Goal: Task Accomplishment & Management: Complete application form

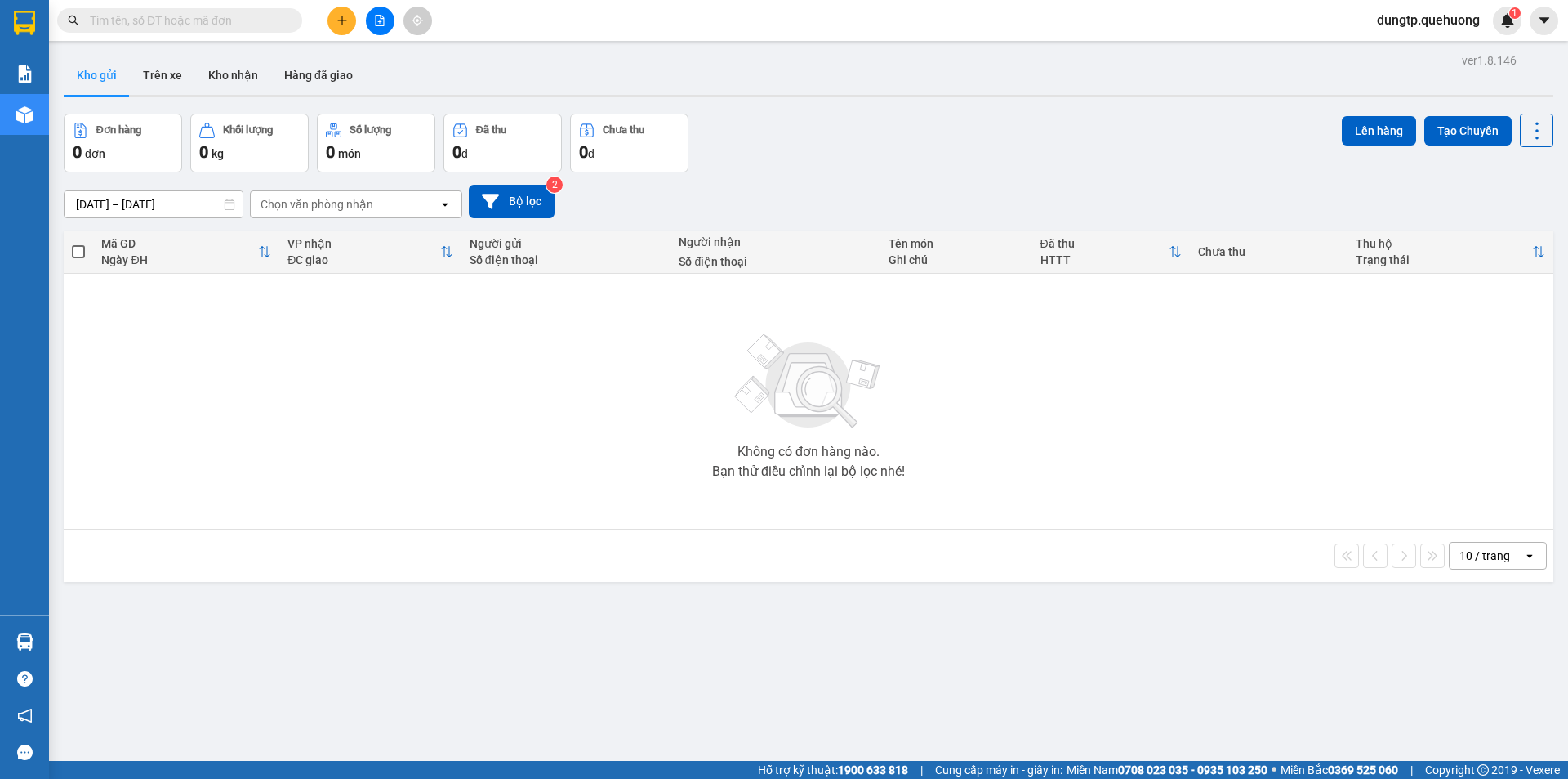
scroll to position [75, 0]
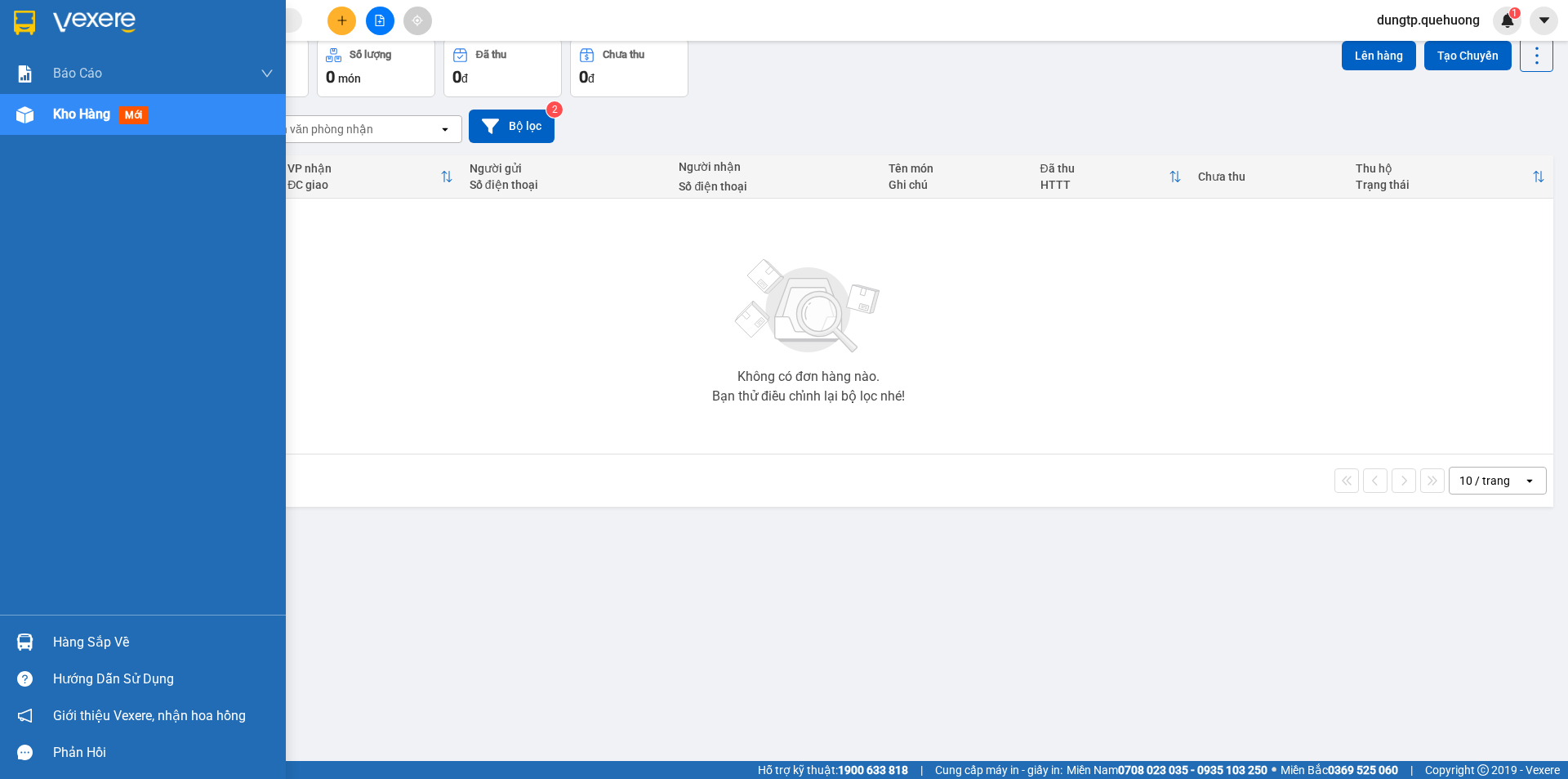
click at [85, 104] on div "Kho hàng mới" at bounding box center [104, 114] width 102 height 20
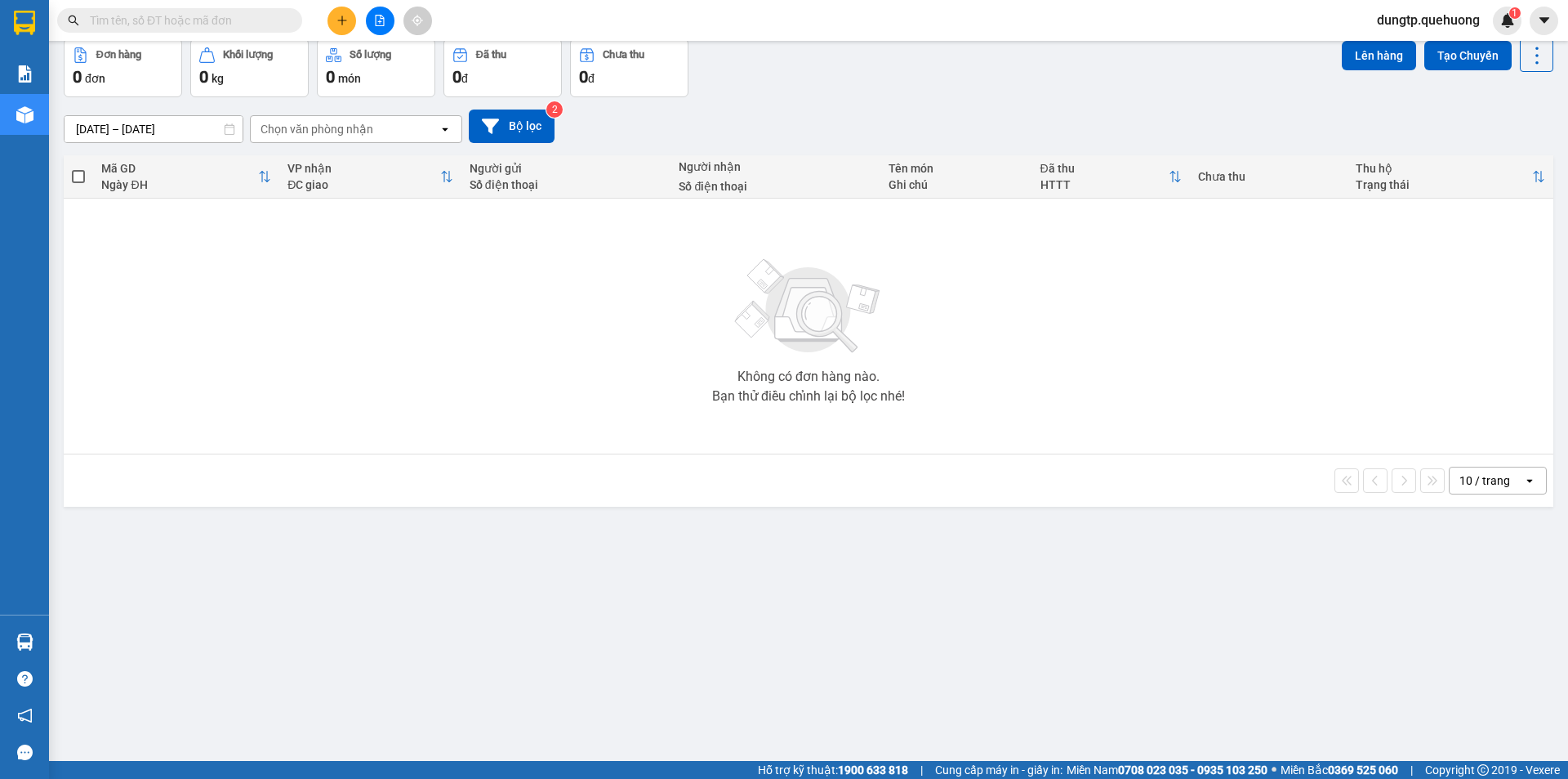
click at [339, 127] on div "Chọn văn phòng nhận" at bounding box center [316, 129] width 112 height 16
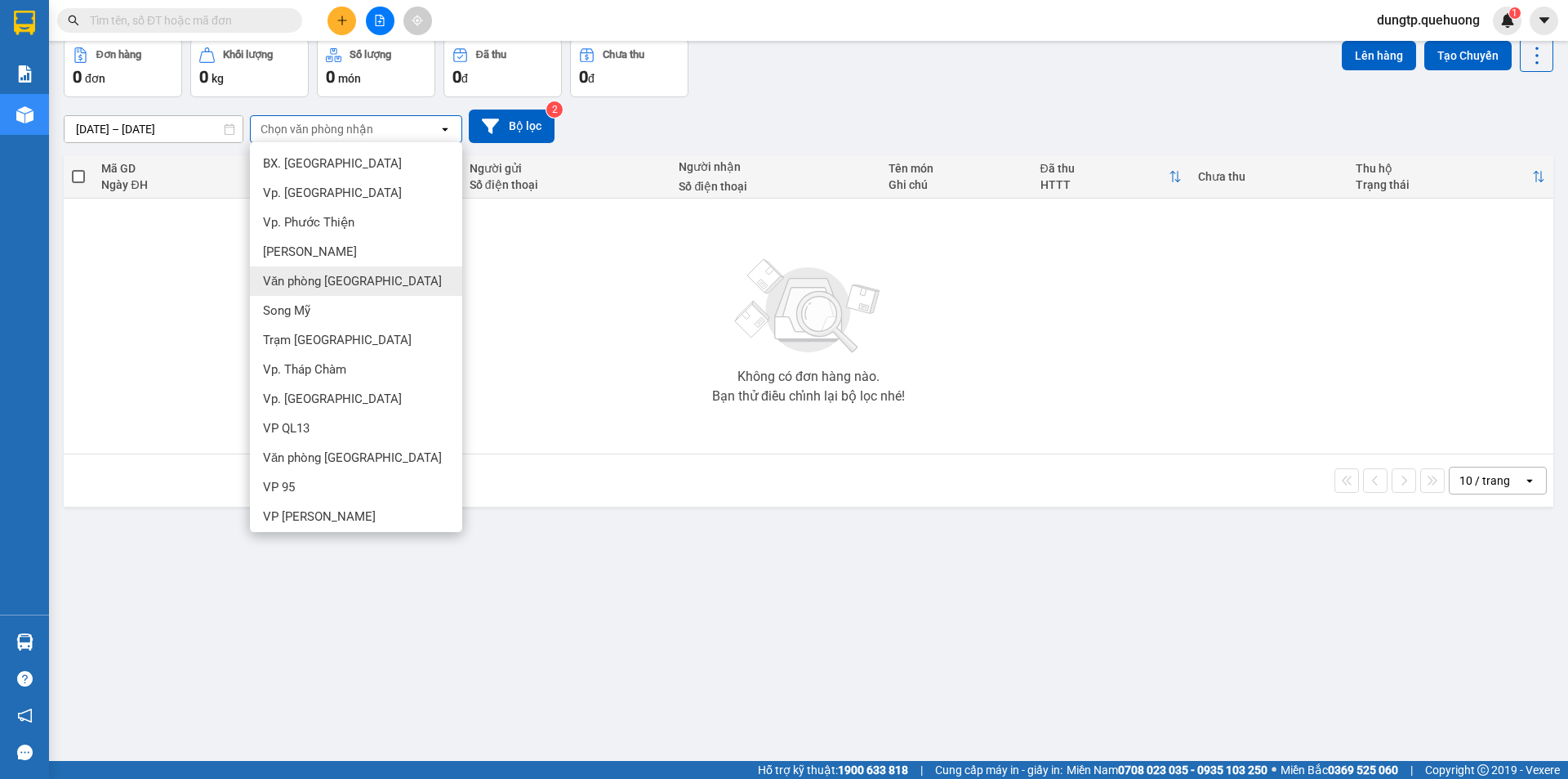
click at [336, 283] on span "Văn phòng [GEOGRAPHIC_DATA]" at bounding box center [352, 281] width 179 height 16
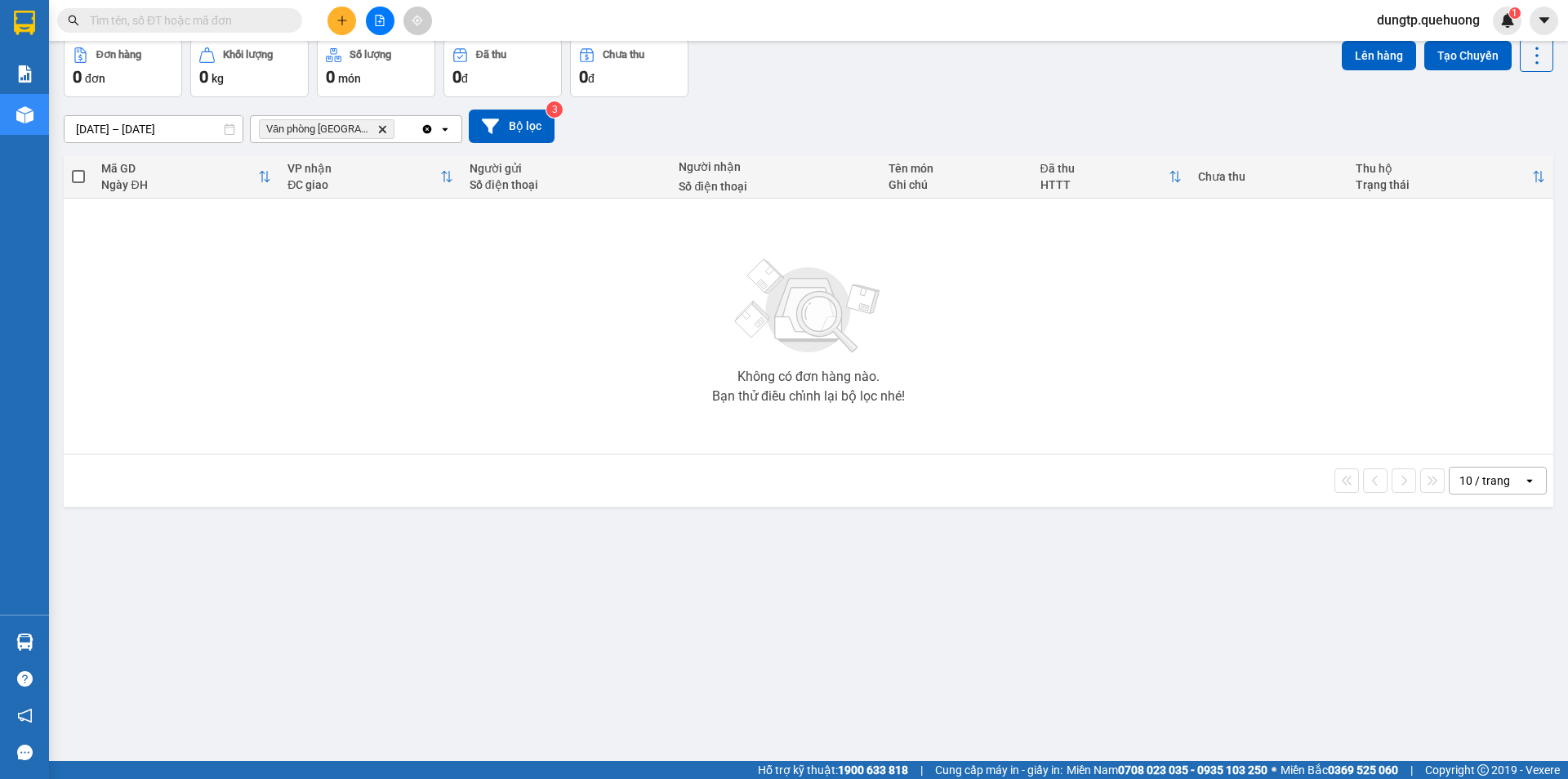
scroll to position [0, 0]
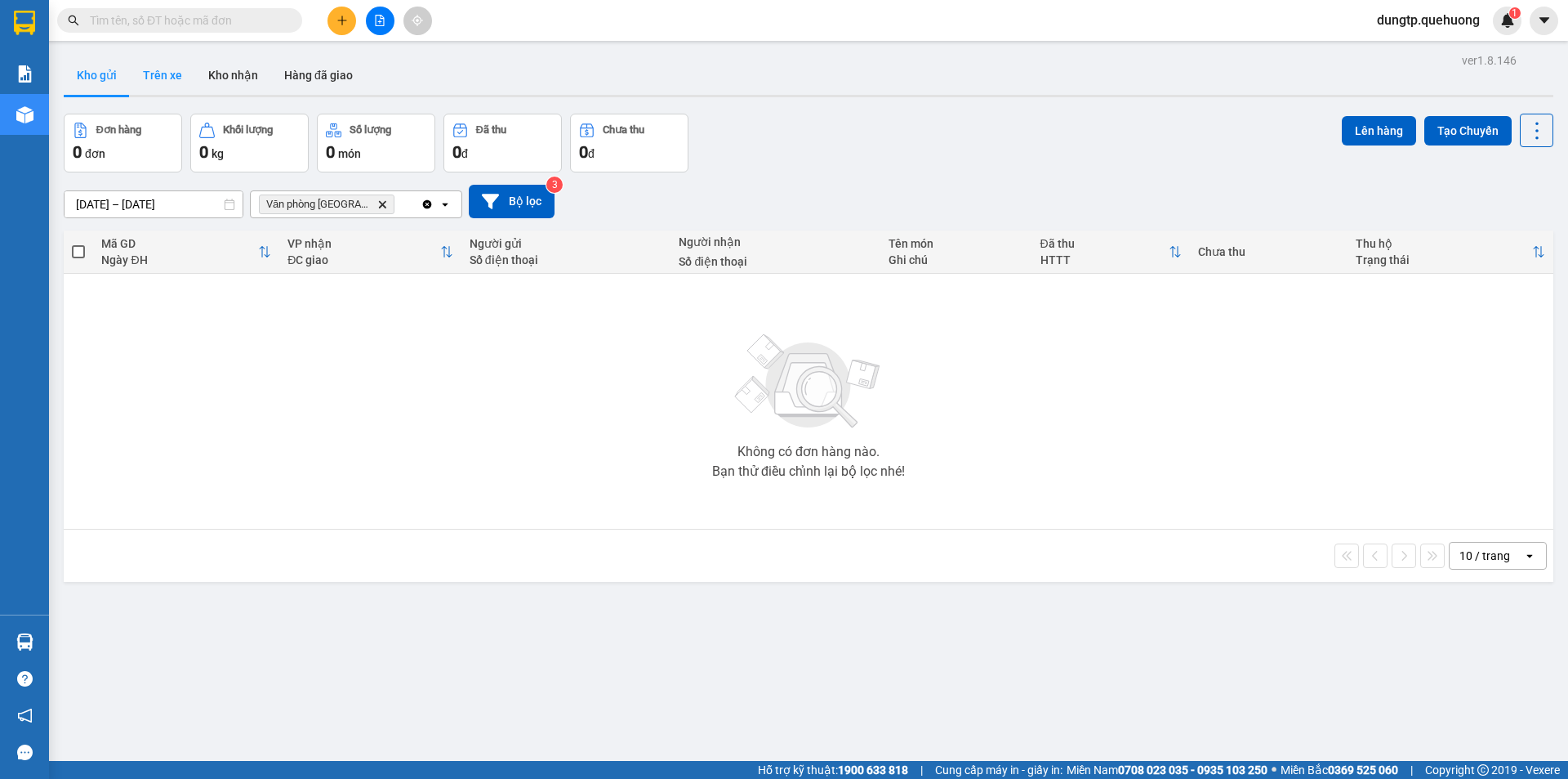
click at [180, 78] on button "Trên xe" at bounding box center [162, 75] width 65 height 39
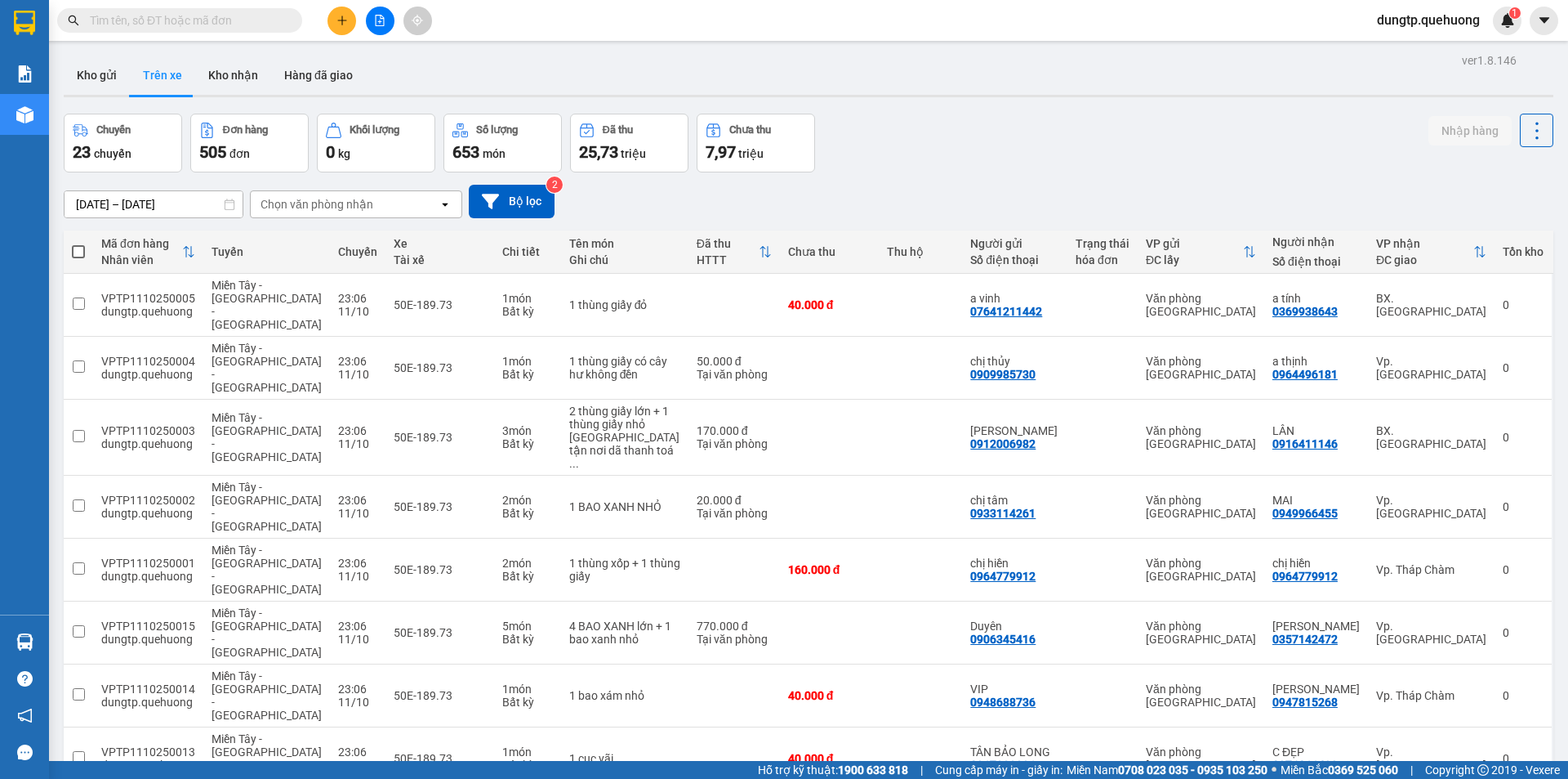
click at [86, 250] on th at bounding box center [78, 252] width 30 height 43
click at [85, 250] on span at bounding box center [78, 251] width 13 height 13
click at [79, 244] on input "checkbox" at bounding box center [79, 244] width 0 height 0
checkbox input "true"
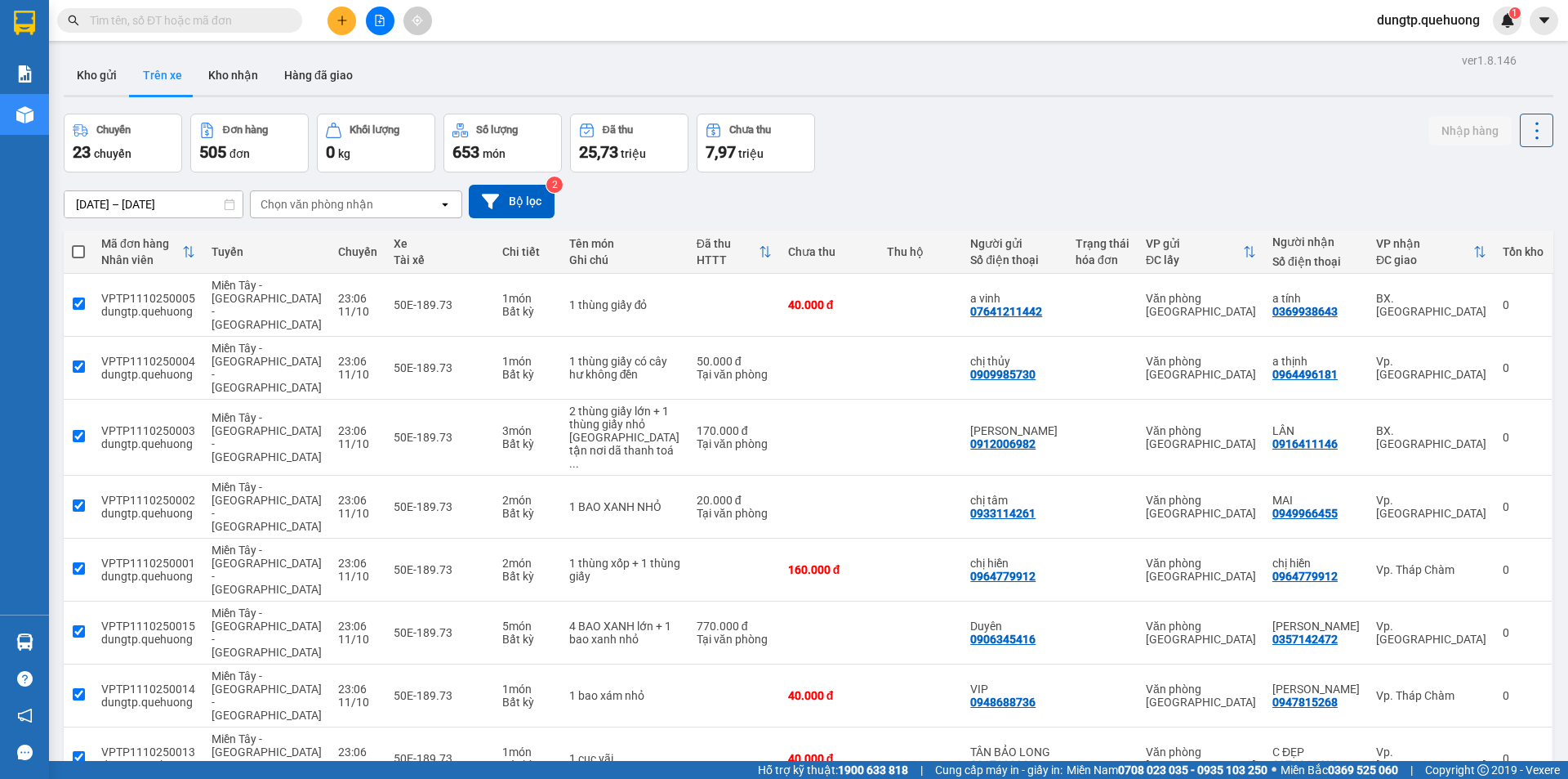
checkbox input "true"
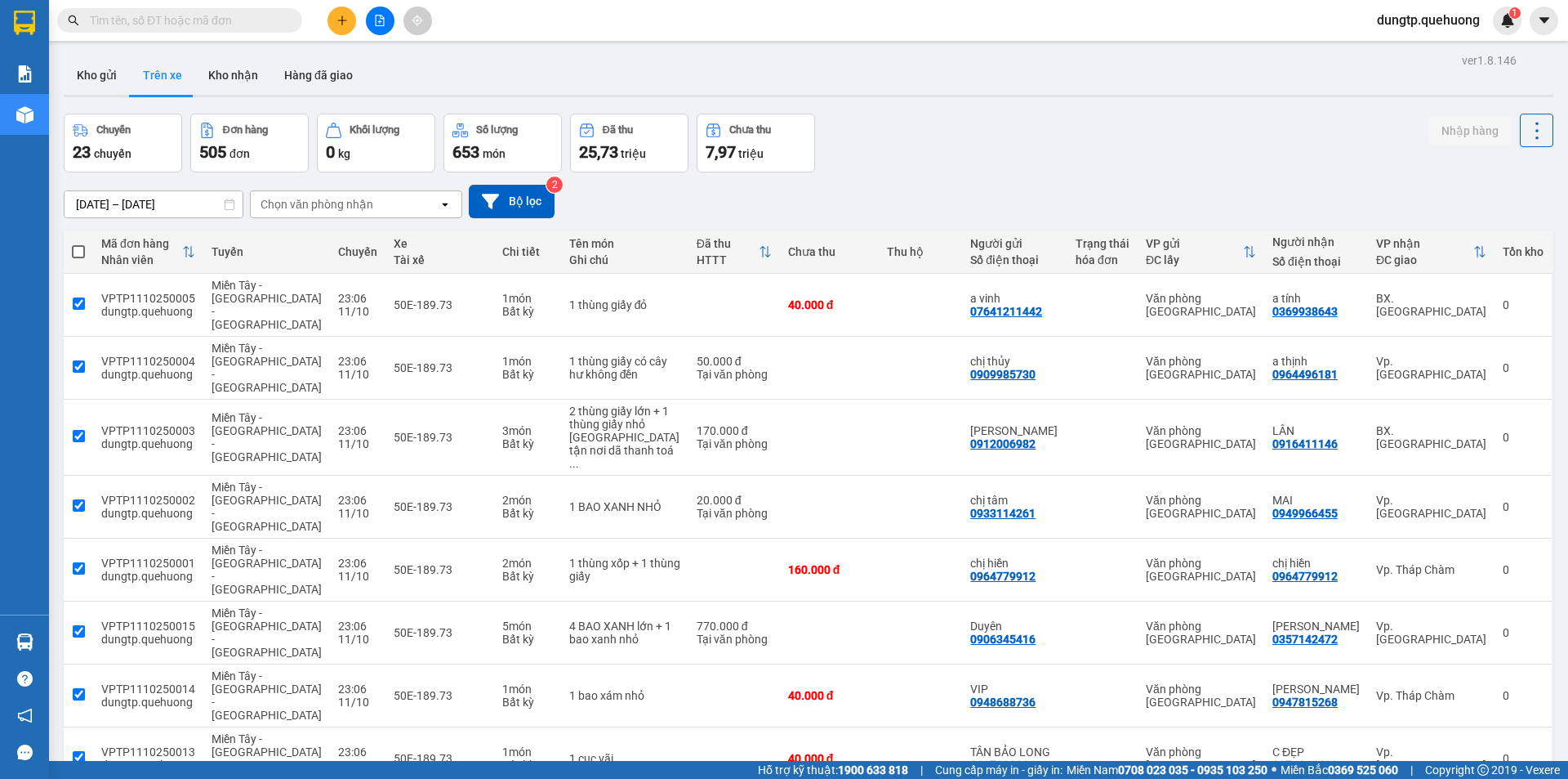
checkbox input "true"
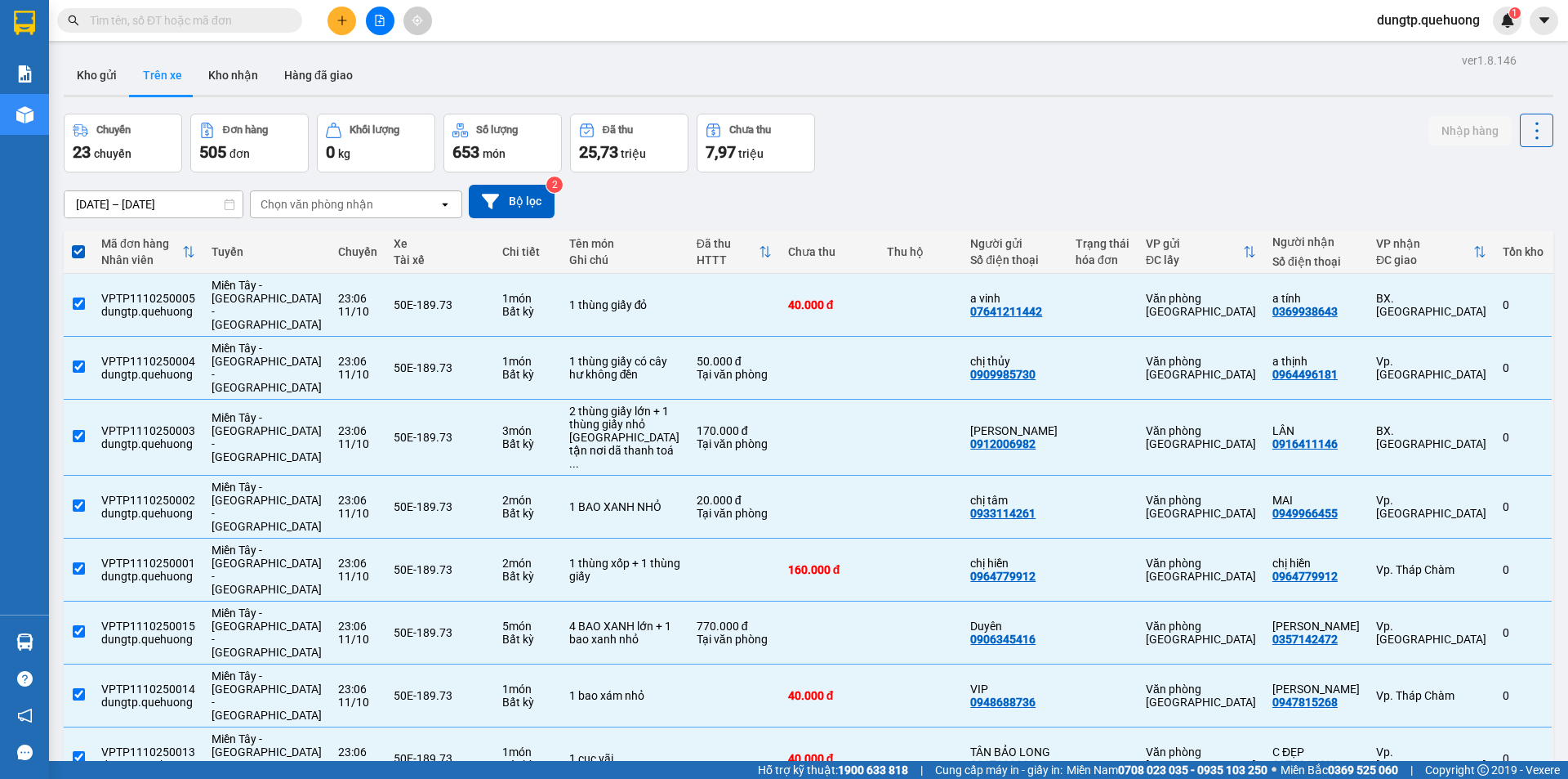
click at [404, 207] on div "Chọn văn phòng nhận" at bounding box center [345, 204] width 188 height 26
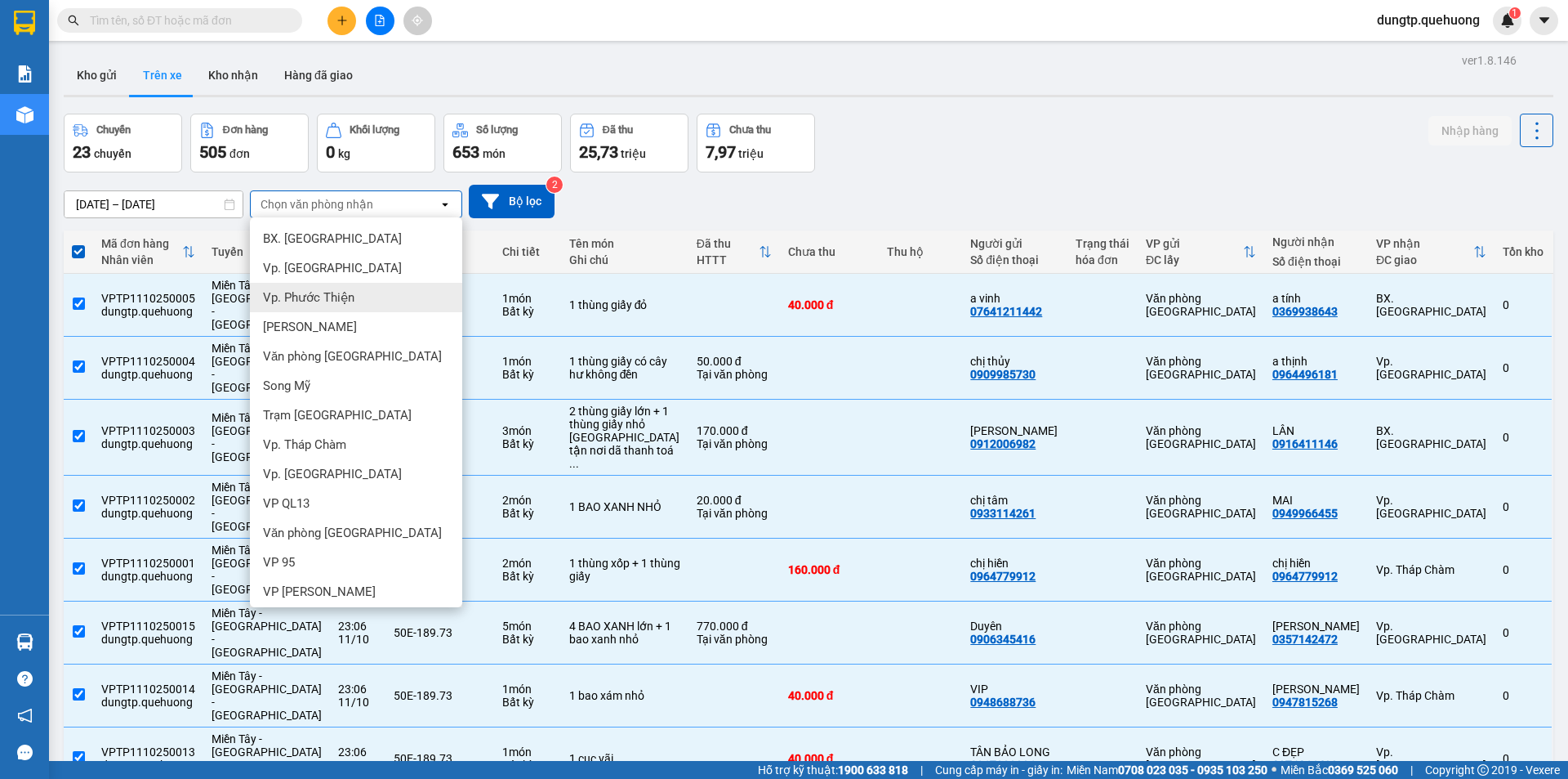
scroll to position [6, 0]
click at [336, 348] on span "Văn phòng [GEOGRAPHIC_DATA]" at bounding box center [352, 350] width 179 height 16
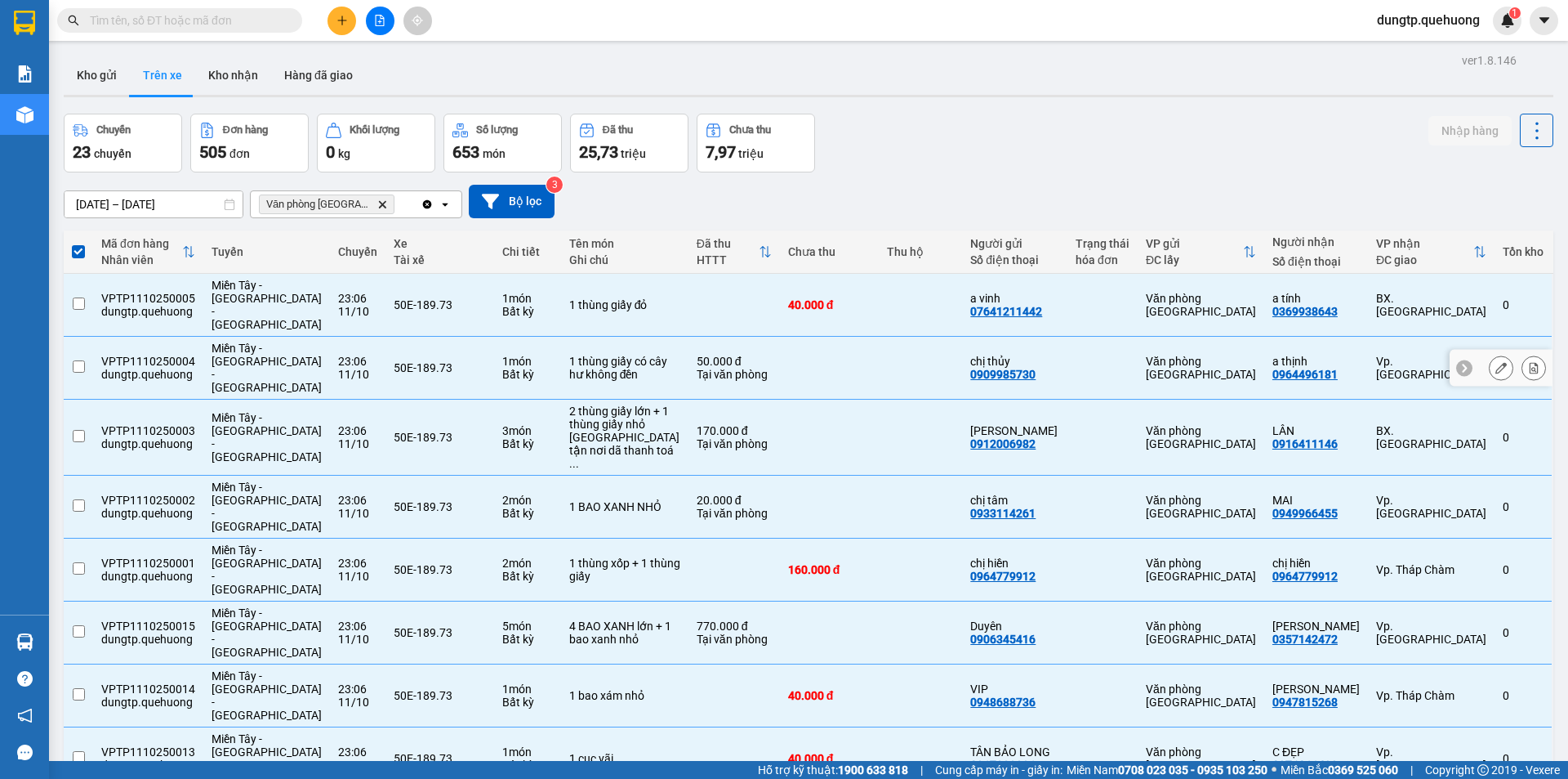
checkbox input "false"
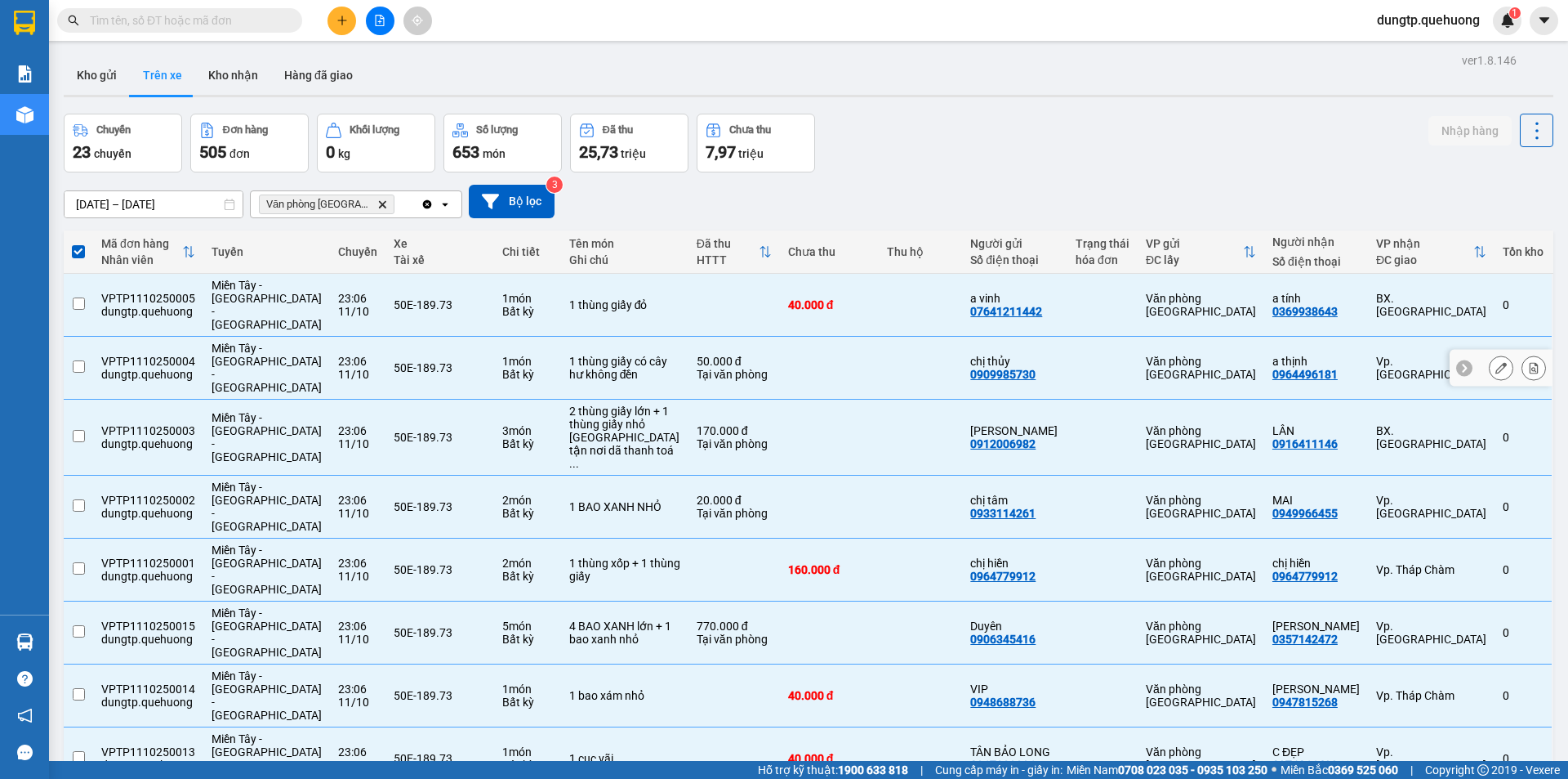
checkbox input "false"
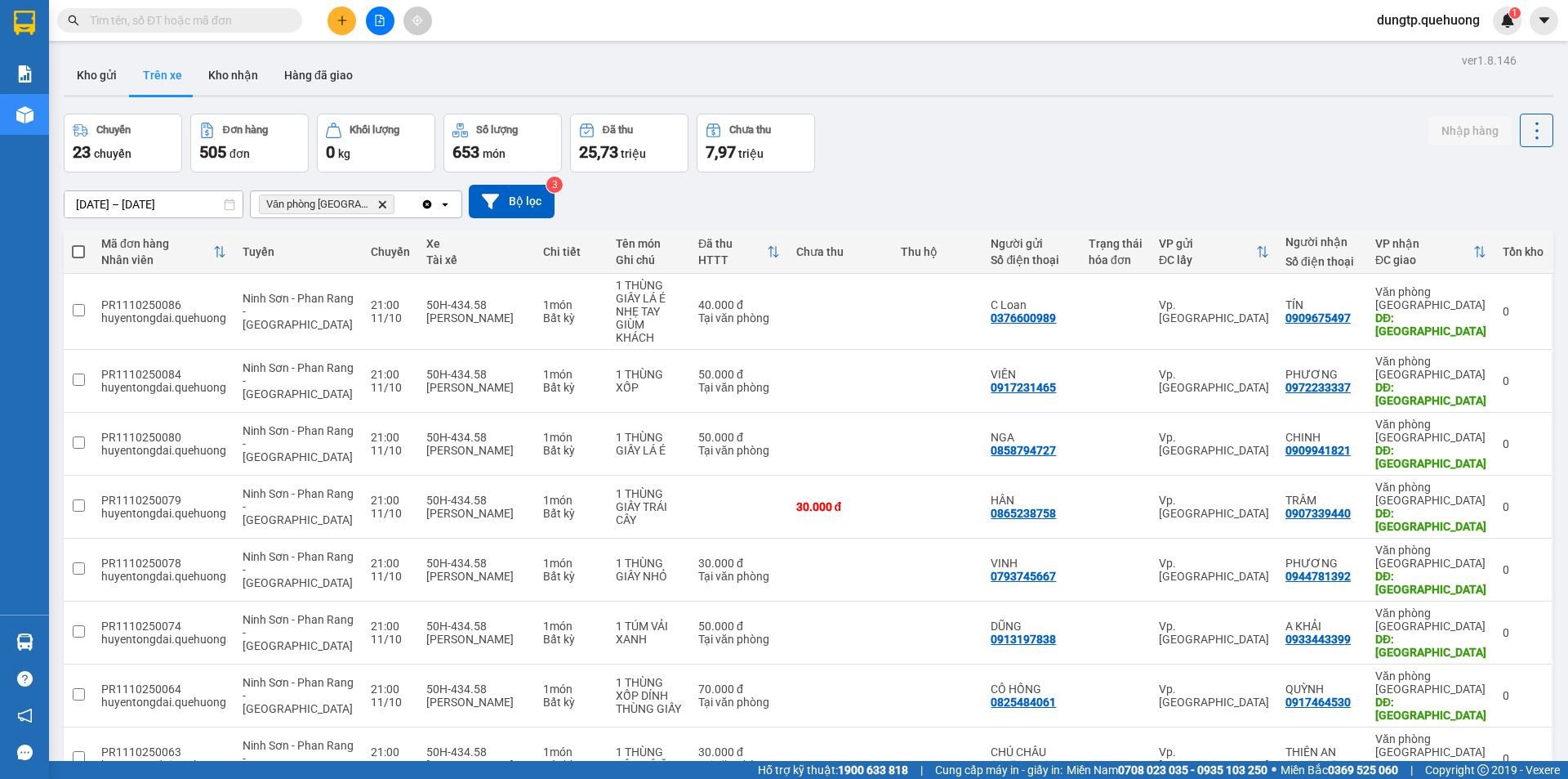
click at [76, 245] on span at bounding box center [78, 251] width 13 height 13
click at [79, 244] on input "checkbox" at bounding box center [79, 244] width 0 height 0
checkbox input "true"
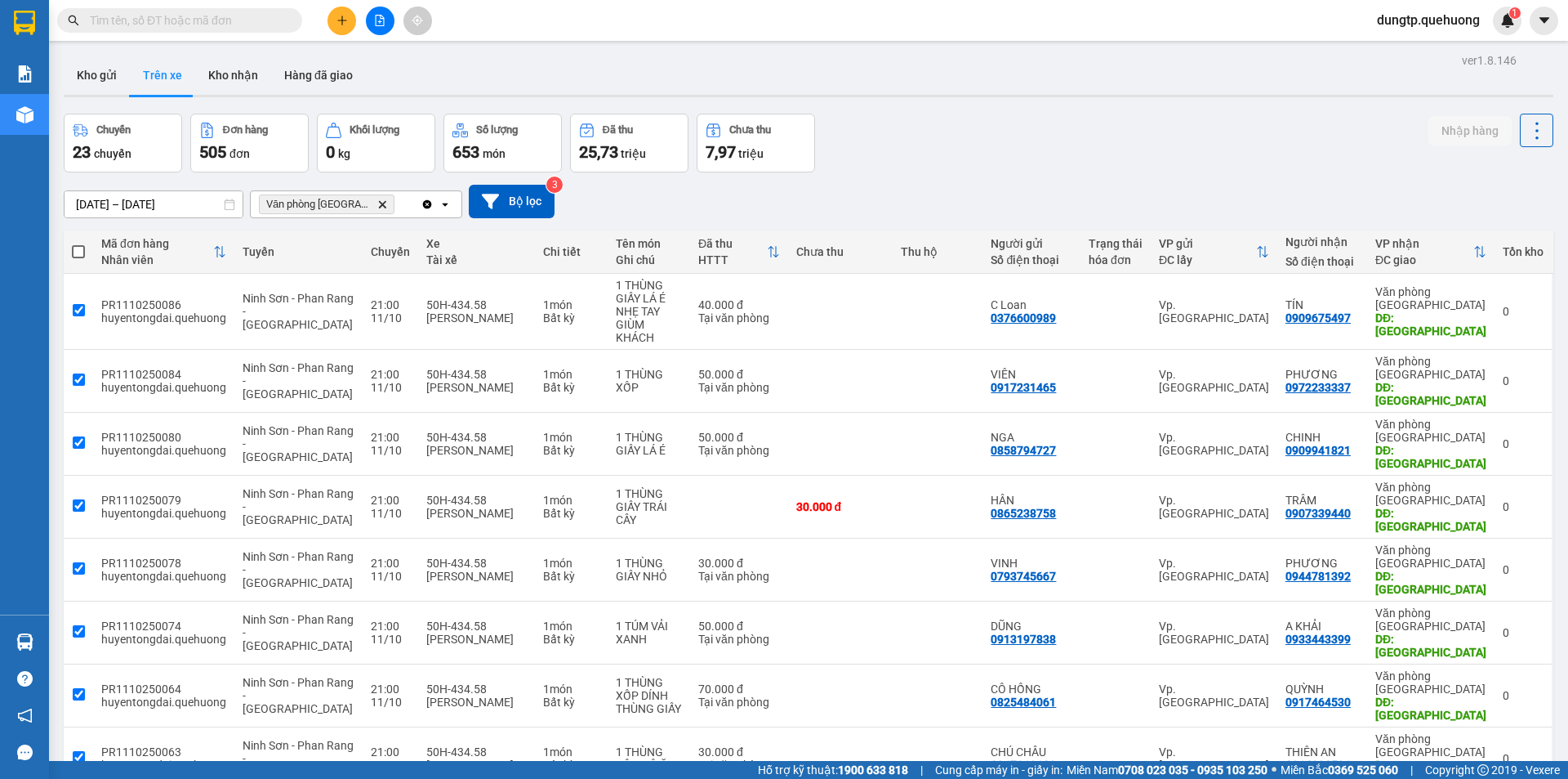
checkbox input "true"
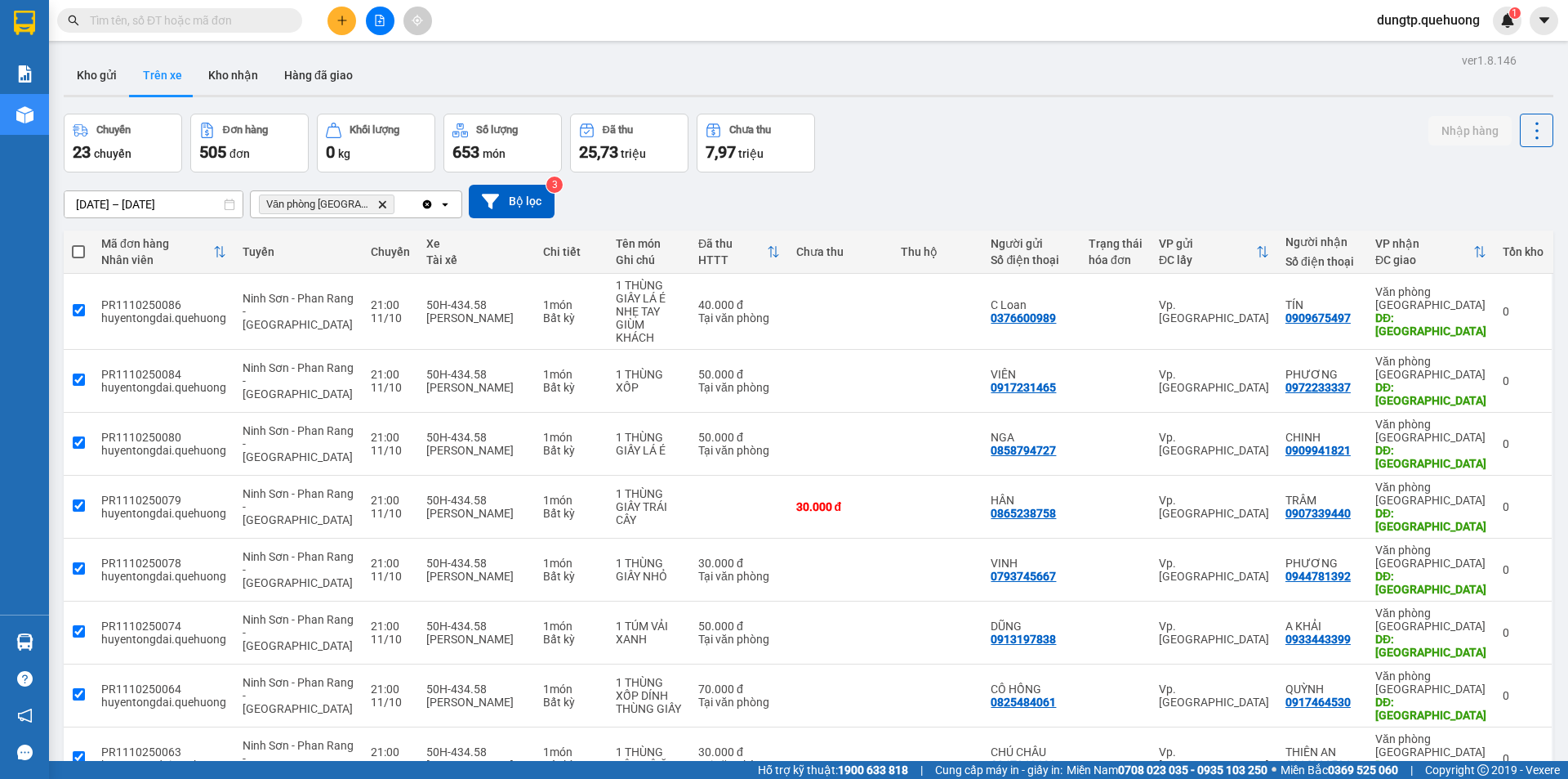
checkbox input "true"
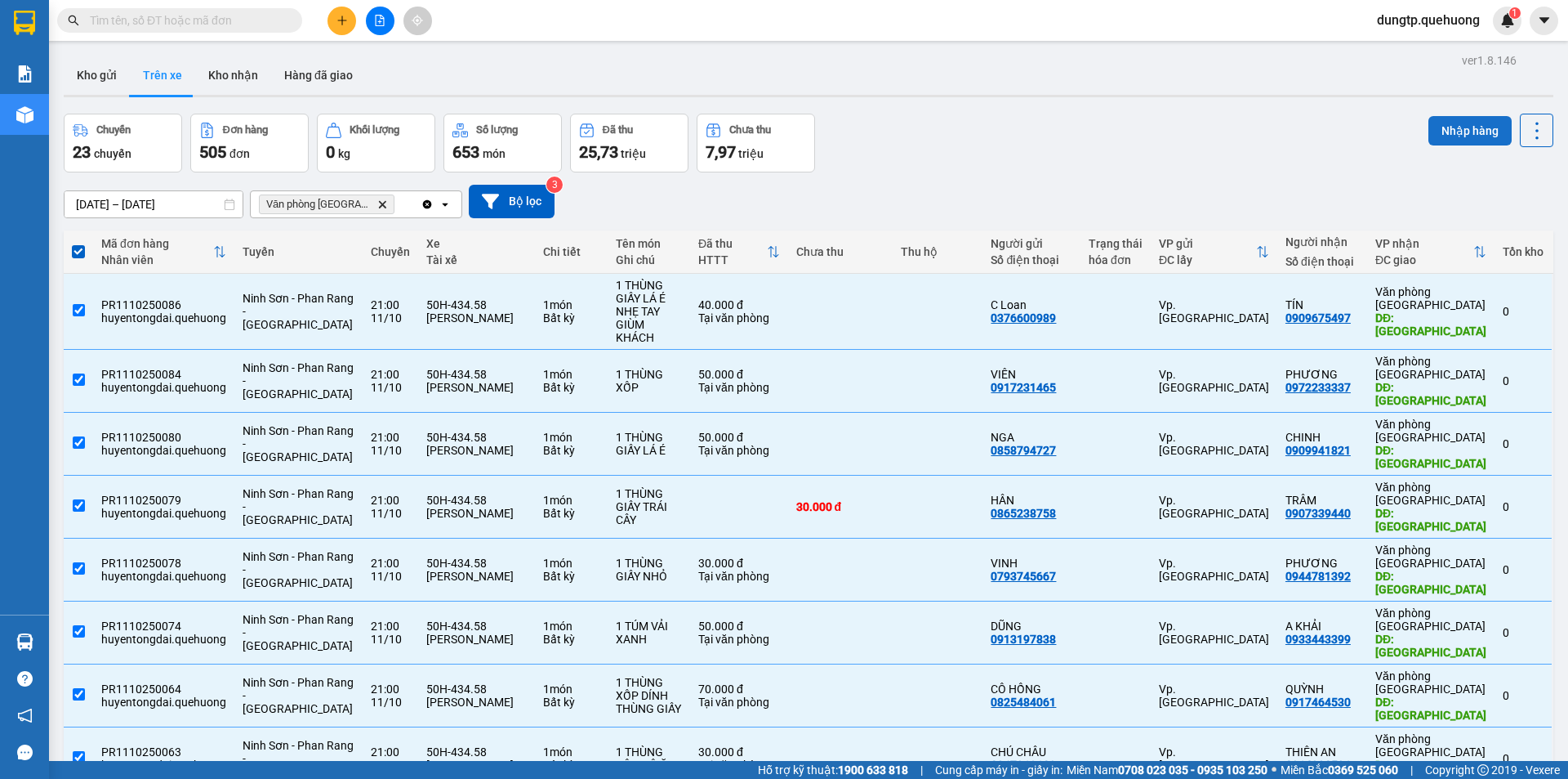
click at [1461, 129] on button "Nhập hàng" at bounding box center [1470, 130] width 84 height 30
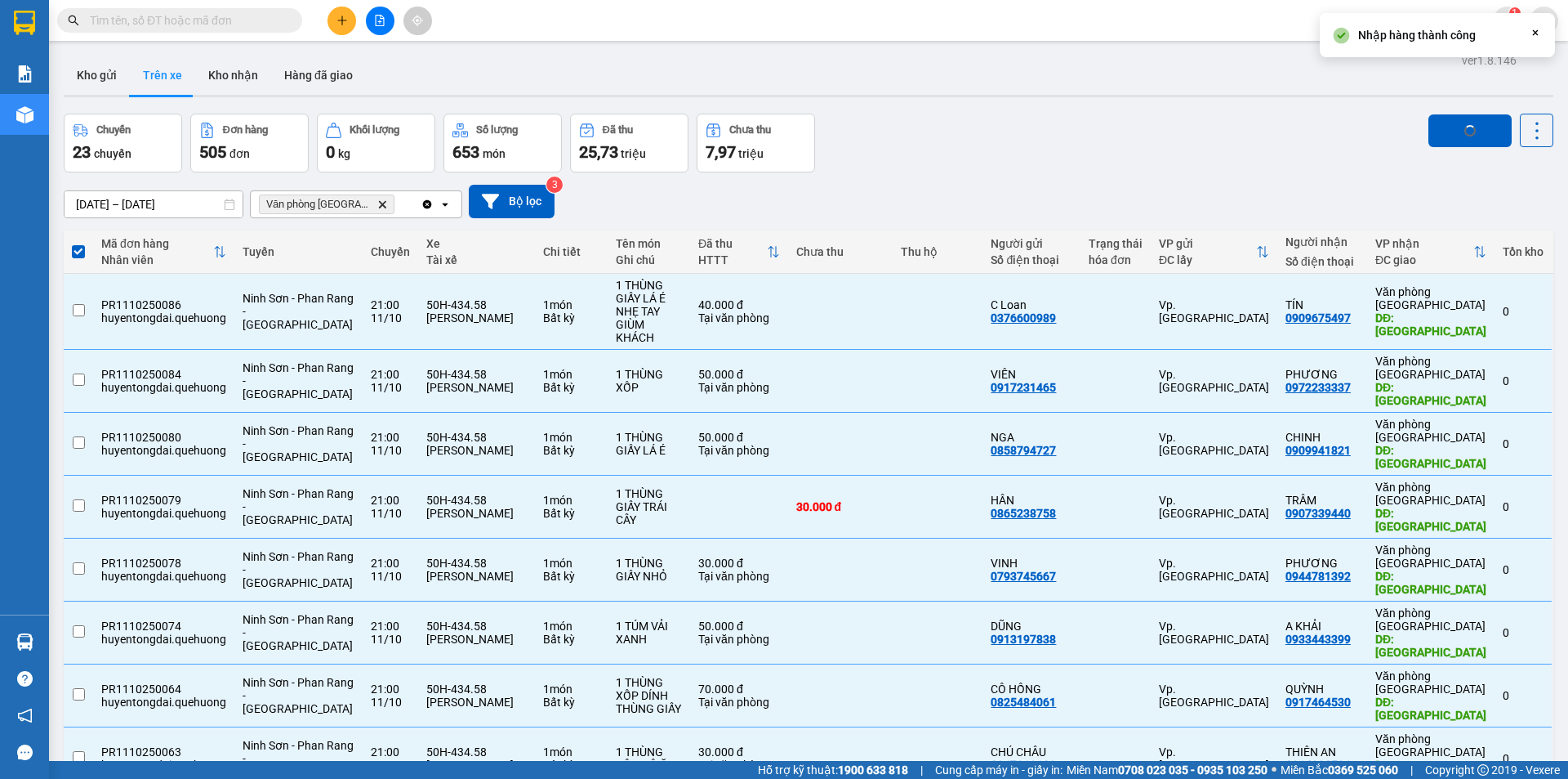
checkbox input "false"
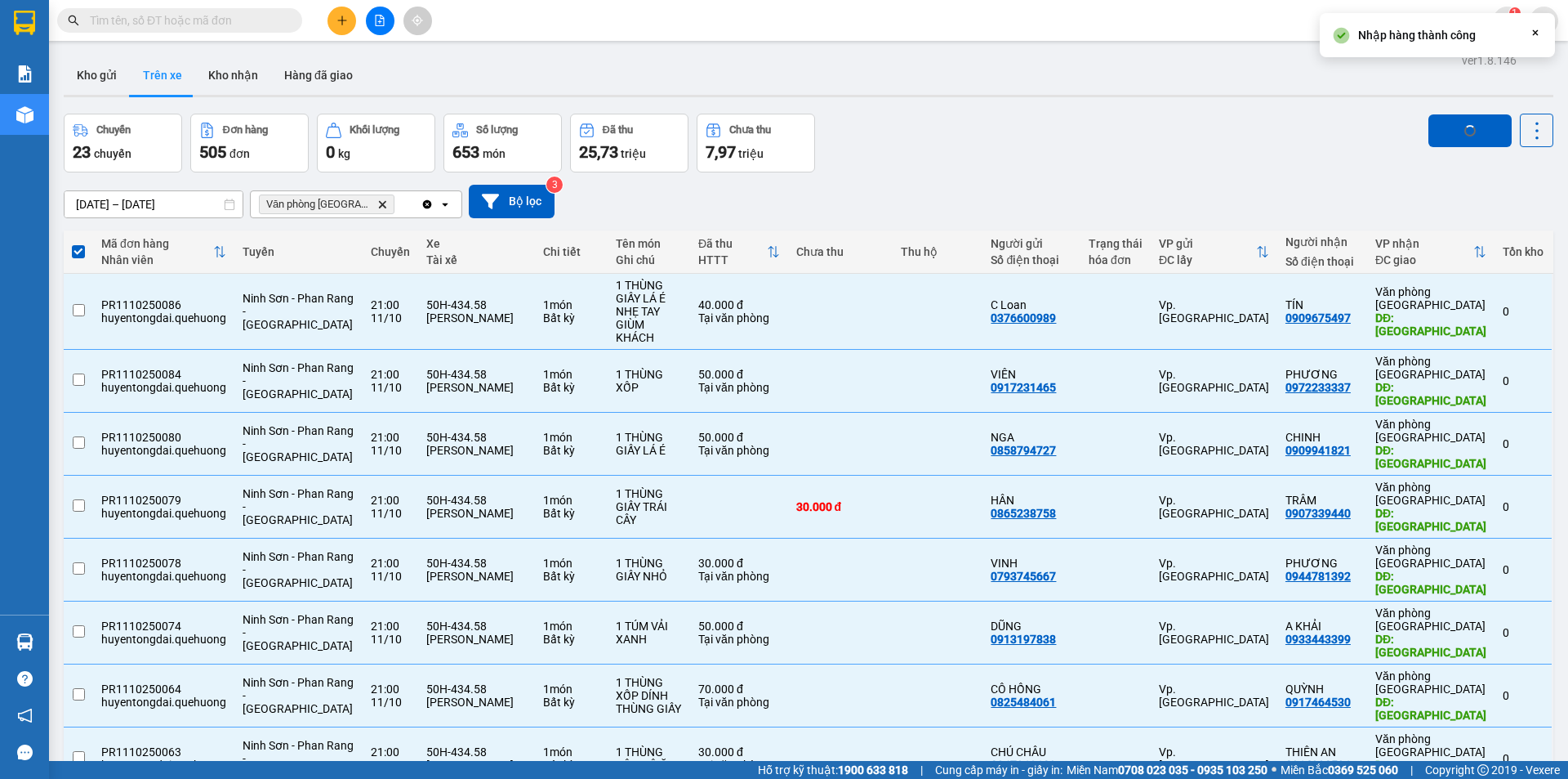
checkbox input "false"
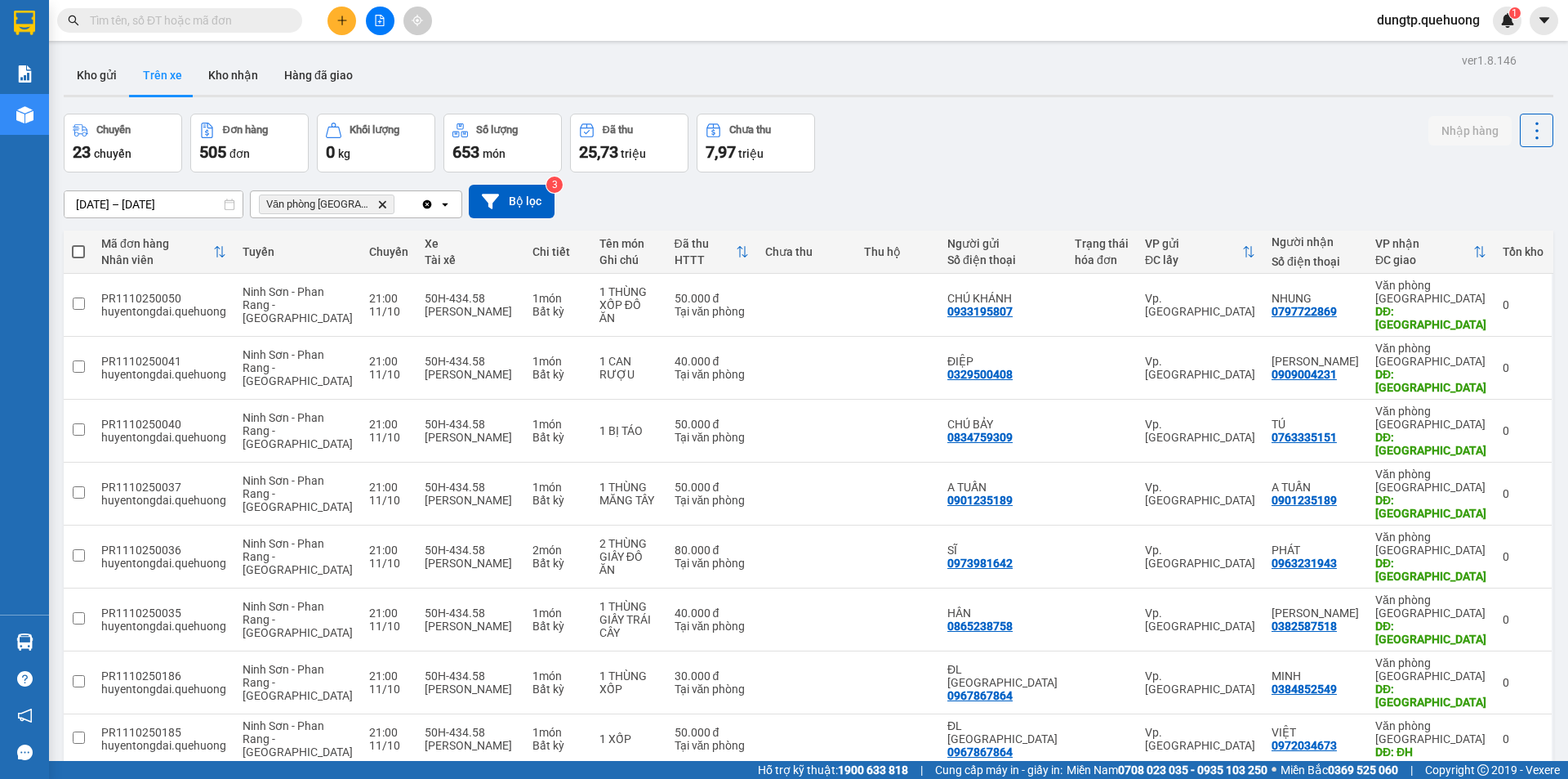
click at [78, 255] on span at bounding box center [78, 251] width 13 height 13
click at [79, 244] on input "checkbox" at bounding box center [79, 244] width 0 height 0
checkbox input "true"
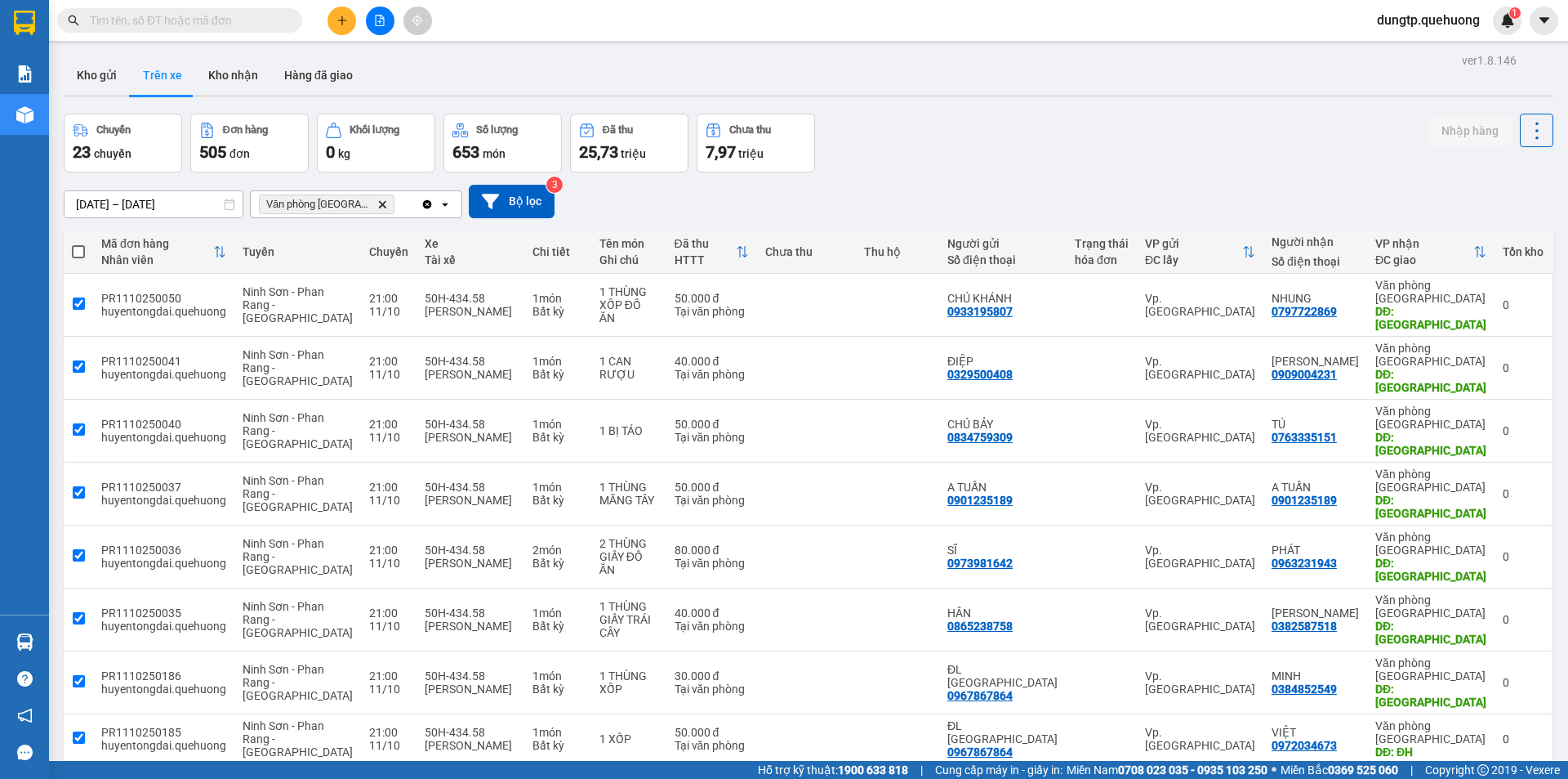
checkbox input "true"
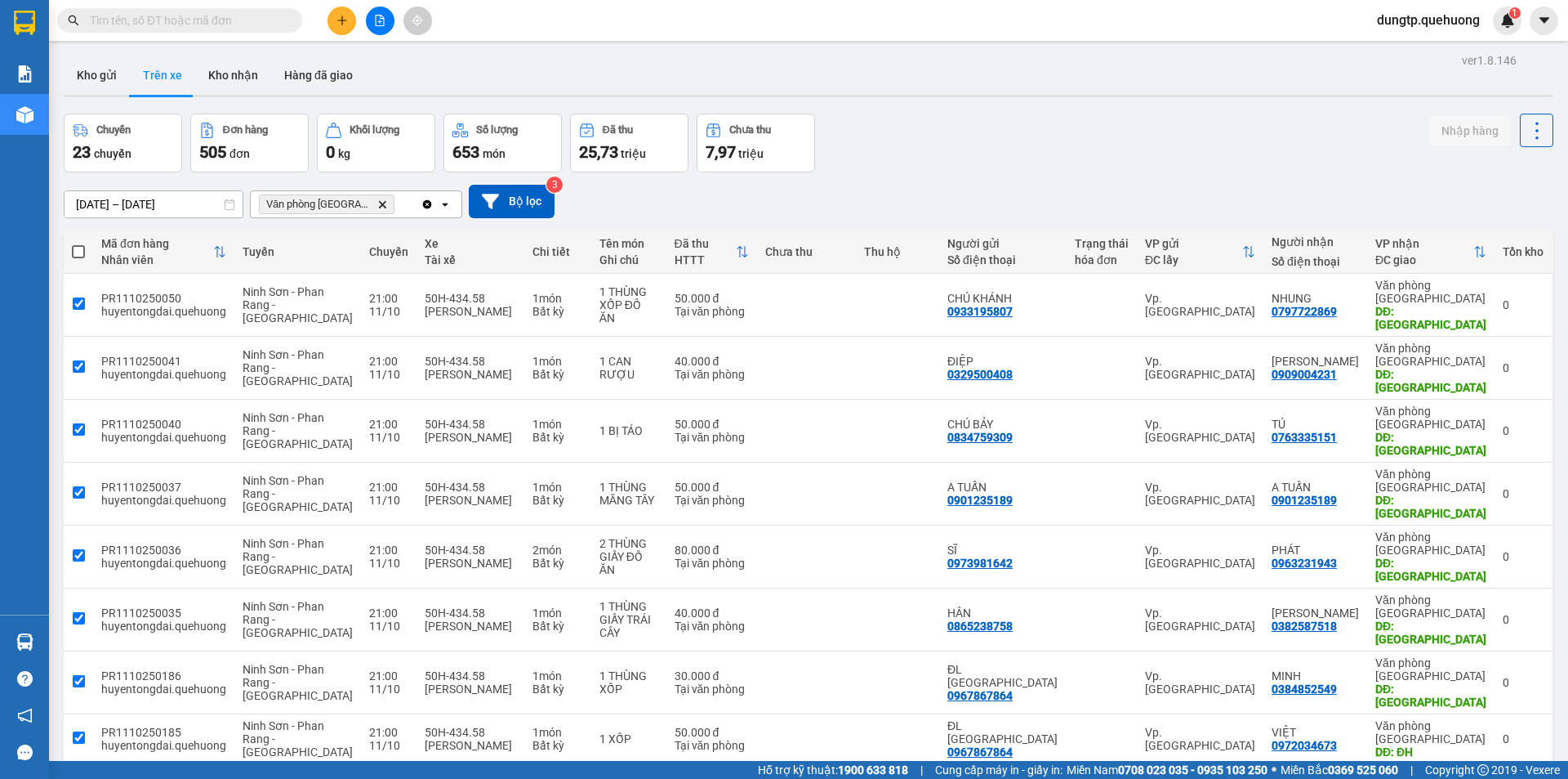
checkbox input "true"
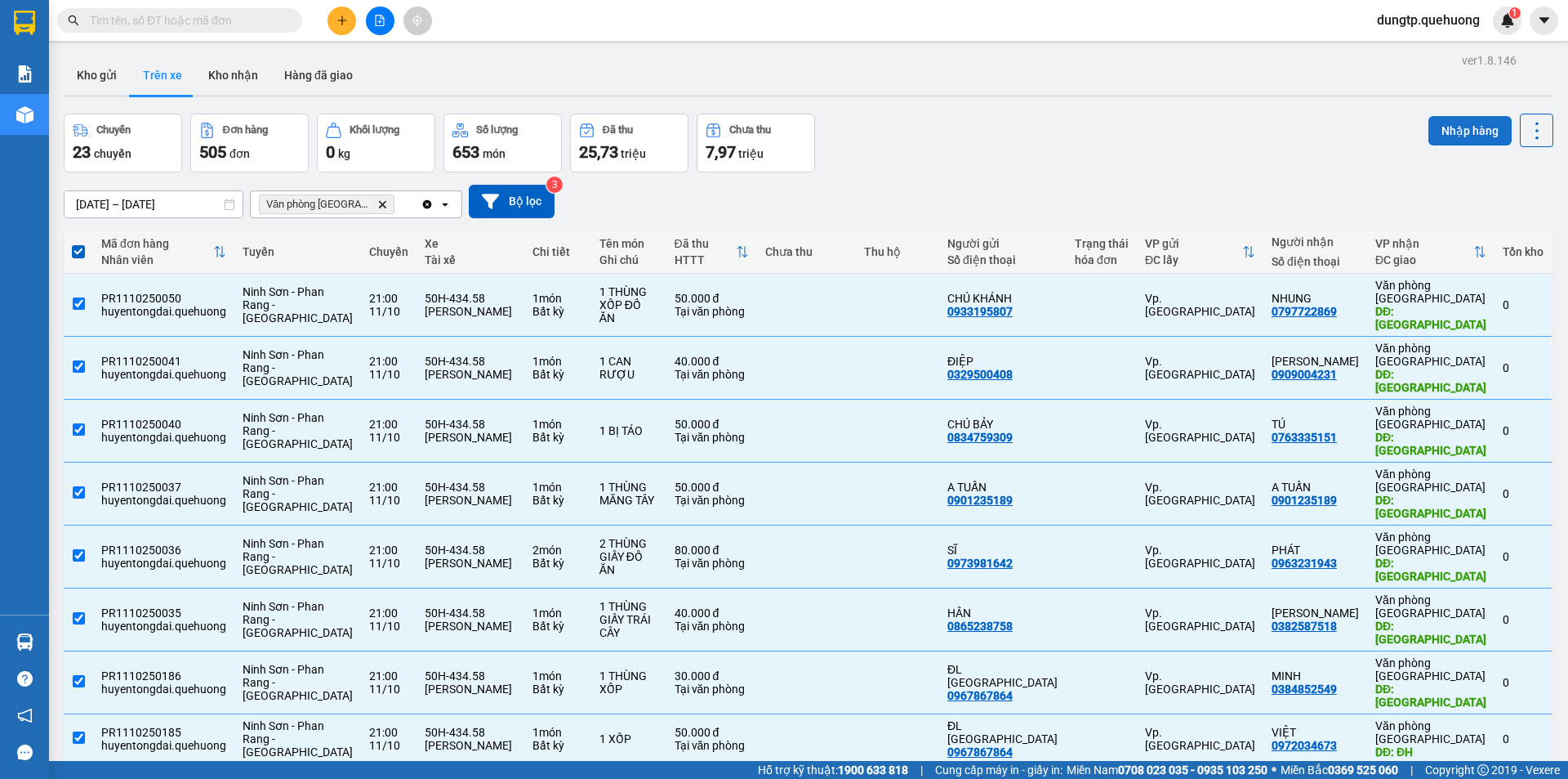
click at [1443, 126] on button "Nhập hàng" at bounding box center [1470, 130] width 84 height 30
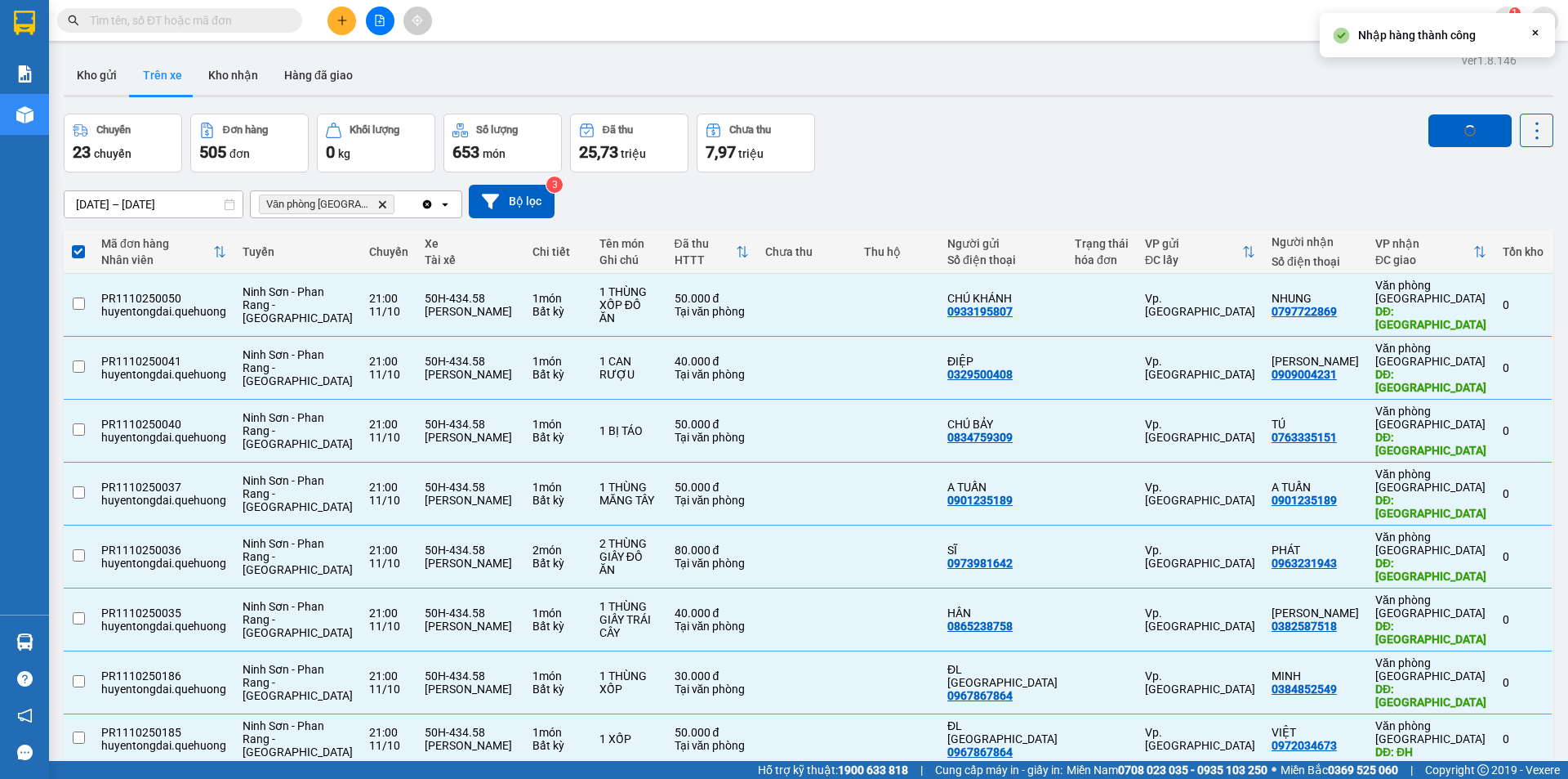
checkbox input "false"
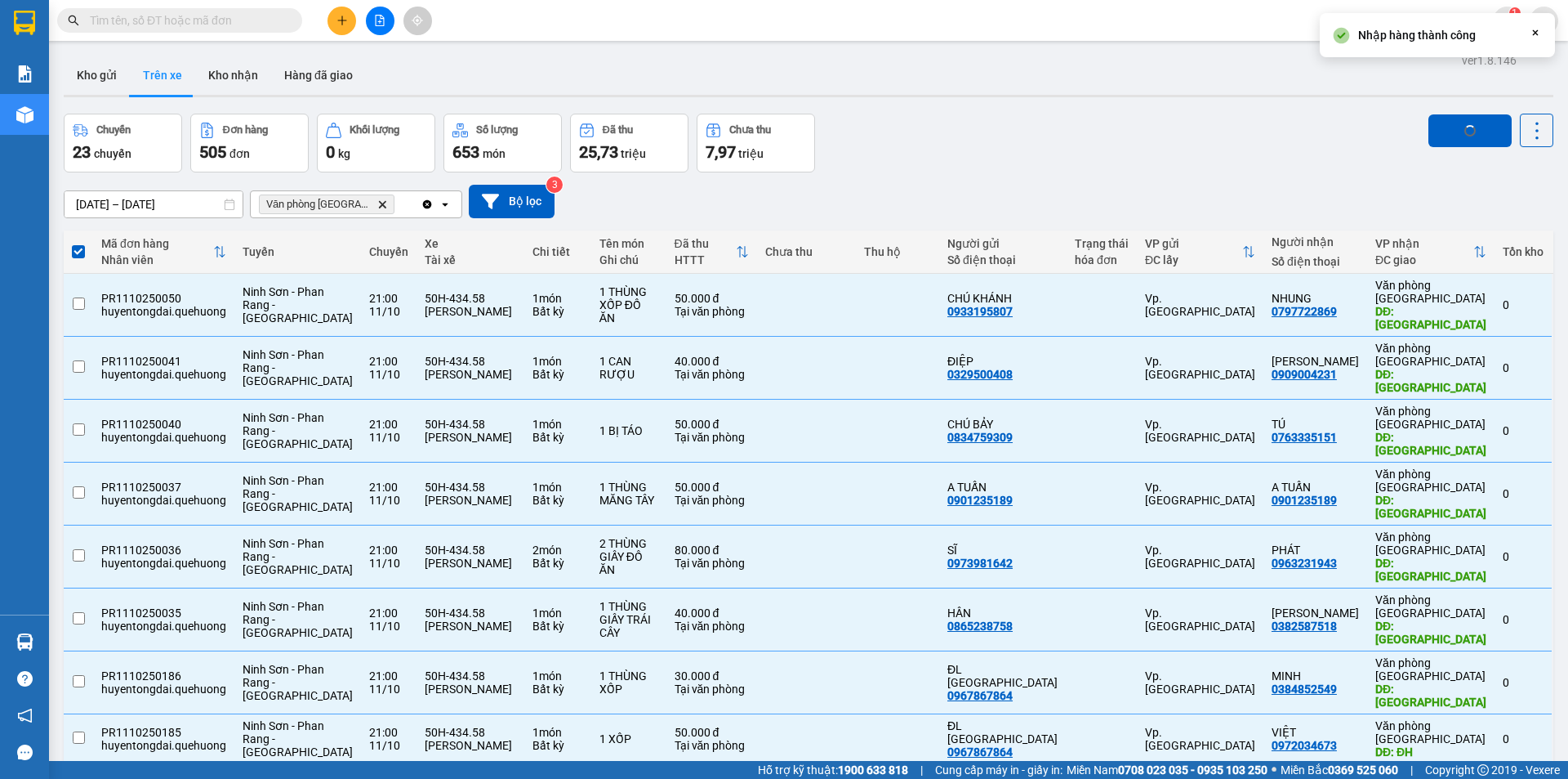
checkbox input "false"
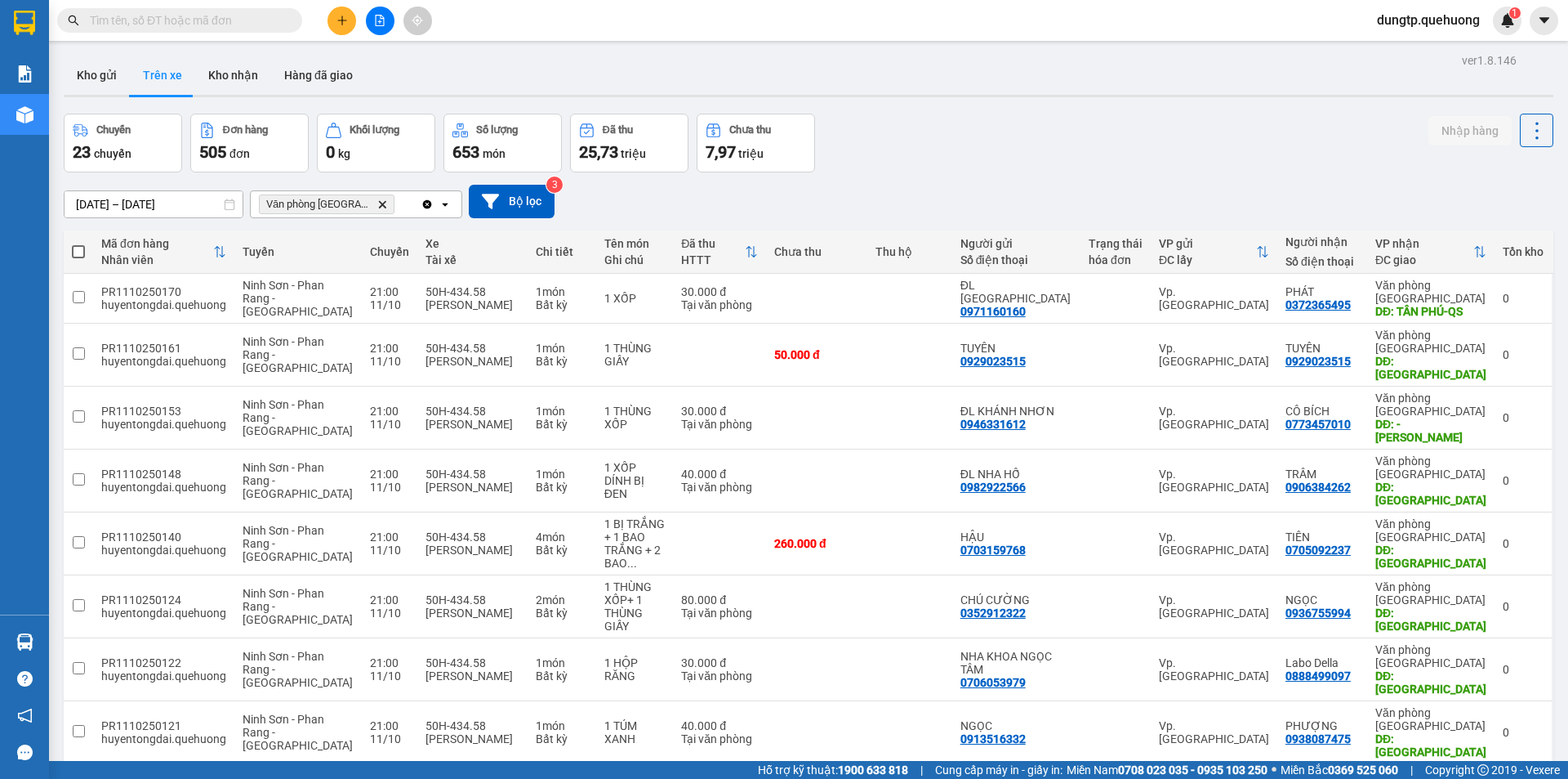
click at [82, 249] on span at bounding box center [78, 251] width 13 height 13
click at [79, 244] on input "checkbox" at bounding box center [79, 244] width 0 height 0
checkbox input "true"
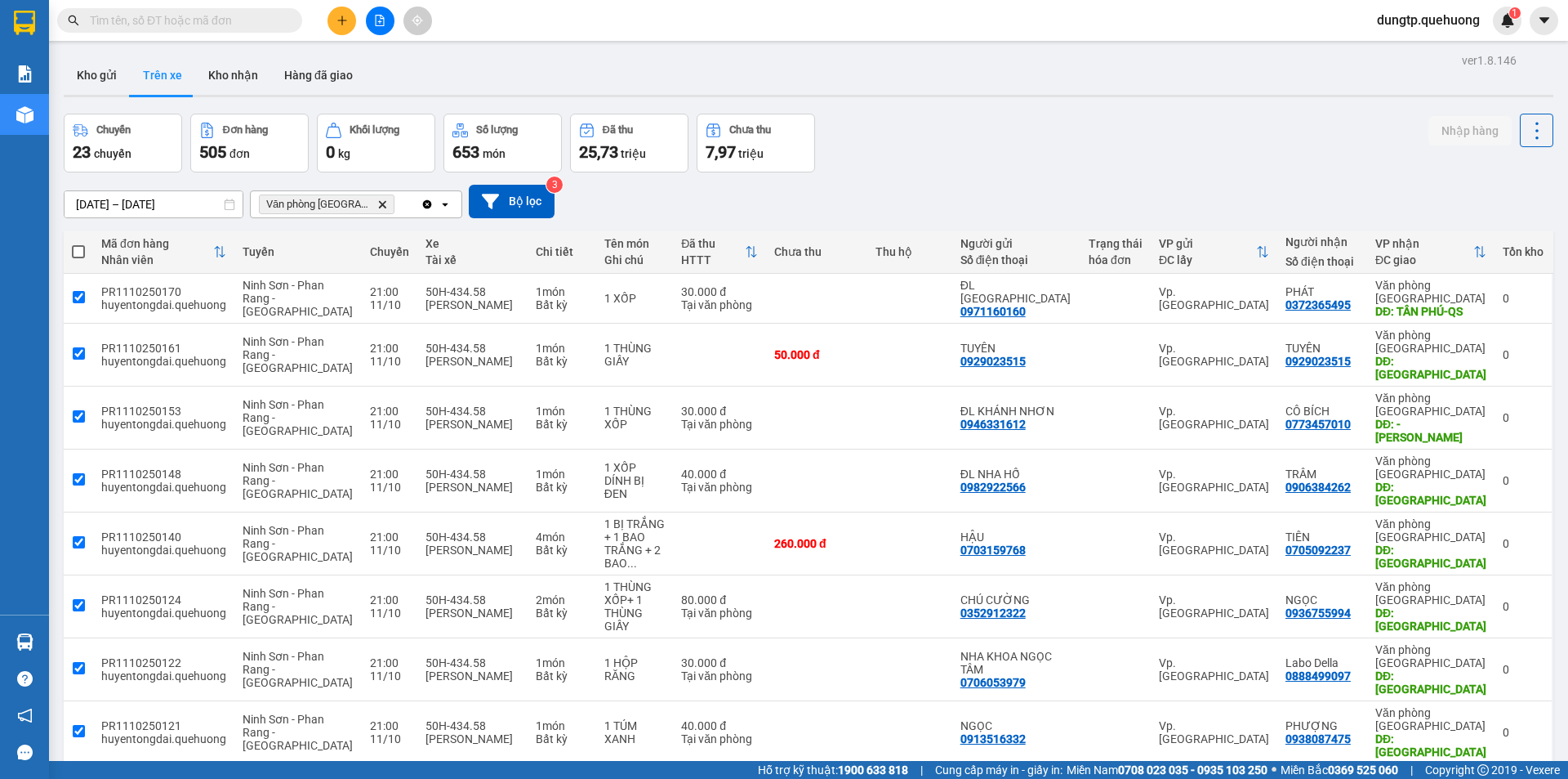
checkbox input "true"
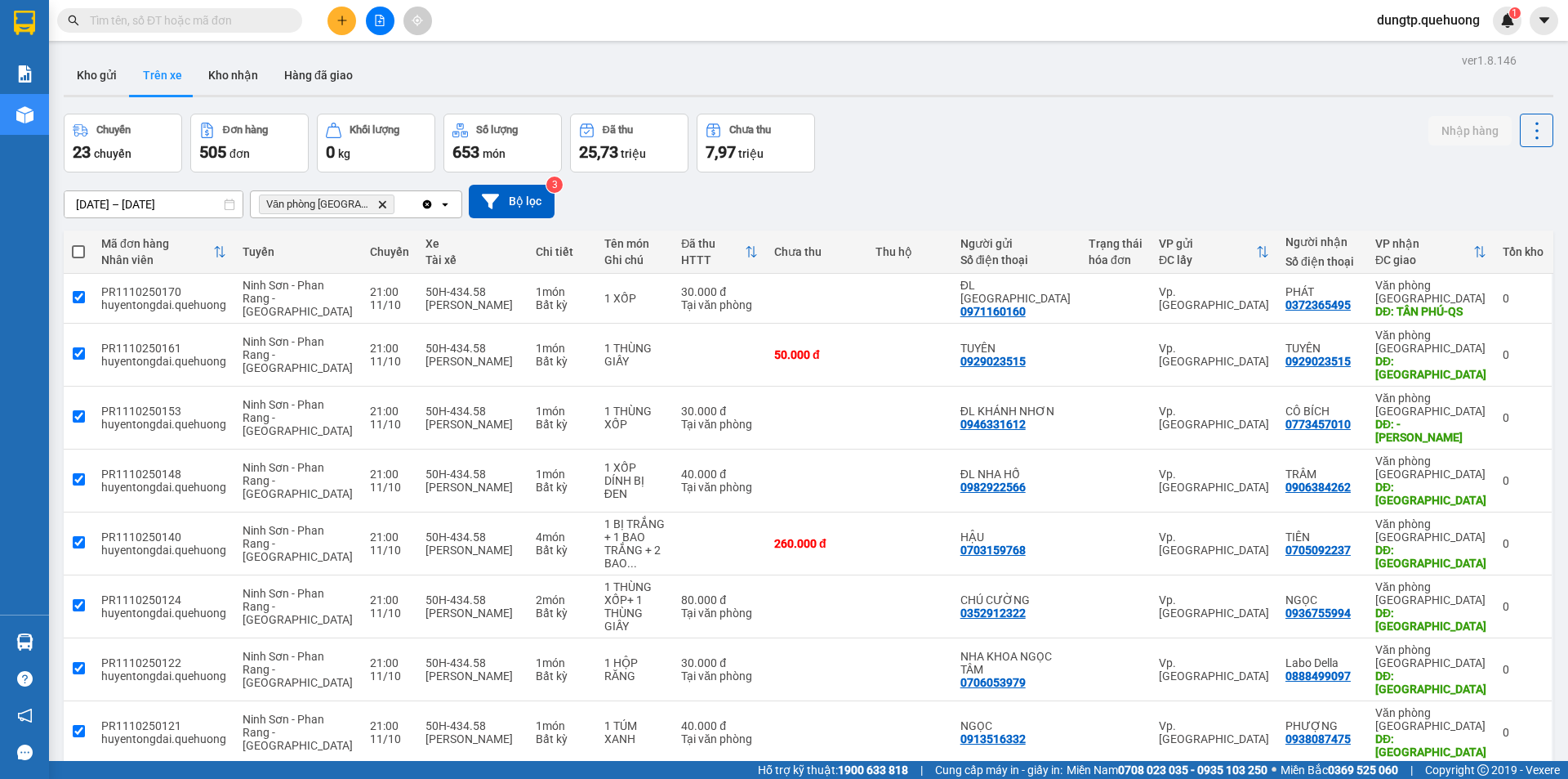
checkbox input "true"
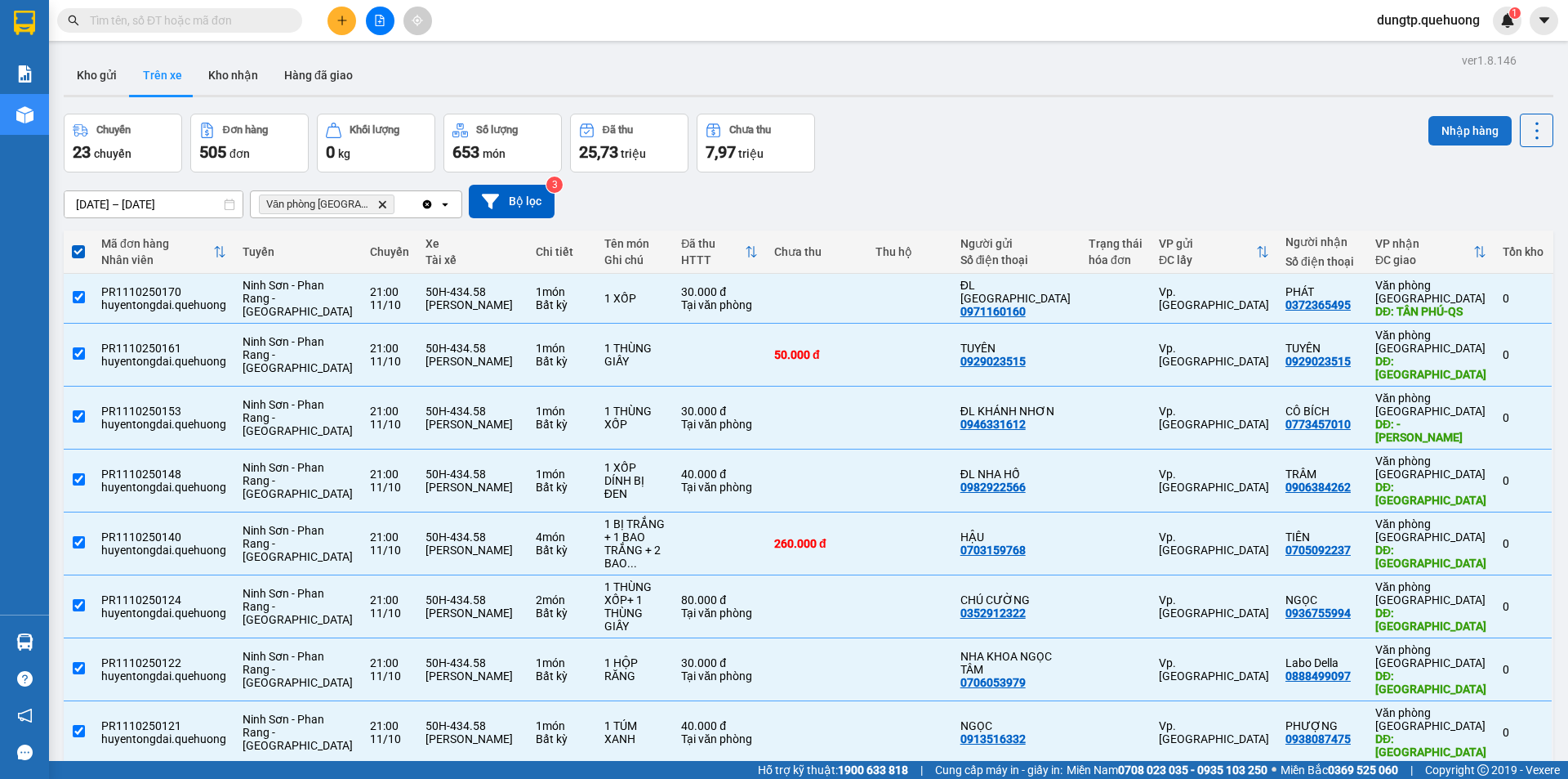
click at [1443, 132] on button "Nhập hàng" at bounding box center [1470, 130] width 84 height 30
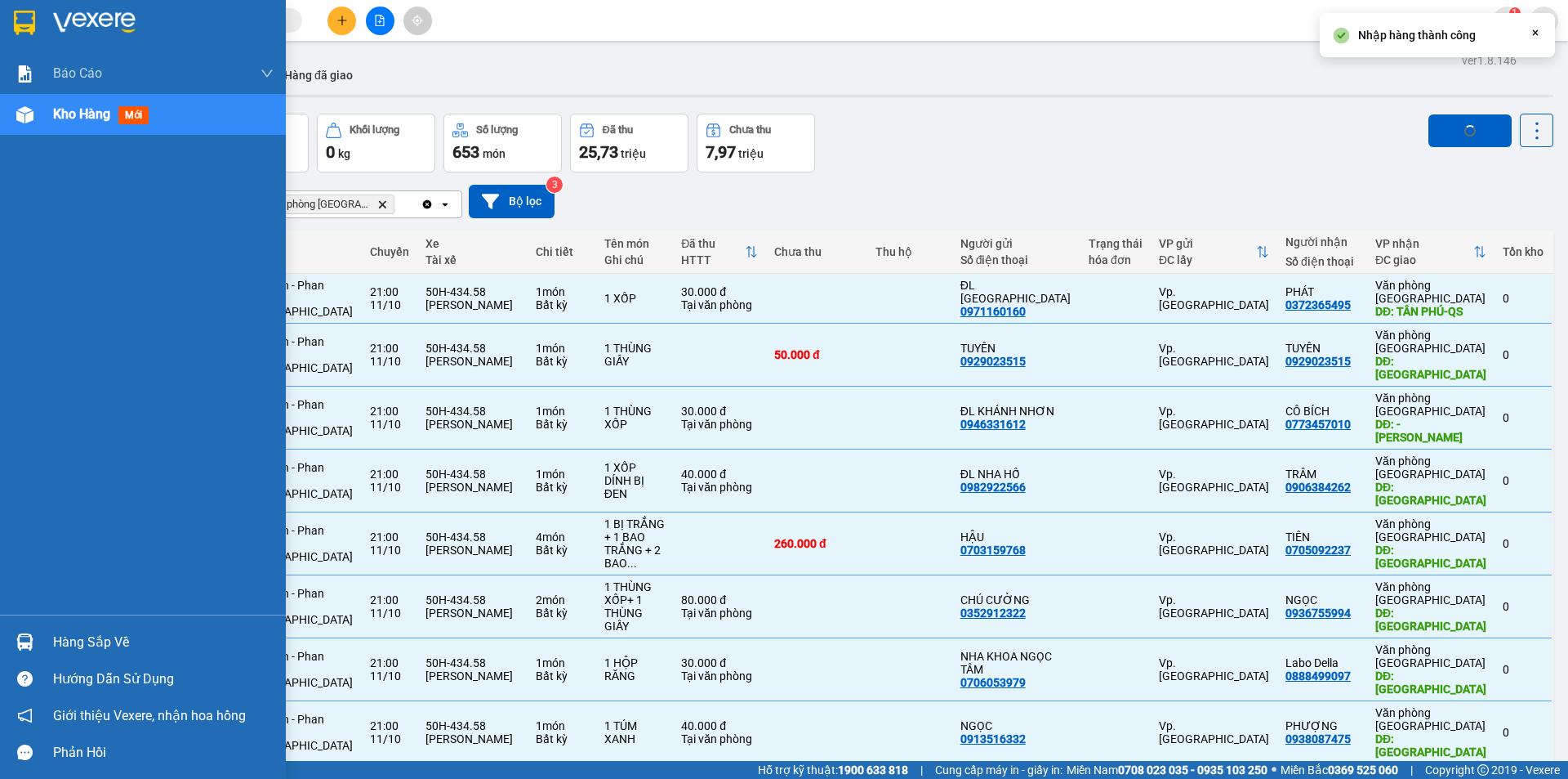
checkbox input "false"
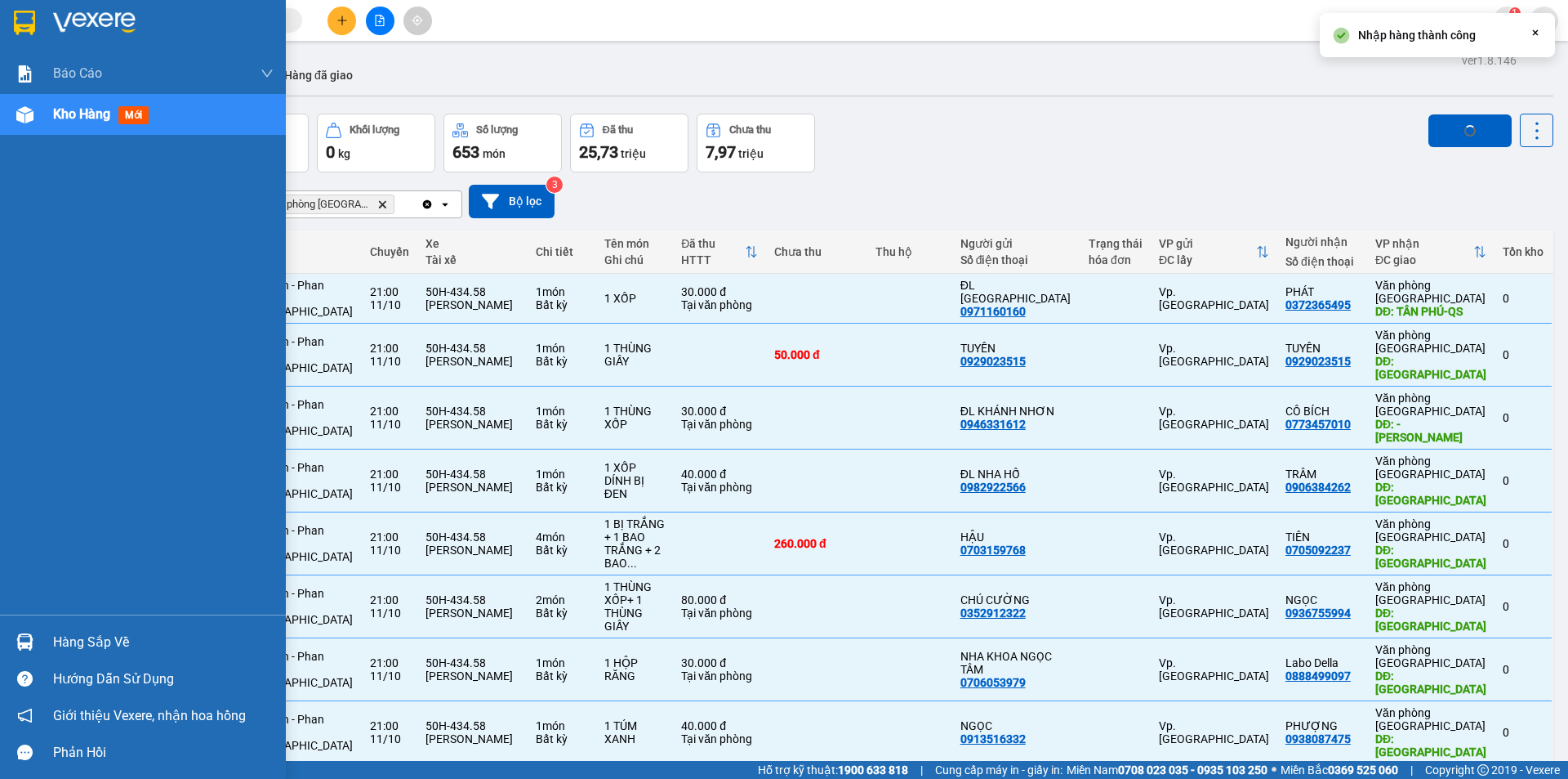
checkbox input "false"
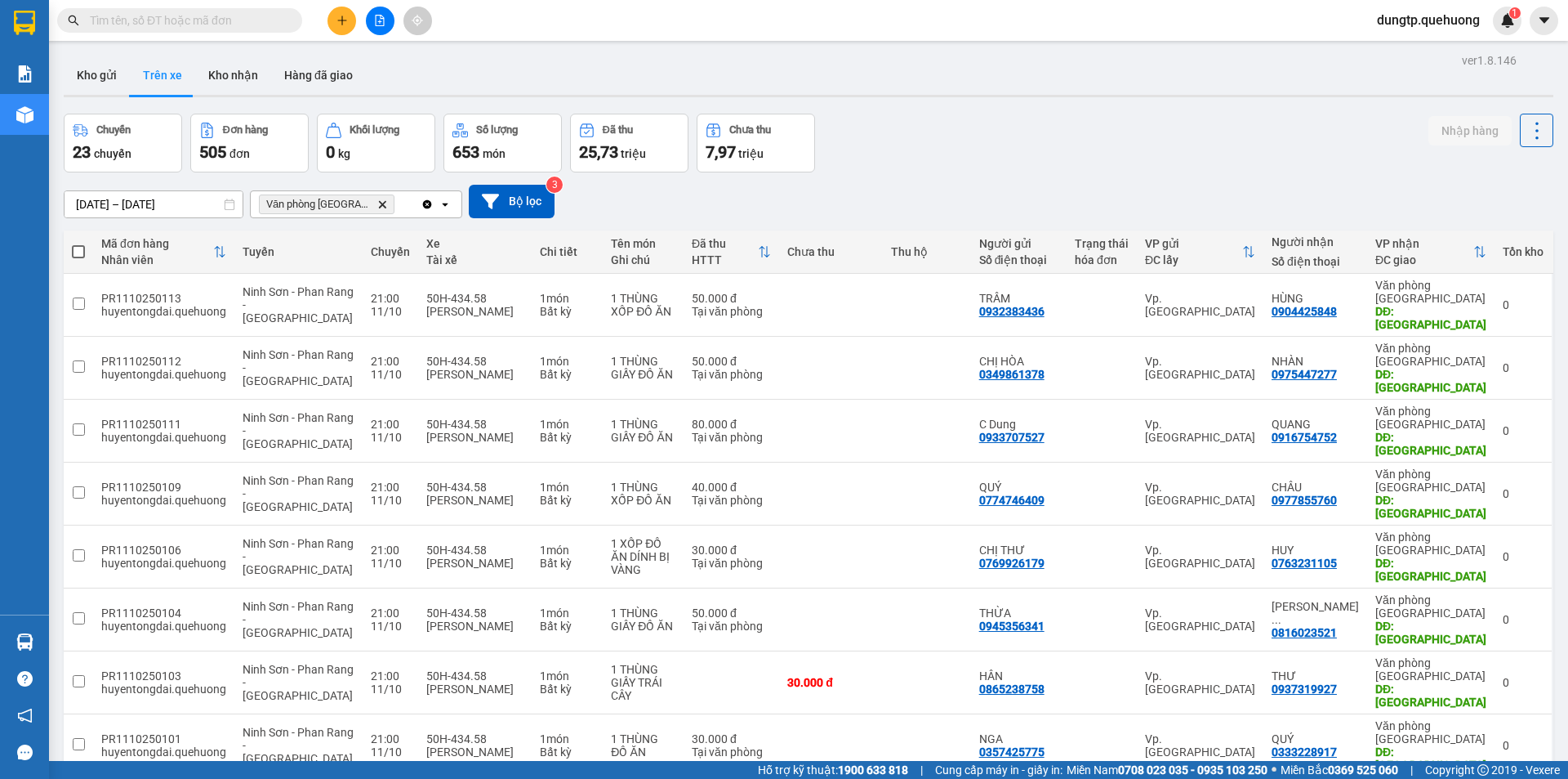
click at [83, 245] on span at bounding box center [78, 251] width 13 height 13
click at [79, 244] on input "checkbox" at bounding box center [79, 244] width 0 height 0
checkbox input "true"
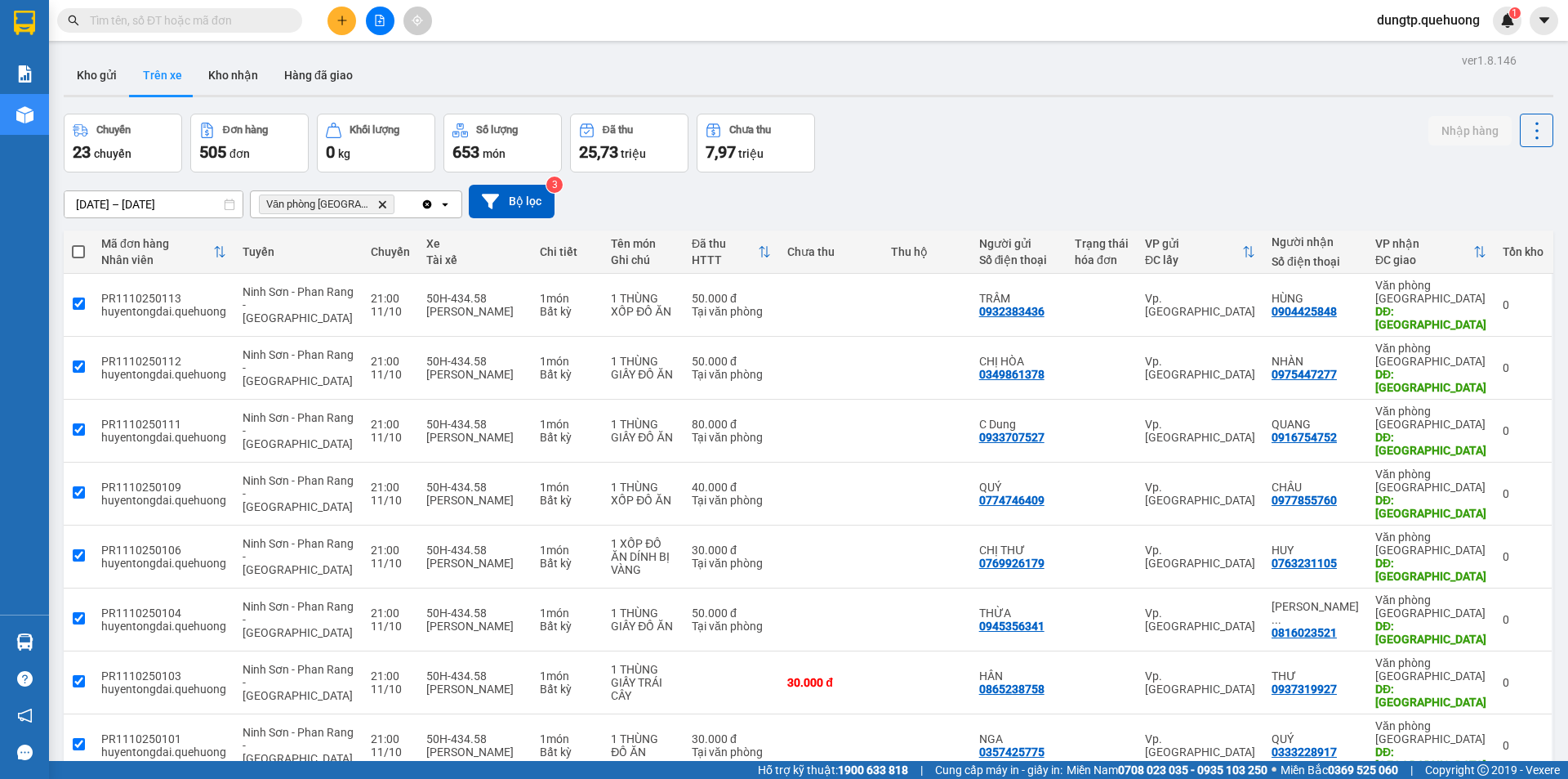
checkbox input "true"
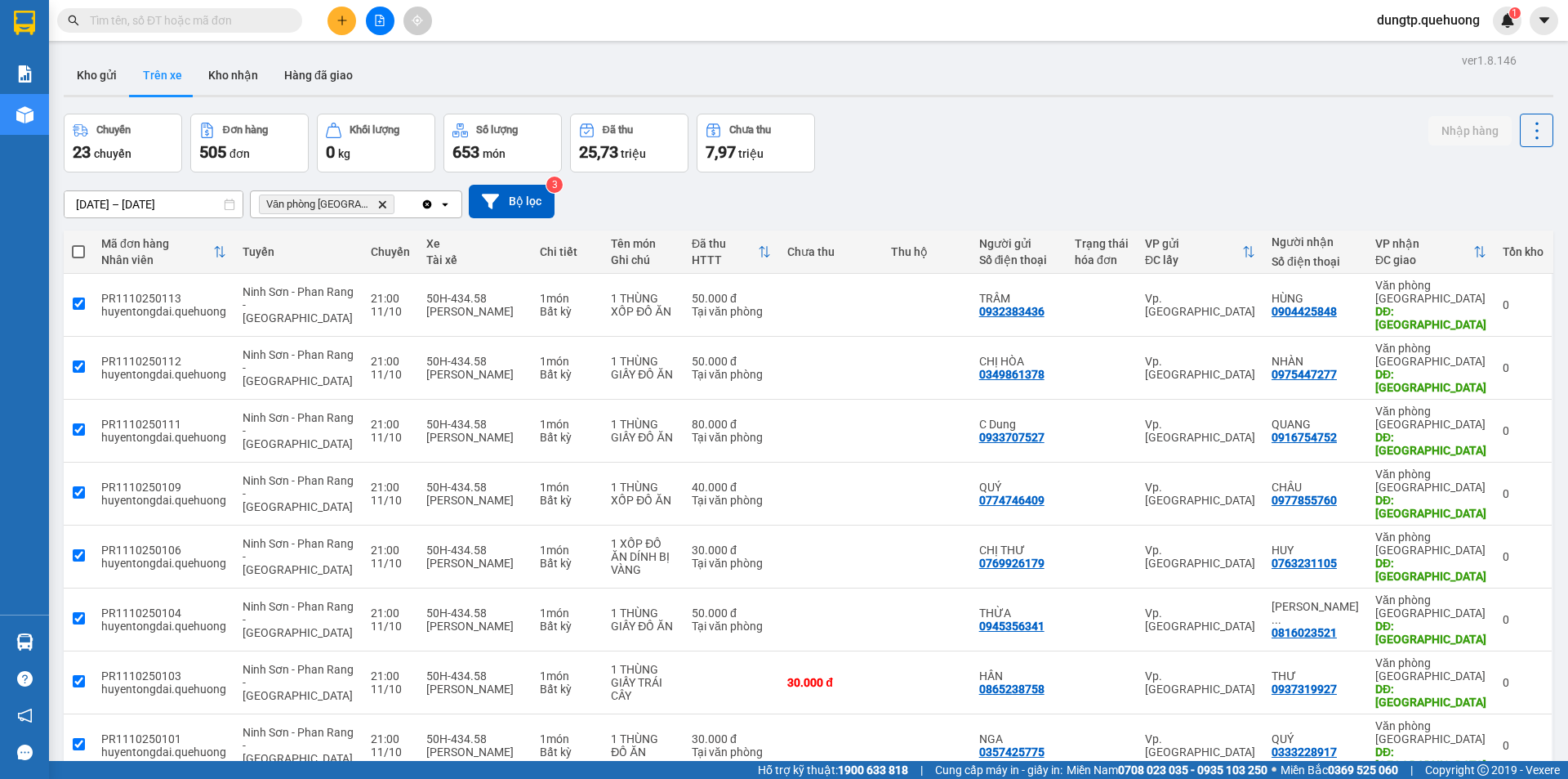
checkbox input "true"
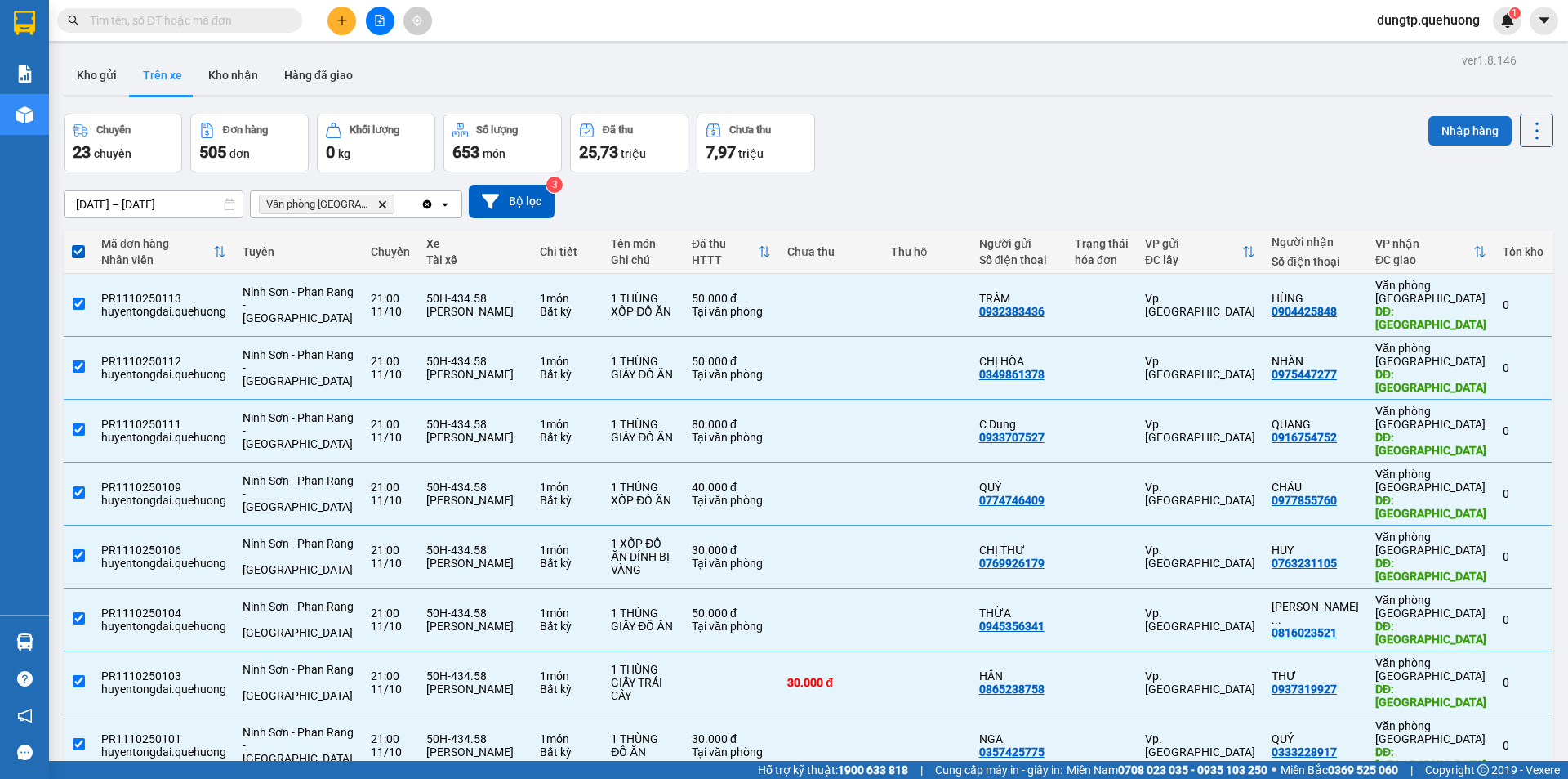
click at [1436, 126] on button "Nhập hàng" at bounding box center [1470, 130] width 84 height 30
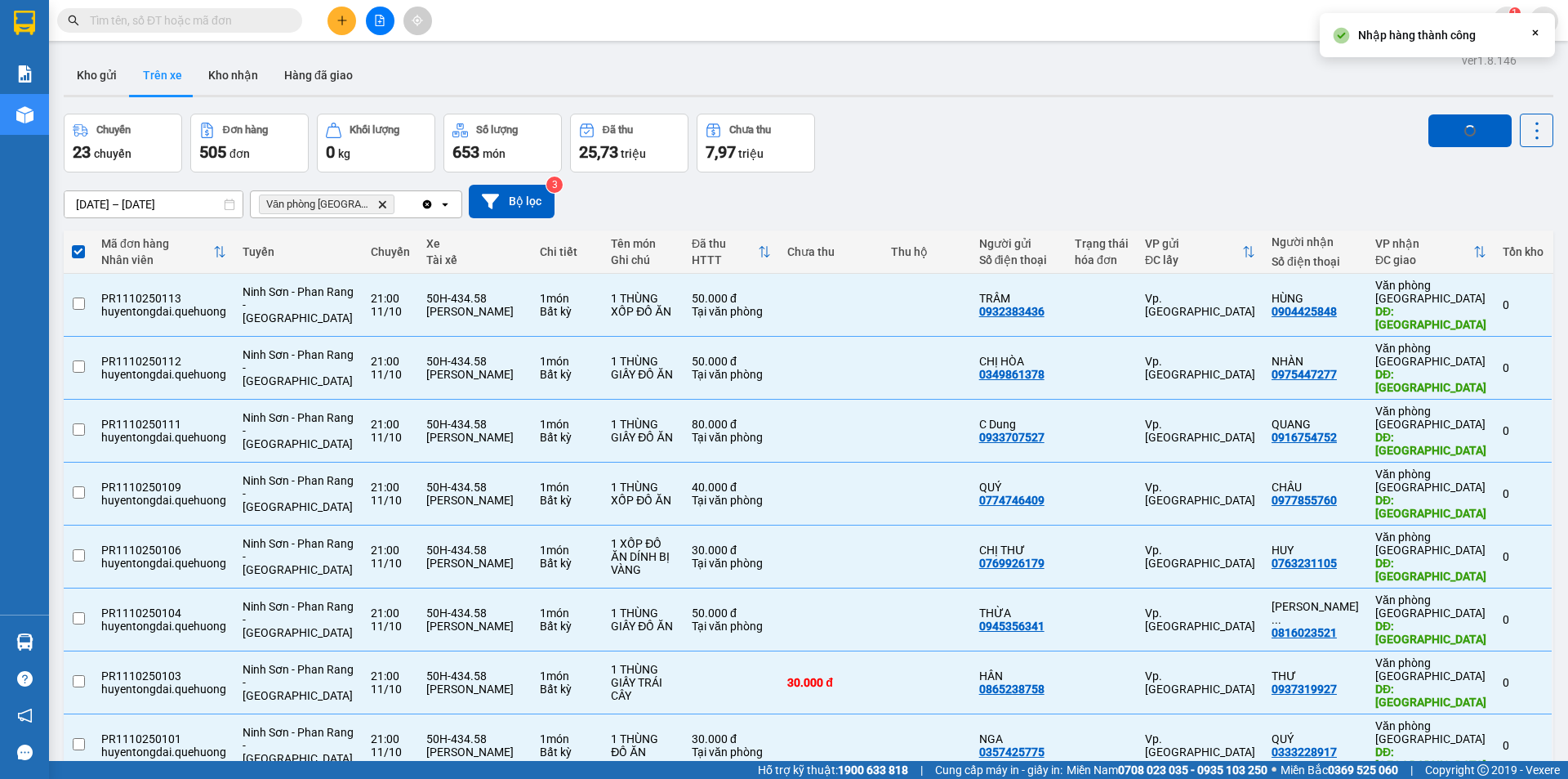
checkbox input "false"
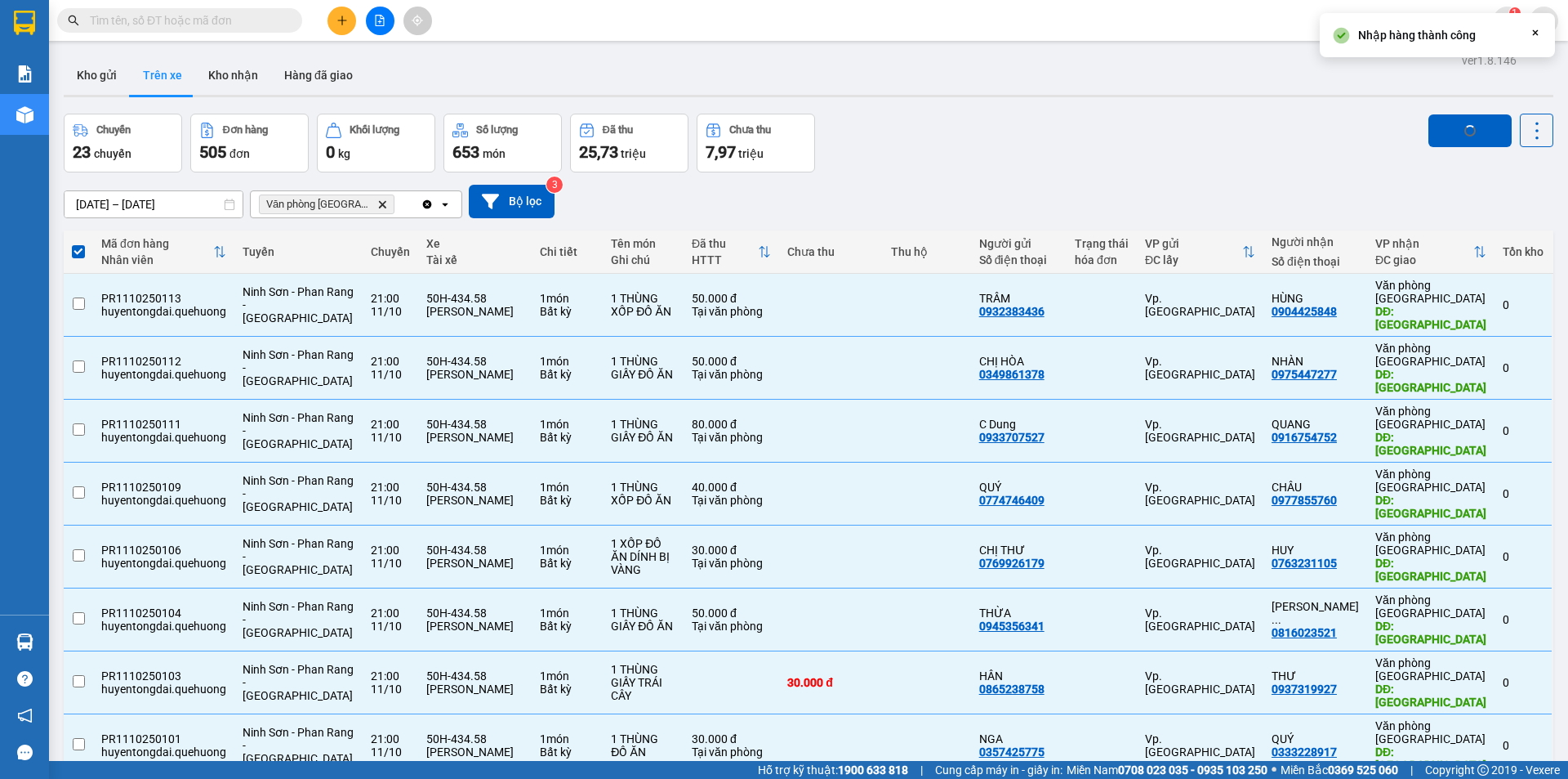
checkbox input "false"
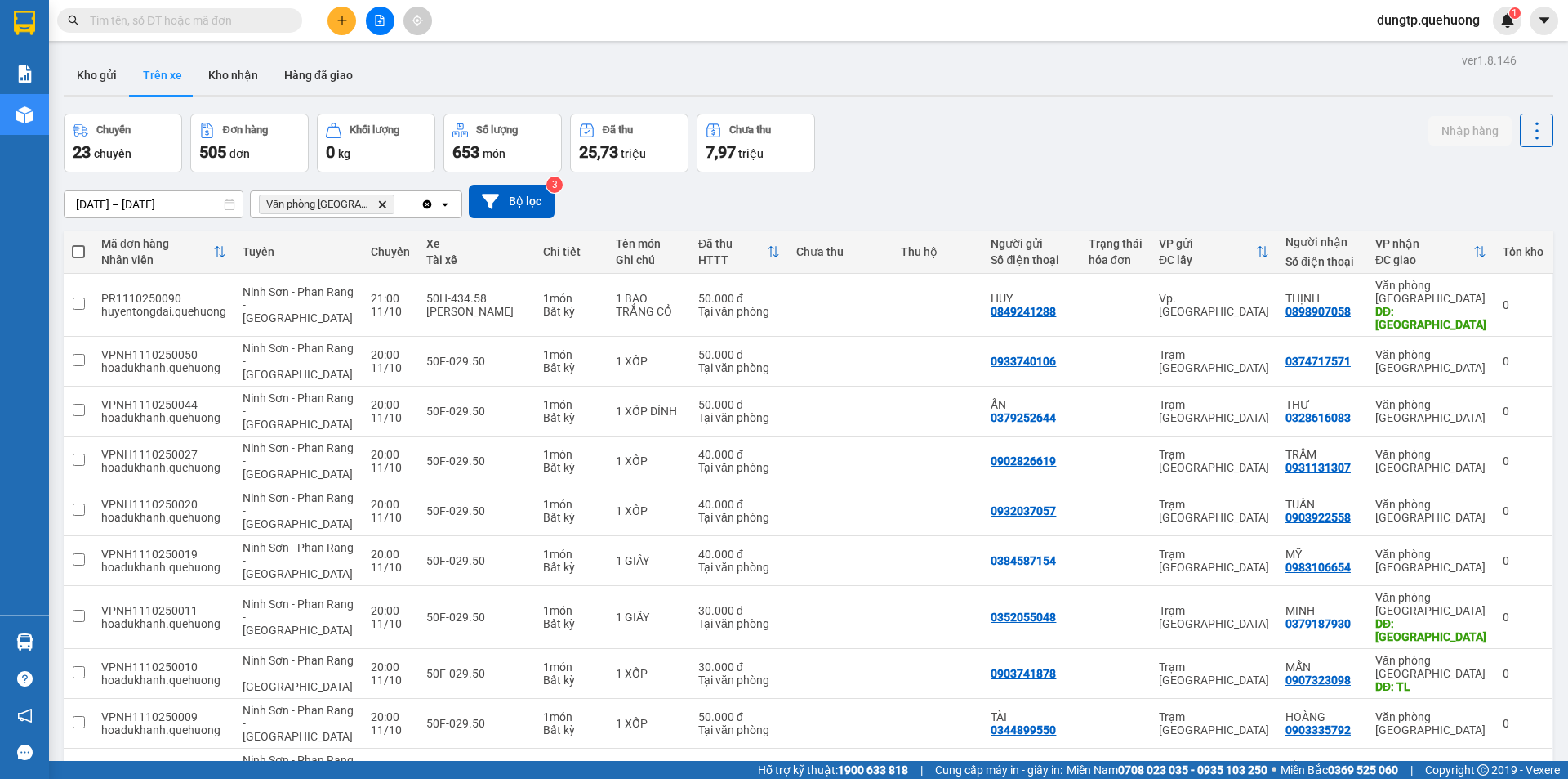
click at [73, 252] on span at bounding box center [78, 251] width 13 height 13
click at [79, 244] on input "checkbox" at bounding box center [79, 244] width 0 height 0
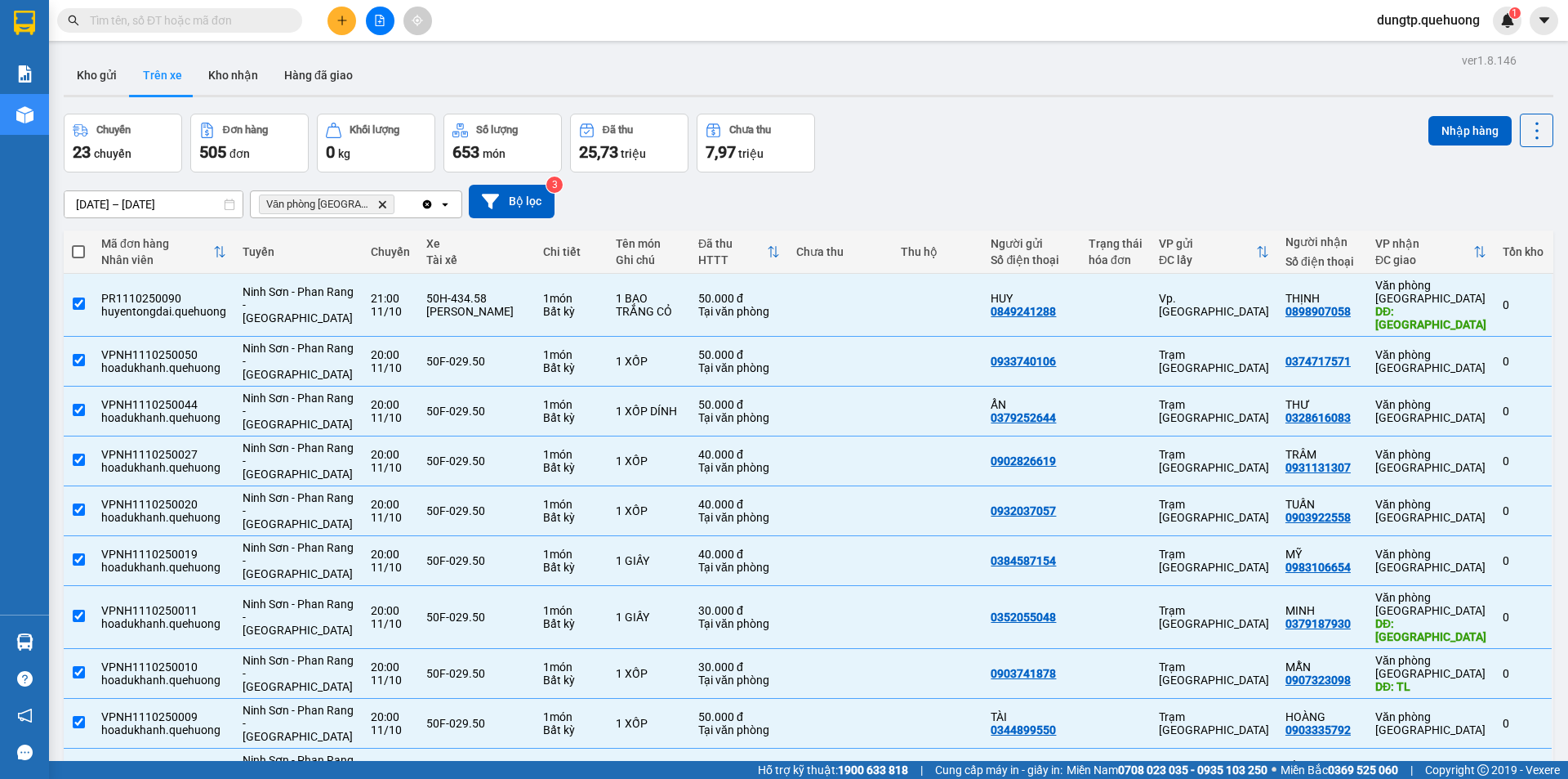
checkbox input "true"
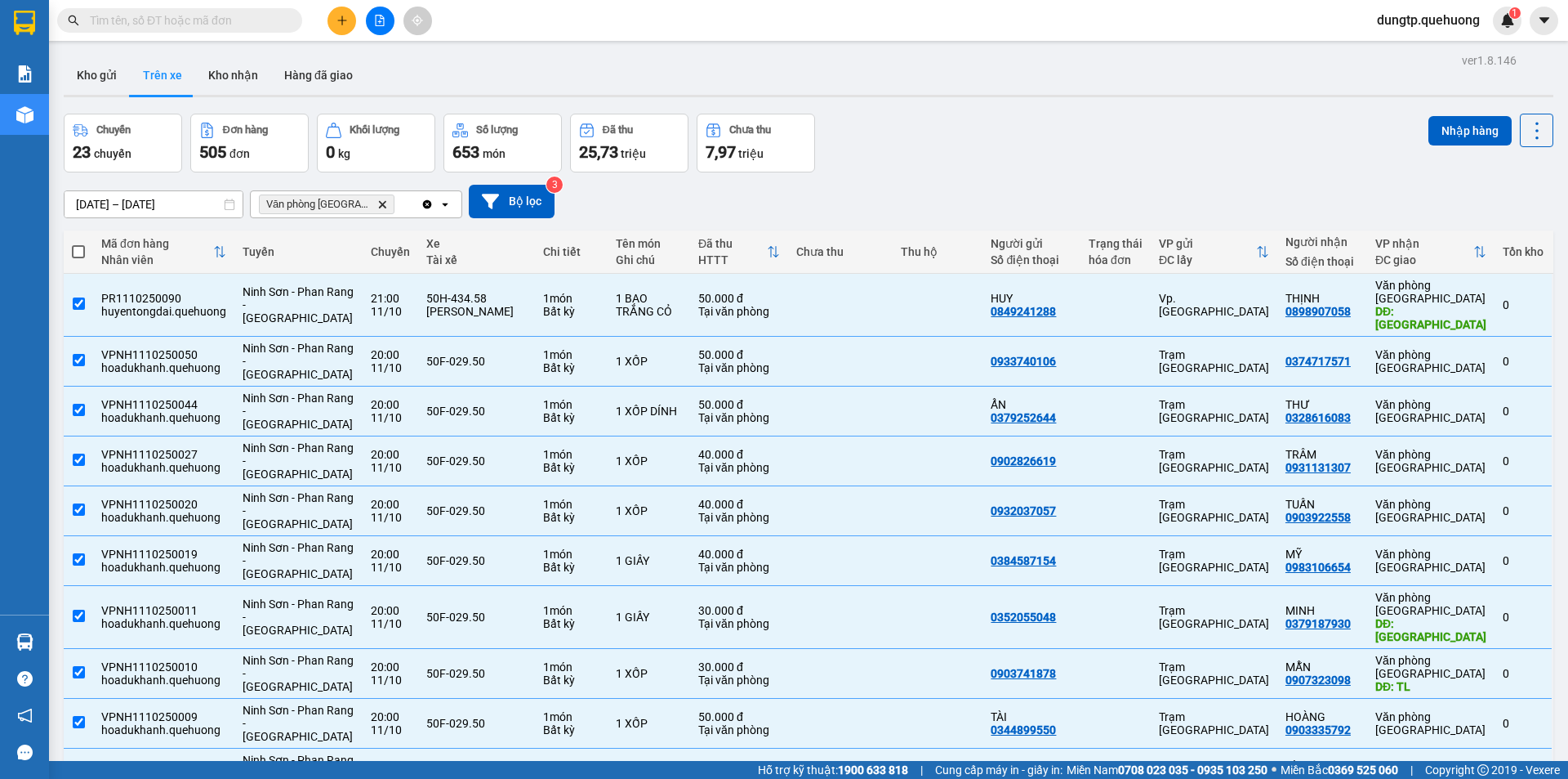
checkbox input "true"
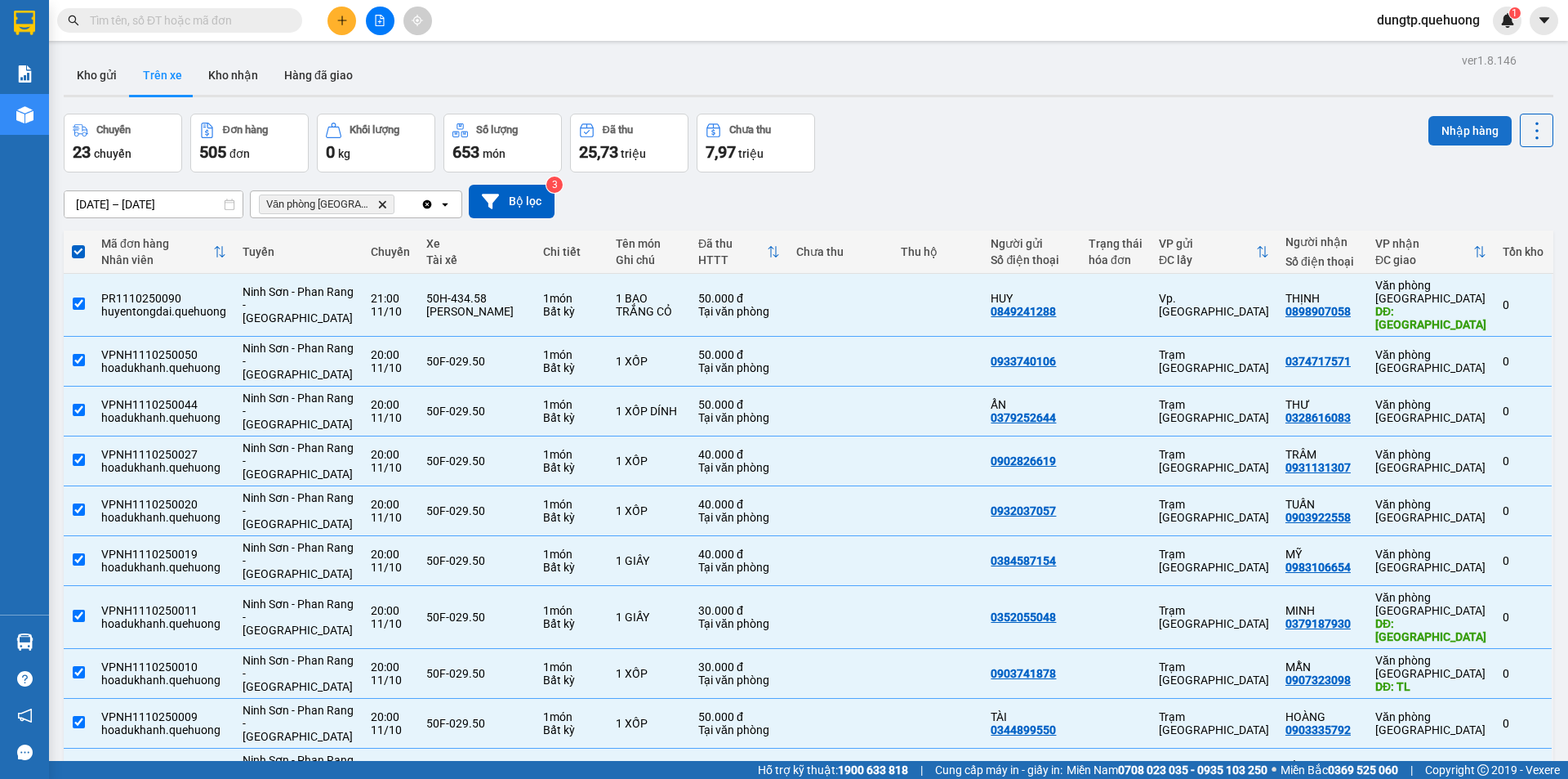
click at [1461, 123] on button "Nhập hàng" at bounding box center [1470, 130] width 84 height 30
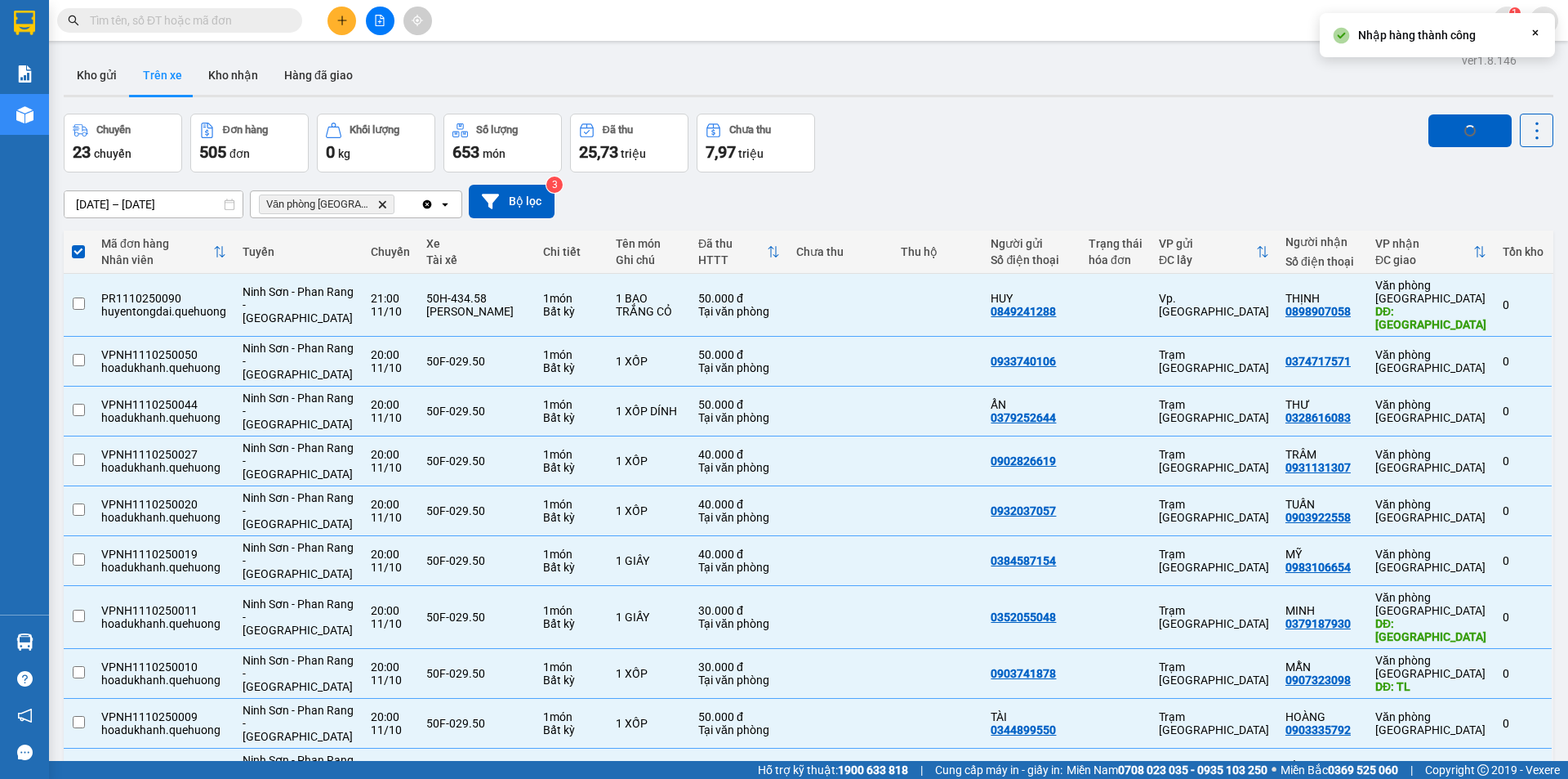
checkbox input "false"
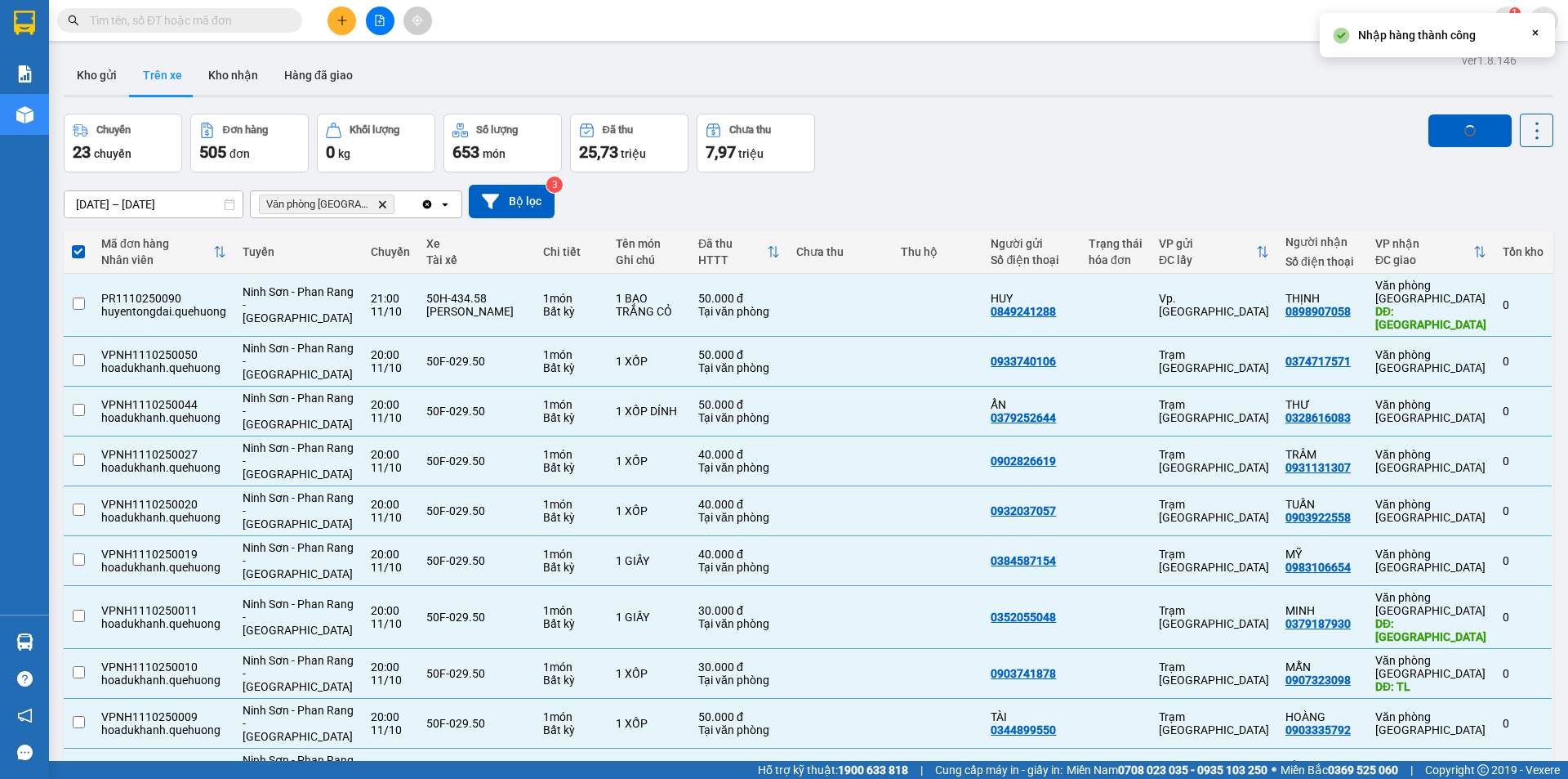
checkbox input "false"
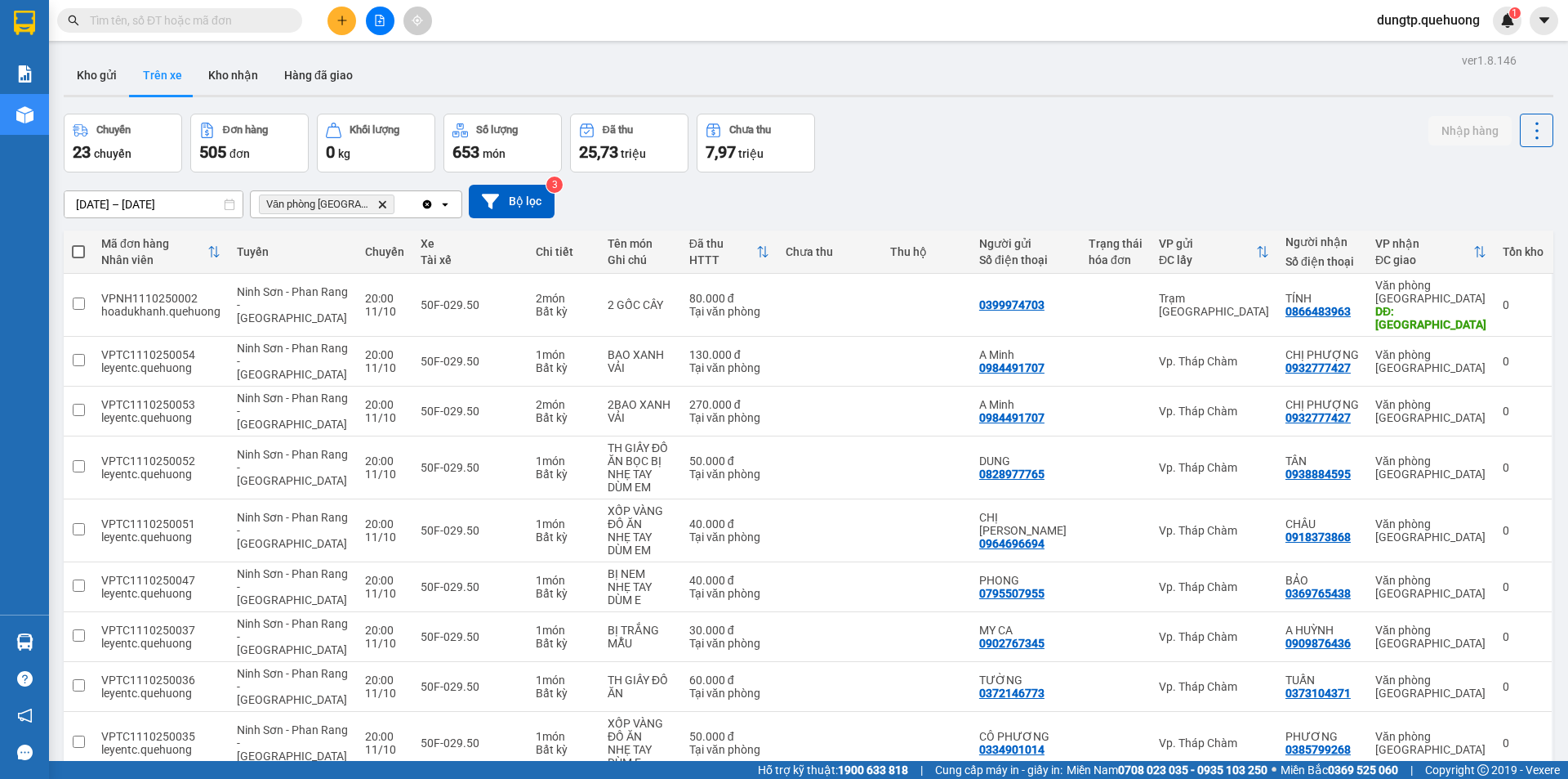
click at [89, 252] on th at bounding box center [78, 252] width 30 height 43
click at [78, 254] on span at bounding box center [78, 251] width 13 height 13
click at [79, 244] on input "checkbox" at bounding box center [79, 244] width 0 height 0
checkbox input "true"
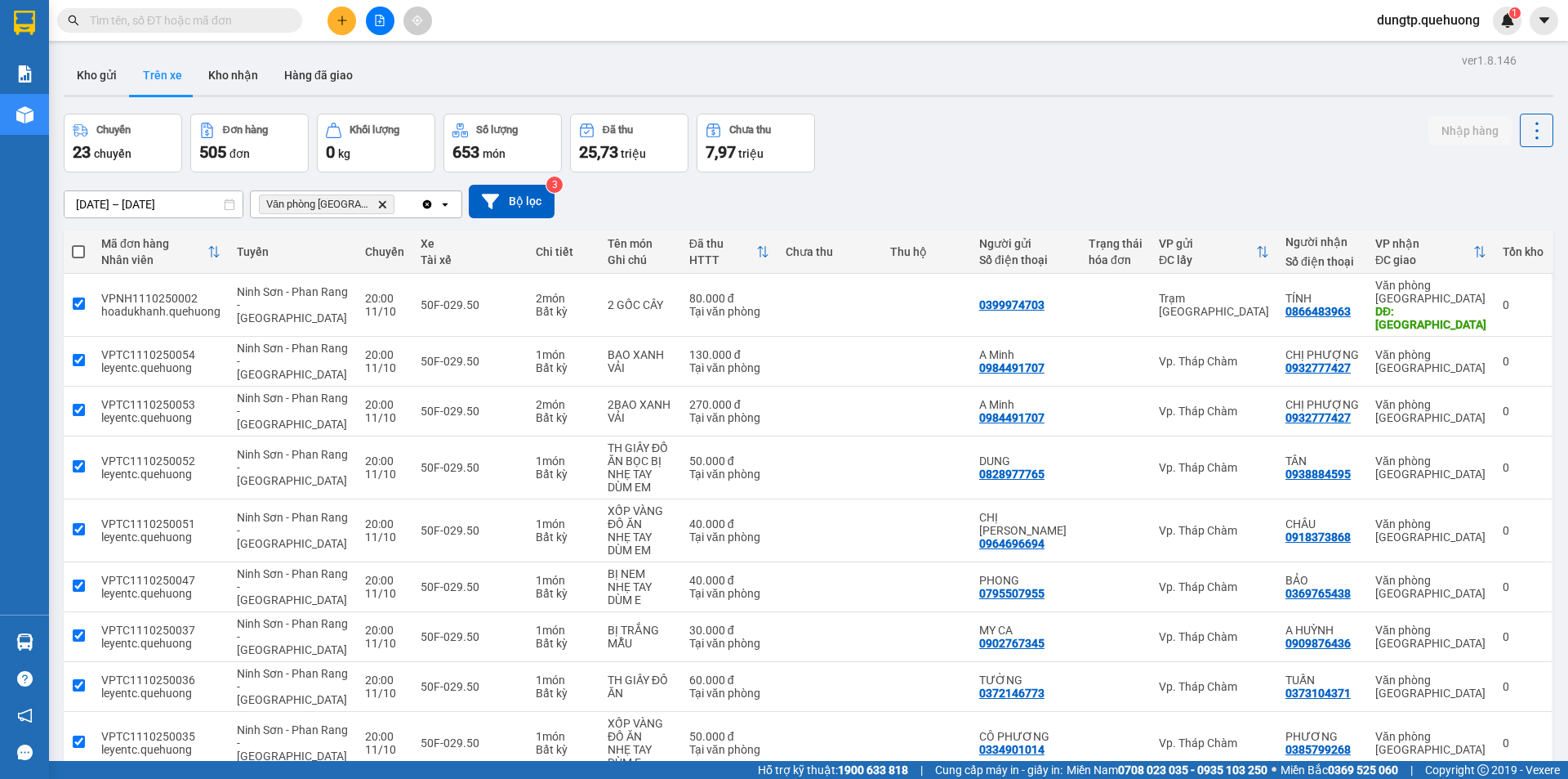
checkbox input "true"
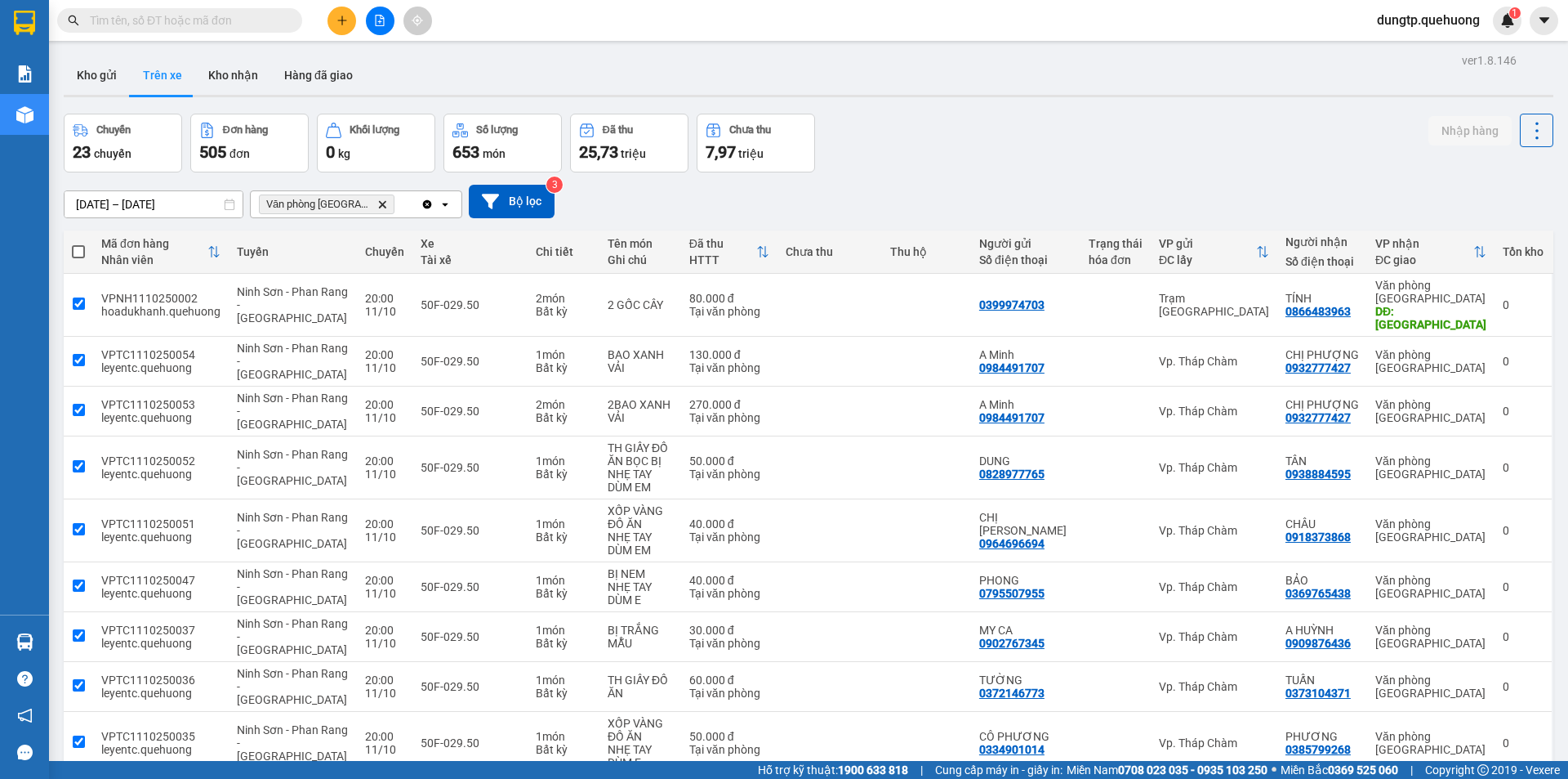
checkbox input "true"
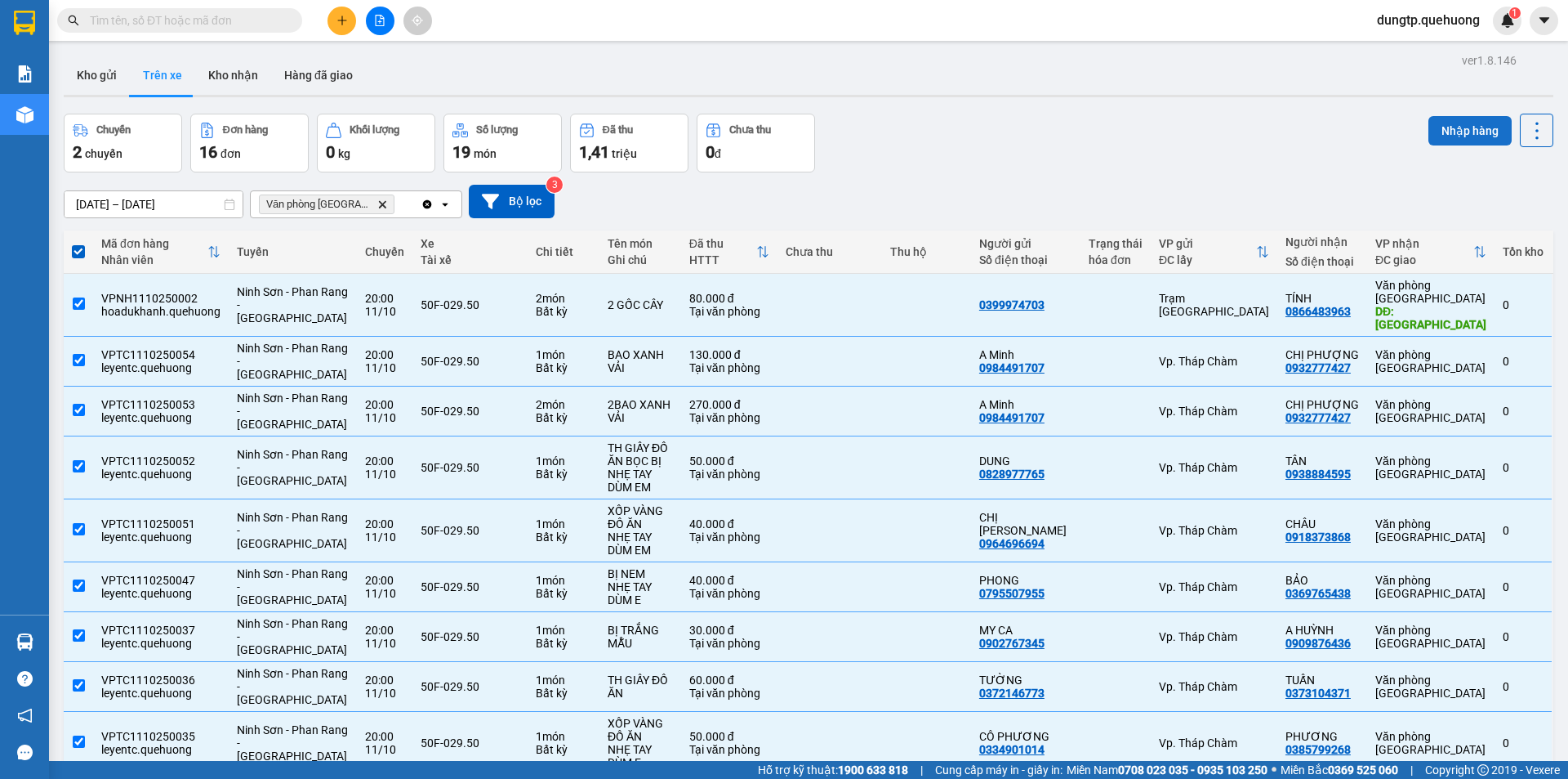
click at [1442, 128] on button "Nhập hàng" at bounding box center [1470, 130] width 84 height 30
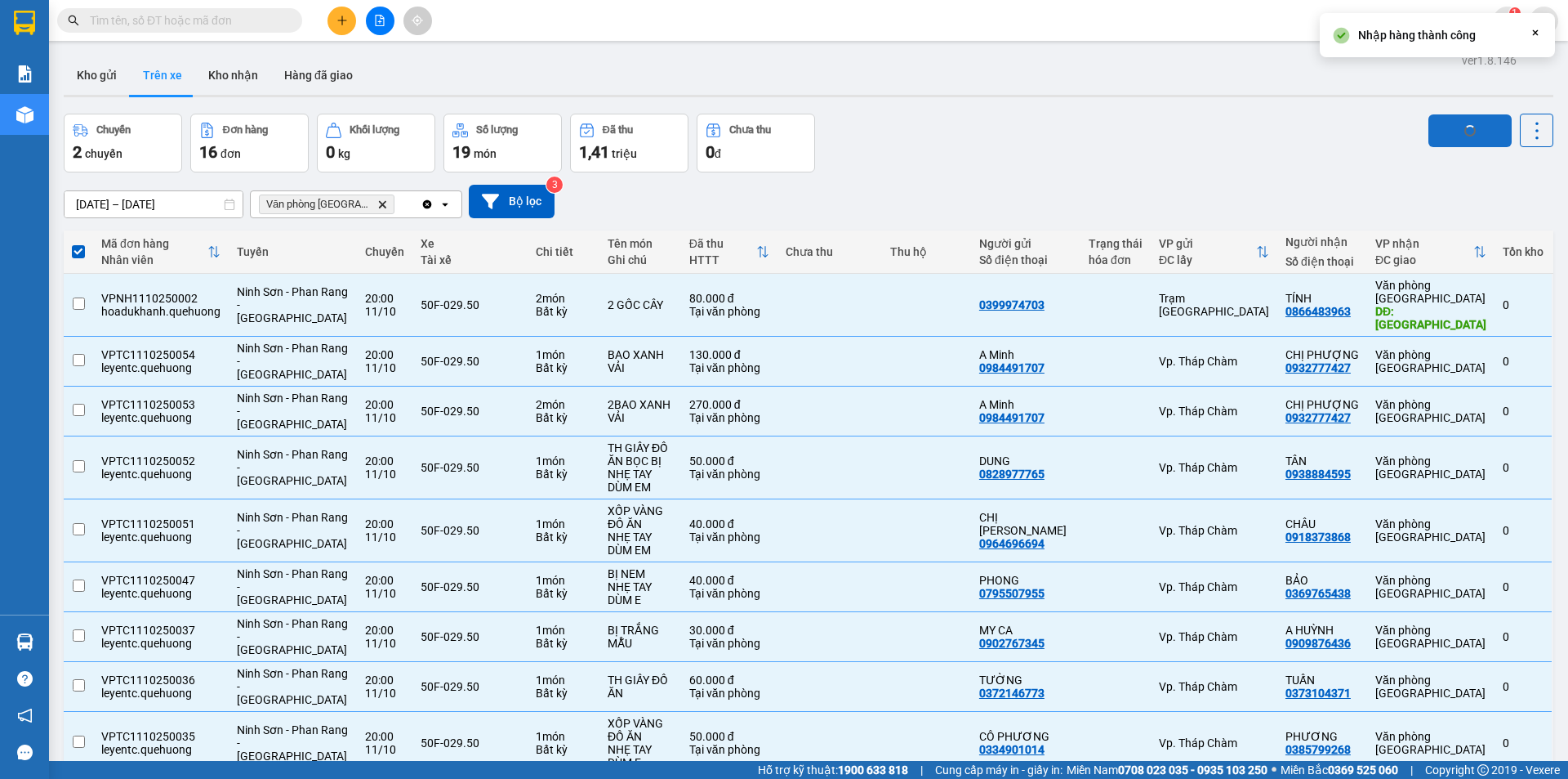
checkbox input "false"
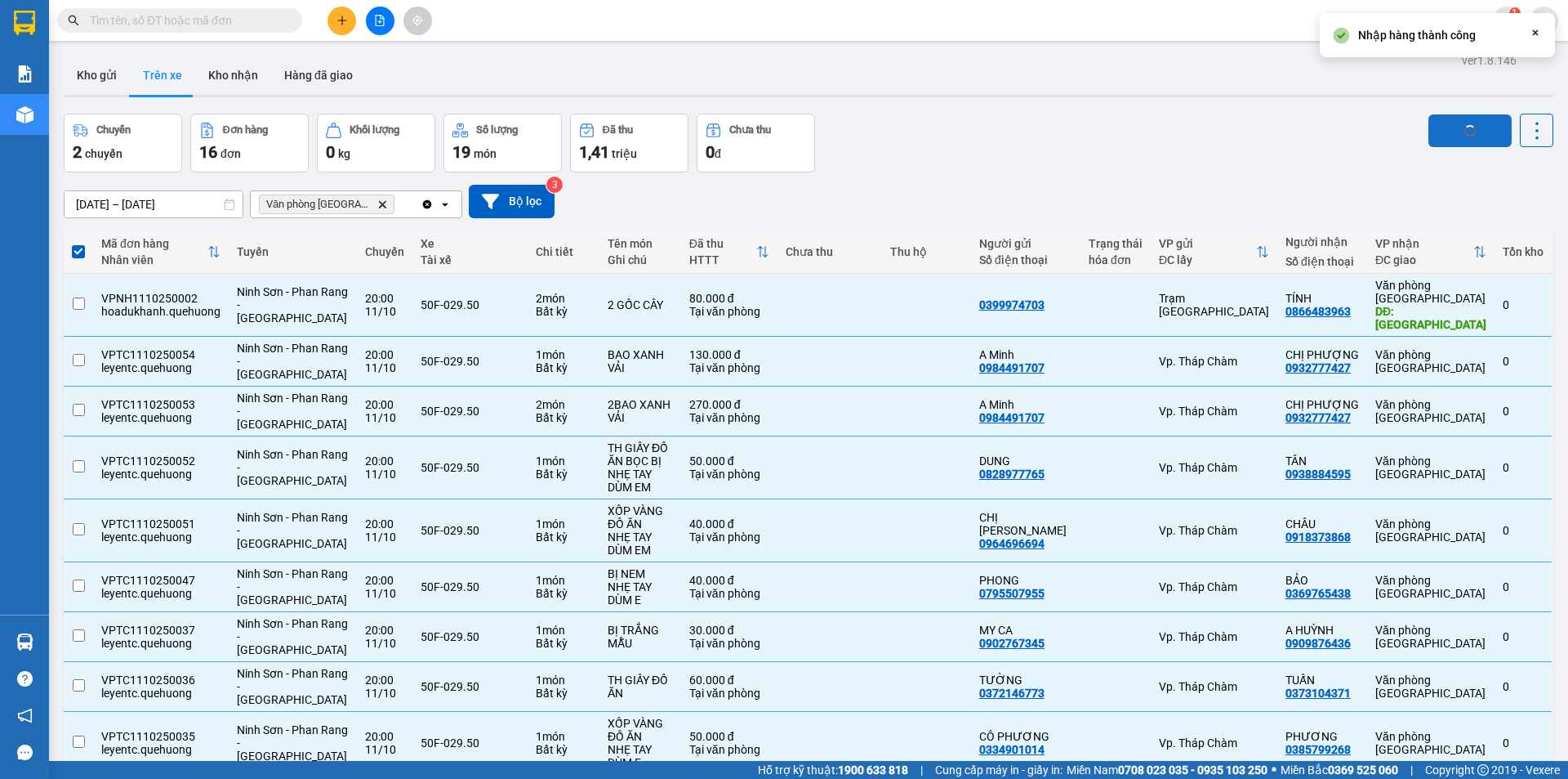
checkbox input "false"
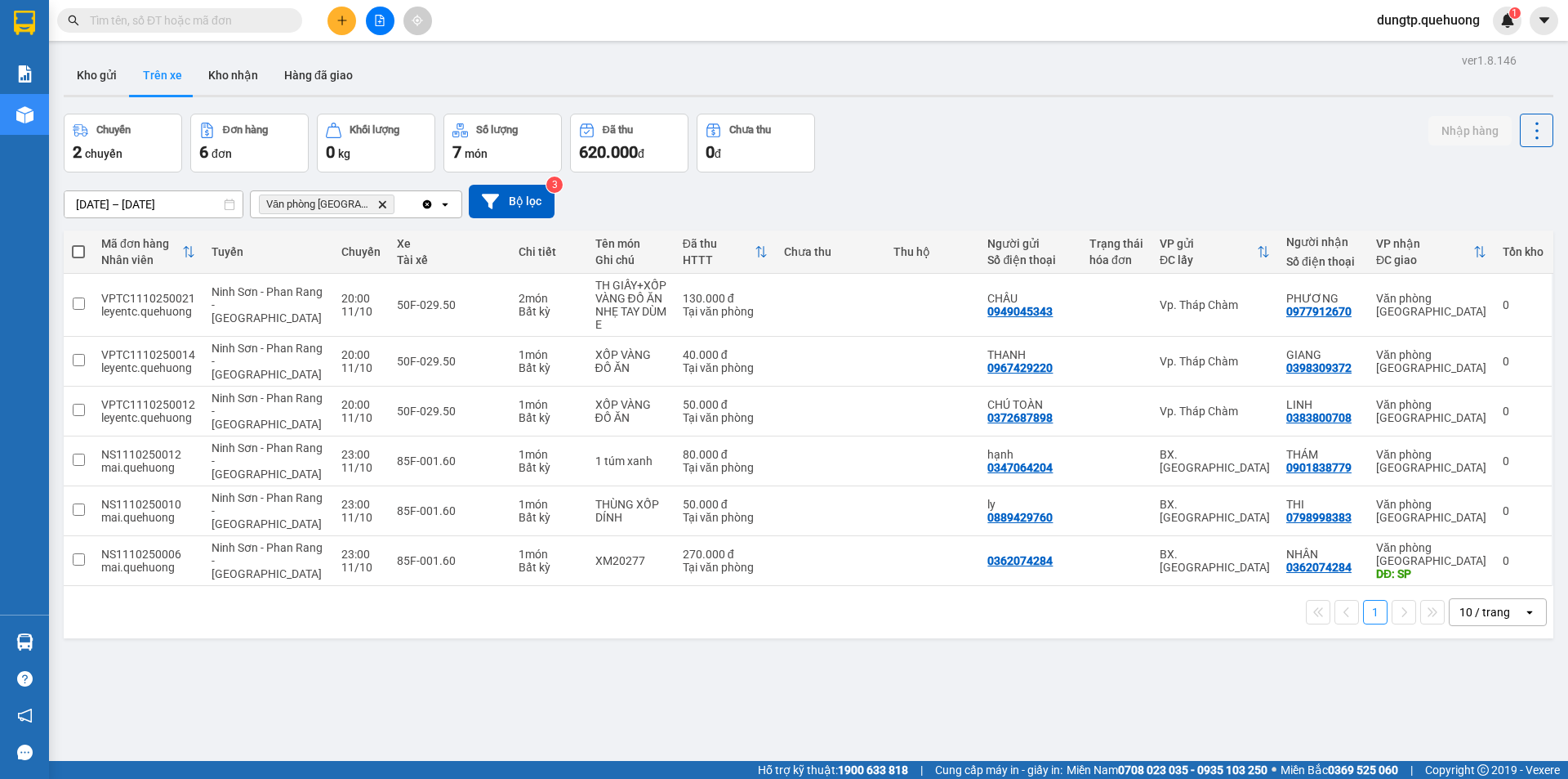
click at [80, 255] on span at bounding box center [78, 251] width 13 height 13
click at [79, 244] on input "checkbox" at bounding box center [79, 244] width 0 height 0
checkbox input "true"
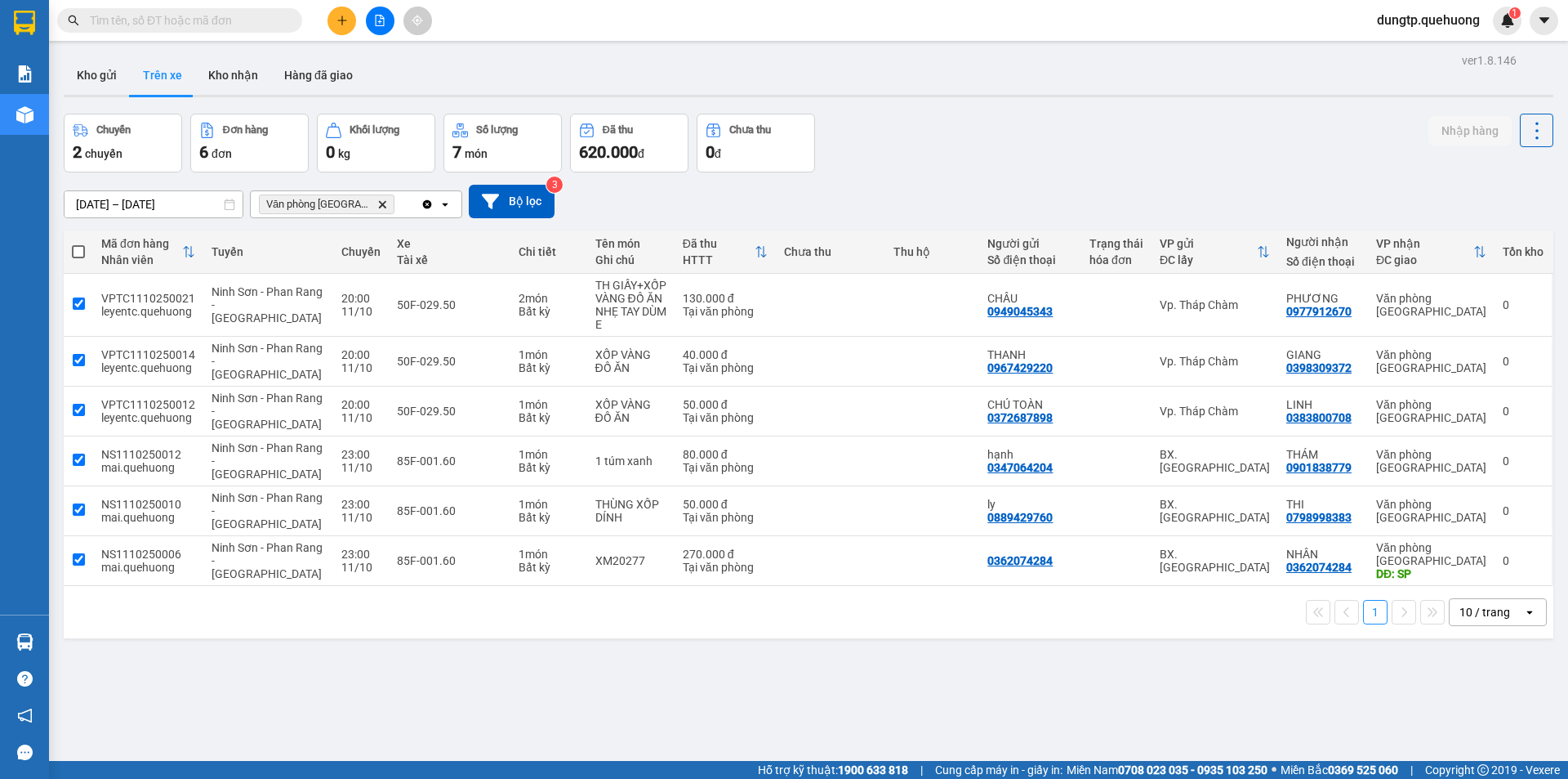
checkbox input "true"
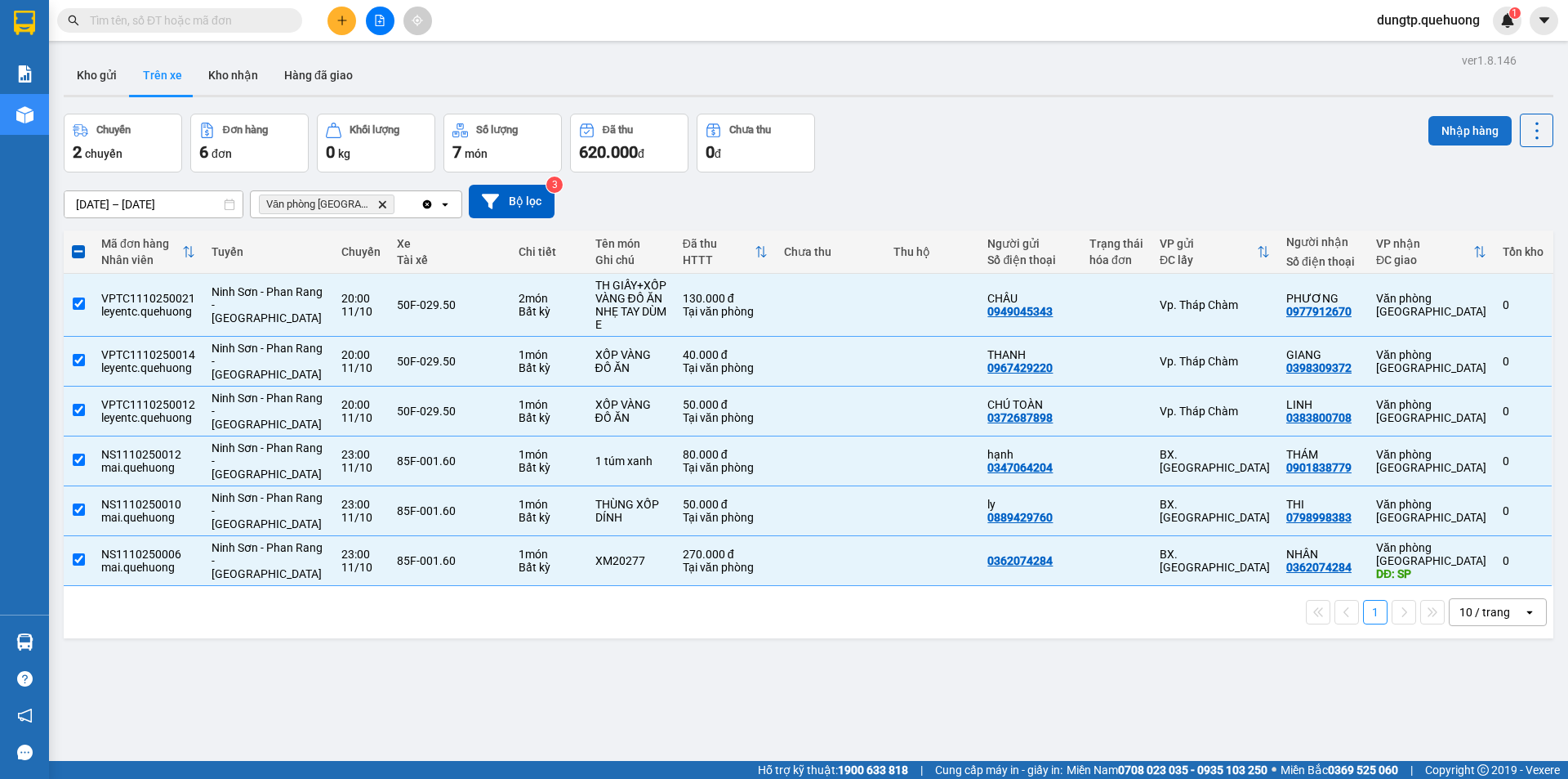
click at [1440, 130] on button "Nhập hàng" at bounding box center [1470, 130] width 84 height 30
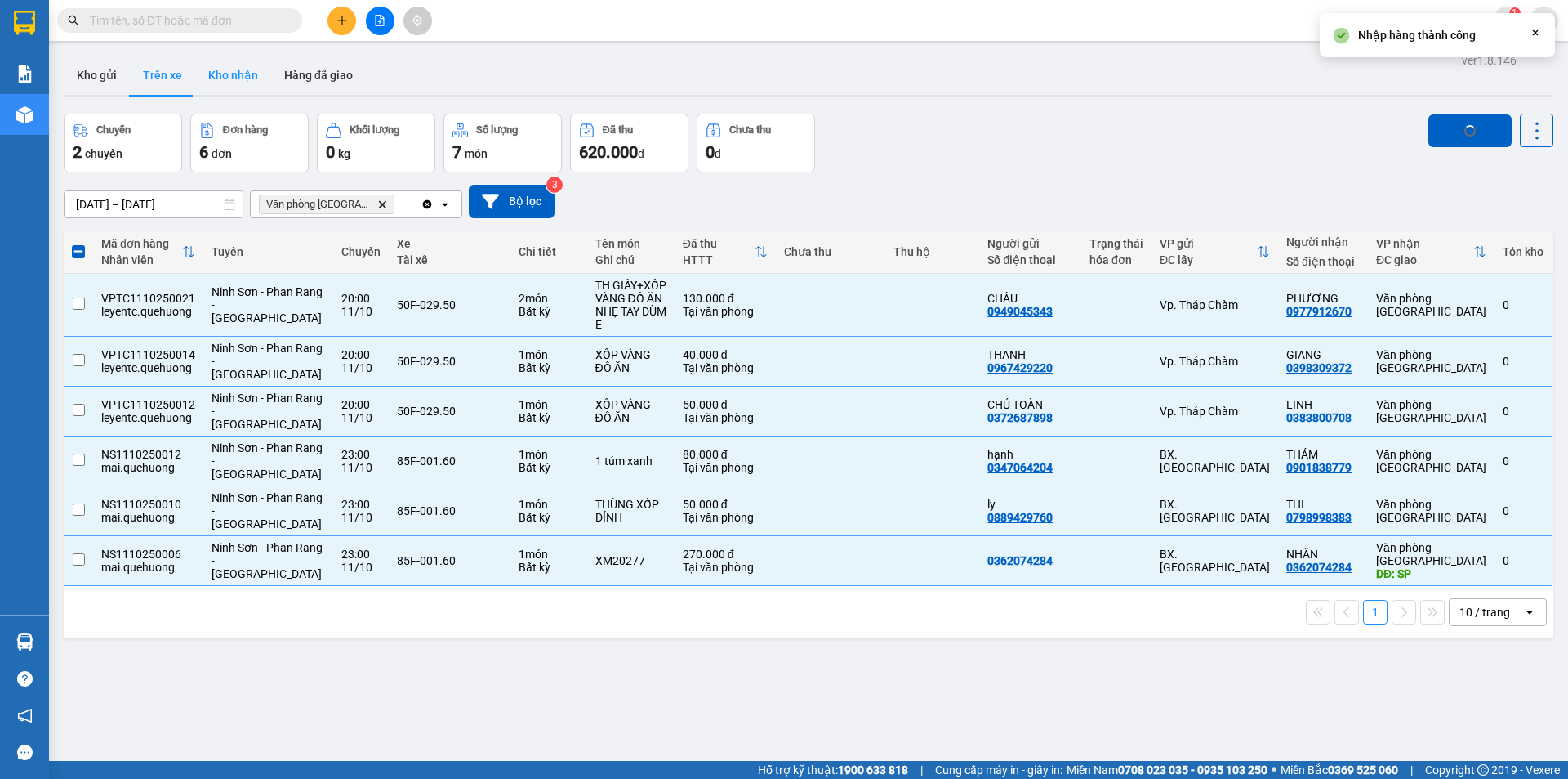
checkbox input "false"
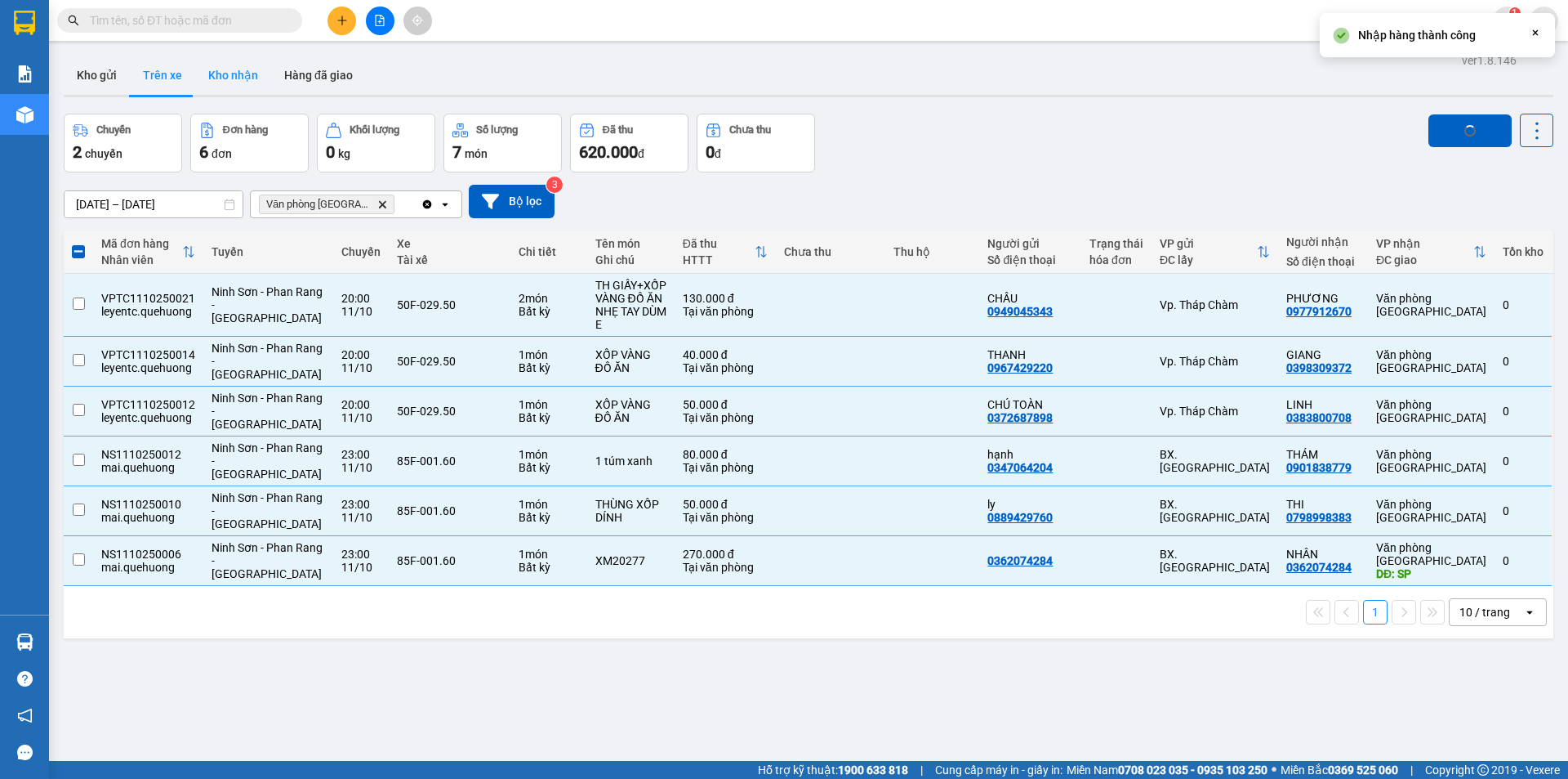
checkbox input "false"
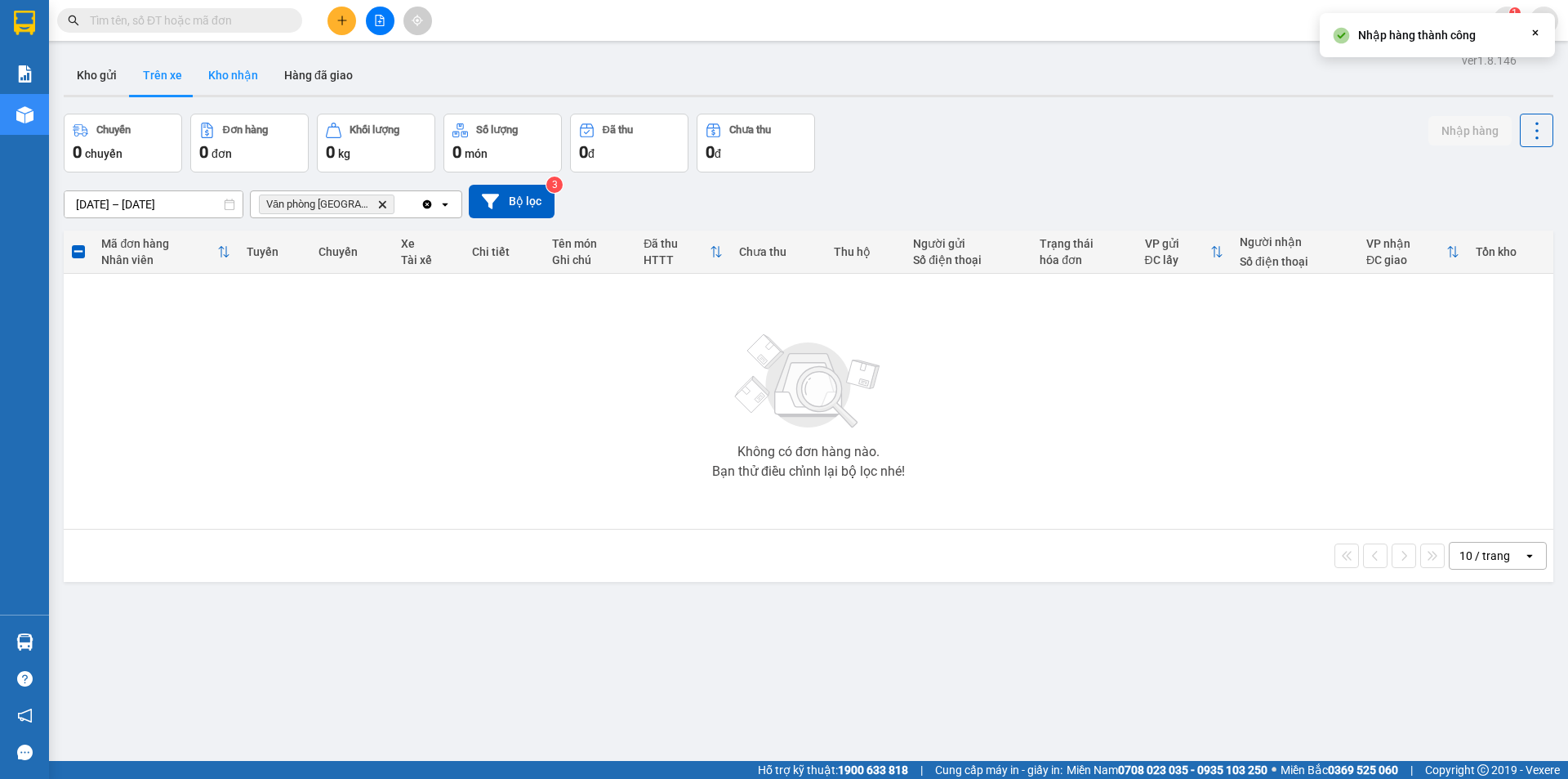
click at [238, 69] on button "Kho nhận" at bounding box center [233, 75] width 76 height 39
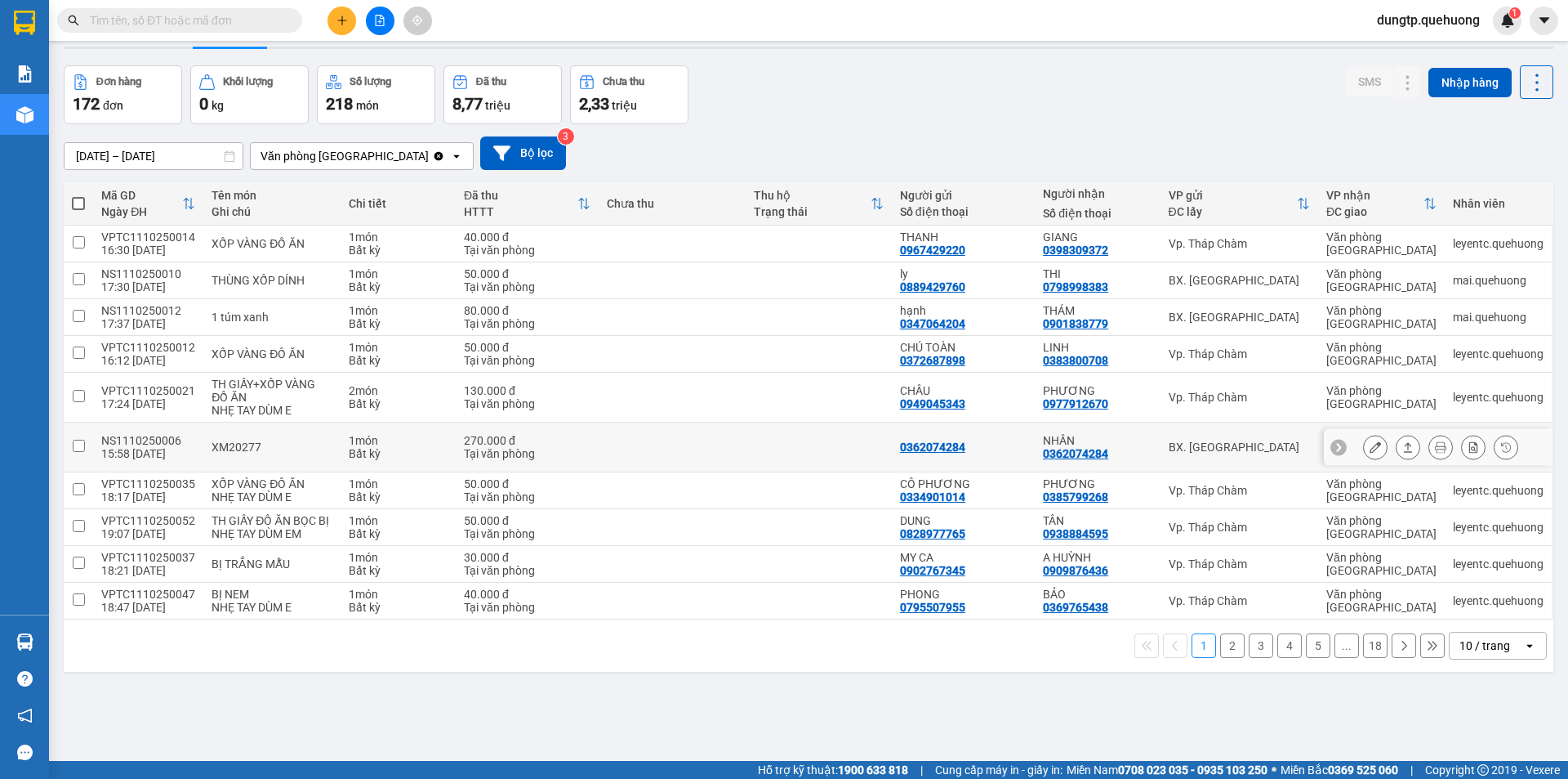
scroll to position [75, 0]
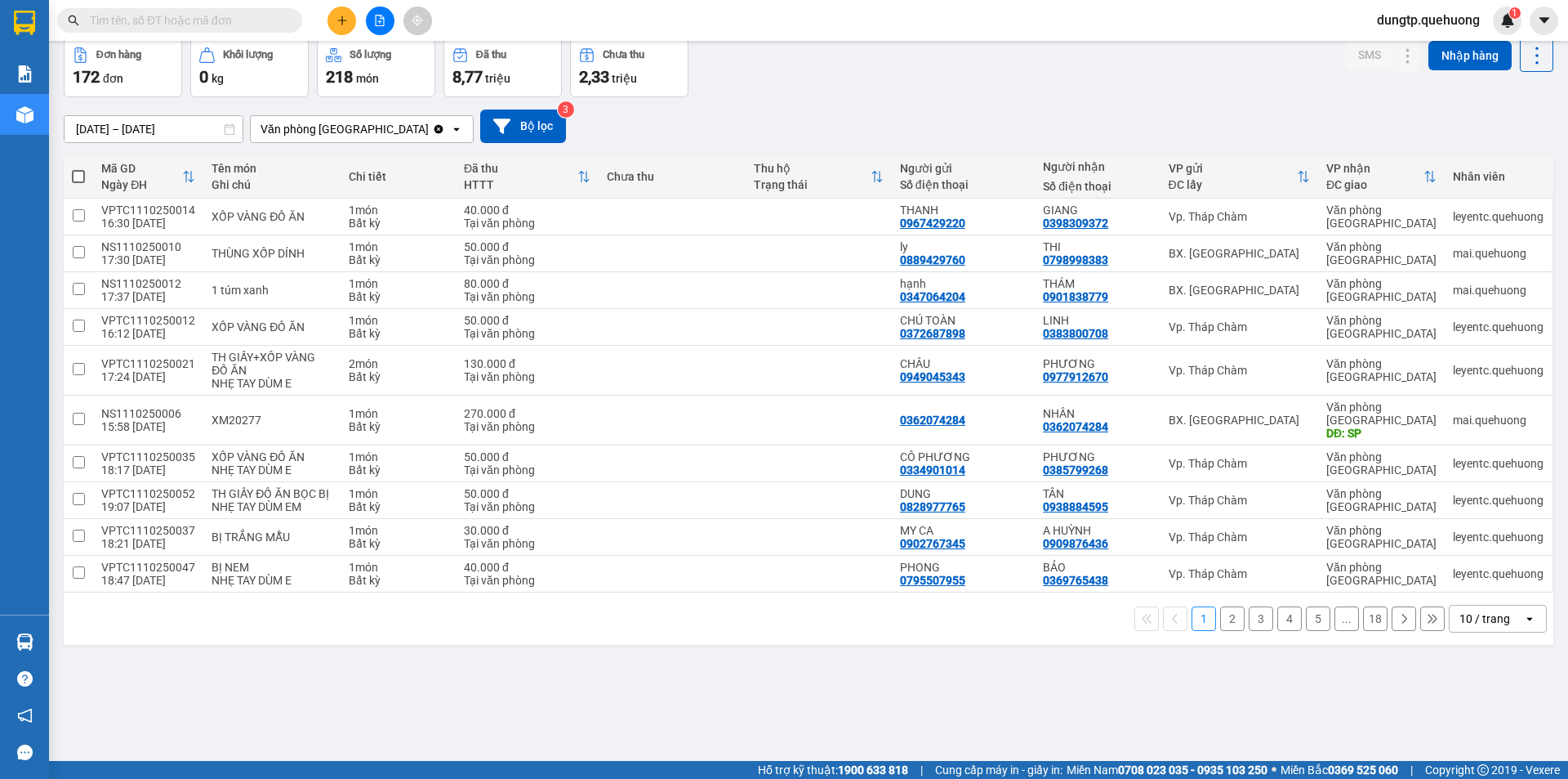
click at [1372, 606] on button "18" at bounding box center [1375, 618] width 25 height 25
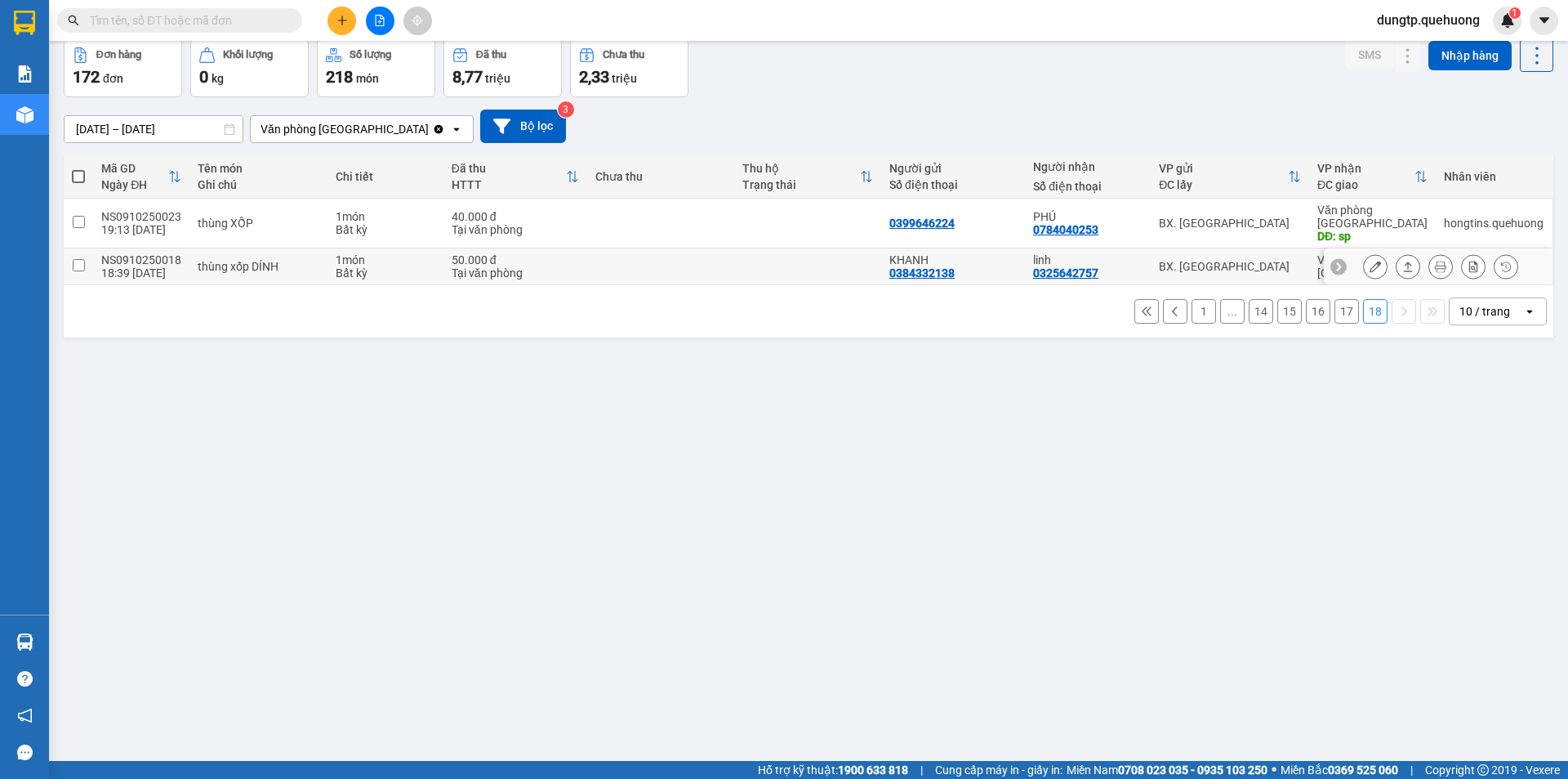
click at [88, 249] on td at bounding box center [78, 266] width 30 height 36
checkbox input "true"
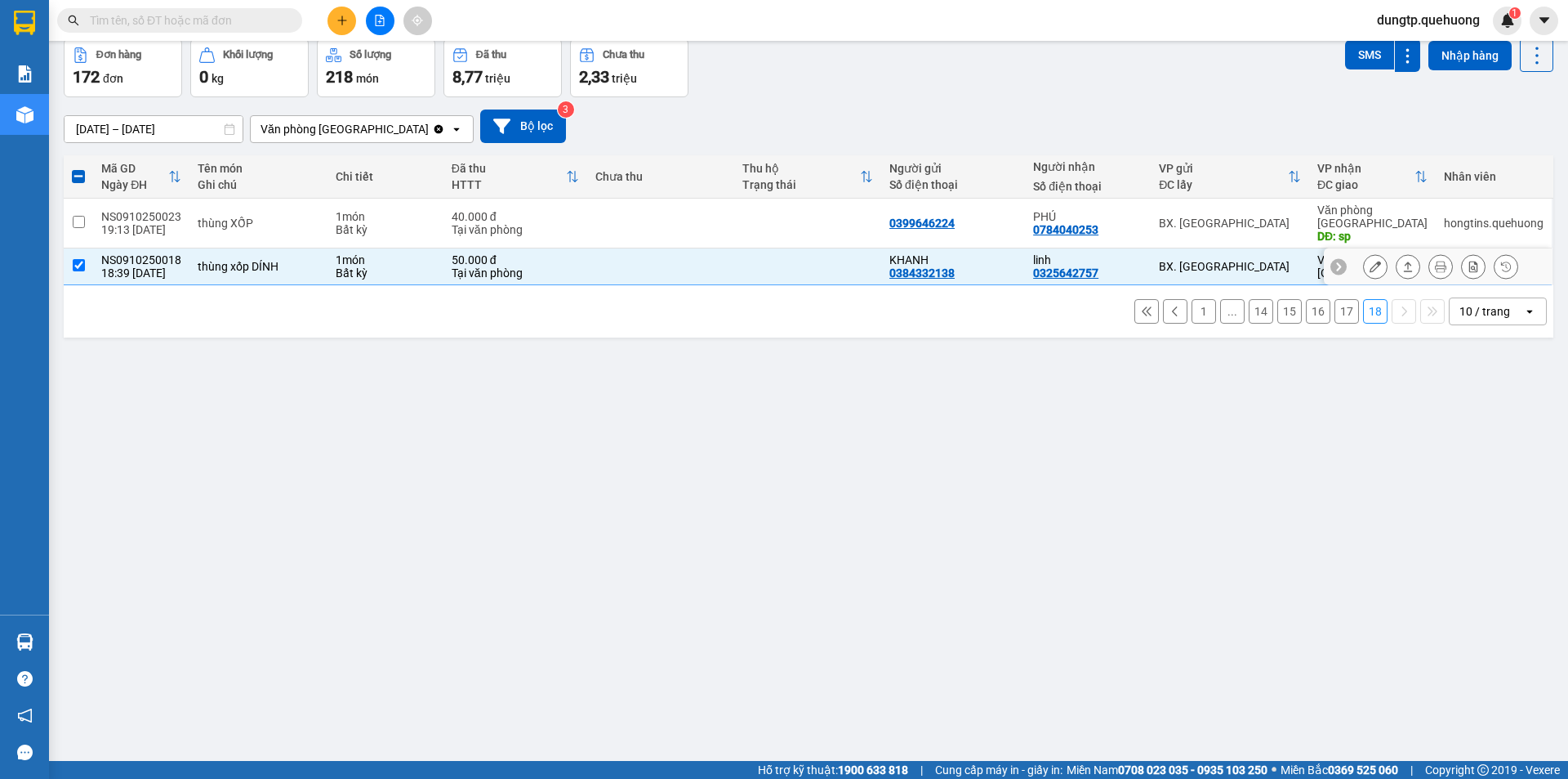
click at [1370, 261] on icon at bounding box center [1376, 266] width 12 height 12
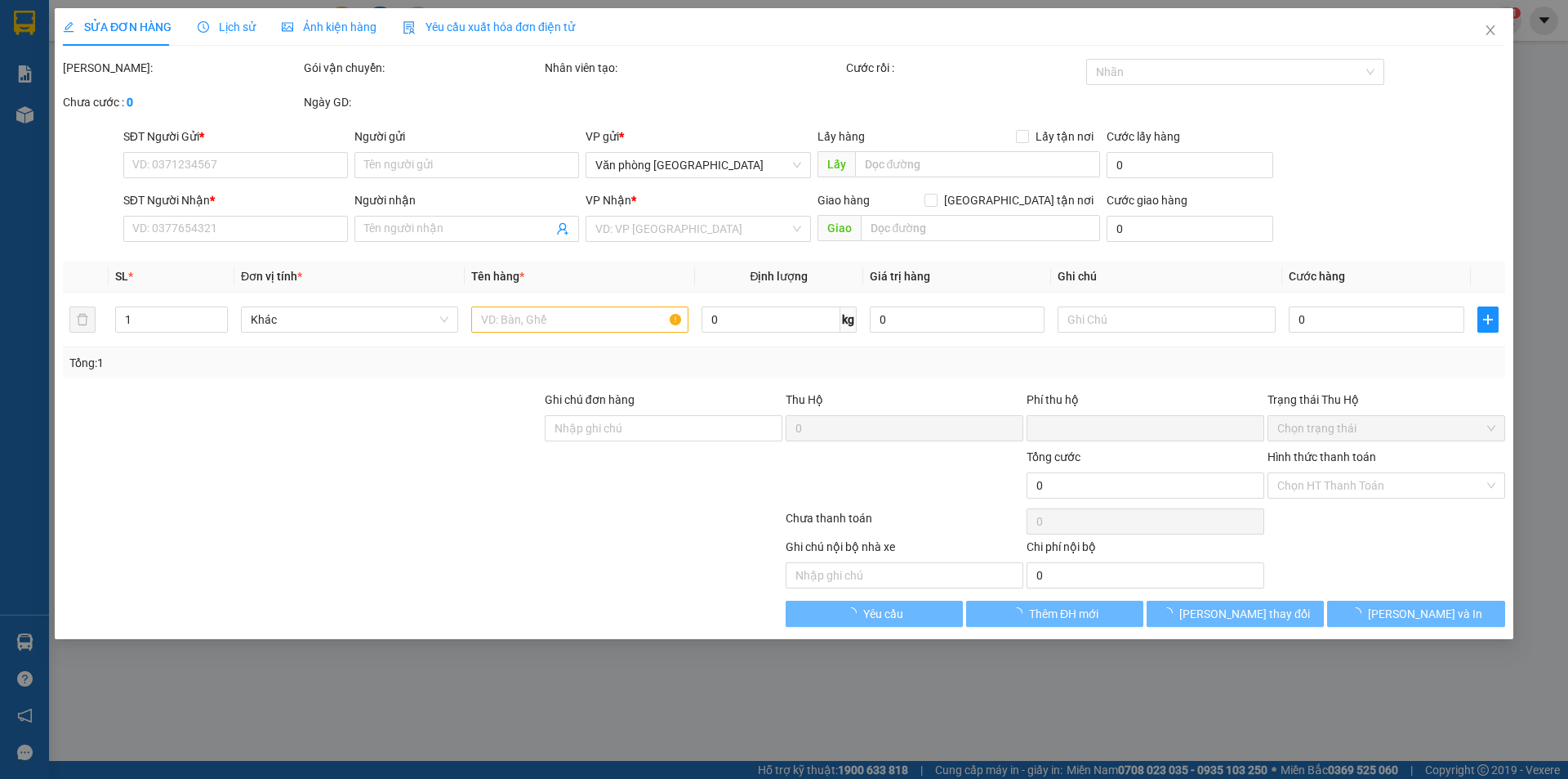
type input "0384332138"
type input "KHANH"
type input "0325642757"
type input "linh"
type input "0"
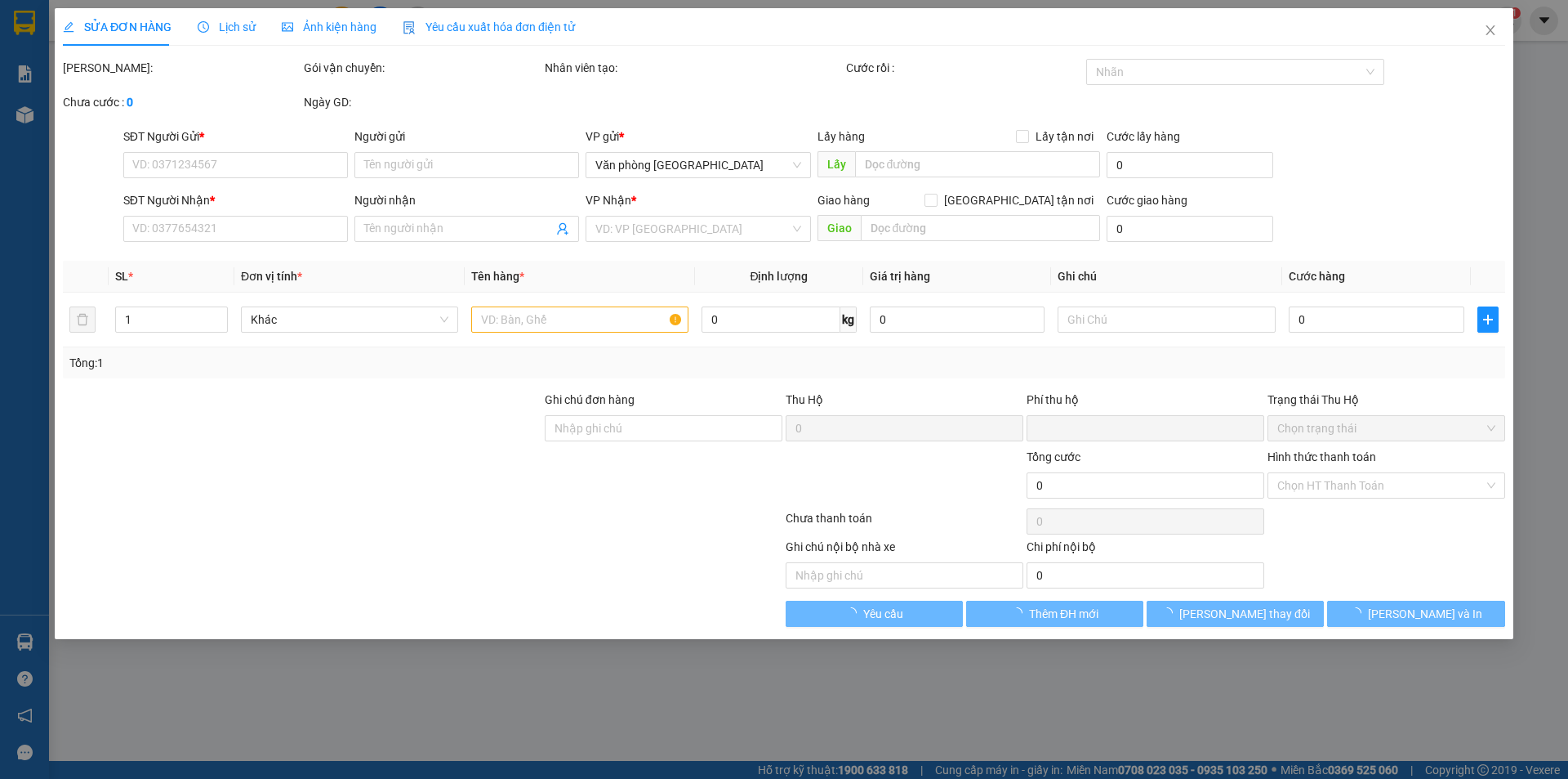
type input "50.000"
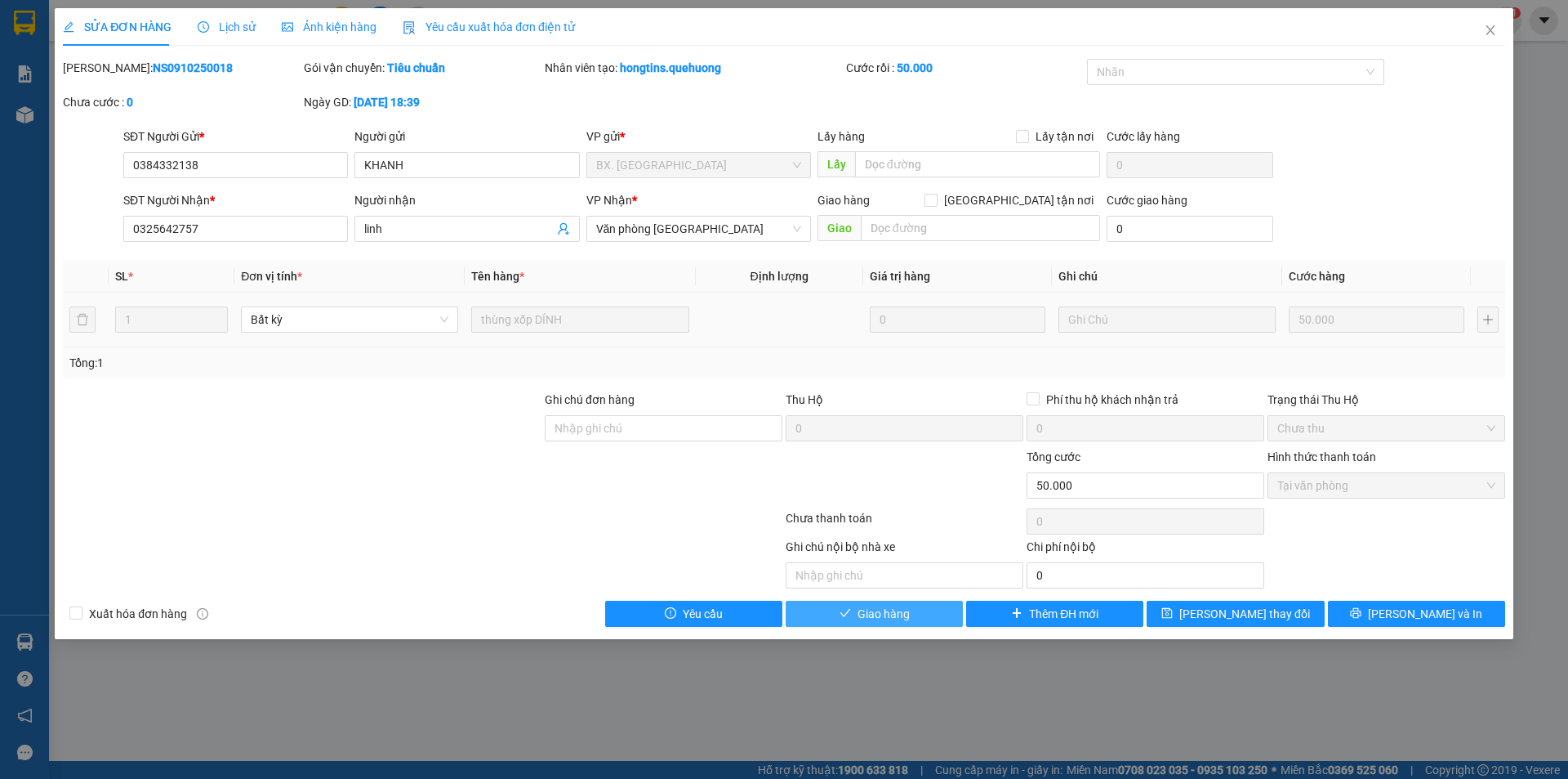
click at [906, 616] on span "Giao hàng" at bounding box center [884, 613] width 52 height 18
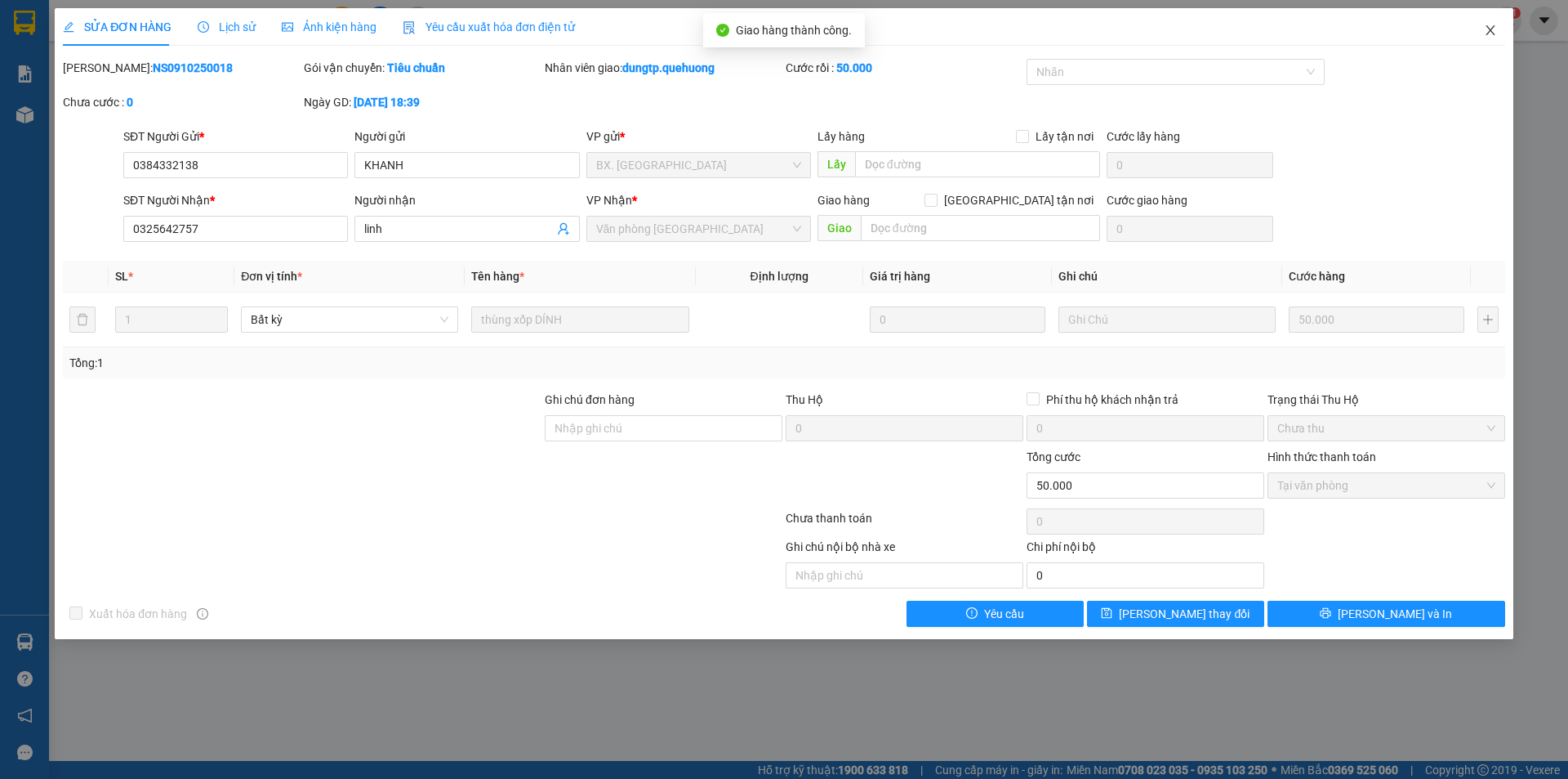
click at [1484, 30] on icon "close" at bounding box center [1490, 30] width 13 height 13
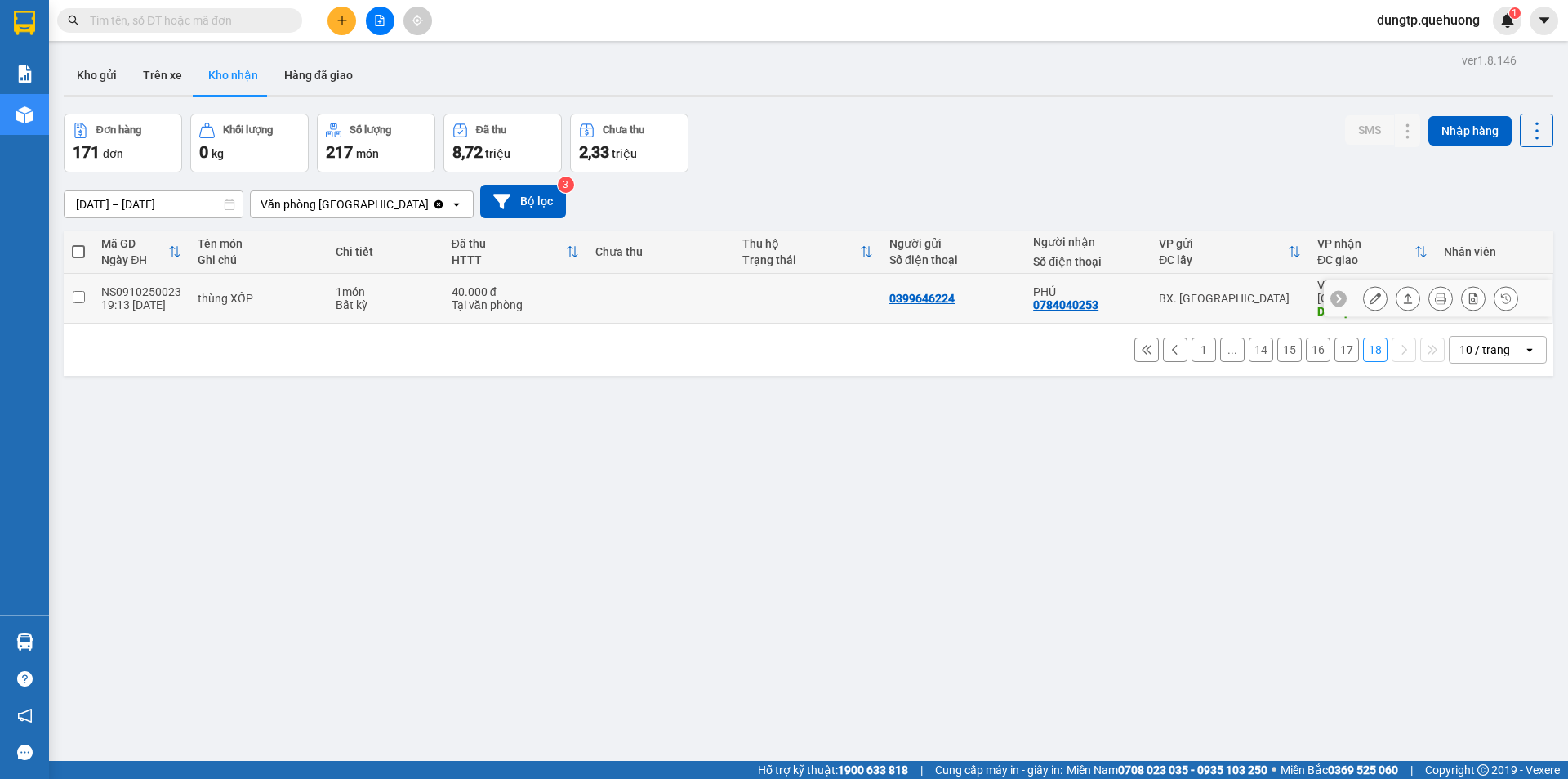
click at [1364, 295] on button at bounding box center [1375, 299] width 23 height 29
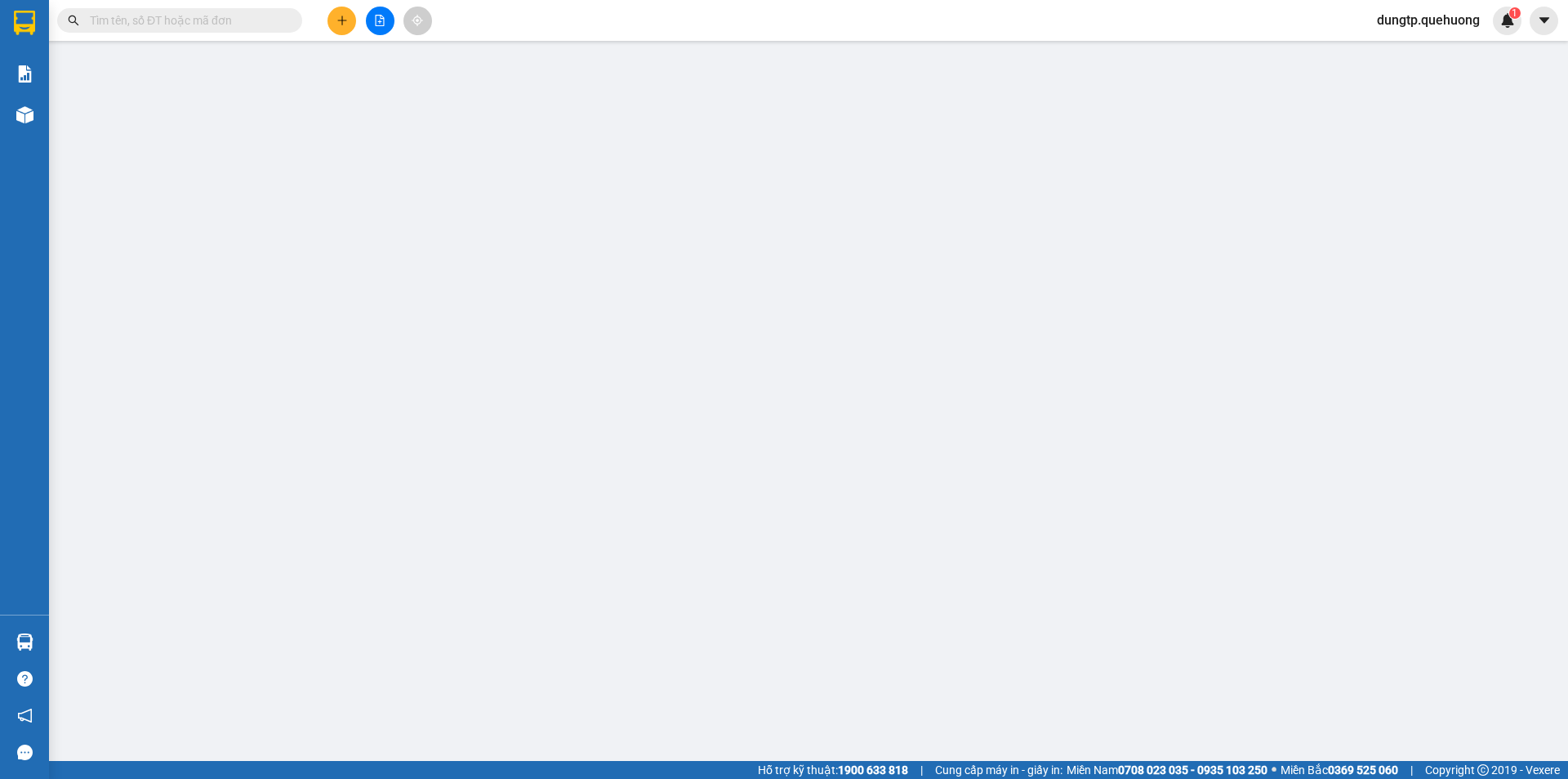
type input "0399646224"
type input "0784040253"
type input "PHÚ"
type input "sp"
type input "0"
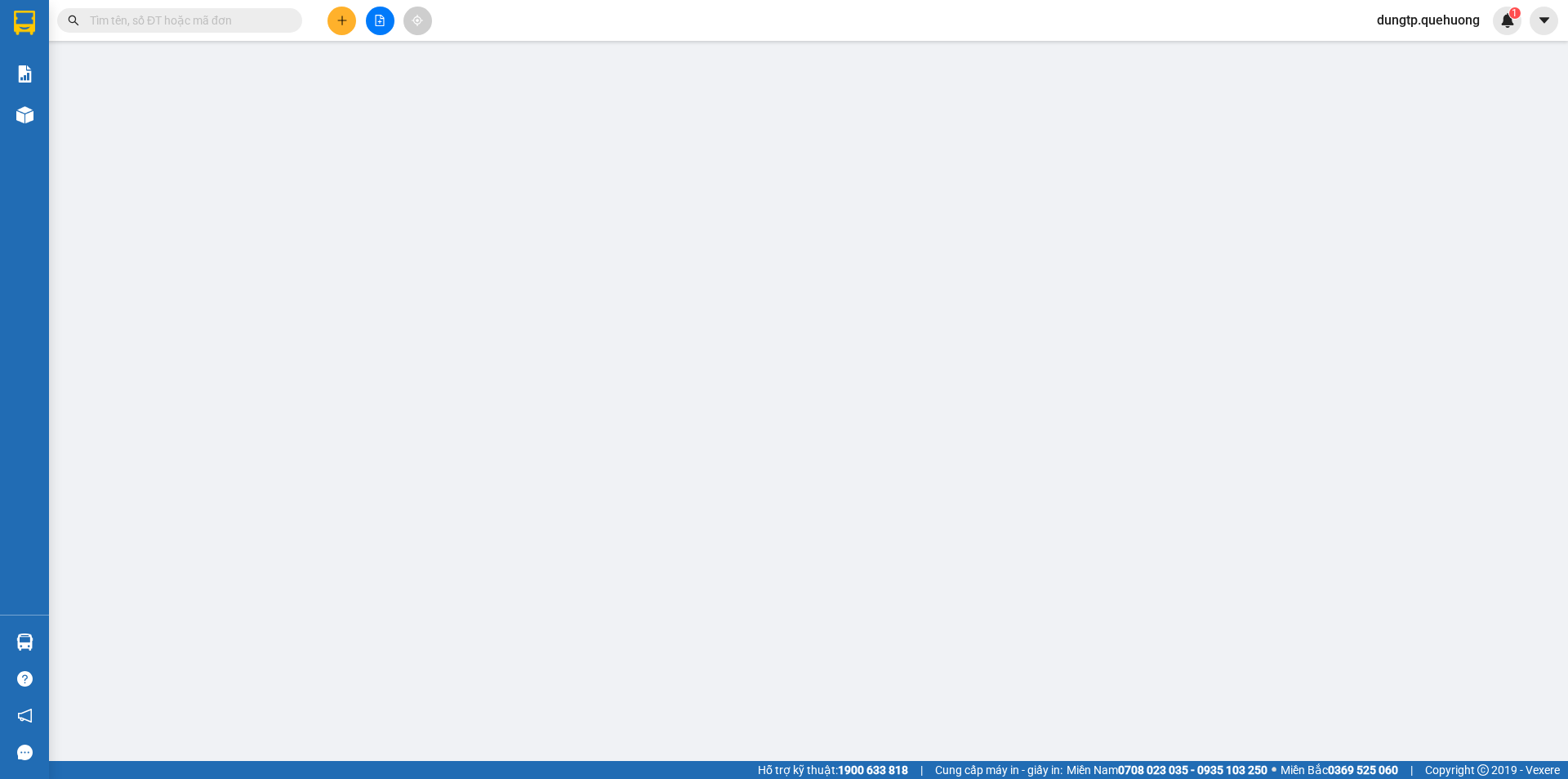
type input "40.000"
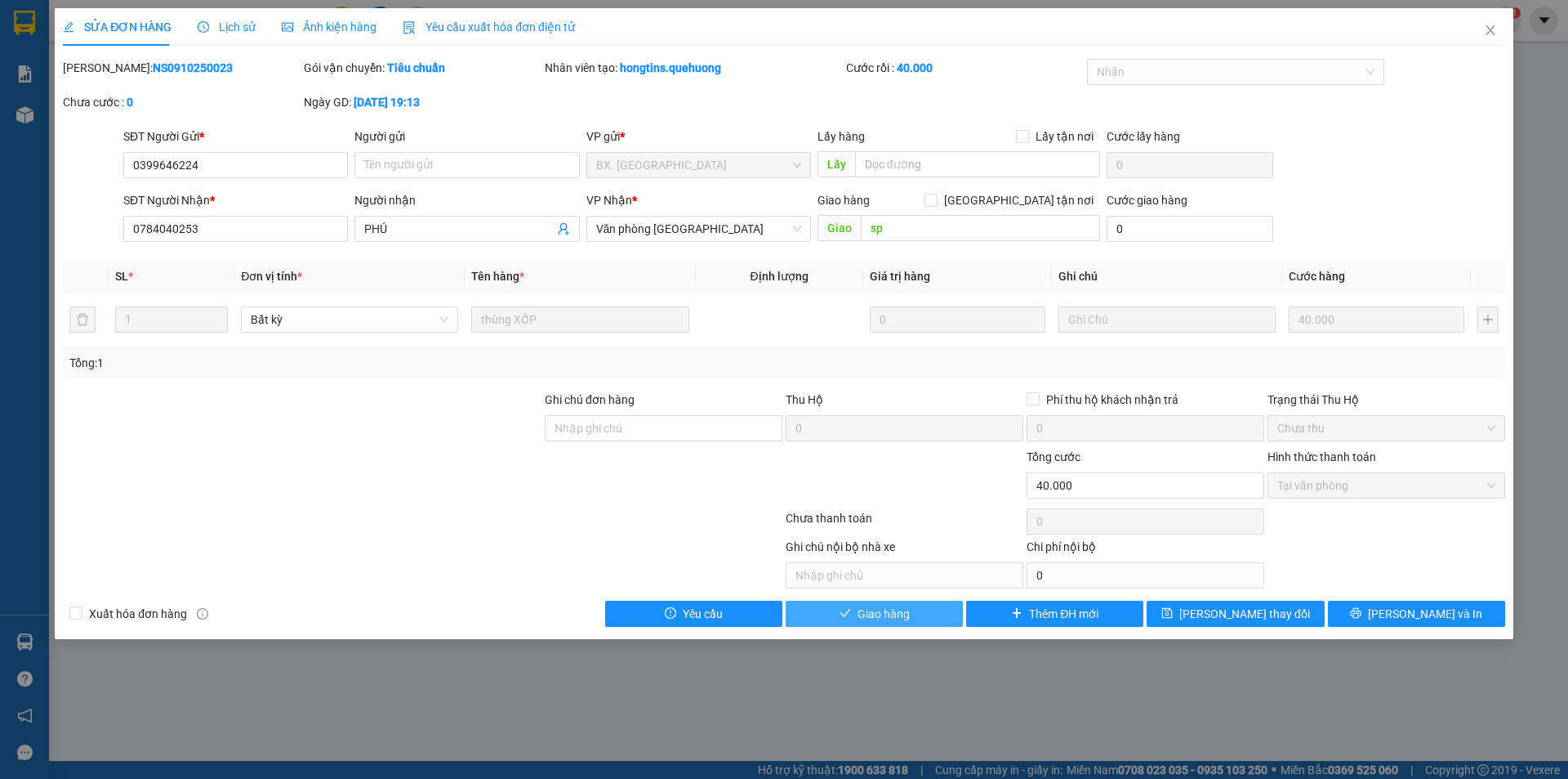
click at [902, 616] on span "Giao hàng" at bounding box center [884, 613] width 52 height 18
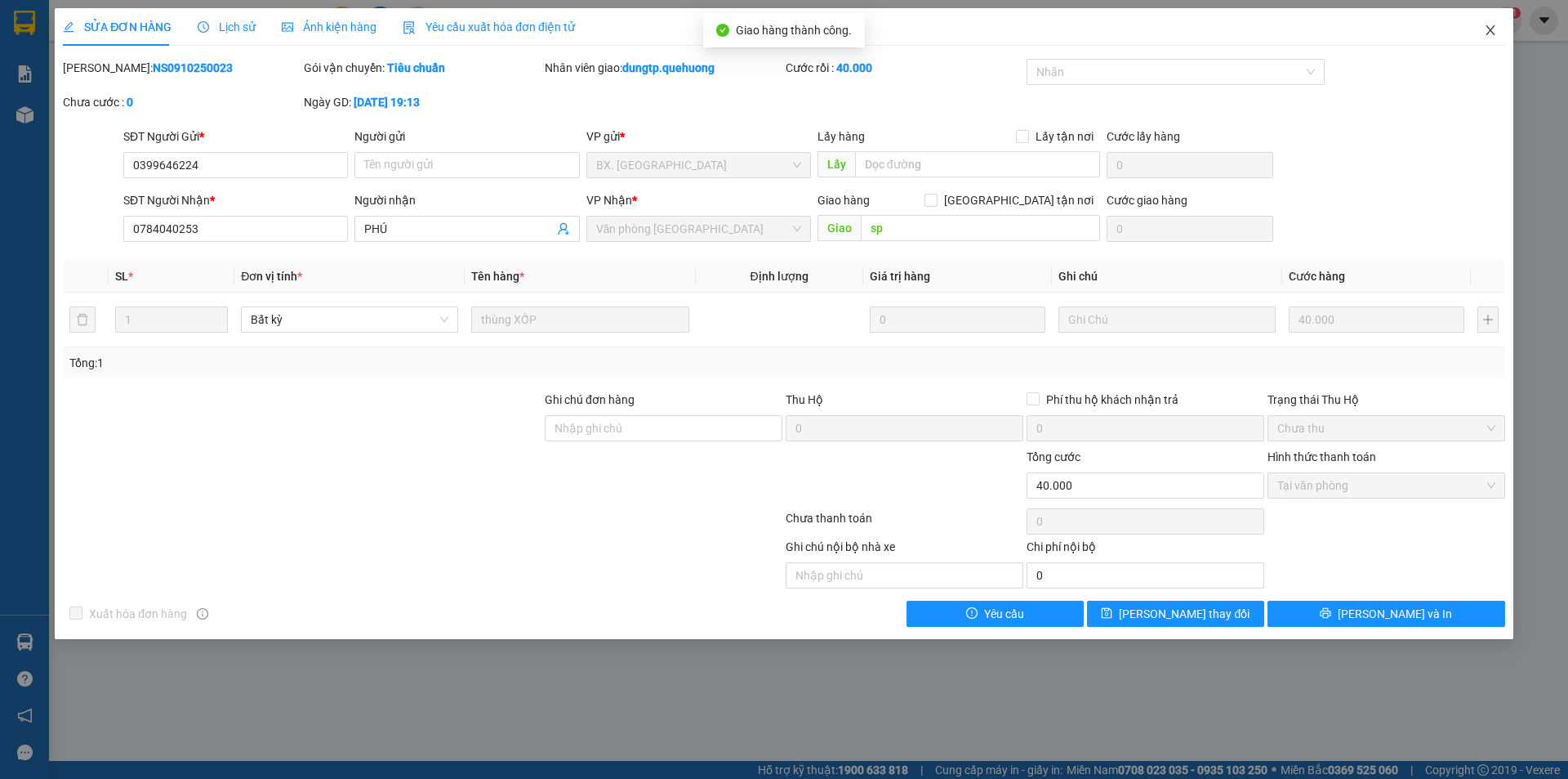
click at [1491, 36] on icon "close" at bounding box center [1490, 30] width 13 height 13
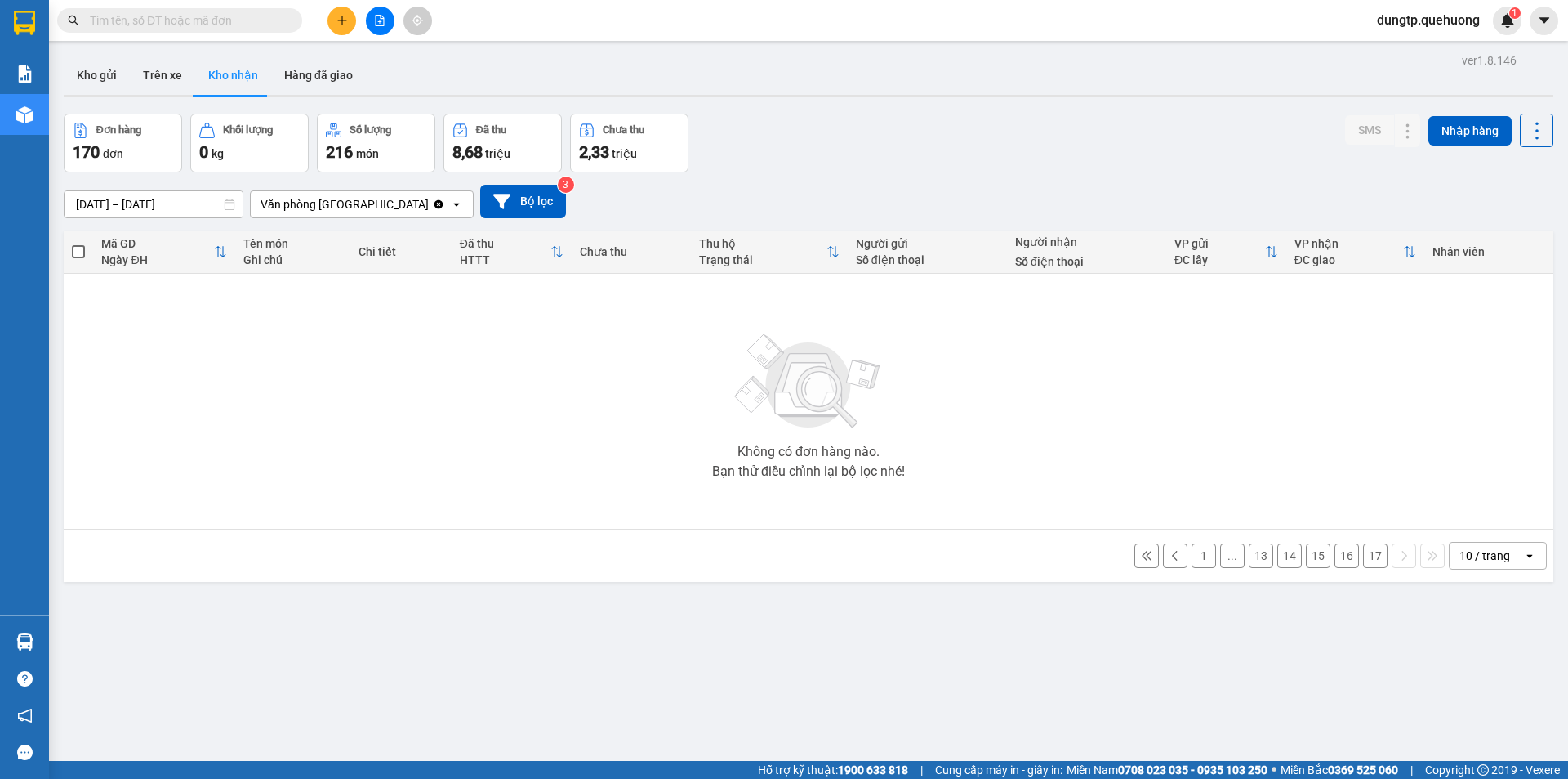
click at [1366, 556] on button "17" at bounding box center [1375, 556] width 25 height 25
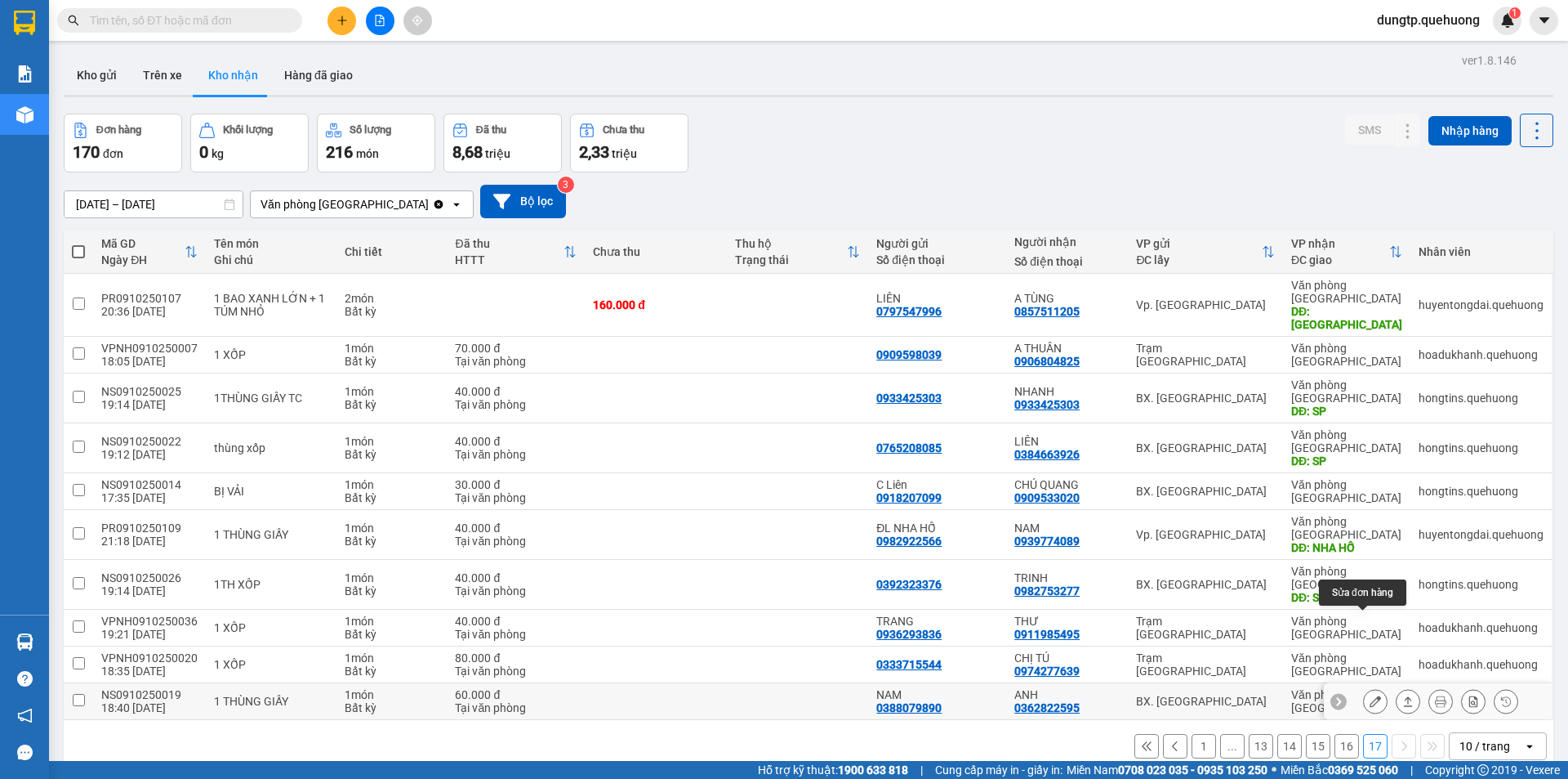
click at [1370, 695] on icon at bounding box center [1376, 701] width 12 height 12
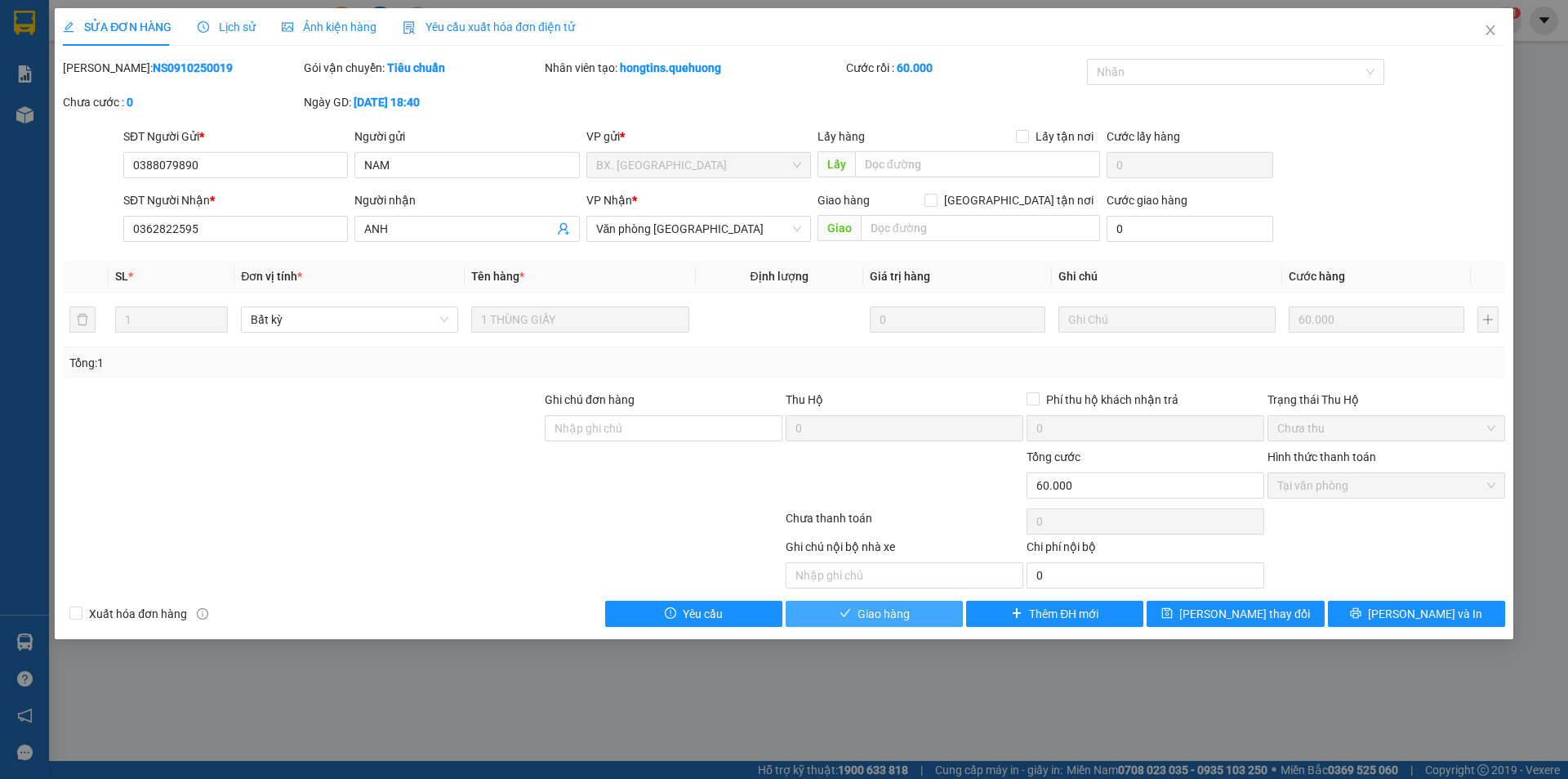
click at [902, 612] on span "Giao hàng" at bounding box center [884, 613] width 52 height 18
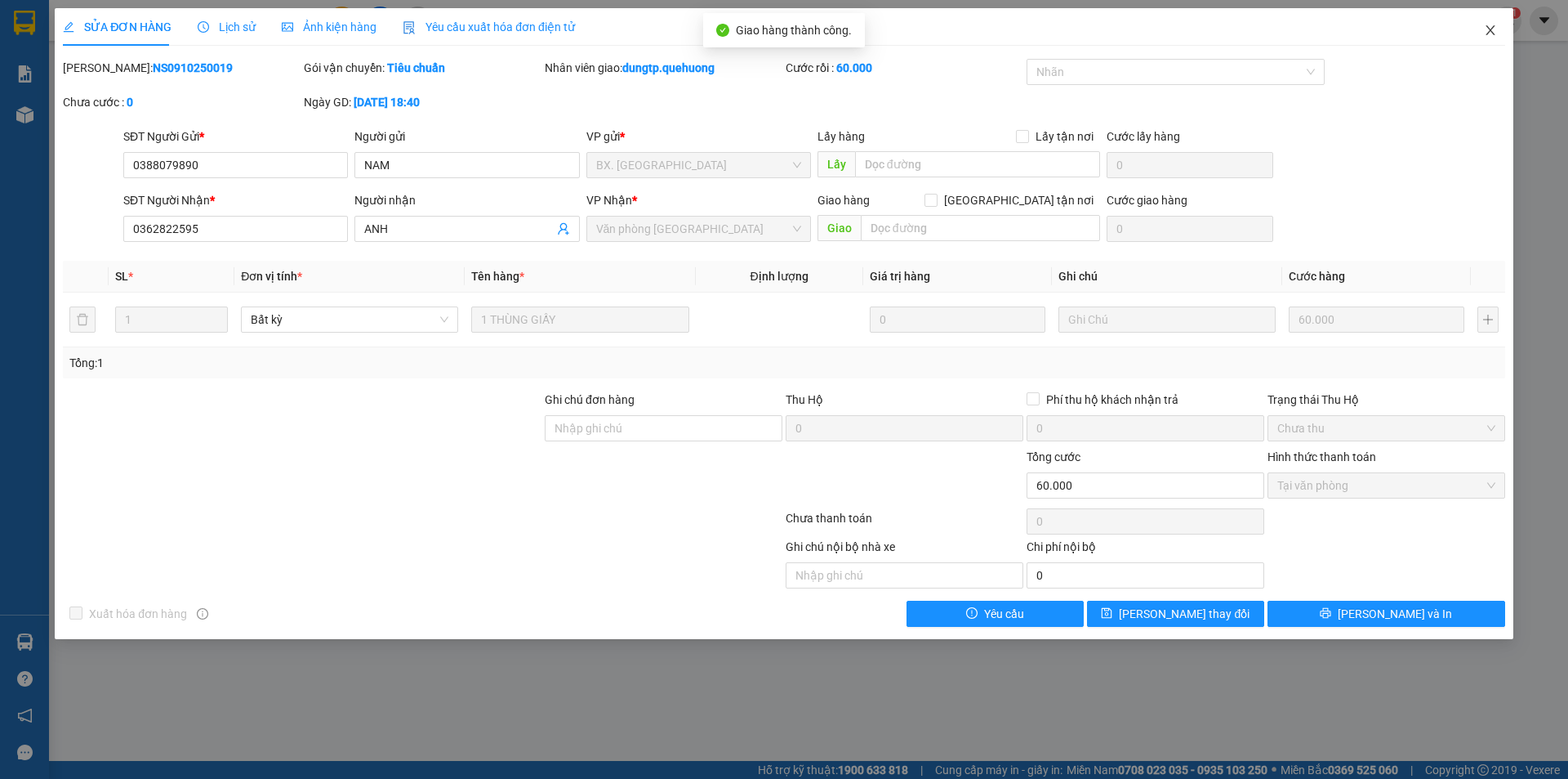
click at [1489, 36] on icon "close" at bounding box center [1490, 30] width 13 height 13
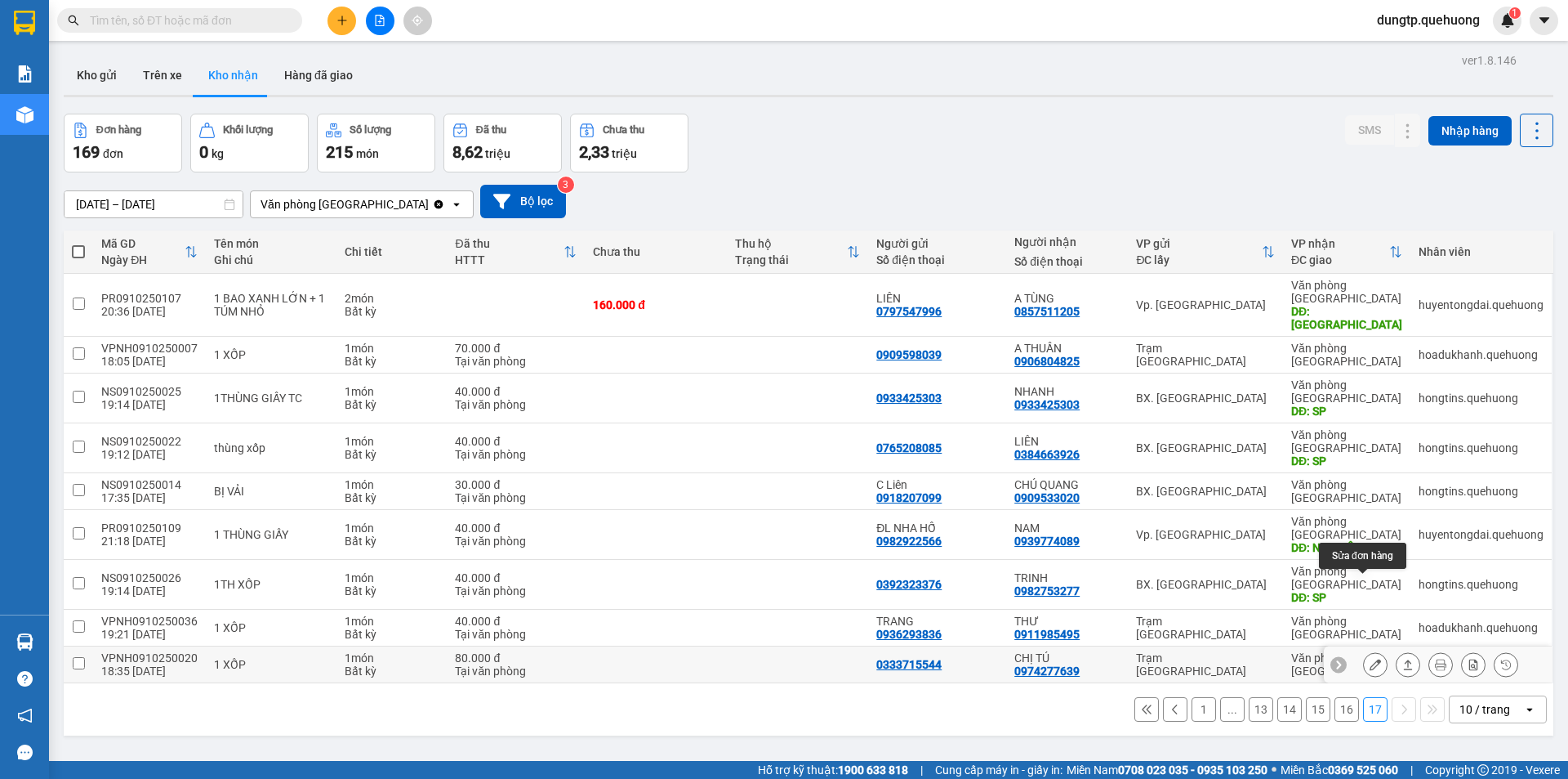
click at [1370, 659] on icon at bounding box center [1376, 665] width 12 height 12
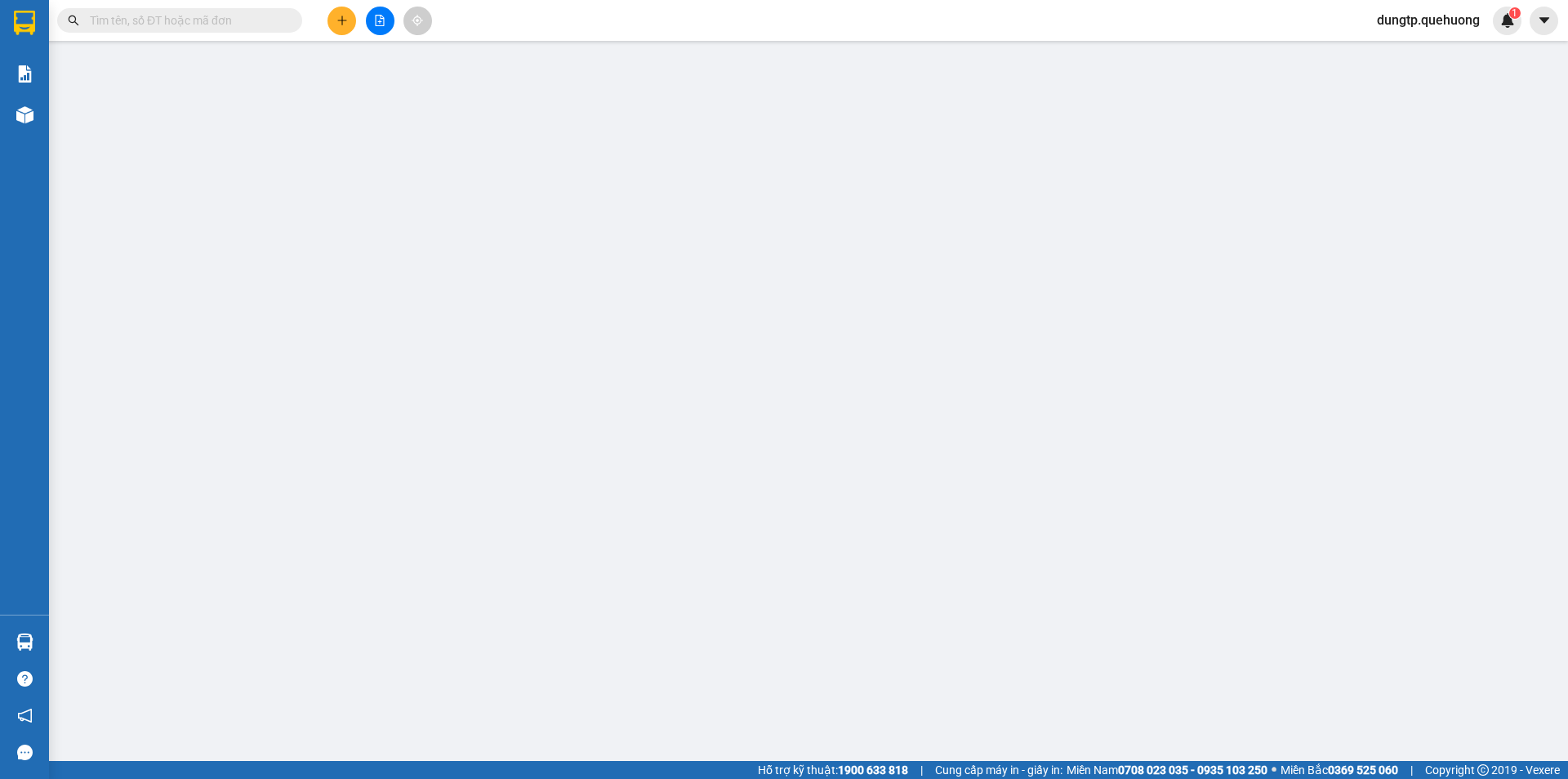
type input "0333715544"
type input "0974277639"
type input "CHỊ TÚ"
type input "0"
type input "80.000"
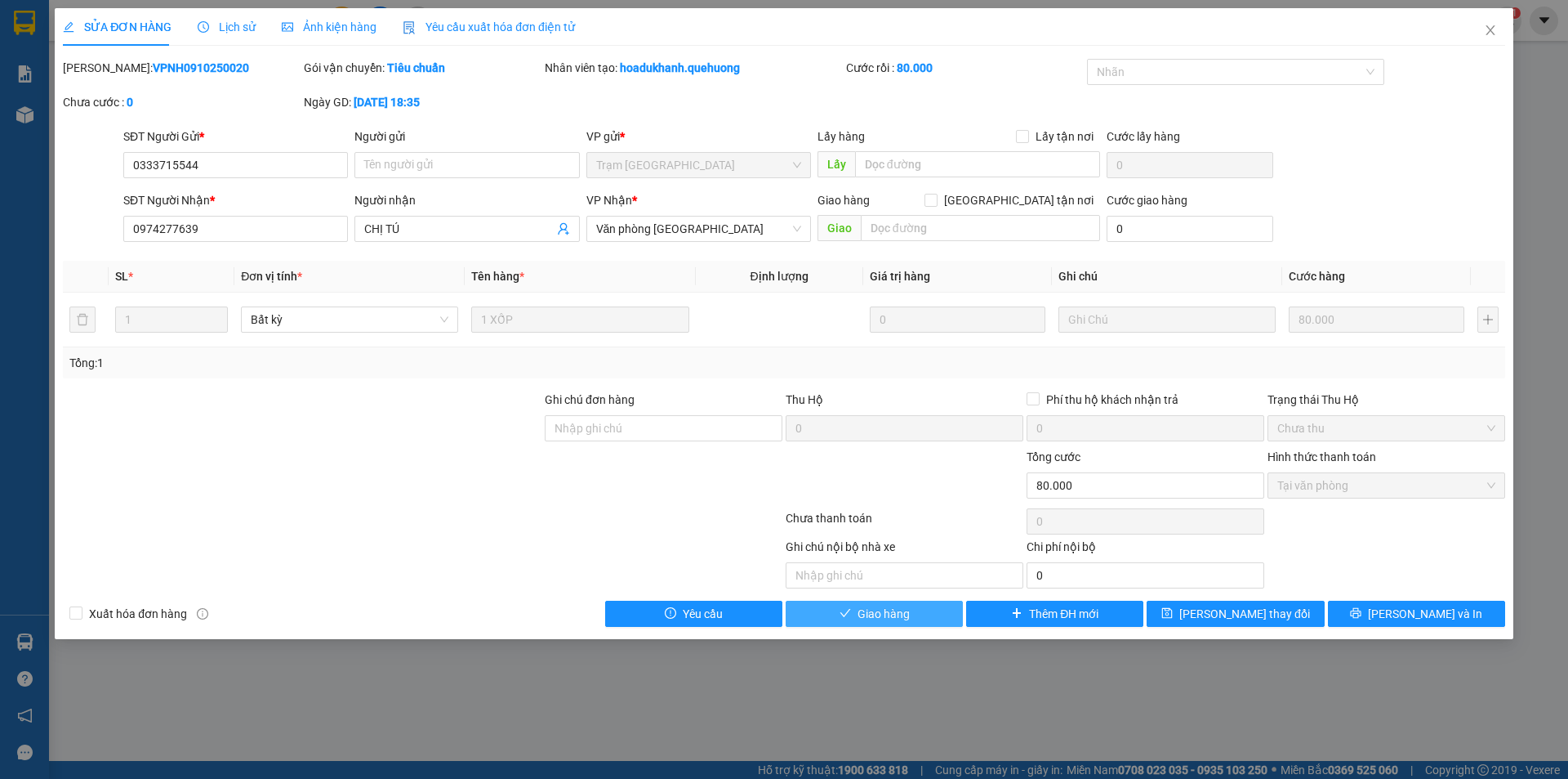
click at [880, 613] on span "Giao hàng" at bounding box center [884, 613] width 52 height 18
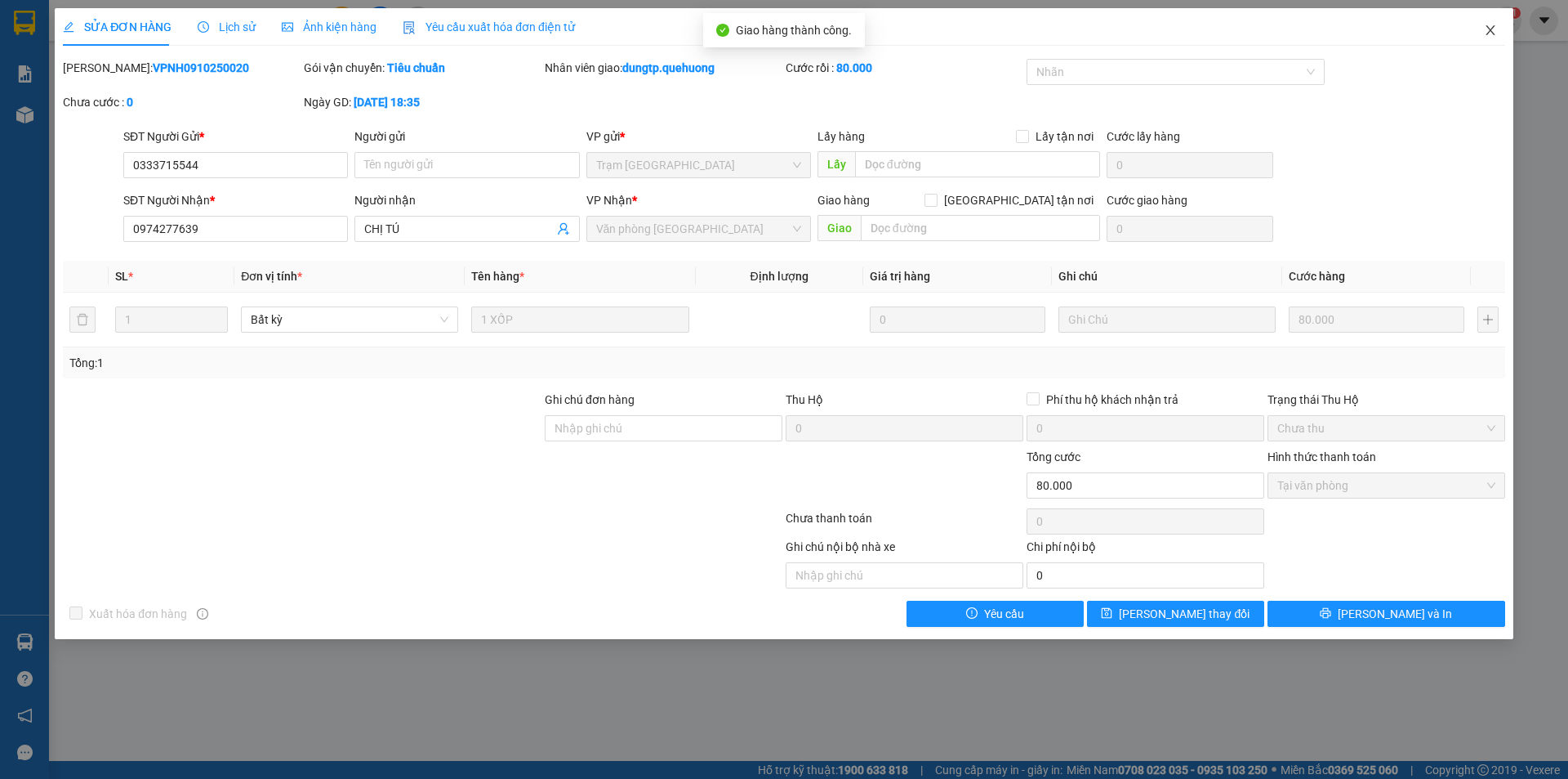
click at [1493, 32] on icon "close" at bounding box center [1490, 30] width 13 height 13
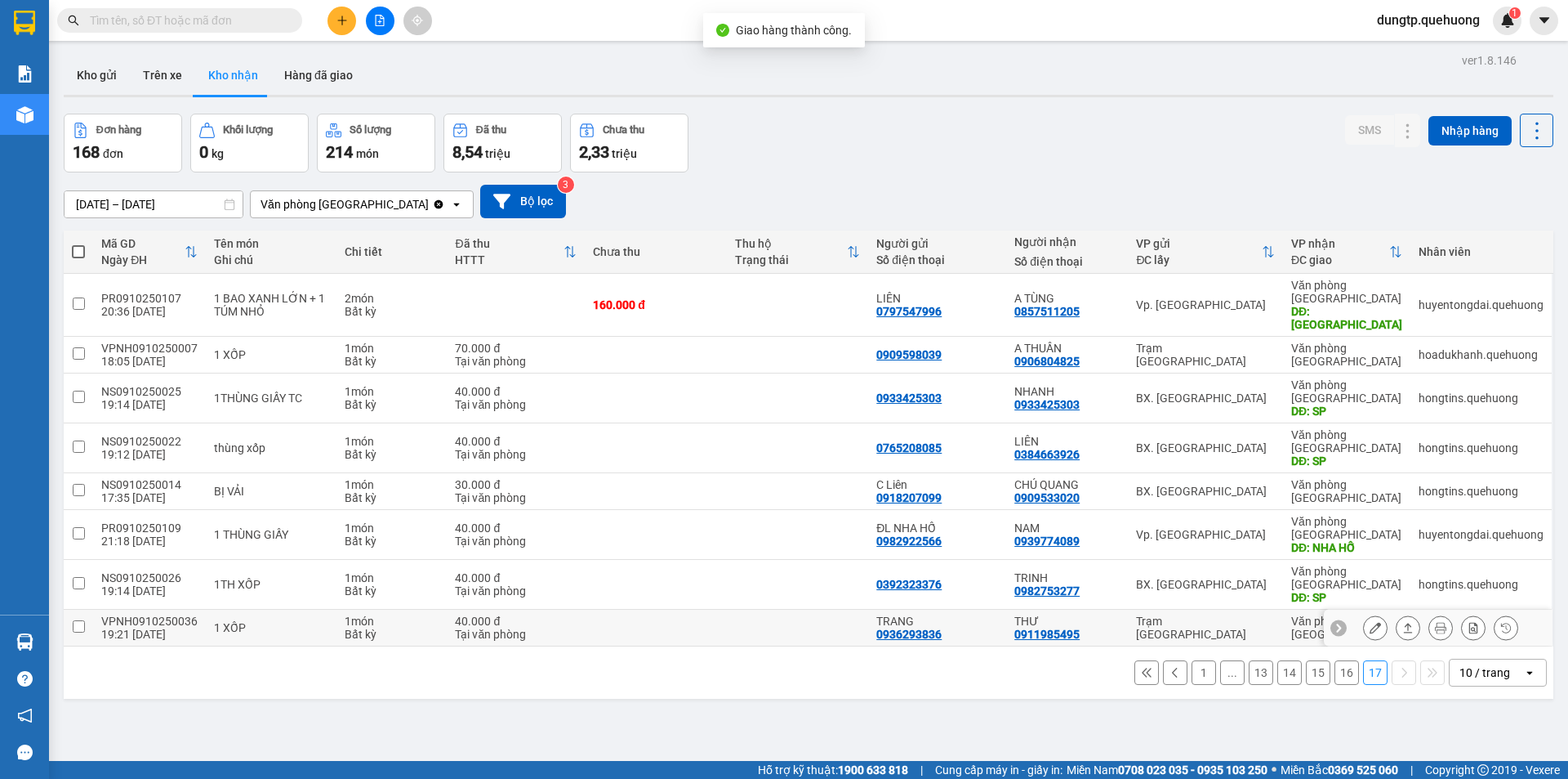
click at [1370, 622] on icon at bounding box center [1376, 628] width 12 height 12
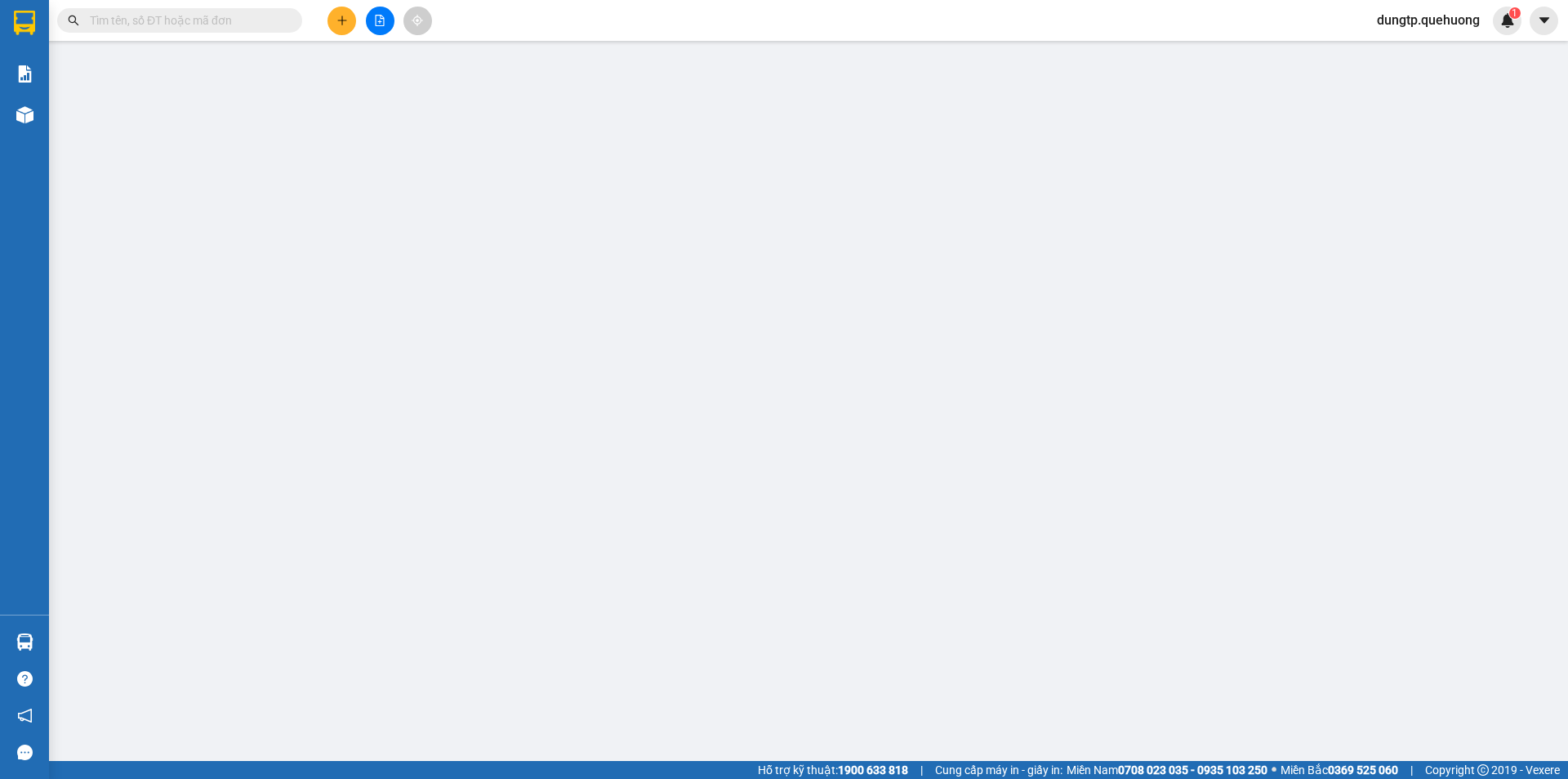
type input "0936293836"
type input "TRANG"
type input "0911985495"
type input "THƯ"
type input "0"
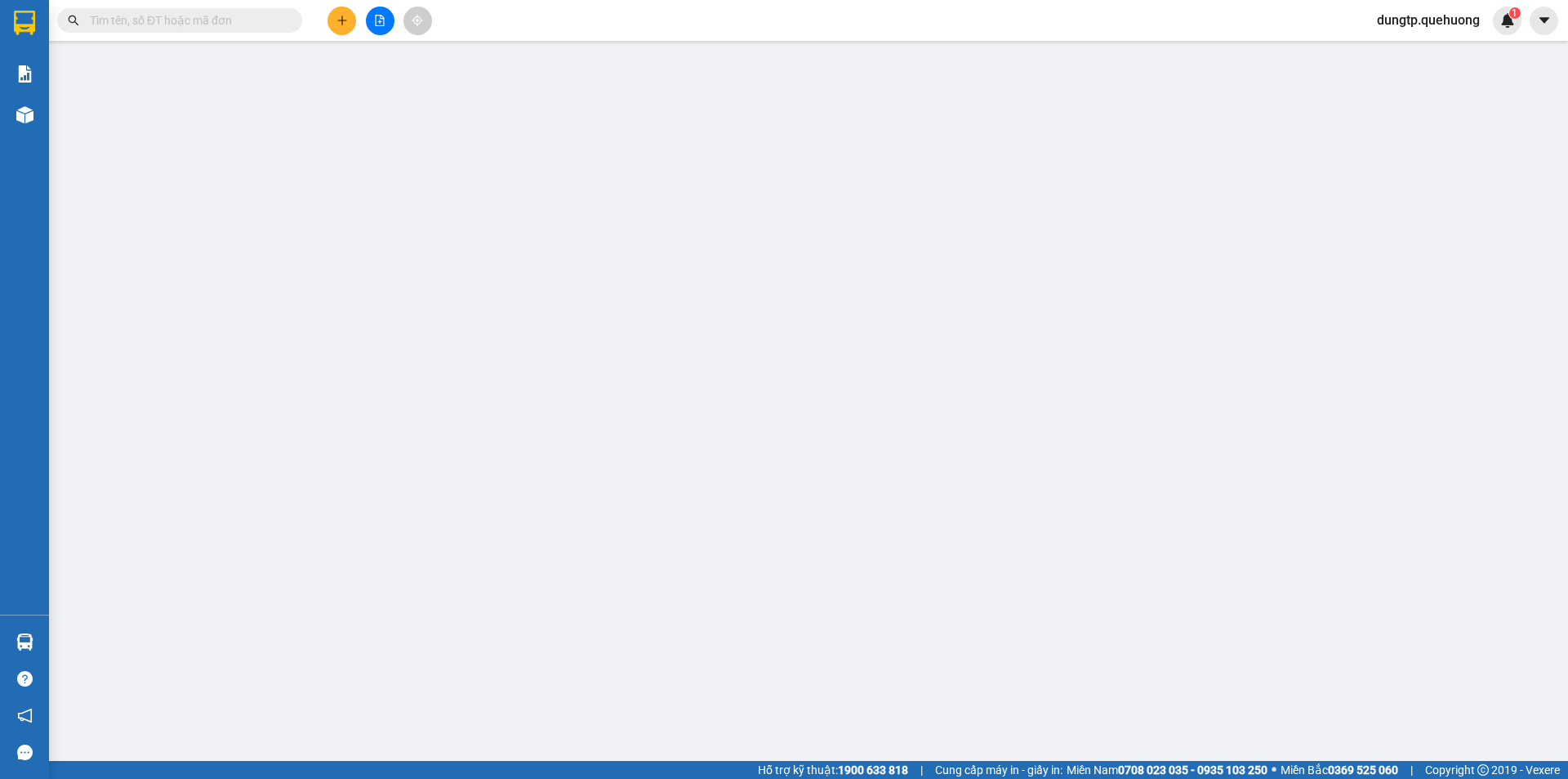
type input "40.000"
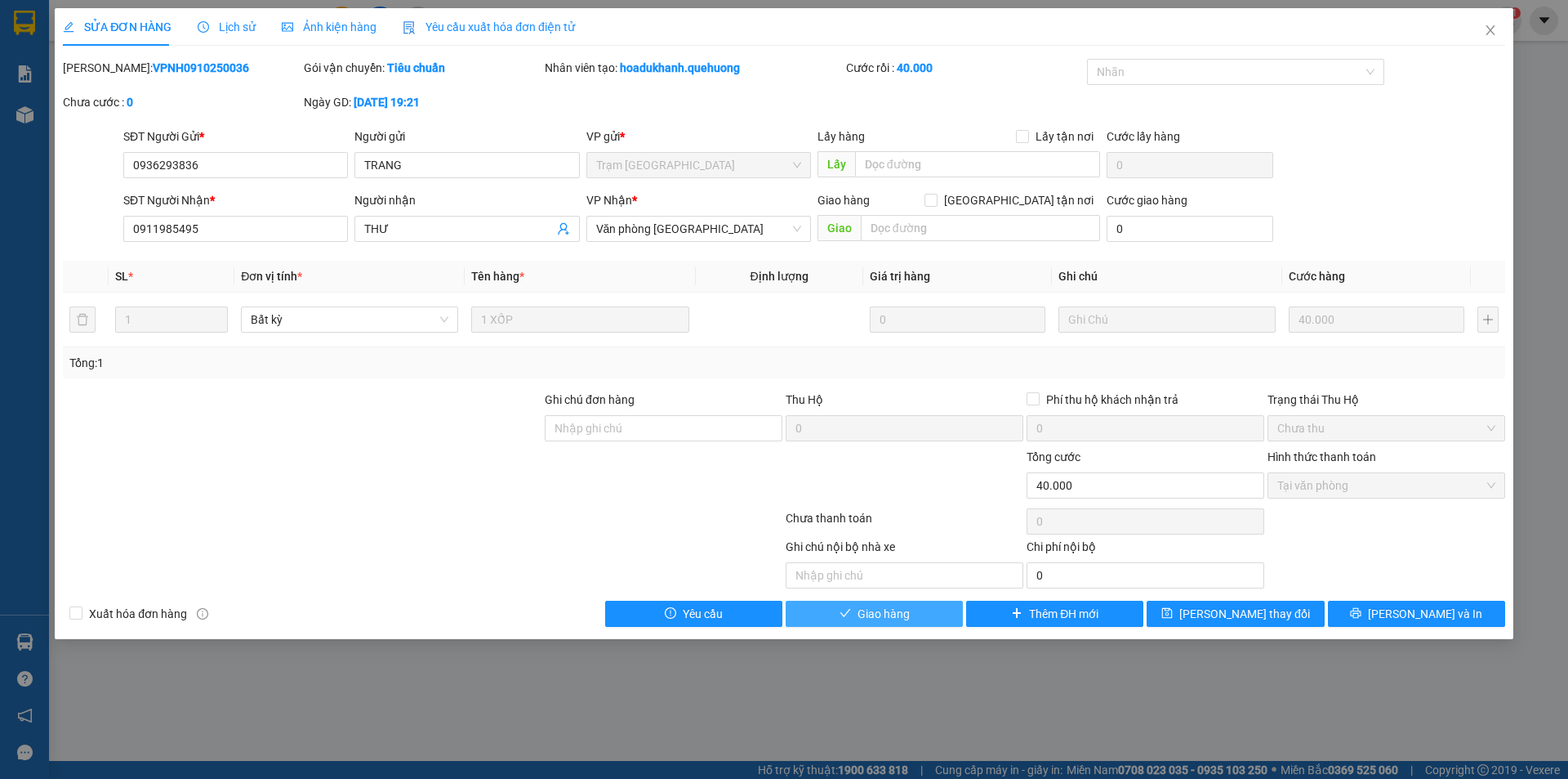
click at [877, 609] on span "Giao hàng" at bounding box center [884, 613] width 52 height 18
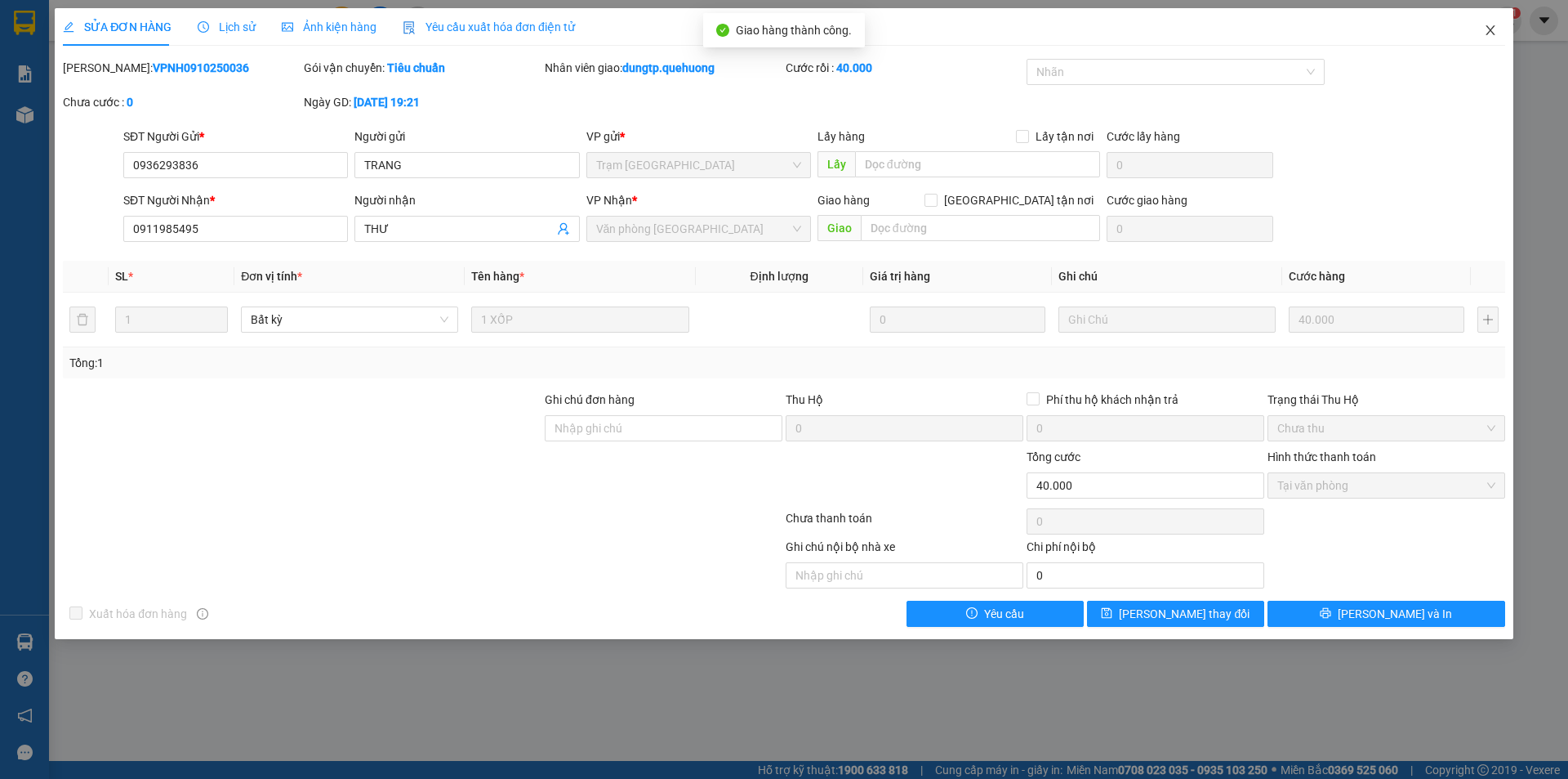
click at [1484, 30] on icon "close" at bounding box center [1490, 30] width 13 height 13
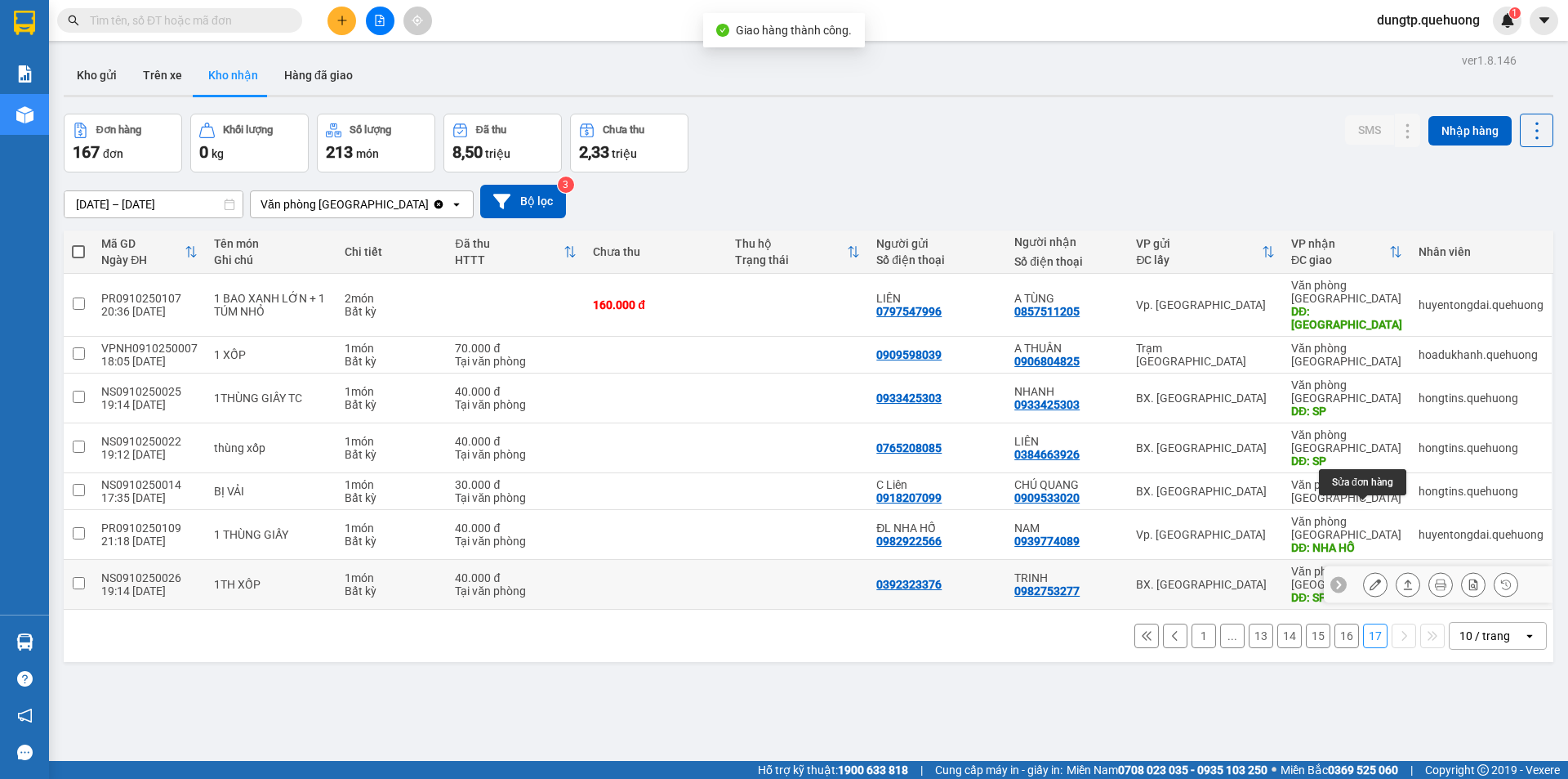
click at [1370, 579] on icon at bounding box center [1376, 584] width 12 height 12
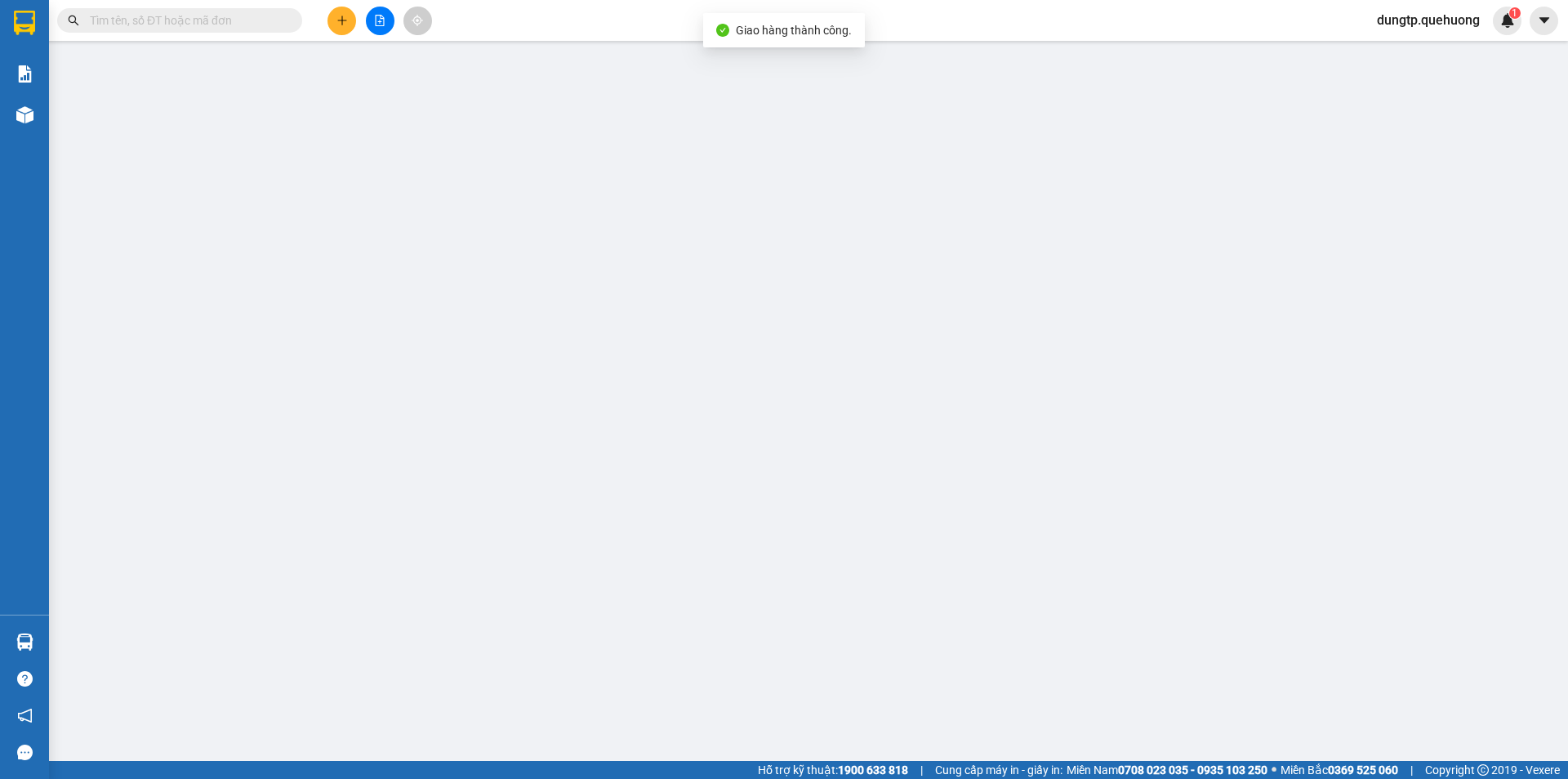
type input "0392323376"
type input "0982753277"
type input "TRINH"
type input "SP"
type input "0"
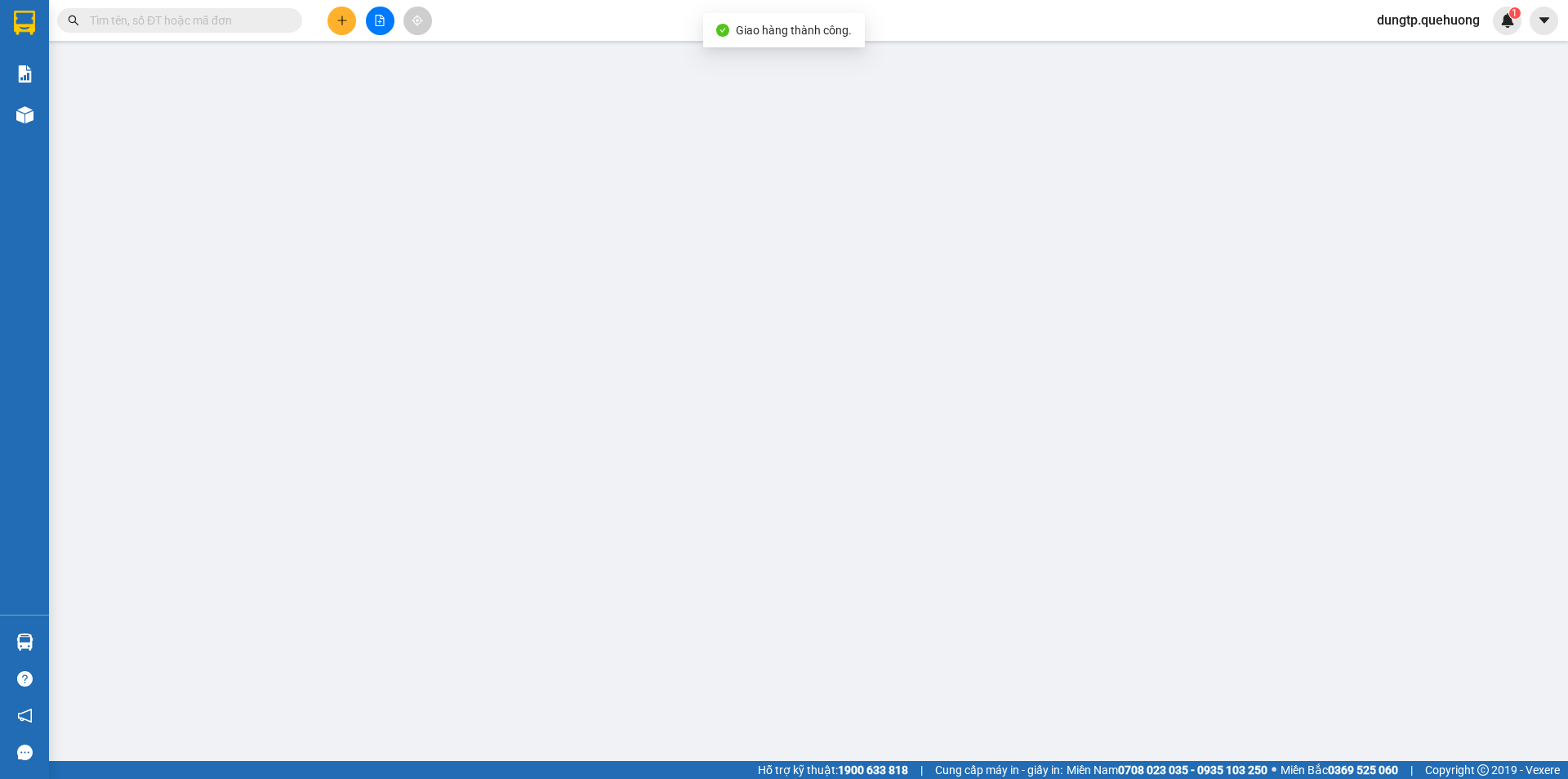
type input "40.000"
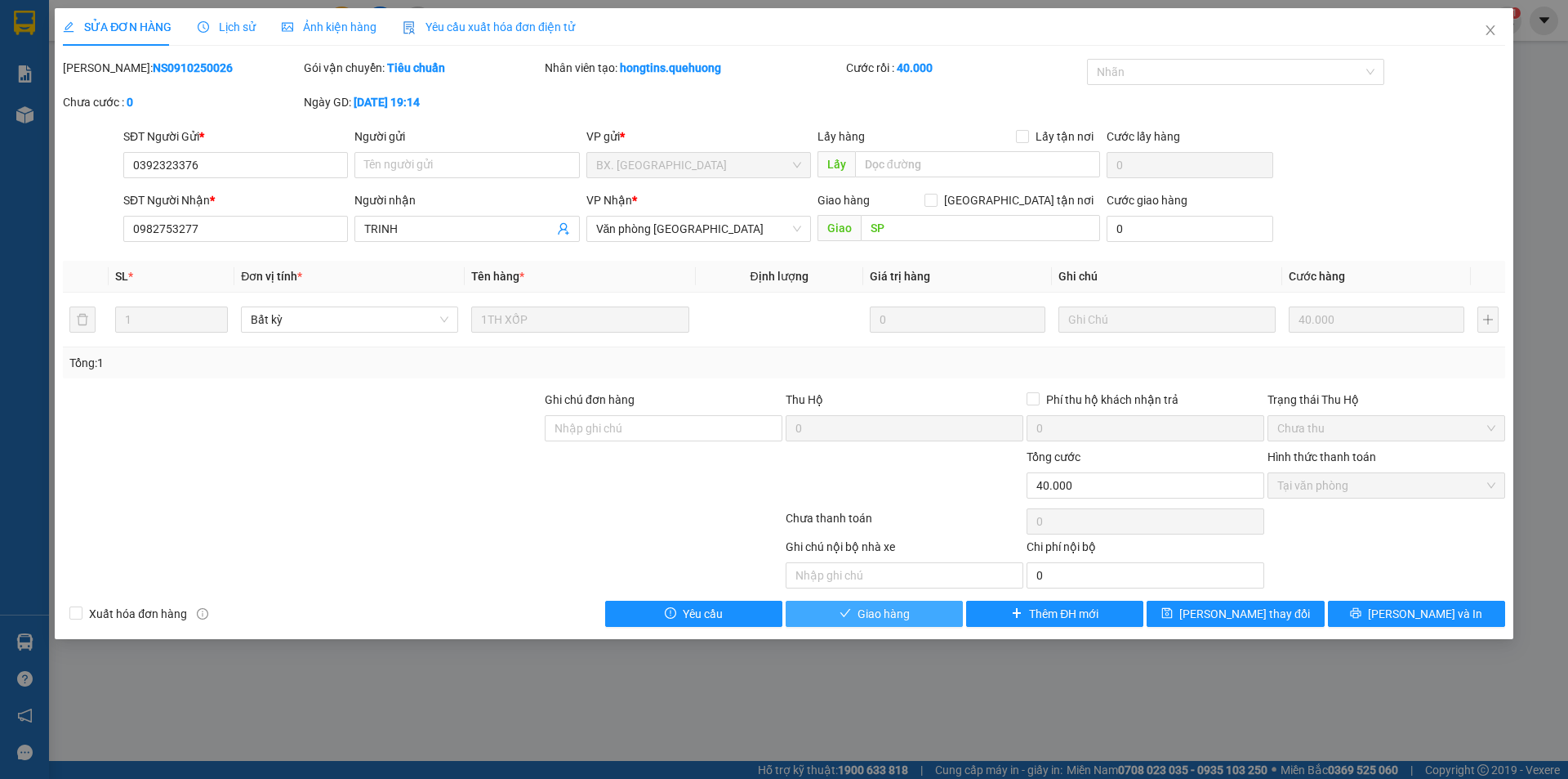
click at [937, 617] on button "Giao hàng" at bounding box center [875, 613] width 178 height 26
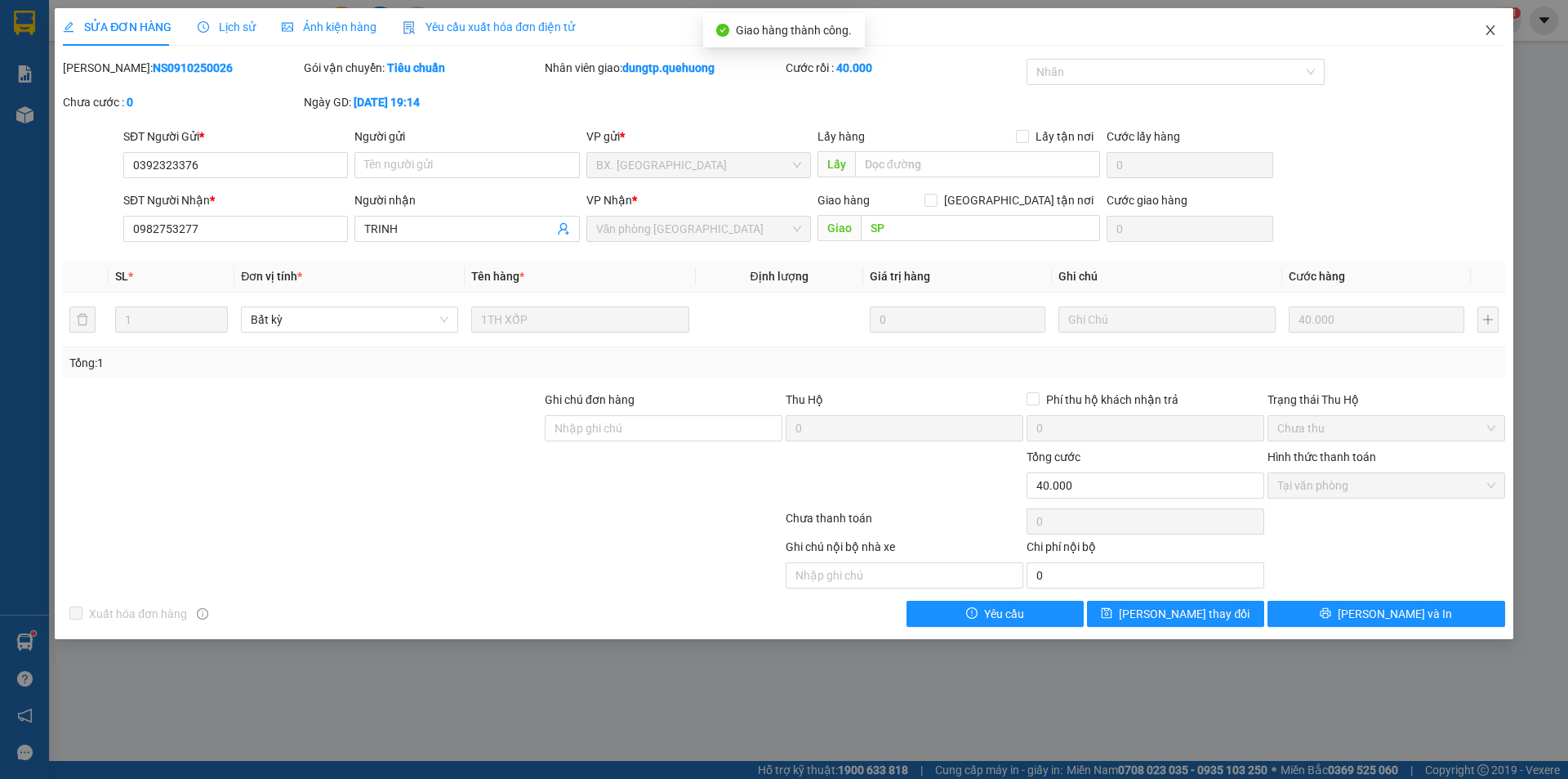
click at [1489, 28] on icon "close" at bounding box center [1490, 30] width 13 height 13
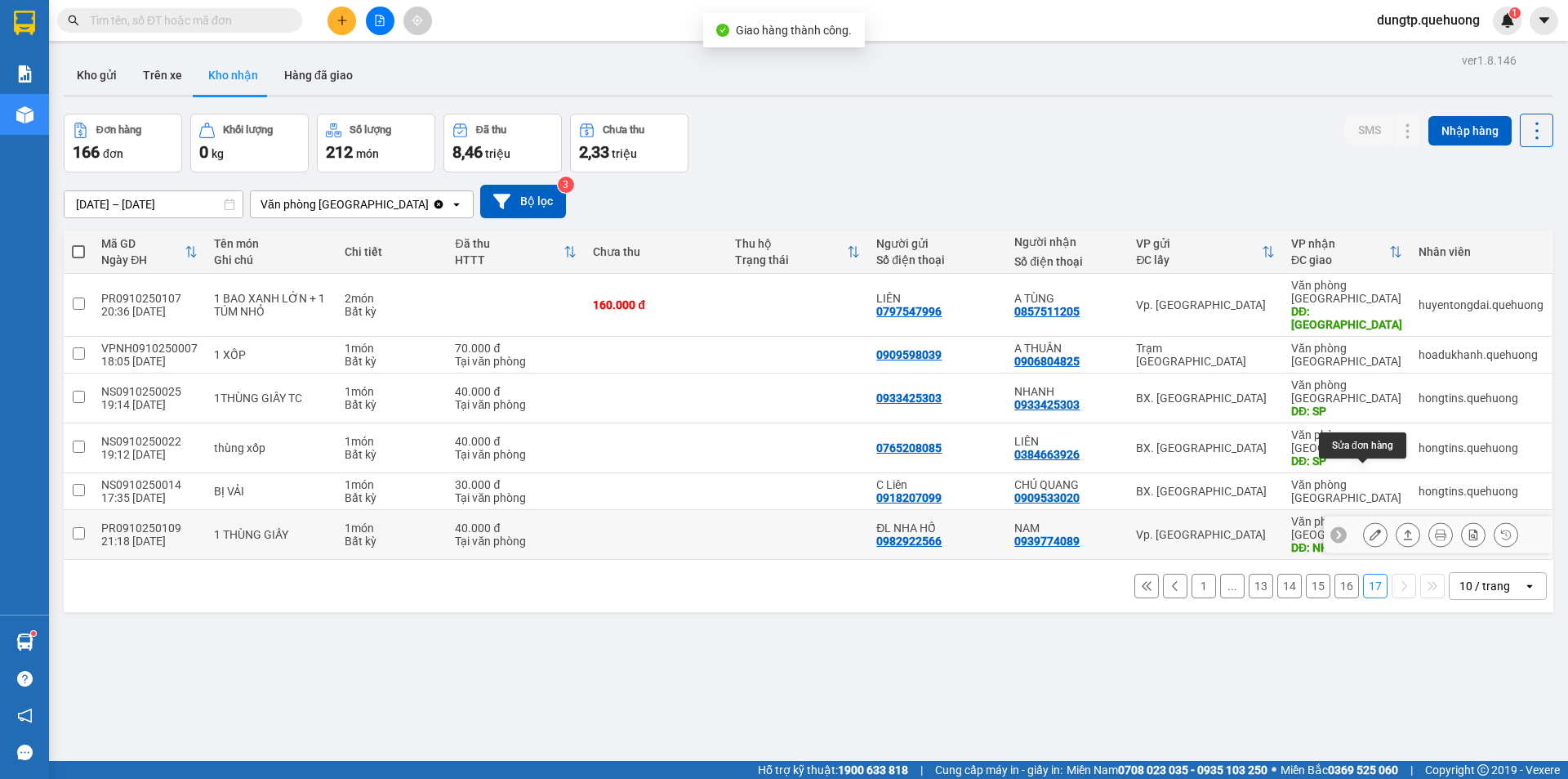
click at [1364, 521] on button at bounding box center [1375, 535] width 23 height 29
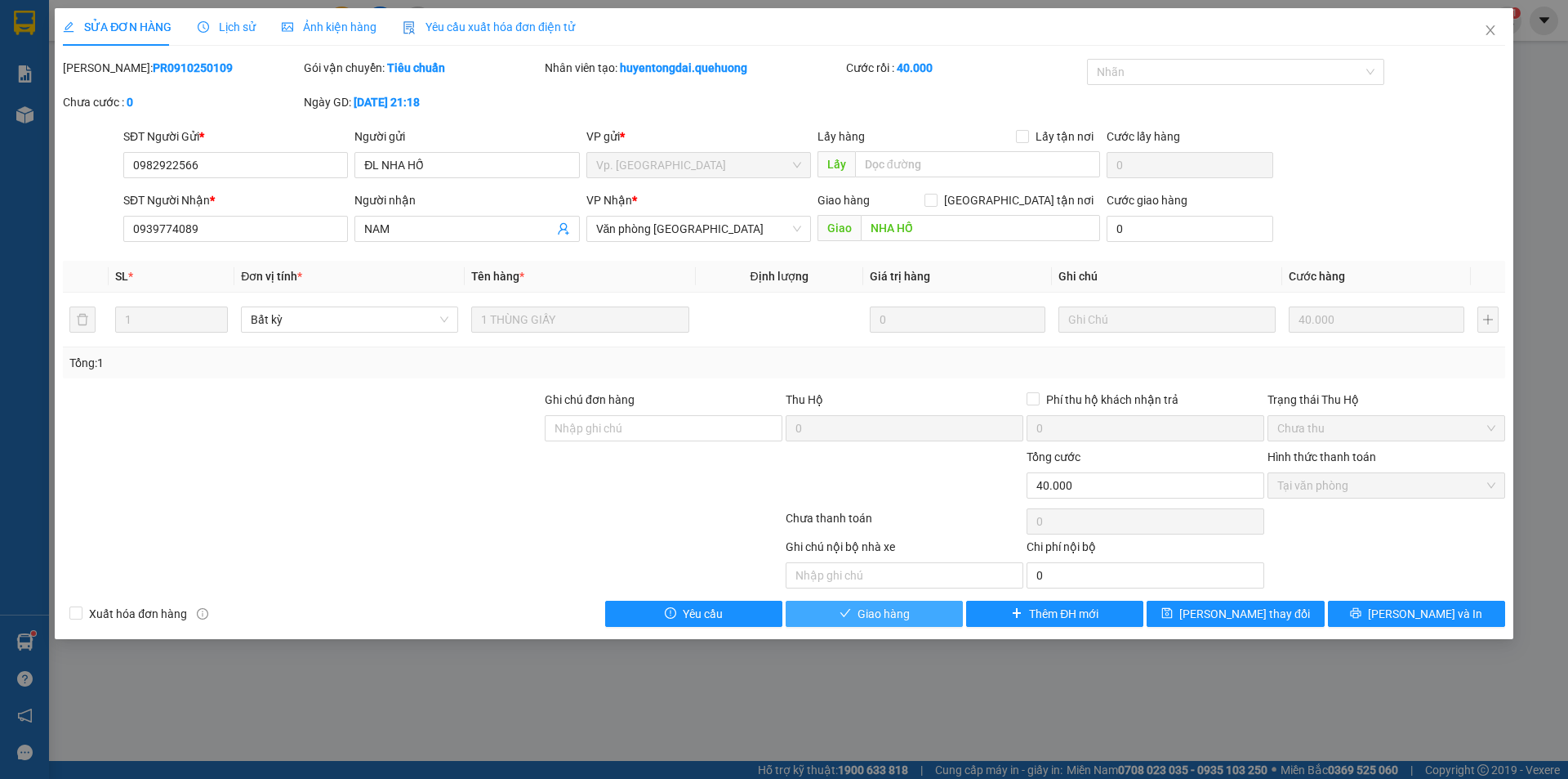
click at [929, 619] on button "Giao hàng" at bounding box center [875, 613] width 178 height 26
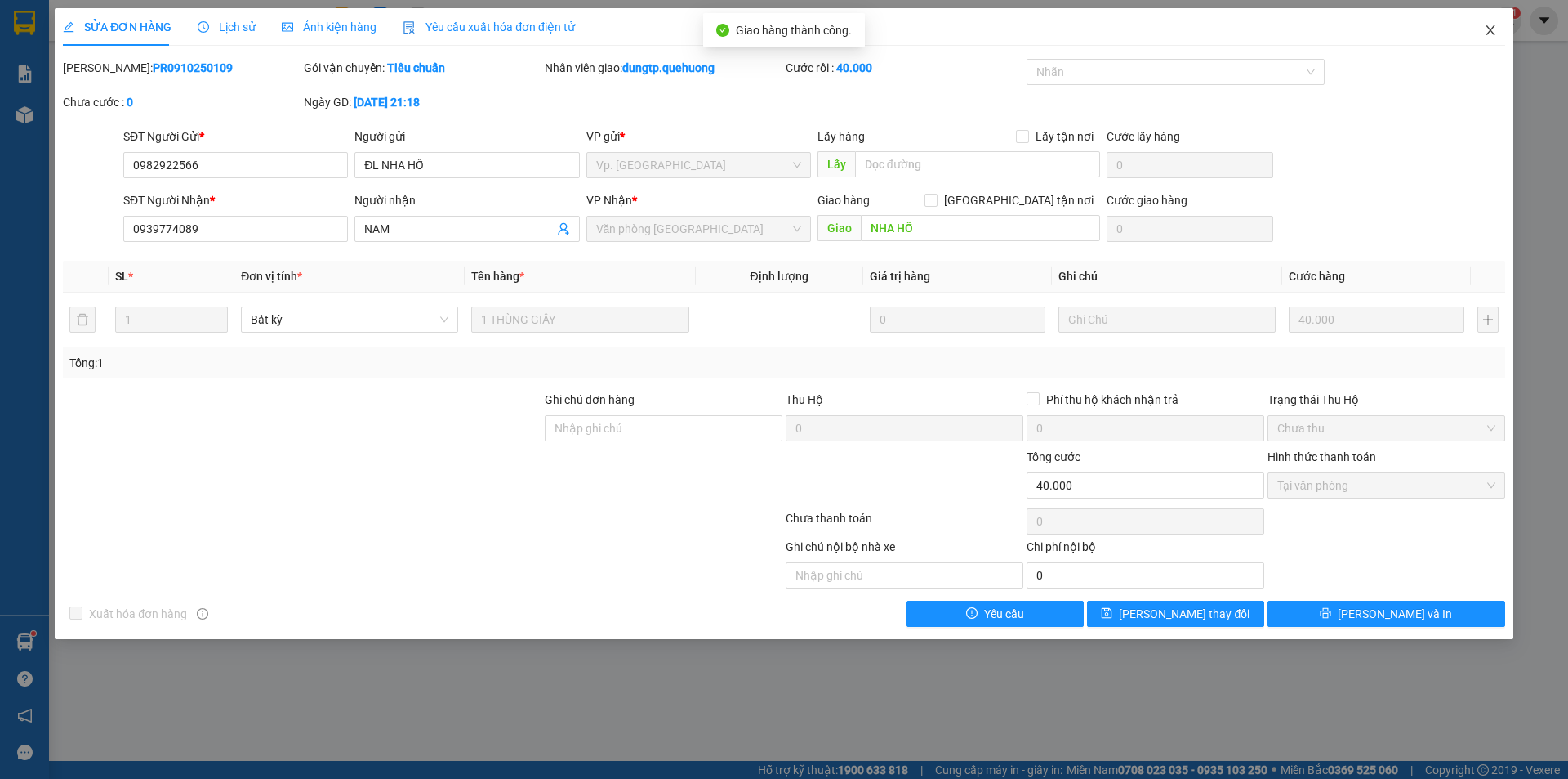
click at [1494, 30] on icon "close" at bounding box center [1490, 30] width 13 height 13
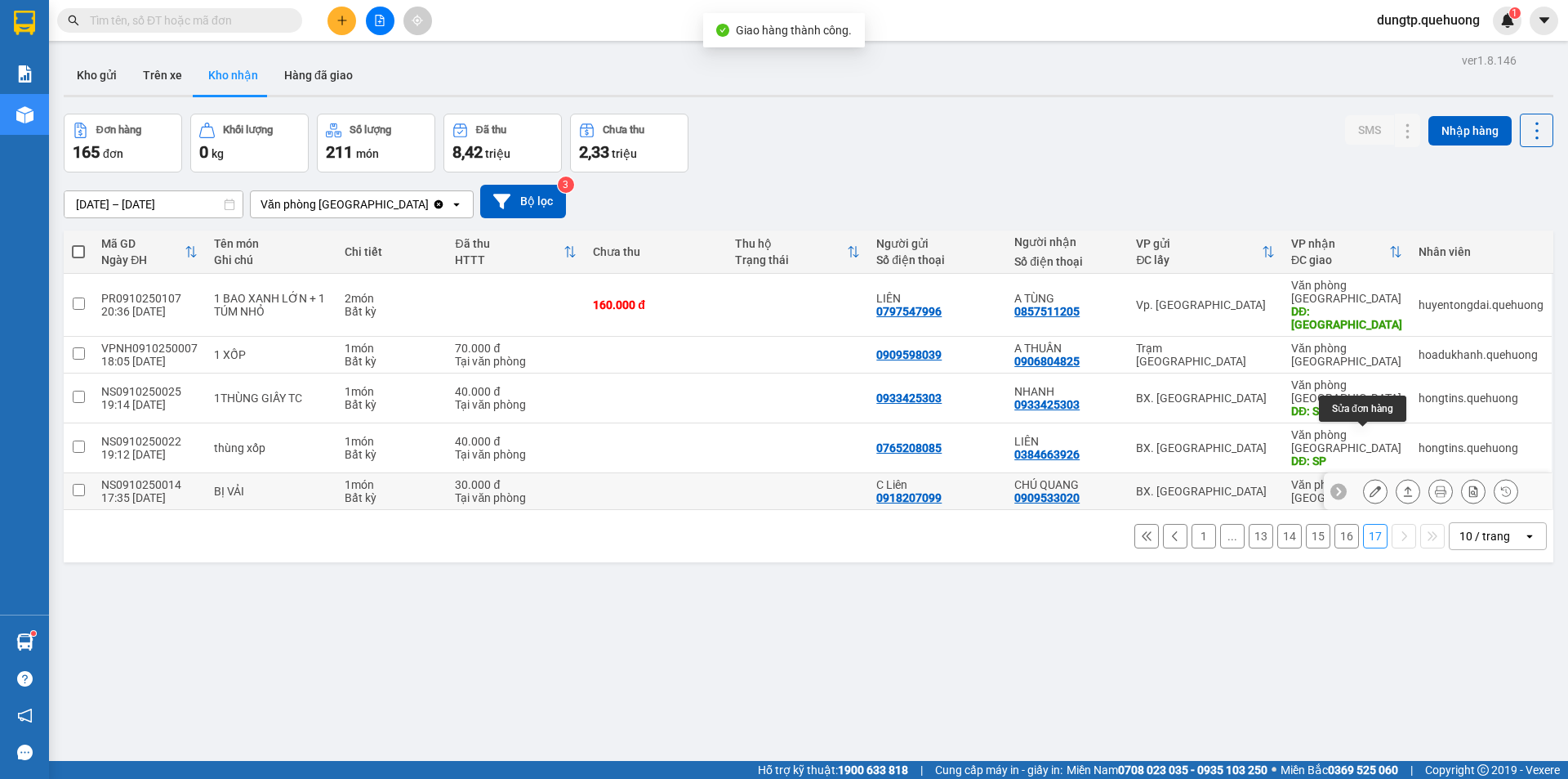
click at [1364, 477] on button at bounding box center [1375, 491] width 23 height 29
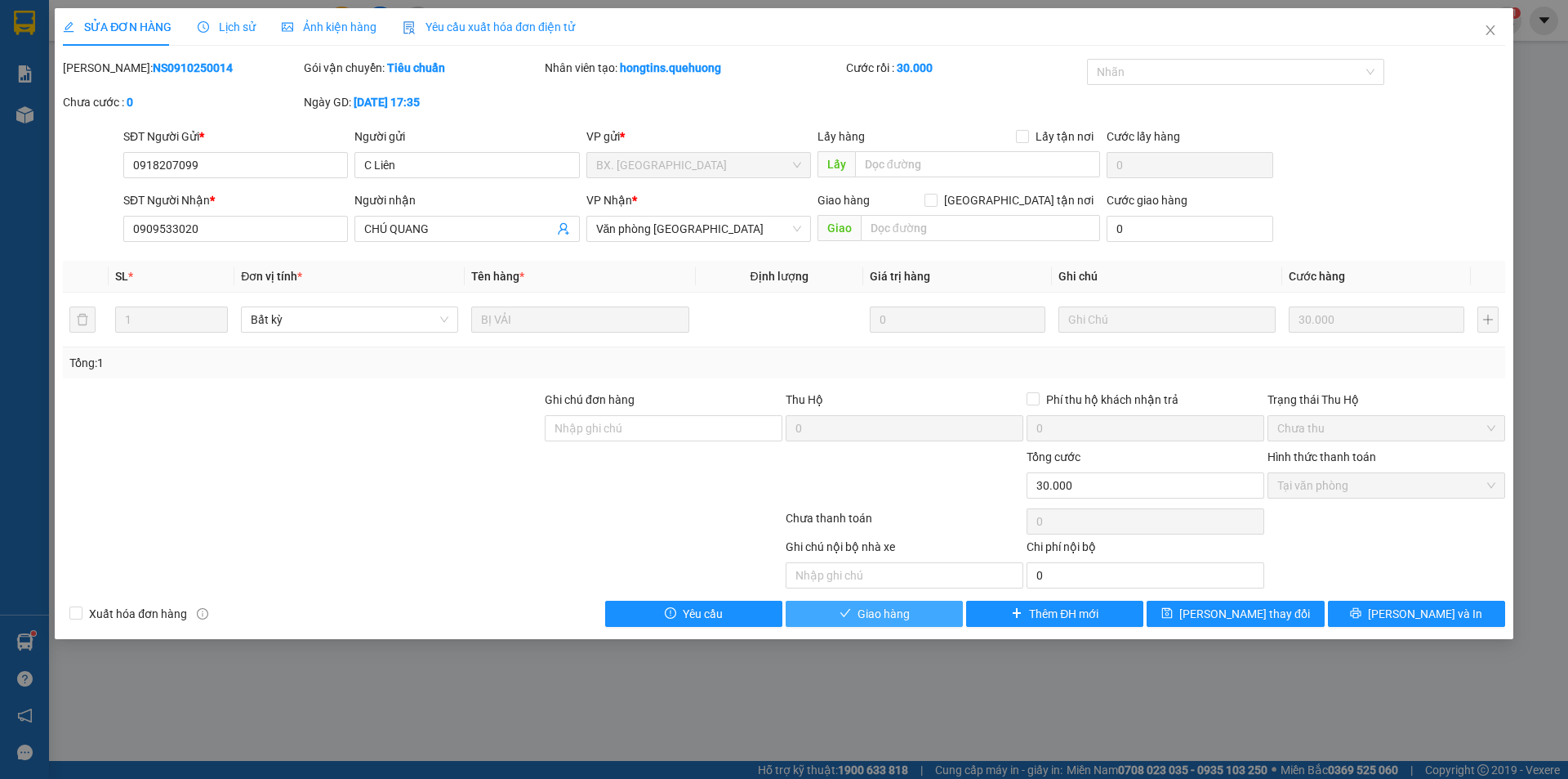
click at [902, 619] on span "Giao hàng" at bounding box center [884, 613] width 52 height 18
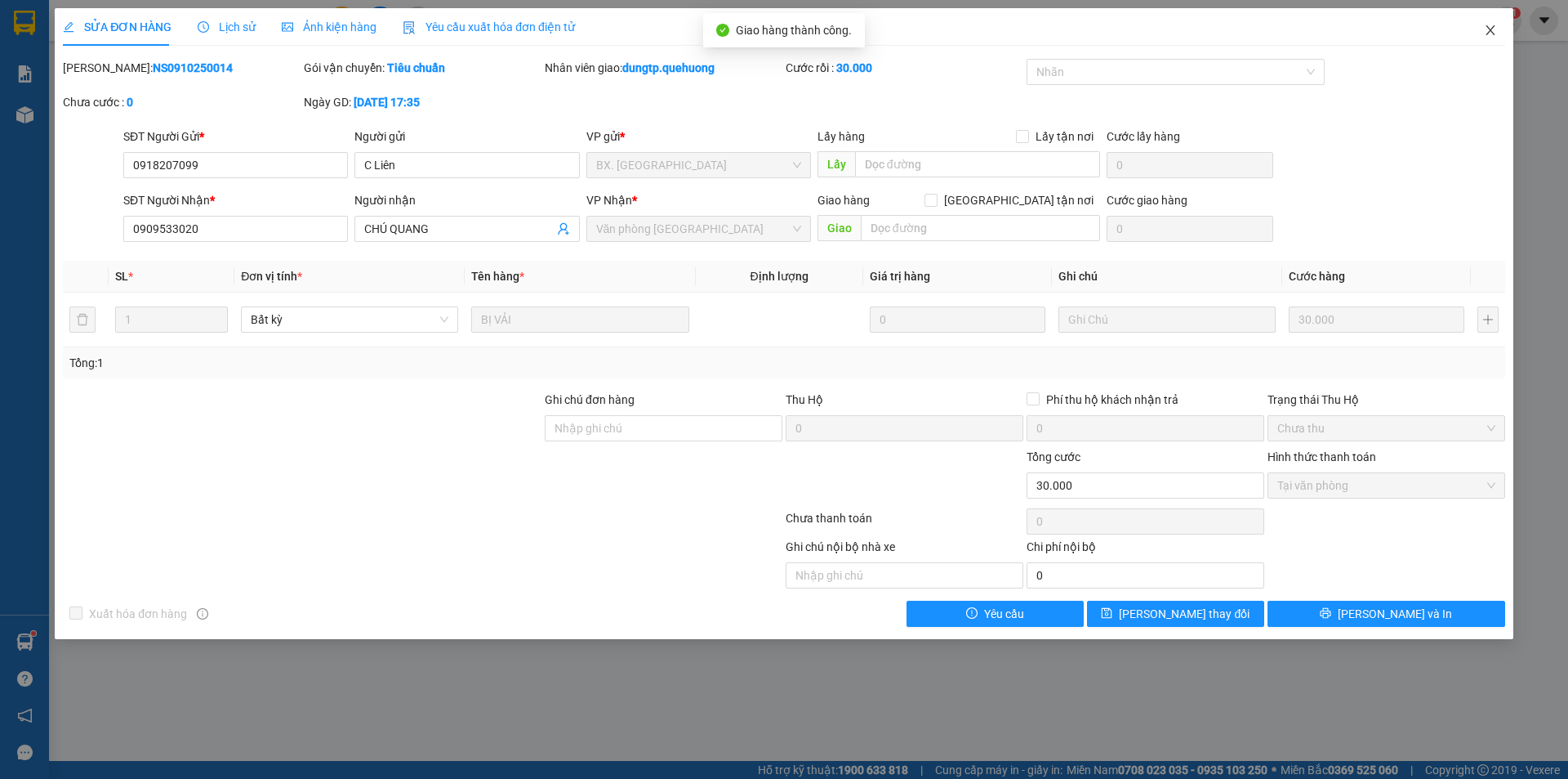
click at [1494, 30] on icon "close" at bounding box center [1490, 30] width 13 height 13
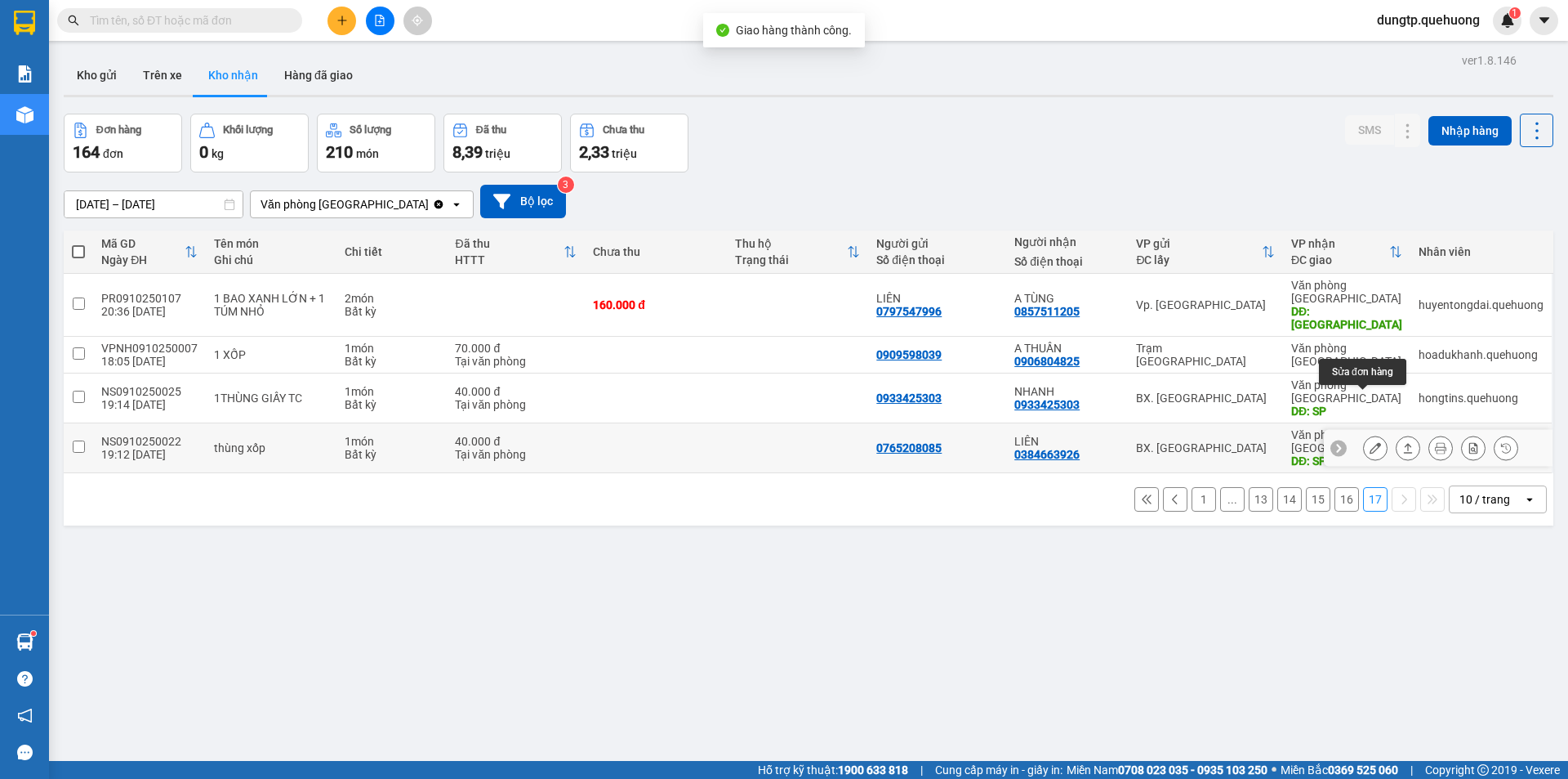
click at [1370, 442] on icon at bounding box center [1376, 448] width 12 height 12
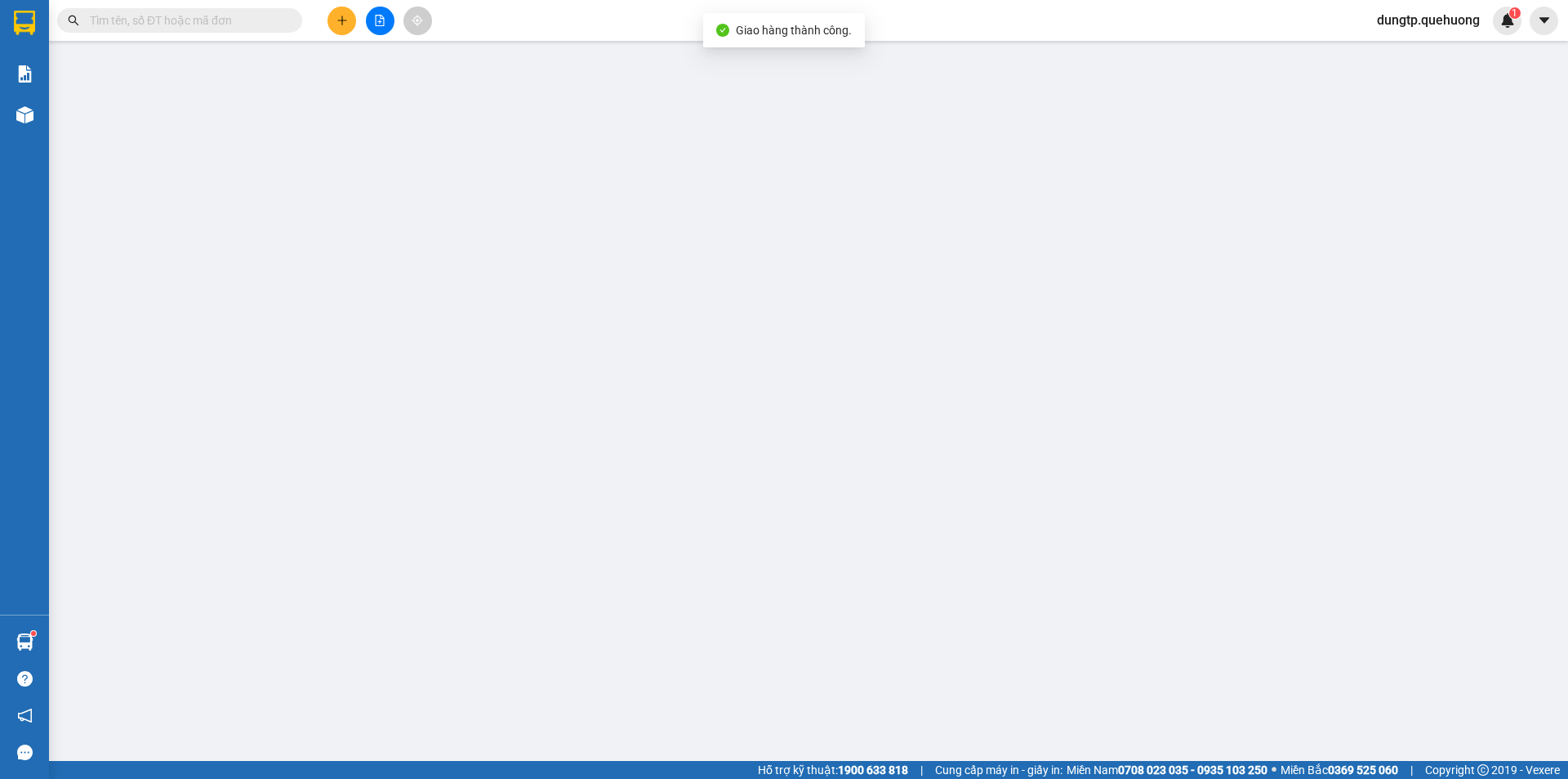
type input "0765208085"
type input "0384663926"
type input "LIÊN"
type input "SP"
type input "0"
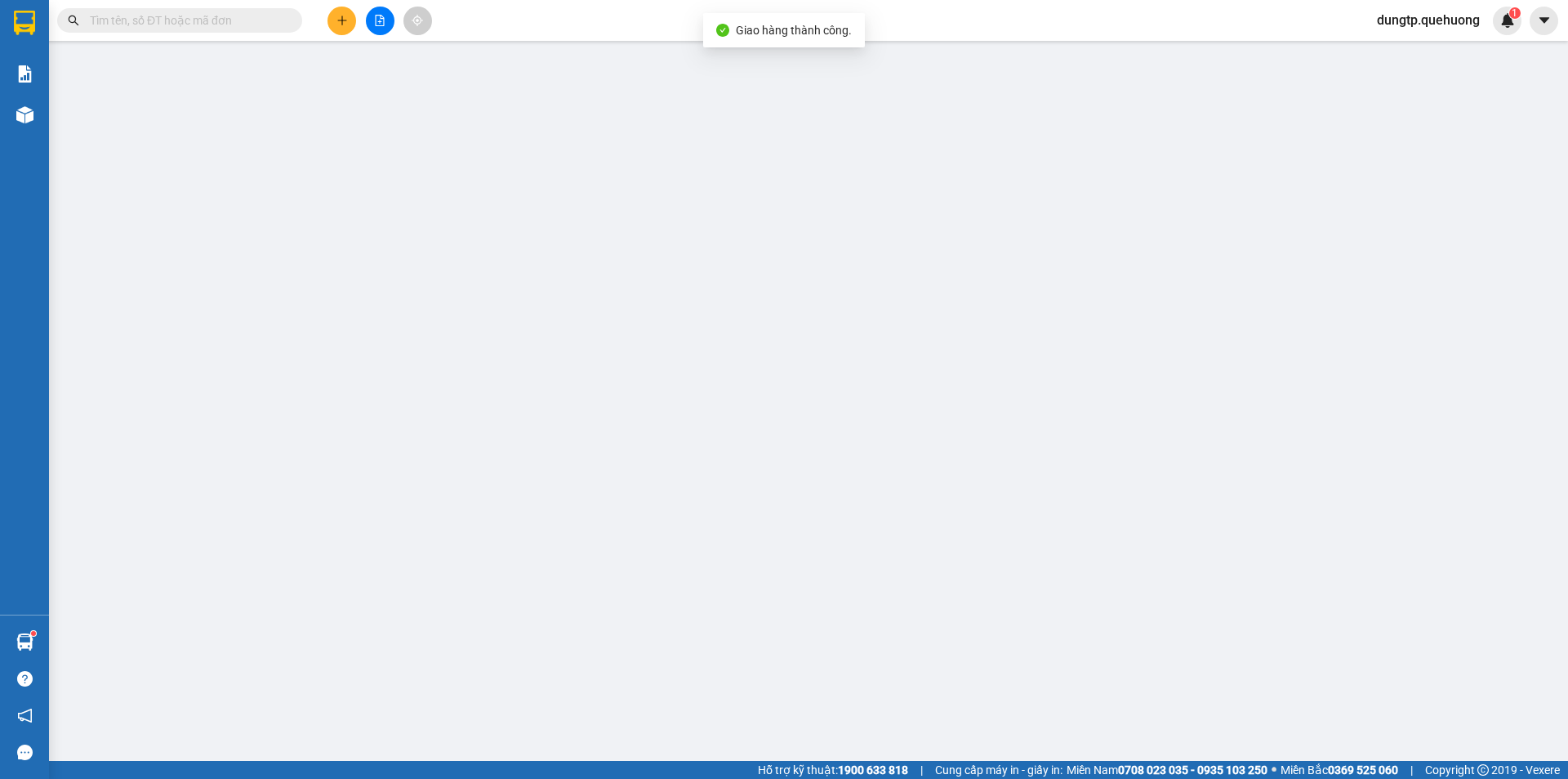
type input "40.000"
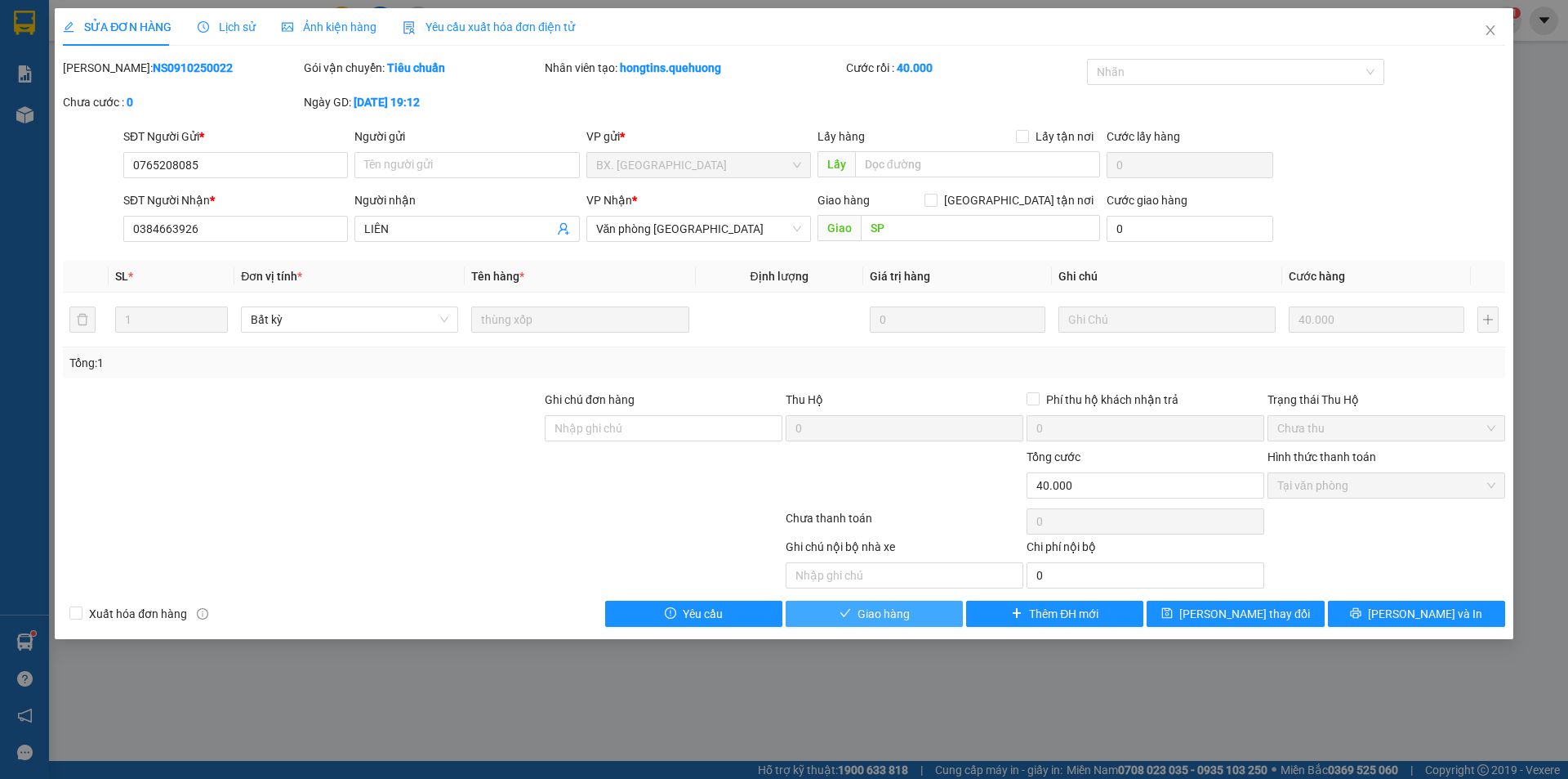
click at [899, 618] on span "Giao hàng" at bounding box center [884, 613] width 52 height 18
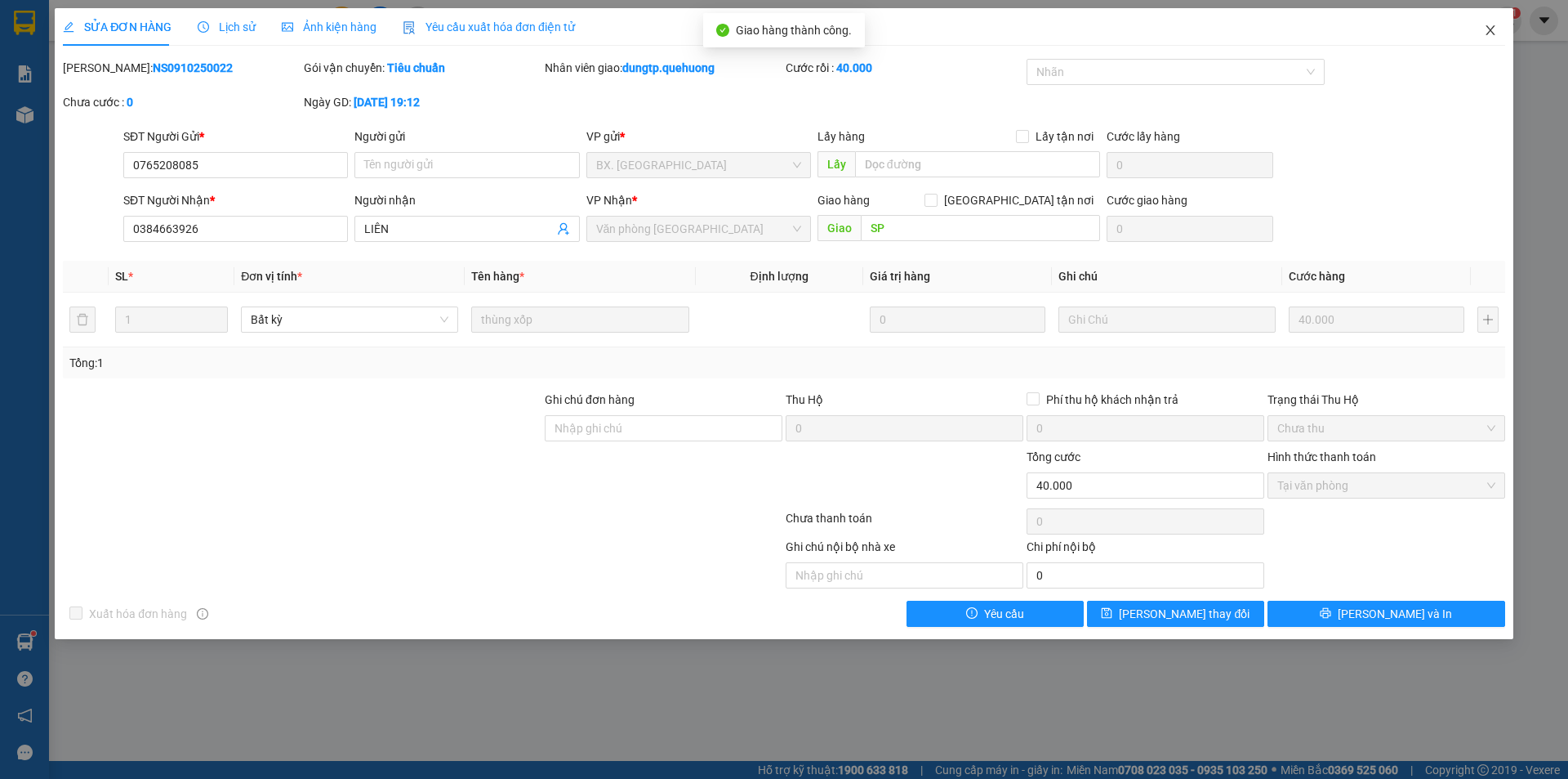
click at [1496, 25] on icon "close" at bounding box center [1490, 30] width 13 height 13
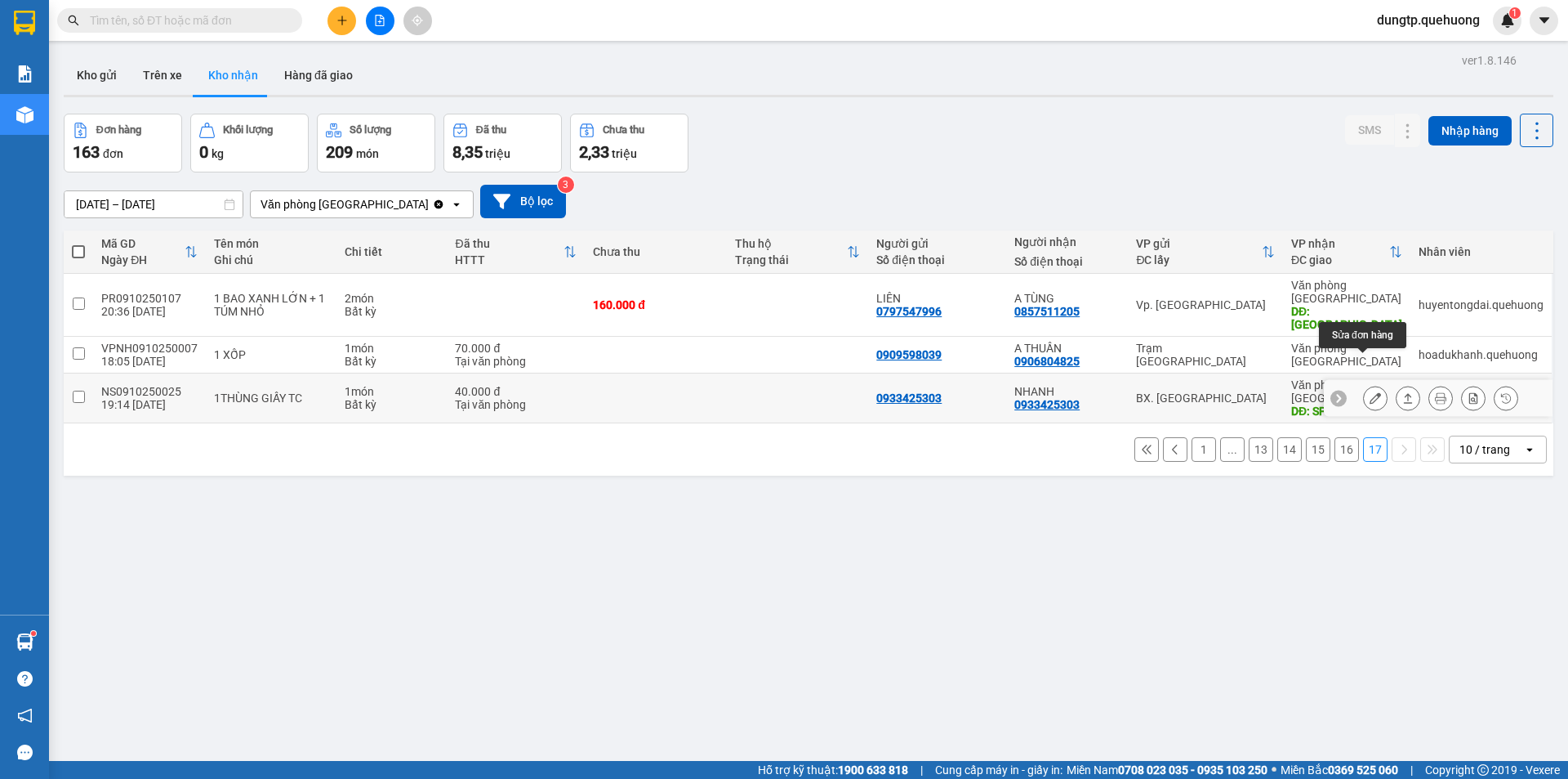
click at [1370, 392] on icon at bounding box center [1376, 398] width 12 height 12
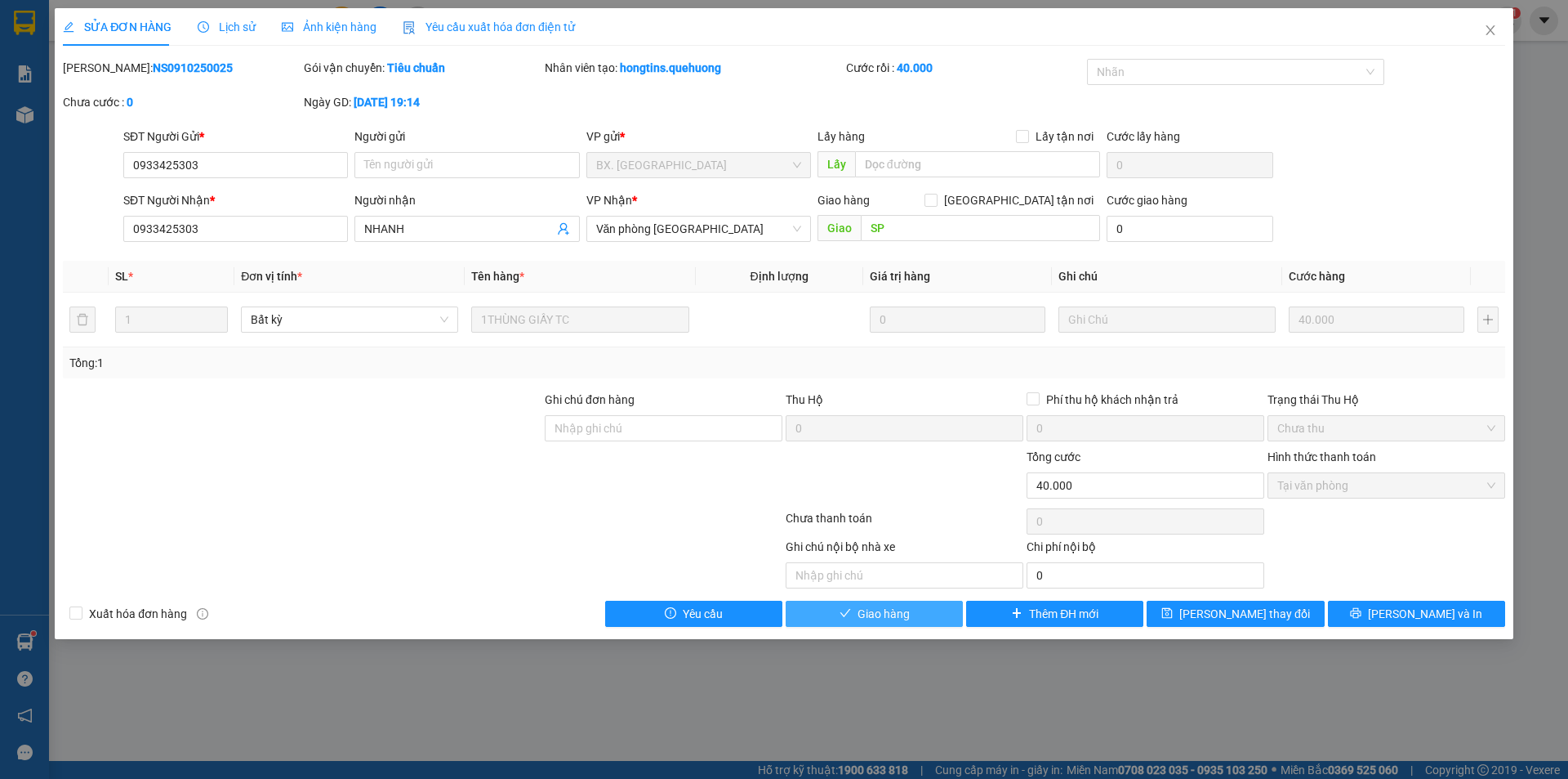
click at [926, 617] on button "Giao hàng" at bounding box center [875, 613] width 178 height 26
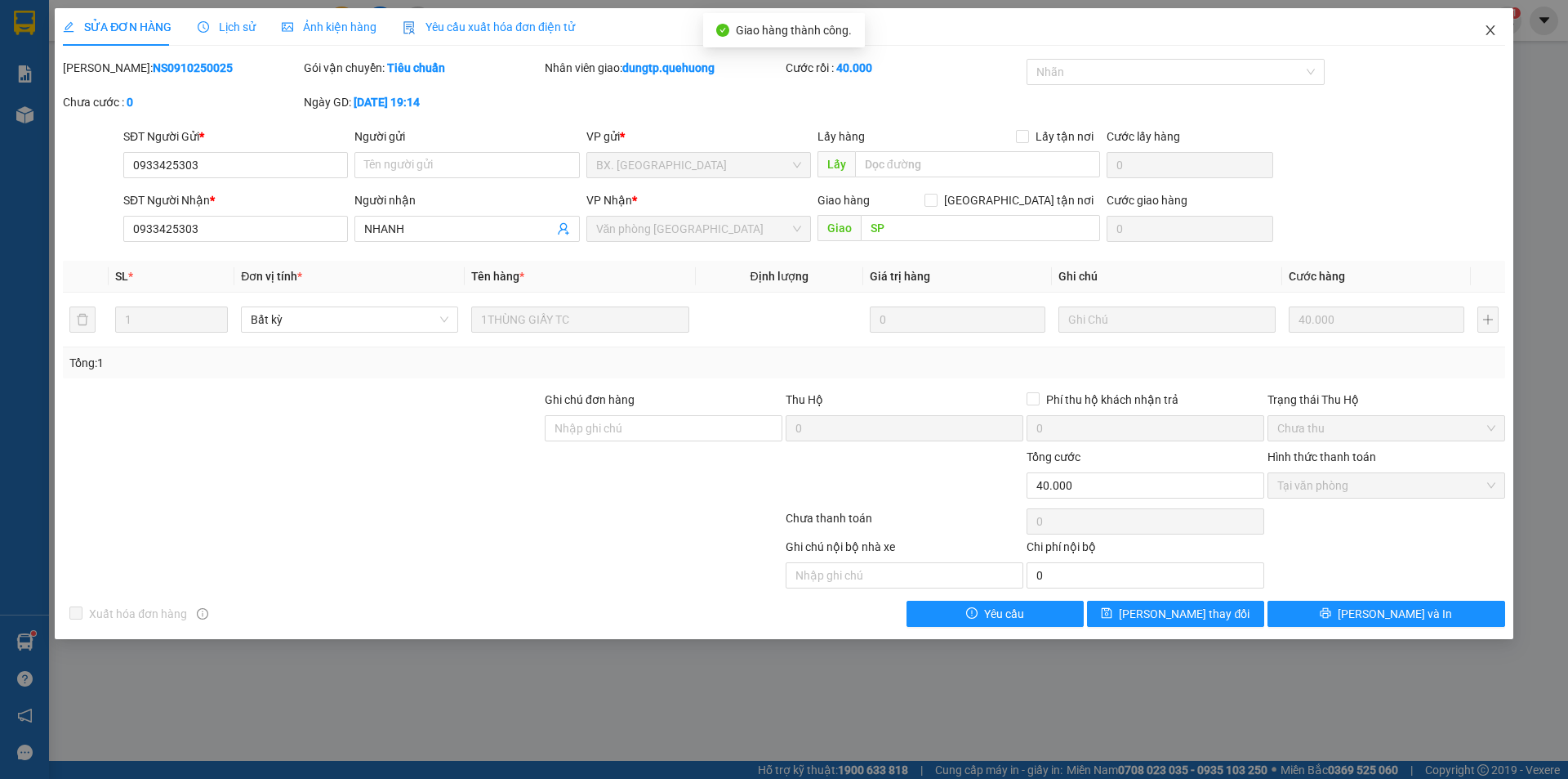
click at [1488, 29] on icon "close" at bounding box center [1490, 30] width 13 height 13
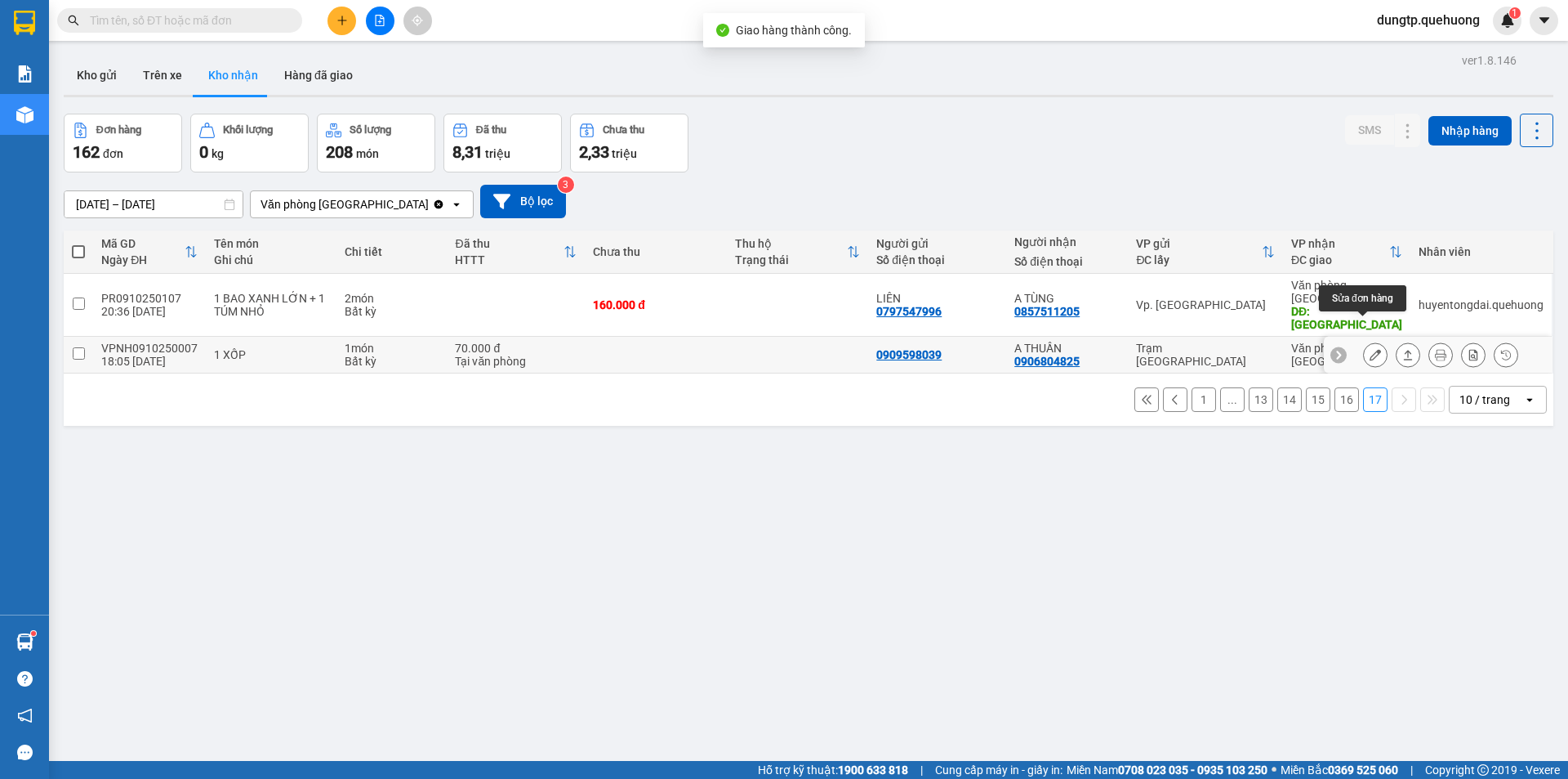
click at [1370, 349] on icon at bounding box center [1376, 355] width 12 height 12
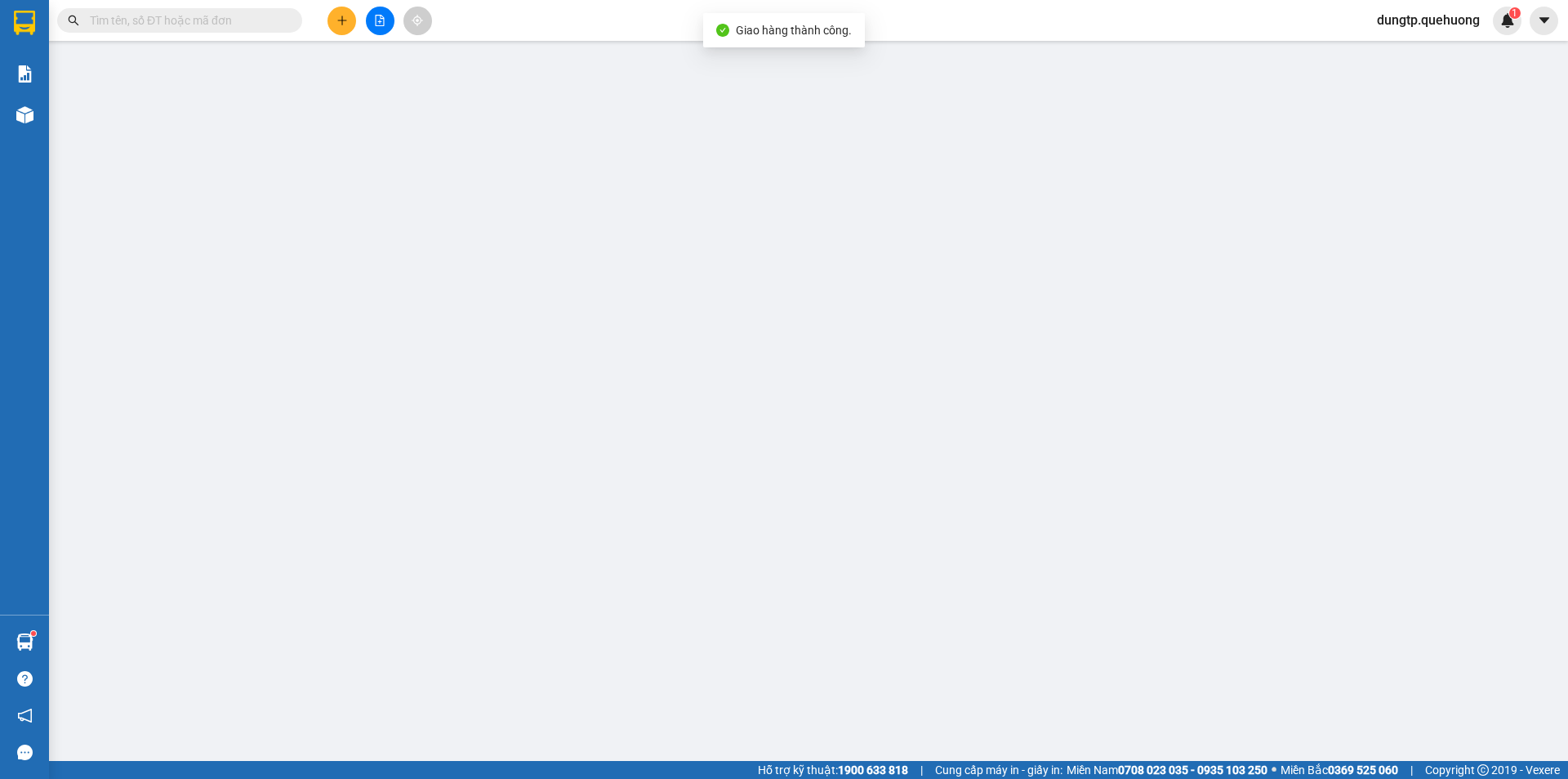
type input "0909598039"
type input "0906804825"
type input "A THUẦN"
type input "0"
type input "70.000"
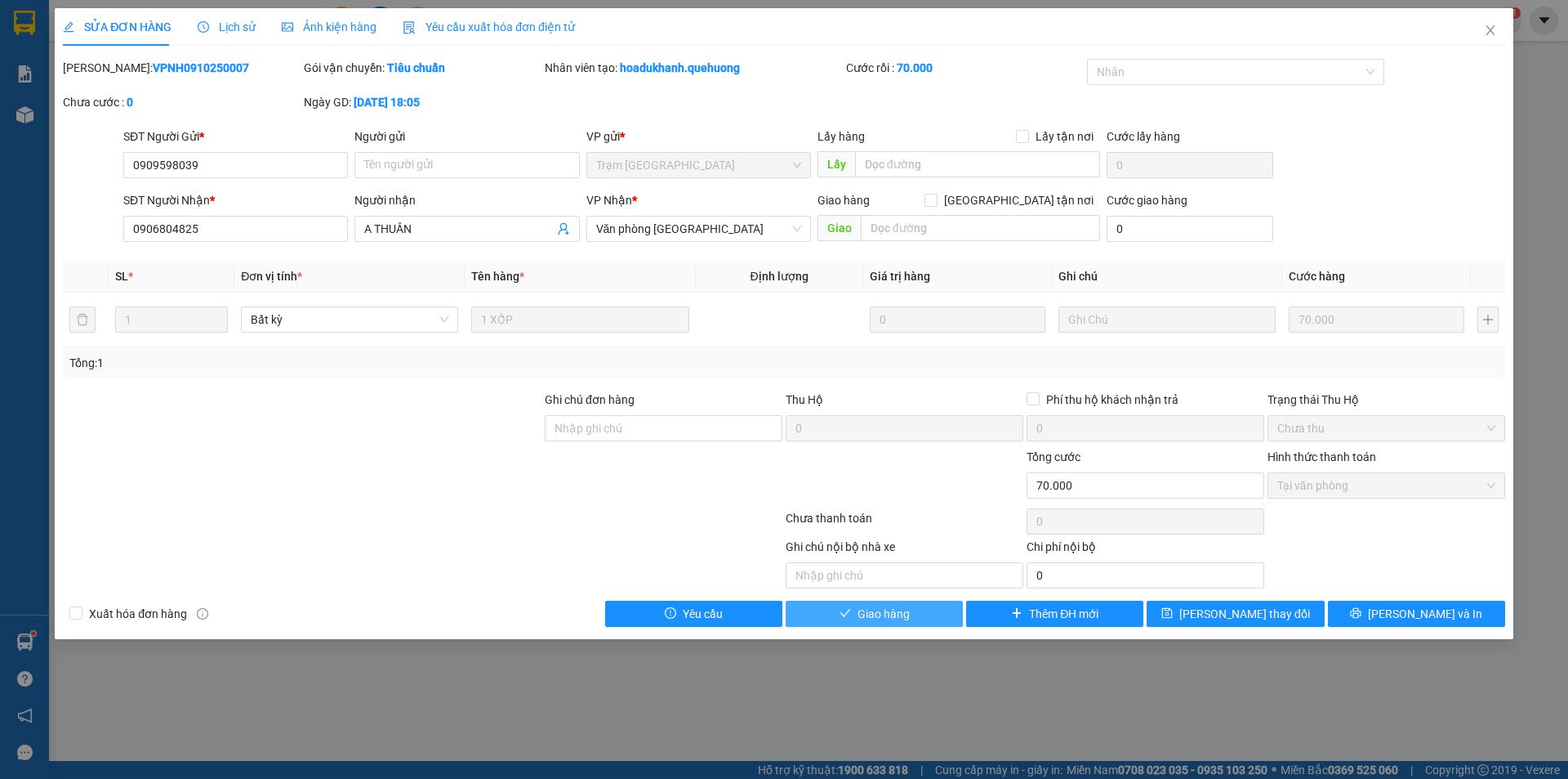
click at [875, 612] on span "Giao hàng" at bounding box center [884, 613] width 52 height 18
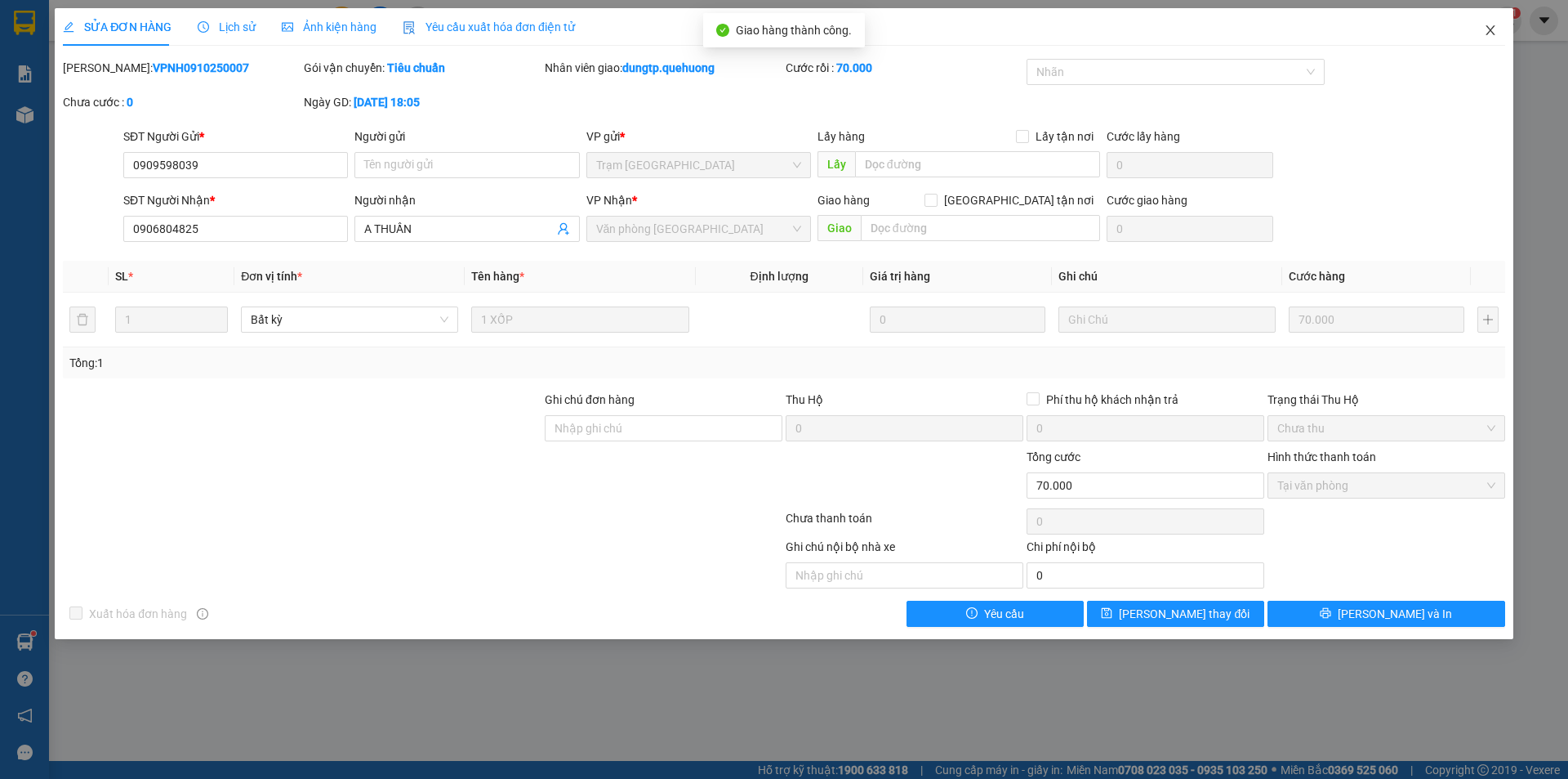
click at [1495, 28] on icon "close" at bounding box center [1490, 30] width 13 height 13
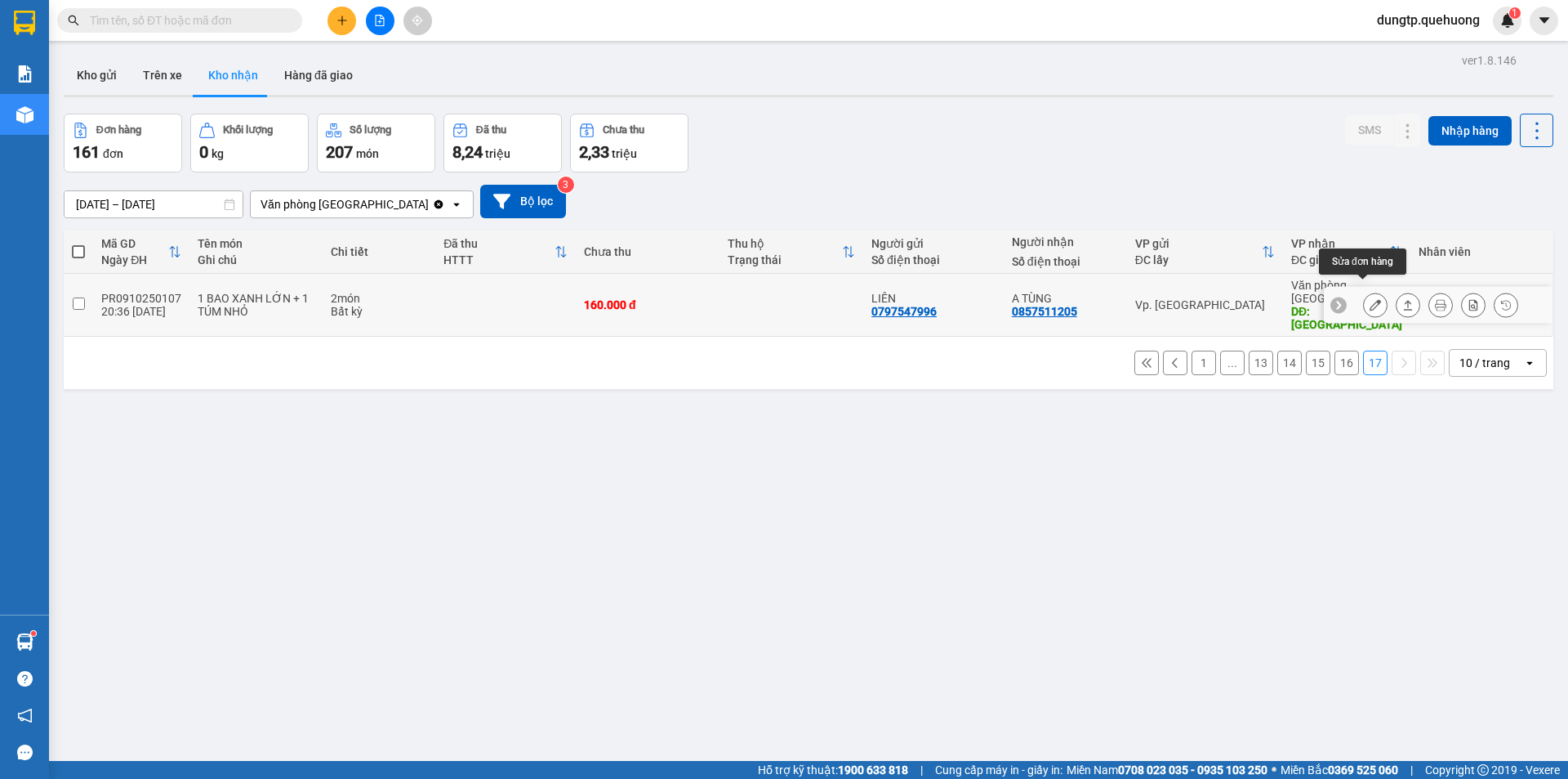
click at [1370, 299] on icon at bounding box center [1376, 305] width 12 height 12
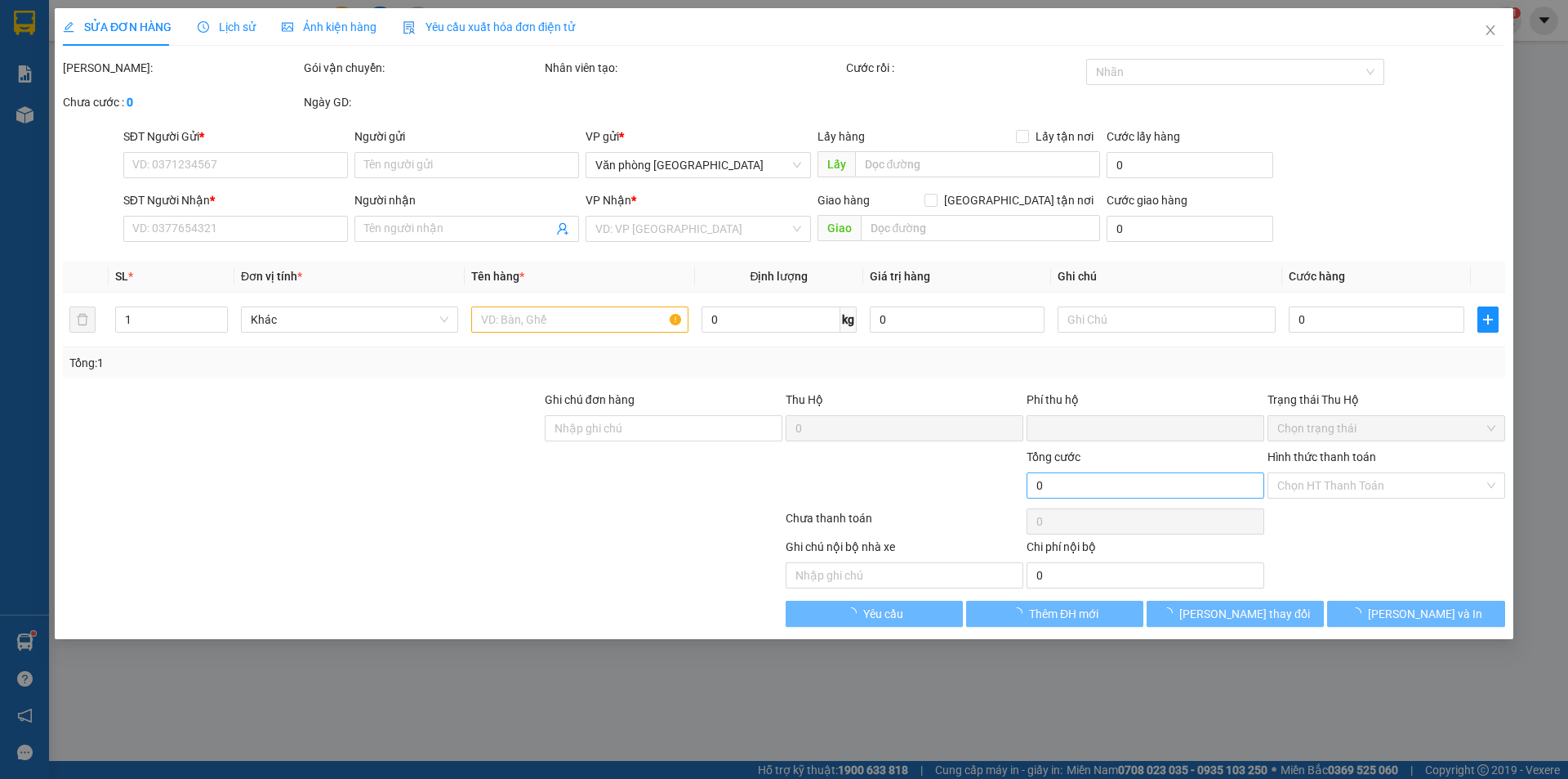
type input "0797547996"
type input "LIÊN"
type input "0857511205"
type input "A TÙNG"
type input "TÂN PHÚ"
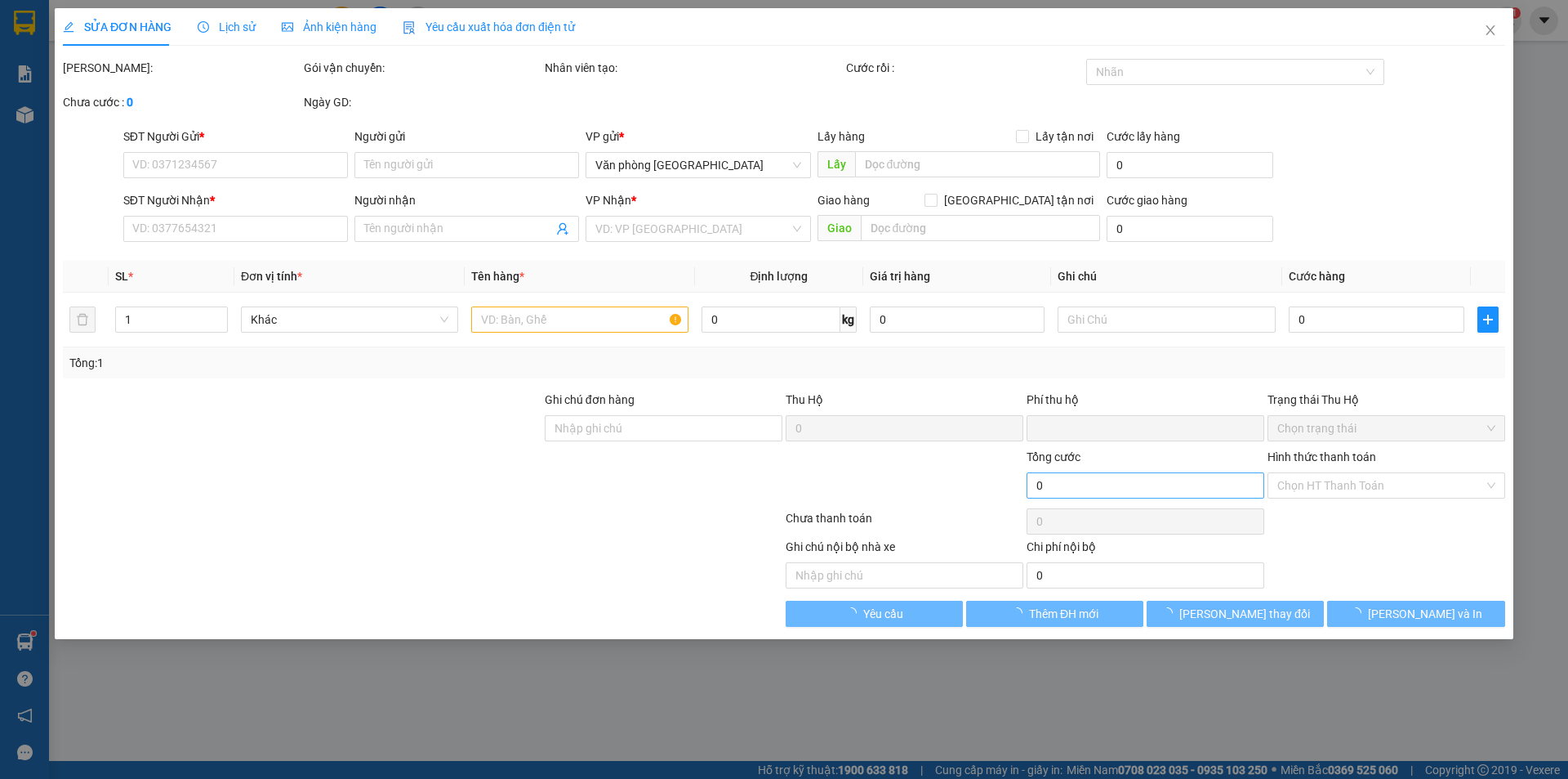
type input "0"
type input "160.000"
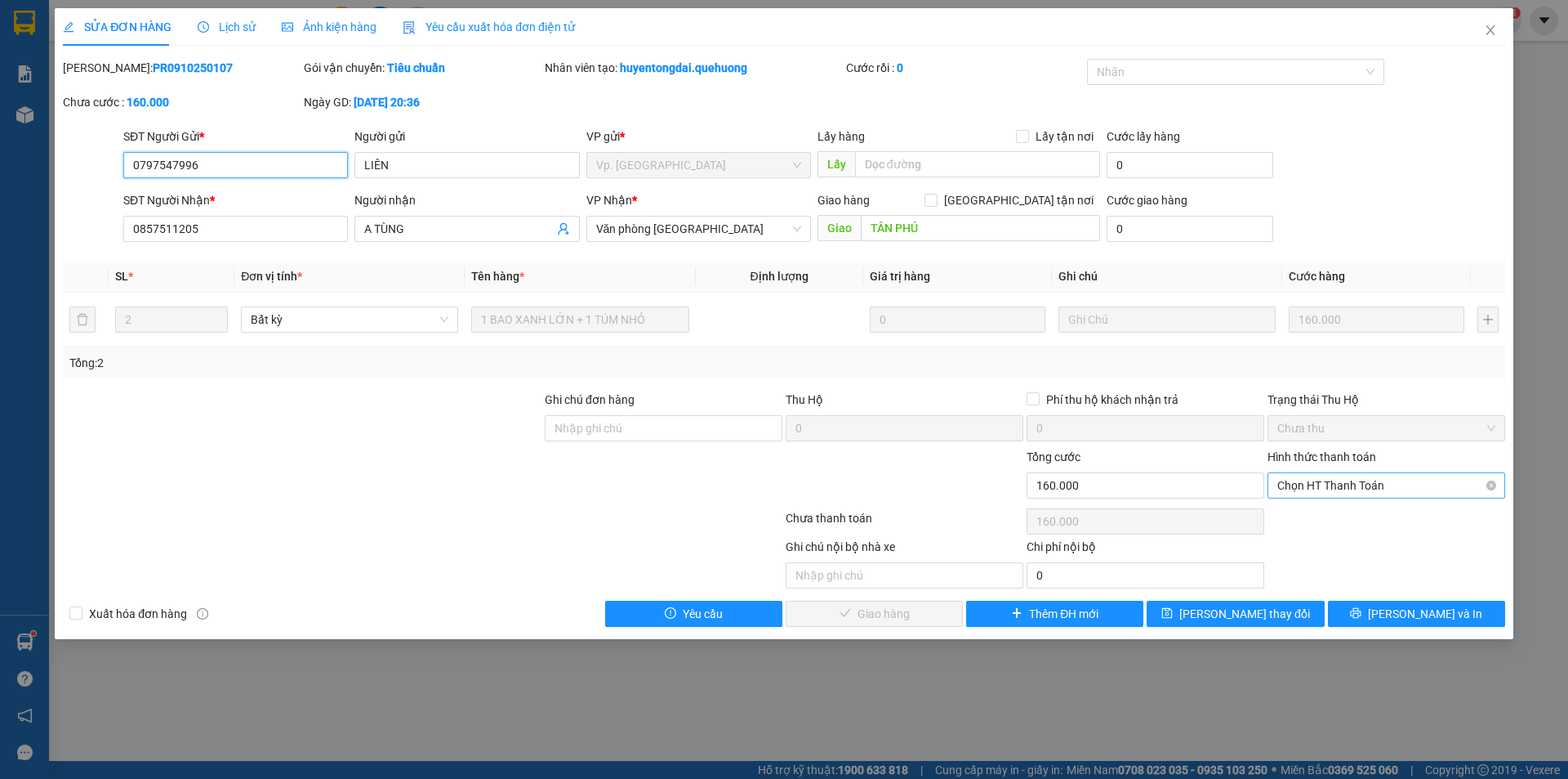
click at [1352, 484] on span "Chọn HT Thanh Toán" at bounding box center [1386, 486] width 218 height 25
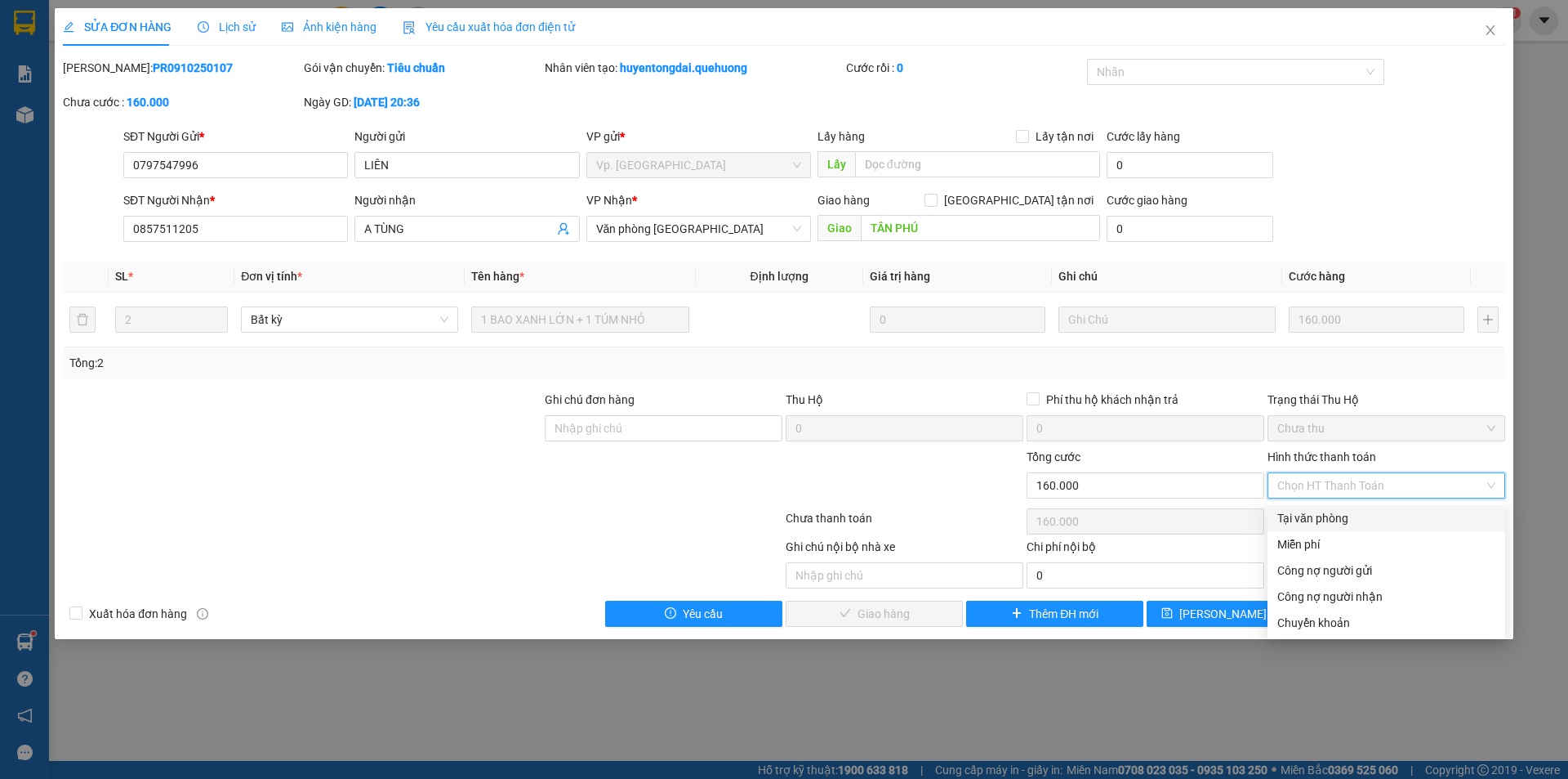
click at [1314, 517] on div "Tại văn phòng" at bounding box center [1386, 518] width 218 height 18
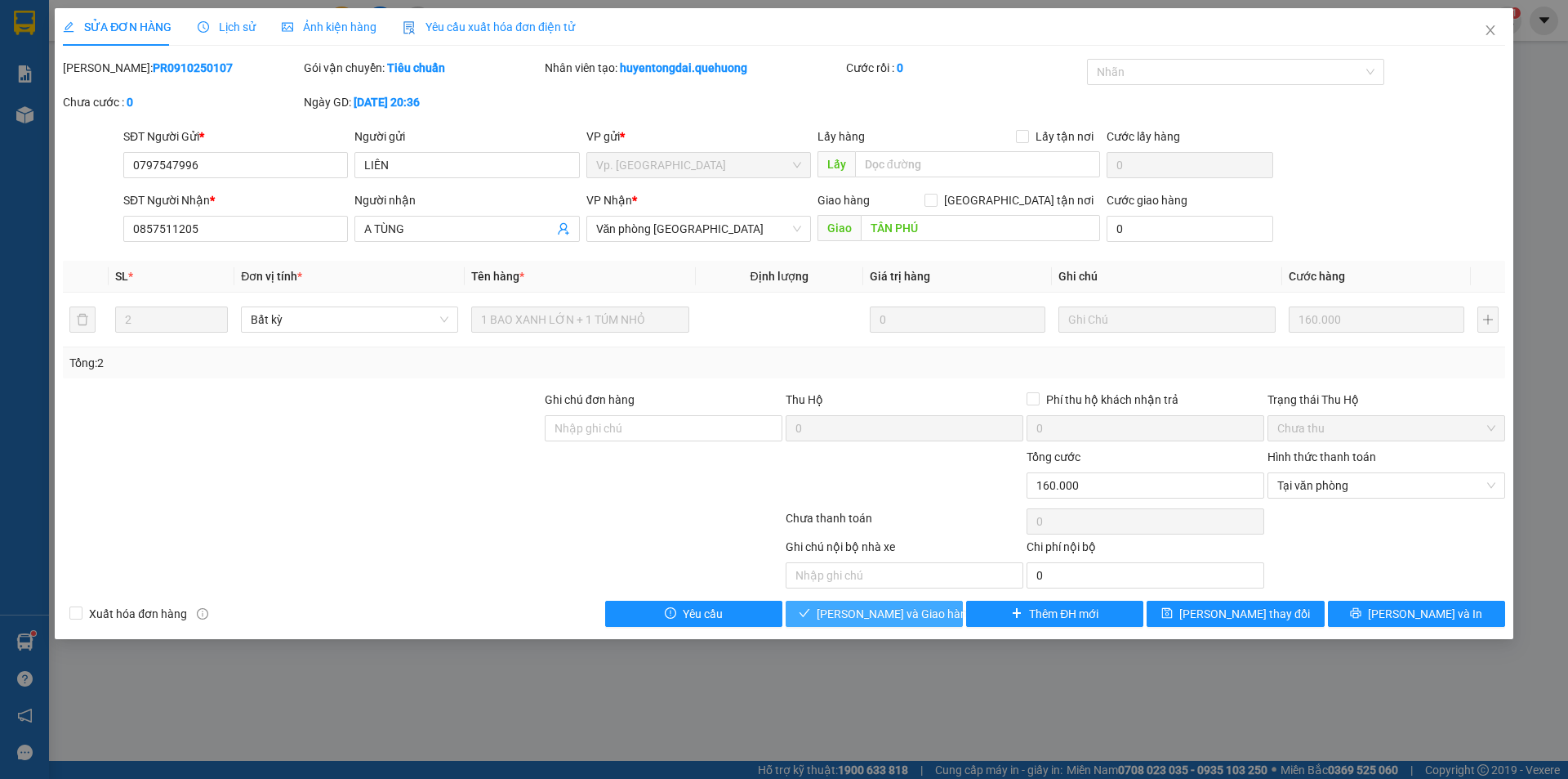
click at [928, 622] on button "[PERSON_NAME] và Giao hàng" at bounding box center [875, 613] width 178 height 26
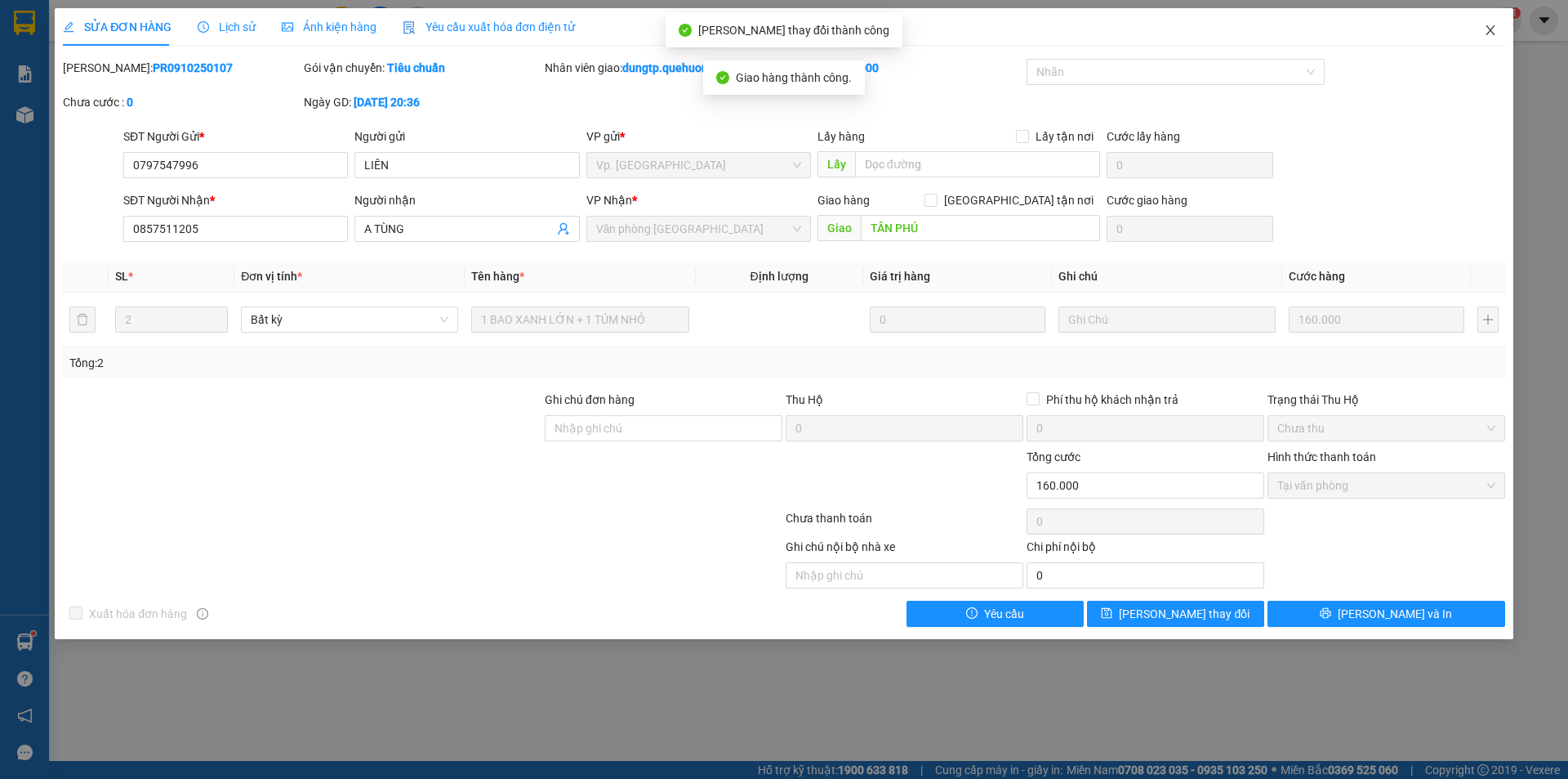
click at [1491, 34] on icon "close" at bounding box center [1490, 30] width 13 height 13
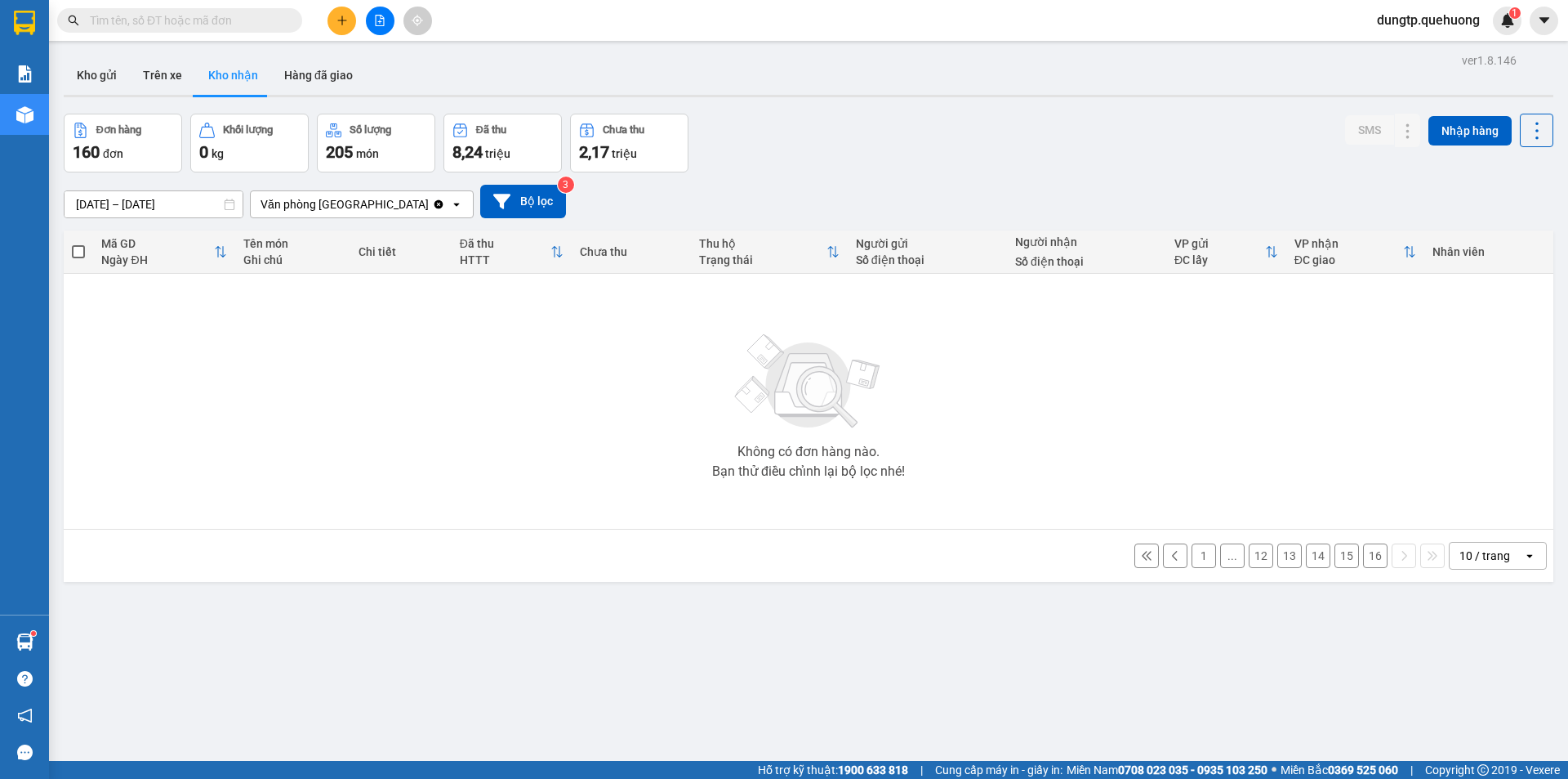
click at [1363, 553] on button "16" at bounding box center [1375, 556] width 25 height 25
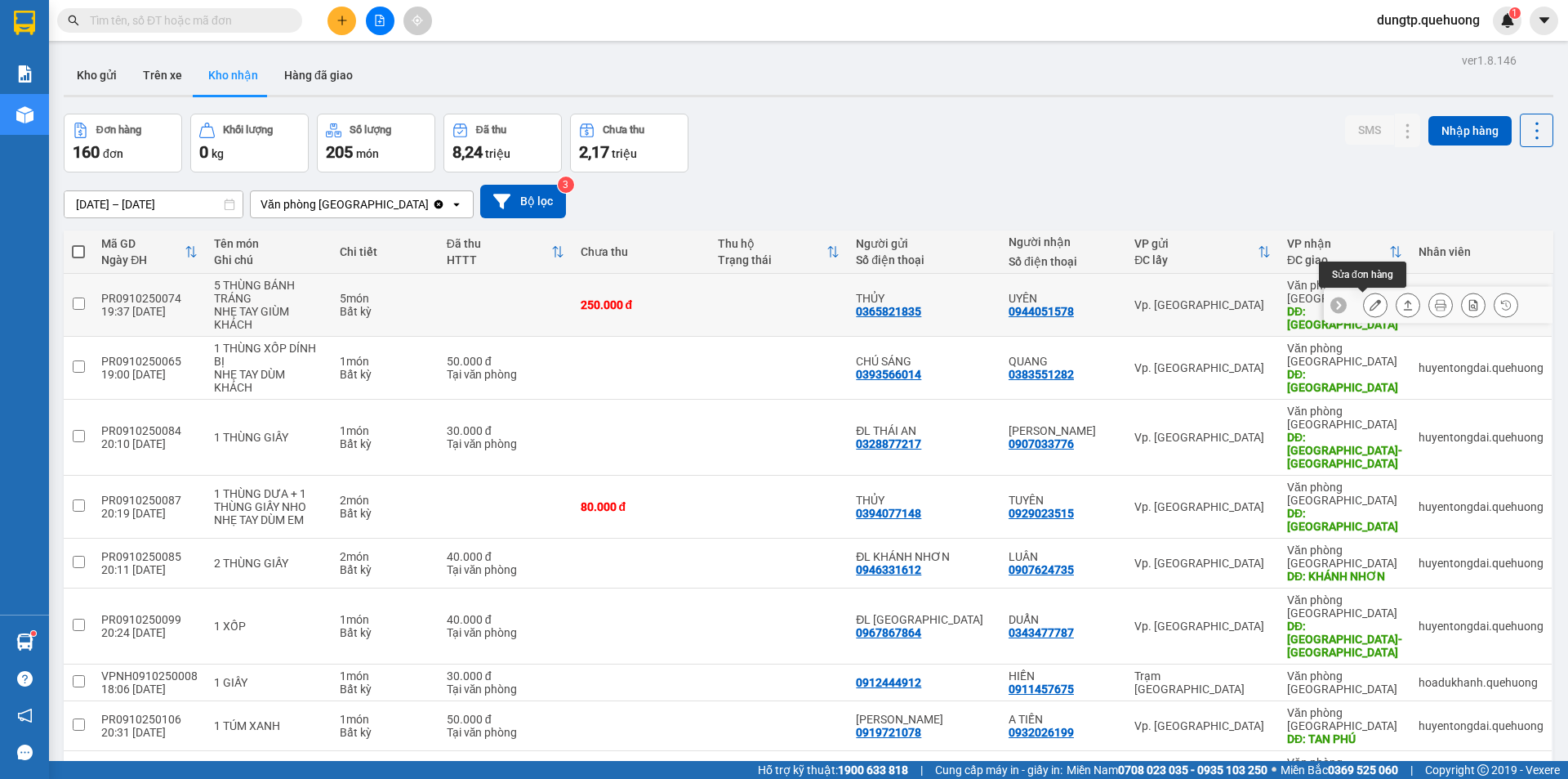
click at [1370, 305] on icon at bounding box center [1376, 305] width 12 height 12
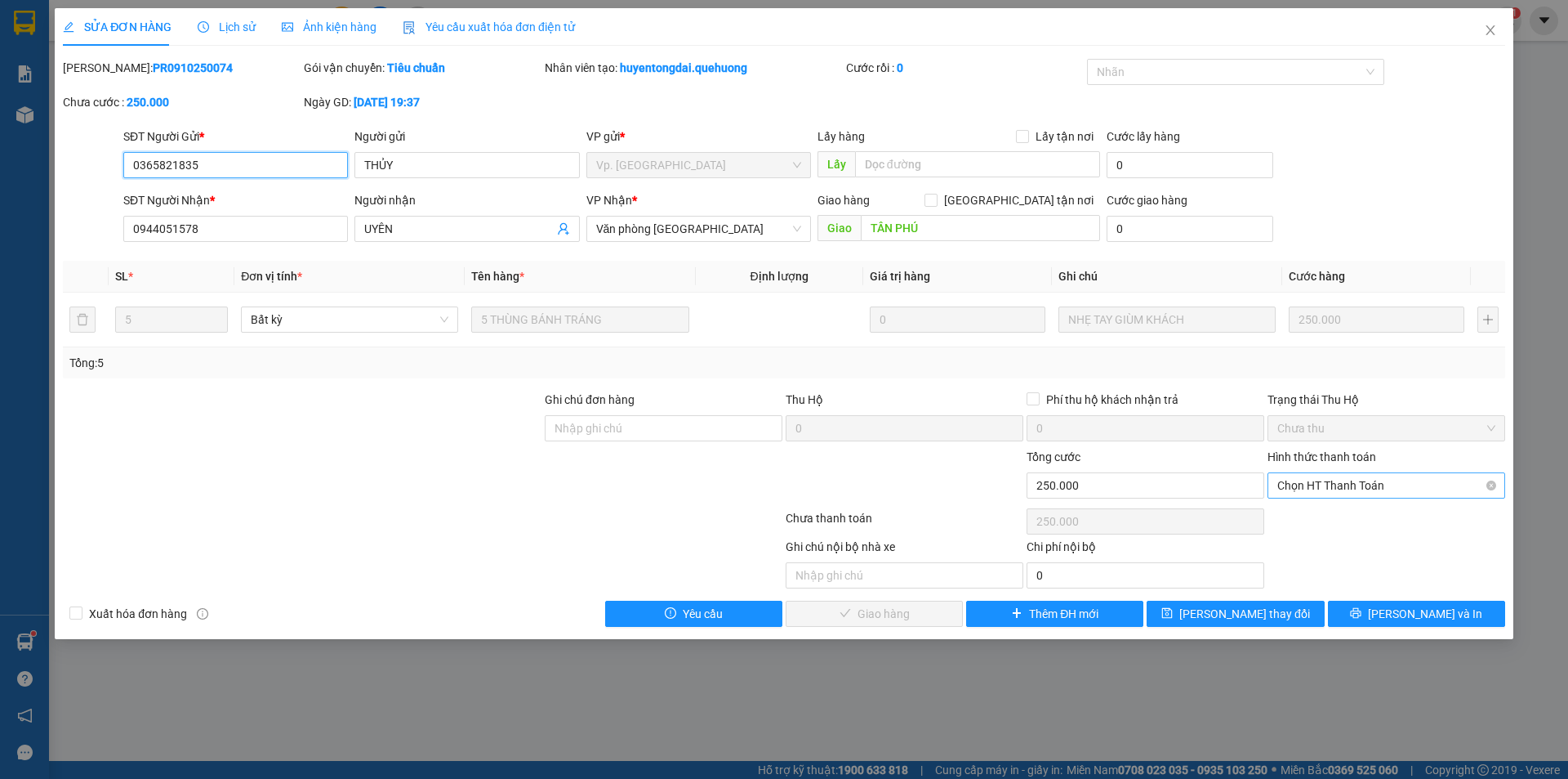
click at [1362, 489] on span "Chọn HT Thanh Toán" at bounding box center [1386, 486] width 218 height 25
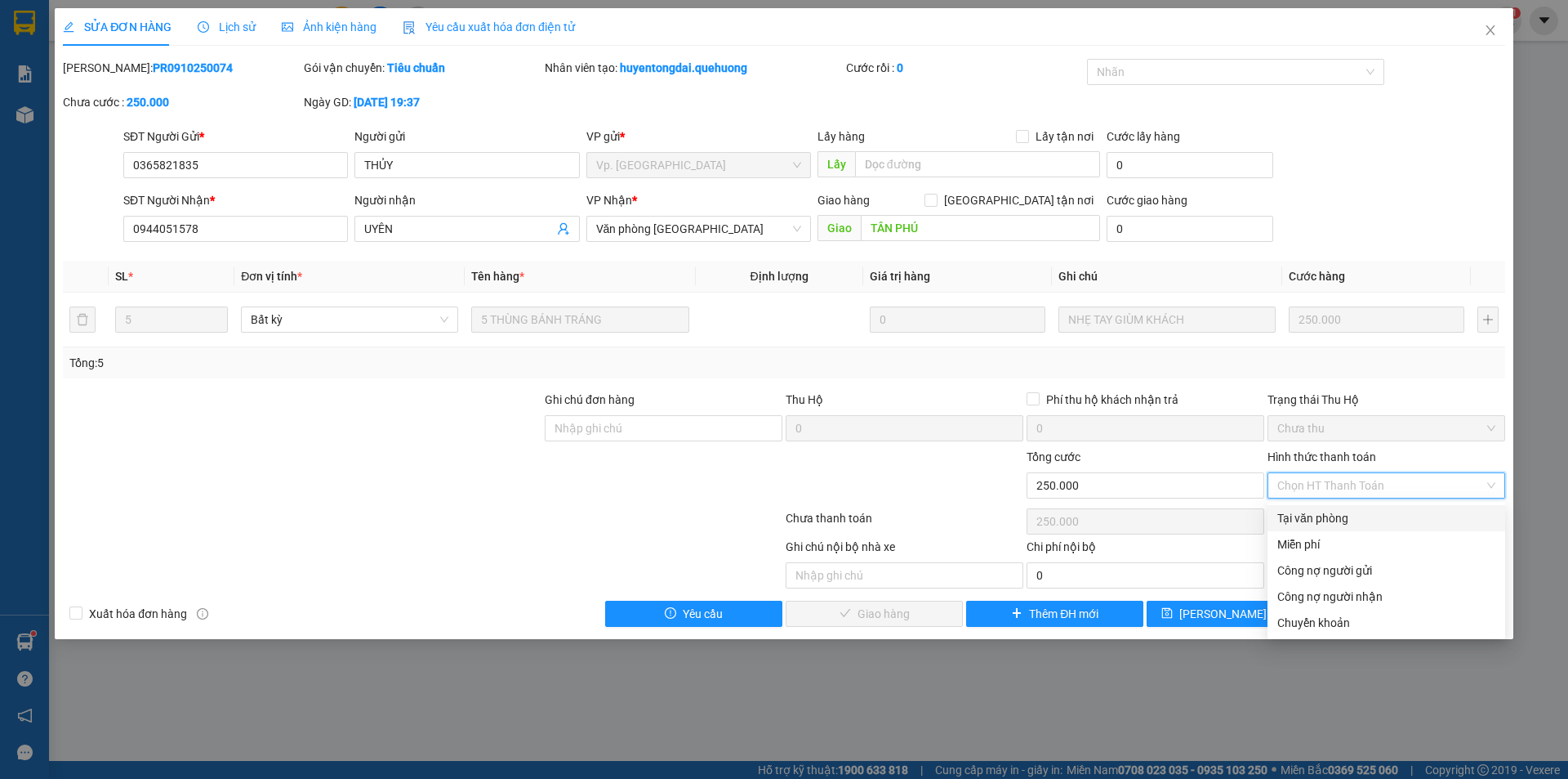
click at [1335, 521] on div "Tại văn phòng" at bounding box center [1386, 518] width 218 height 18
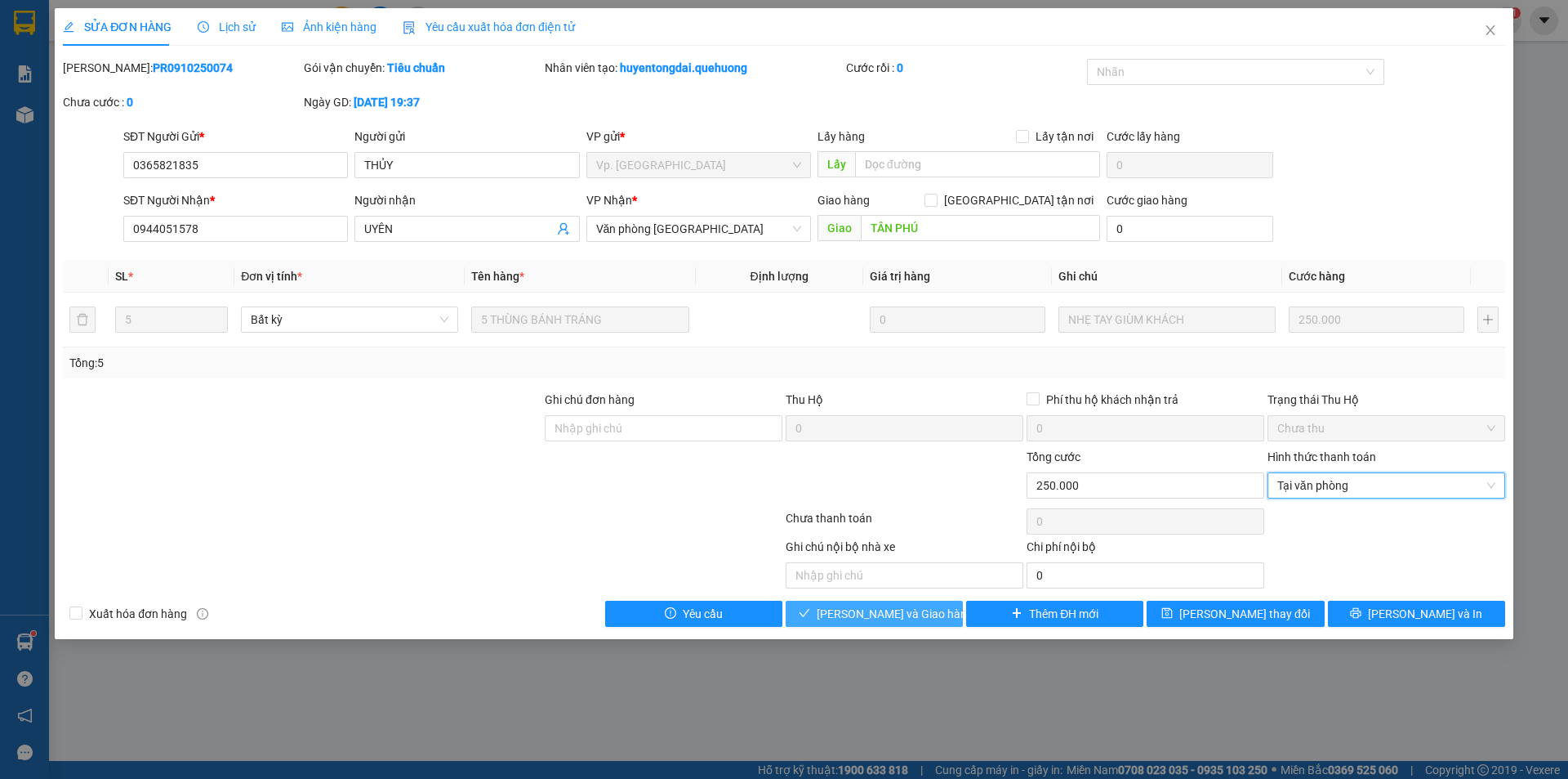
click at [912, 608] on span "[PERSON_NAME] và Giao hàng" at bounding box center [895, 613] width 157 height 18
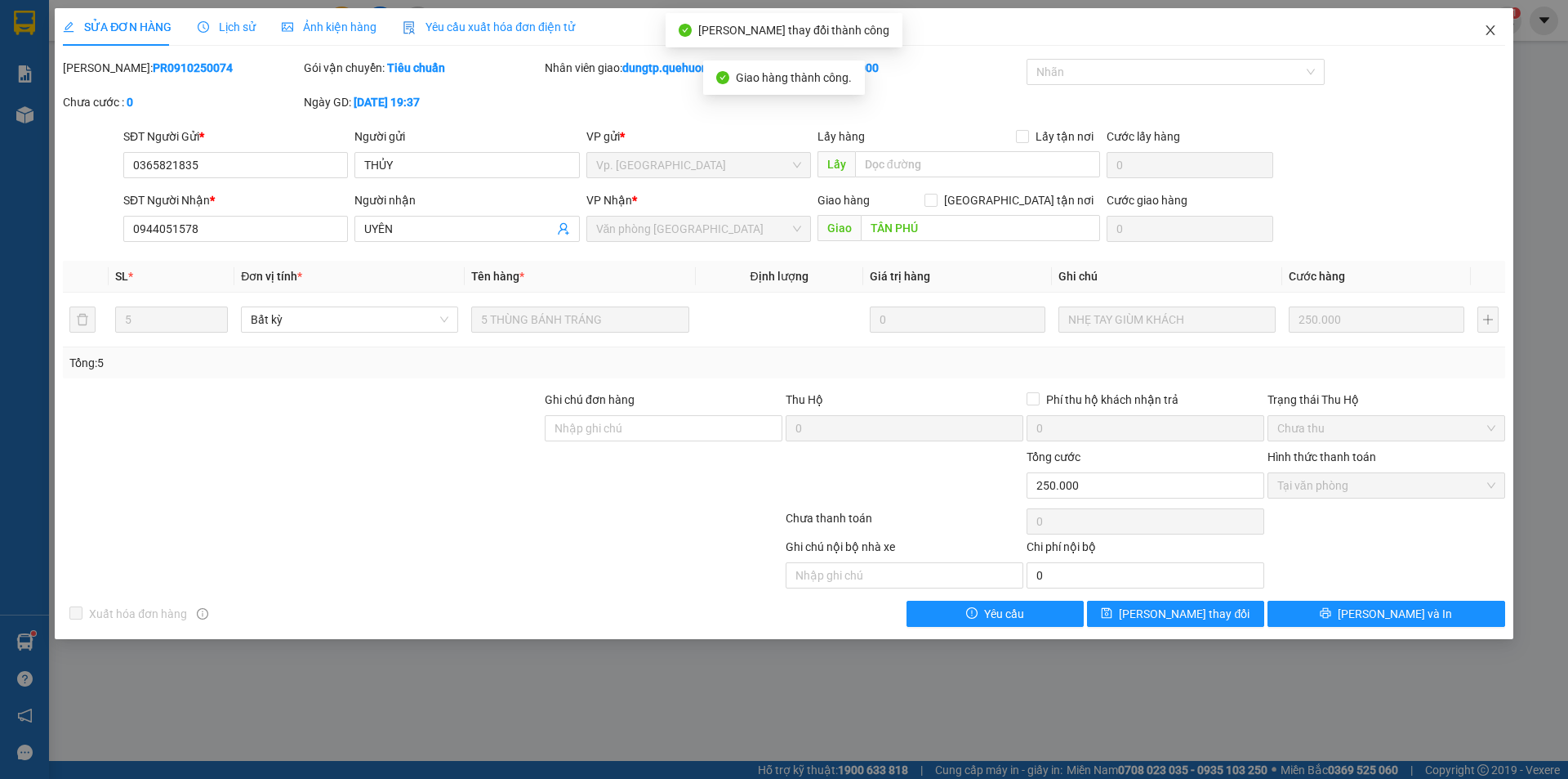
click at [1487, 32] on icon "close" at bounding box center [1490, 30] width 13 height 13
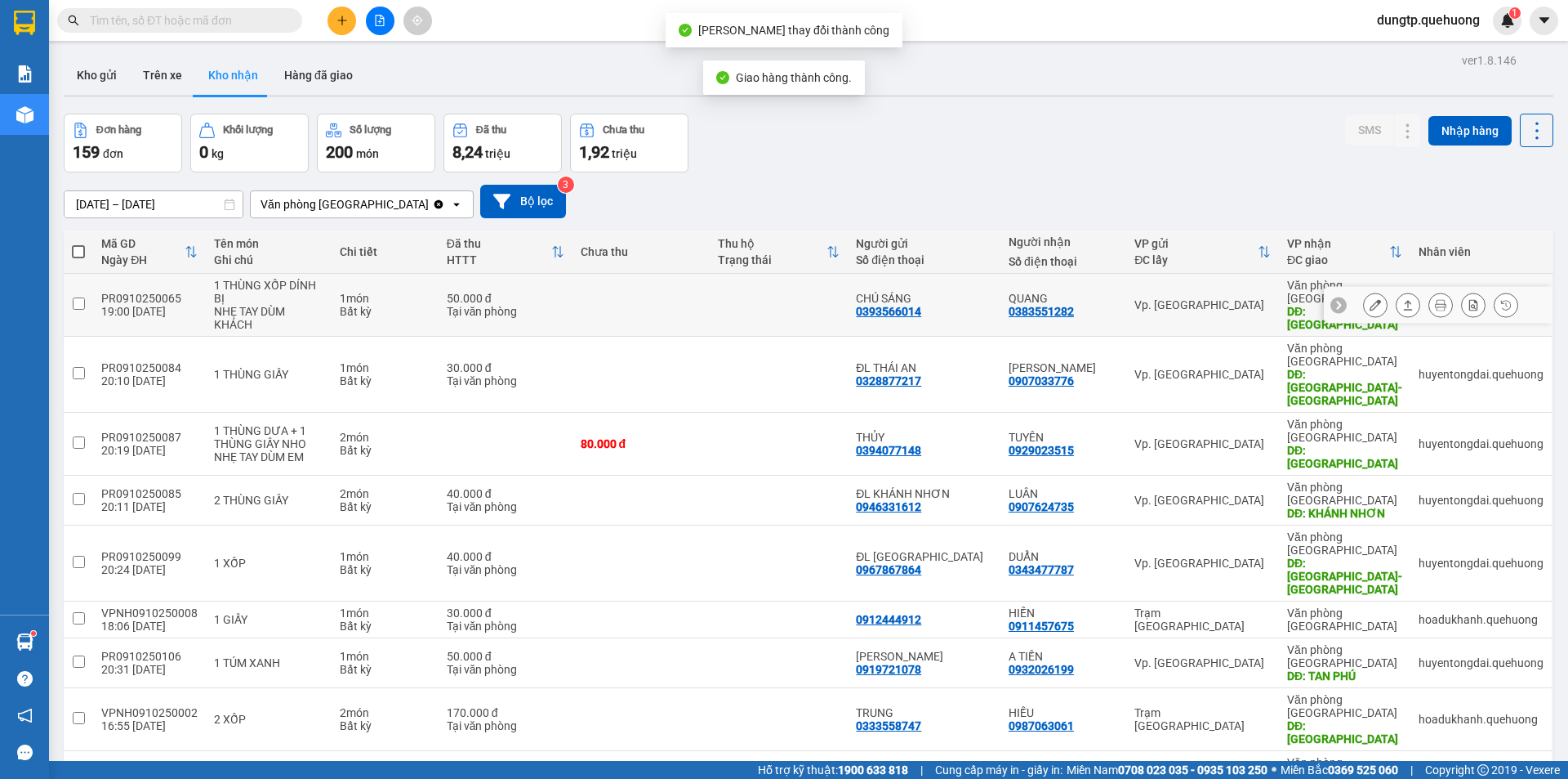
click at [1364, 306] on button at bounding box center [1375, 305] width 23 height 29
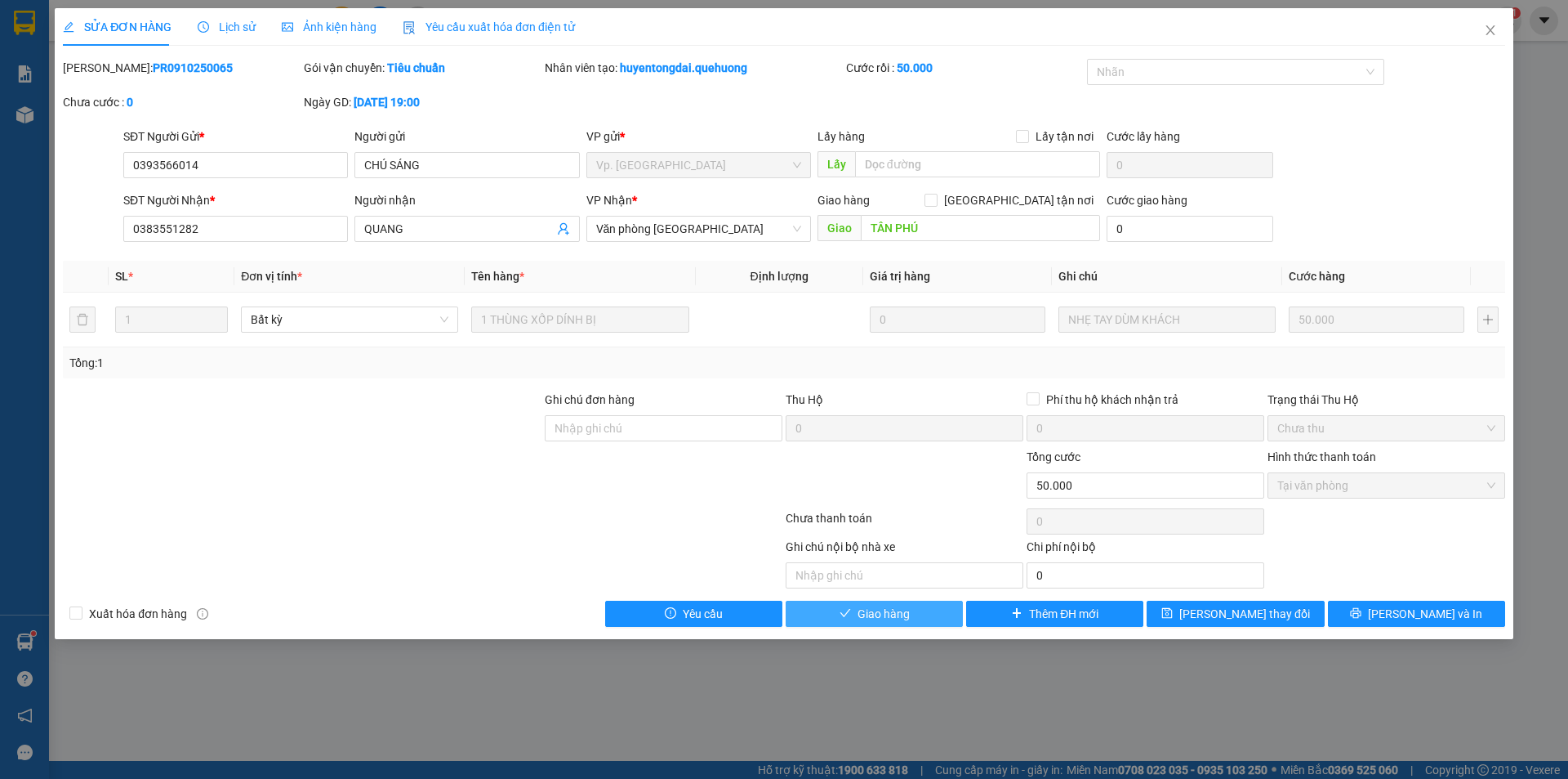
click at [924, 609] on button "Giao hàng" at bounding box center [875, 613] width 178 height 26
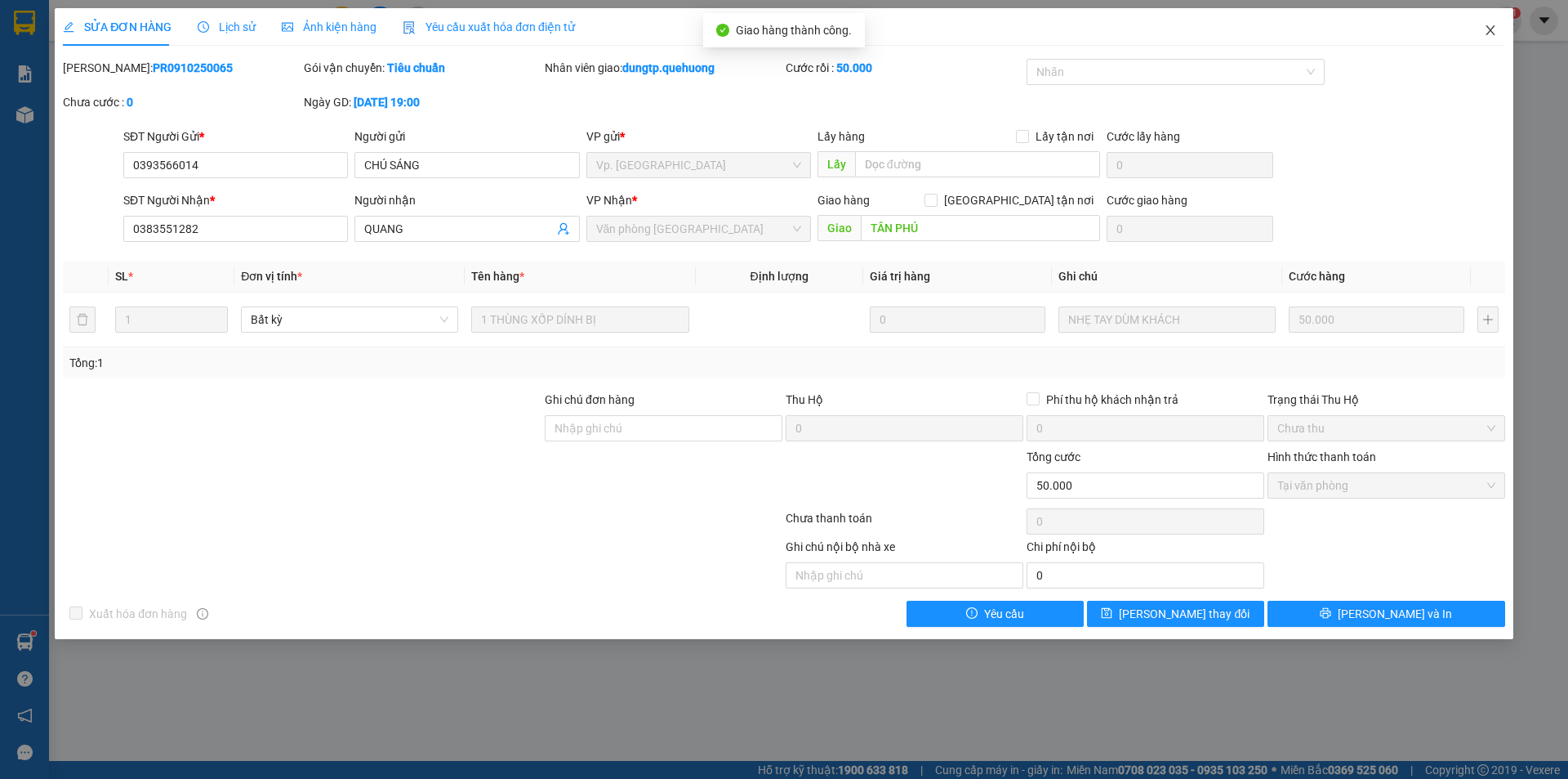
click at [1491, 34] on icon "close" at bounding box center [1490, 30] width 13 height 13
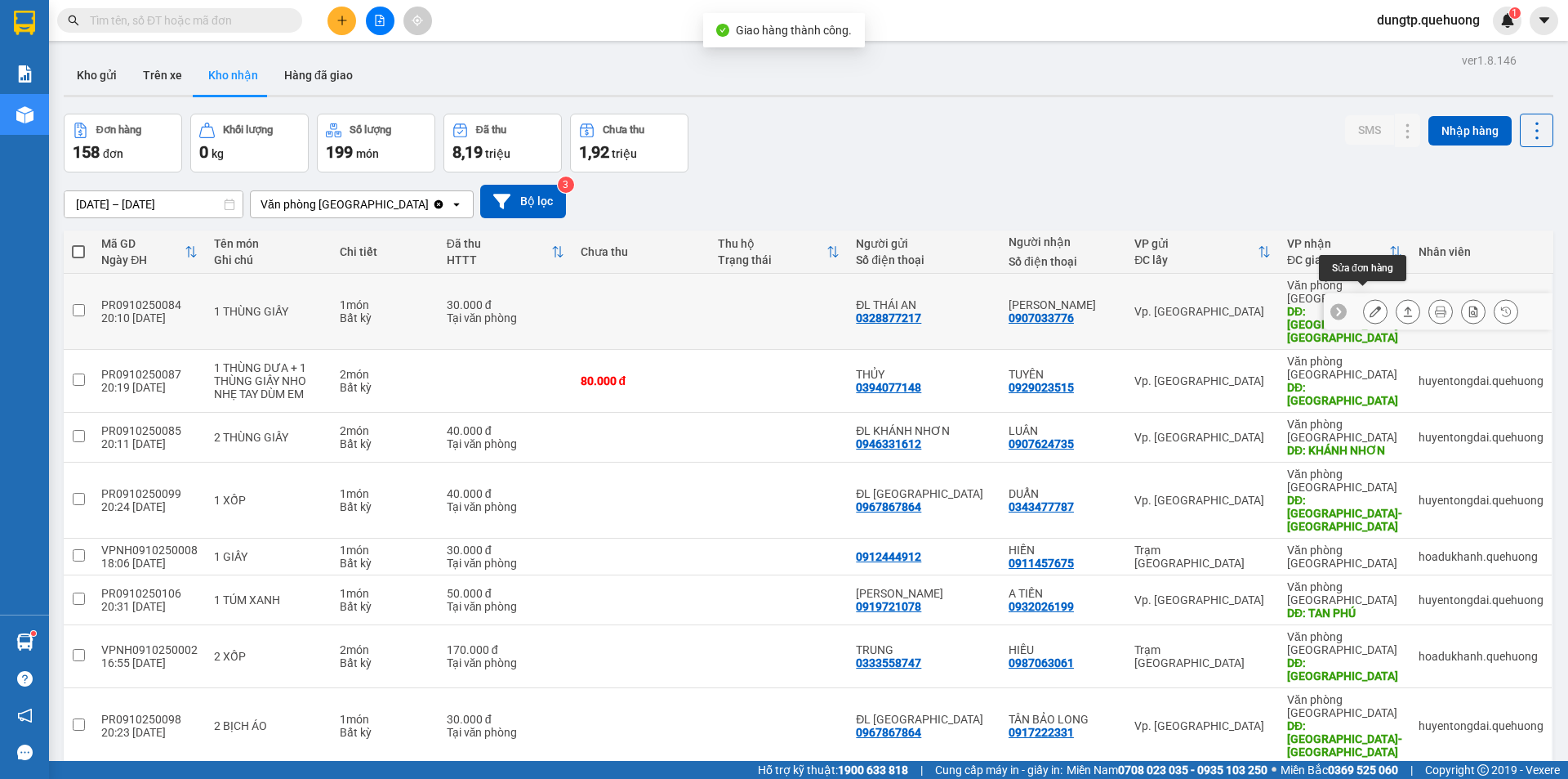
click at [1370, 305] on icon at bounding box center [1376, 311] width 12 height 12
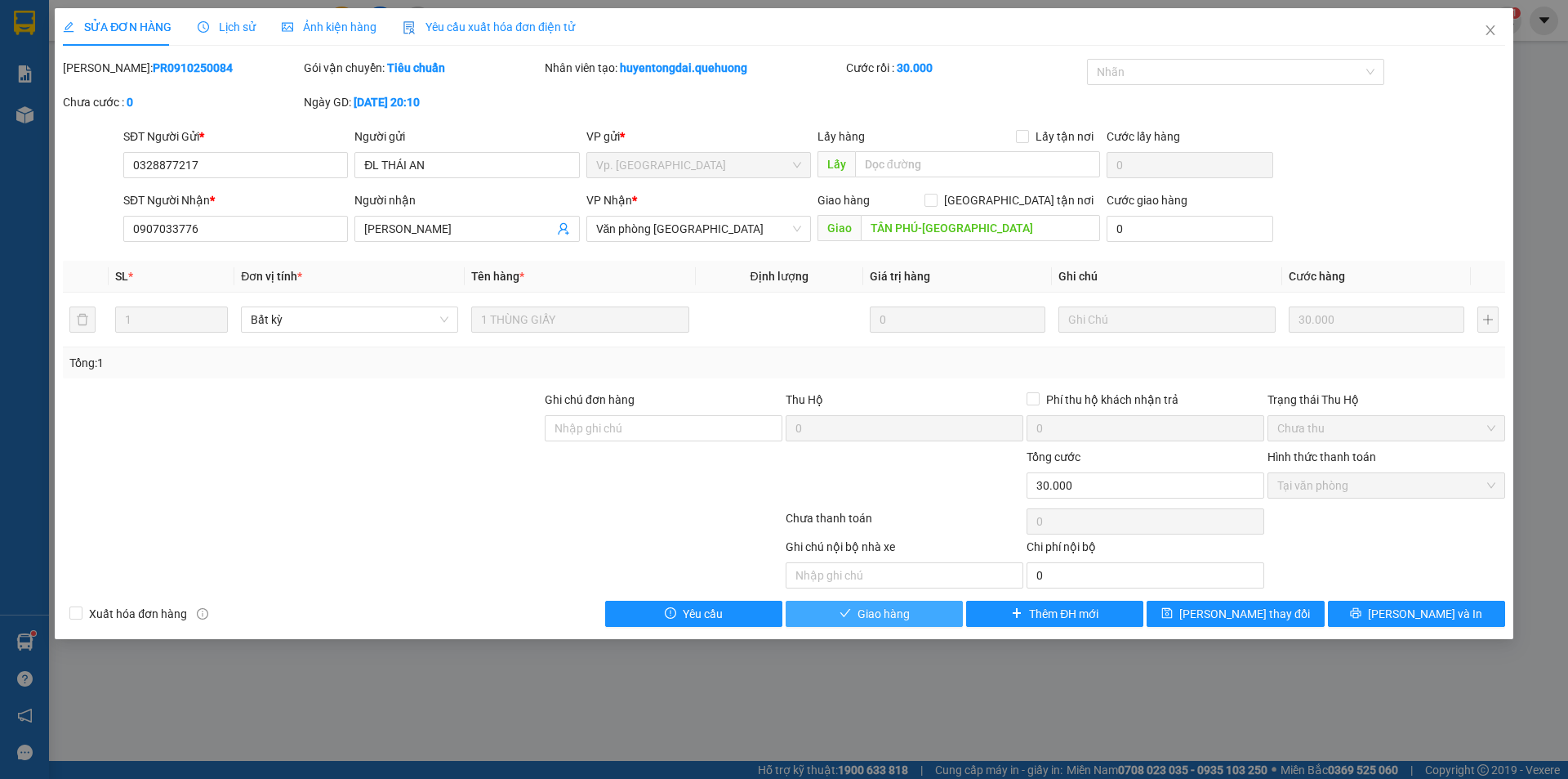
click at [906, 623] on button "Giao hàng" at bounding box center [875, 613] width 178 height 26
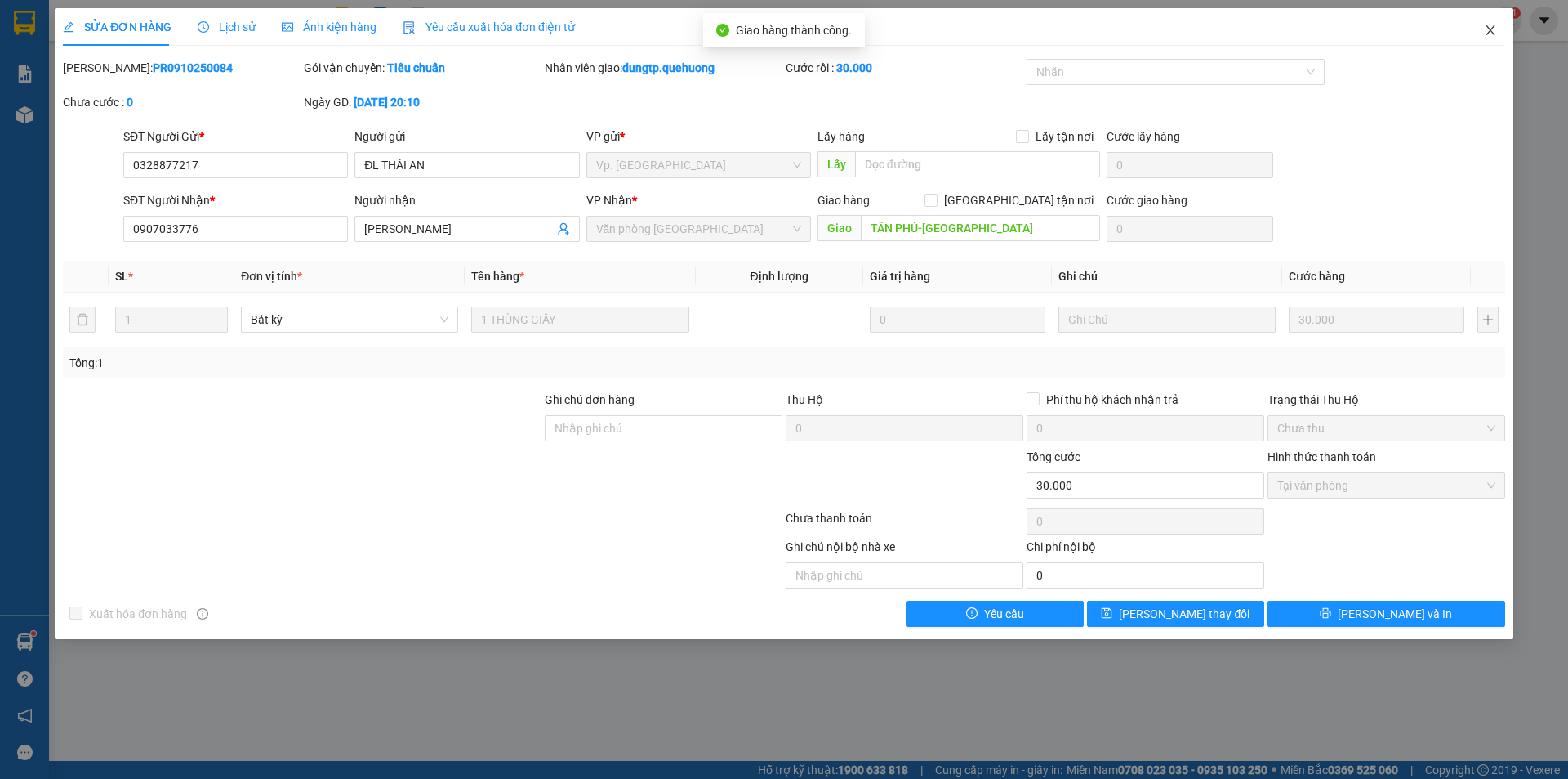
click at [1491, 36] on icon "close" at bounding box center [1490, 30] width 13 height 13
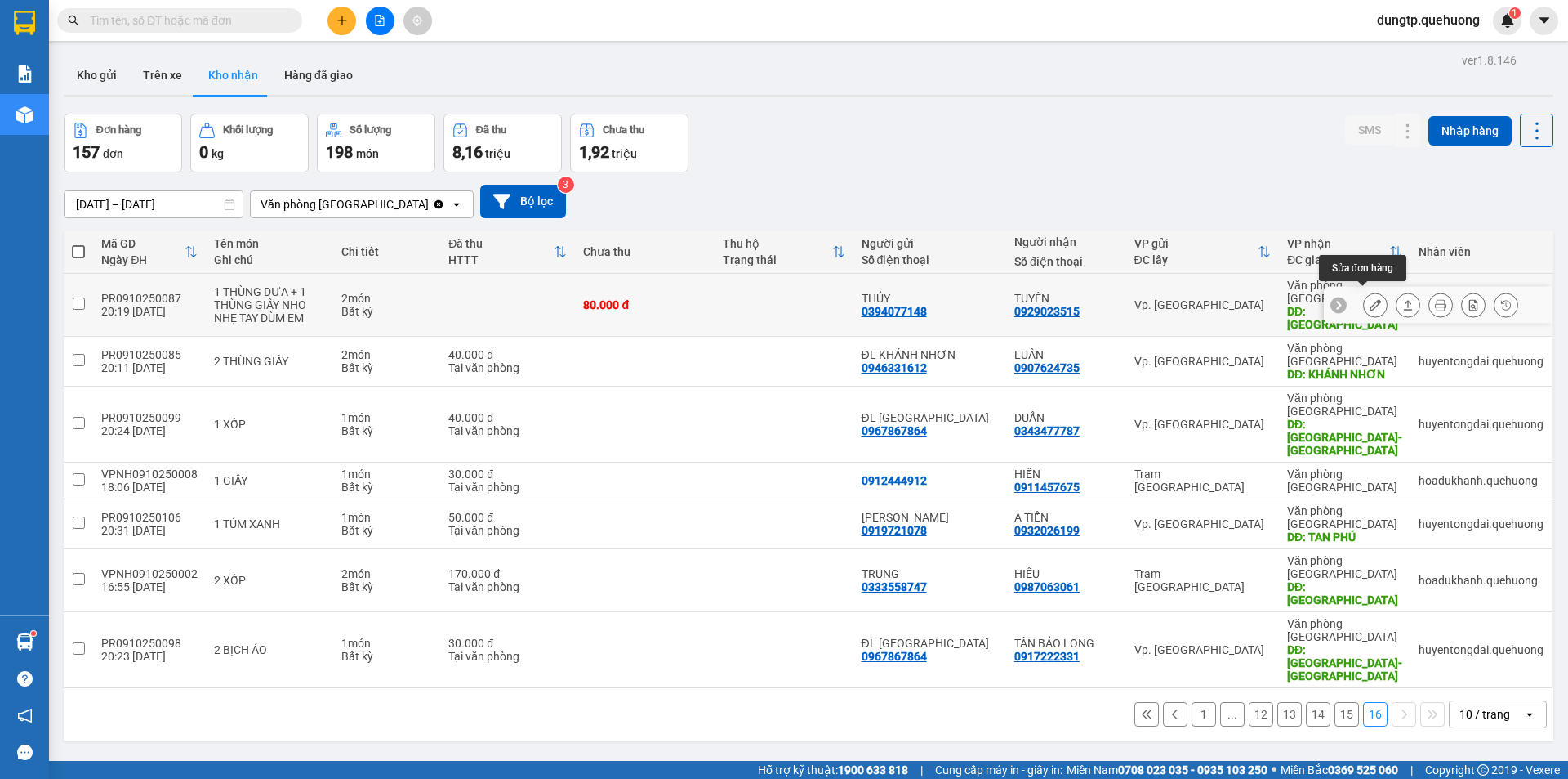
click at [1370, 302] on icon at bounding box center [1376, 305] width 12 height 12
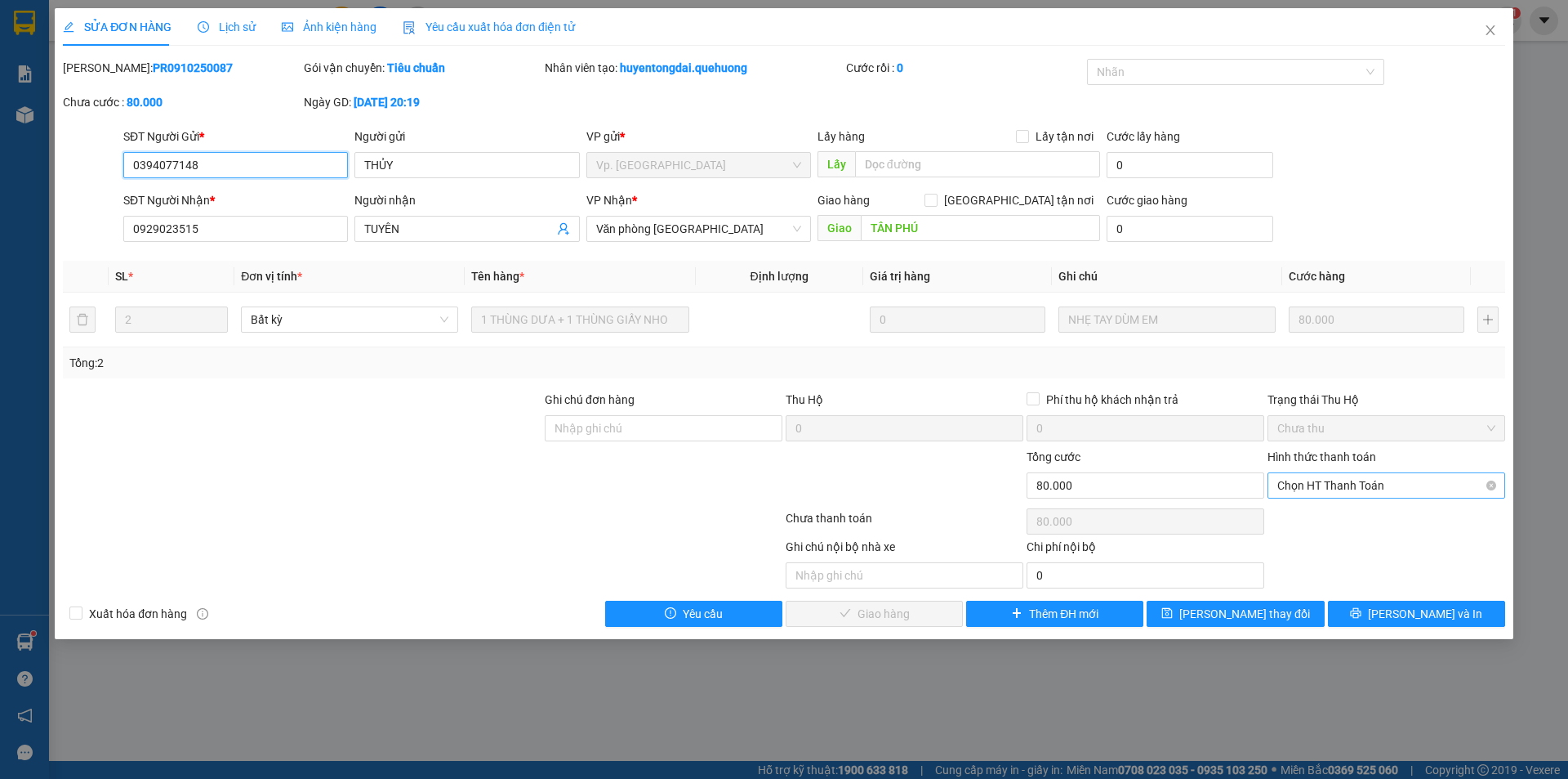
click at [1345, 481] on span "Chọn HT Thanh Toán" at bounding box center [1386, 486] width 218 height 25
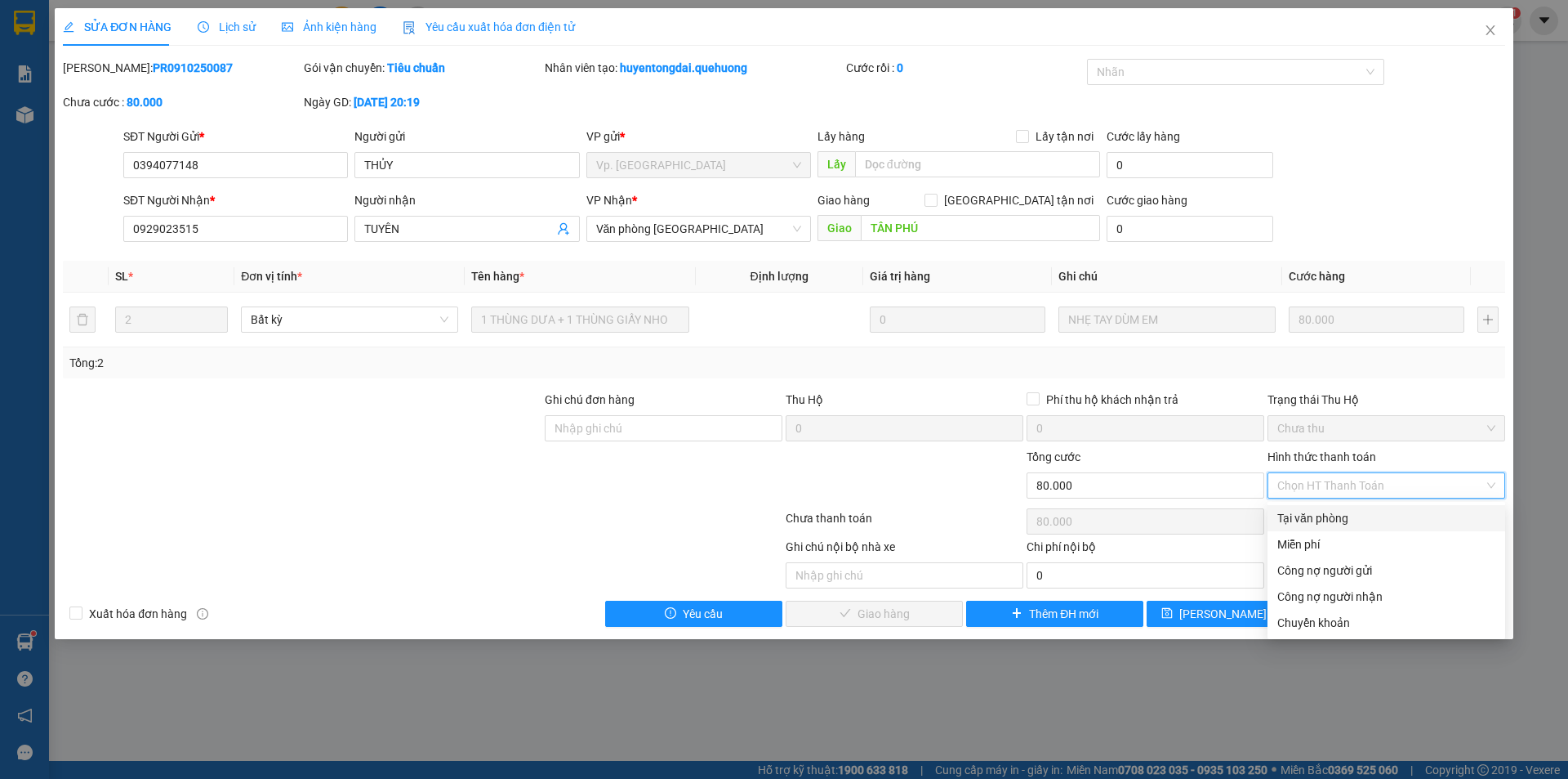
click at [1319, 518] on div "Tại văn phòng" at bounding box center [1386, 518] width 218 height 18
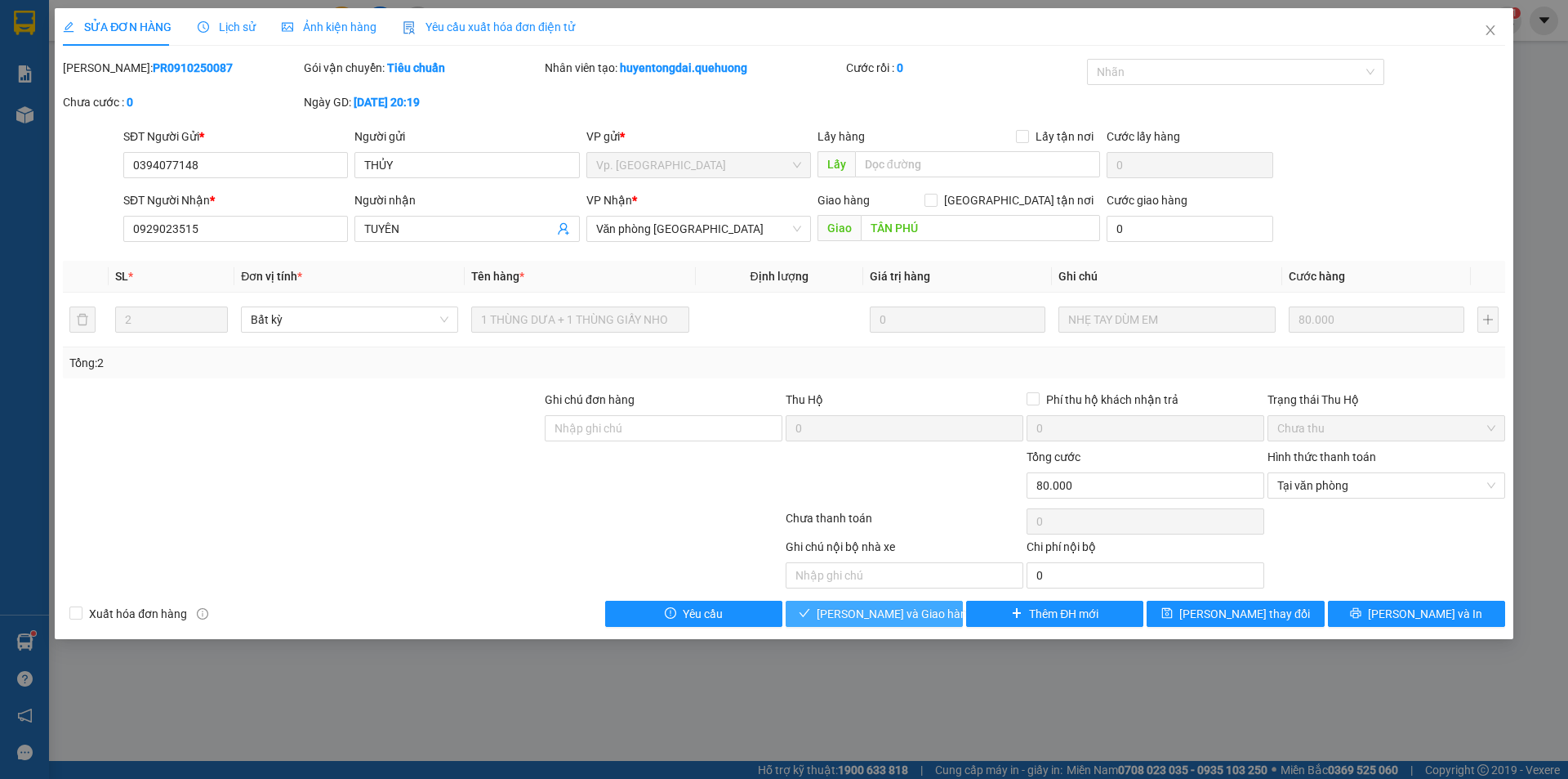
click at [878, 615] on span "[PERSON_NAME] và Giao hàng" at bounding box center [895, 613] width 157 height 18
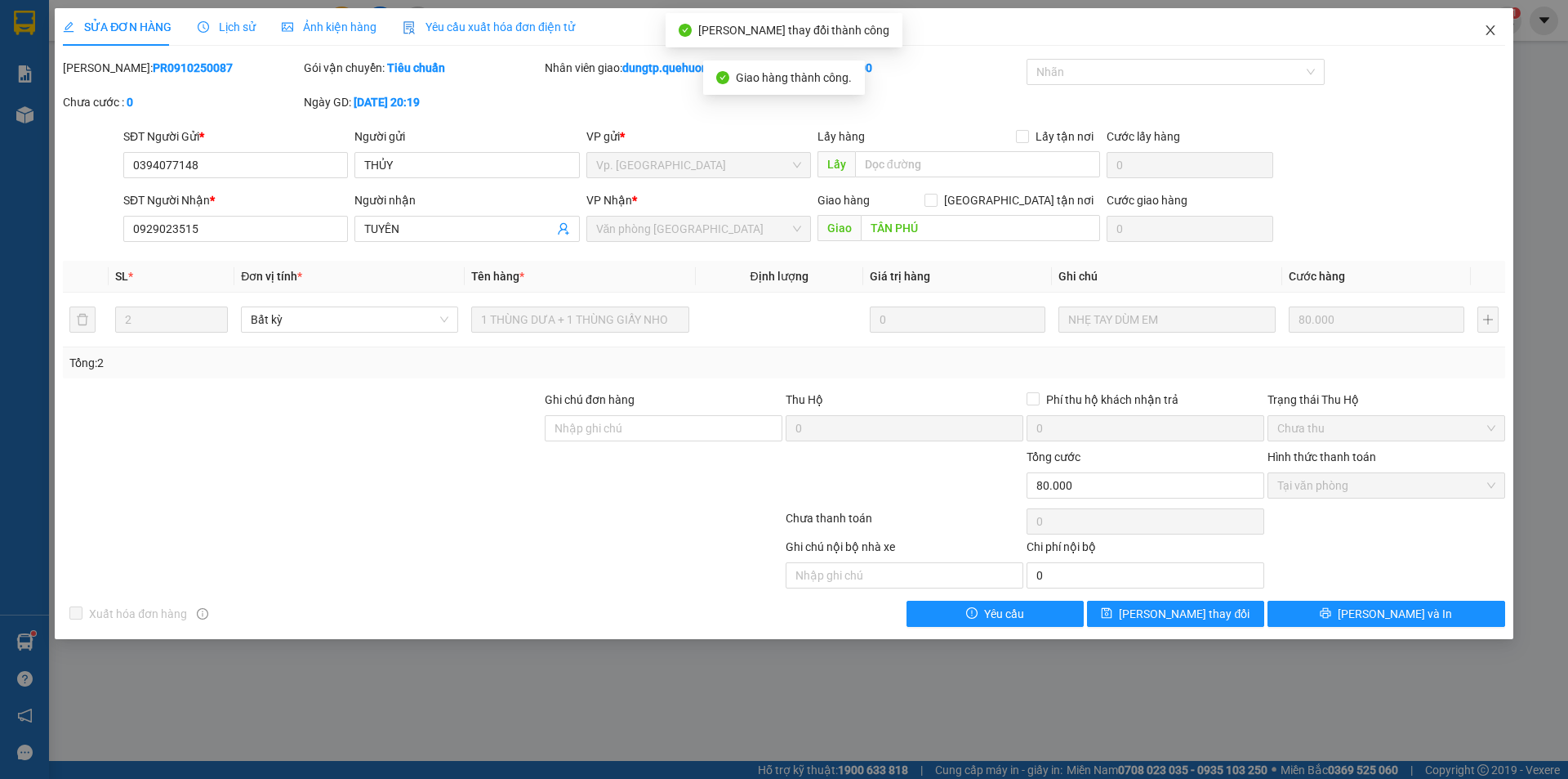
click at [1489, 33] on icon "close" at bounding box center [1490, 30] width 13 height 13
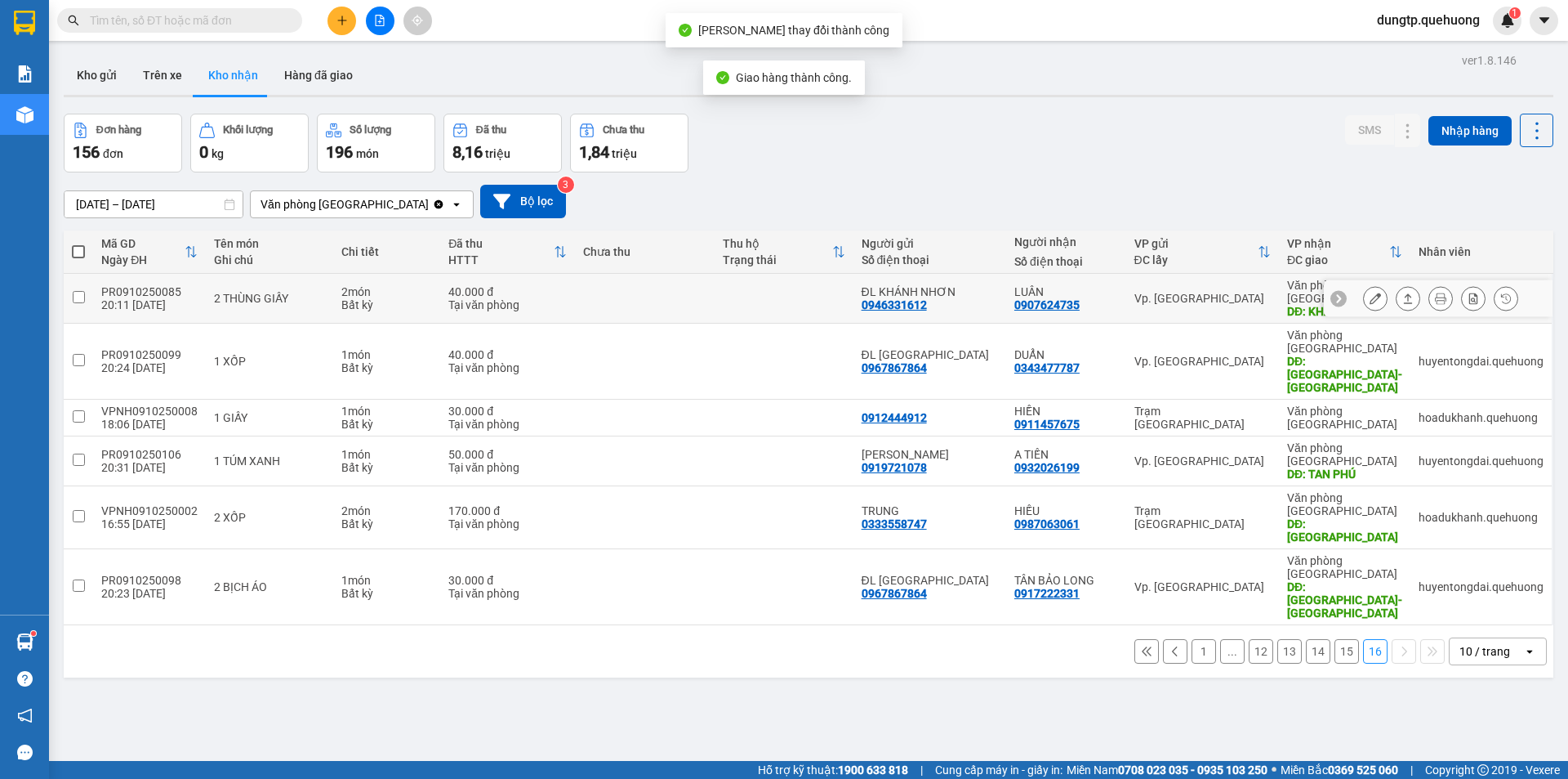
click at [1364, 295] on button at bounding box center [1375, 299] width 23 height 29
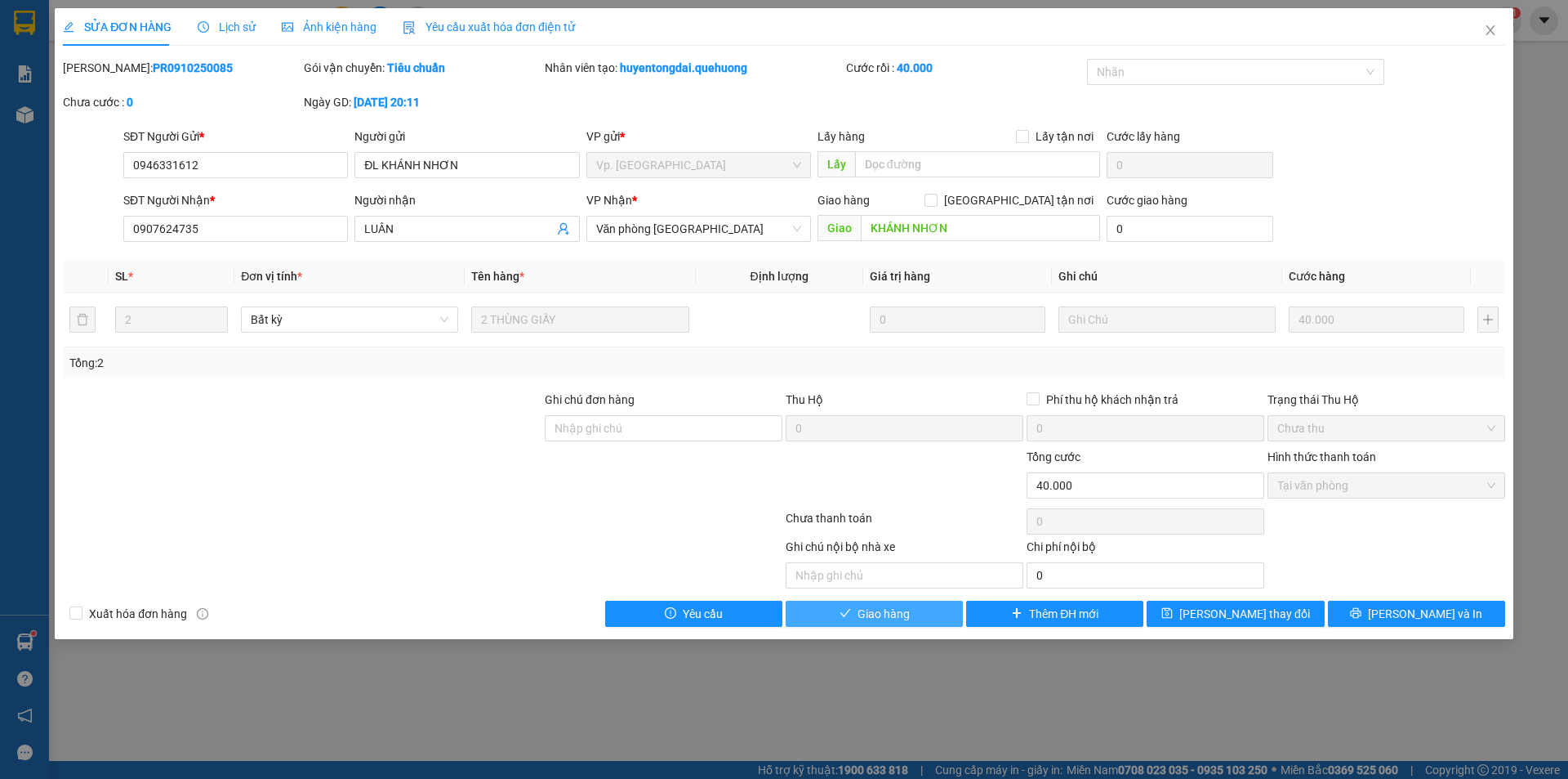
click at [916, 610] on button "Giao hàng" at bounding box center [875, 613] width 178 height 26
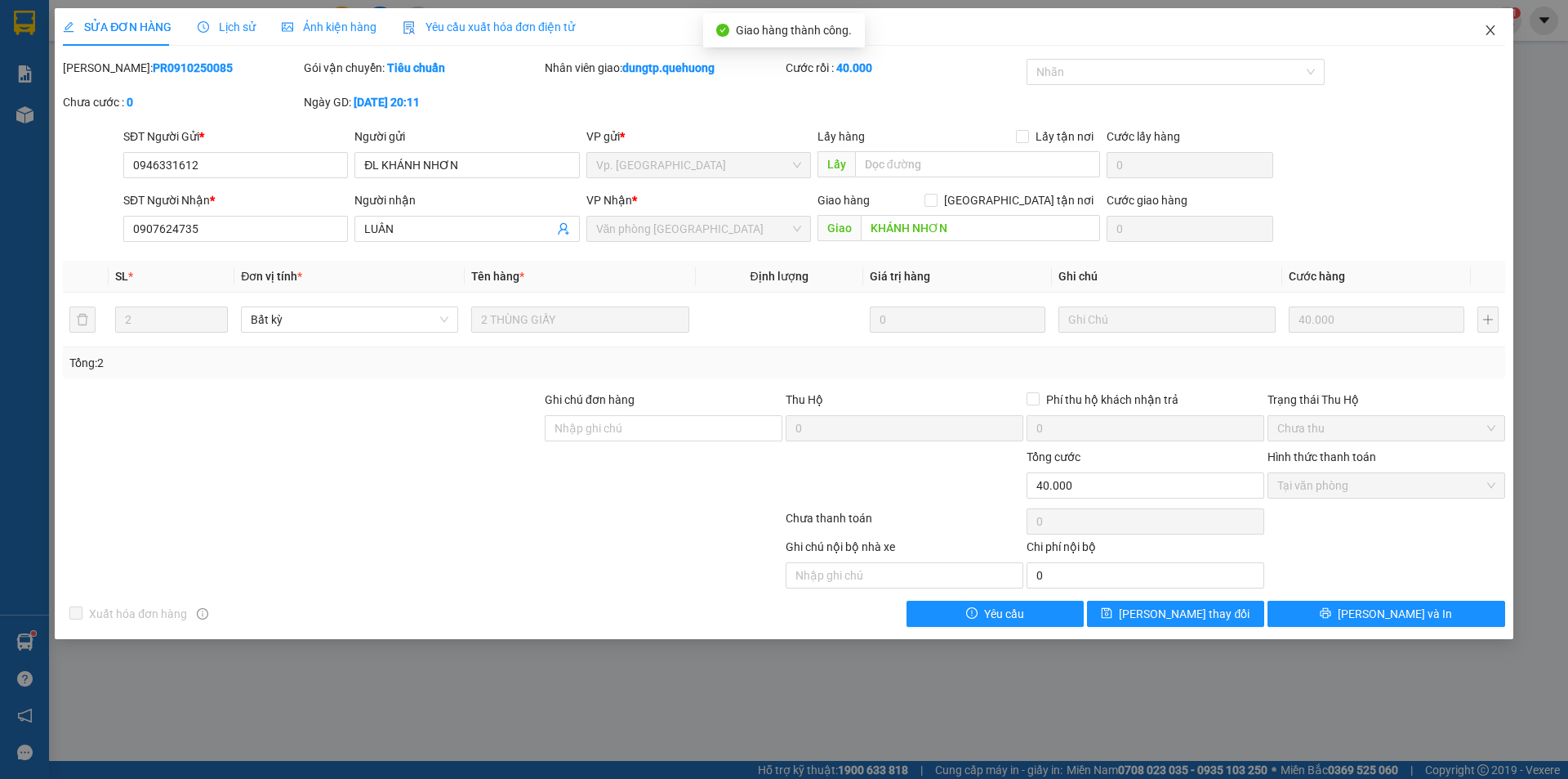
click at [1488, 25] on icon "close" at bounding box center [1490, 30] width 13 height 13
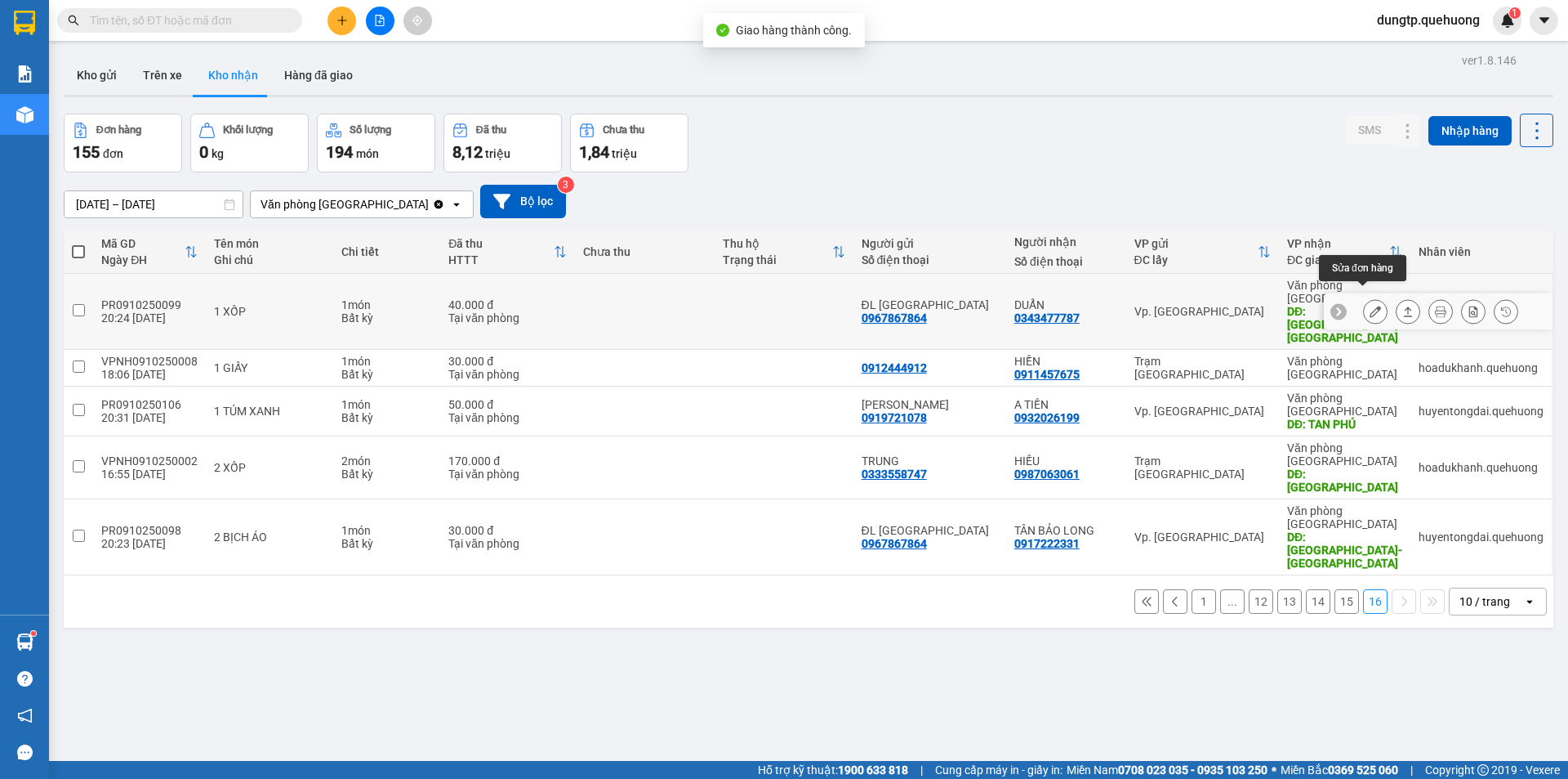
click at [1364, 300] on button at bounding box center [1375, 312] width 23 height 29
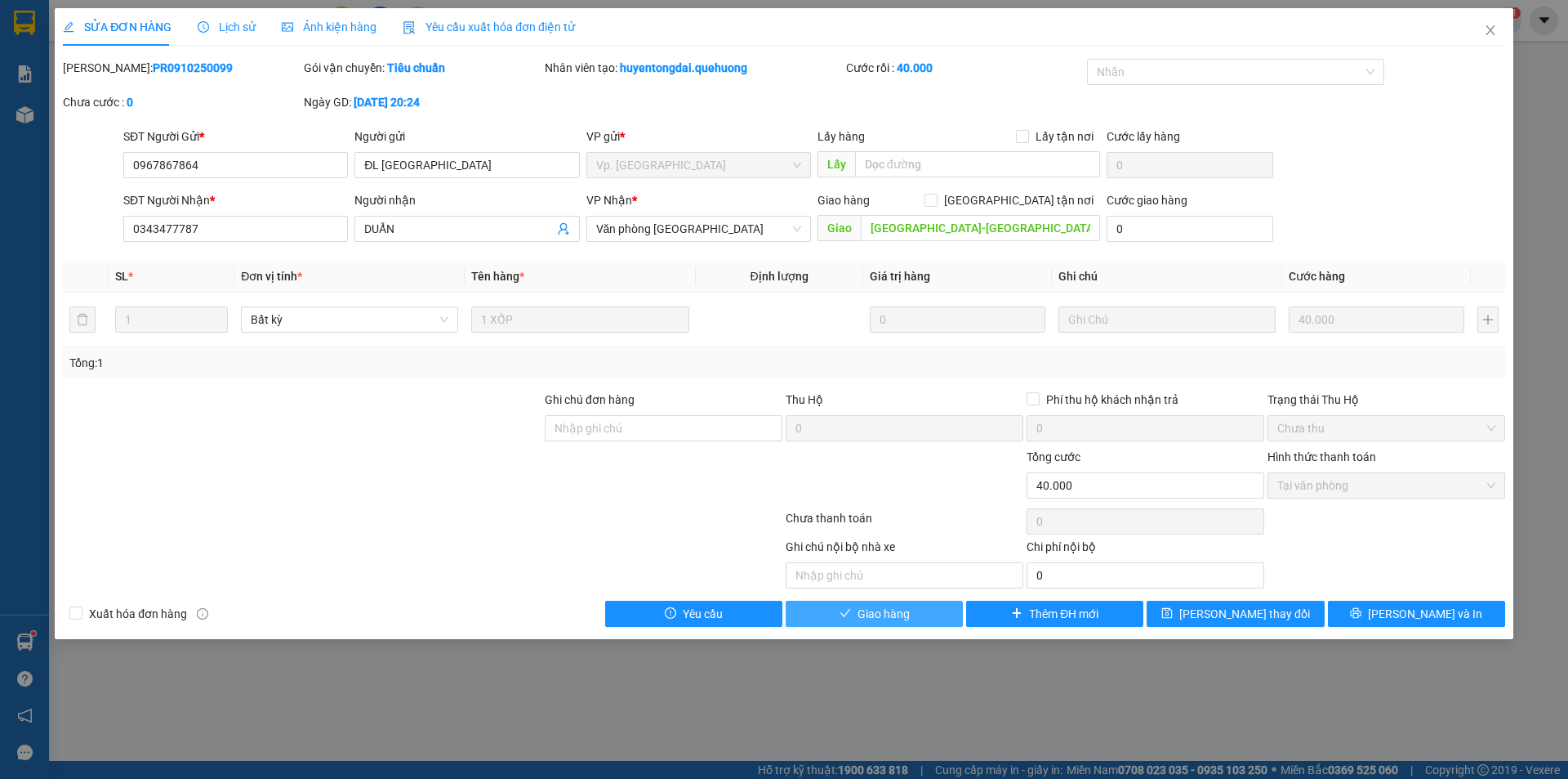
click at [894, 613] on span "Giao hàng" at bounding box center [884, 613] width 52 height 18
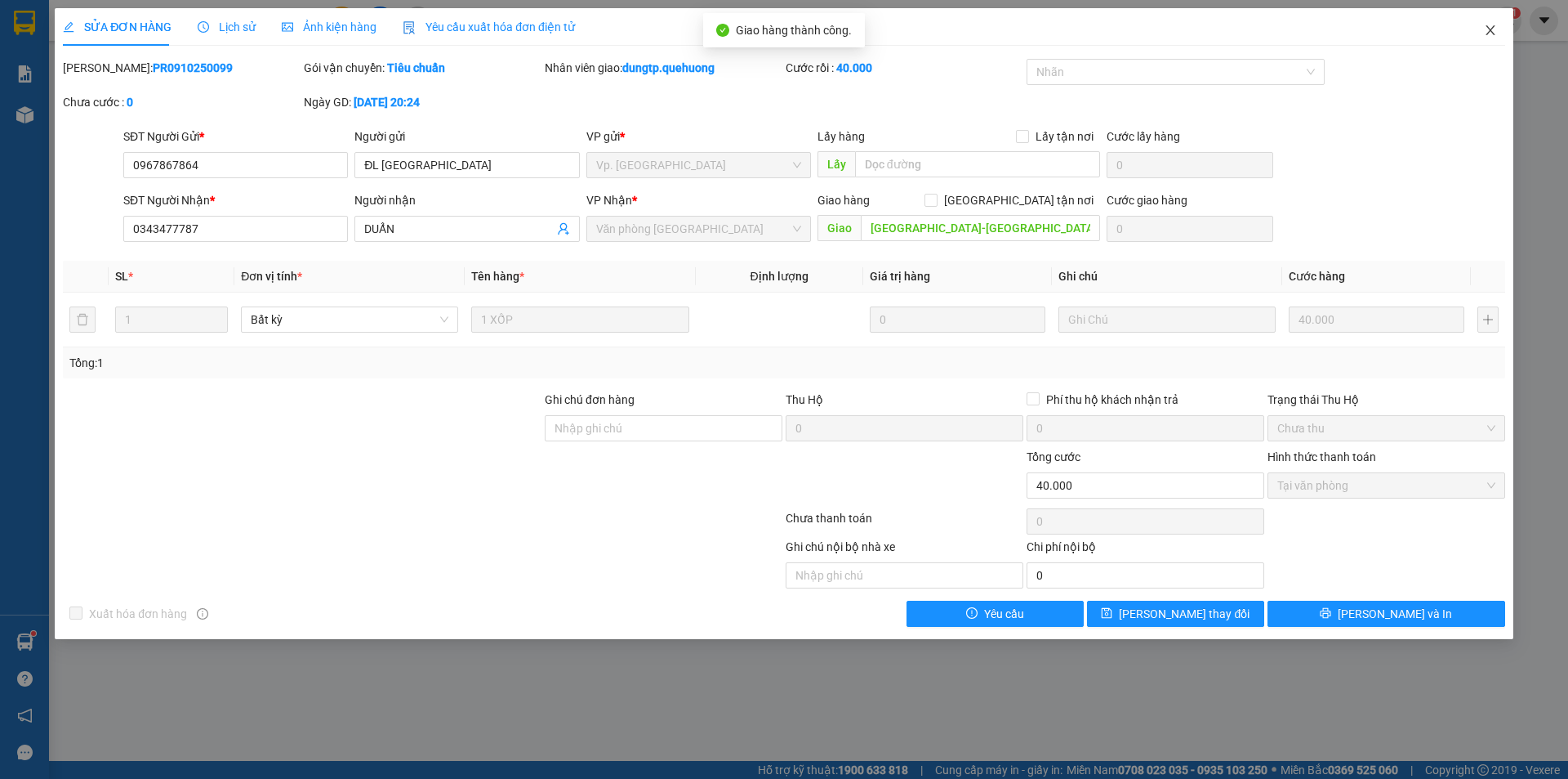
click at [1496, 29] on icon "close" at bounding box center [1490, 30] width 13 height 13
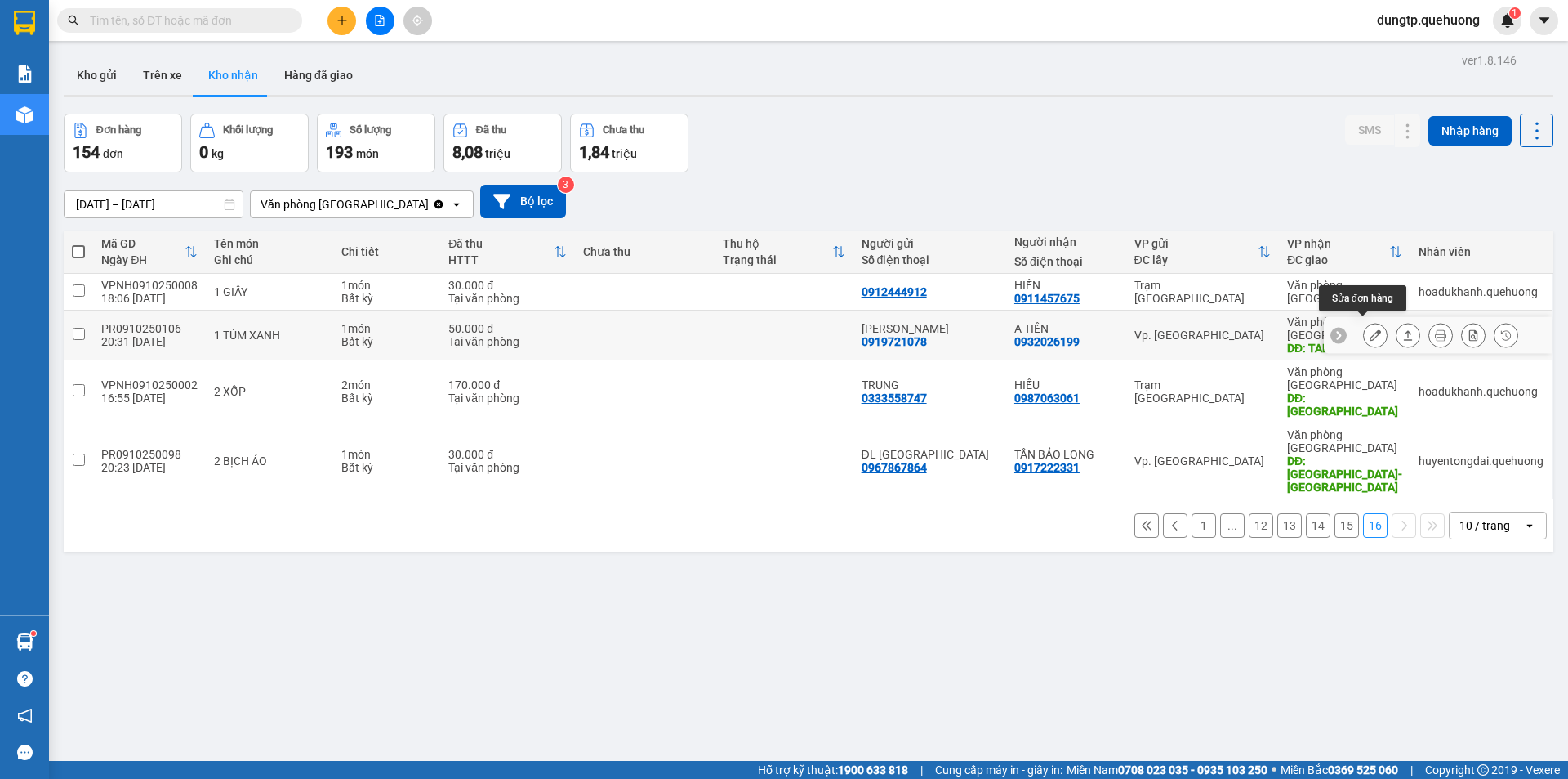
click at [1370, 332] on icon at bounding box center [1376, 335] width 12 height 12
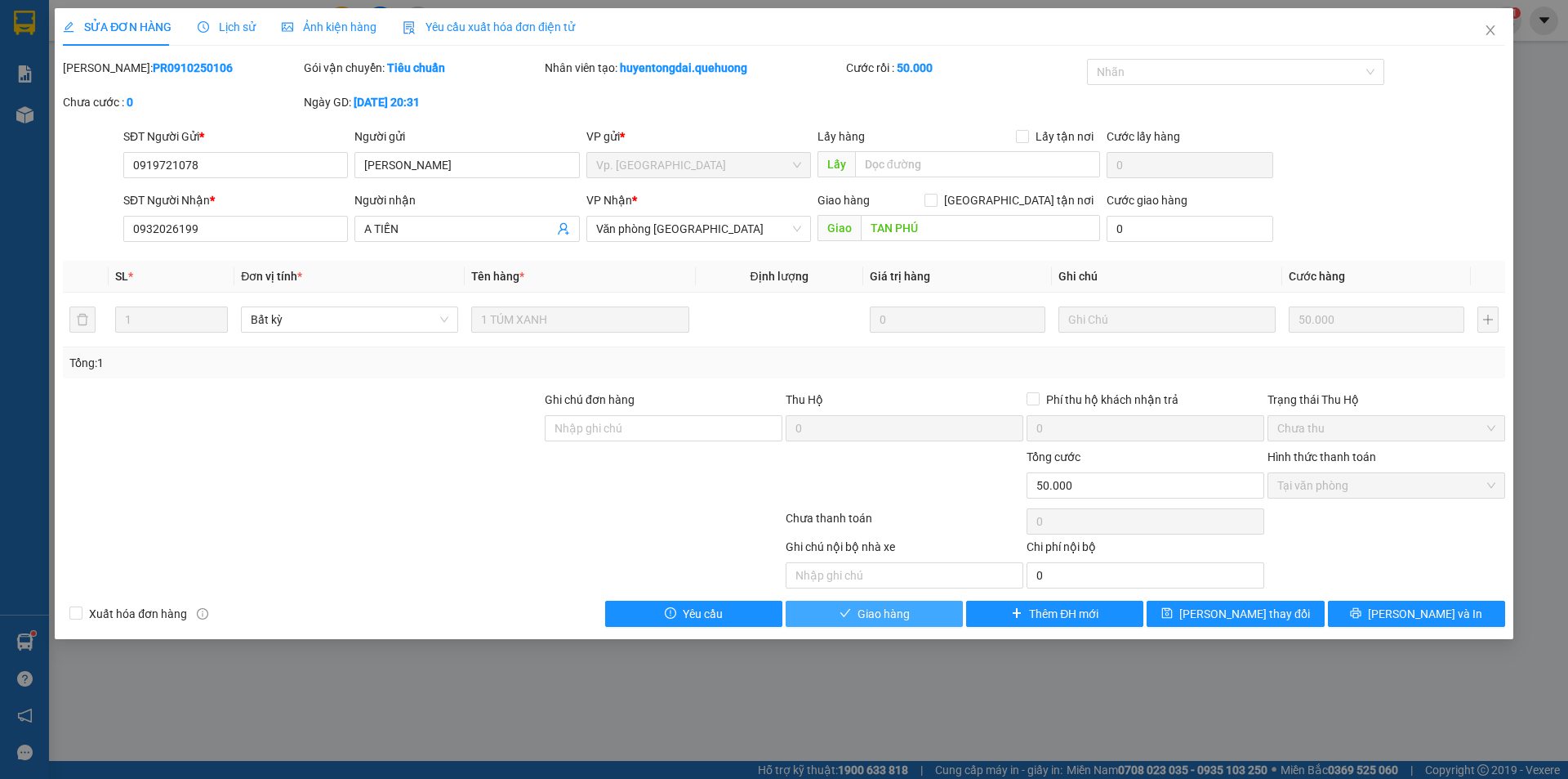
click at [886, 618] on span "Giao hàng" at bounding box center [884, 613] width 52 height 18
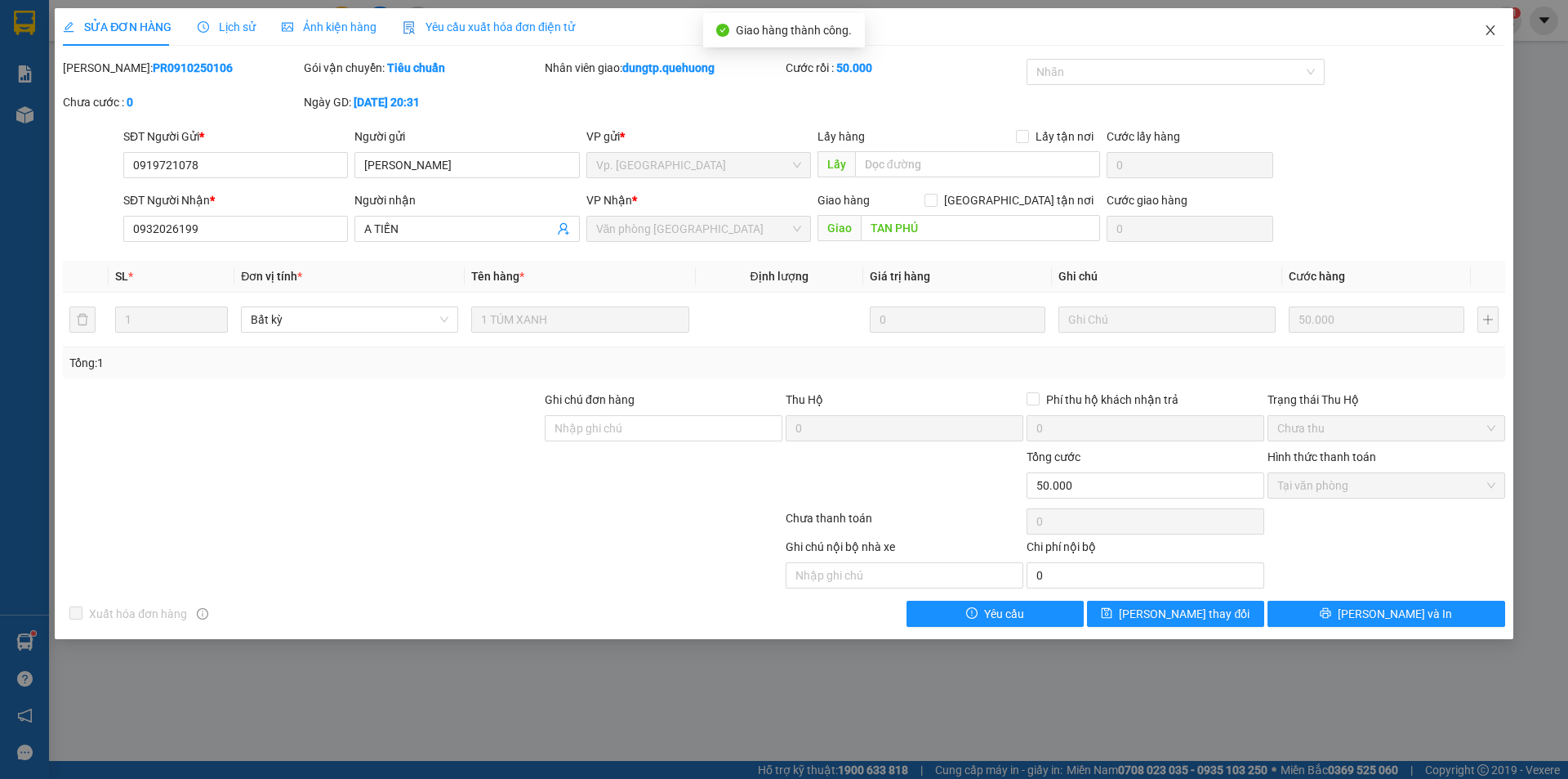
click at [1478, 36] on span "Close" at bounding box center [1491, 31] width 46 height 46
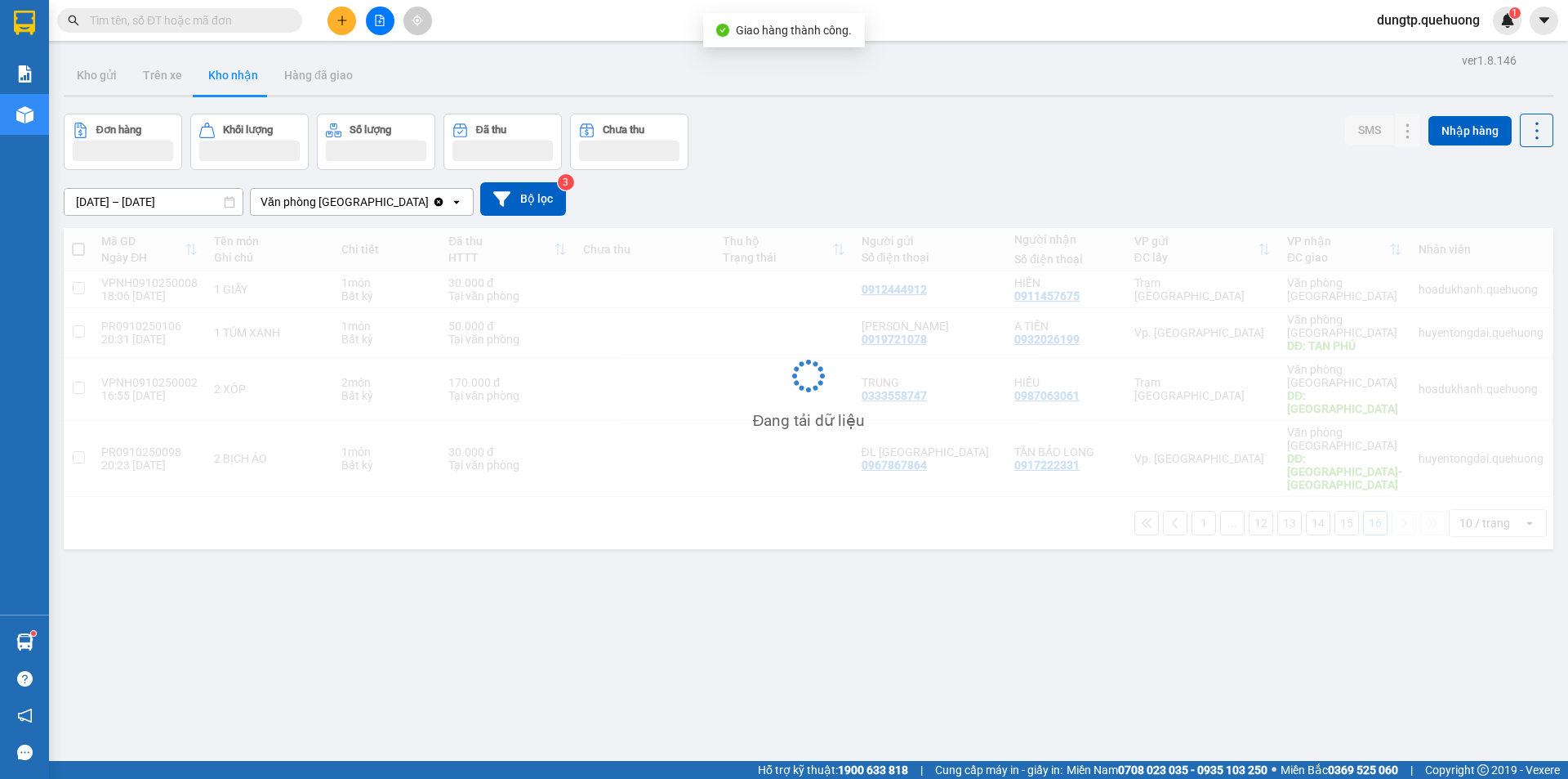
click at [1483, 34] on div "dungtp.quehuong 1" at bounding box center [1443, 21] width 158 height 29
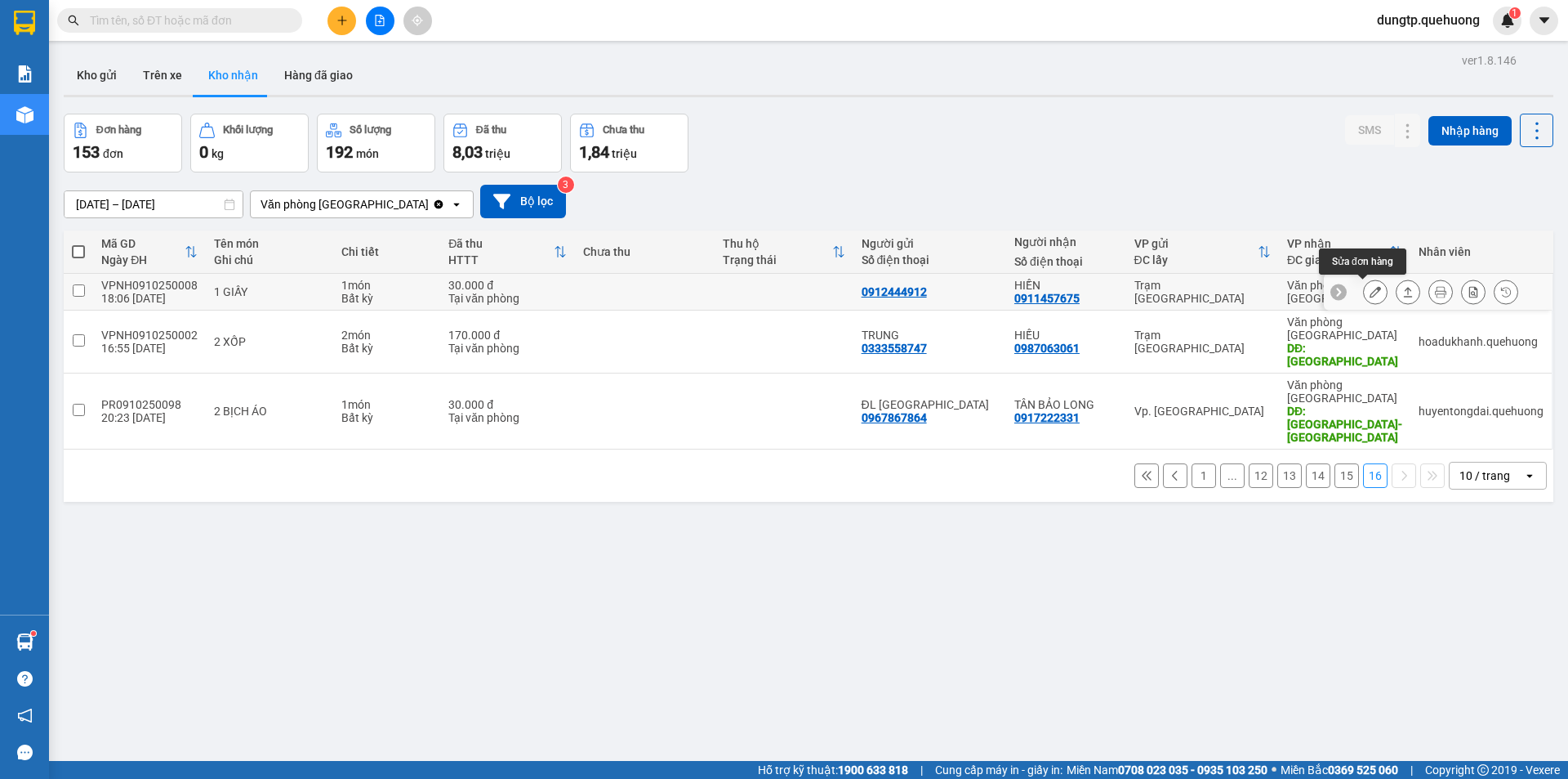
click at [1370, 292] on icon at bounding box center [1376, 292] width 12 height 12
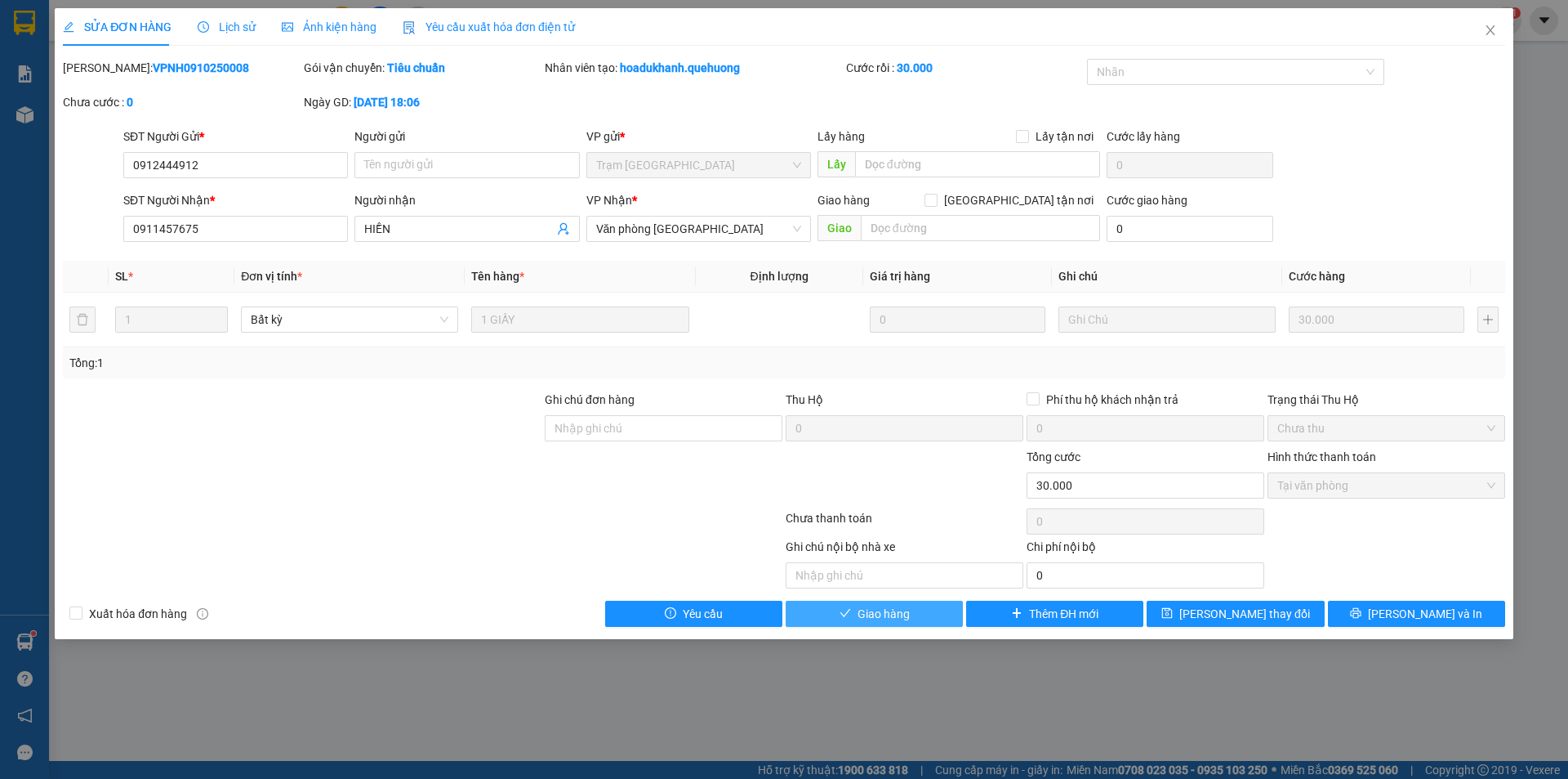
click at [924, 608] on button "Giao hàng" at bounding box center [875, 613] width 178 height 26
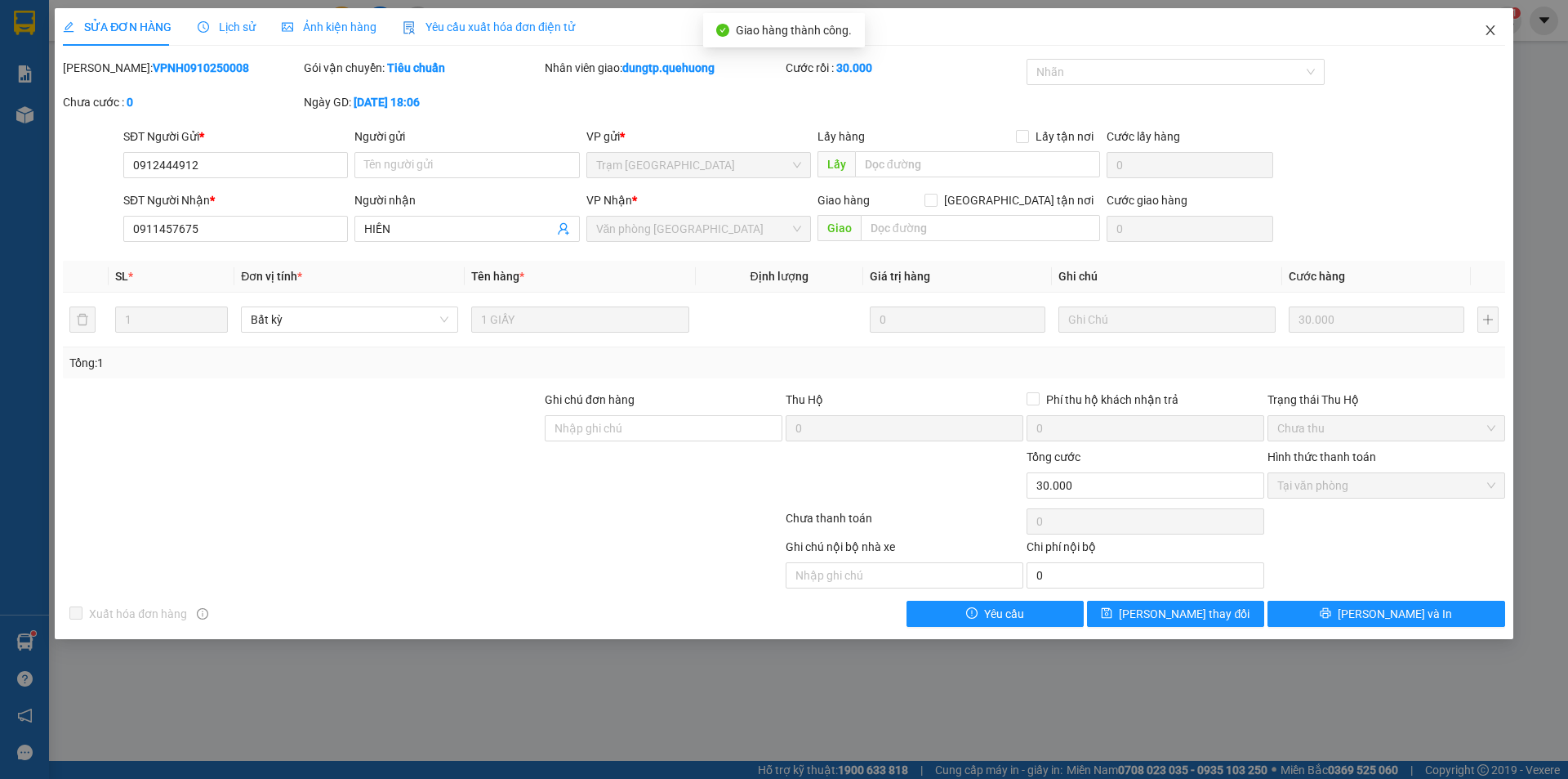
click at [1488, 25] on icon "close" at bounding box center [1490, 30] width 13 height 13
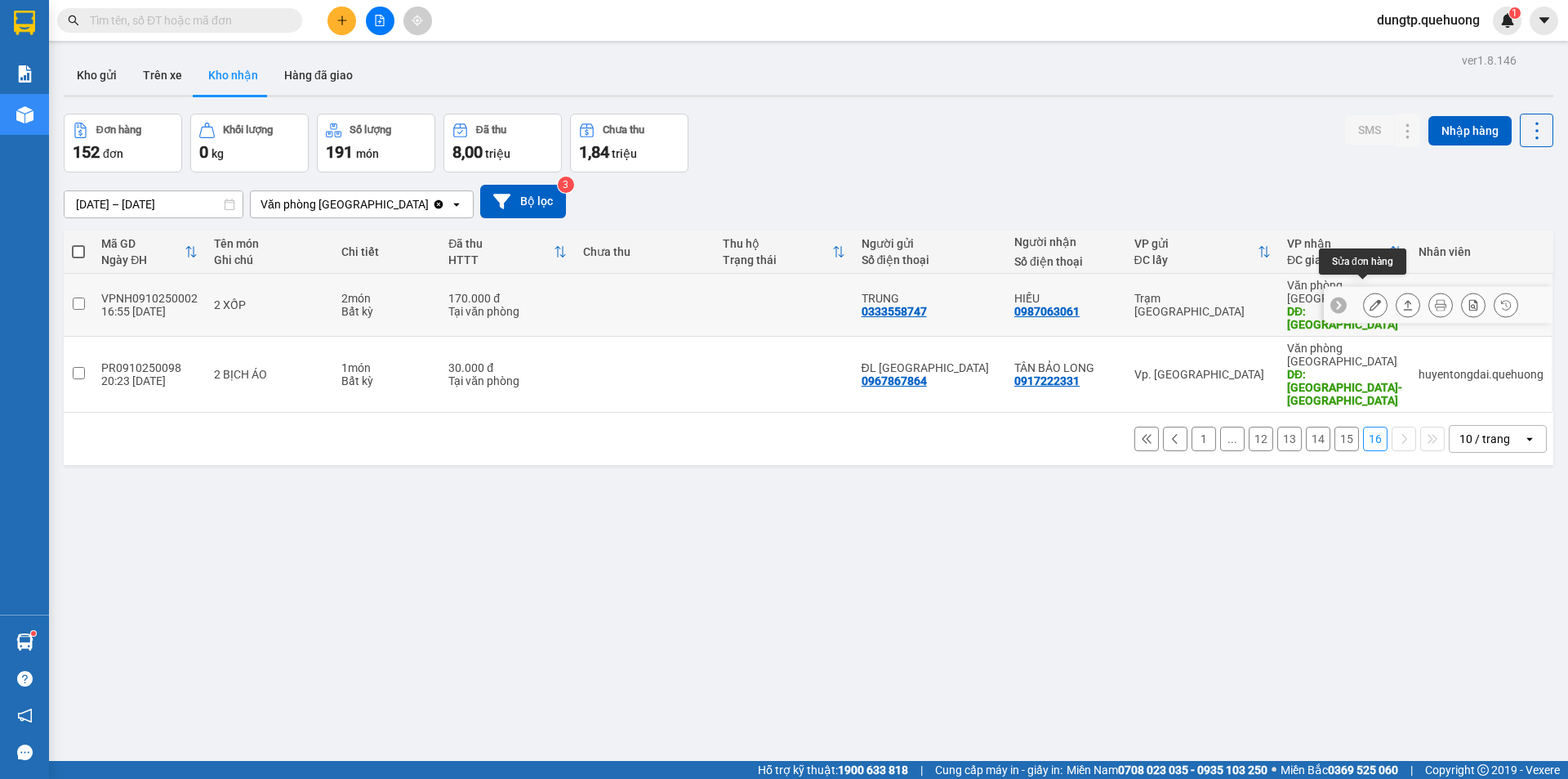
click at [1370, 299] on icon at bounding box center [1376, 305] width 12 height 12
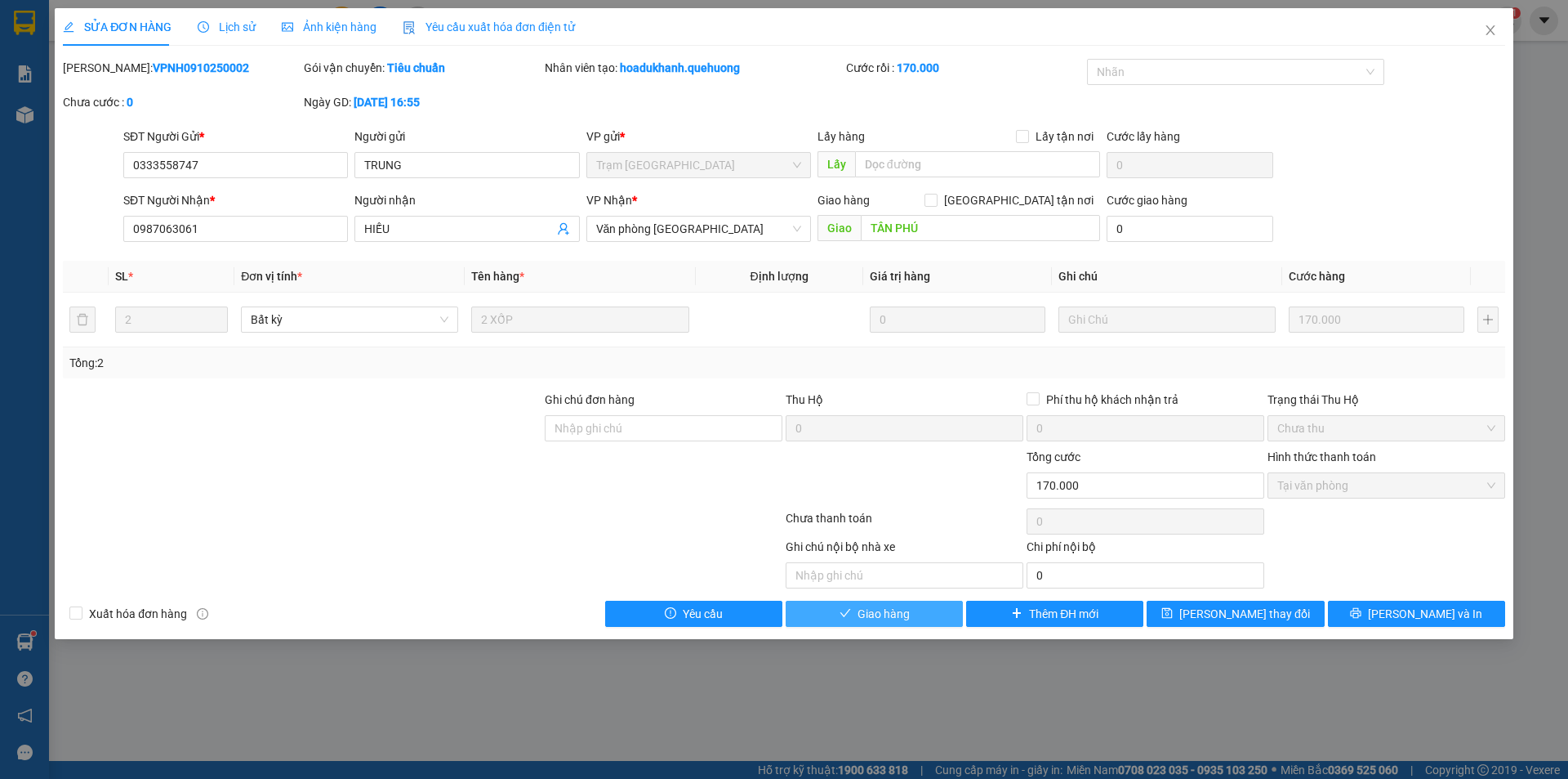
click at [929, 619] on button "Giao hàng" at bounding box center [875, 613] width 178 height 26
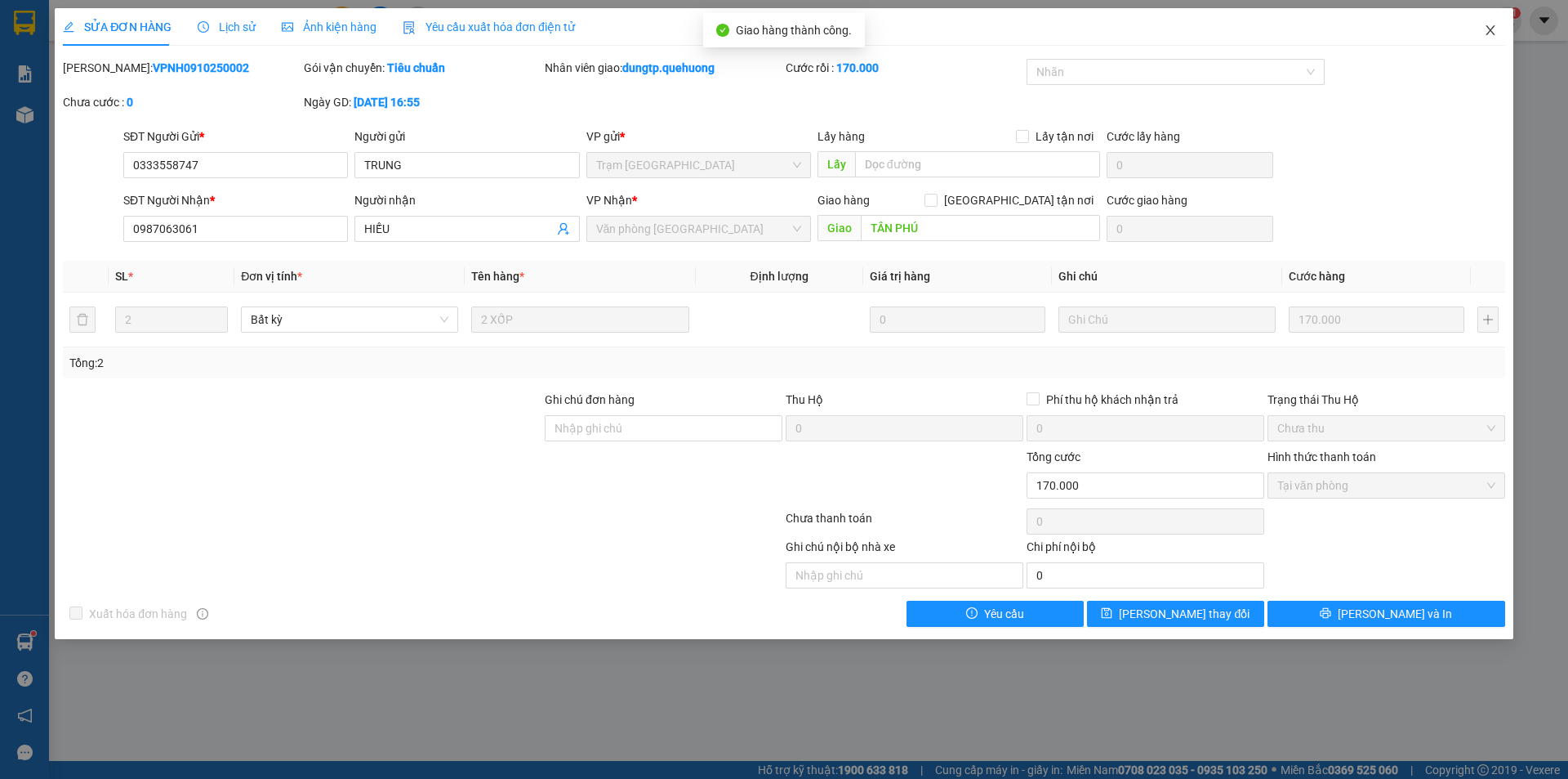
click at [1487, 30] on icon "close" at bounding box center [1490, 30] width 13 height 13
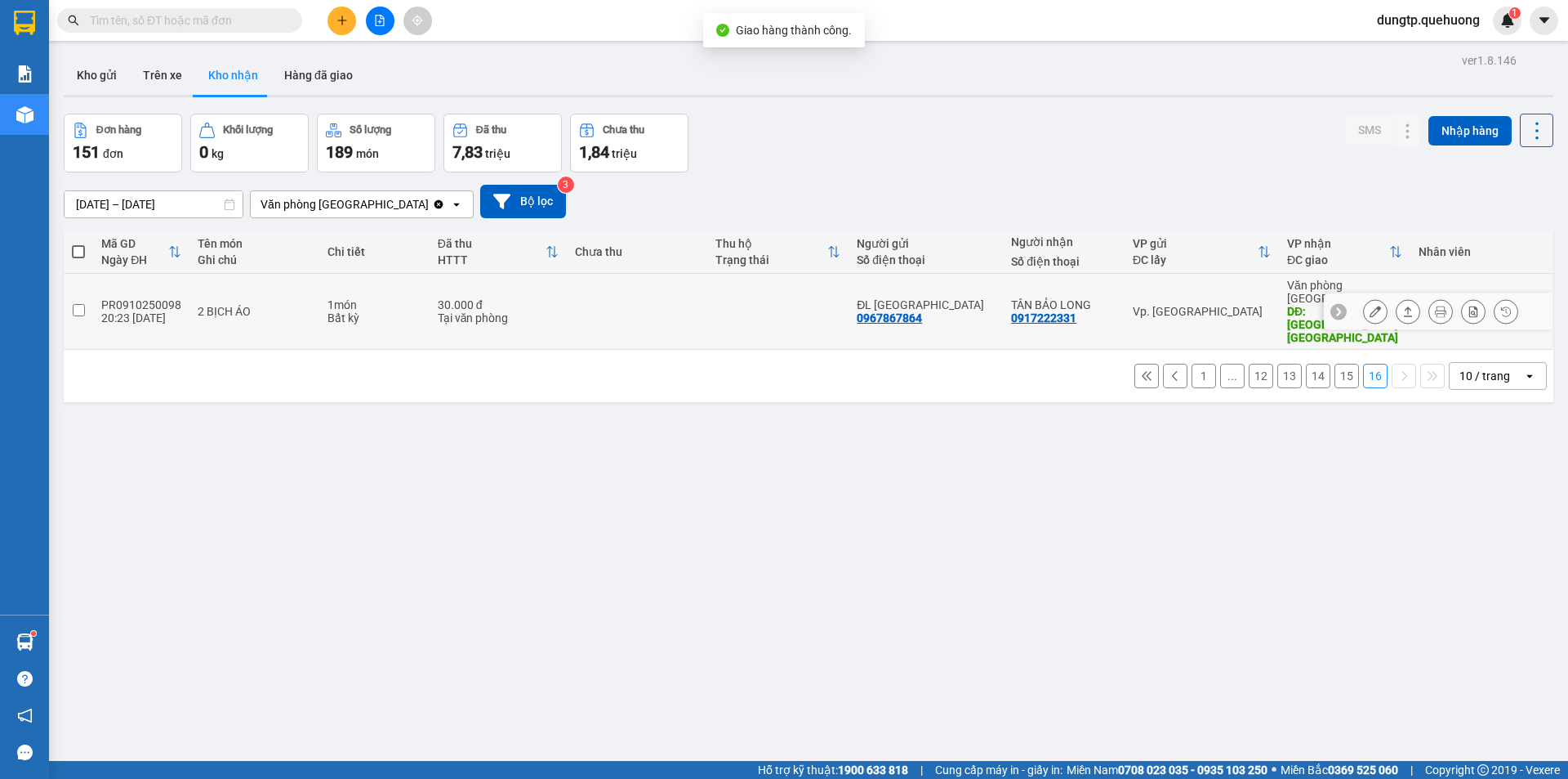
click at [1370, 305] on icon at bounding box center [1376, 311] width 12 height 12
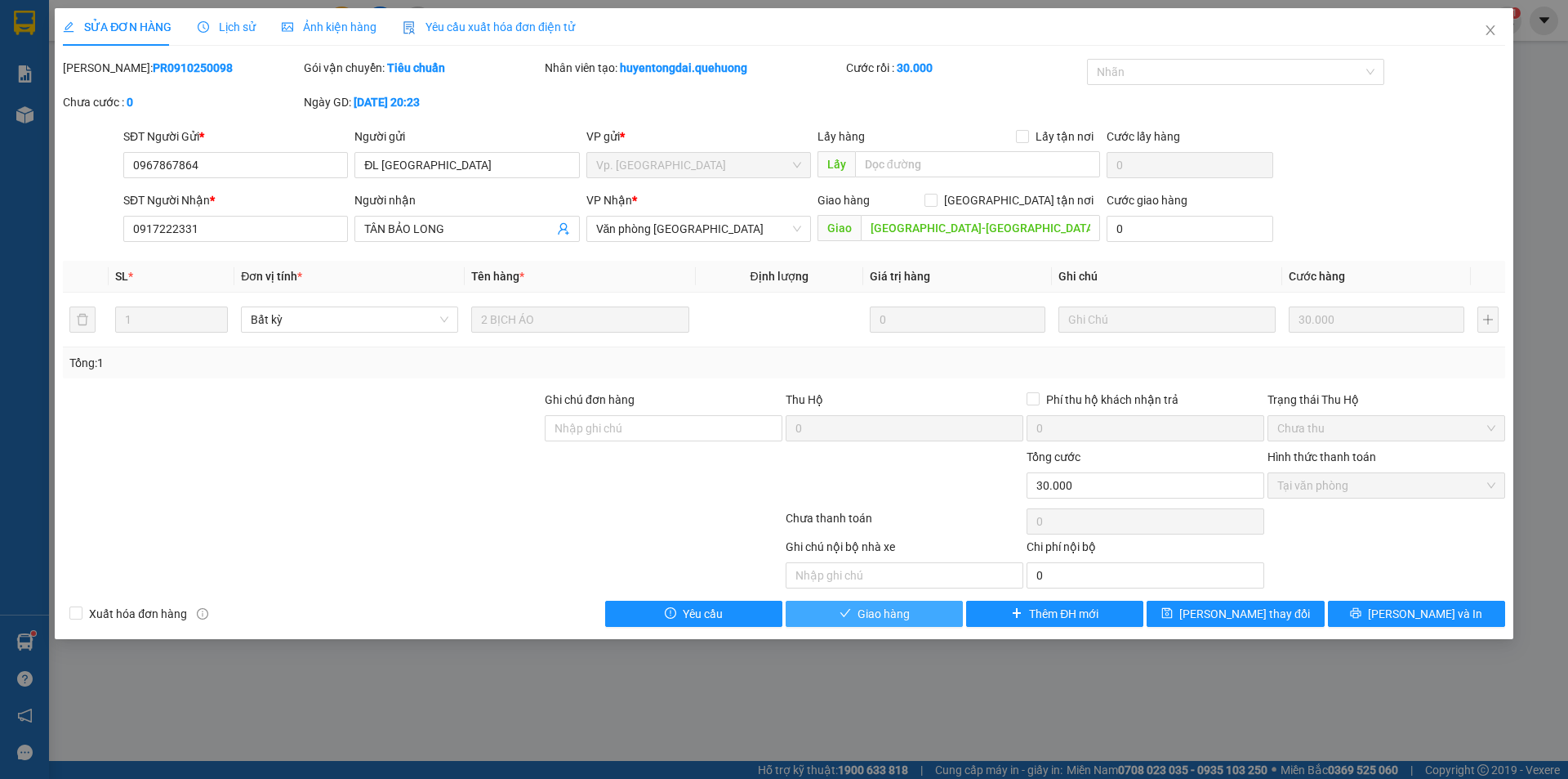
click at [904, 617] on span "Giao hàng" at bounding box center [884, 613] width 52 height 18
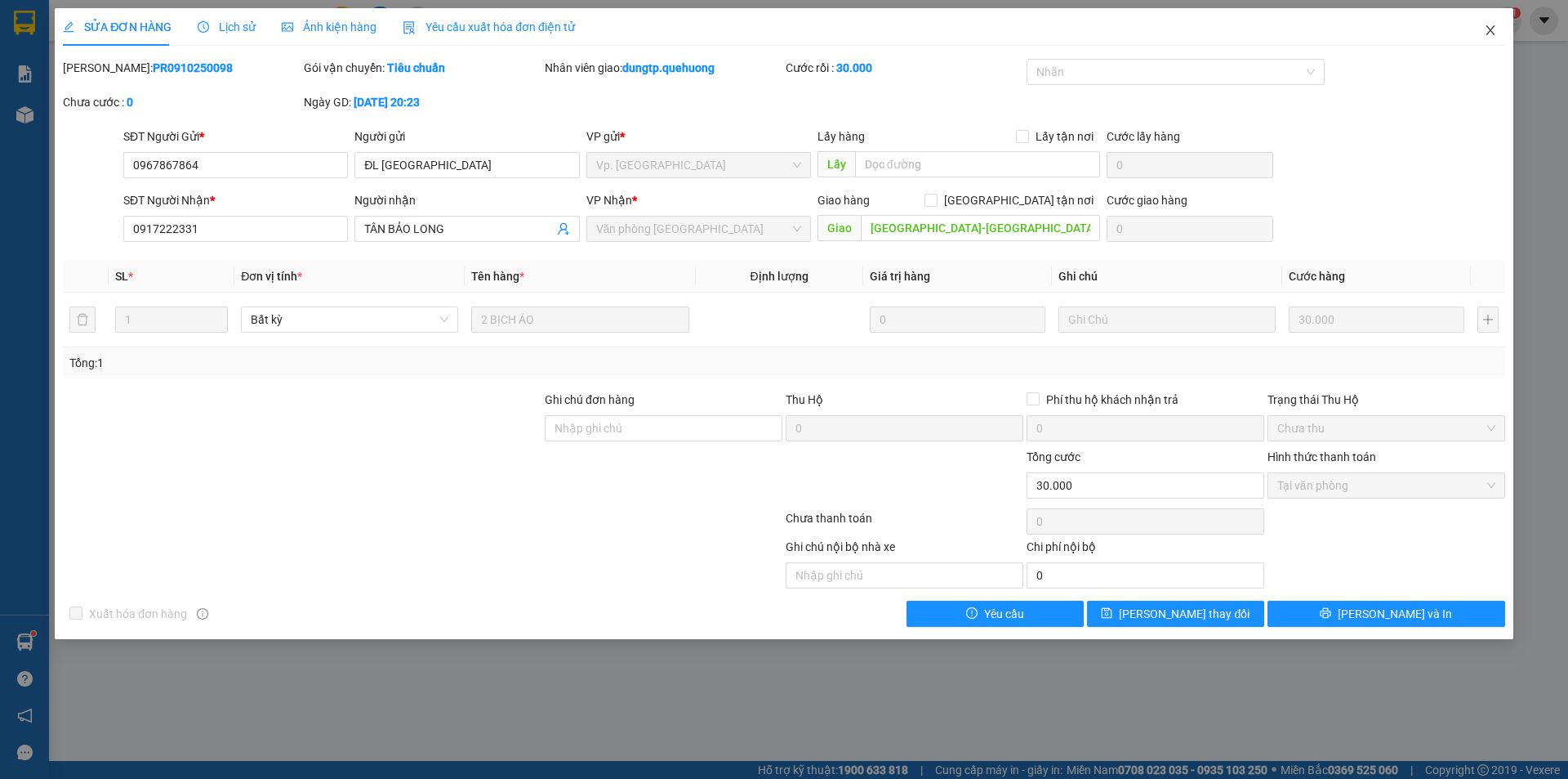
click at [1487, 28] on icon "close" at bounding box center [1490, 30] width 13 height 13
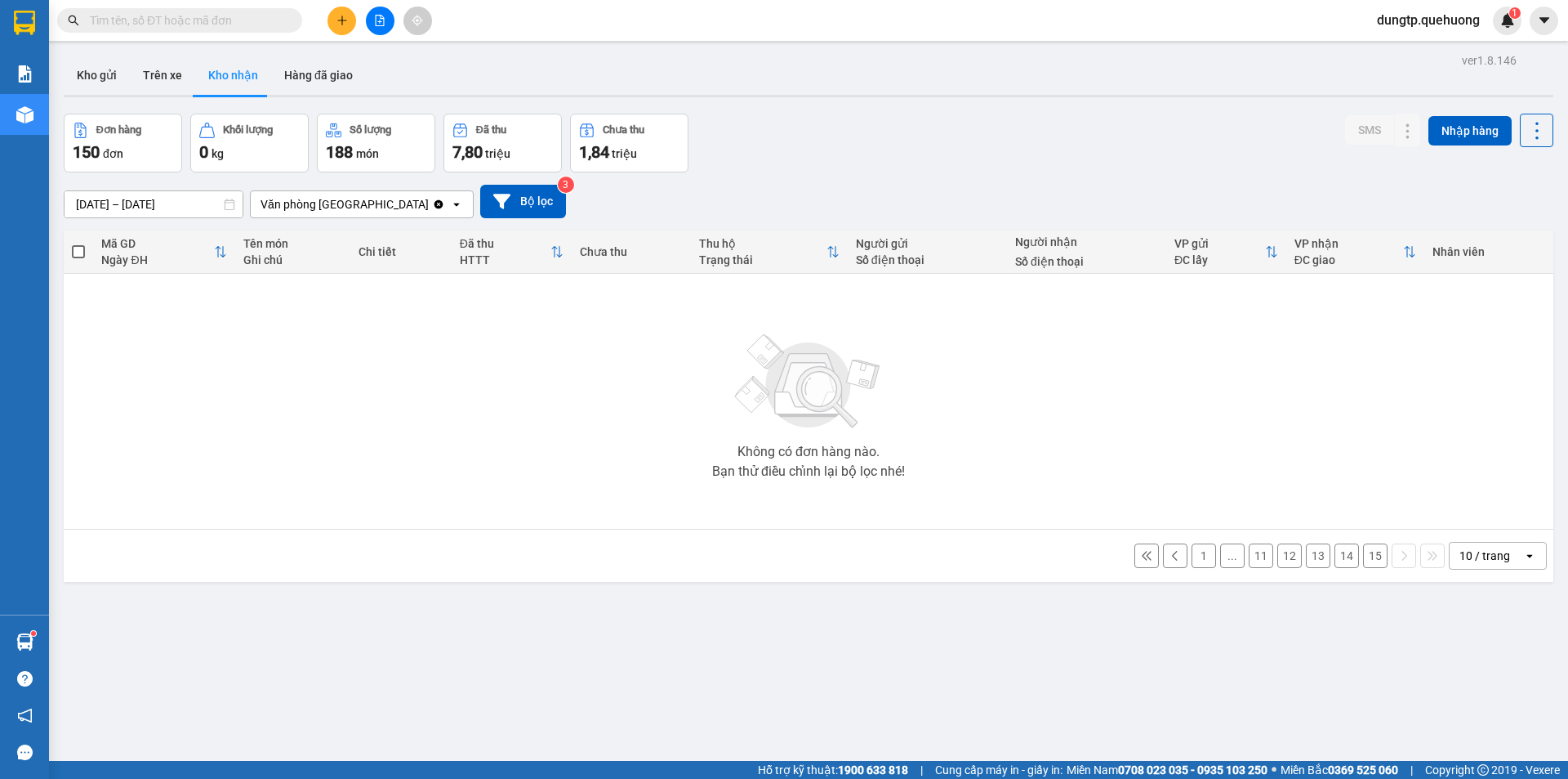
click at [1365, 551] on button "15" at bounding box center [1375, 556] width 25 height 25
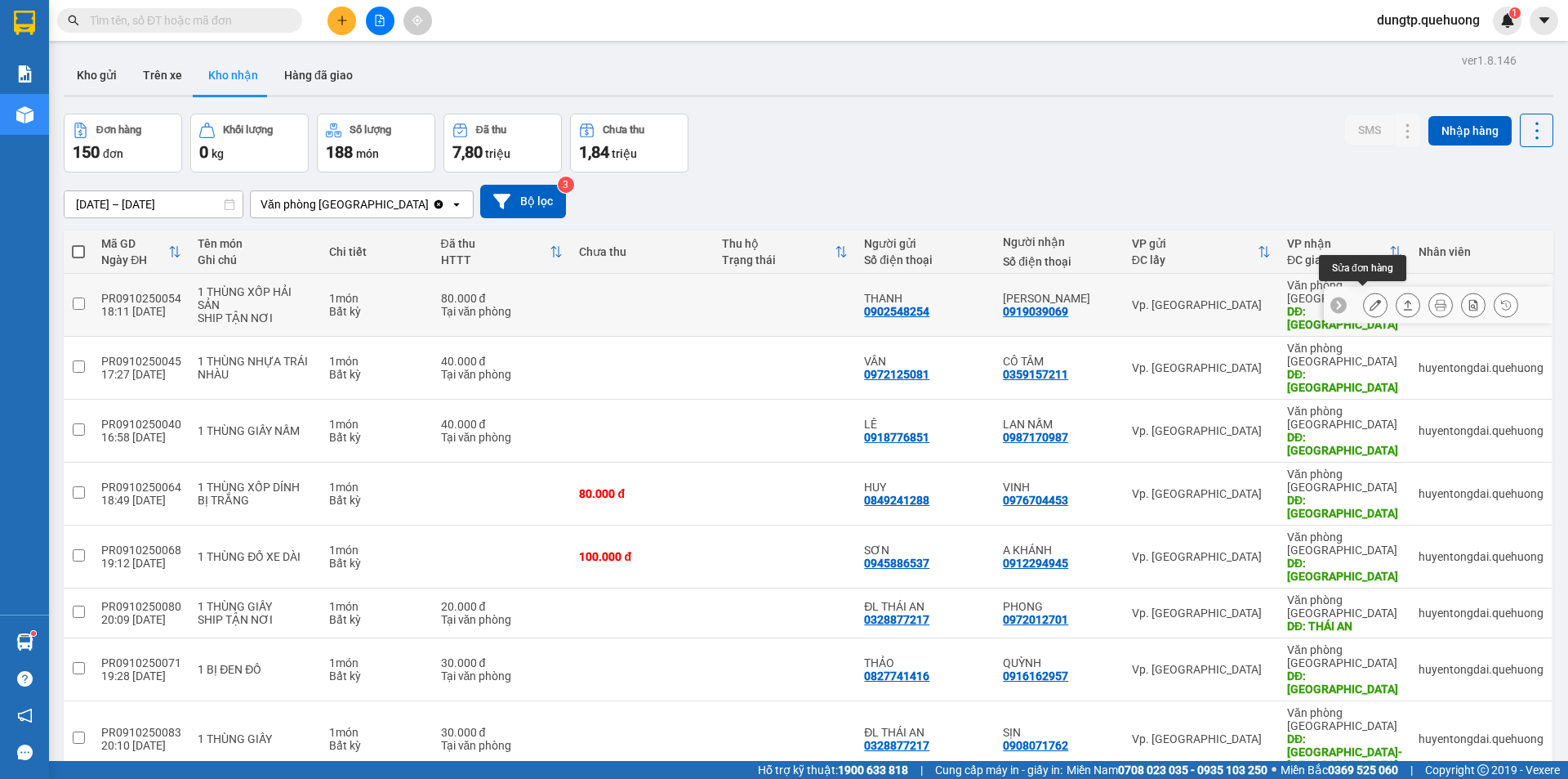
click at [1370, 304] on icon at bounding box center [1376, 305] width 12 height 12
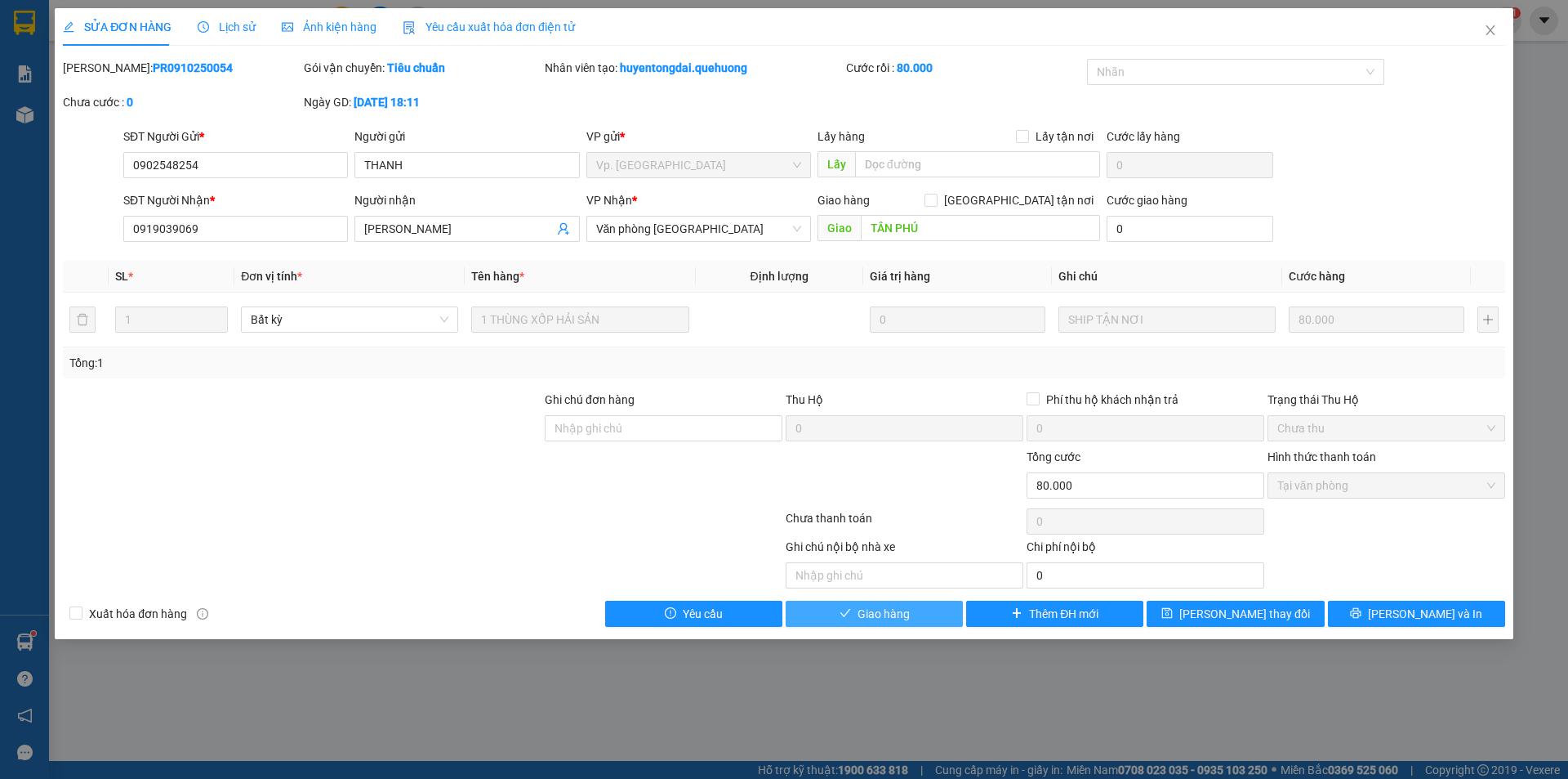
click at [908, 612] on span "Giao hàng" at bounding box center [884, 613] width 52 height 18
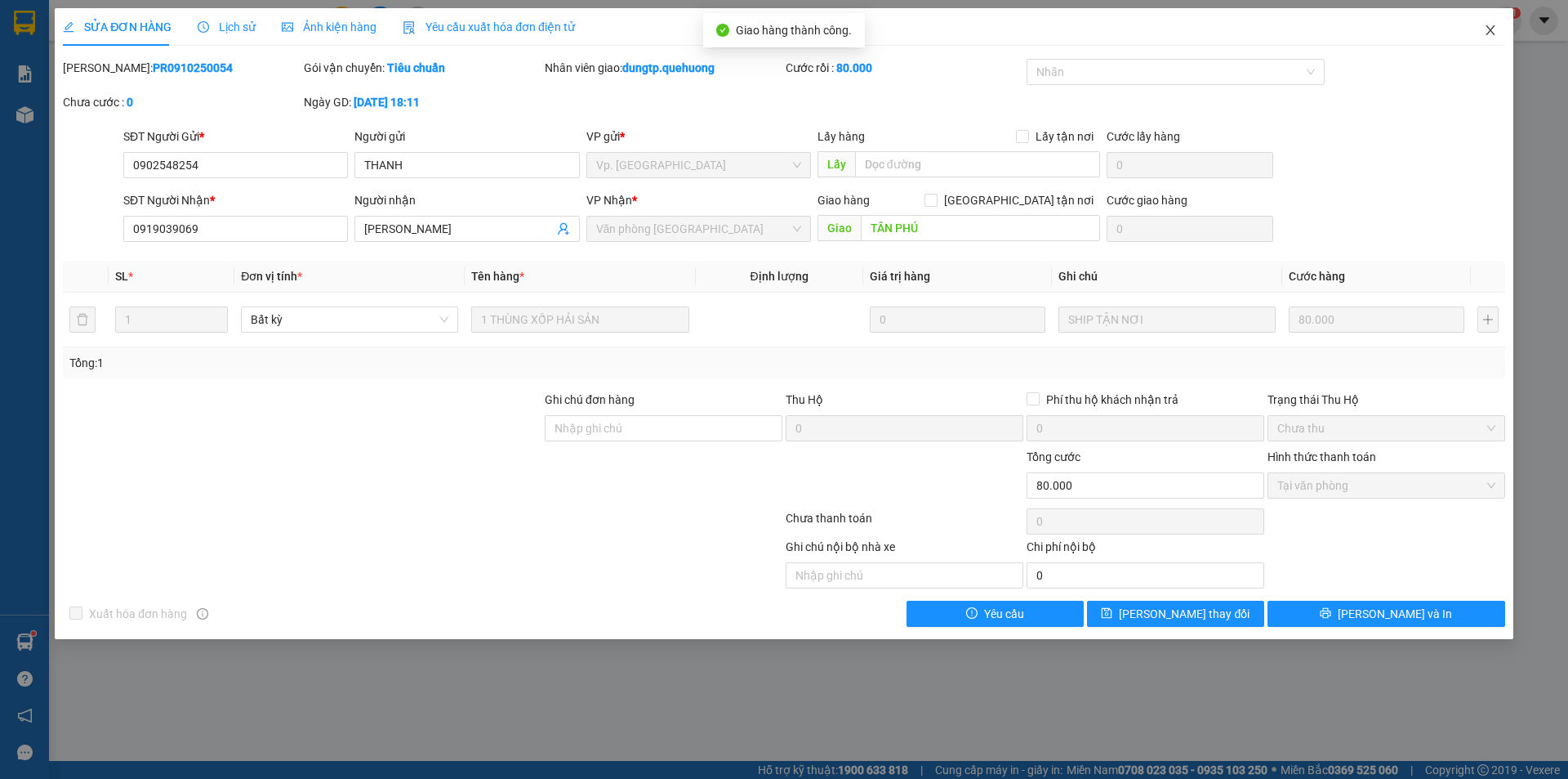
click at [1489, 26] on icon "close" at bounding box center [1490, 30] width 13 height 13
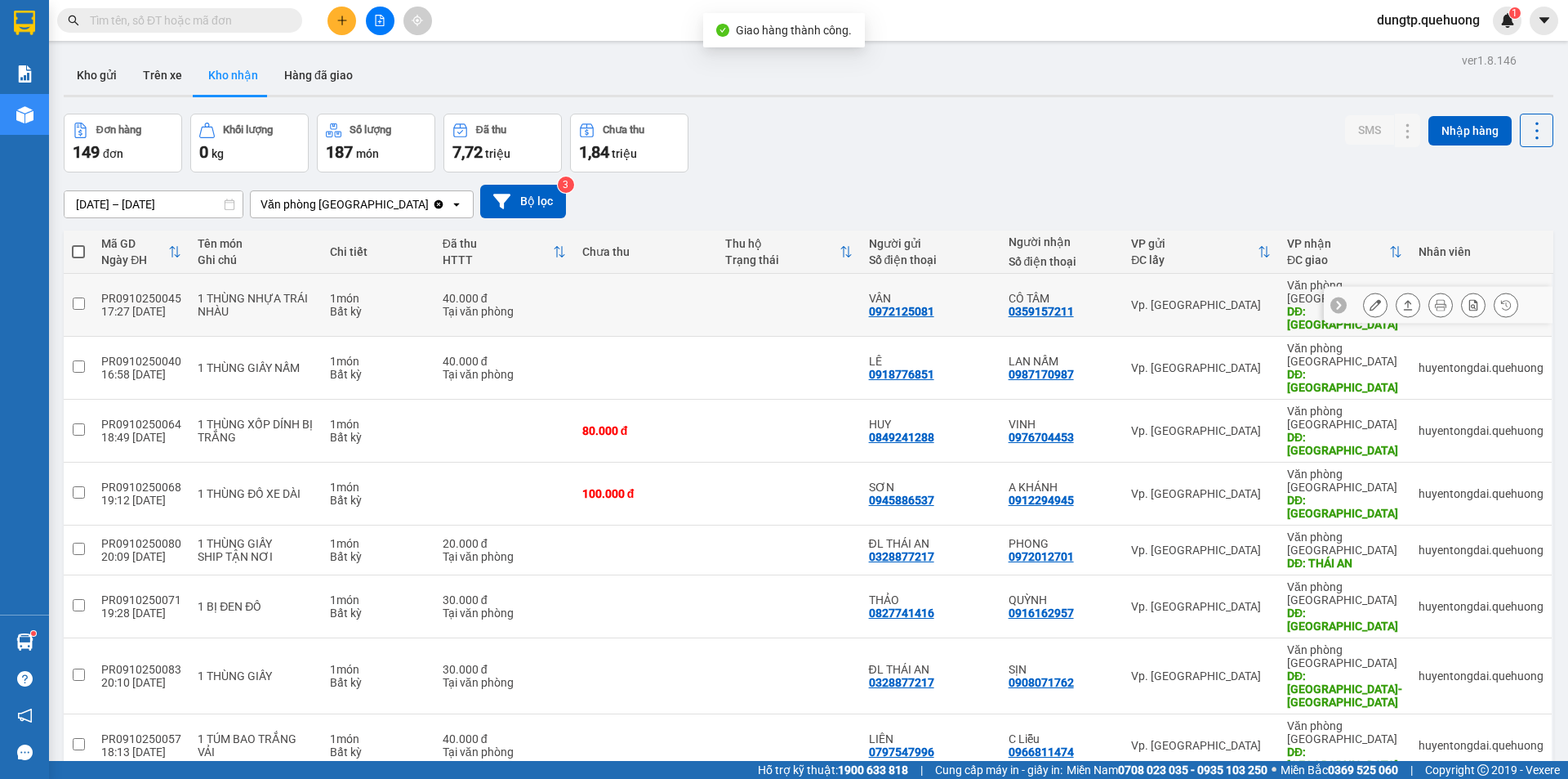
click at [1370, 299] on icon at bounding box center [1376, 305] width 12 height 12
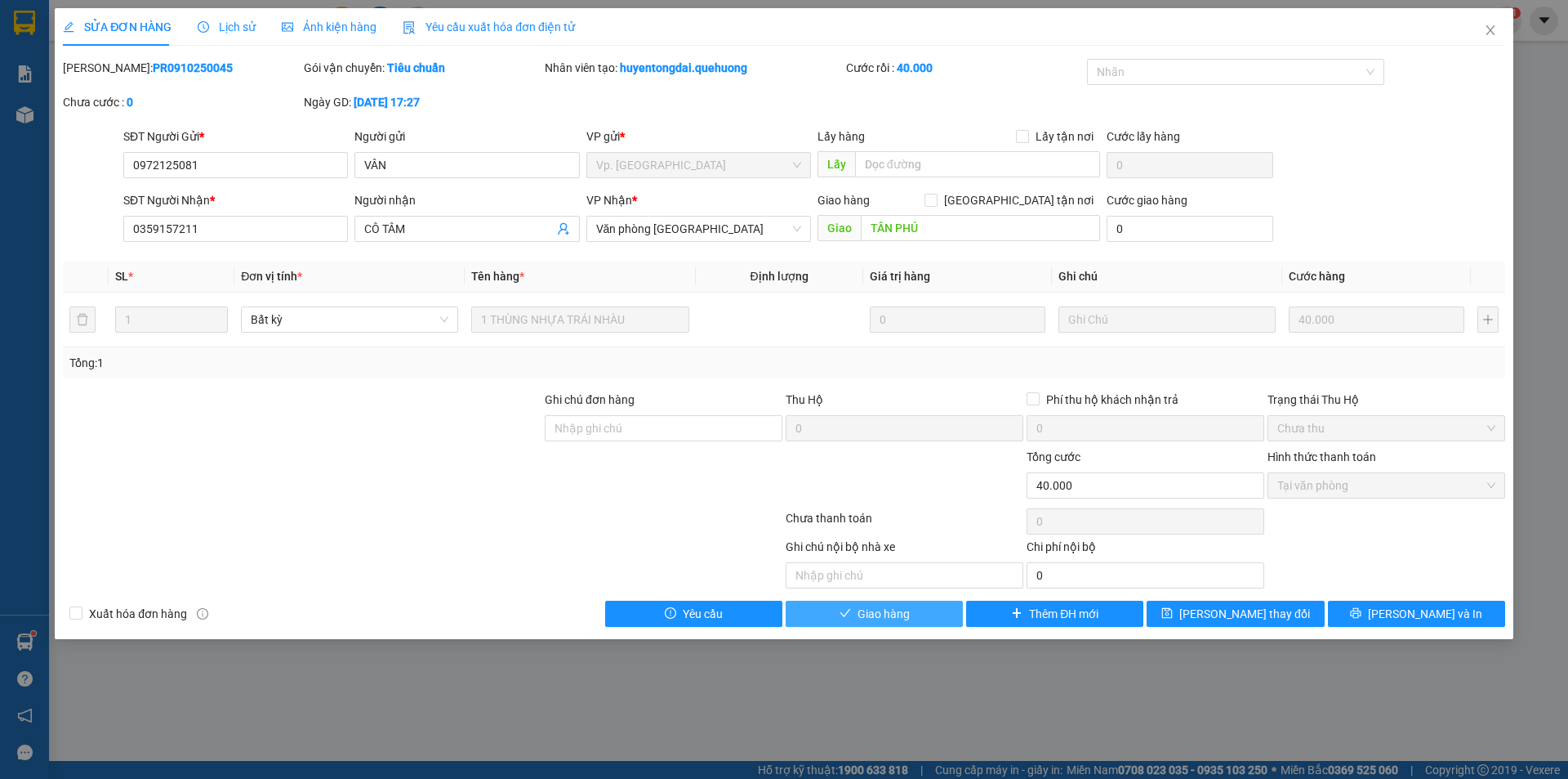
click at [937, 609] on button "Giao hàng" at bounding box center [875, 613] width 178 height 26
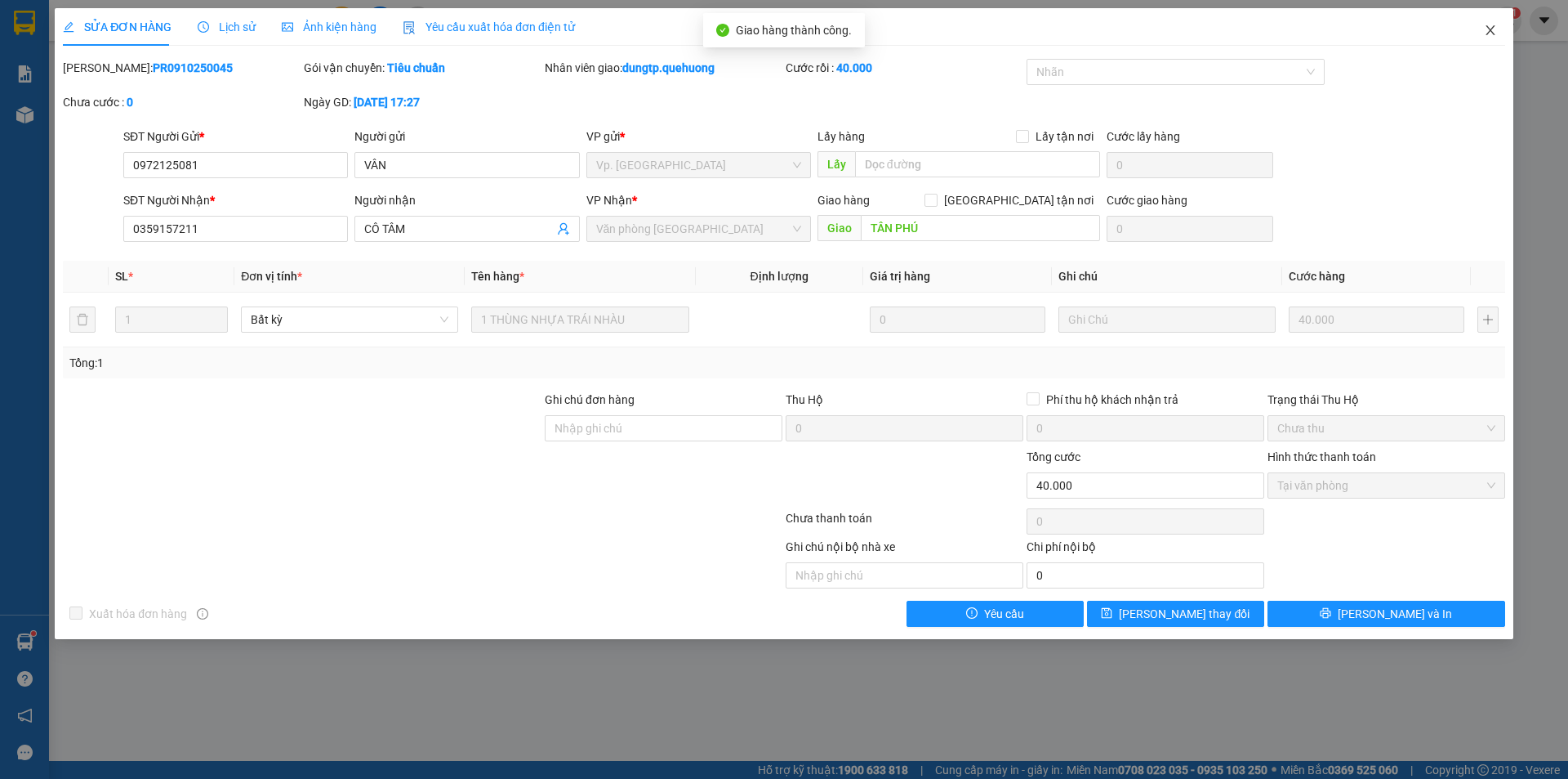
click at [1489, 27] on icon "close" at bounding box center [1490, 30] width 13 height 13
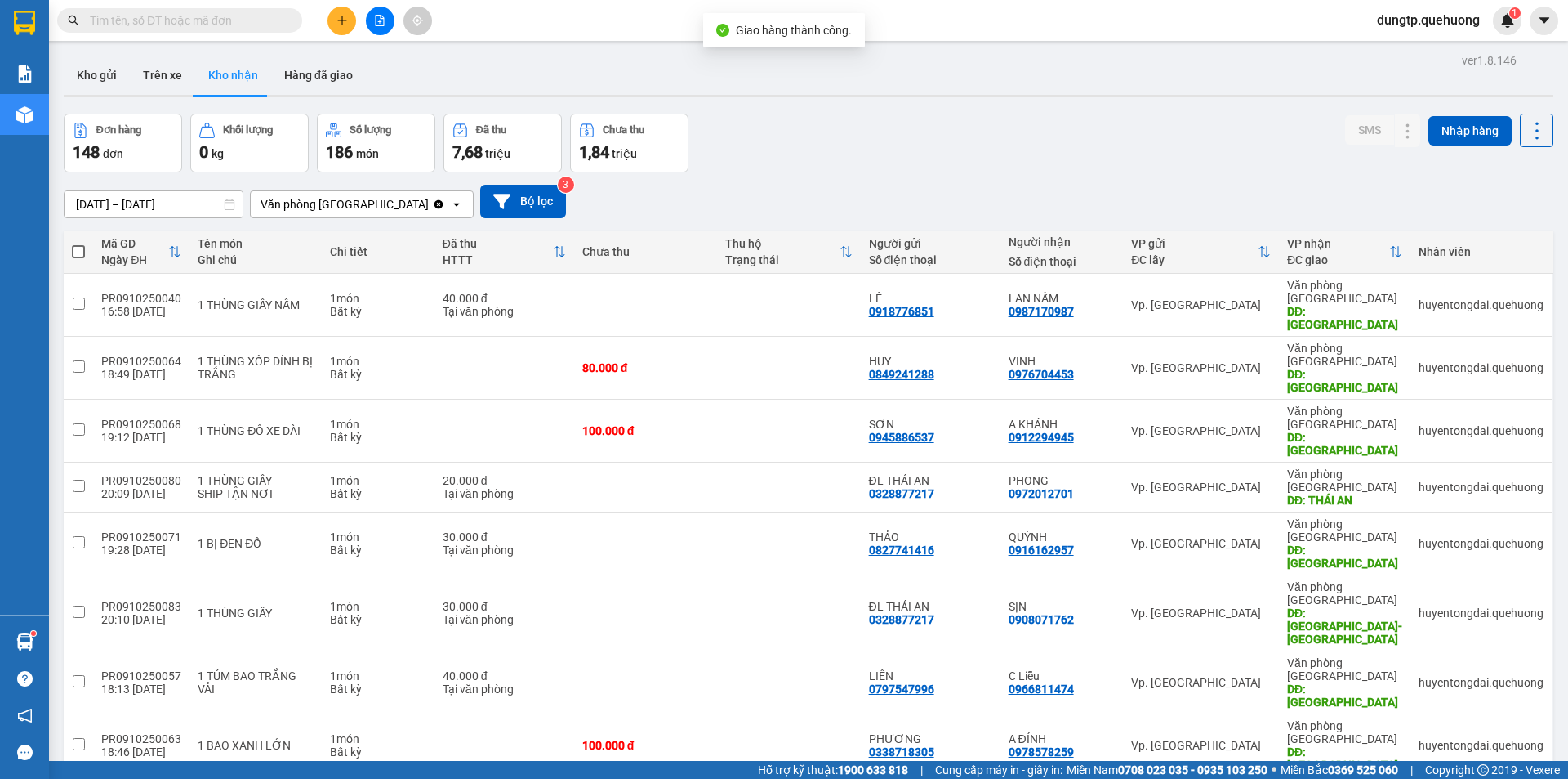
click at [1314, 264] on div "ĐC giao" at bounding box center [1338, 260] width 102 height 13
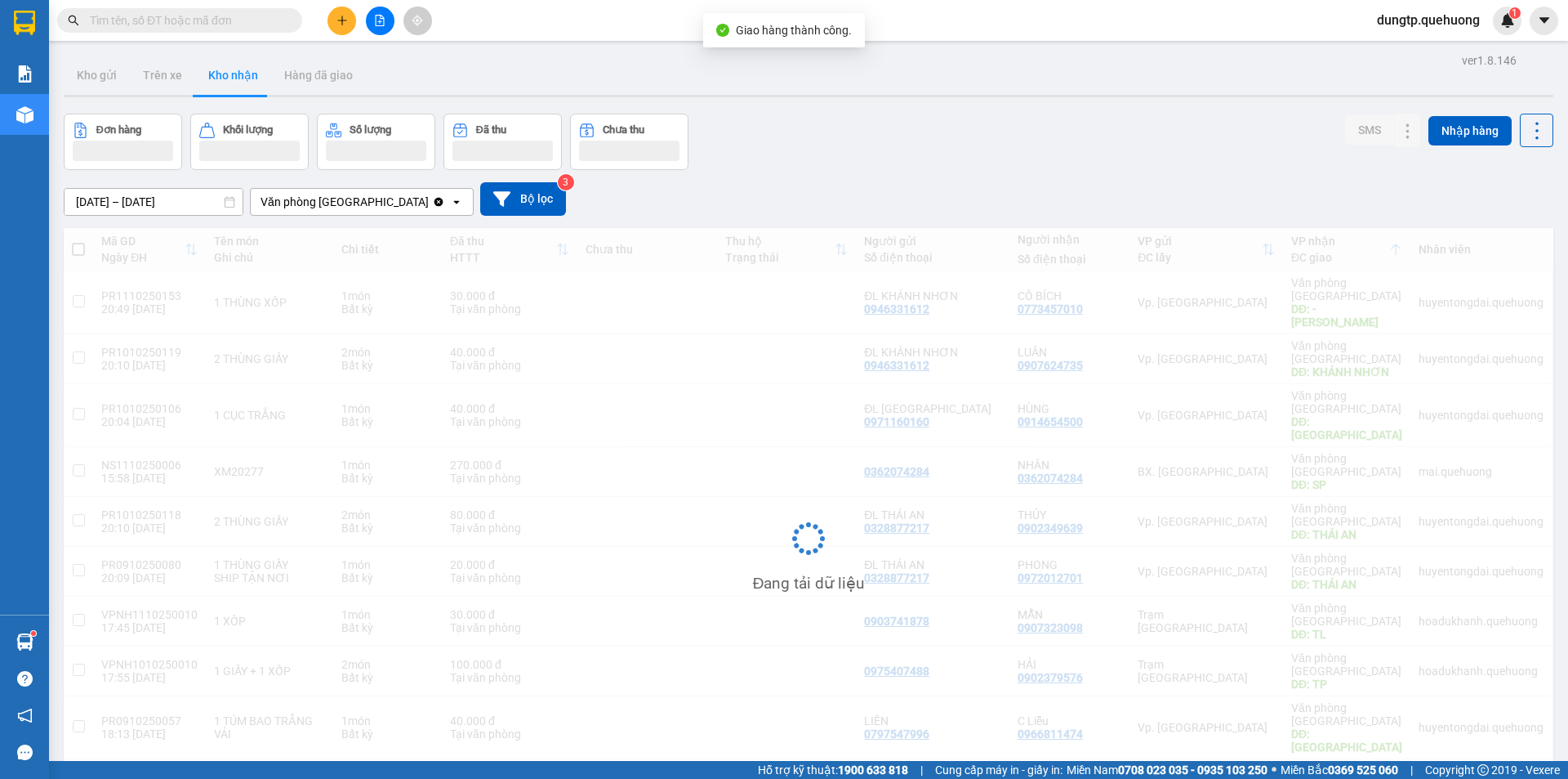
click at [1312, 291] on div "Đang tải dữ liệu" at bounding box center [808, 551] width 1490 height 646
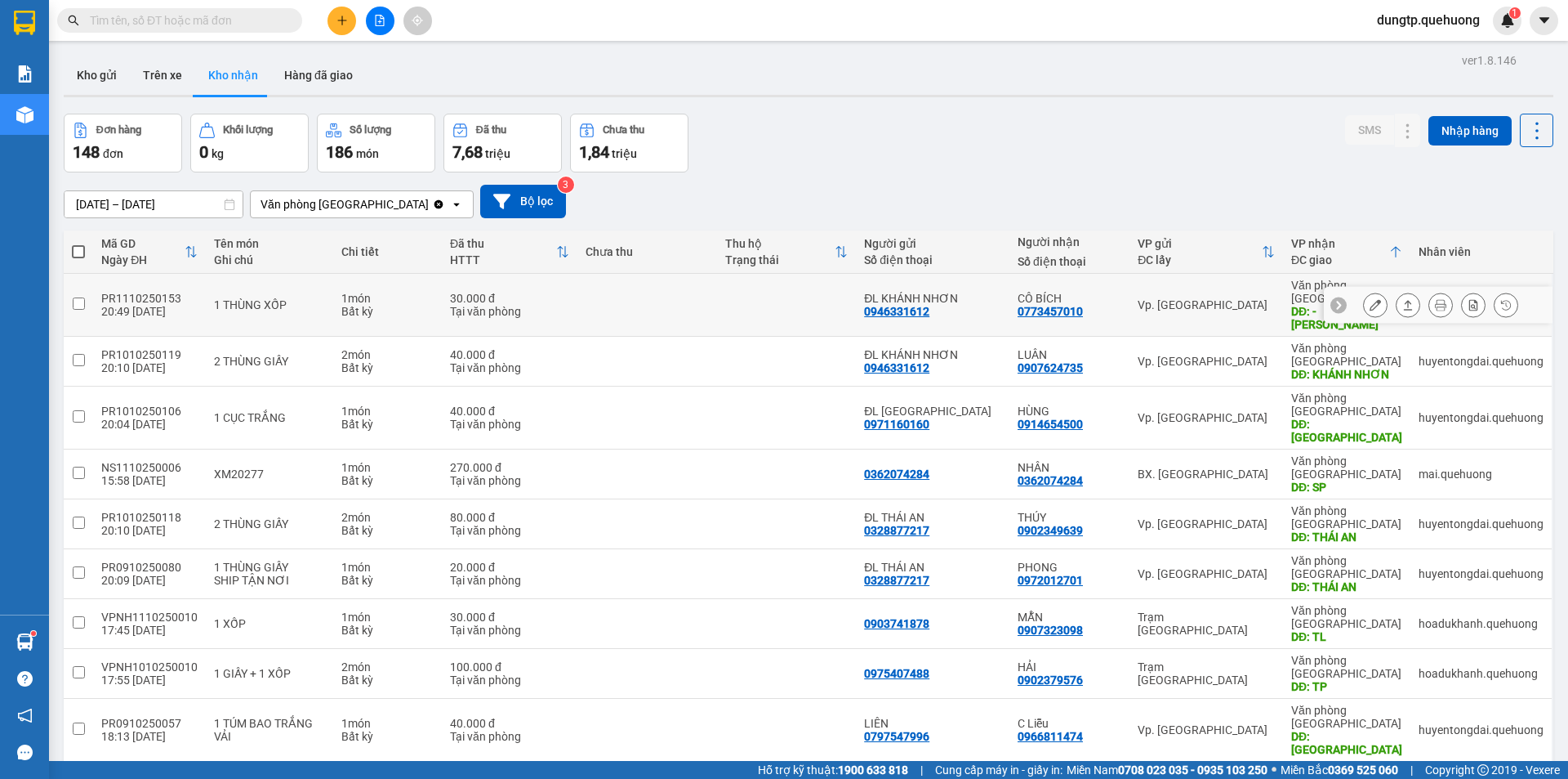
click at [1370, 299] on icon at bounding box center [1376, 305] width 12 height 12
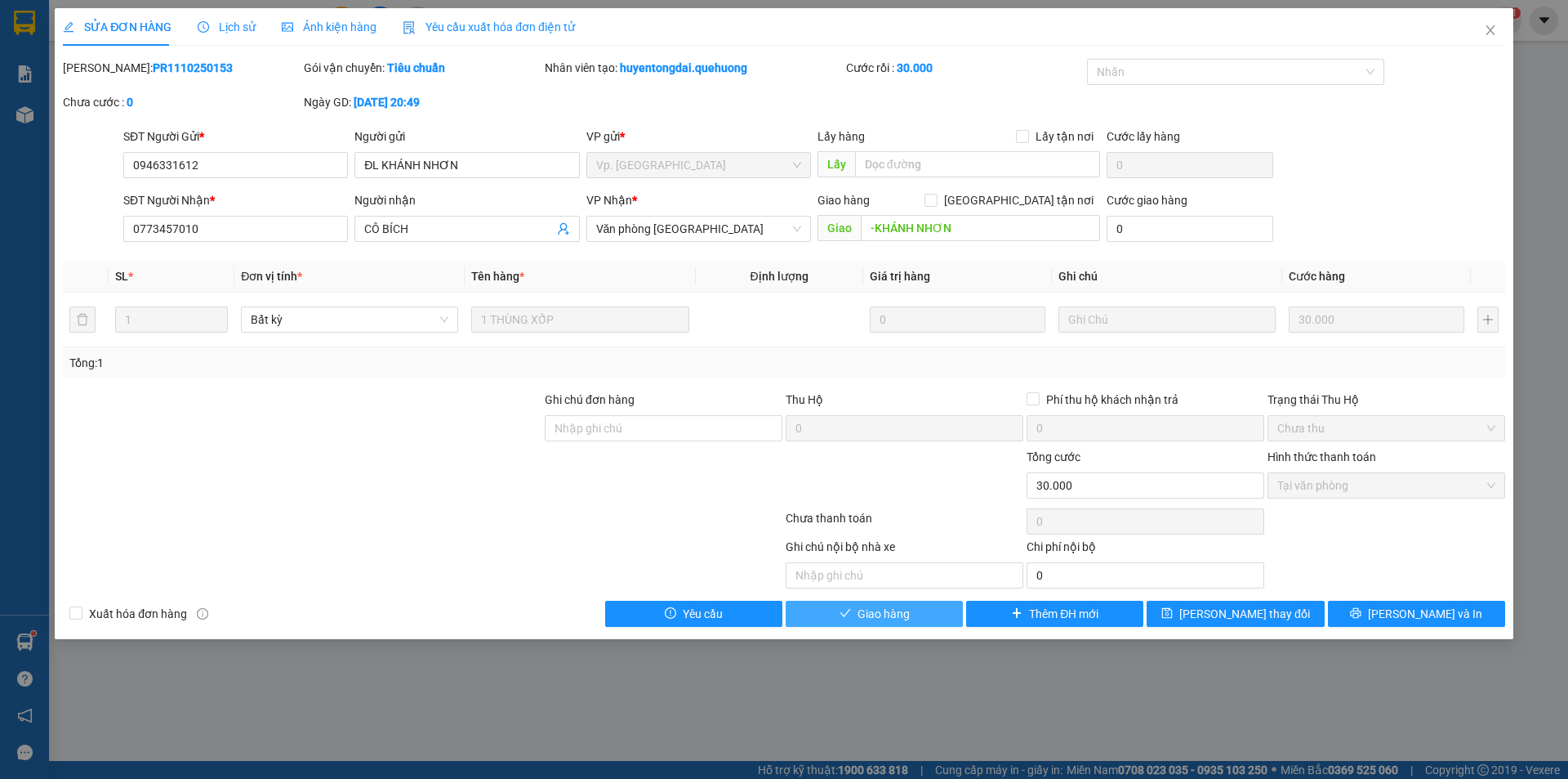
click at [928, 605] on button "Giao hàng" at bounding box center [875, 613] width 178 height 26
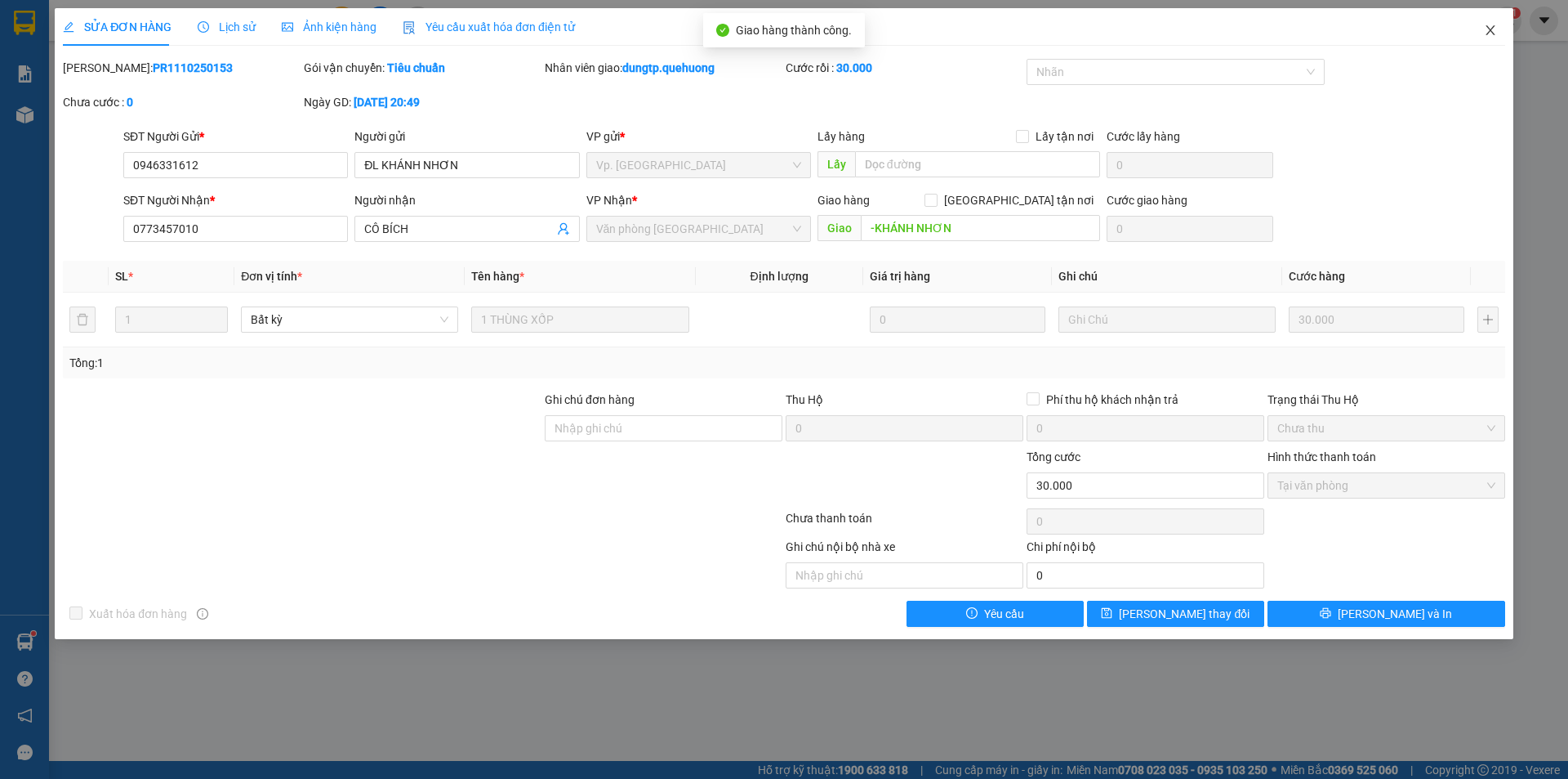
click at [1484, 27] on icon "close" at bounding box center [1490, 30] width 13 height 13
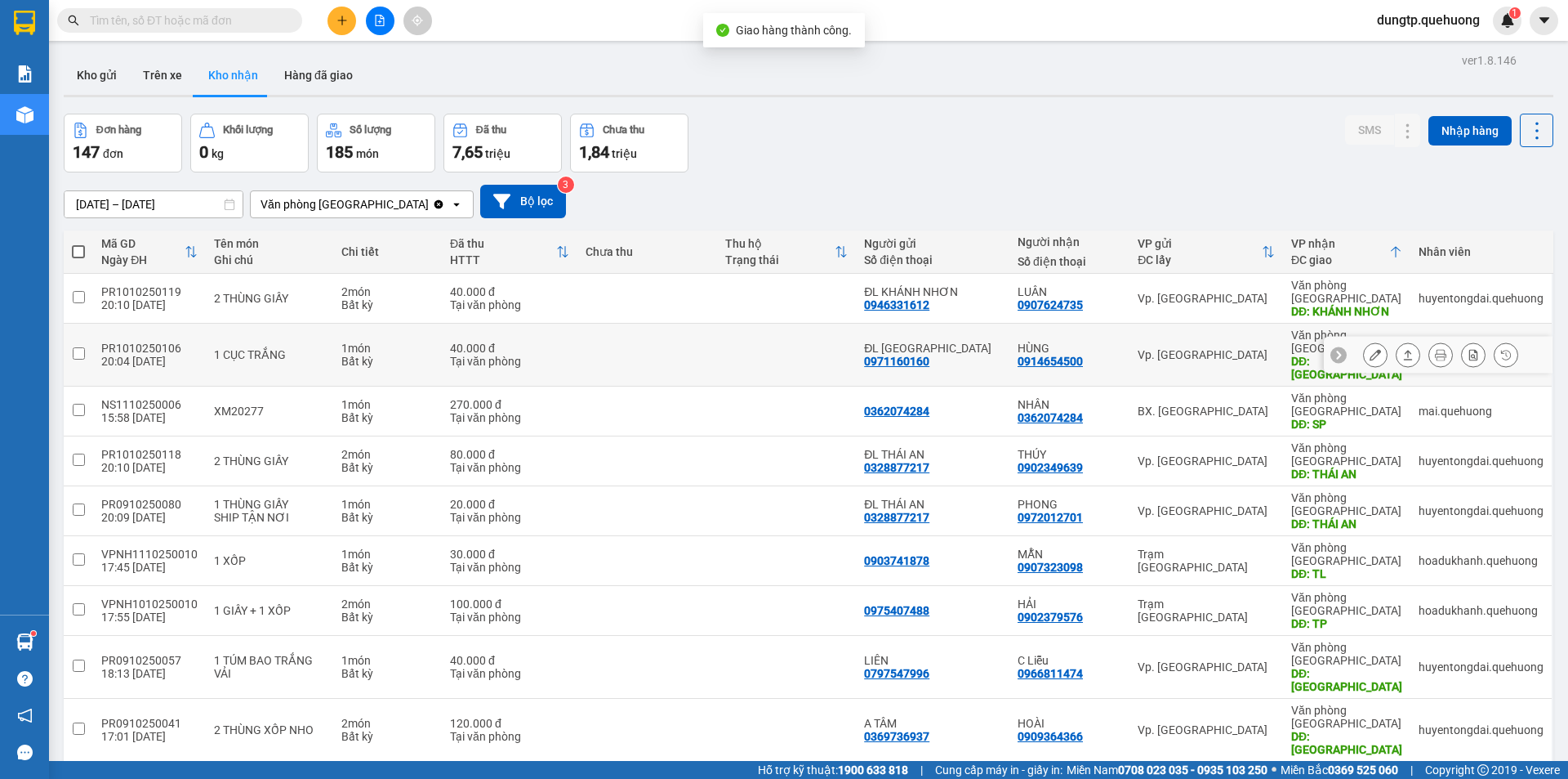
click at [1370, 349] on icon at bounding box center [1376, 355] width 12 height 12
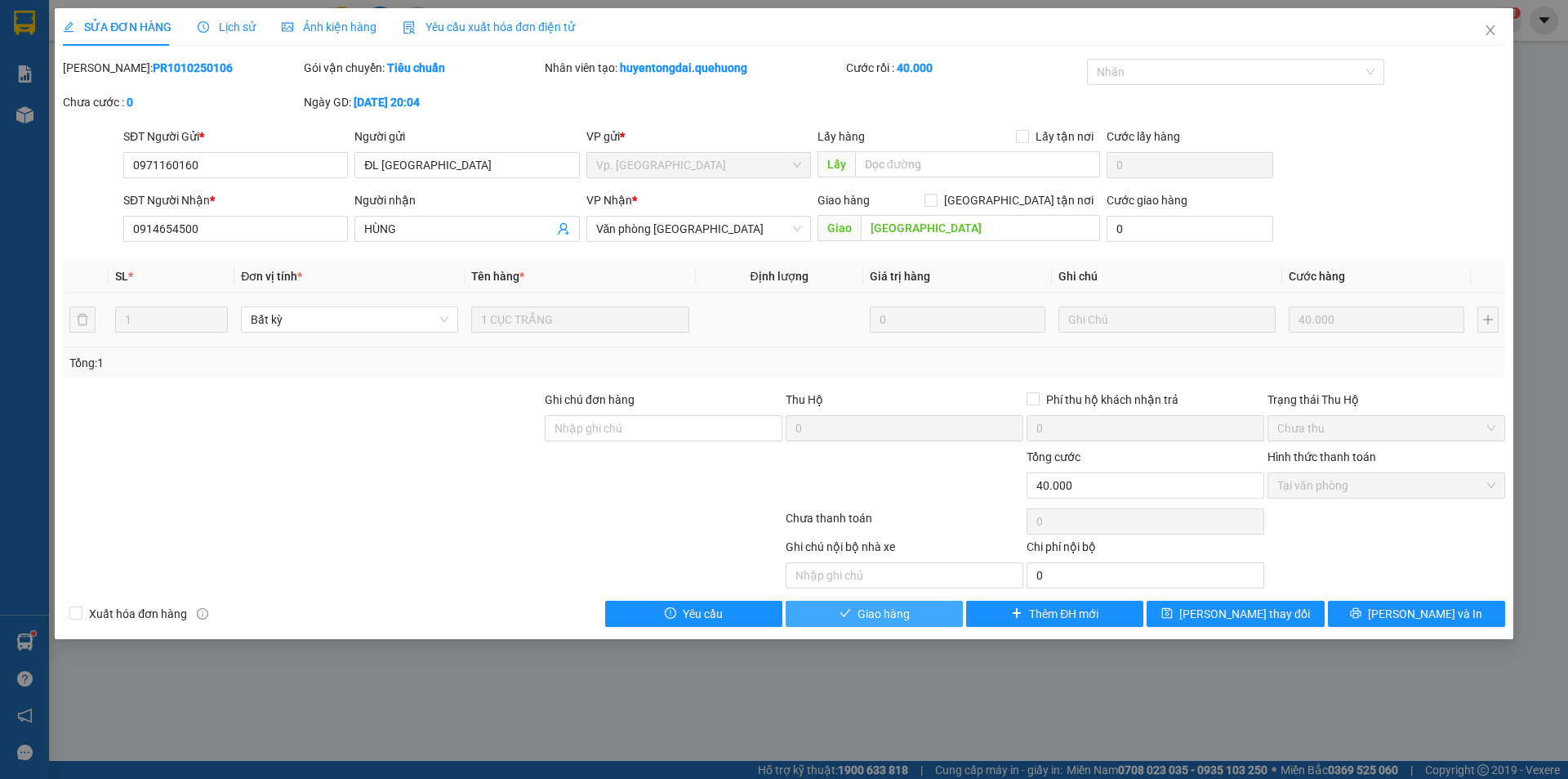
click at [908, 605] on span "Giao hàng" at bounding box center [884, 613] width 52 height 18
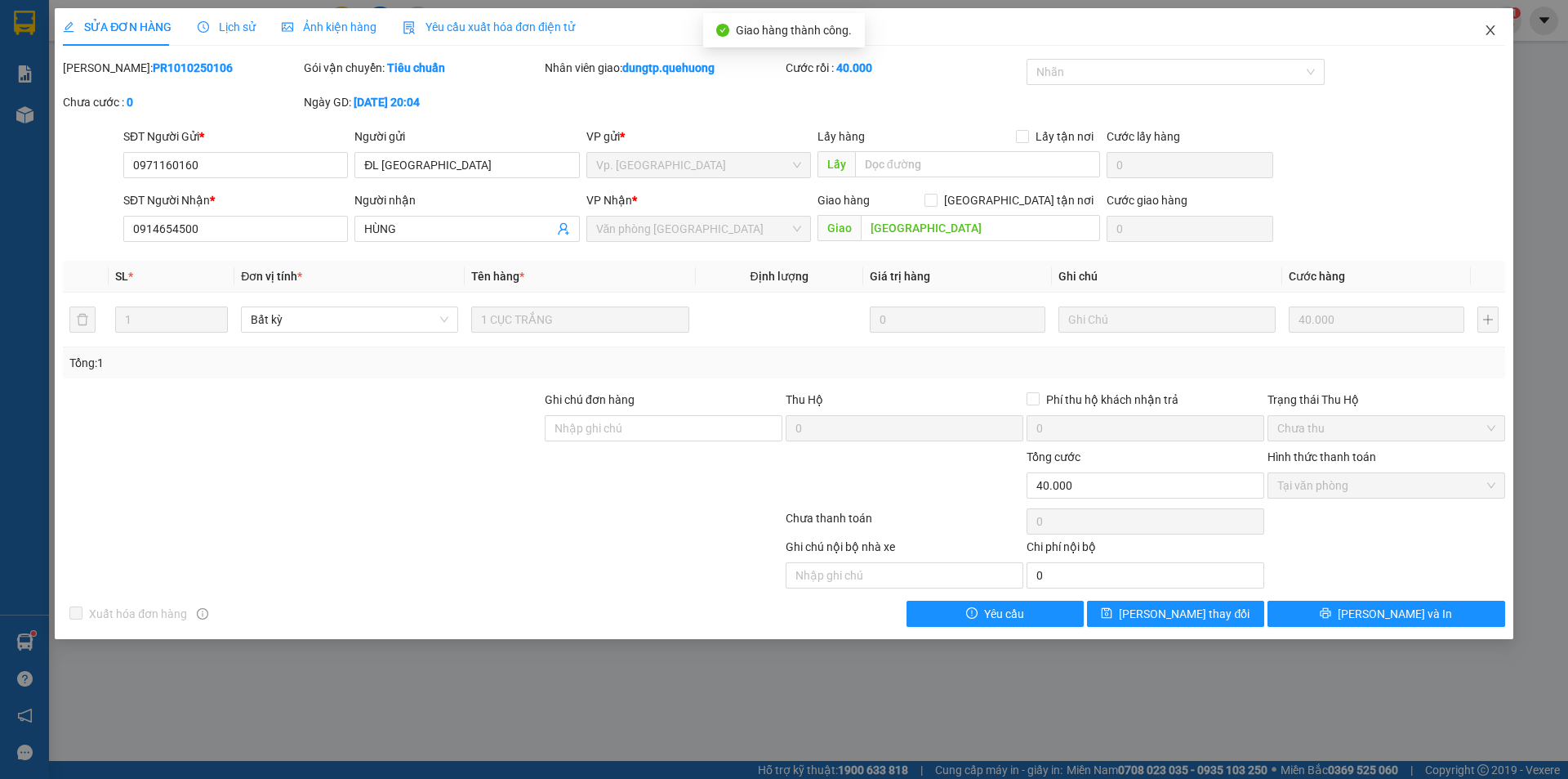
click at [1489, 33] on icon "close" at bounding box center [1490, 30] width 13 height 13
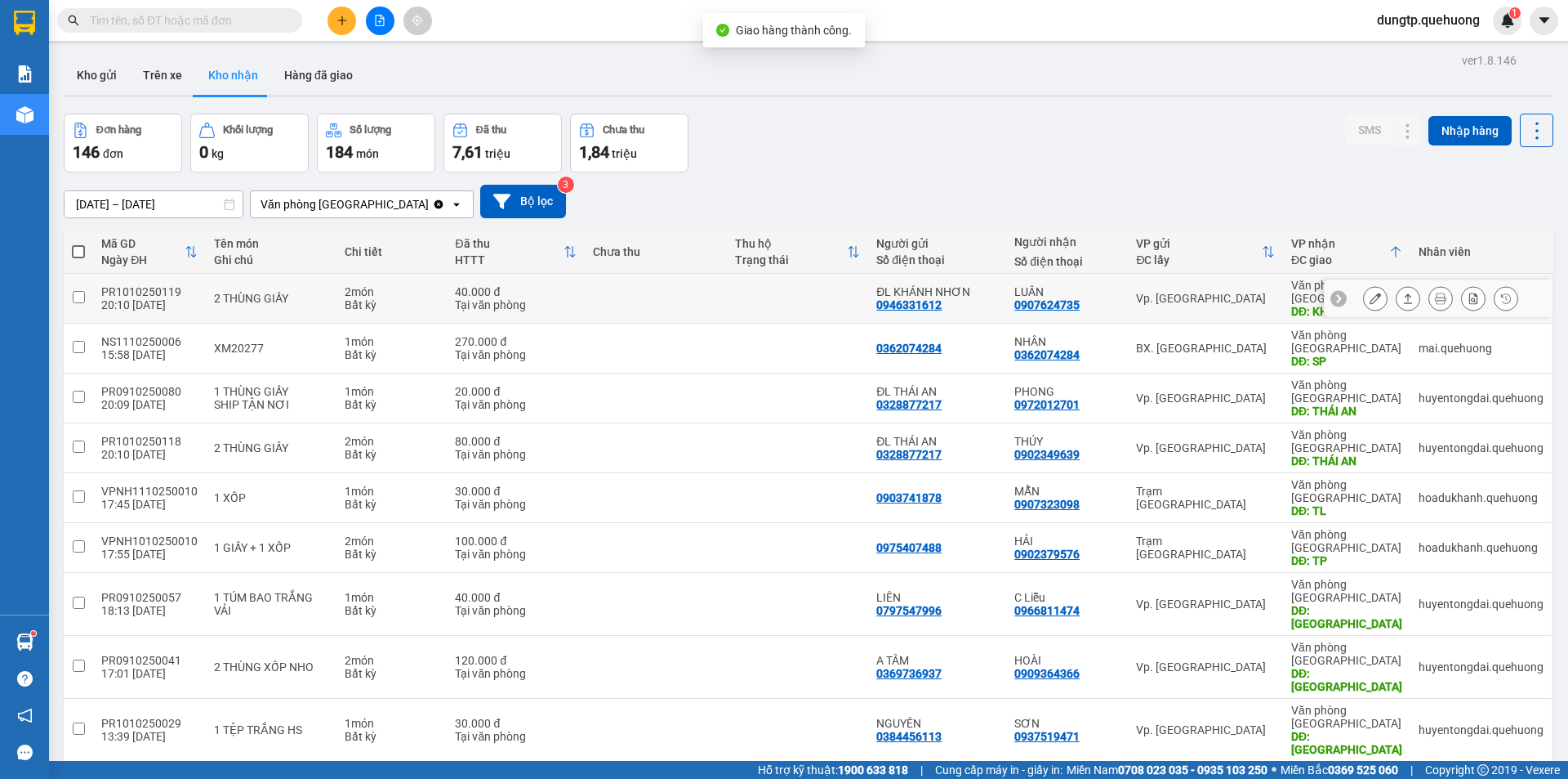
click at [1324, 300] on div at bounding box center [1438, 298] width 229 height 36
click at [1369, 295] on button at bounding box center [1375, 299] width 23 height 29
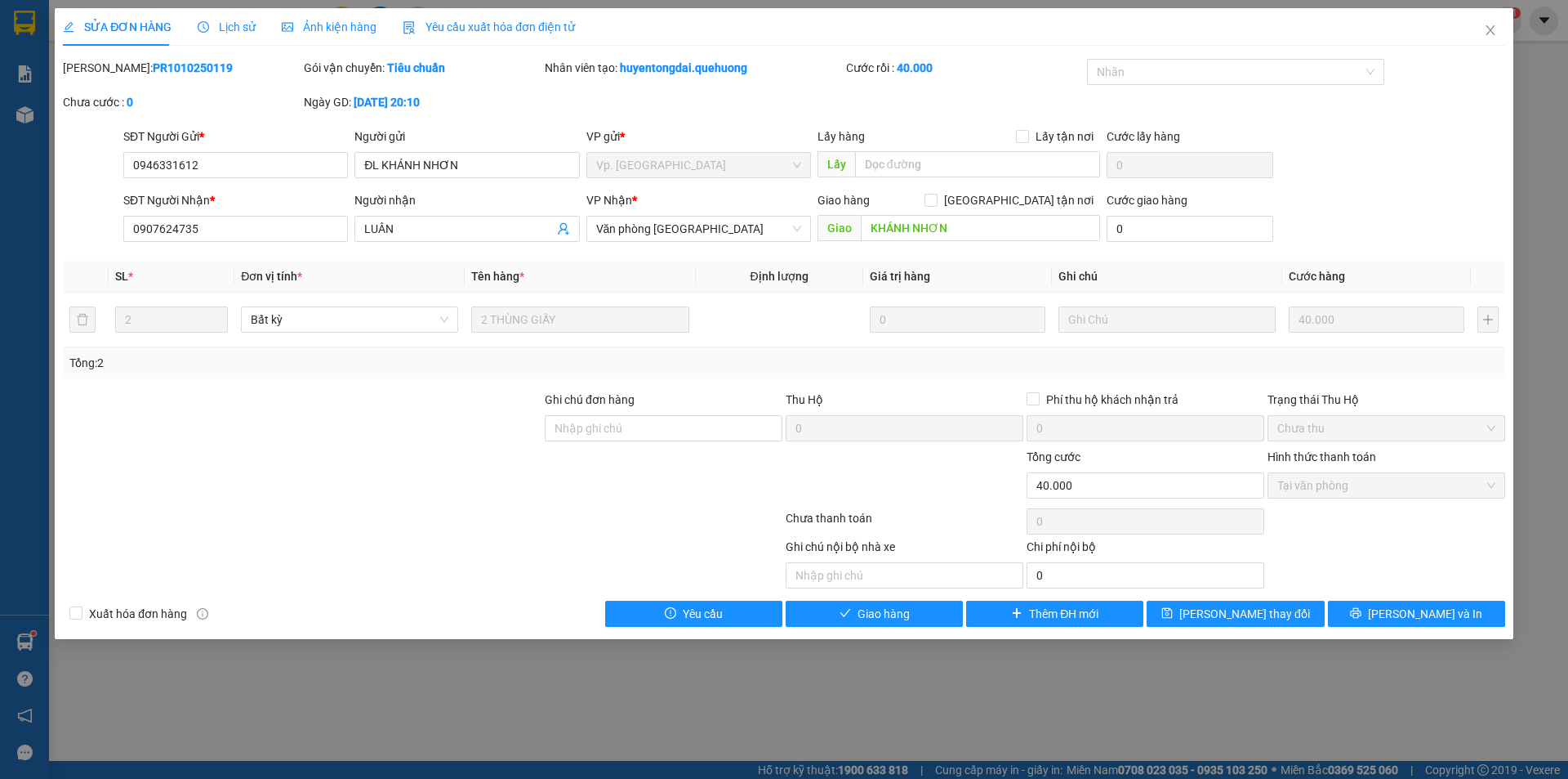
click at [938, 629] on div "SỬA ĐƠN HÀNG Lịch sử Ảnh kiện hàng Yêu cầu xuất hóa đơn điện tử Total Paid Fee …" at bounding box center [784, 324] width 1459 height 631
click at [948, 606] on button "Giao hàng" at bounding box center [875, 613] width 178 height 26
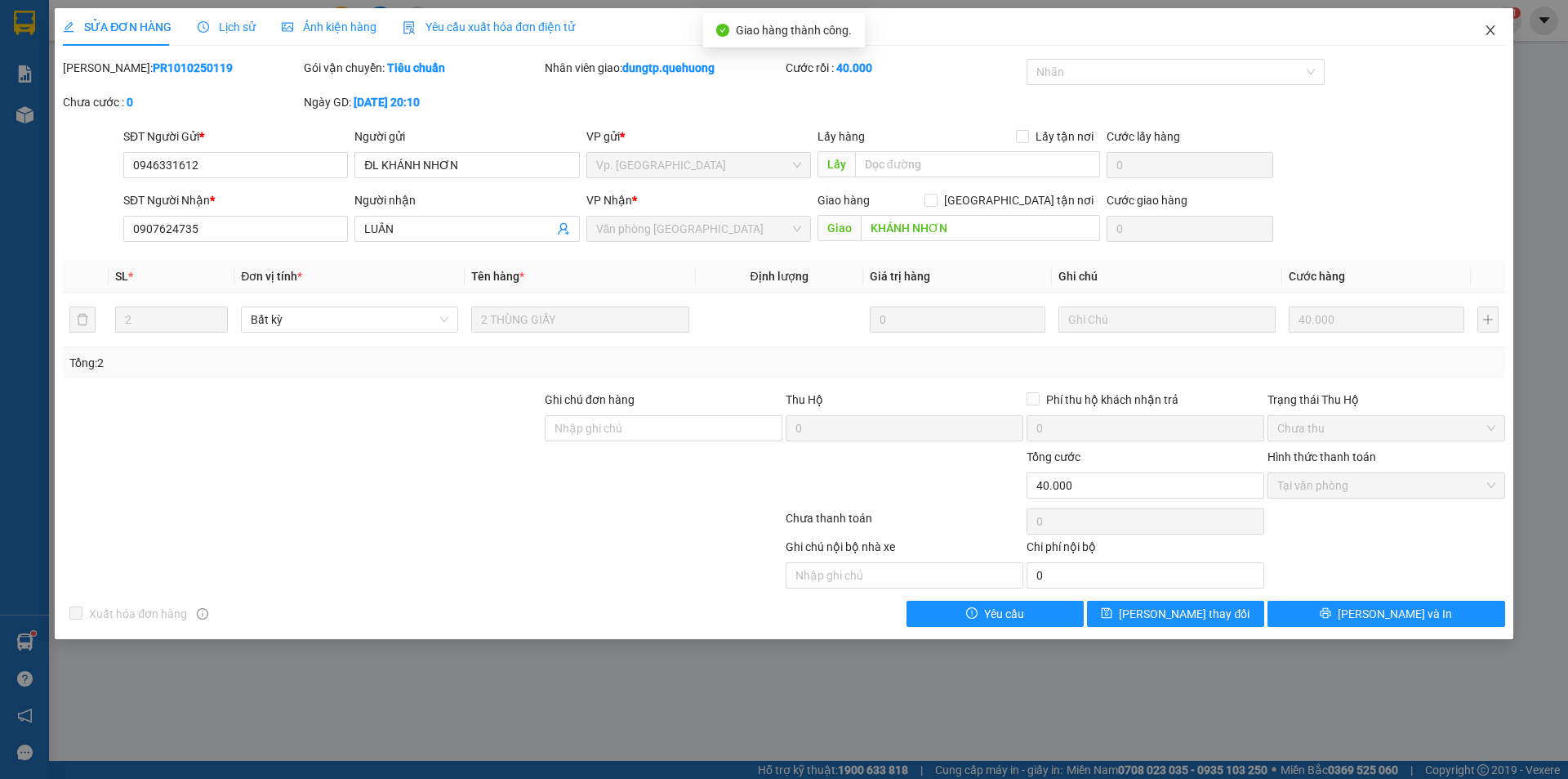
click at [1491, 29] on icon "close" at bounding box center [1490, 30] width 13 height 13
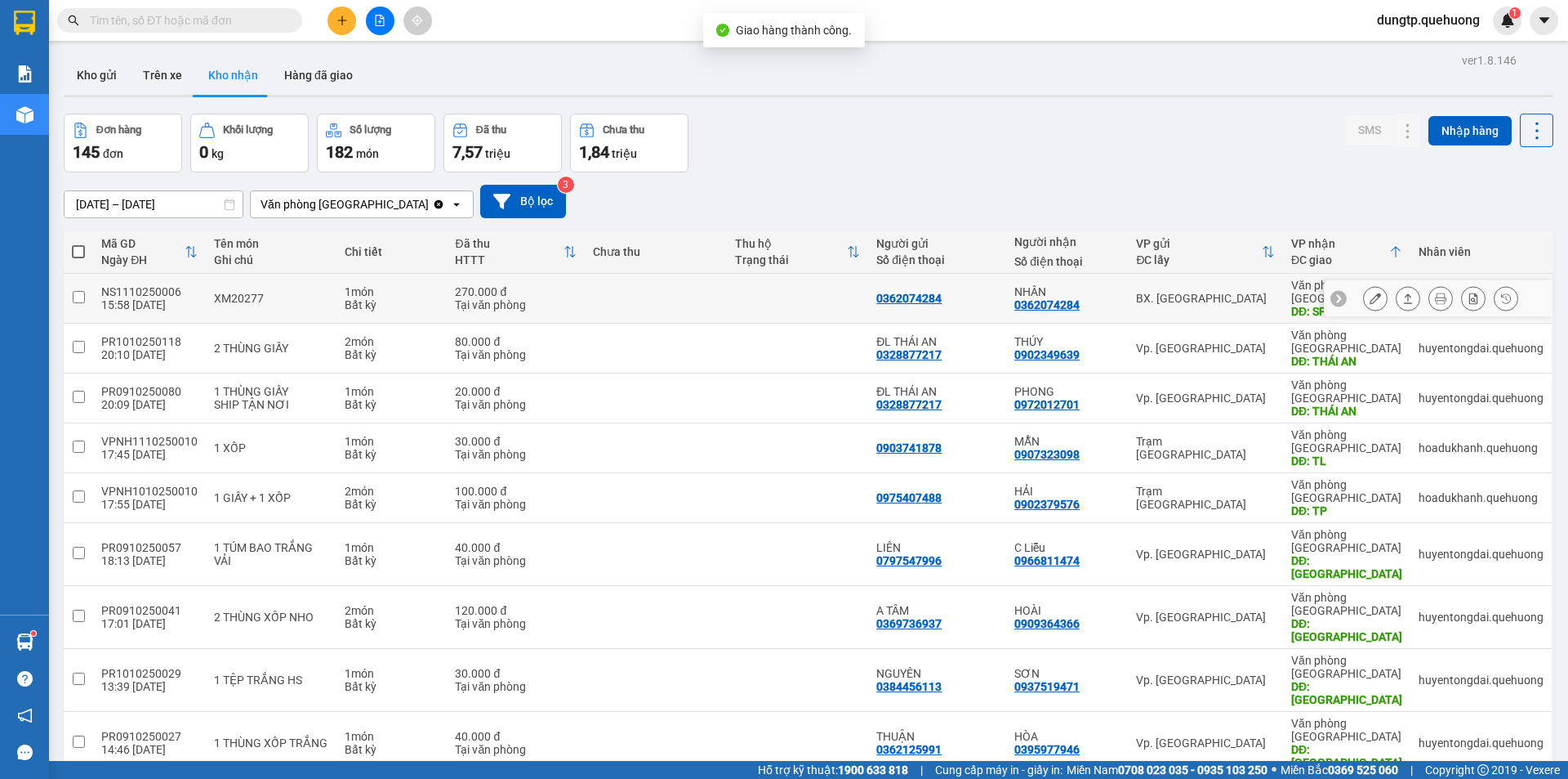
click at [1364, 296] on button at bounding box center [1375, 299] width 23 height 29
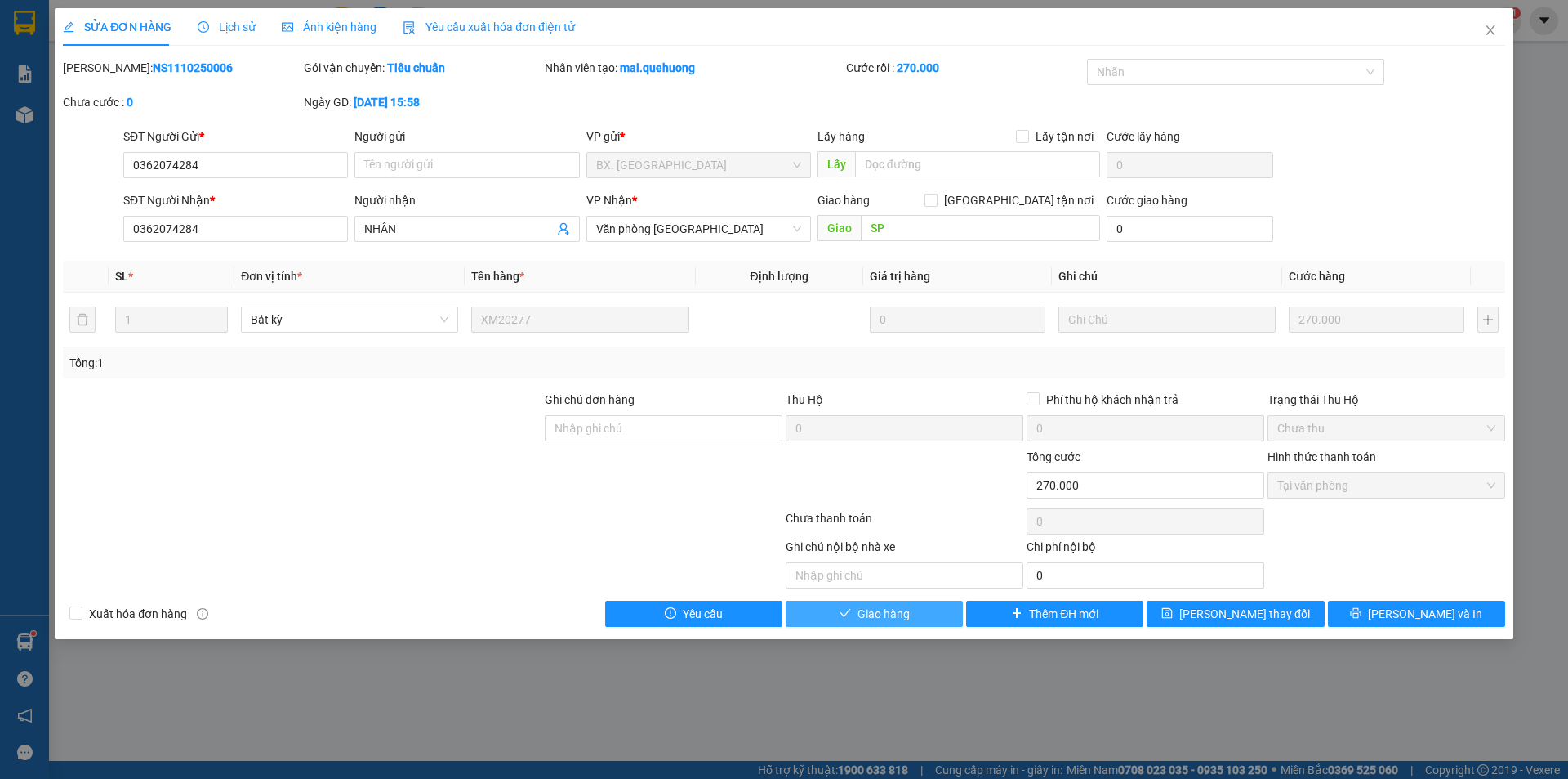
click at [912, 610] on button "Giao hàng" at bounding box center [875, 613] width 178 height 26
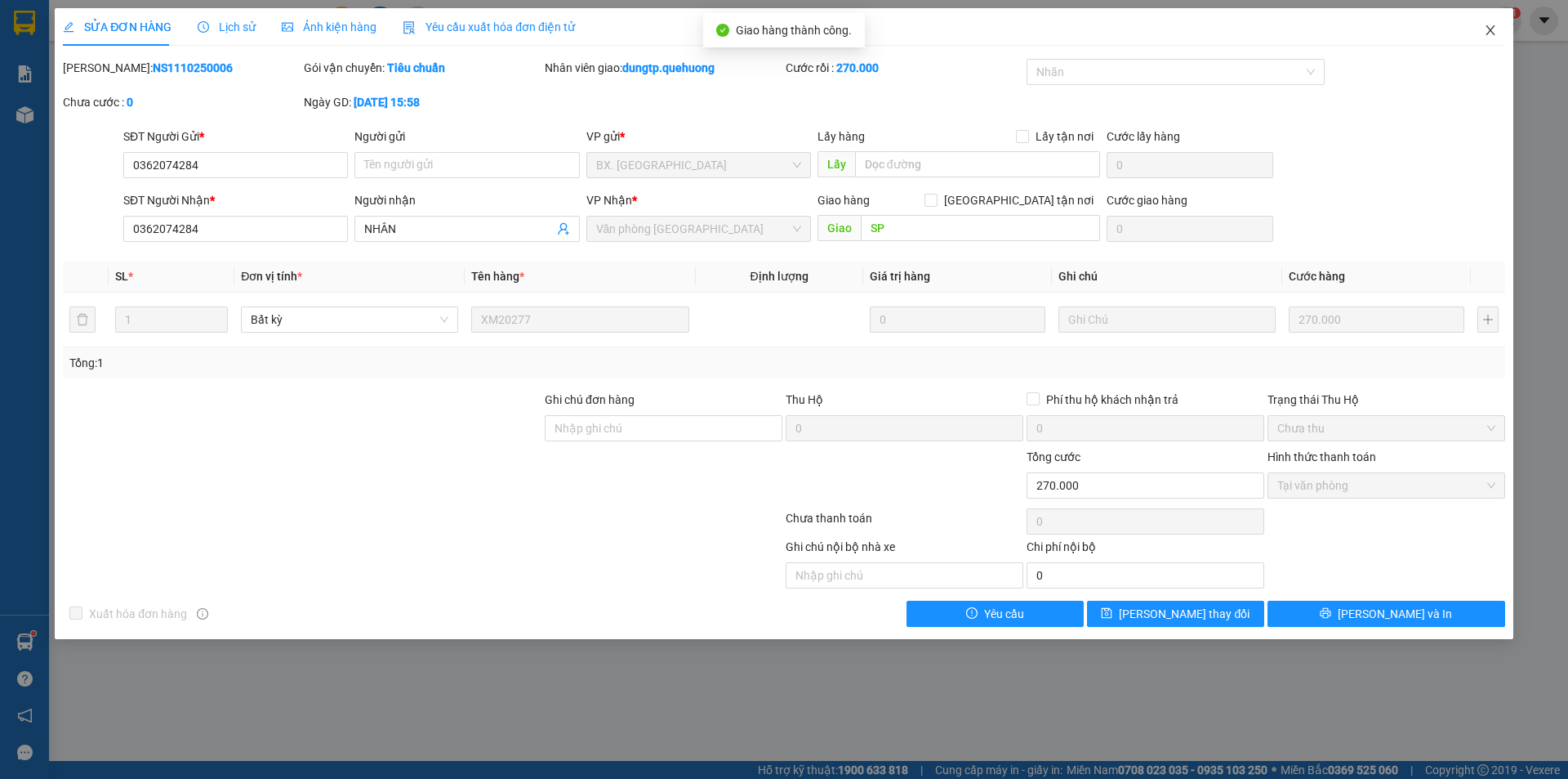
click at [1493, 27] on icon "close" at bounding box center [1490, 30] width 13 height 13
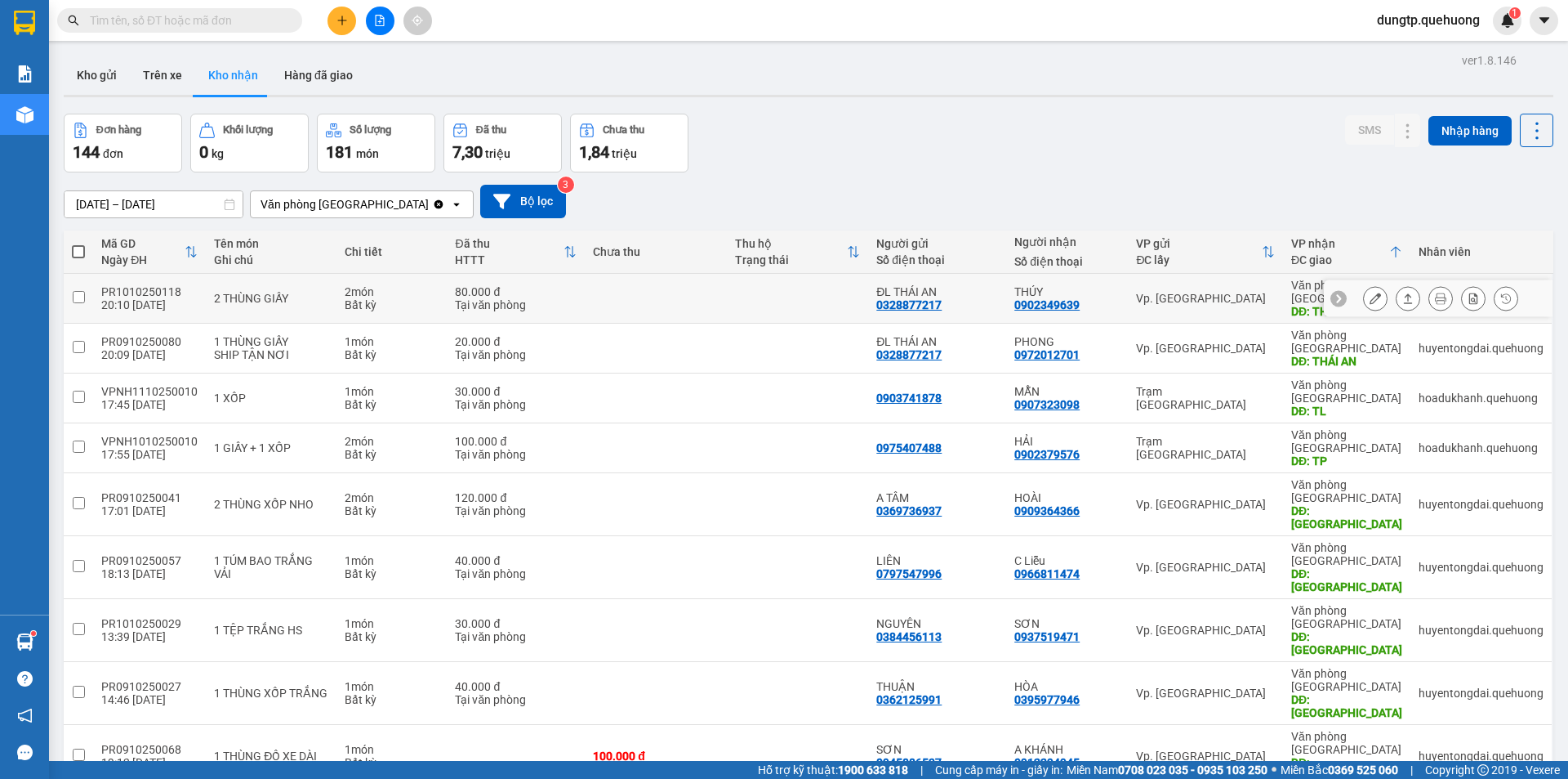
click at [1364, 290] on button at bounding box center [1375, 299] width 23 height 29
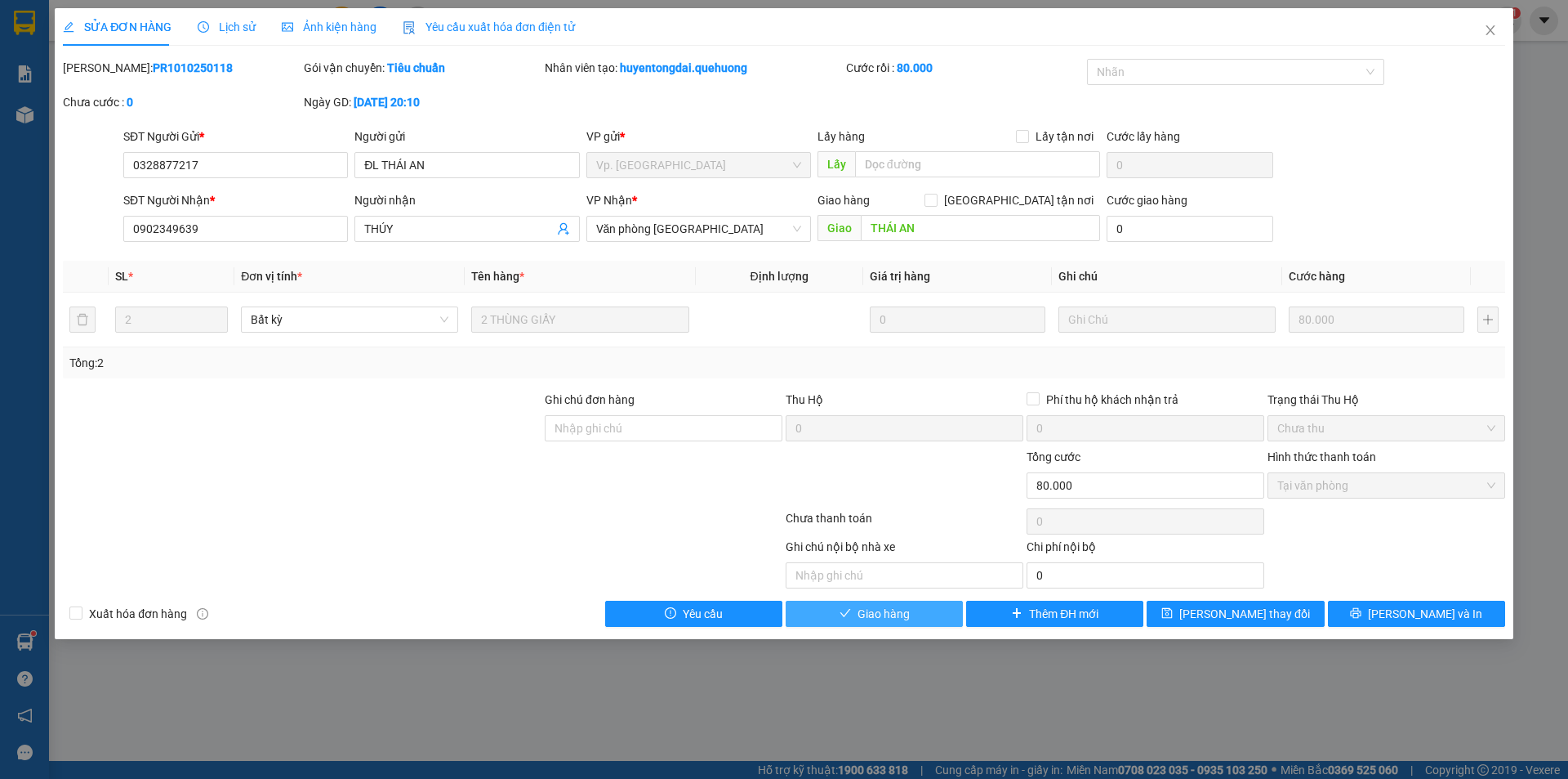
click at [916, 620] on button "Giao hàng" at bounding box center [875, 613] width 178 height 26
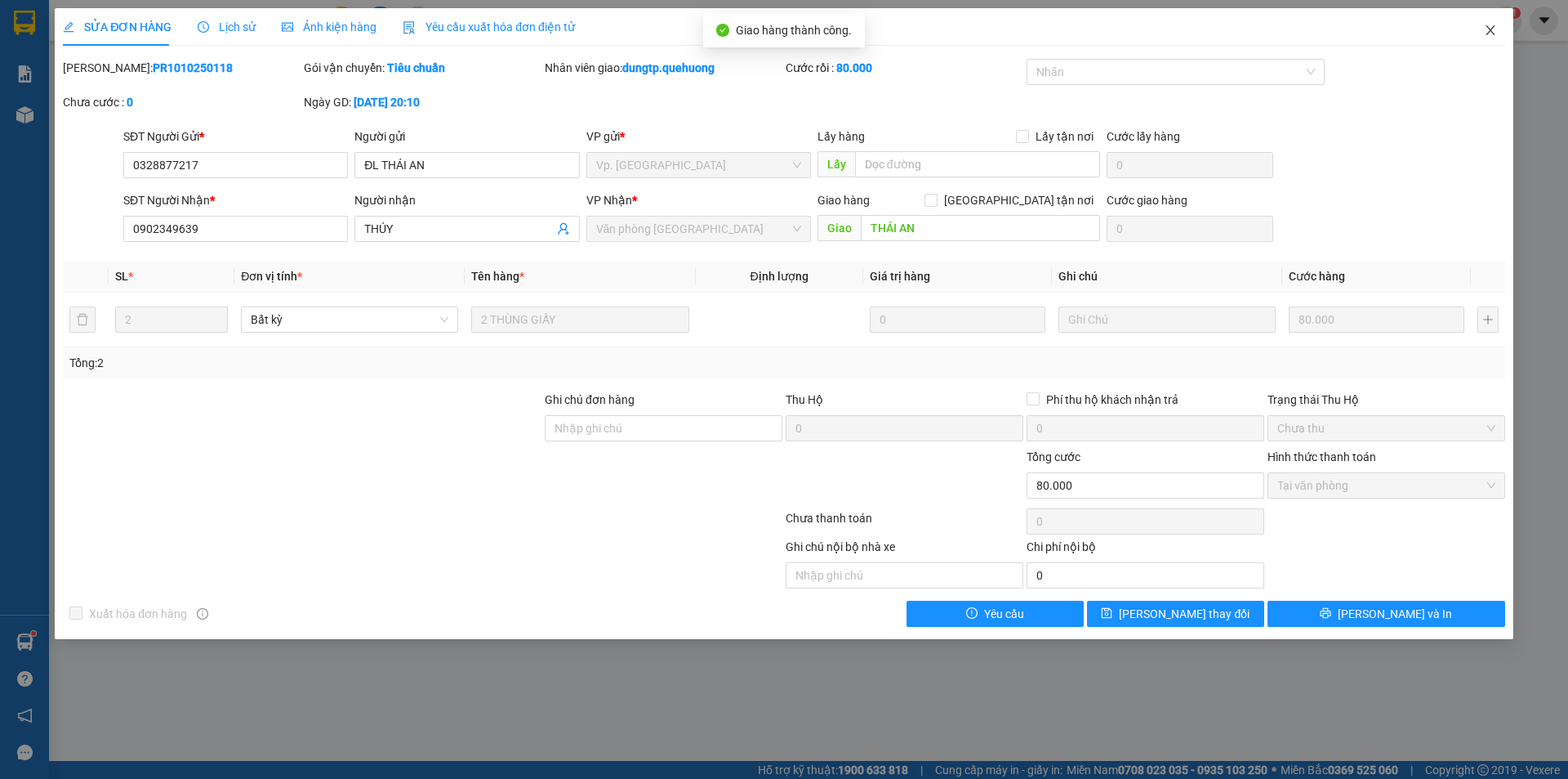
click at [1489, 25] on icon "close" at bounding box center [1490, 30] width 13 height 13
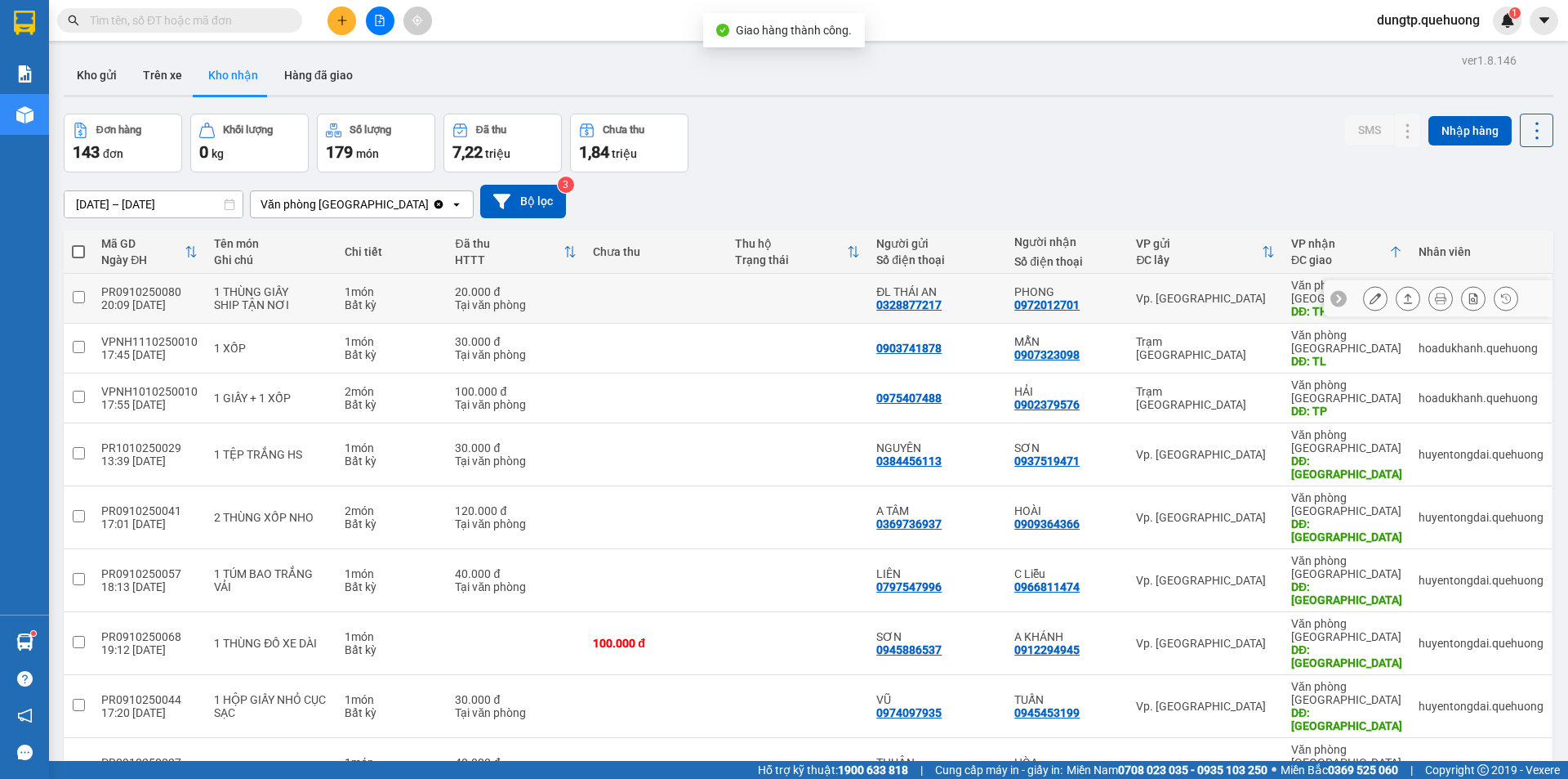
click at [1370, 293] on icon at bounding box center [1376, 299] width 12 height 12
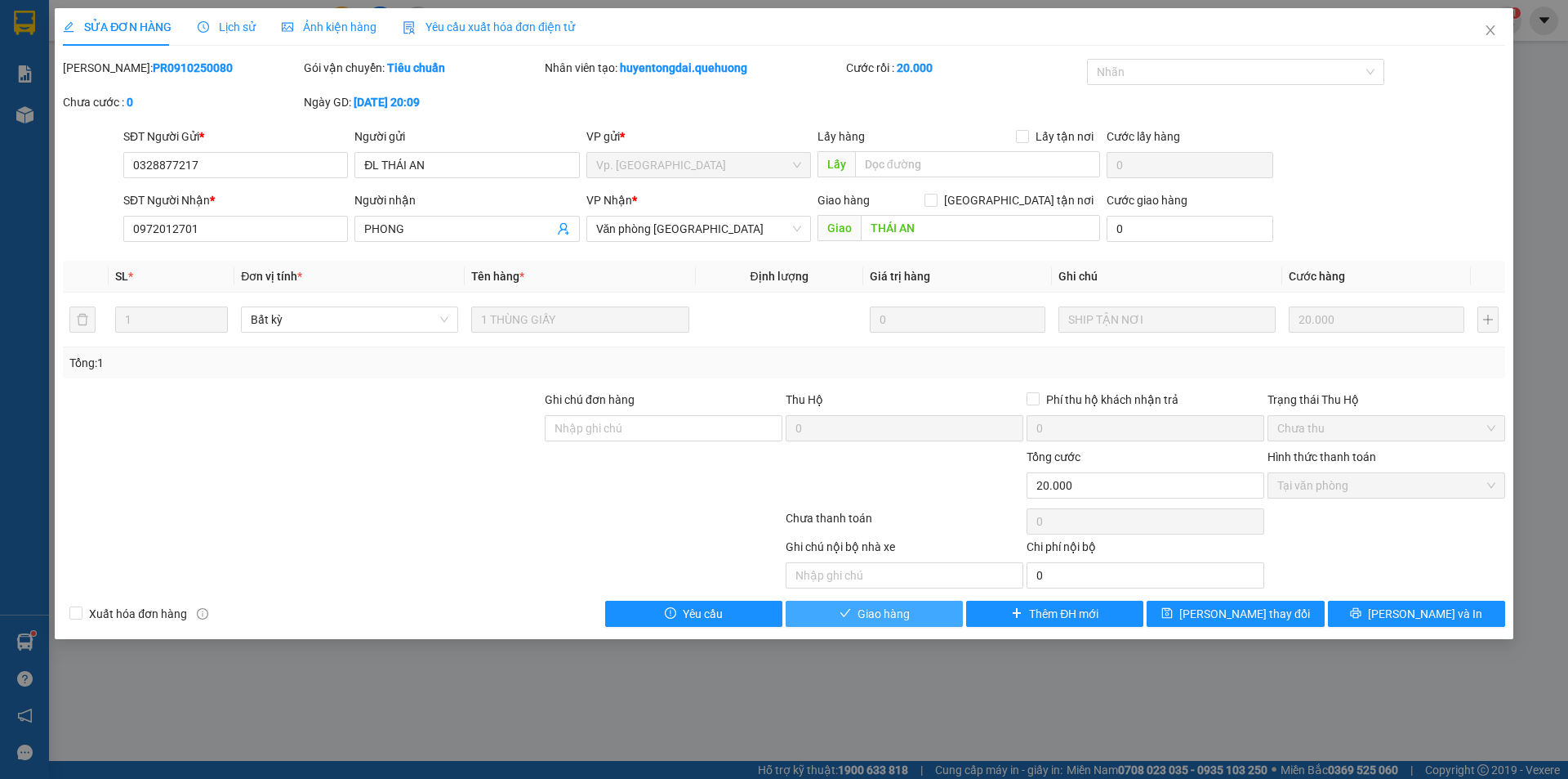
click at [866, 611] on span "Giao hàng" at bounding box center [884, 613] width 52 height 18
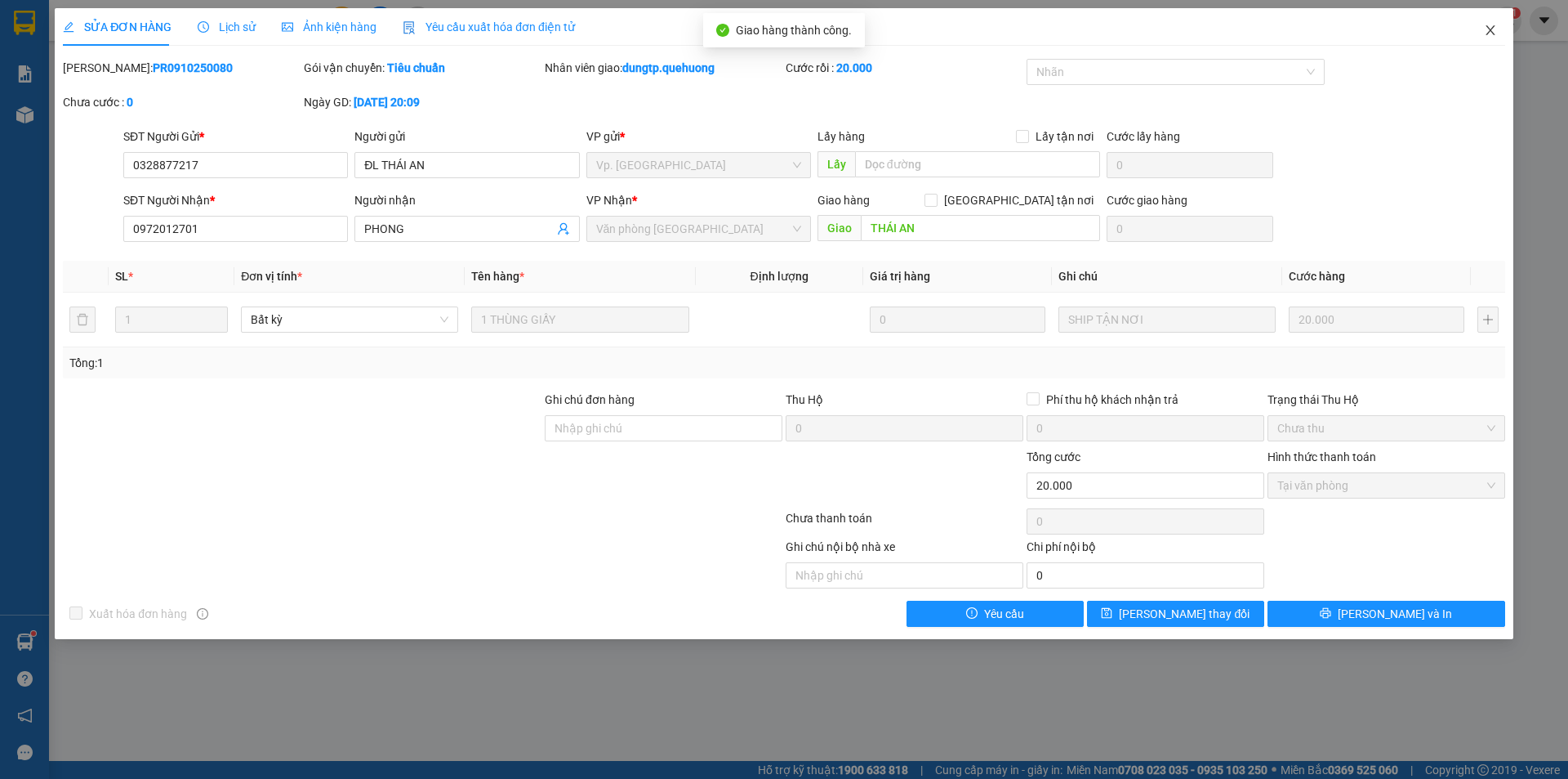
click at [1488, 28] on icon "close" at bounding box center [1490, 30] width 9 height 10
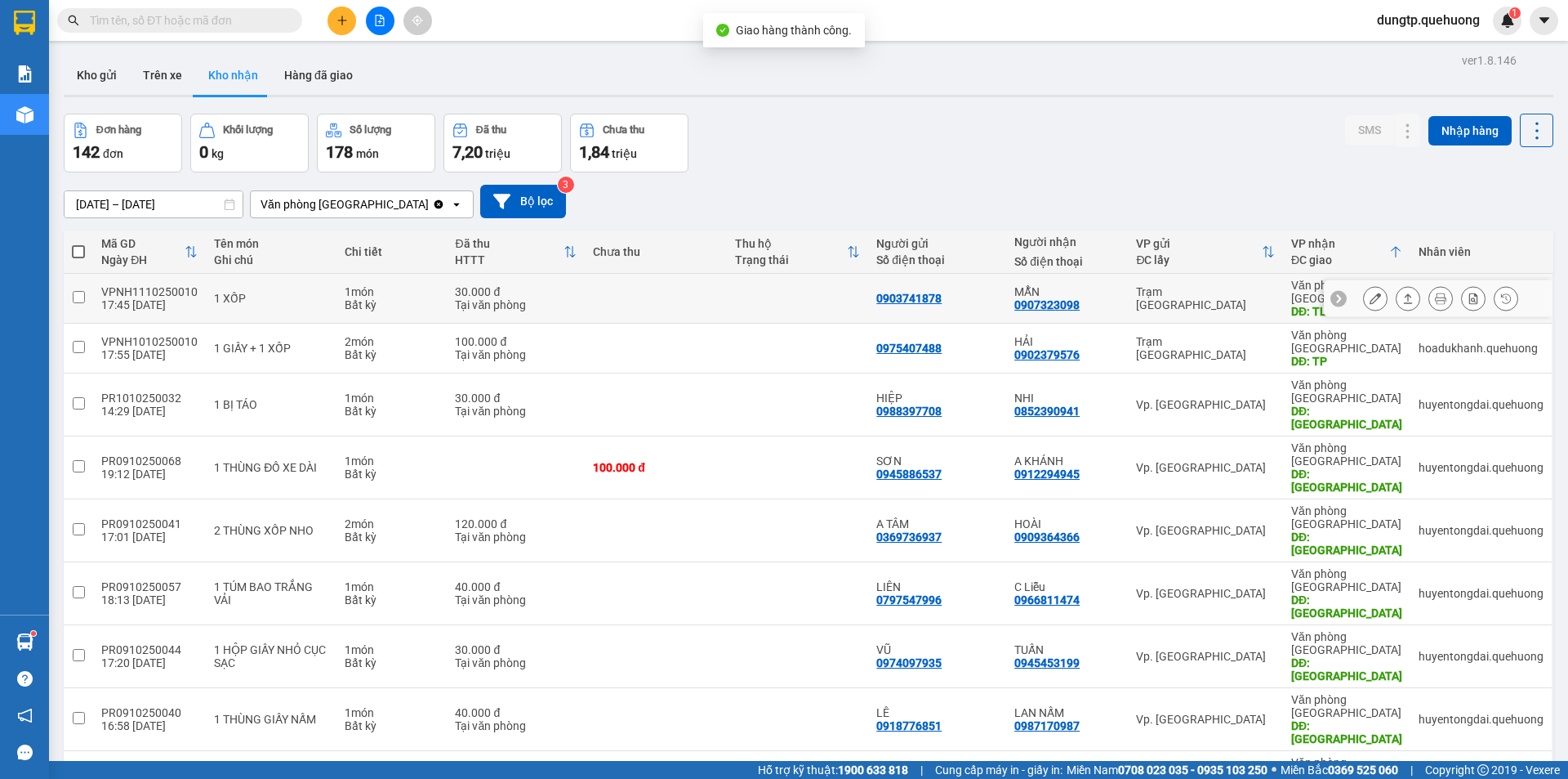
click at [1370, 297] on icon at bounding box center [1376, 299] width 12 height 12
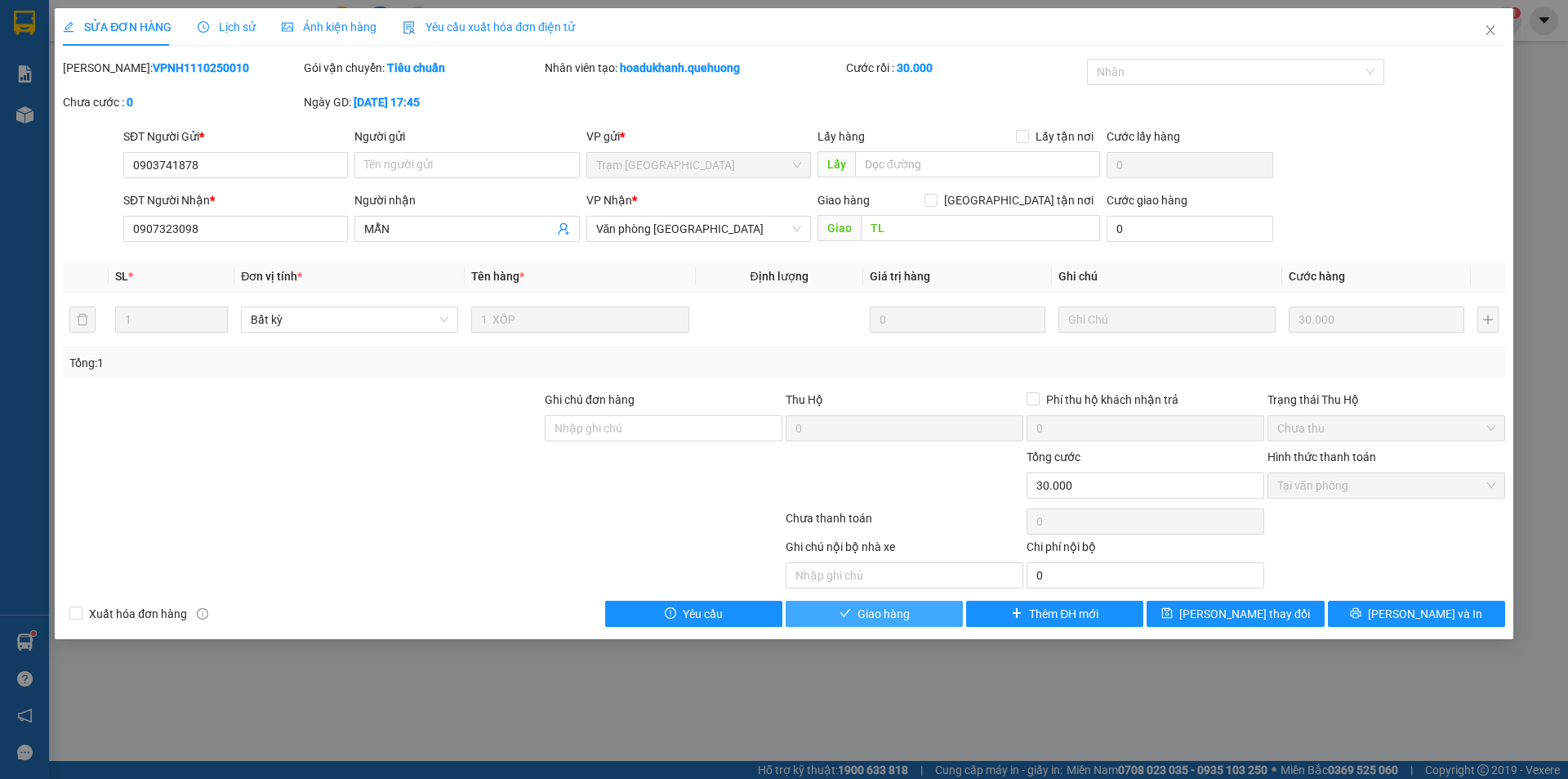
click at [849, 605] on button "Giao hàng" at bounding box center [875, 613] width 178 height 26
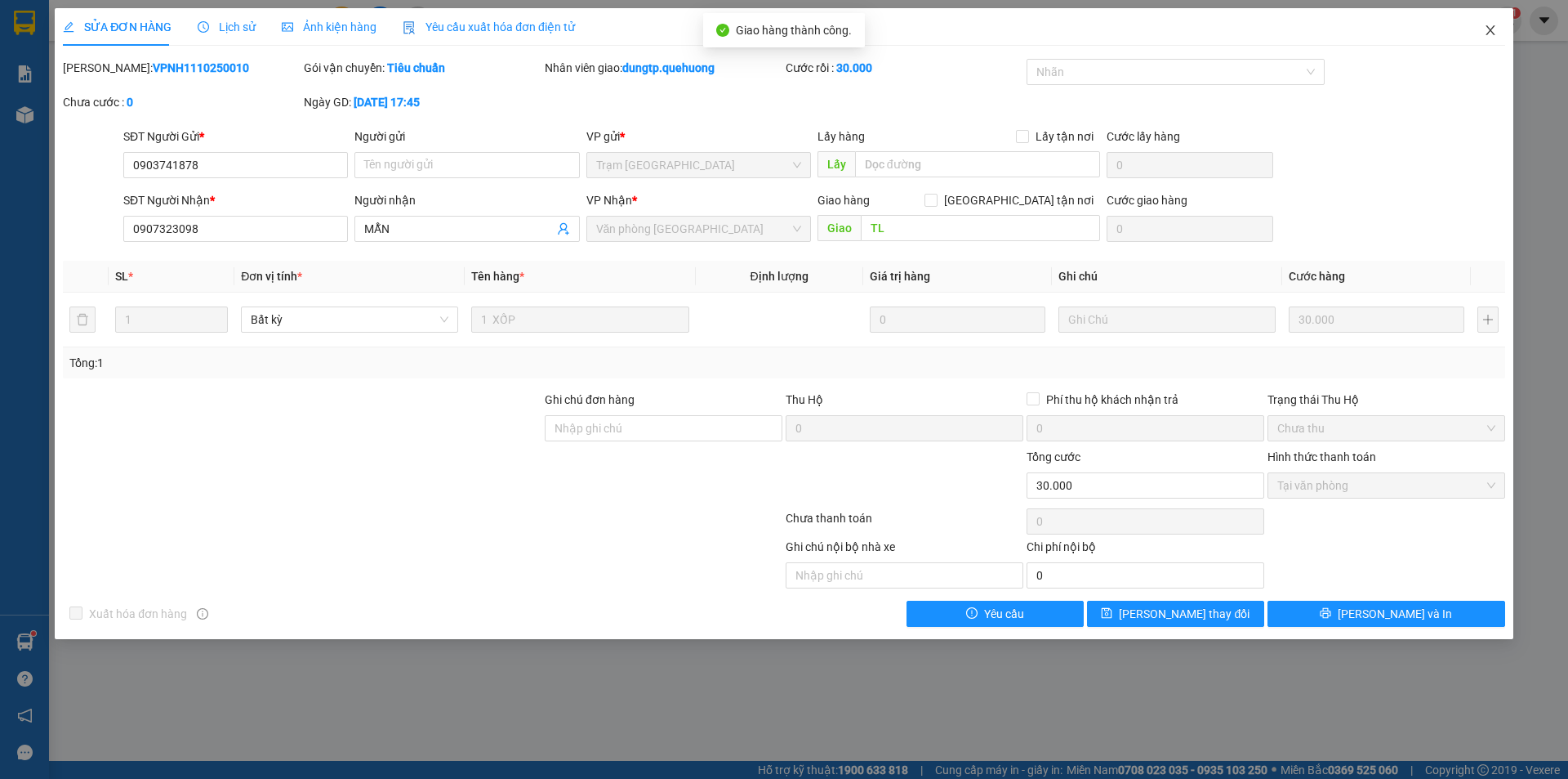
click at [1489, 25] on icon "close" at bounding box center [1490, 30] width 13 height 13
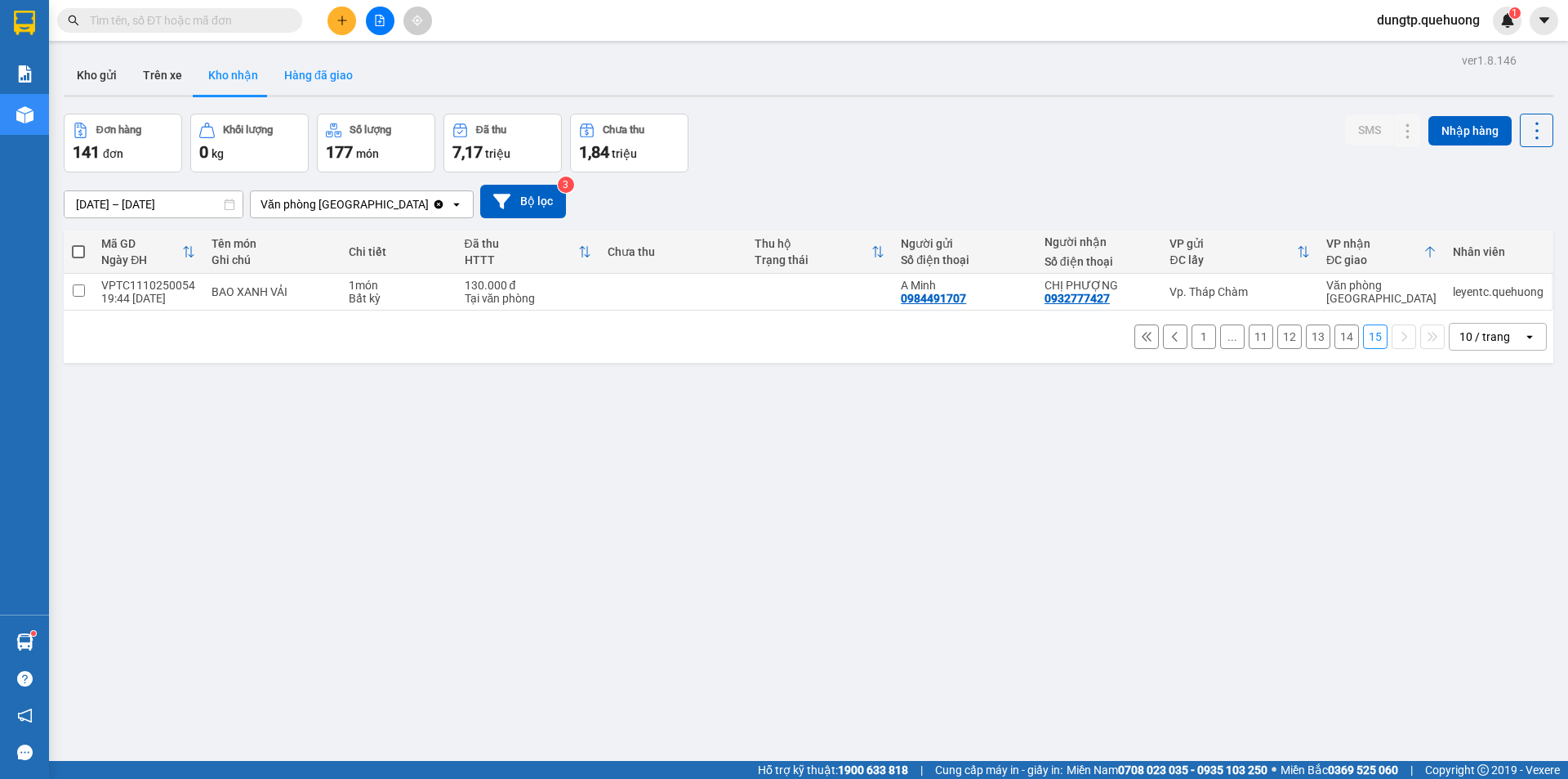
click at [342, 77] on button "Hàng đã giao" at bounding box center [319, 75] width 95 height 39
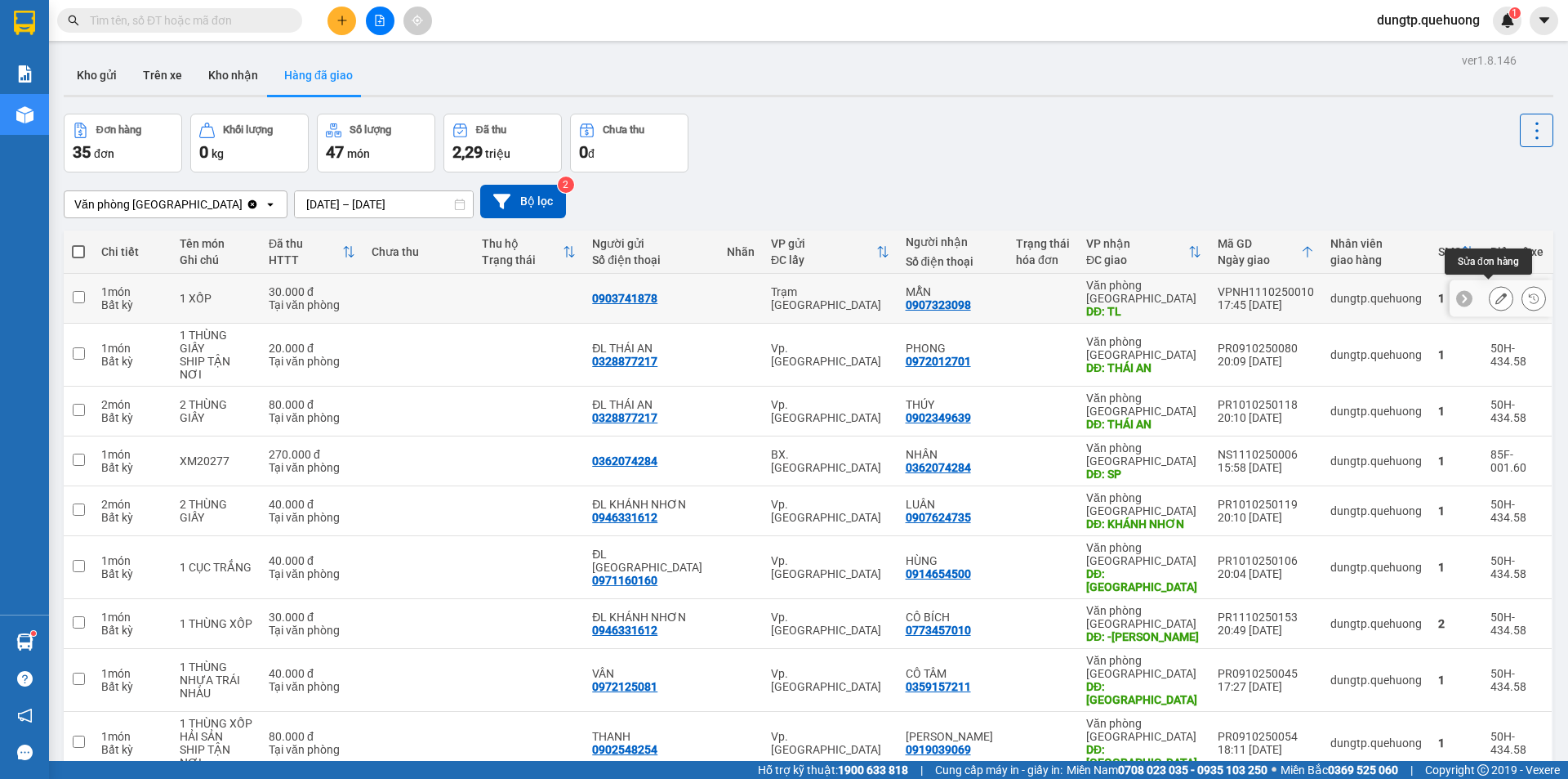
click at [1495, 297] on icon at bounding box center [1501, 299] width 12 height 12
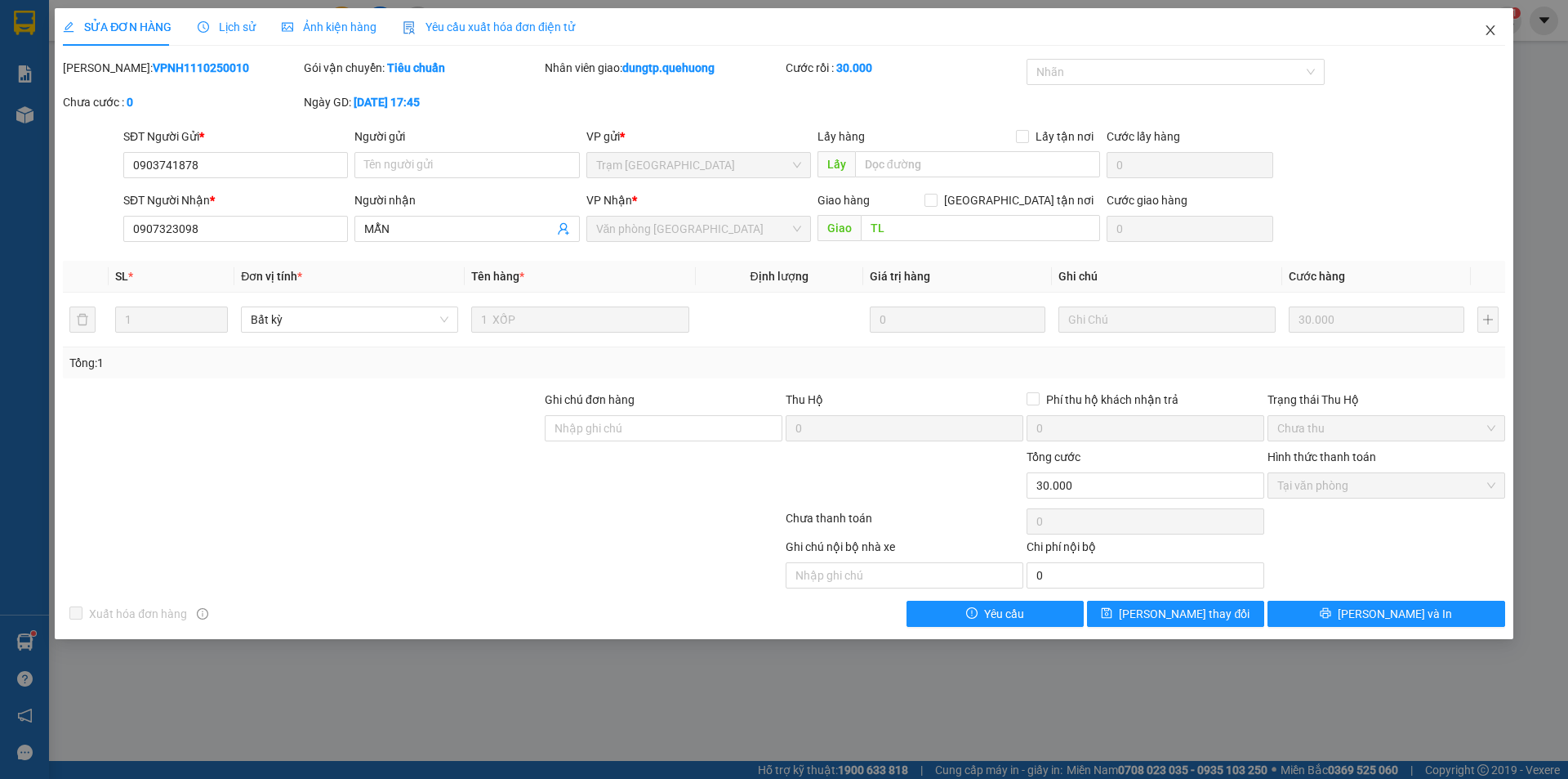
click at [1494, 27] on icon "close" at bounding box center [1490, 30] width 13 height 13
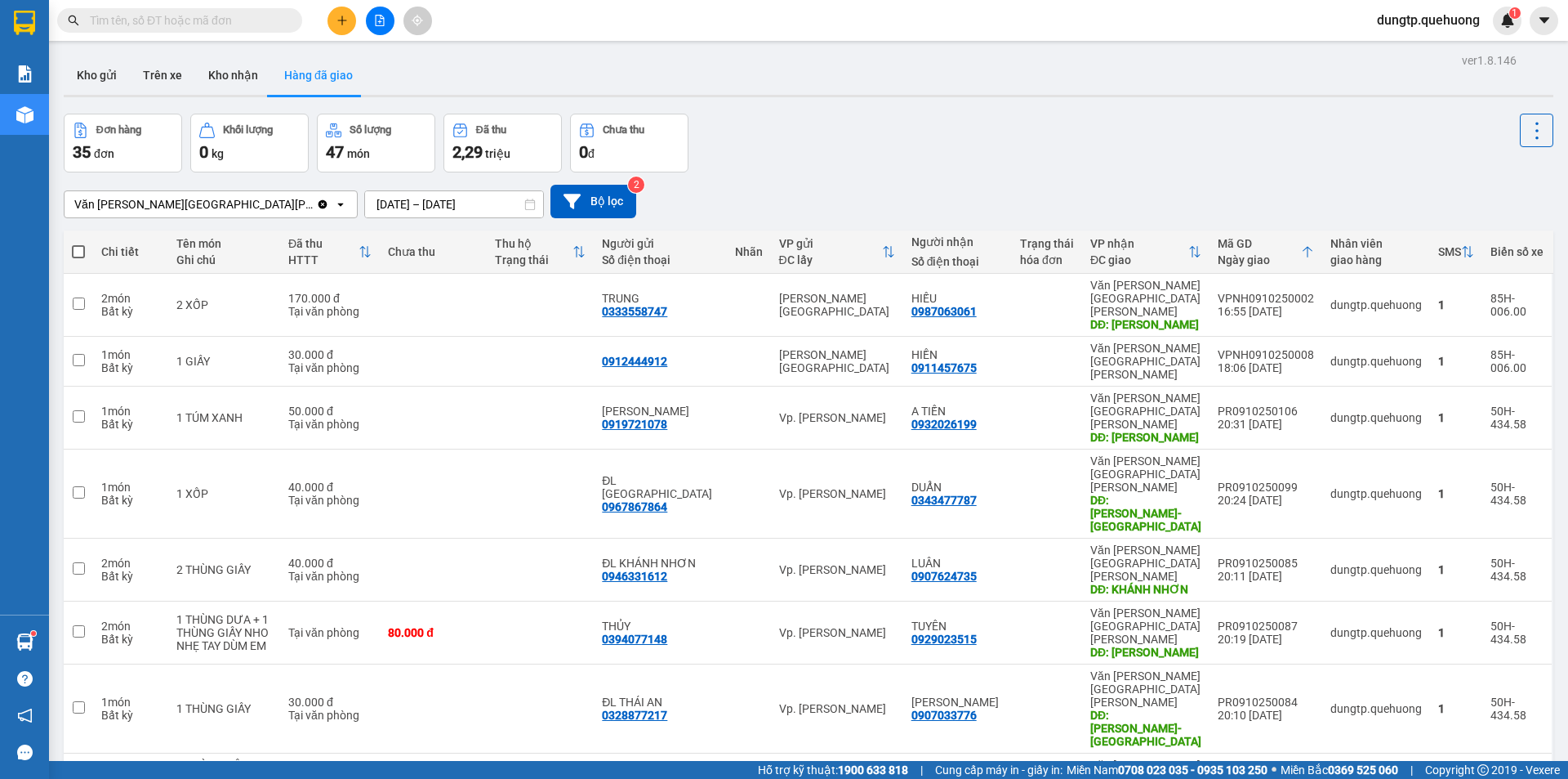
drag, startPoint x: 218, startPoint y: 74, endPoint x: 409, endPoint y: 184, distance: 220.4
click at [219, 74] on button "Kho nhận" at bounding box center [233, 75] width 76 height 39
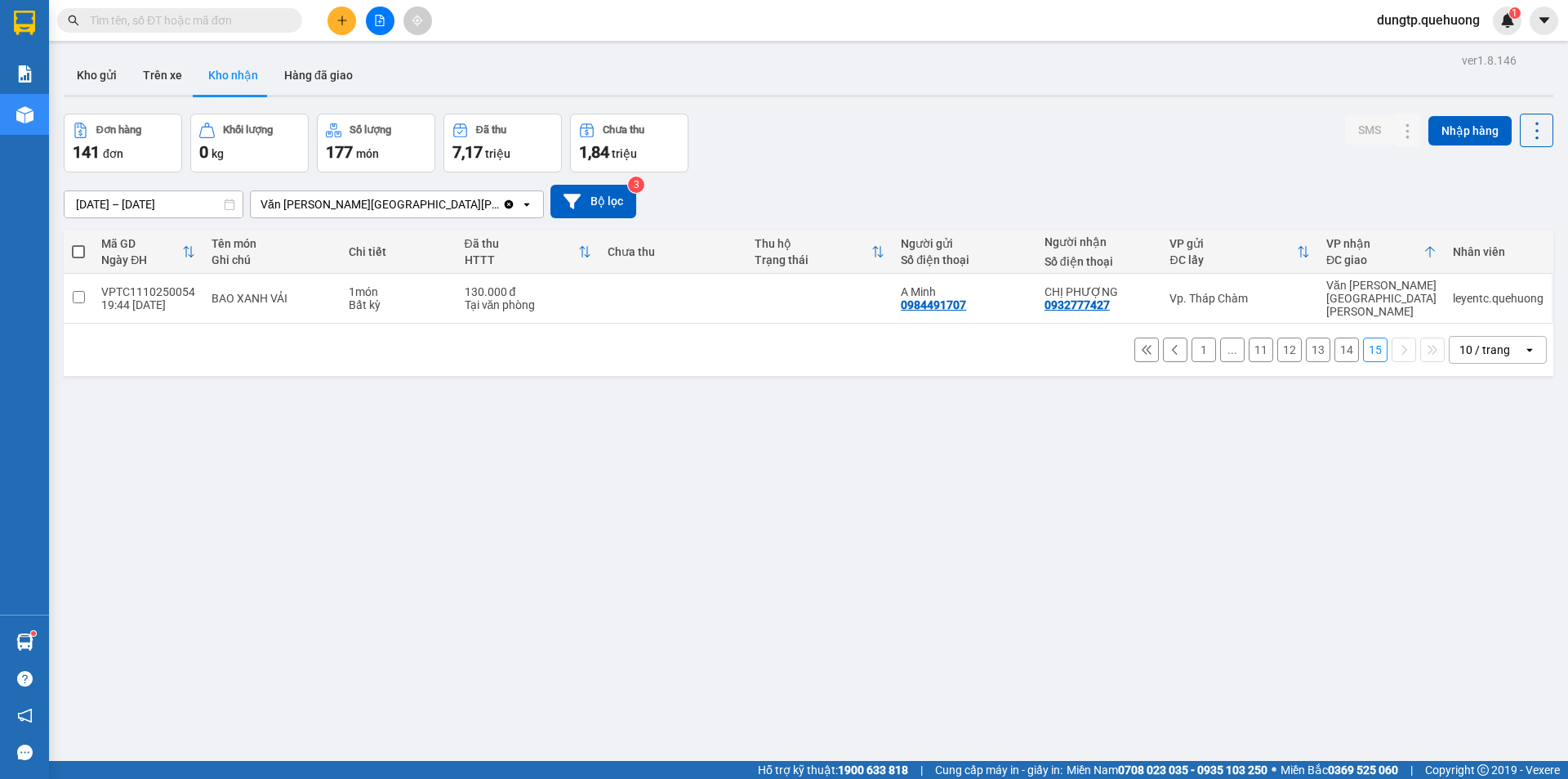
click at [1335, 341] on button "14" at bounding box center [1347, 349] width 25 height 25
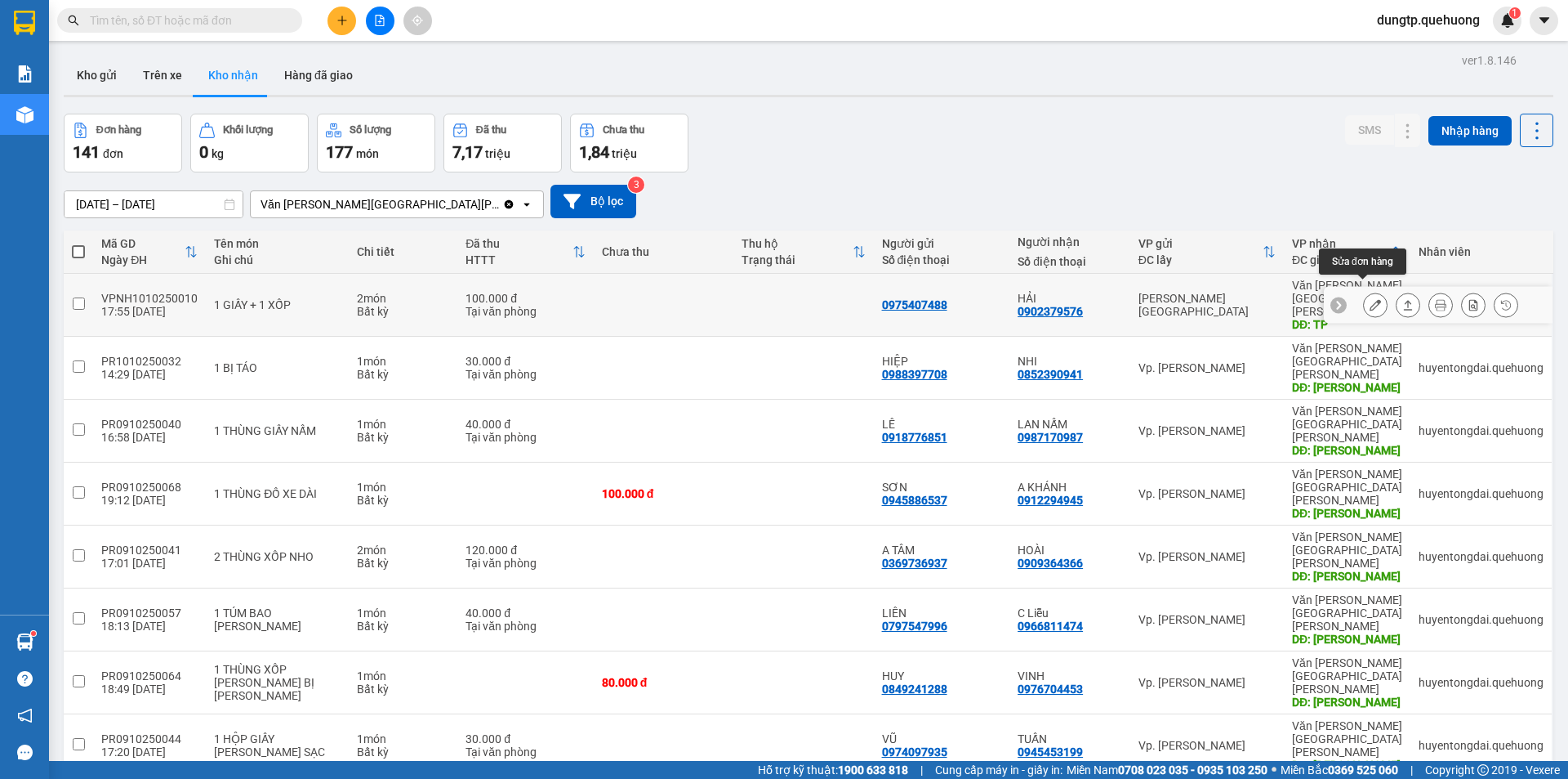
click at [1370, 299] on icon at bounding box center [1376, 305] width 12 height 12
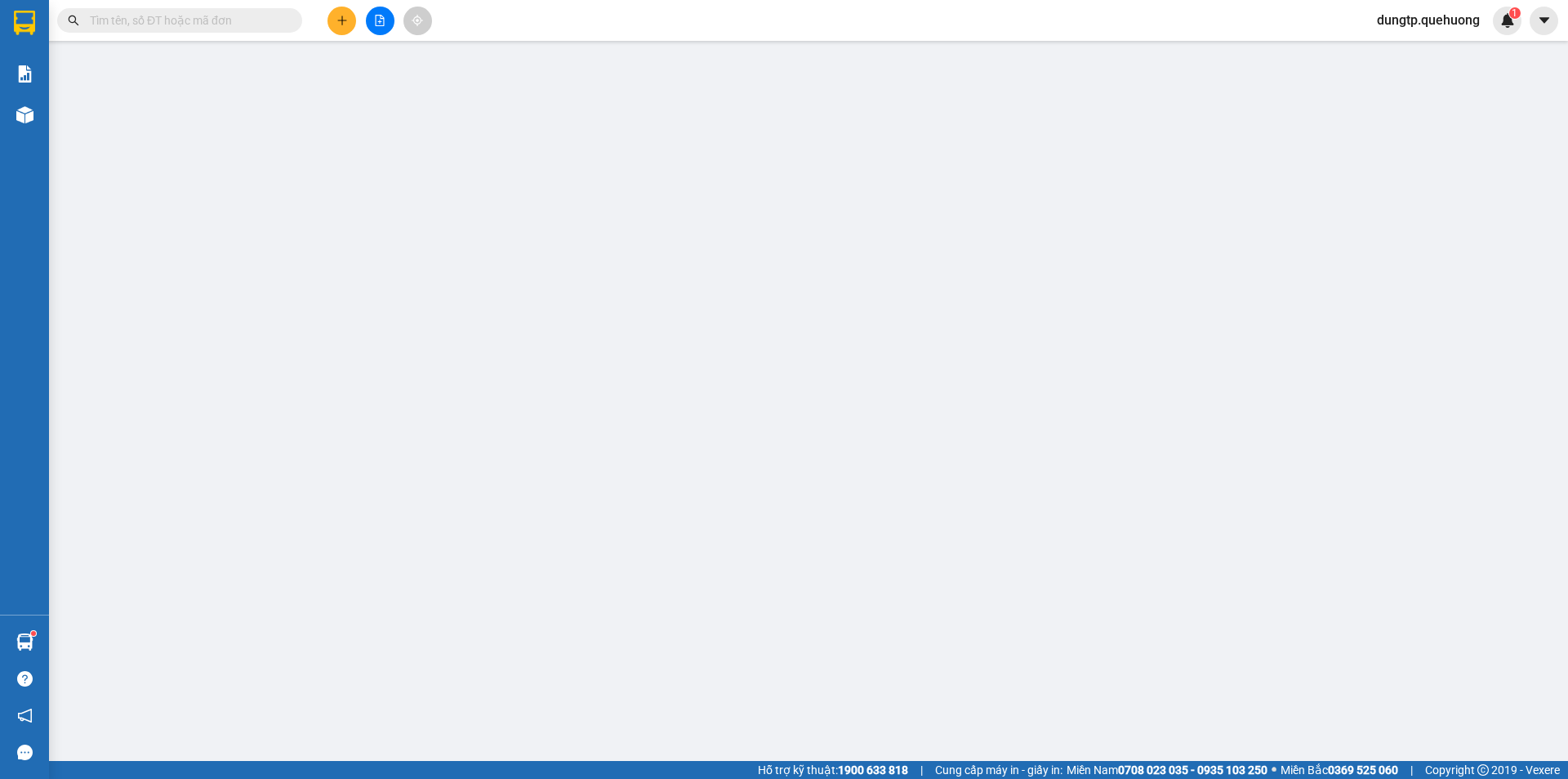
type input "0975407488"
type input "0902379576"
type input "HẢI"
type input "TP"
type input "0"
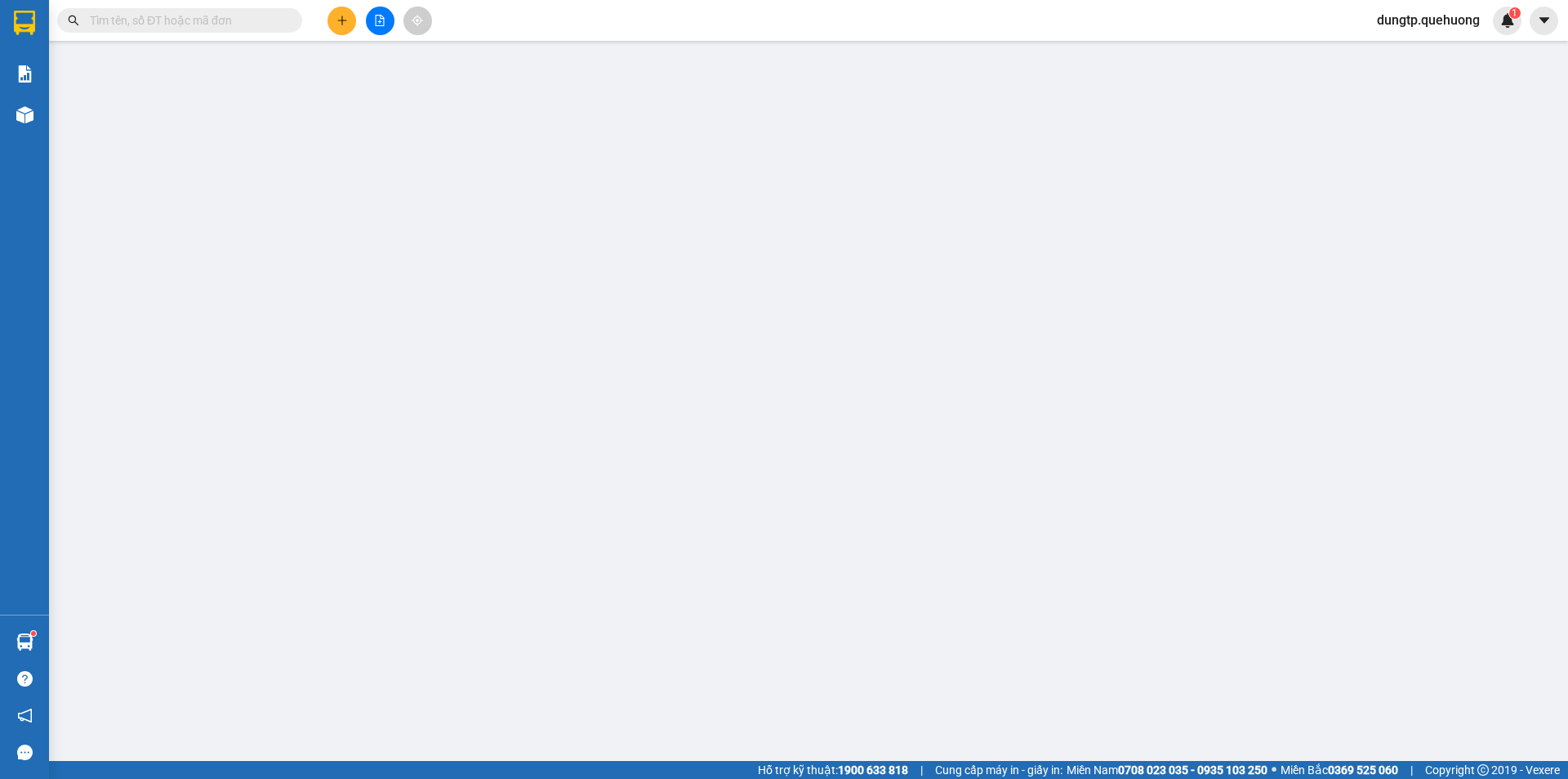
type input "100.000"
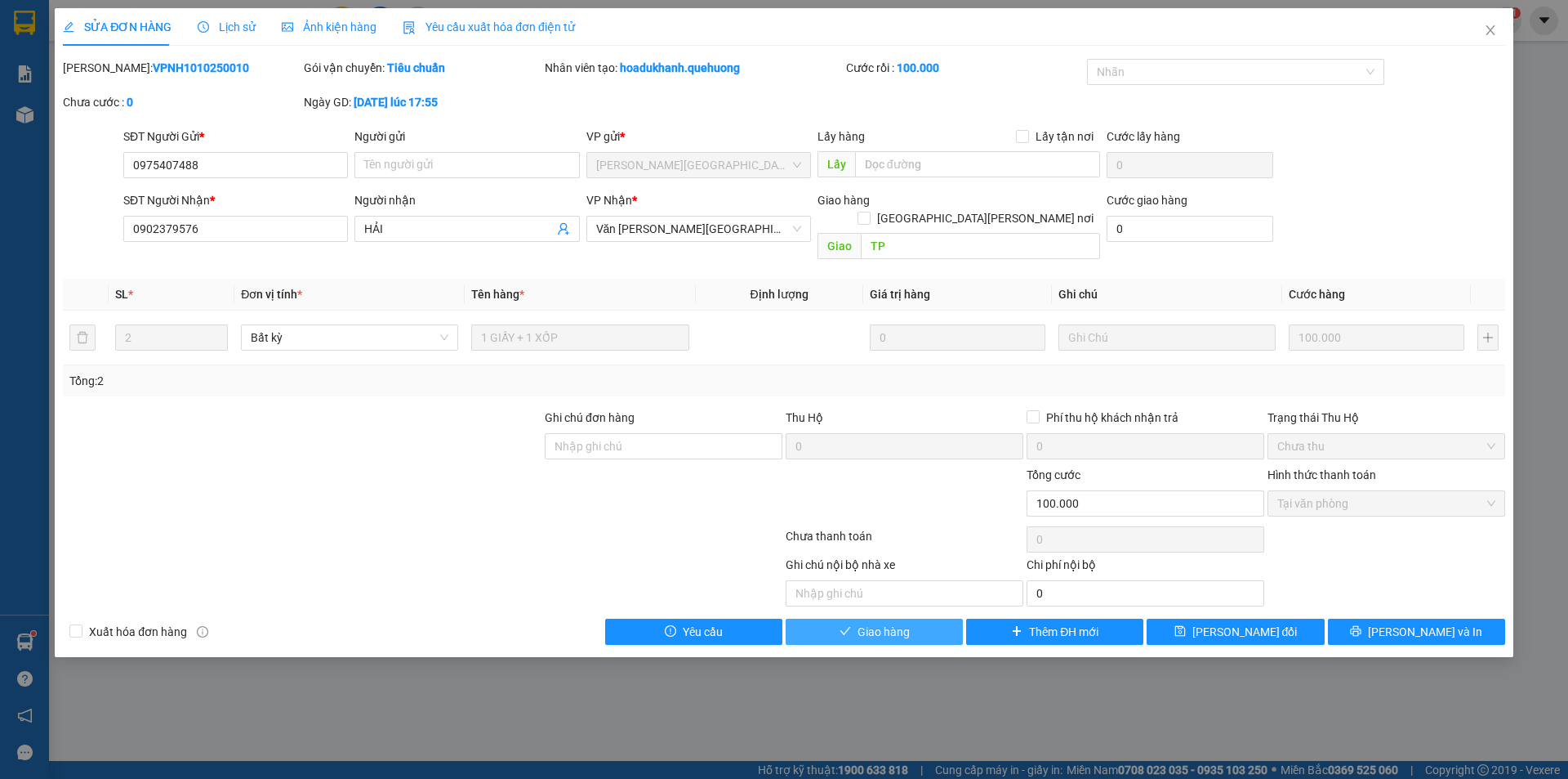
click at [904, 623] on button "Giao hàng" at bounding box center [875, 632] width 178 height 26
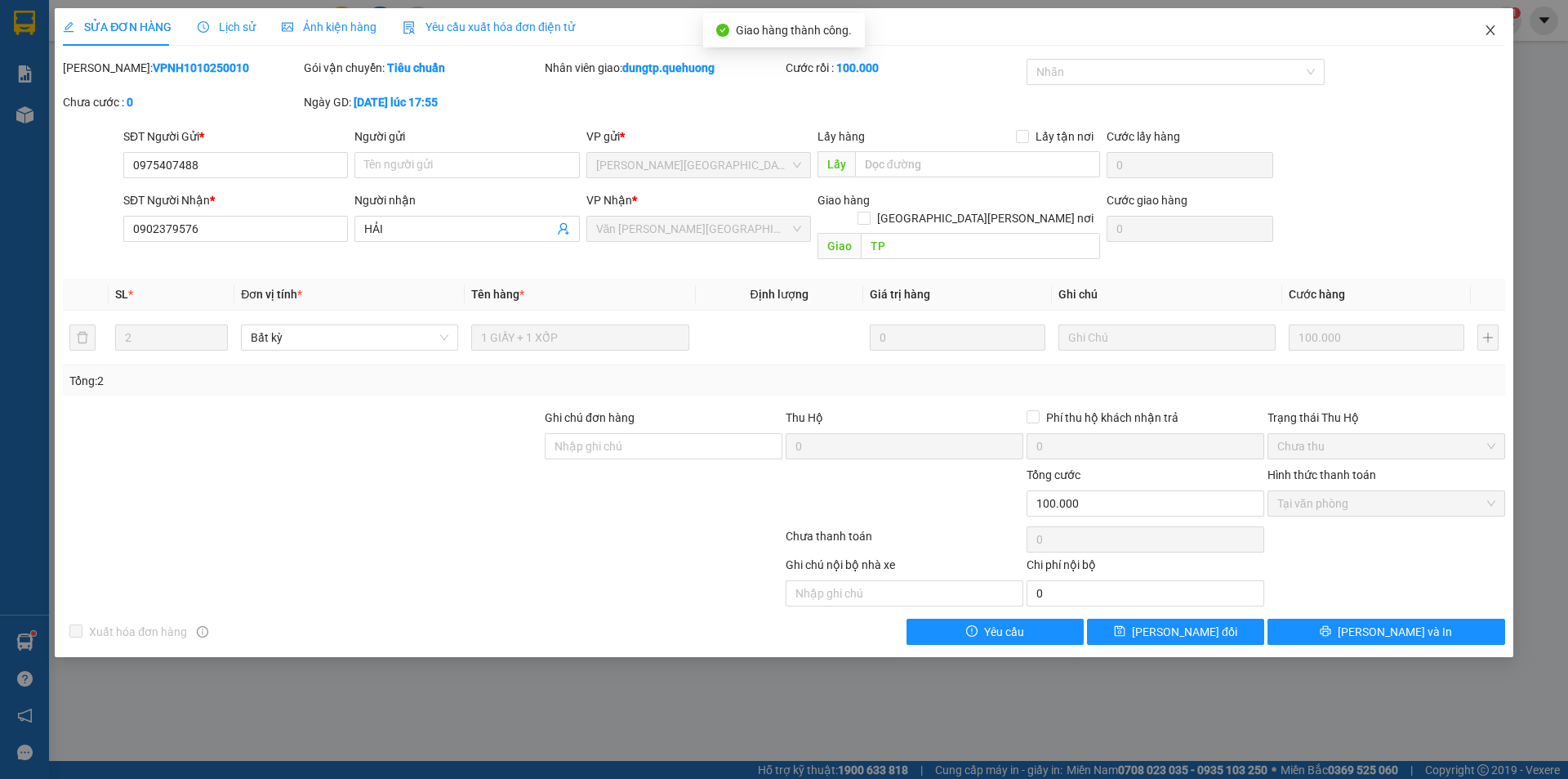
click at [1494, 31] on icon "close" at bounding box center [1490, 30] width 13 height 13
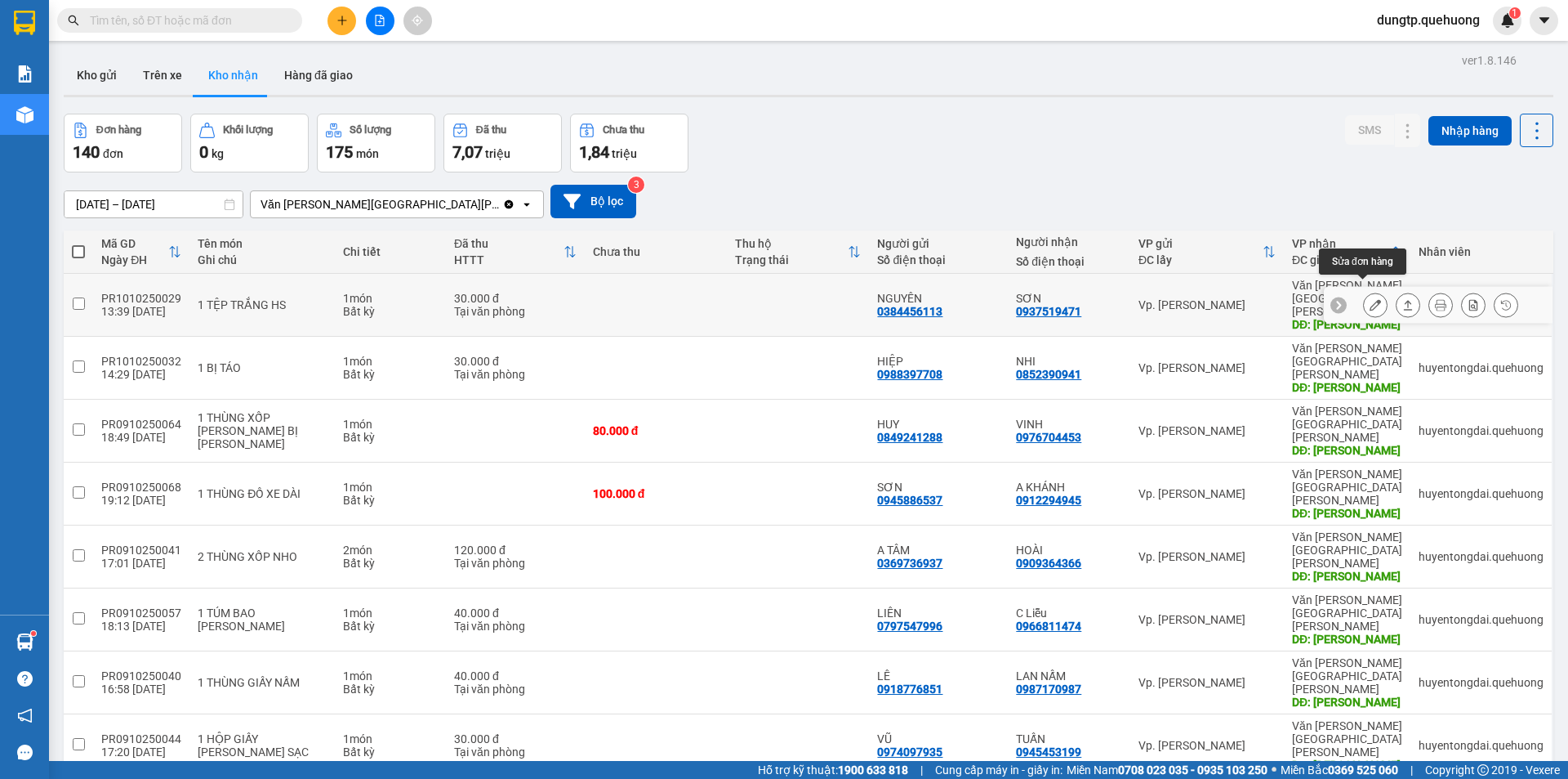
click at [1370, 299] on icon at bounding box center [1376, 305] width 12 height 12
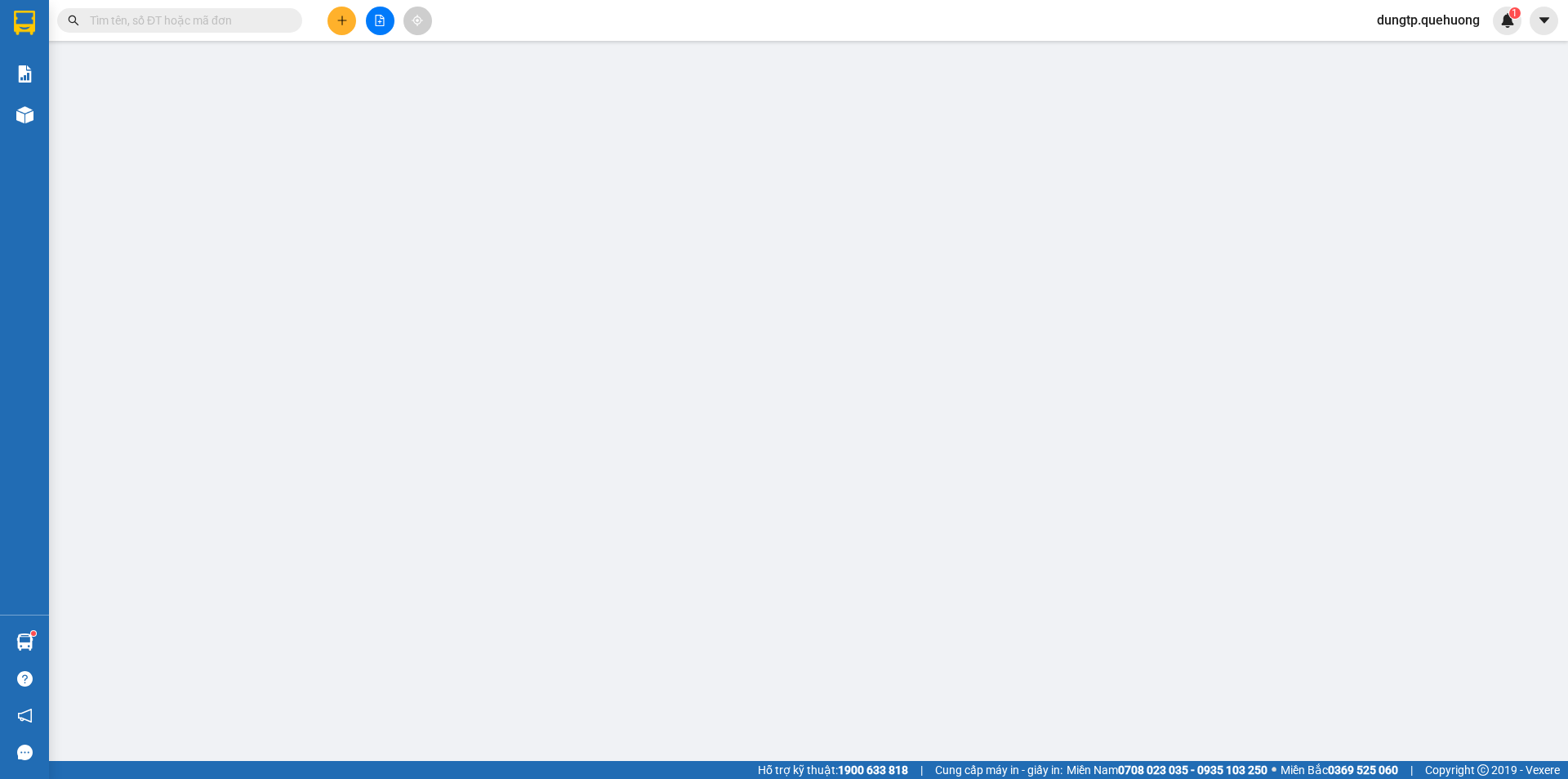
type input "0384456113"
type input "NGUYÊN"
type input "0937519471"
type input "SƠN"
type input "TÂN PHÚ"
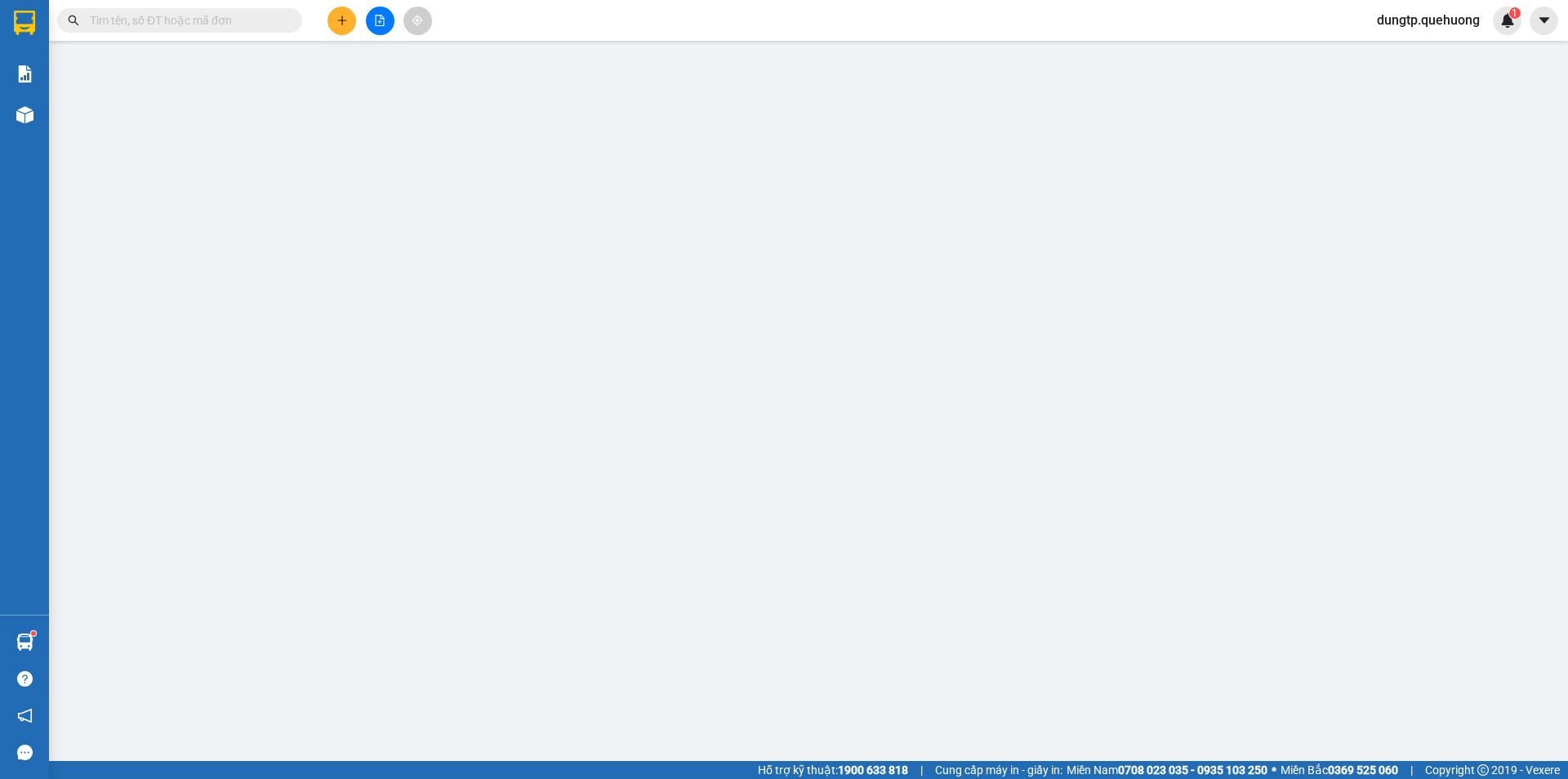
type input "0"
type input "30.000"
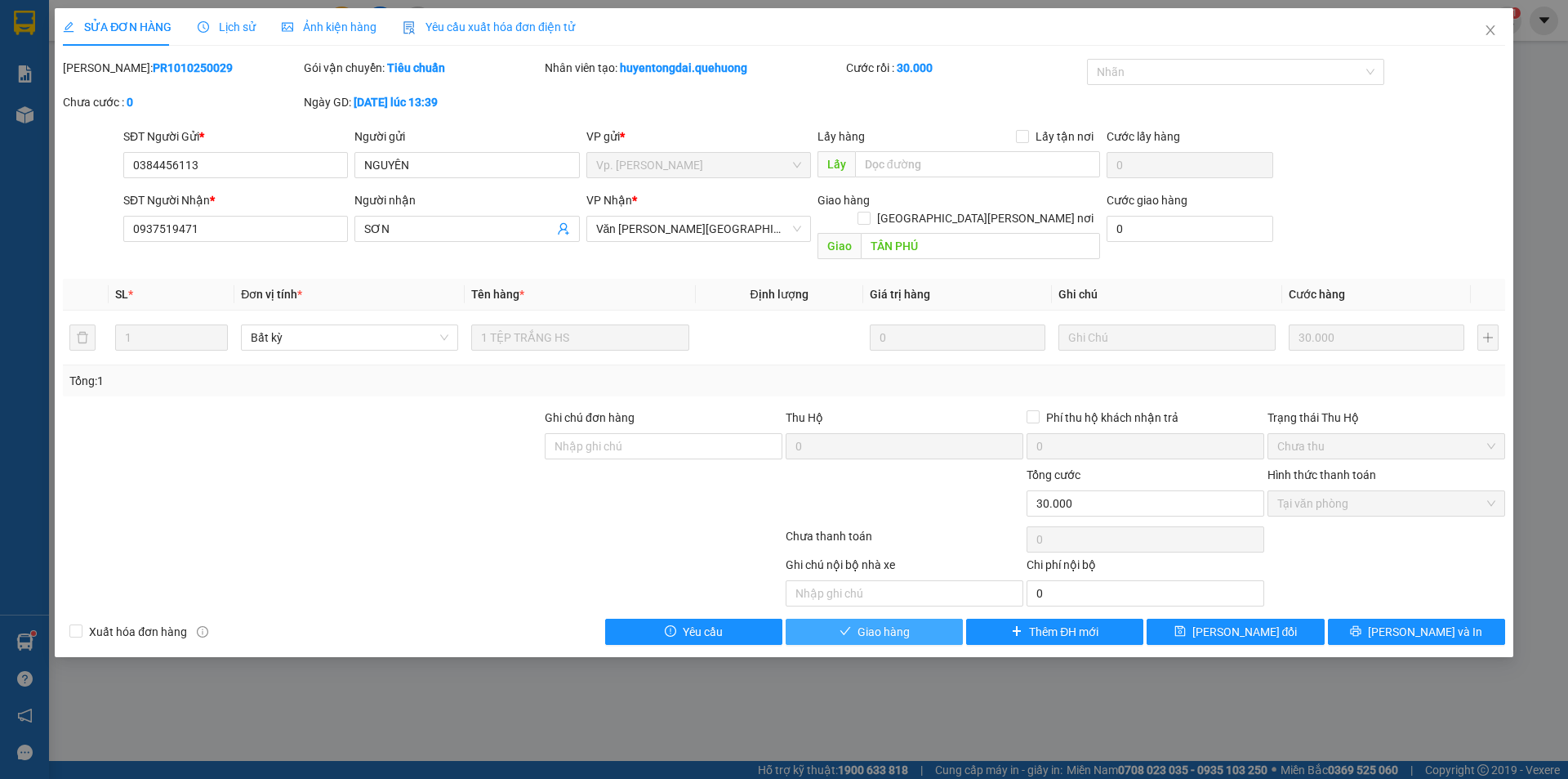
click at [937, 626] on button "Giao hàng" at bounding box center [875, 632] width 178 height 26
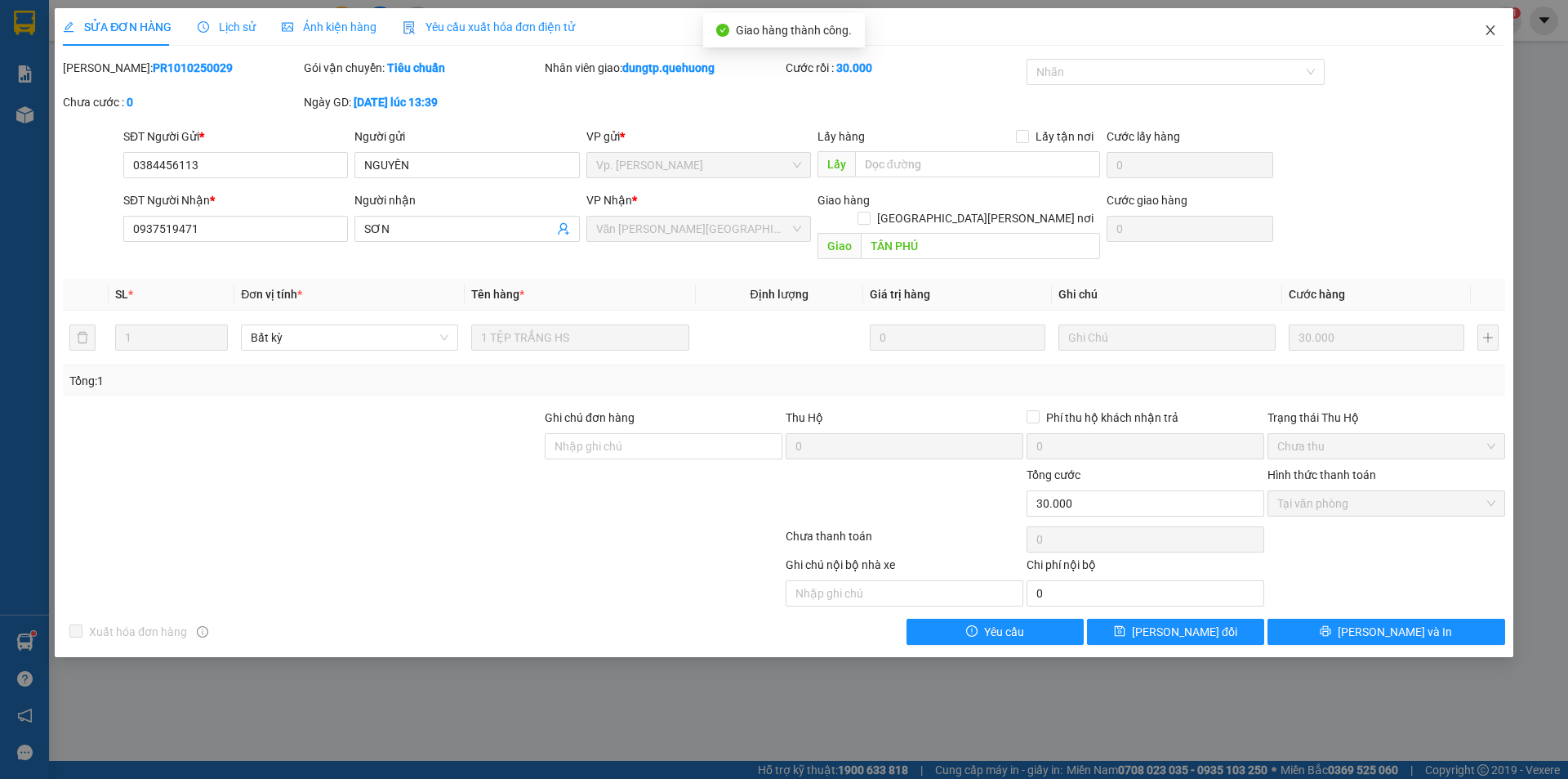
click at [1493, 36] on icon "close" at bounding box center [1490, 30] width 13 height 13
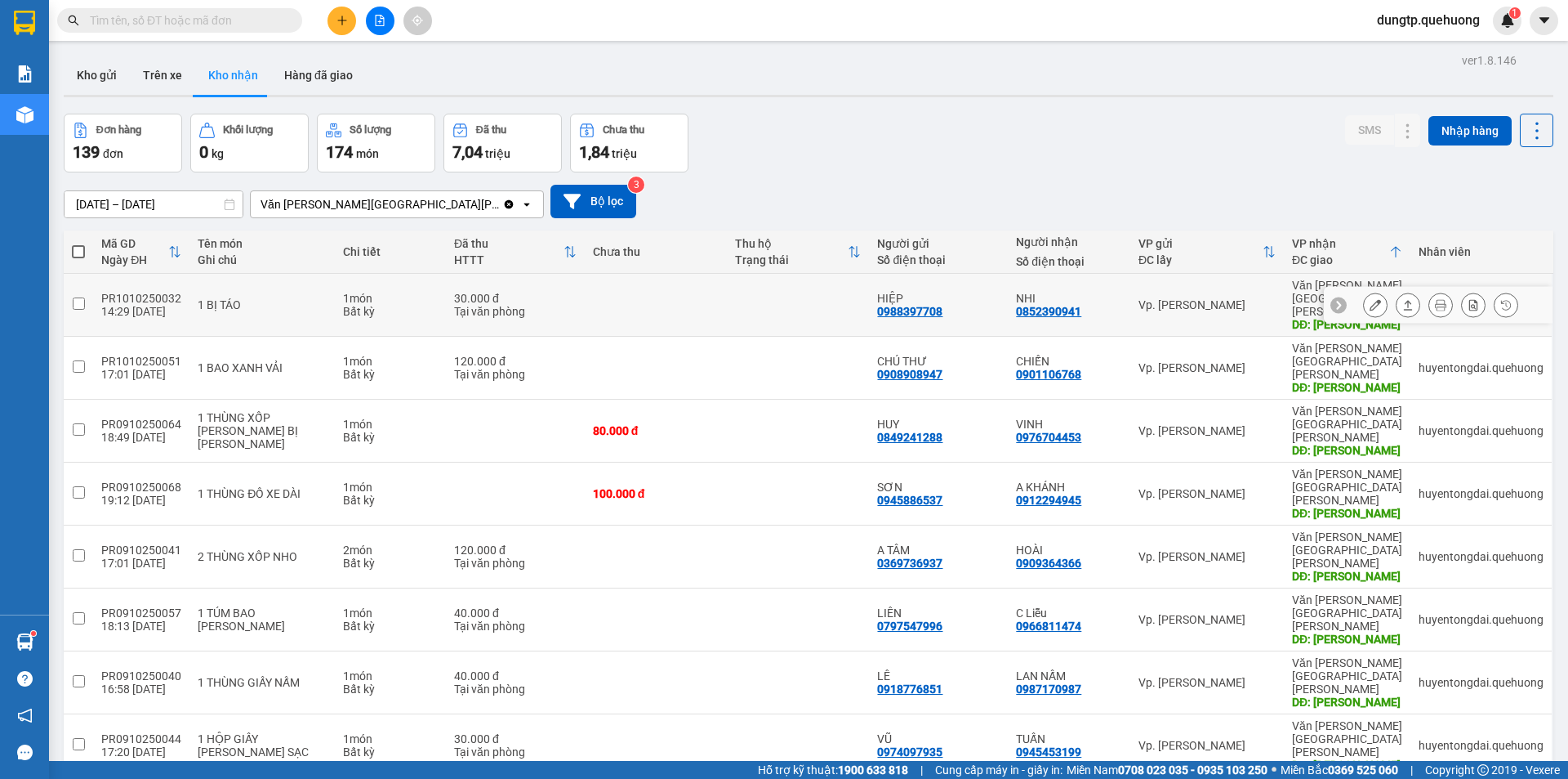
click at [1369, 294] on button at bounding box center [1375, 305] width 23 height 29
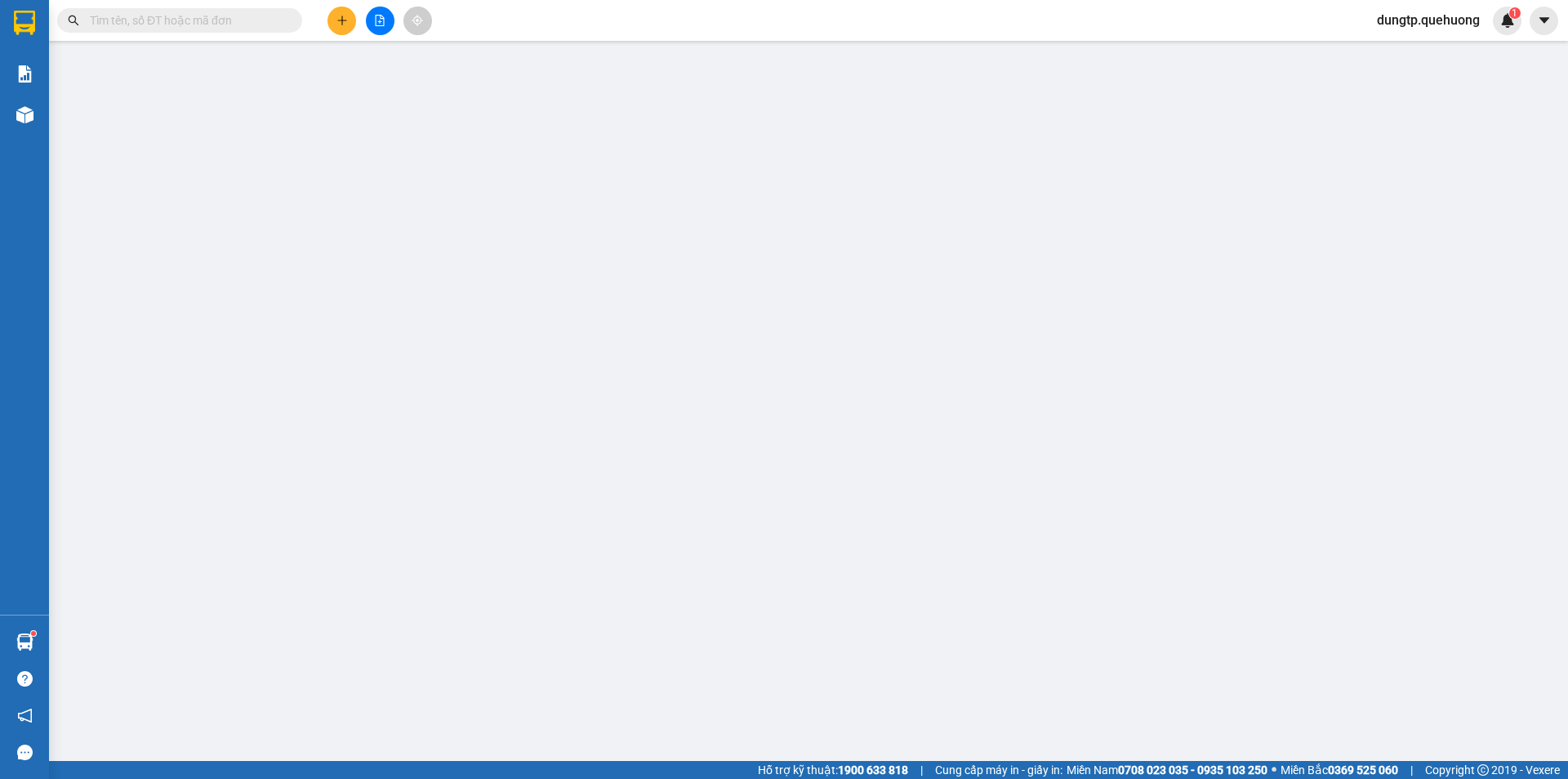
type input "0988397708"
type input "HIỆP"
type input "0852390941"
type input "NHI"
type input "TÂN PHÚ"
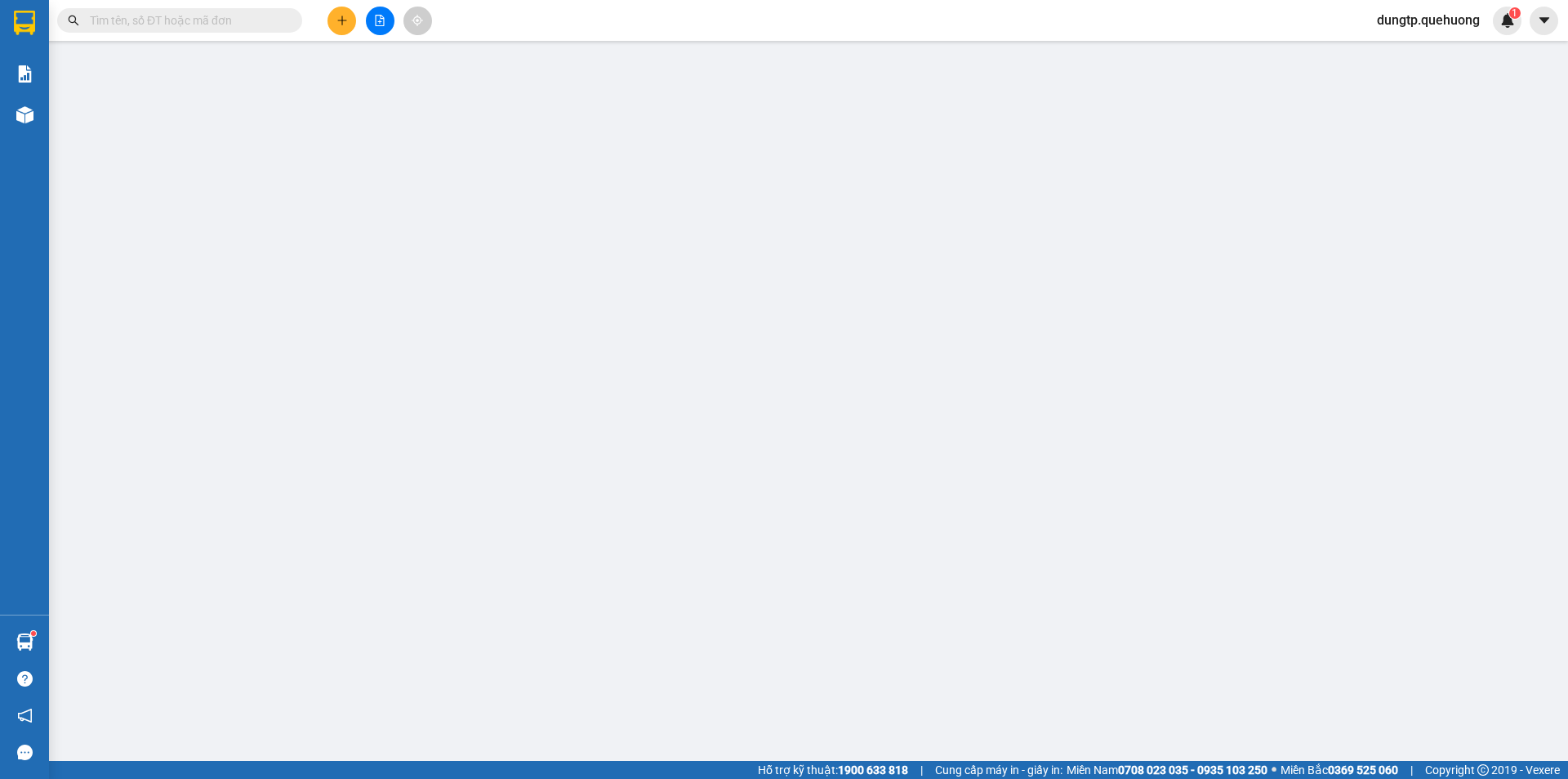
type input "0"
type input "30.000"
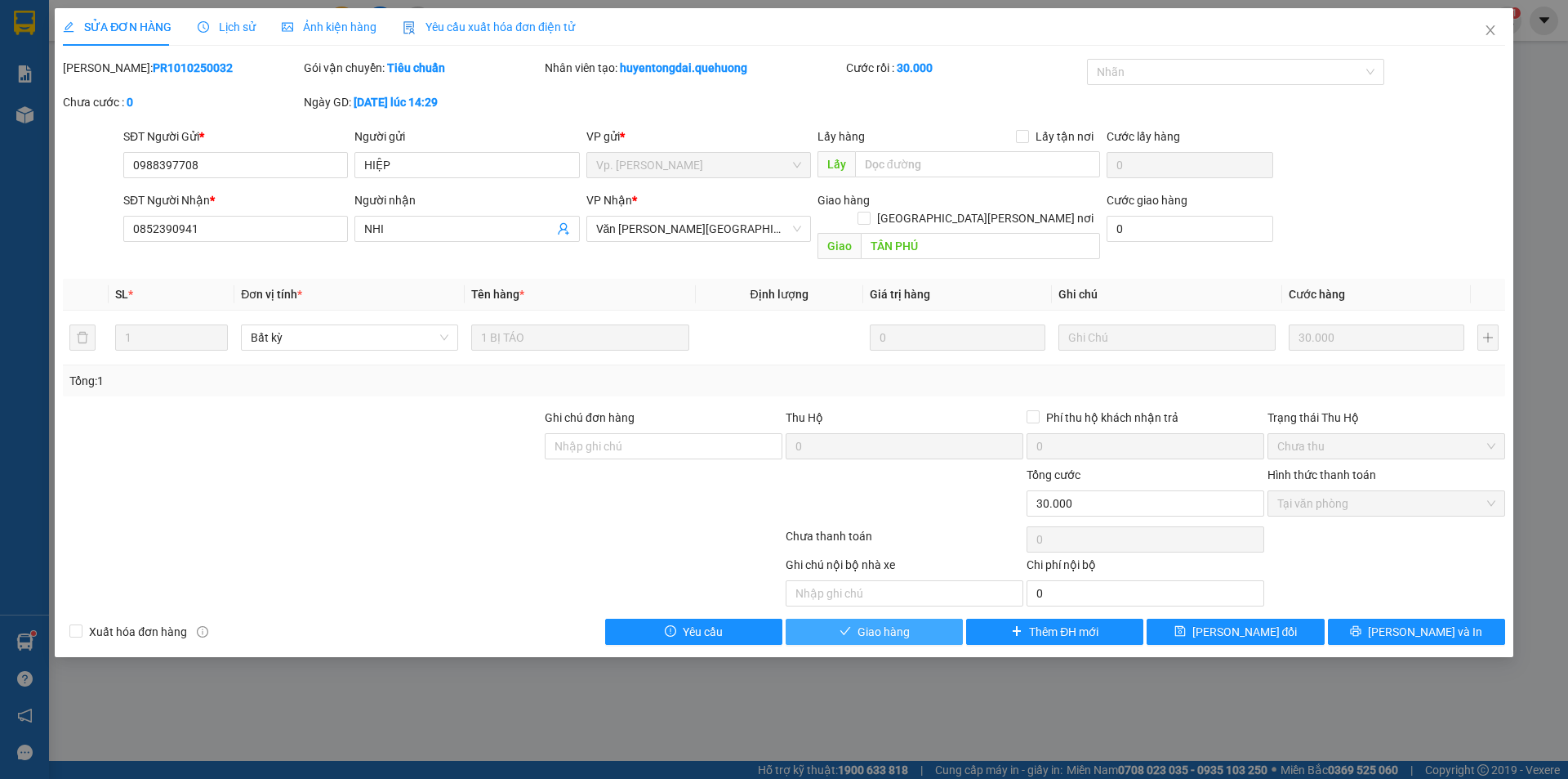
click at [946, 619] on button "Giao hàng" at bounding box center [875, 632] width 178 height 26
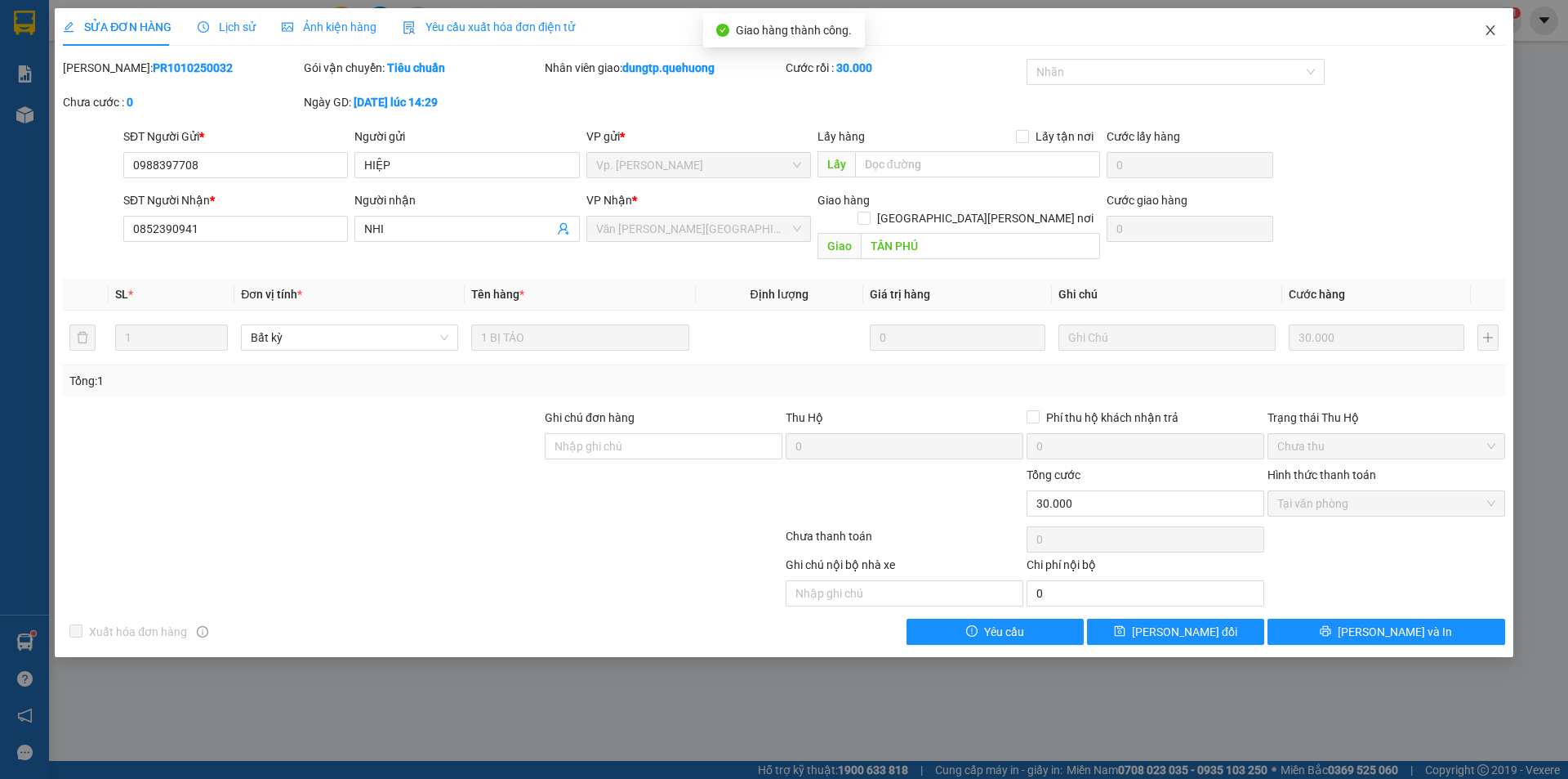
click at [1505, 41] on span "Close" at bounding box center [1491, 31] width 46 height 46
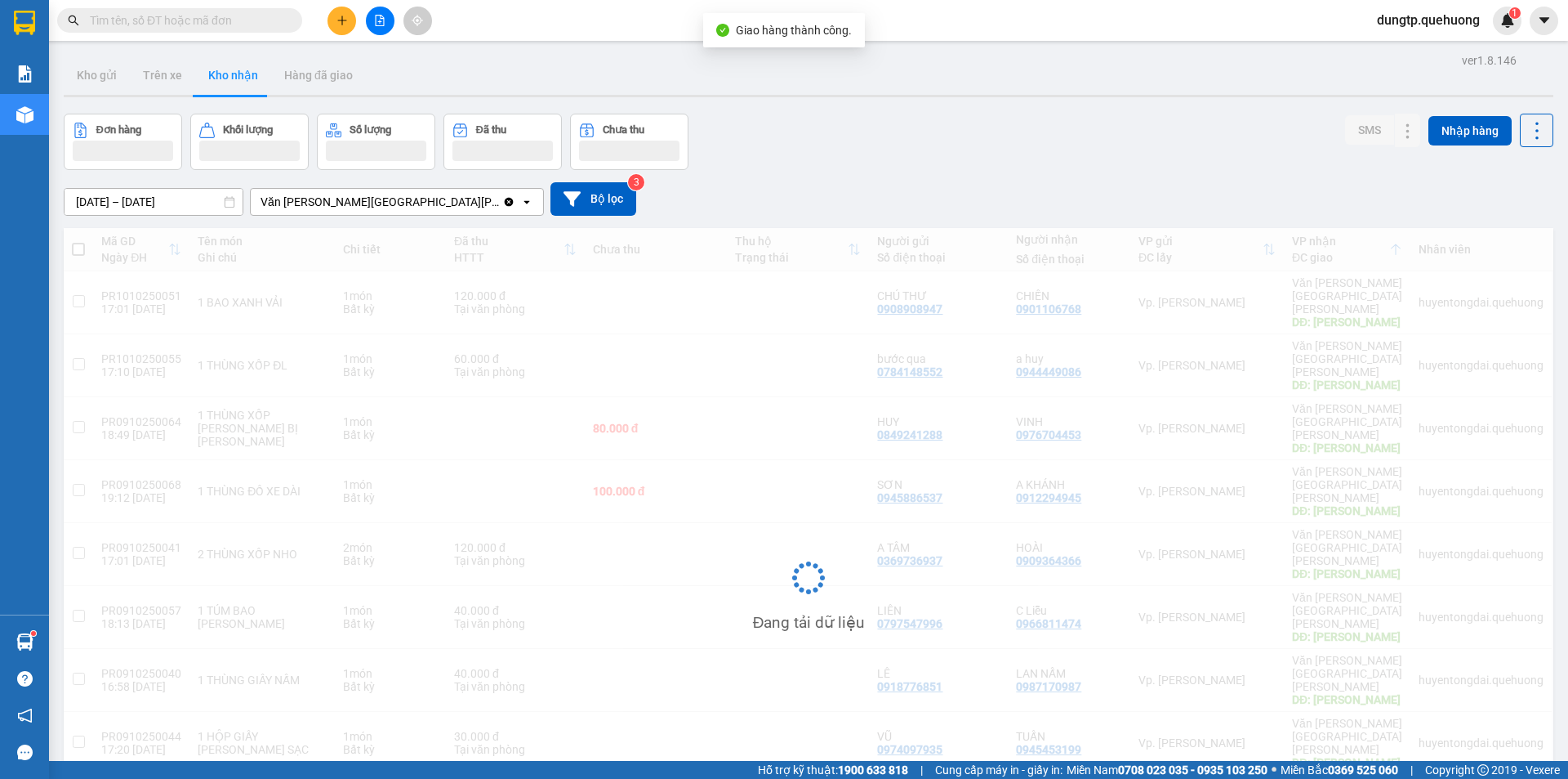
click at [1491, 35] on div "dungtp.quehuong 1" at bounding box center [1443, 21] width 158 height 29
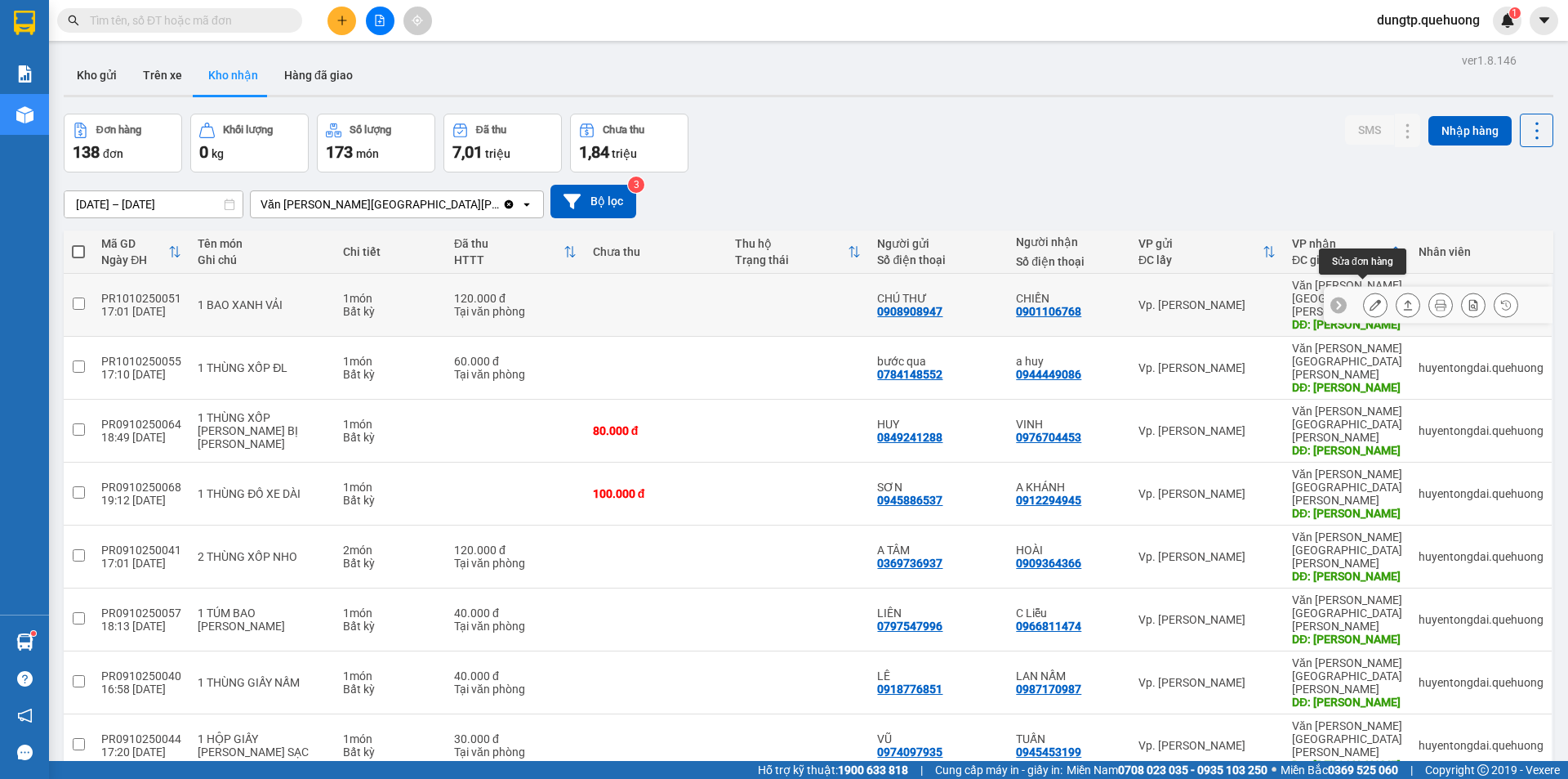
click at [1364, 291] on button at bounding box center [1375, 305] width 23 height 29
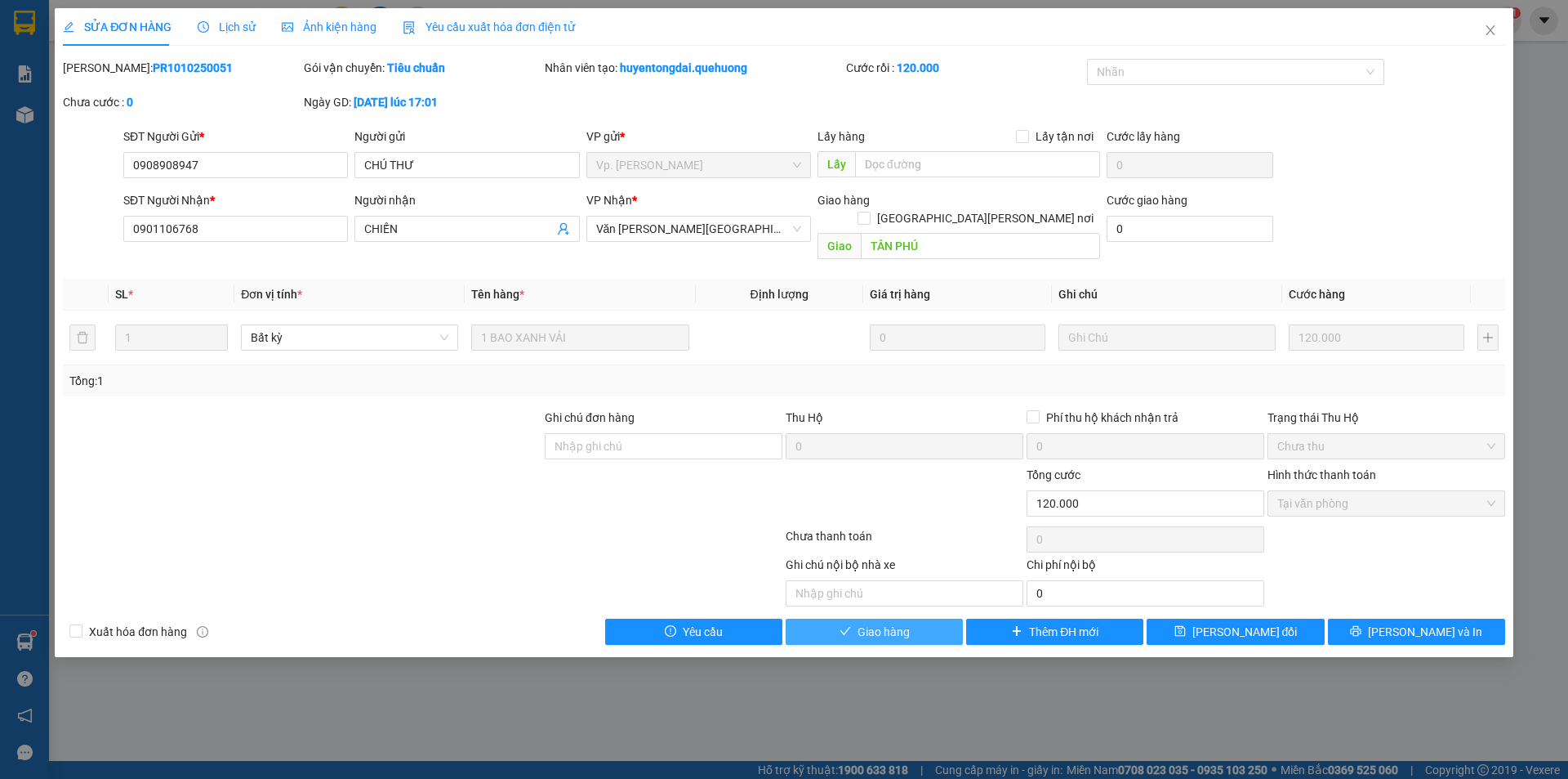
click at [926, 619] on button "Giao hàng" at bounding box center [875, 632] width 178 height 26
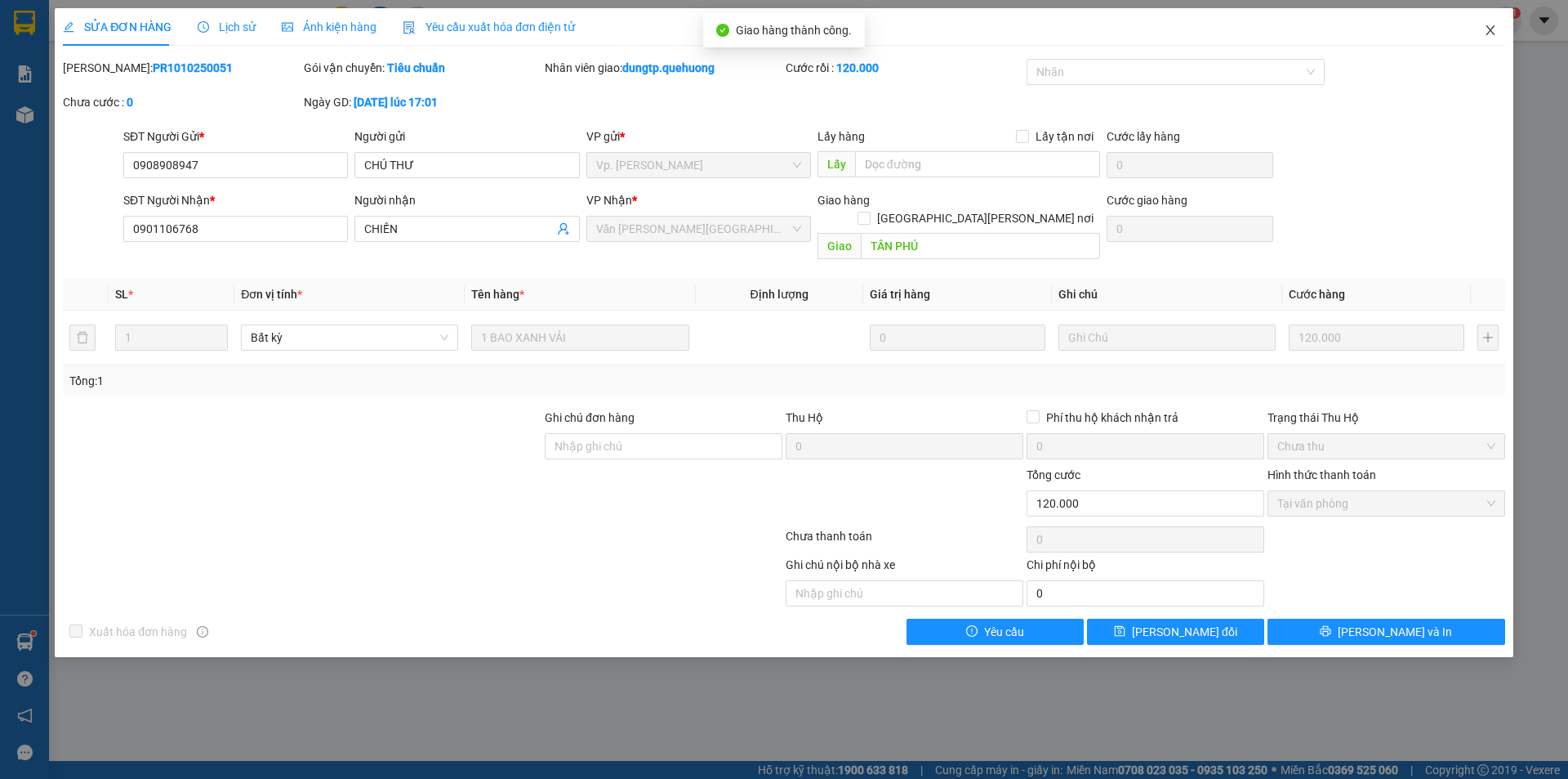
click at [1488, 30] on icon "close" at bounding box center [1490, 30] width 13 height 13
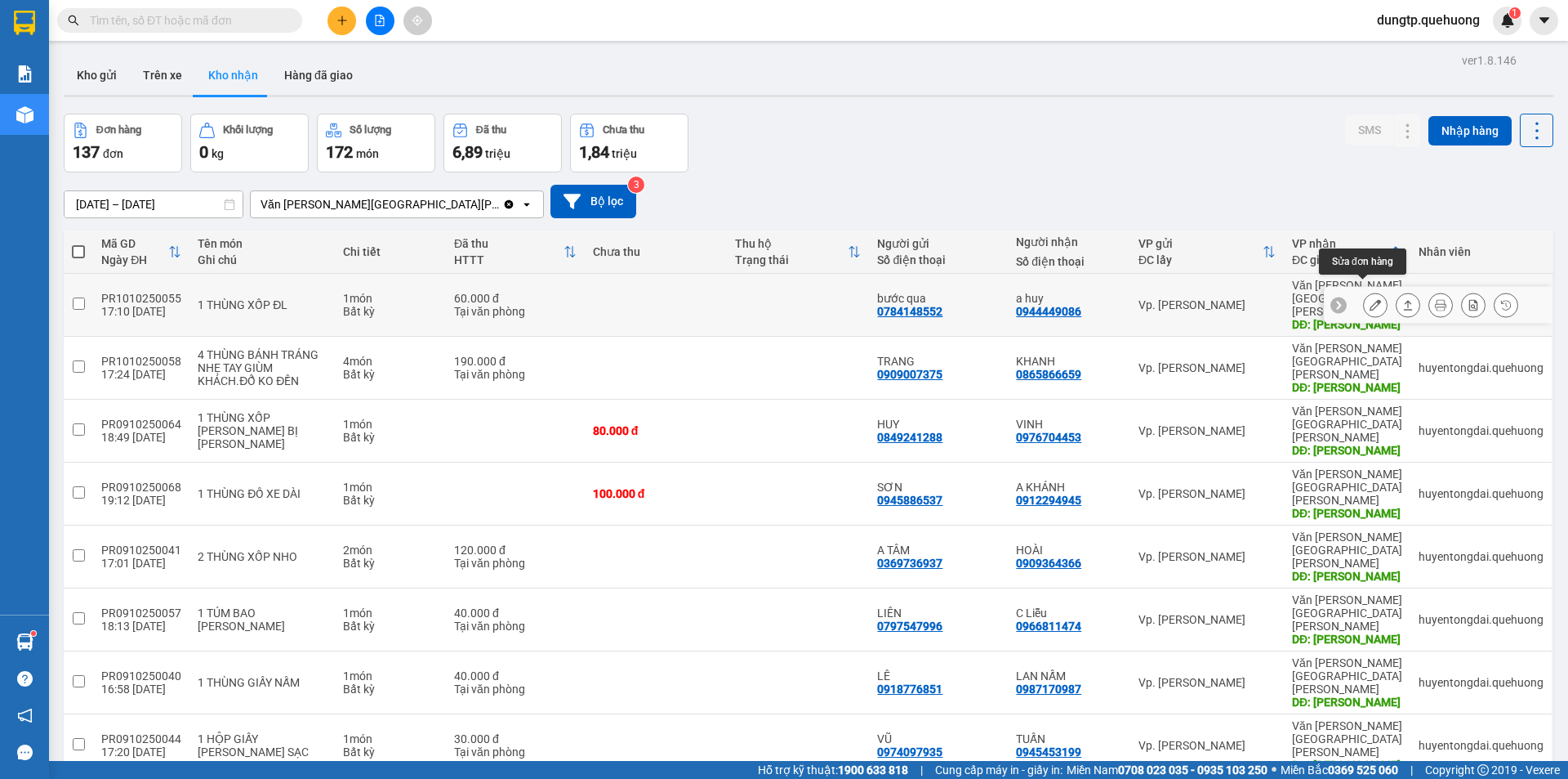
click at [1370, 299] on icon at bounding box center [1376, 305] width 12 height 12
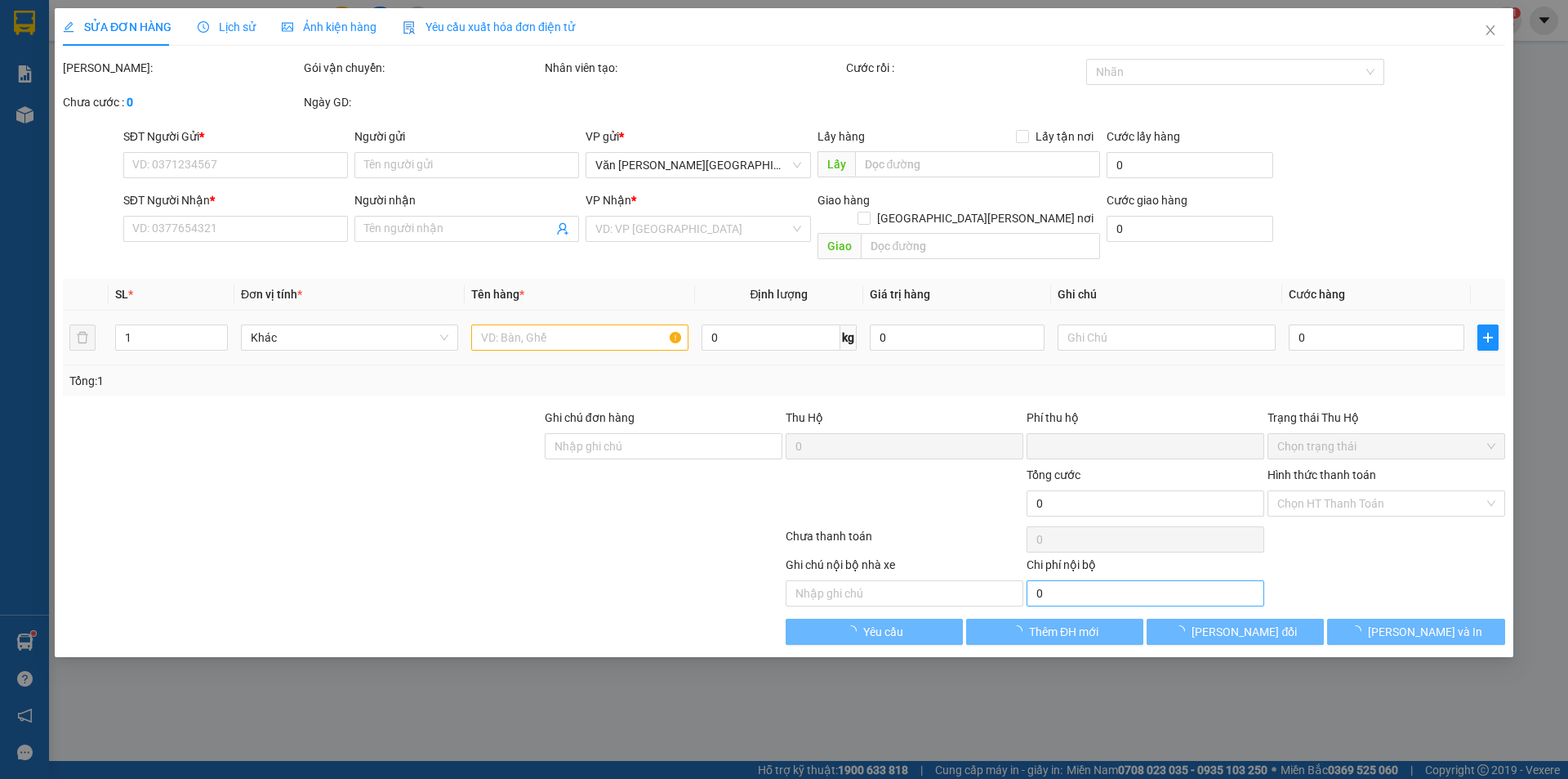
type input "0784148552"
type input "bước qua"
type input "0944449086"
type input "a huy"
type input "TÂN PHÚ"
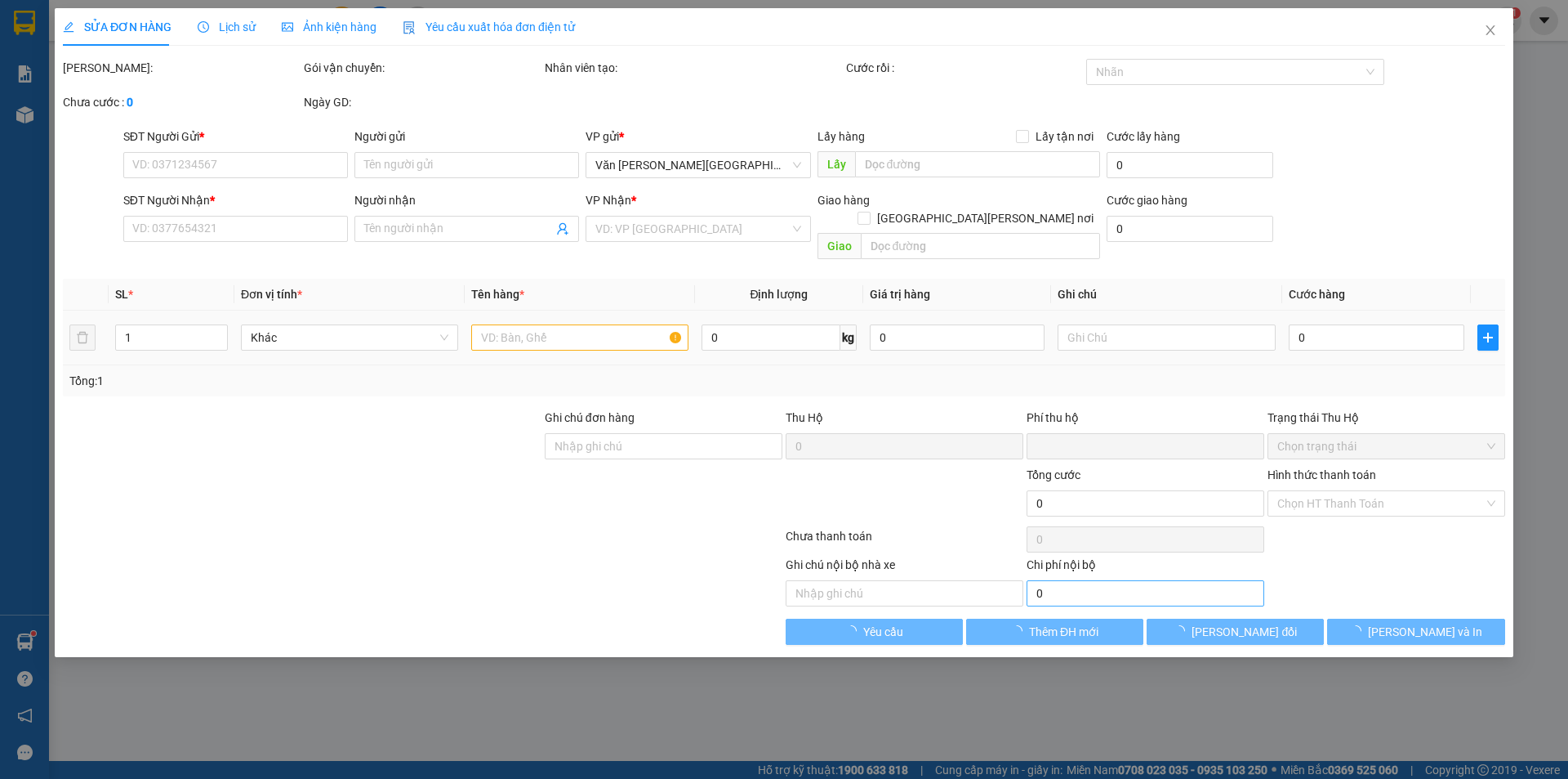
type input "0"
type input "60.000"
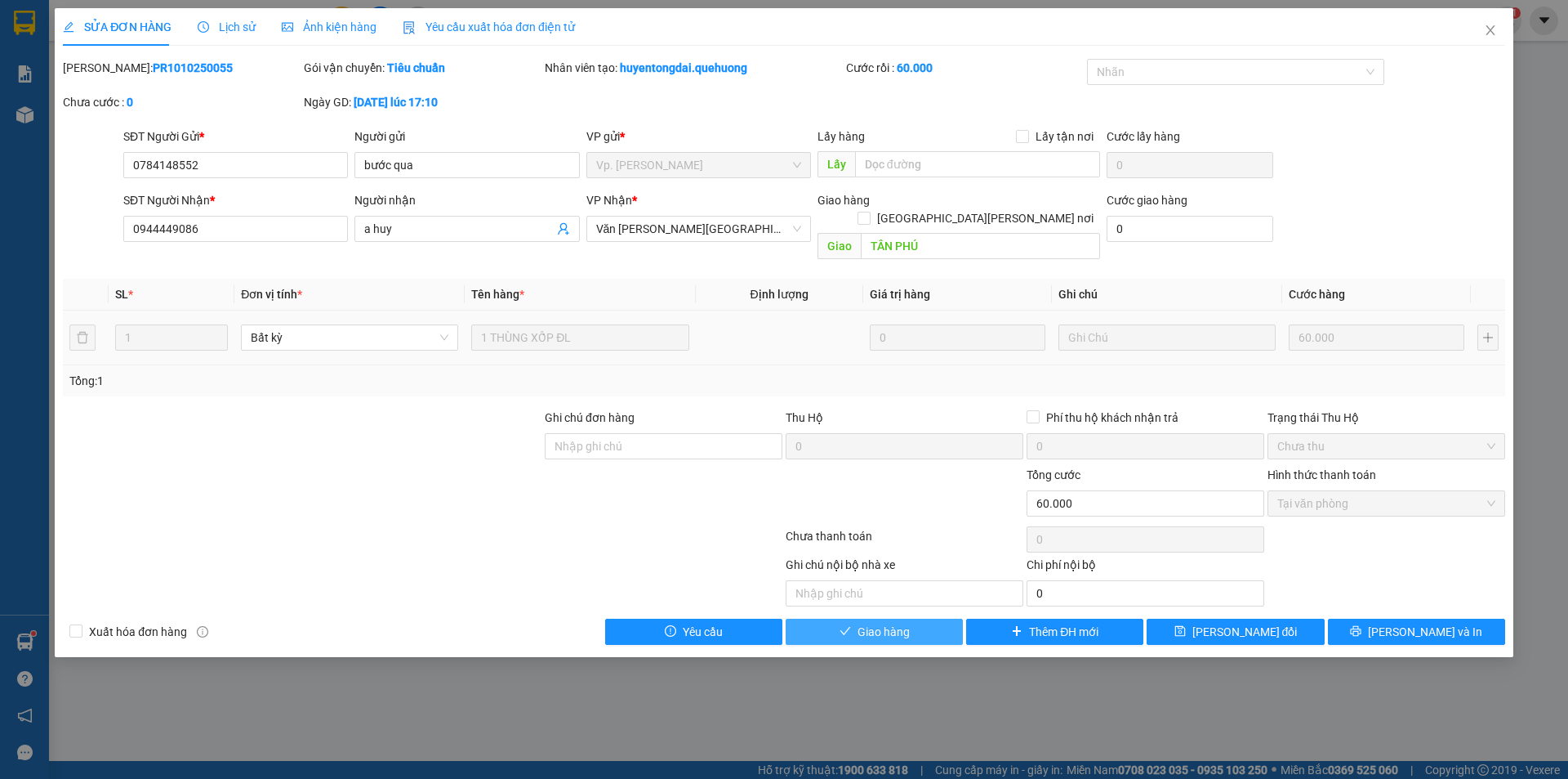
click at [916, 621] on button "Giao hàng" at bounding box center [875, 632] width 178 height 26
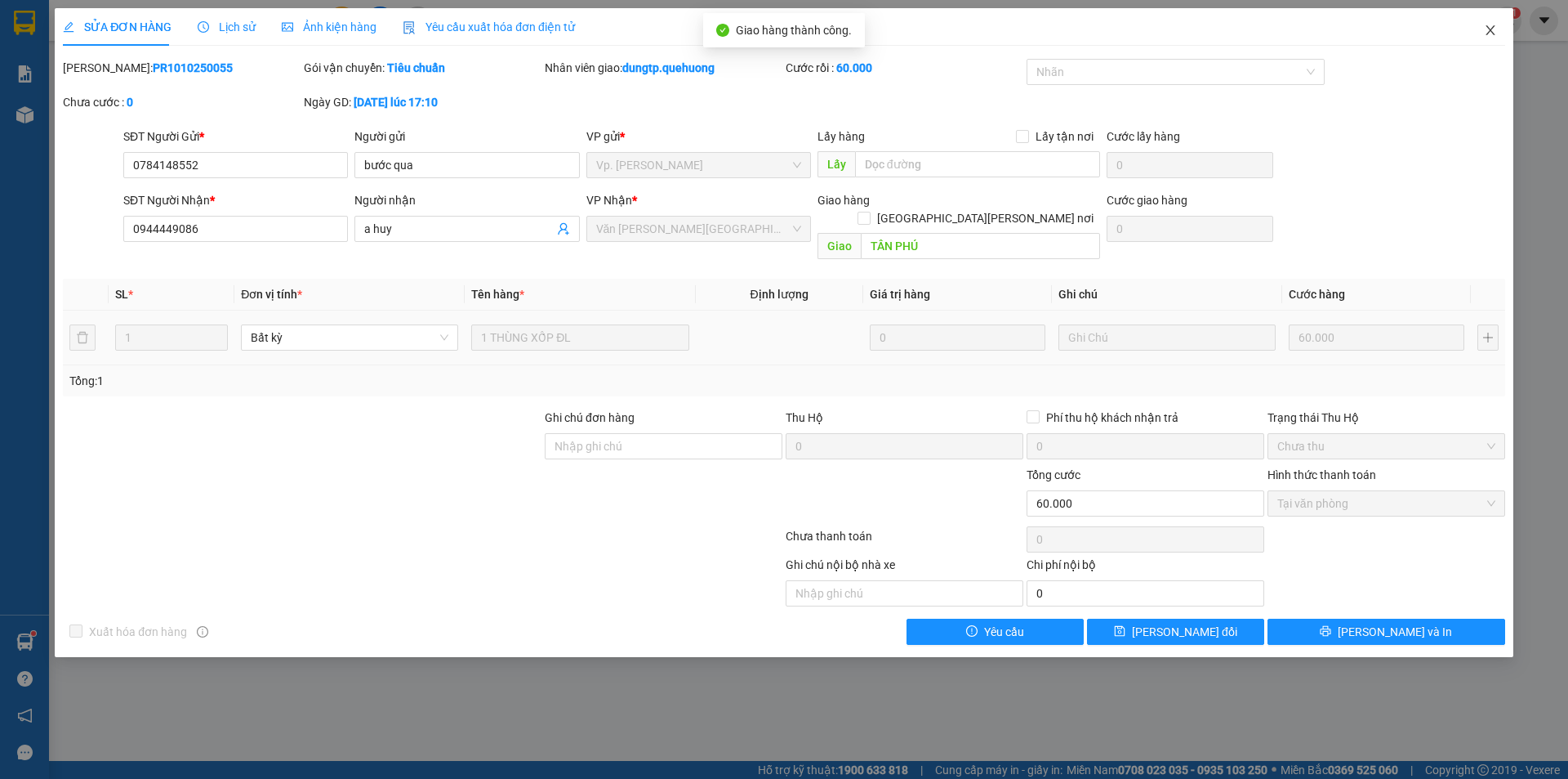
click at [1493, 30] on icon "close" at bounding box center [1490, 30] width 13 height 13
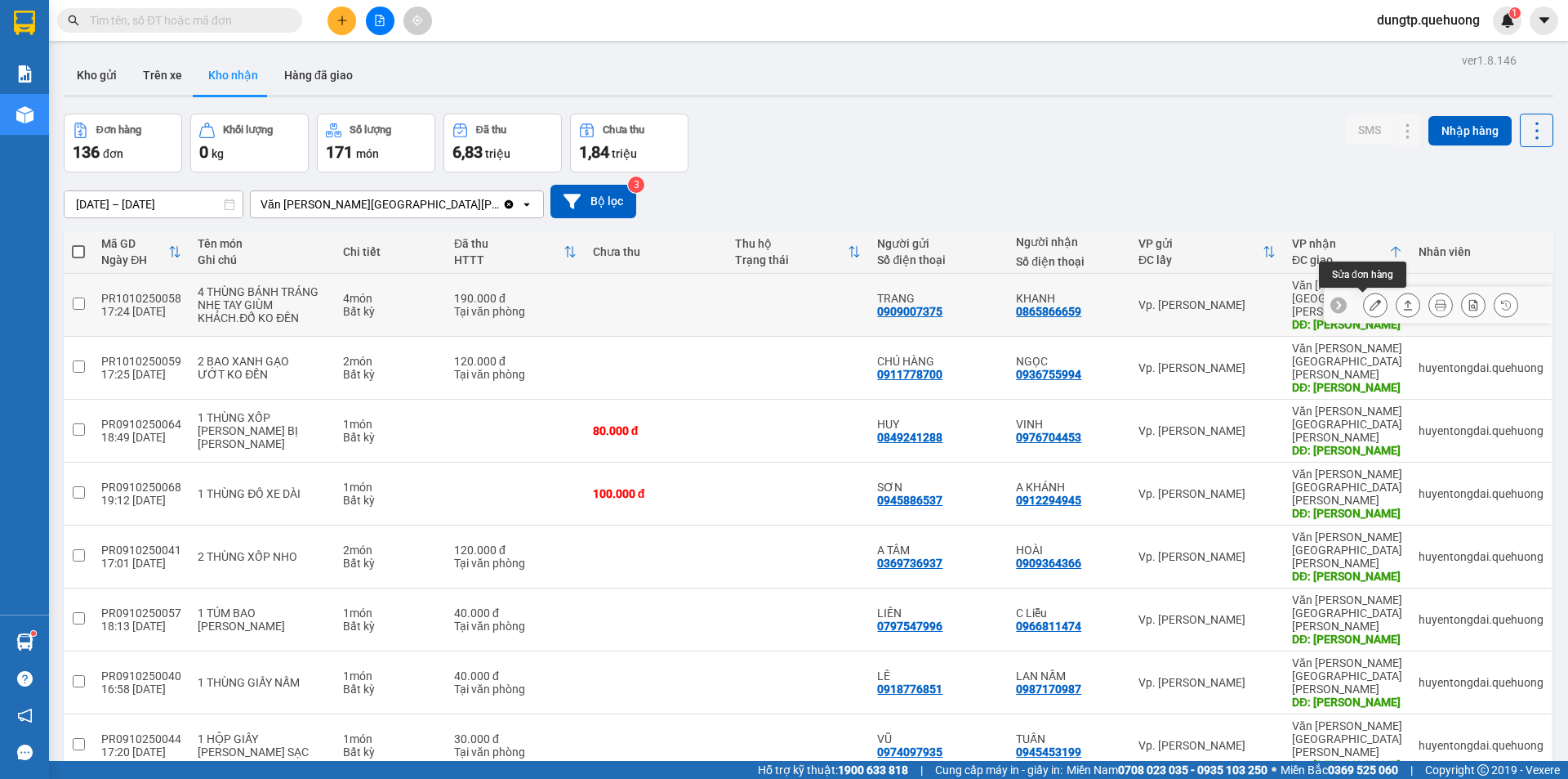
click at [1371, 304] on button at bounding box center [1375, 305] width 23 height 29
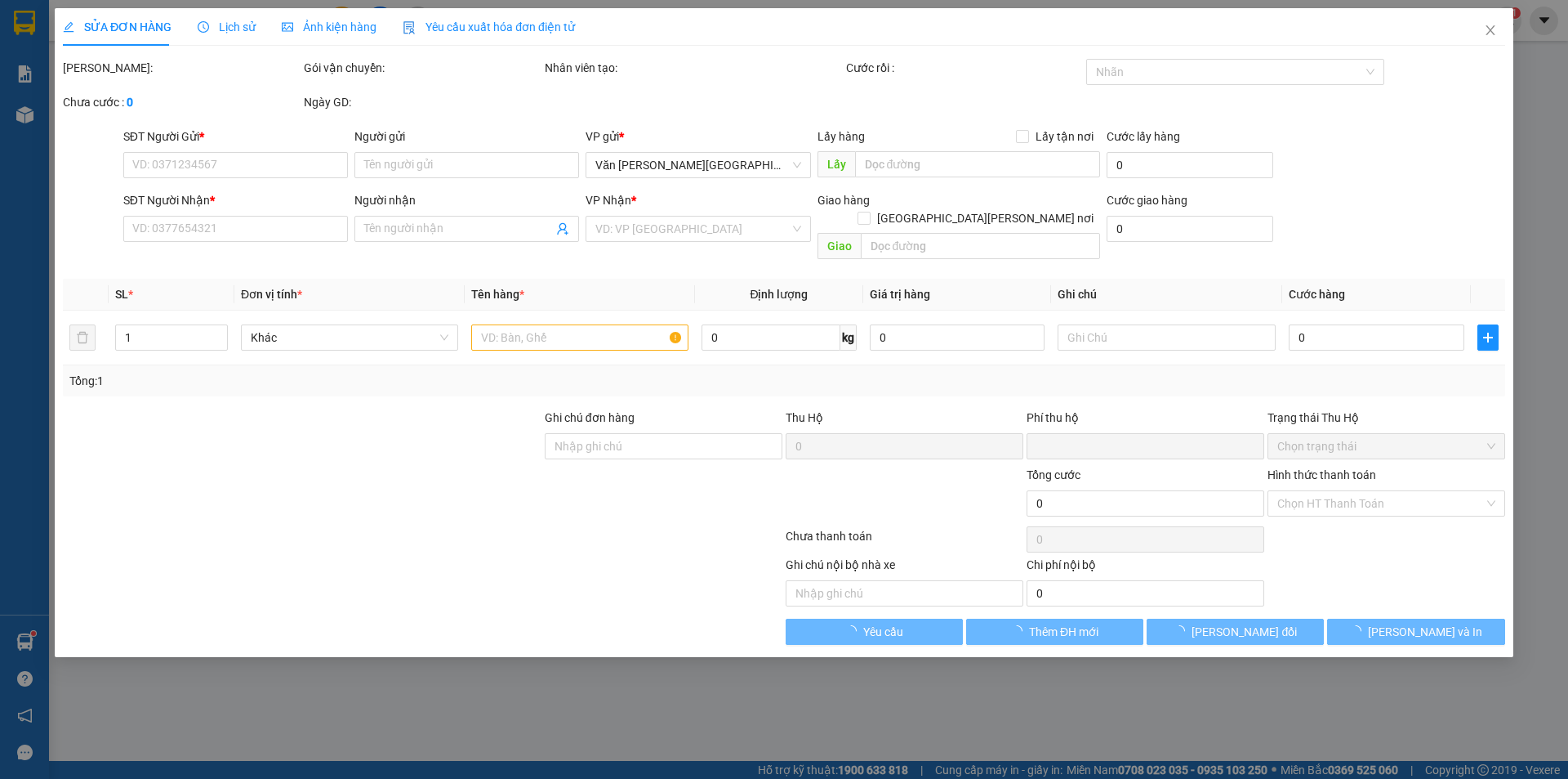
type input "0909007375"
type input "TRANG"
type input "0865866659"
type input "KHANH"
type input "TÂN PHÚ"
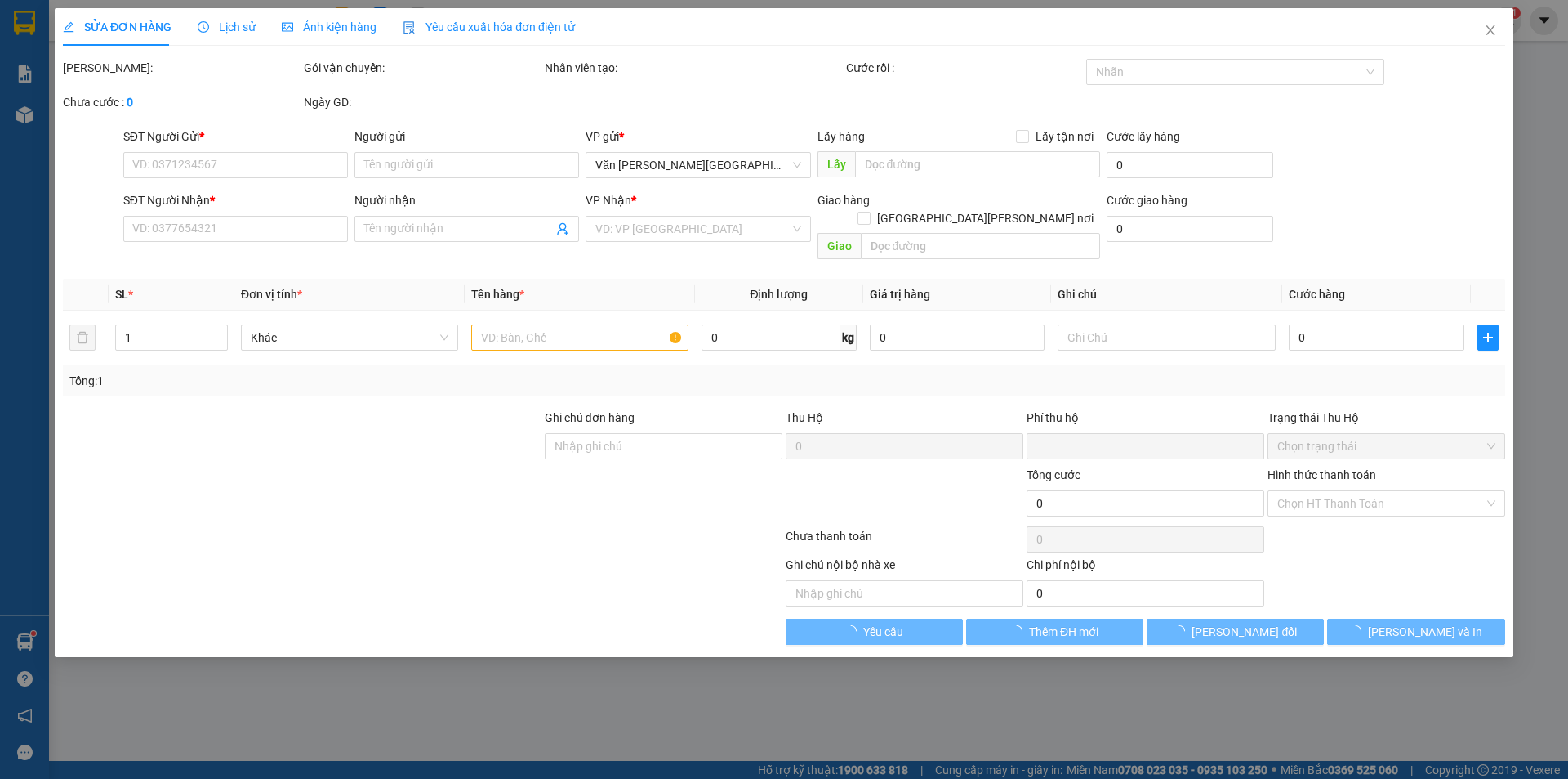
type input "0"
type input "190.000"
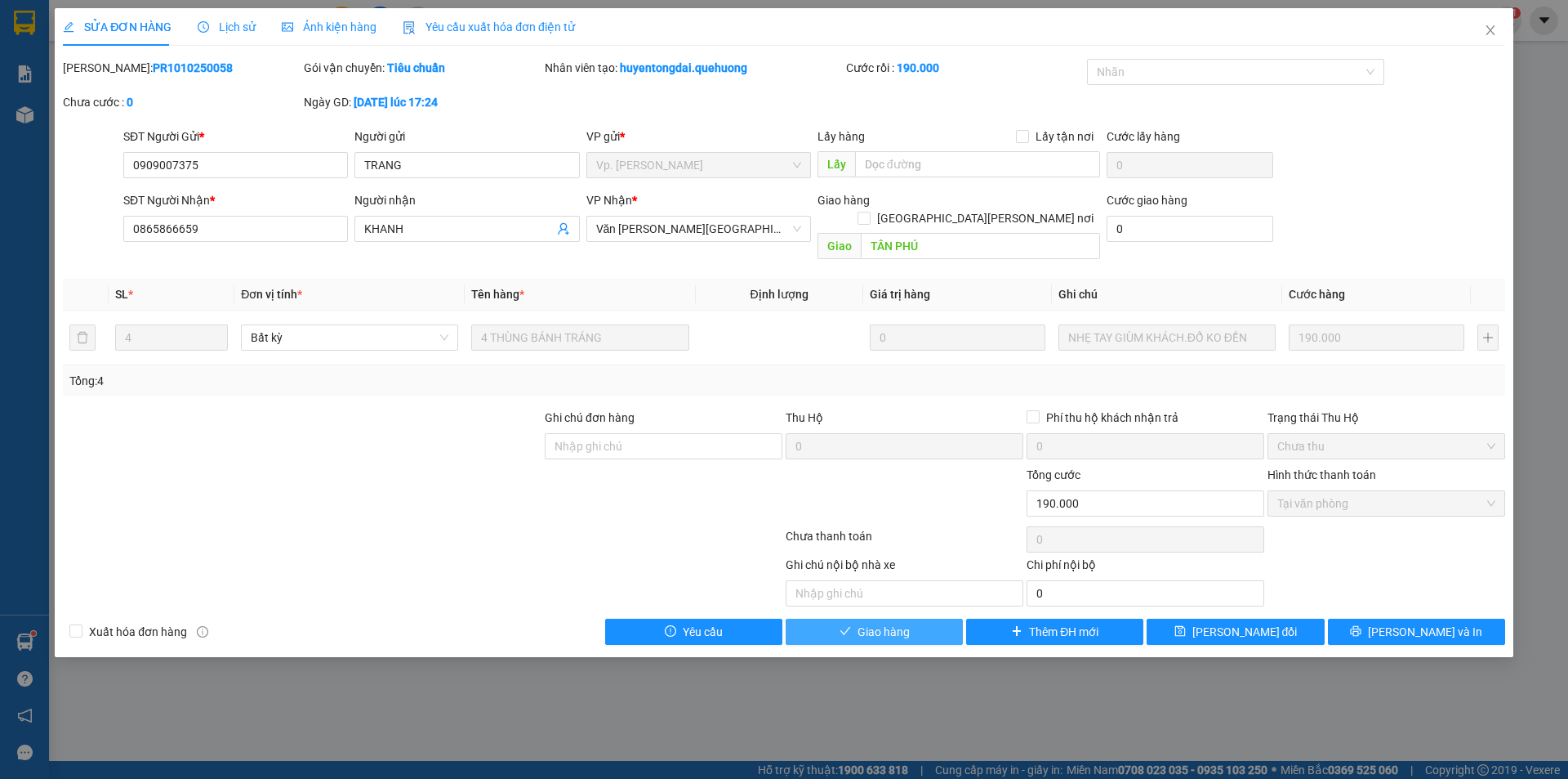
click at [882, 623] on span "Giao hàng" at bounding box center [884, 631] width 52 height 18
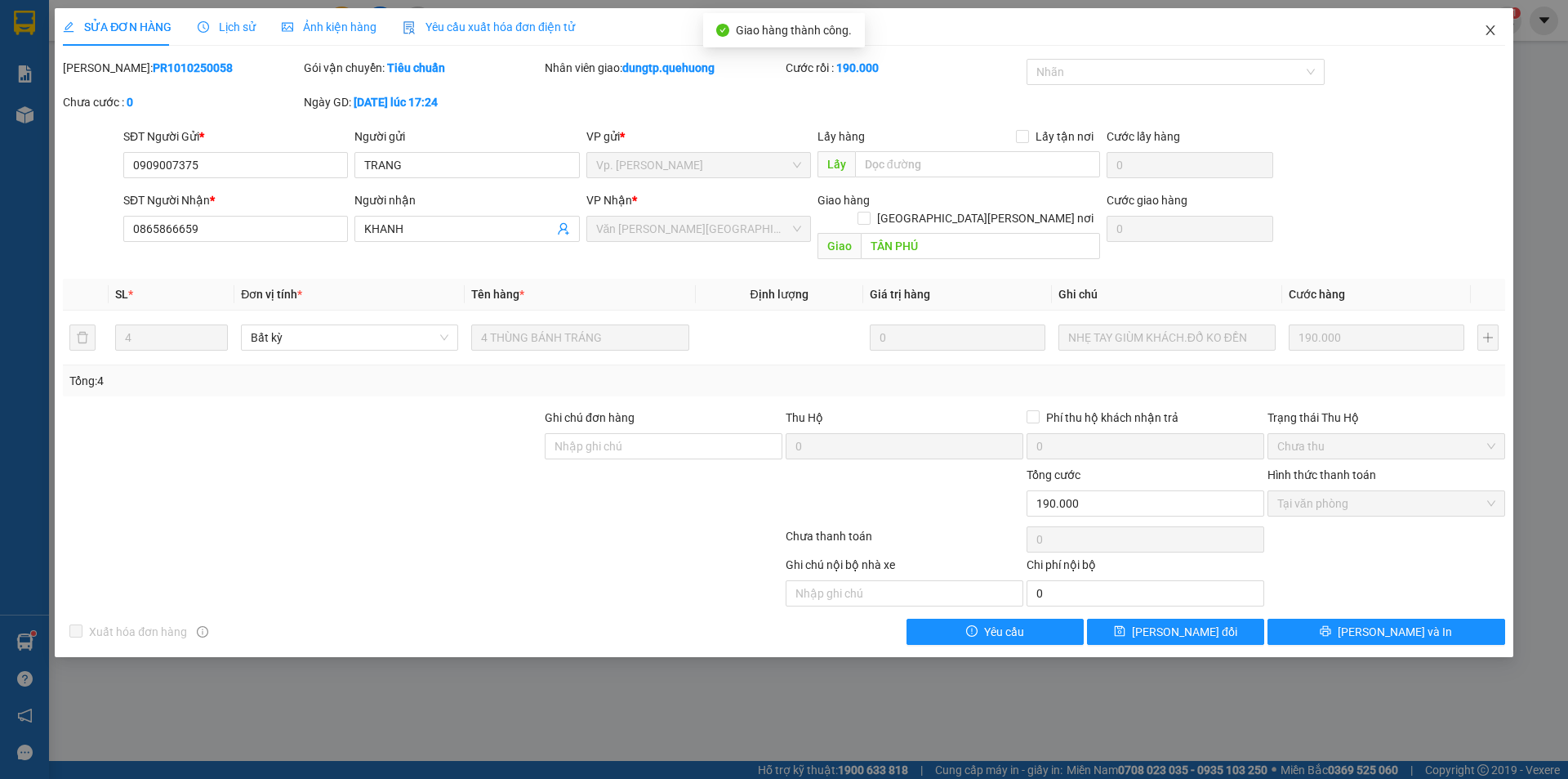
click at [1486, 35] on icon "close" at bounding box center [1490, 30] width 13 height 13
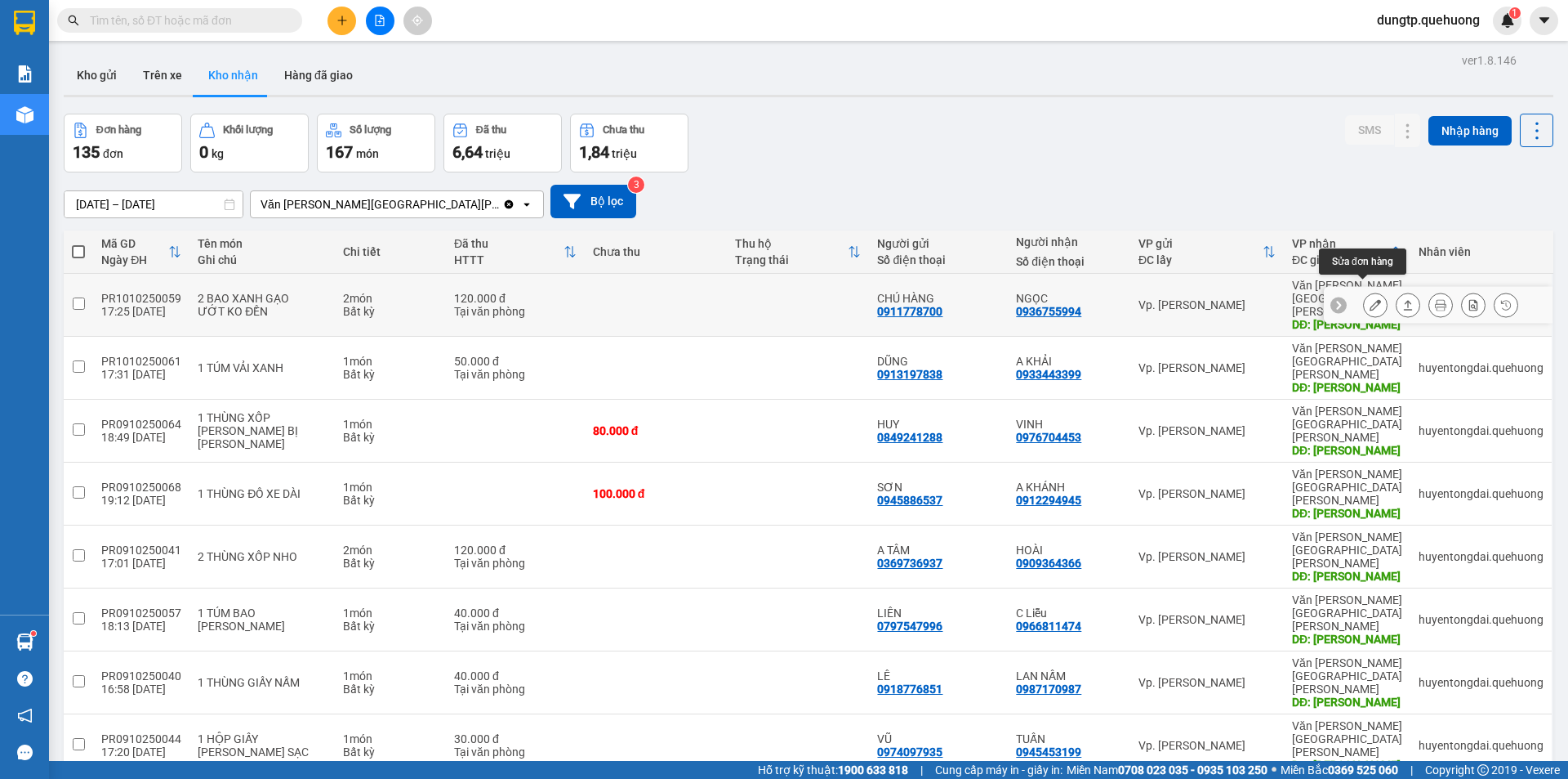
click at [1370, 299] on icon at bounding box center [1376, 305] width 12 height 12
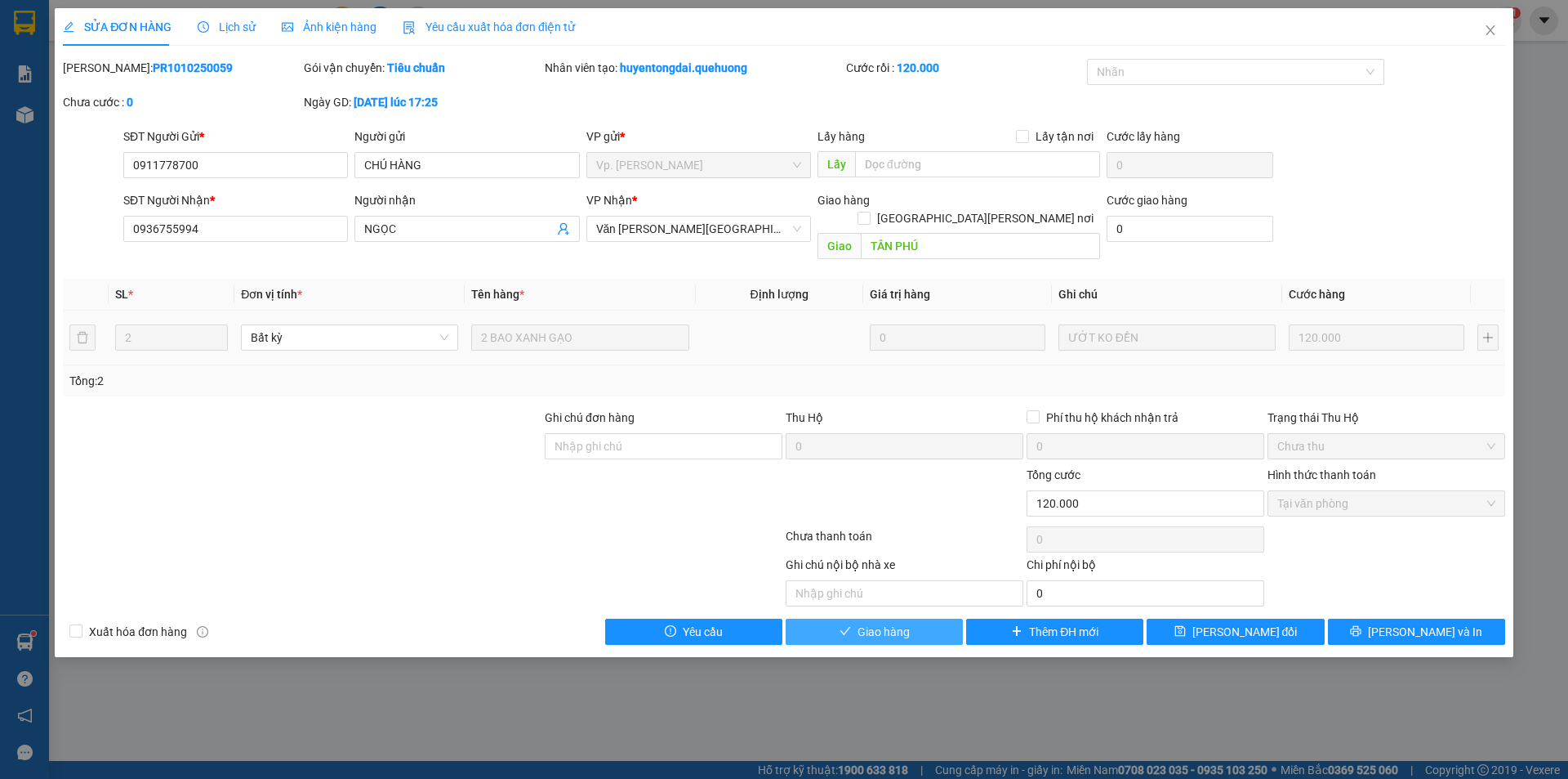
click at [854, 619] on button "Giao hàng" at bounding box center [875, 632] width 178 height 26
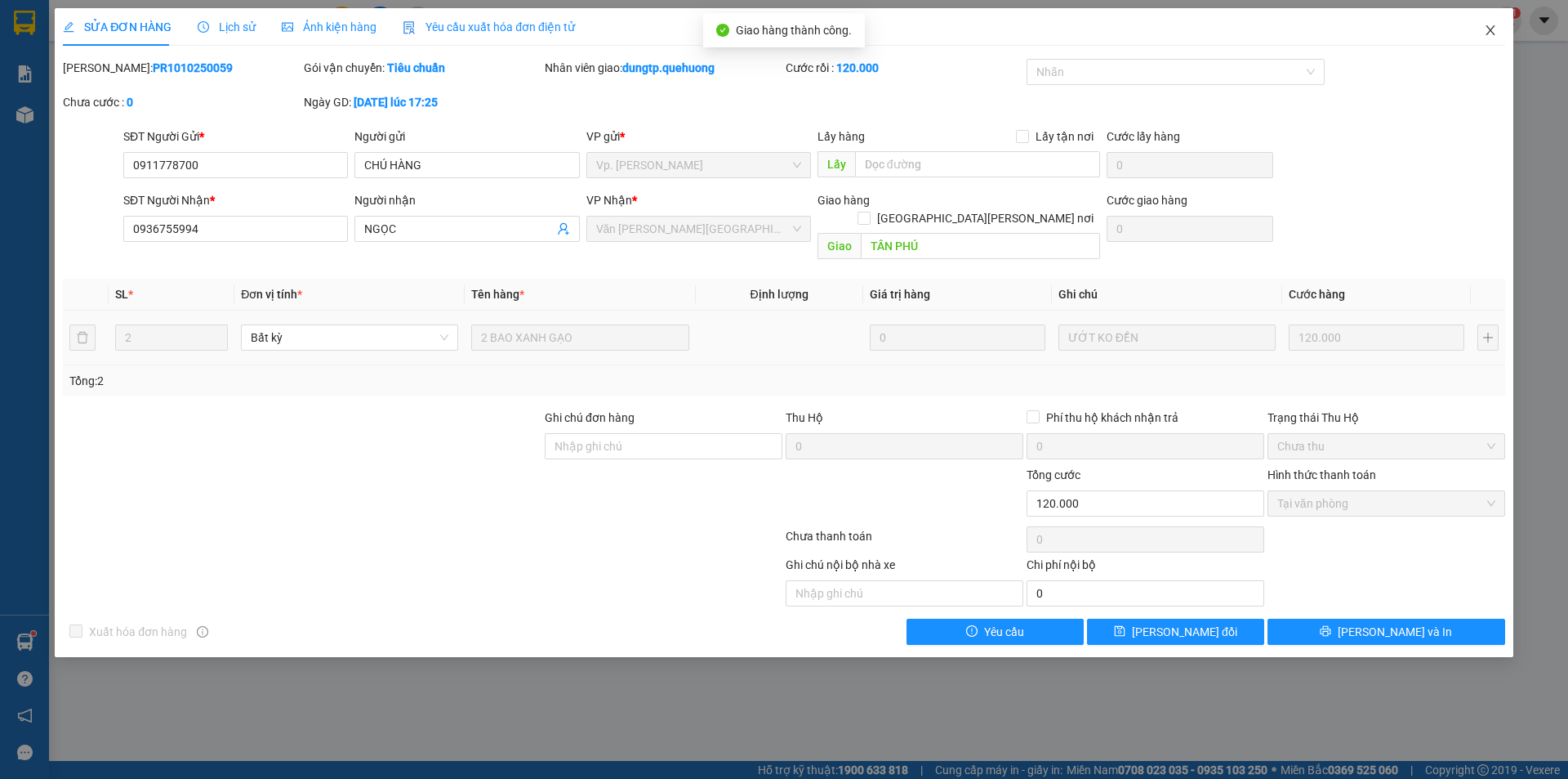
click at [1489, 30] on icon "close" at bounding box center [1490, 30] width 9 height 10
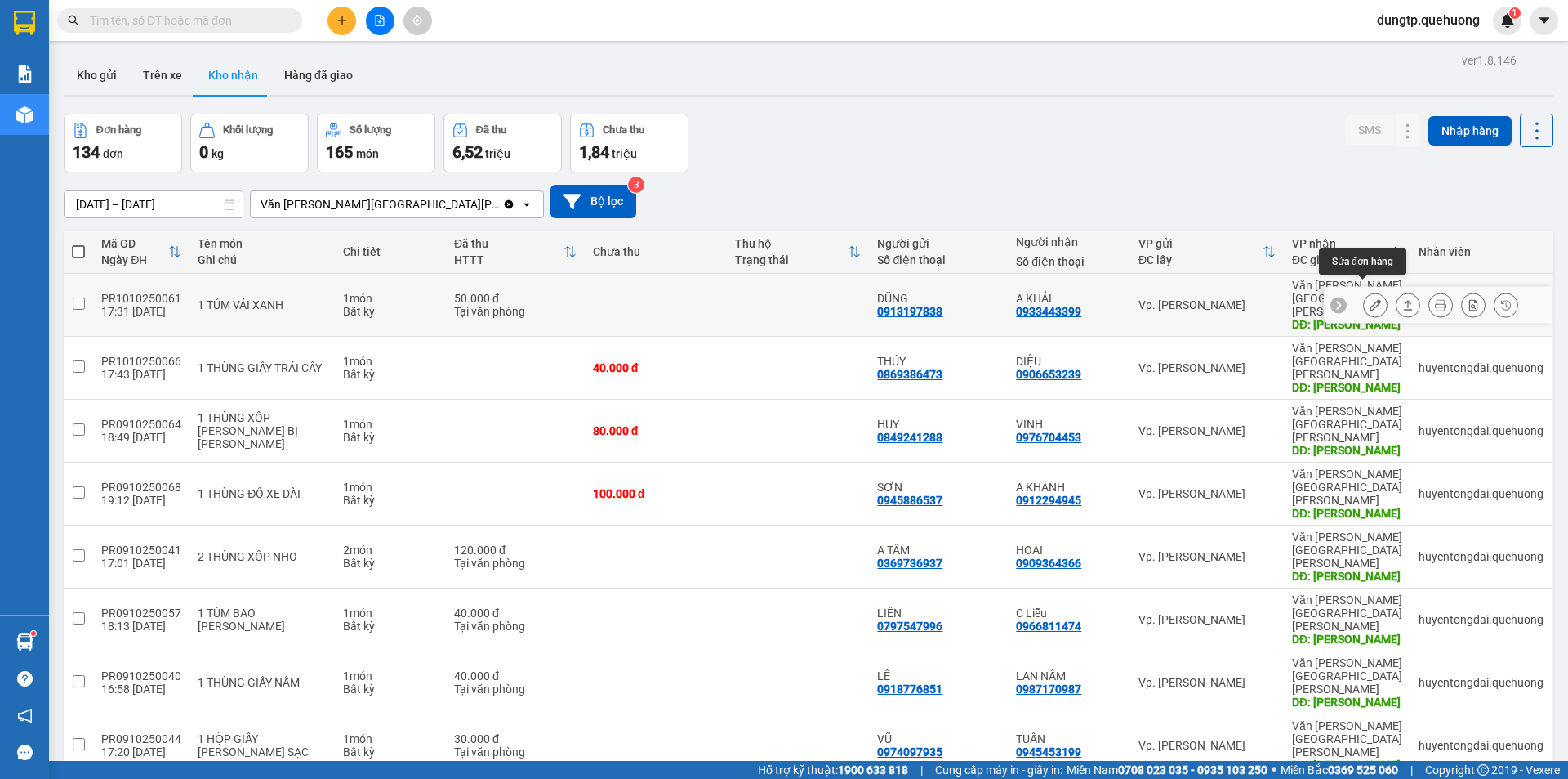
click at [1370, 299] on icon at bounding box center [1376, 305] width 12 height 12
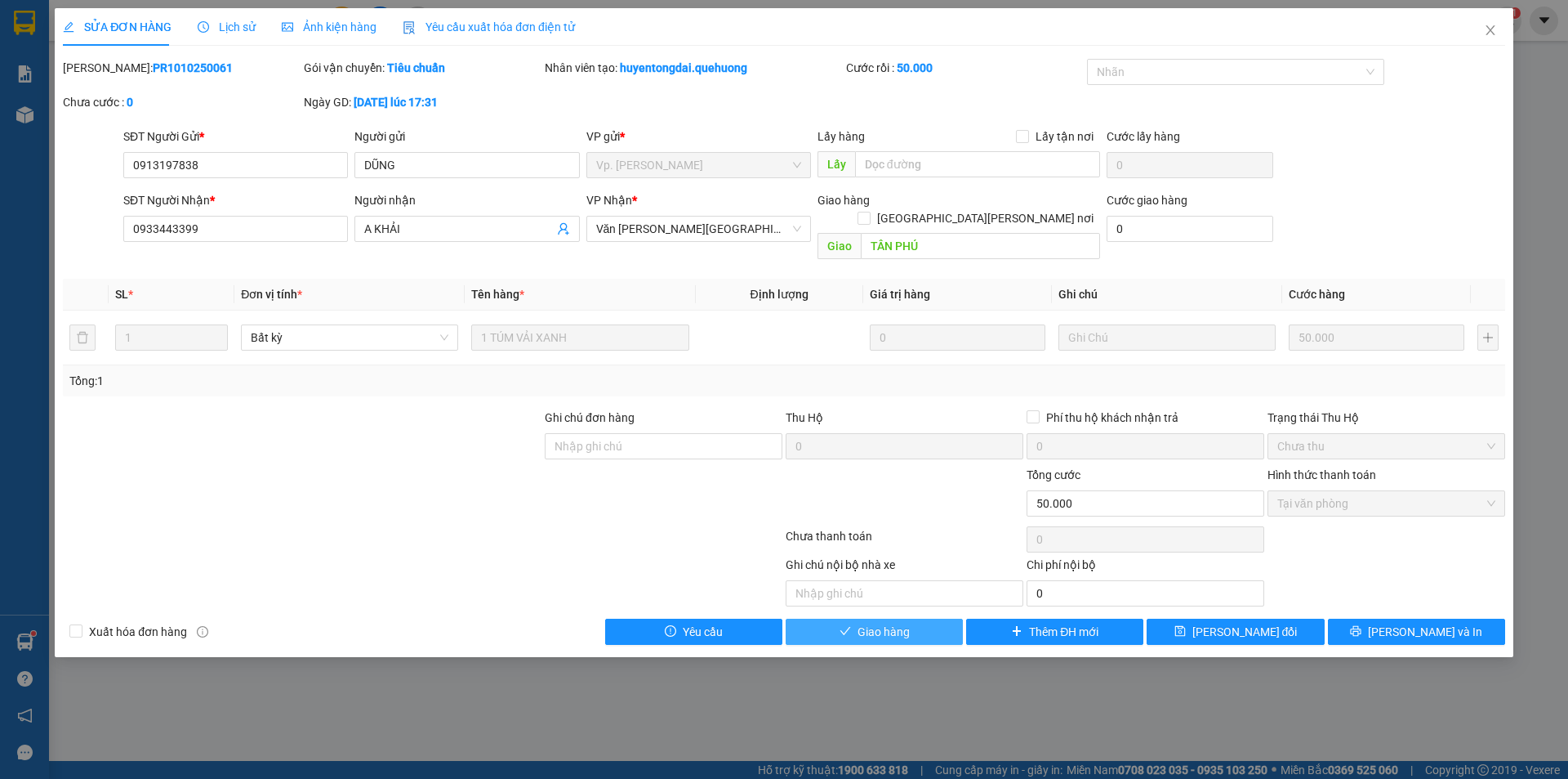
click at [830, 619] on button "Giao hàng" at bounding box center [875, 632] width 178 height 26
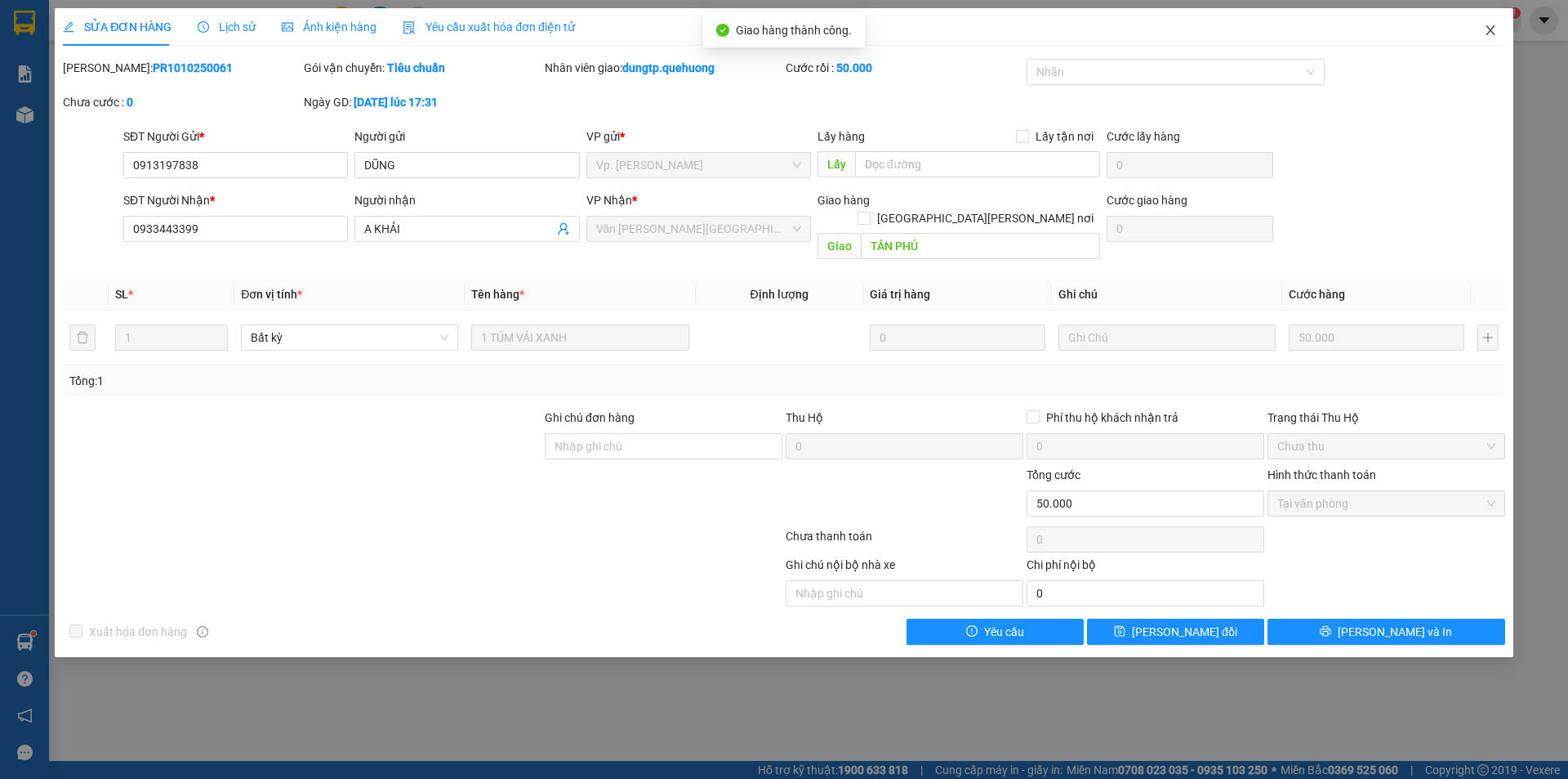
click at [1494, 30] on icon "close" at bounding box center [1490, 30] width 13 height 13
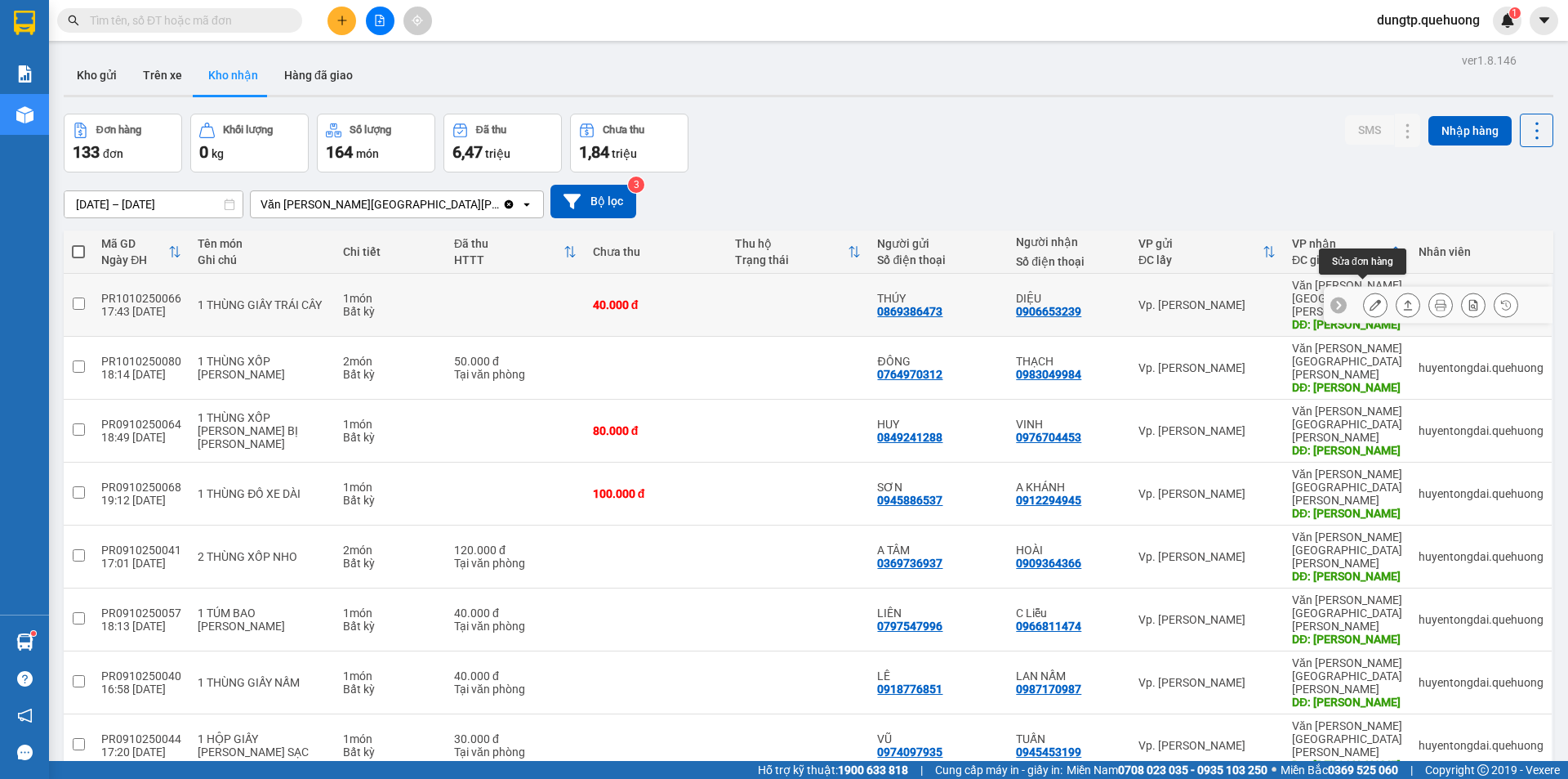
click at [1370, 299] on icon at bounding box center [1376, 305] width 12 height 12
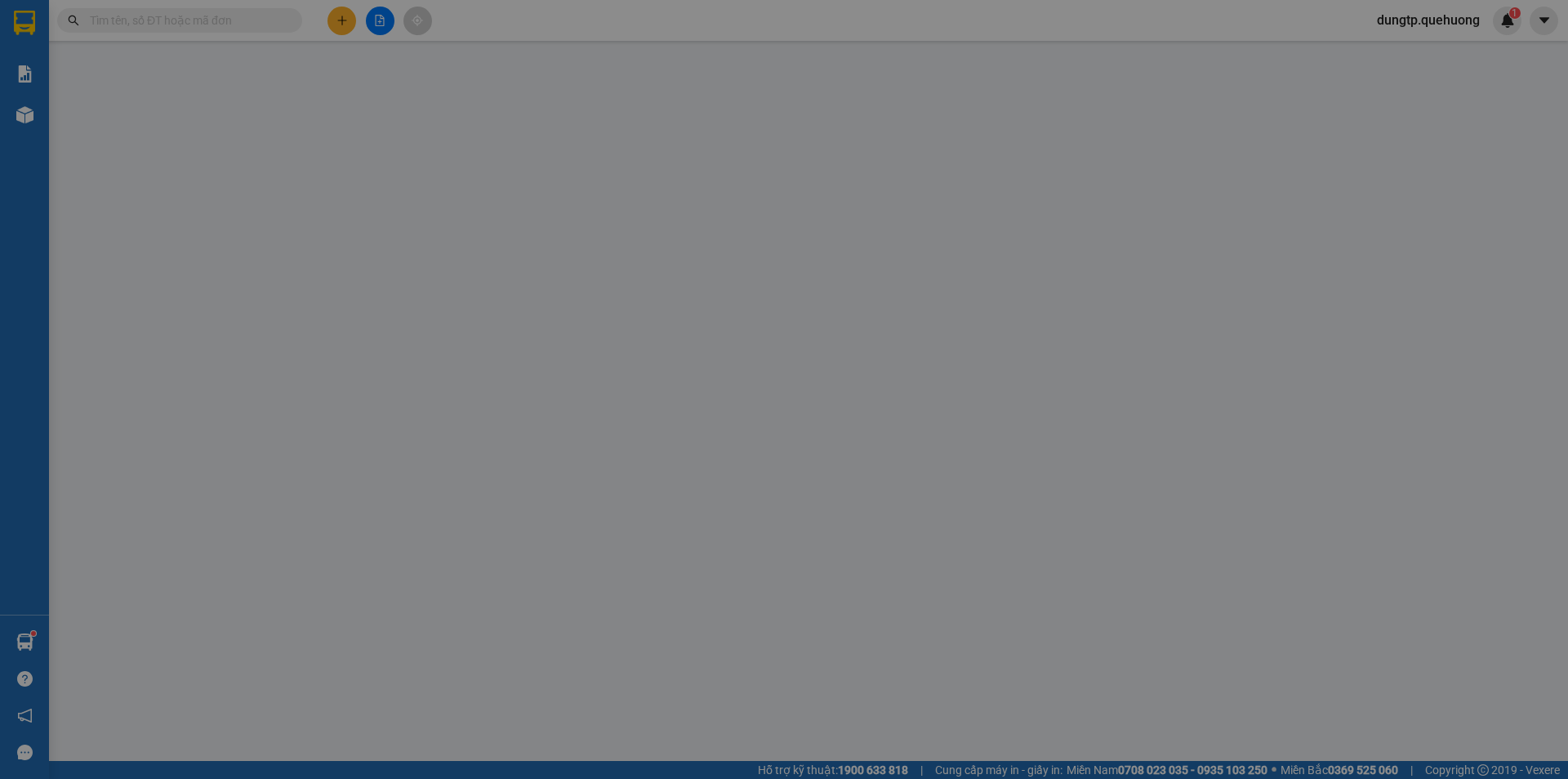
type input "0869386473"
type input "THÚY"
type input "0906653239"
type input "DIỆU"
type input "TÂN PHÚ"
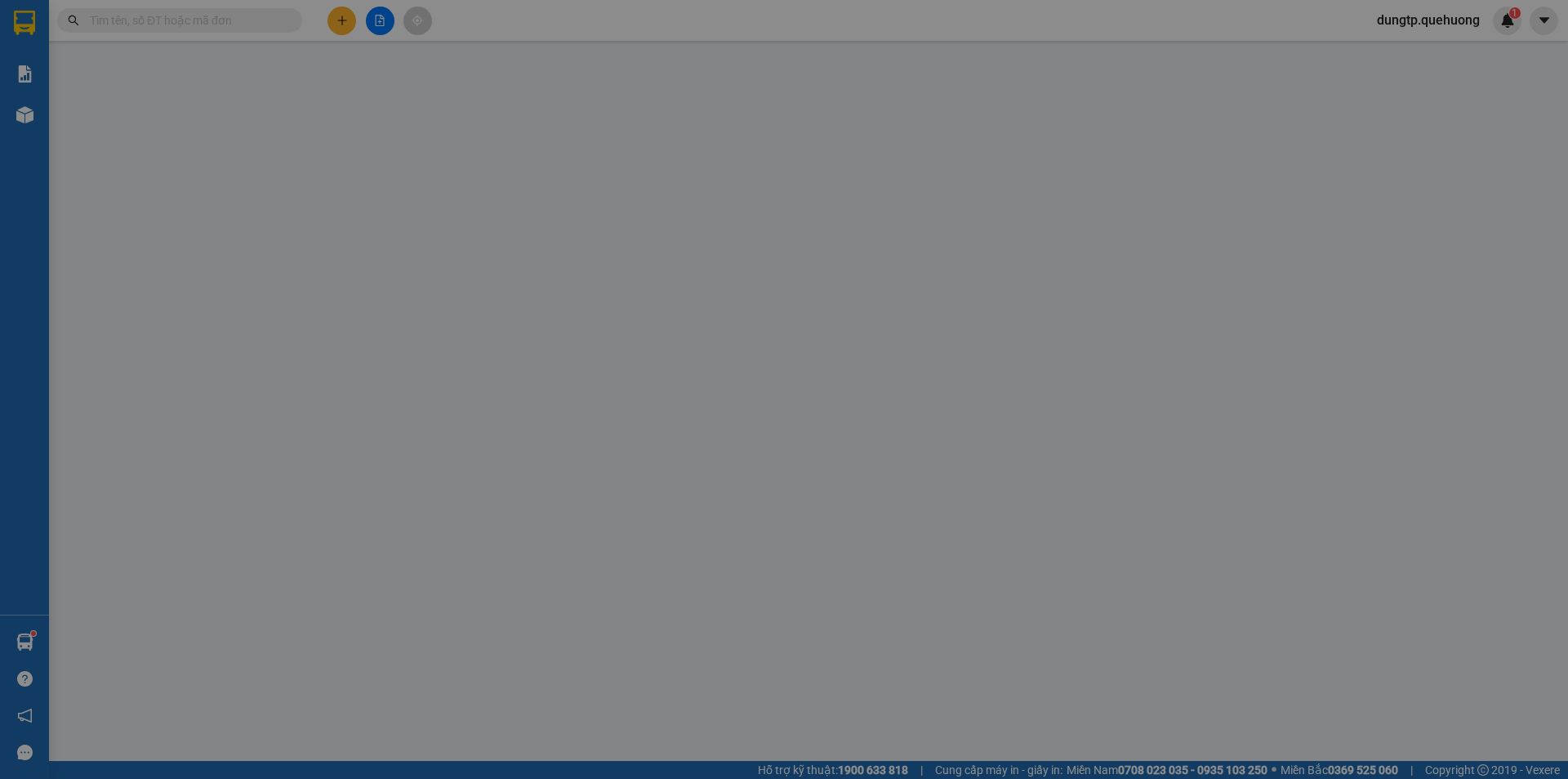
type input "0"
type input "40.000"
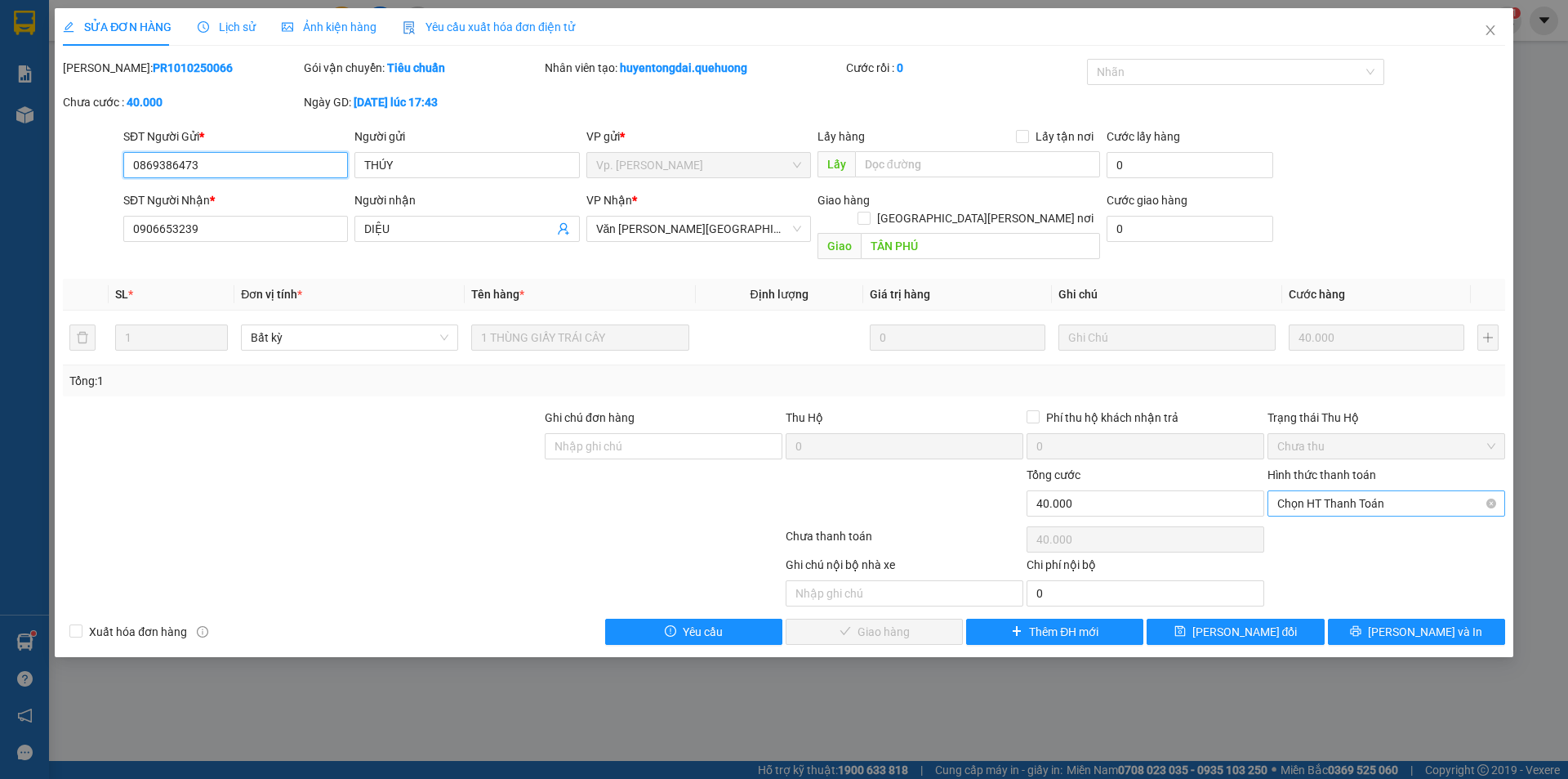
click at [1353, 491] on span "Chọn HT Thanh Toán" at bounding box center [1386, 503] width 218 height 25
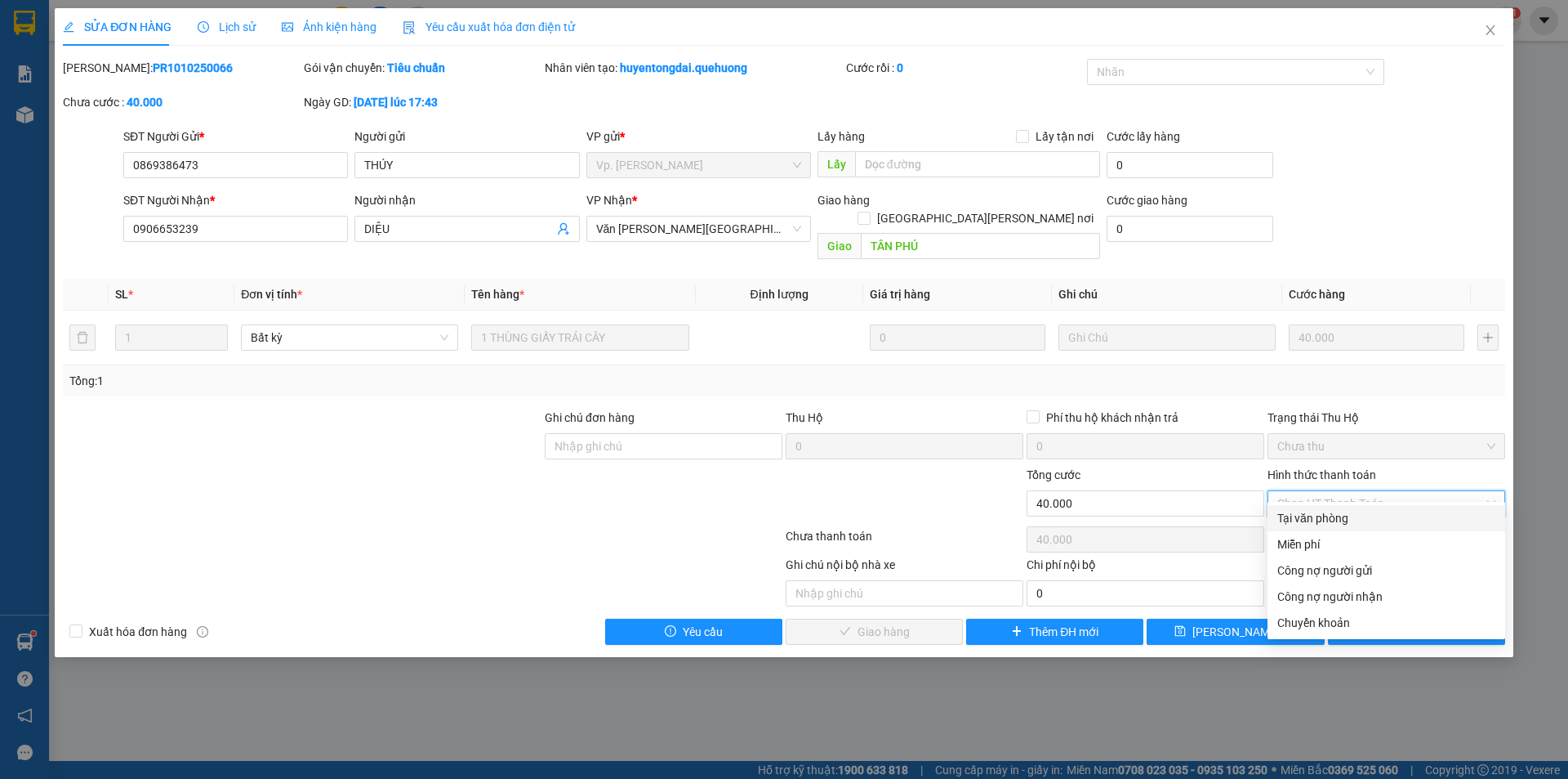
click at [1327, 518] on div "Tại văn phòng" at bounding box center [1386, 518] width 218 height 18
type input "0"
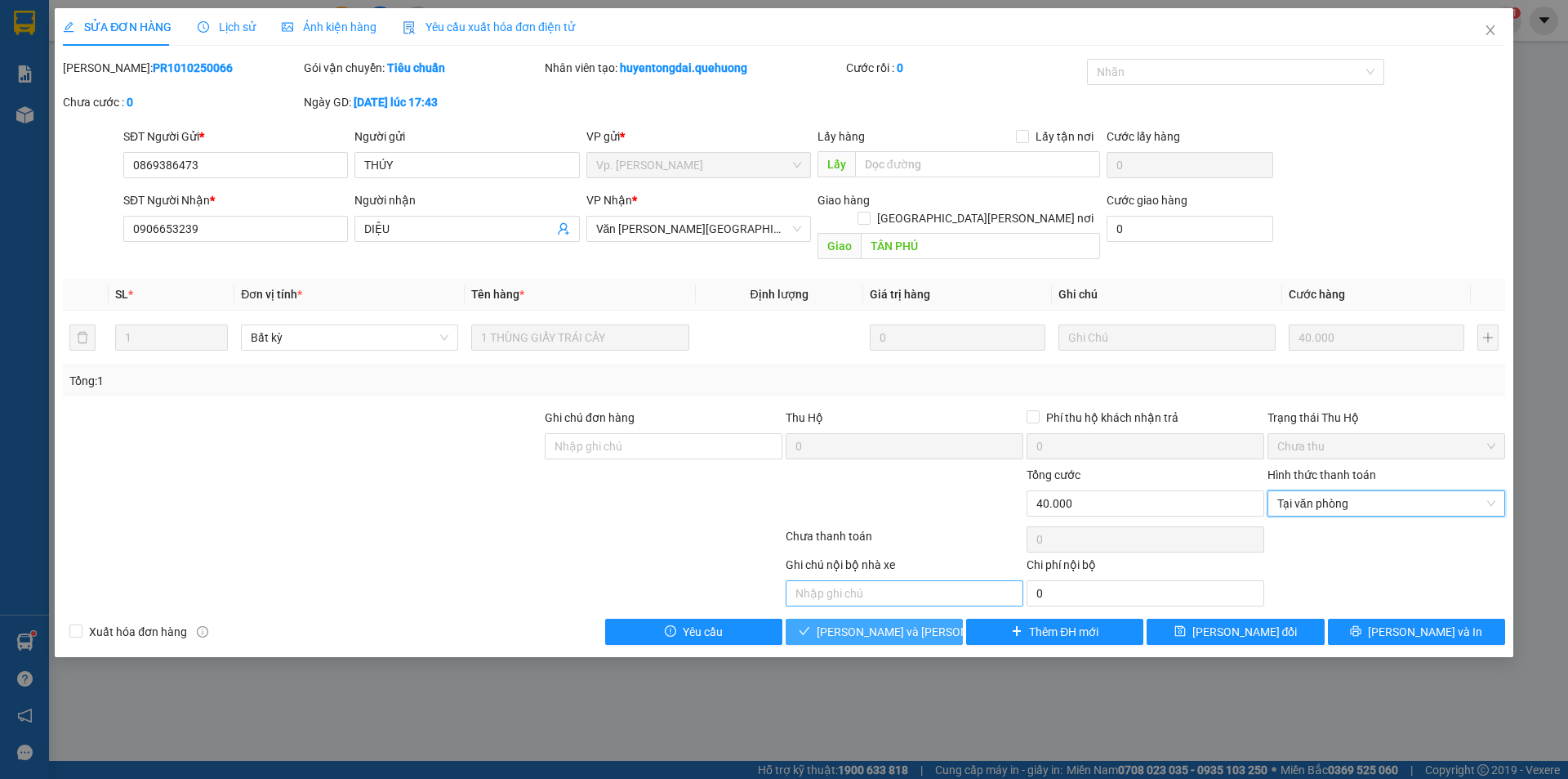
drag, startPoint x: 916, startPoint y: 619, endPoint x: 955, endPoint y: 565, distance: 66.6
click at [916, 623] on span "[PERSON_NAME] và Giao hàng" at bounding box center [926, 631] width 221 height 18
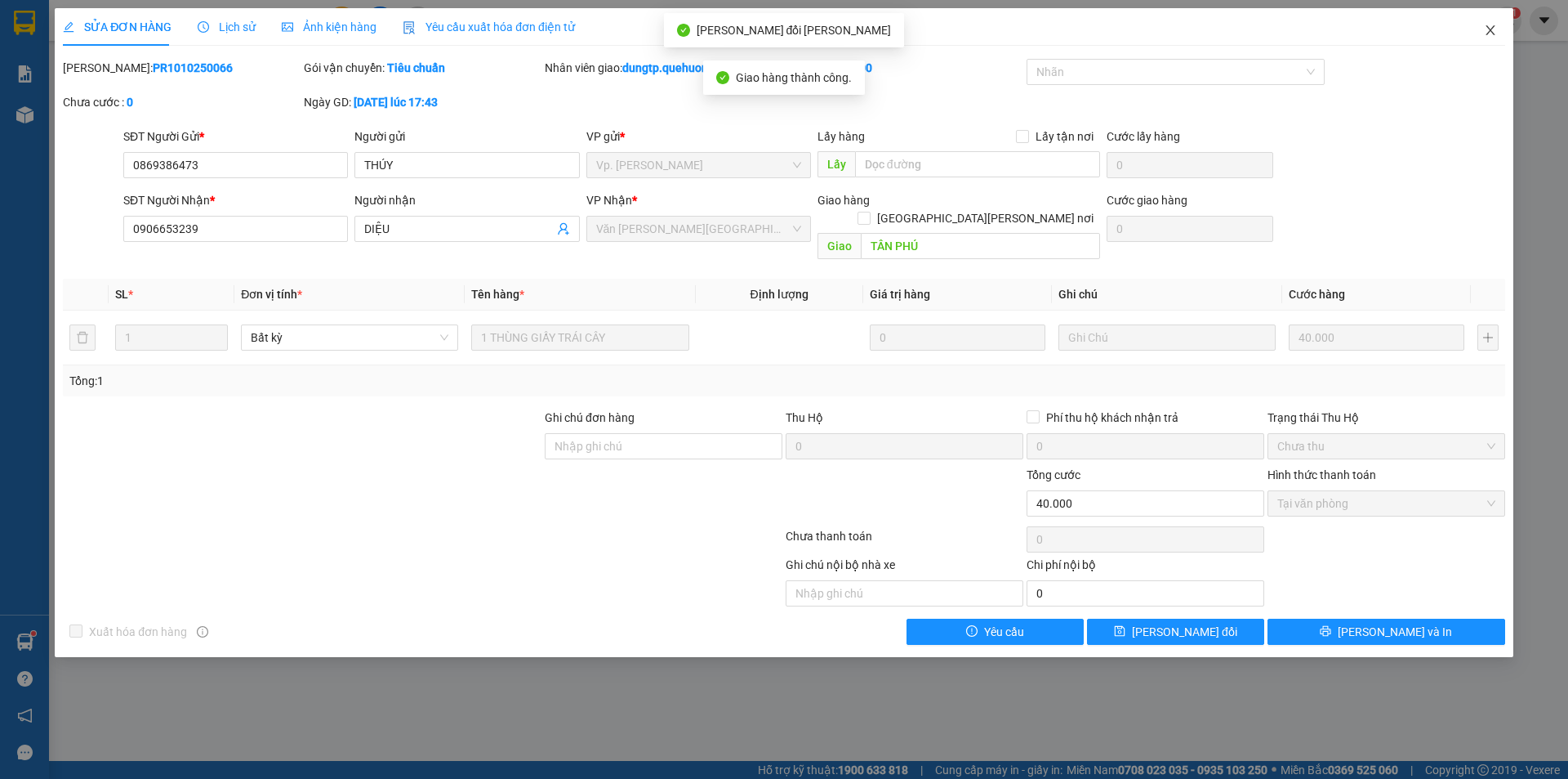
click at [1489, 30] on icon "close" at bounding box center [1490, 30] width 13 height 13
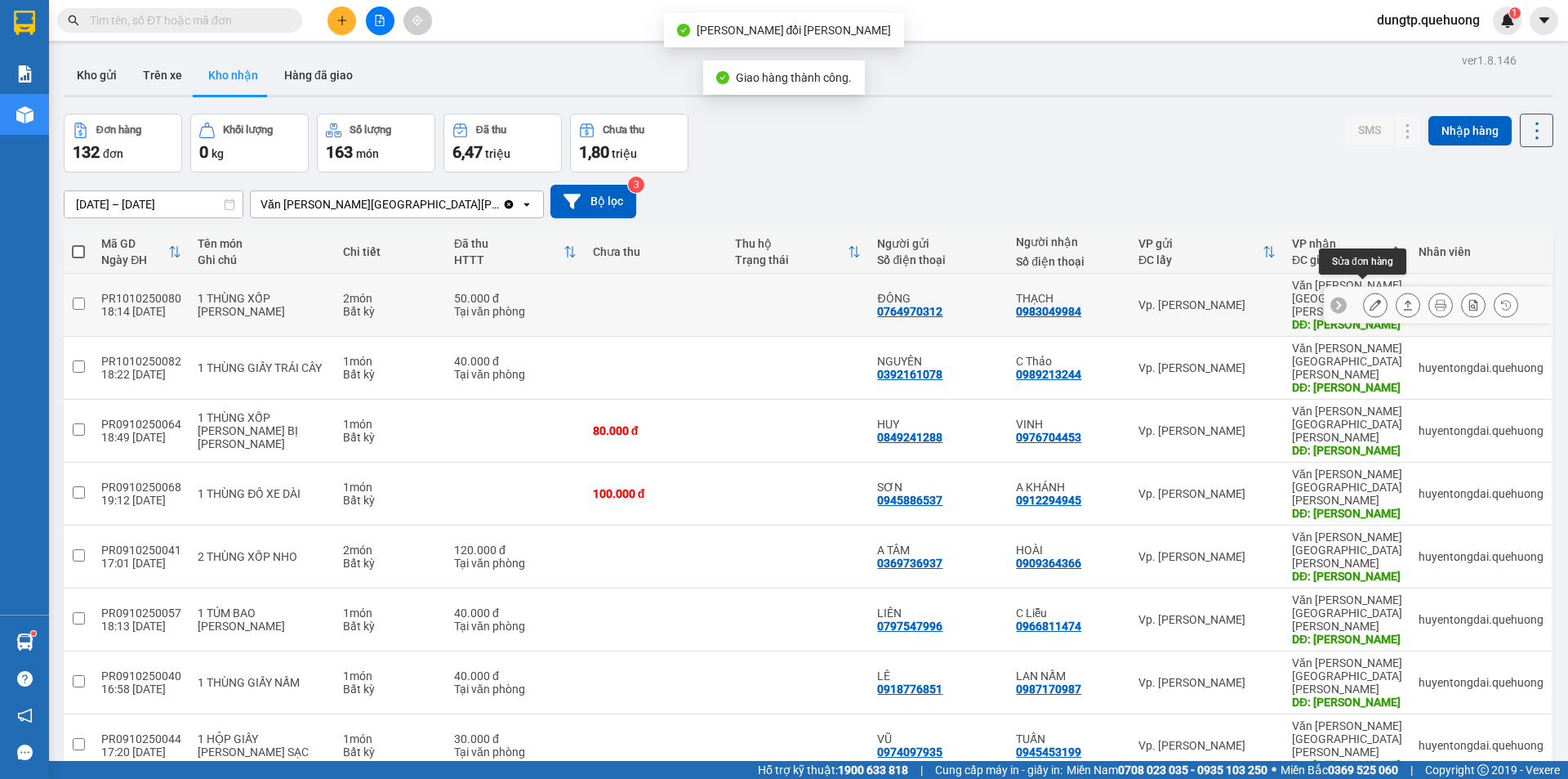
click at [1370, 299] on icon at bounding box center [1376, 305] width 12 height 12
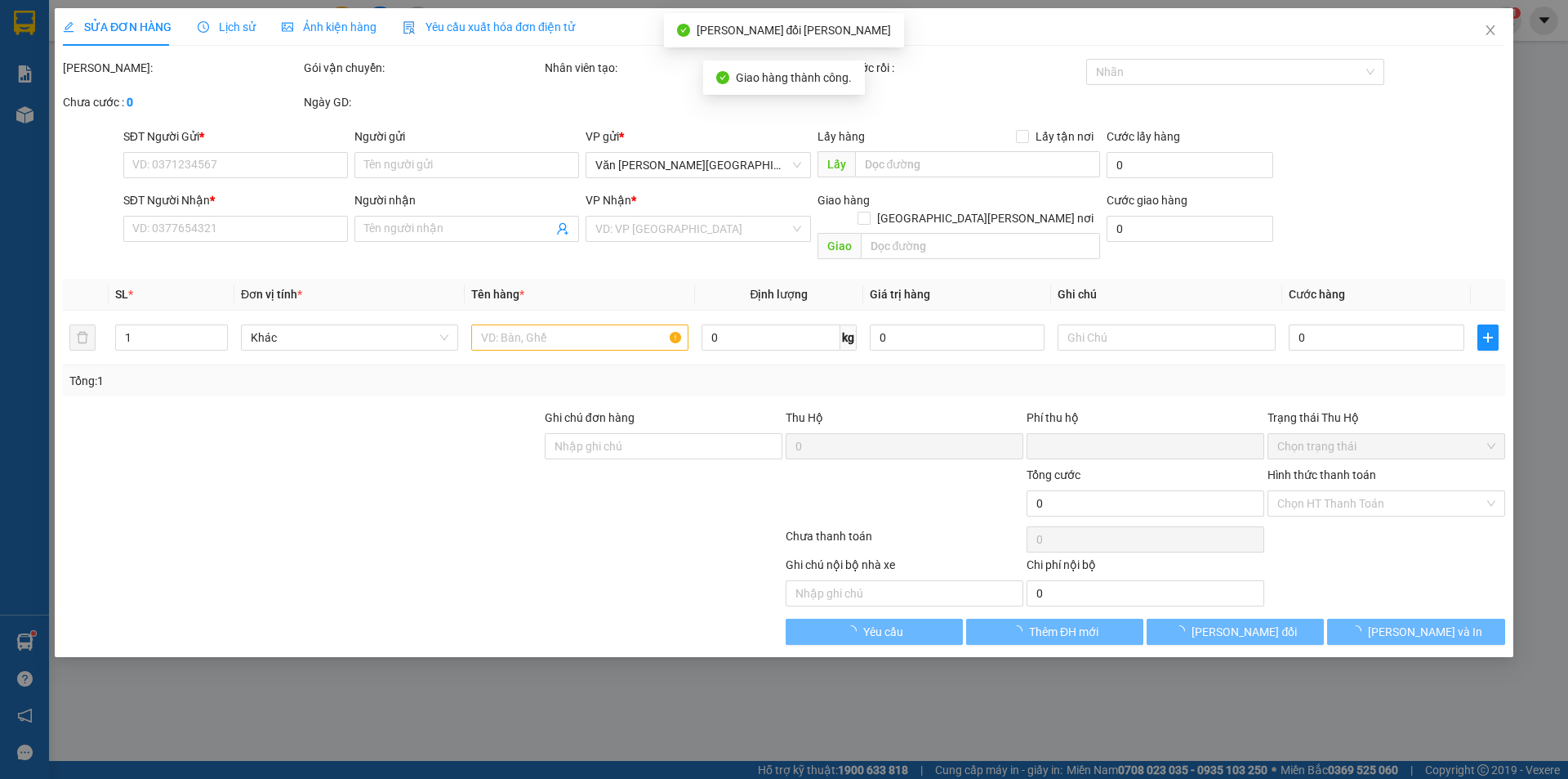
type input "0764970312"
type input "ĐÔNG"
type input "0983049984"
type input "THẠCH"
type input "TÂN PHÚ"
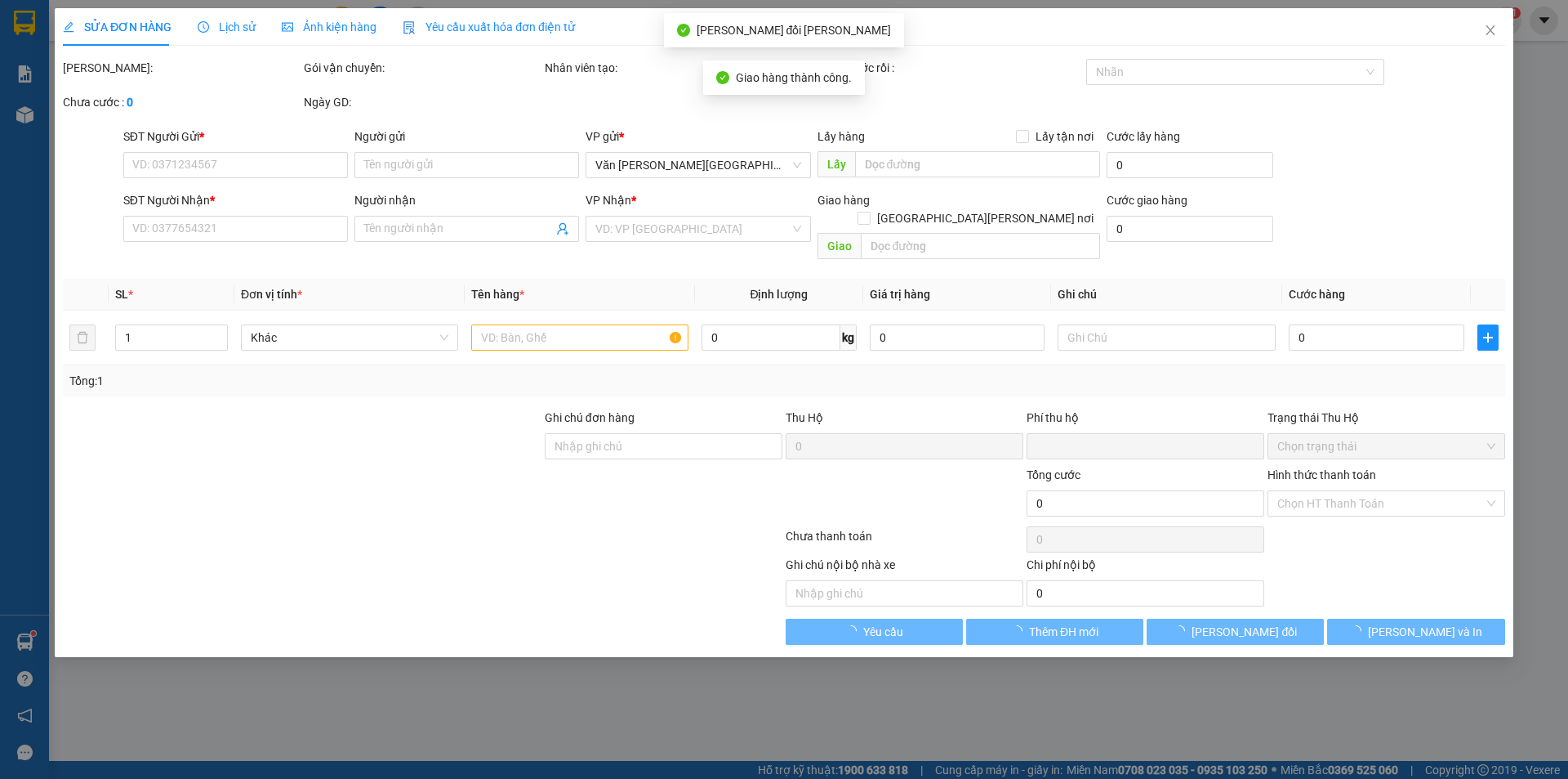
type input "0"
type input "50.000"
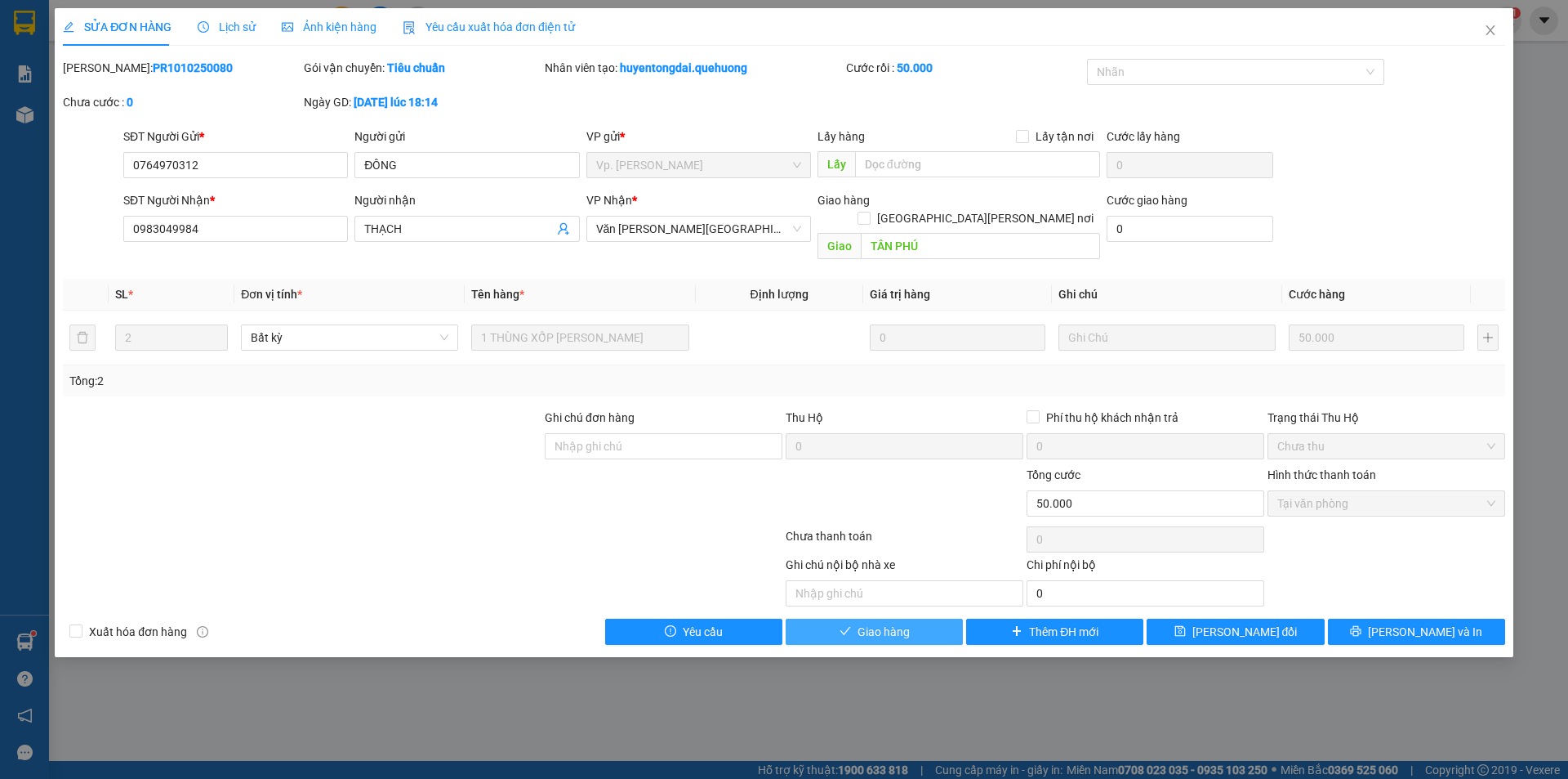
click at [873, 623] on span "Giao hàng" at bounding box center [884, 631] width 52 height 18
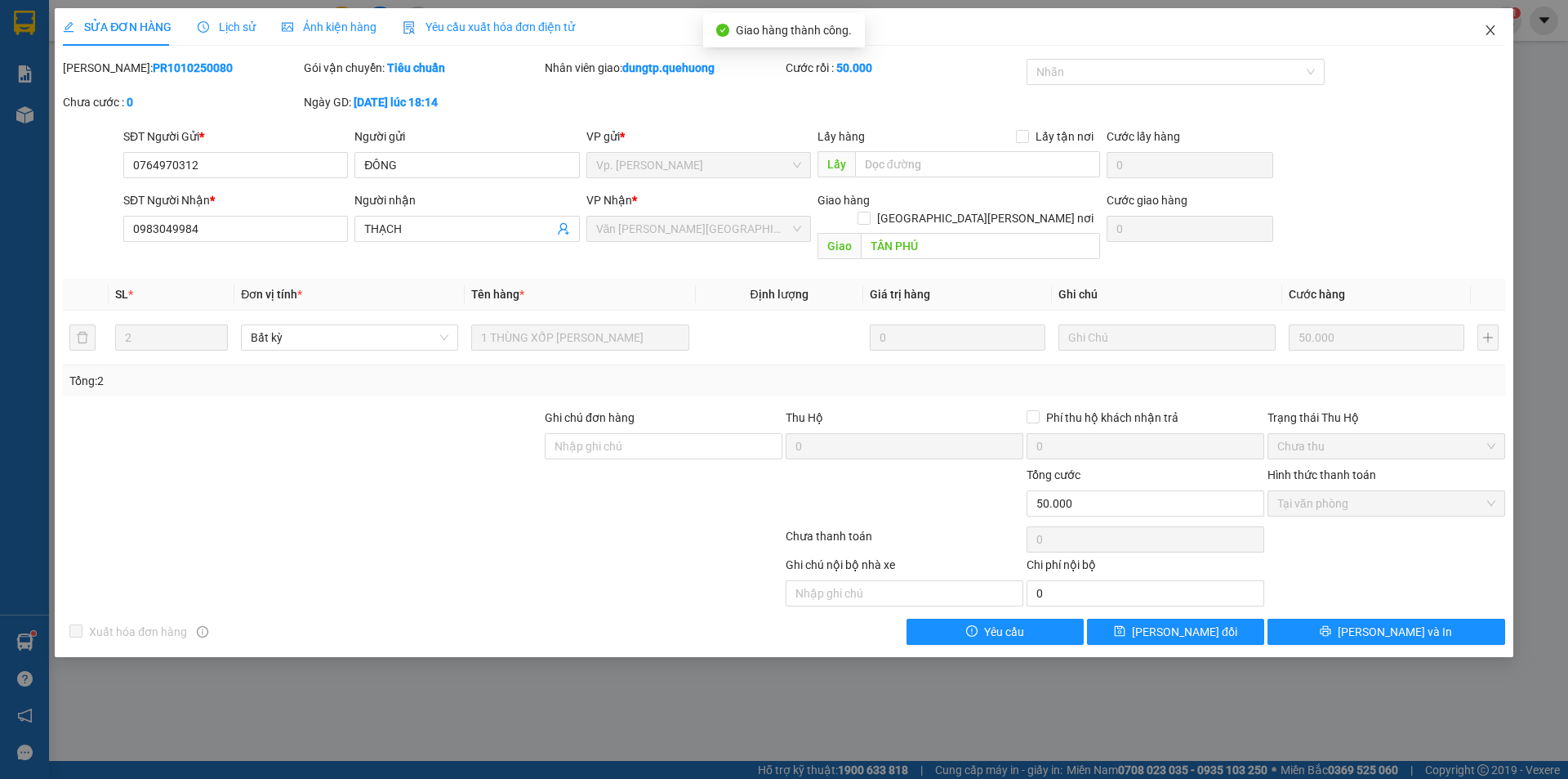
click at [1493, 24] on span "Close" at bounding box center [1491, 31] width 46 height 46
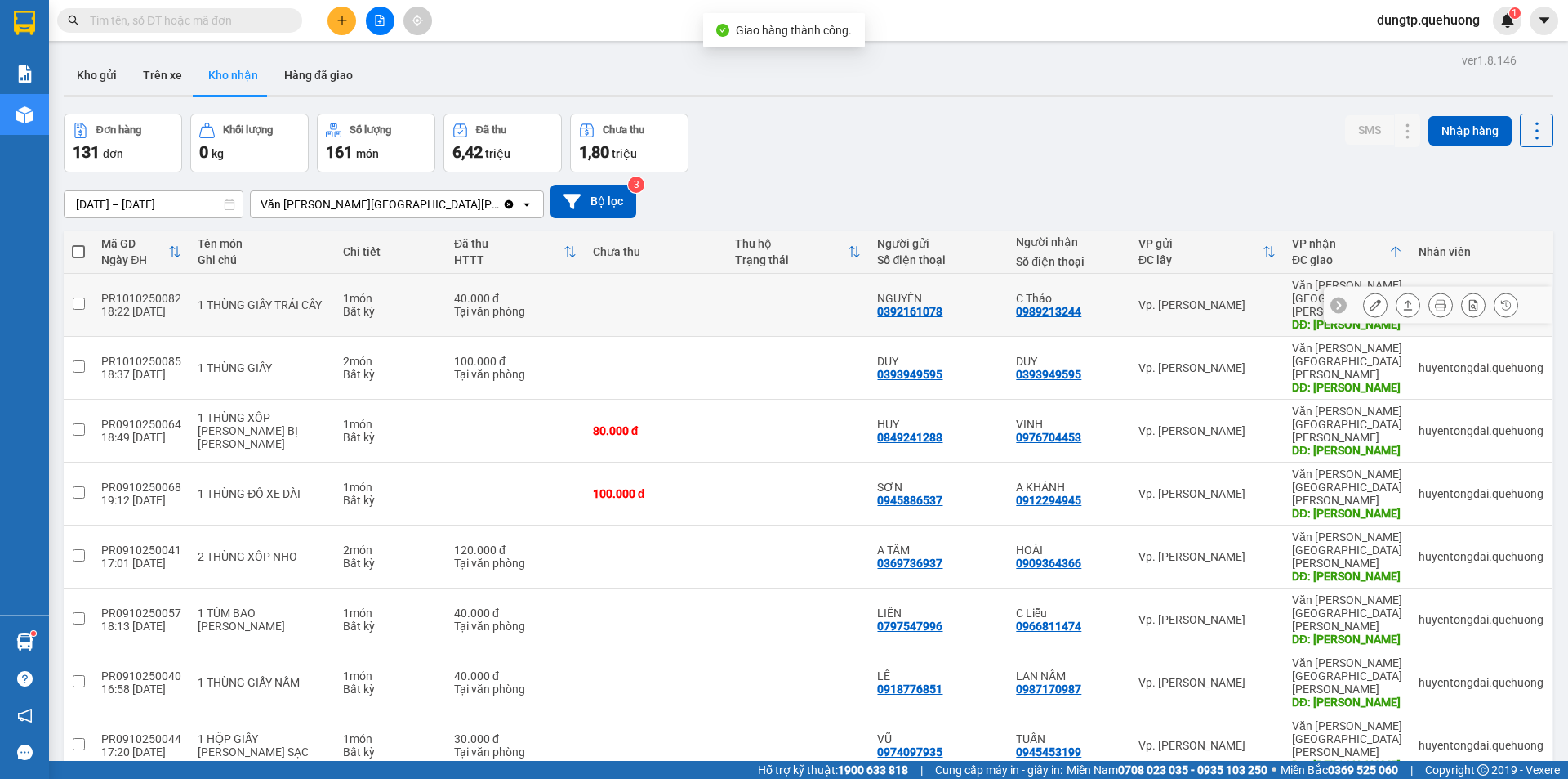
click at [1370, 299] on icon at bounding box center [1376, 305] width 12 height 12
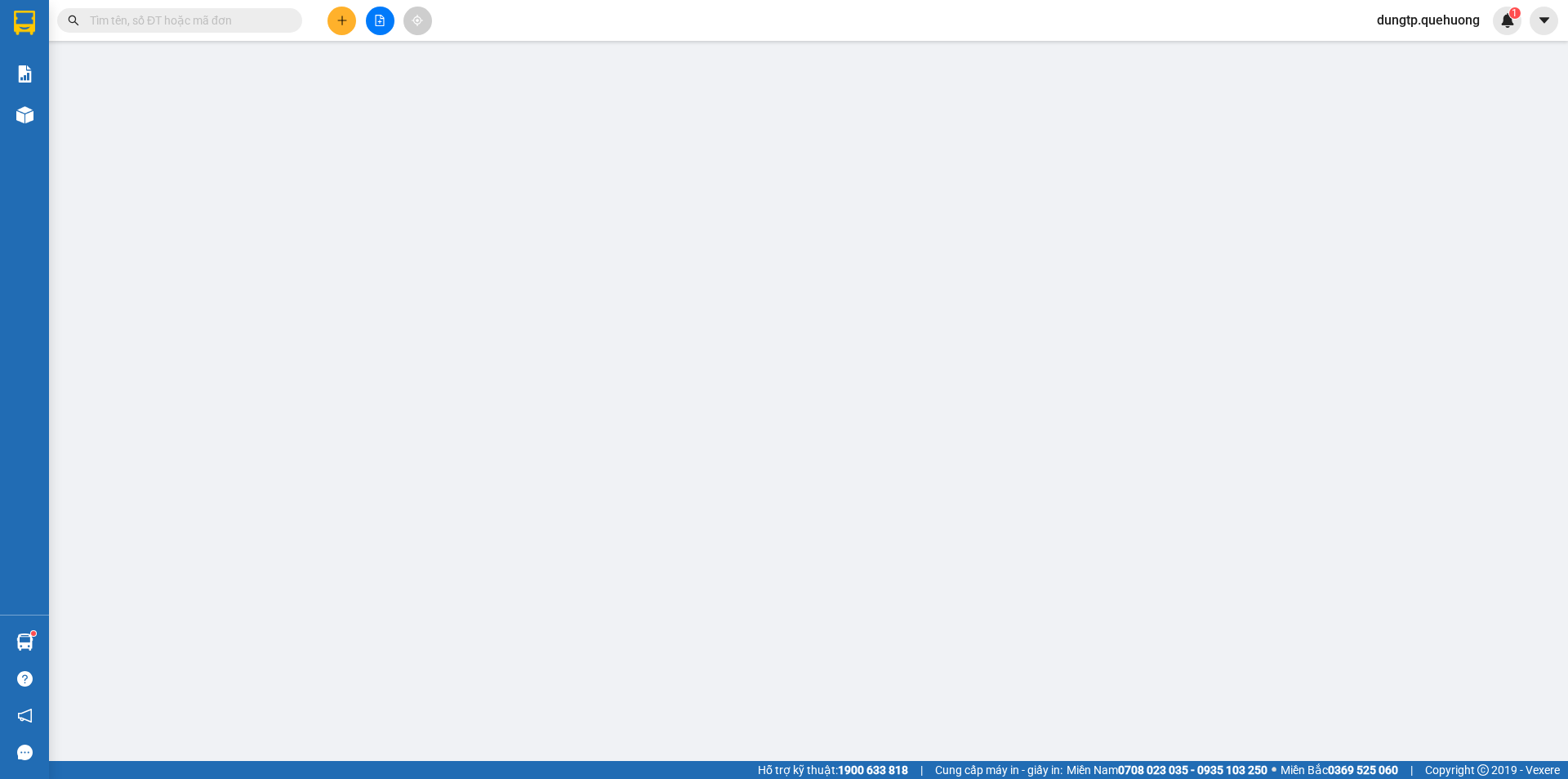
type input "0392161078"
type input "NGUYÊN"
type input "0989213244"
type input "C Thảo"
type input "TÂN PHÚ"
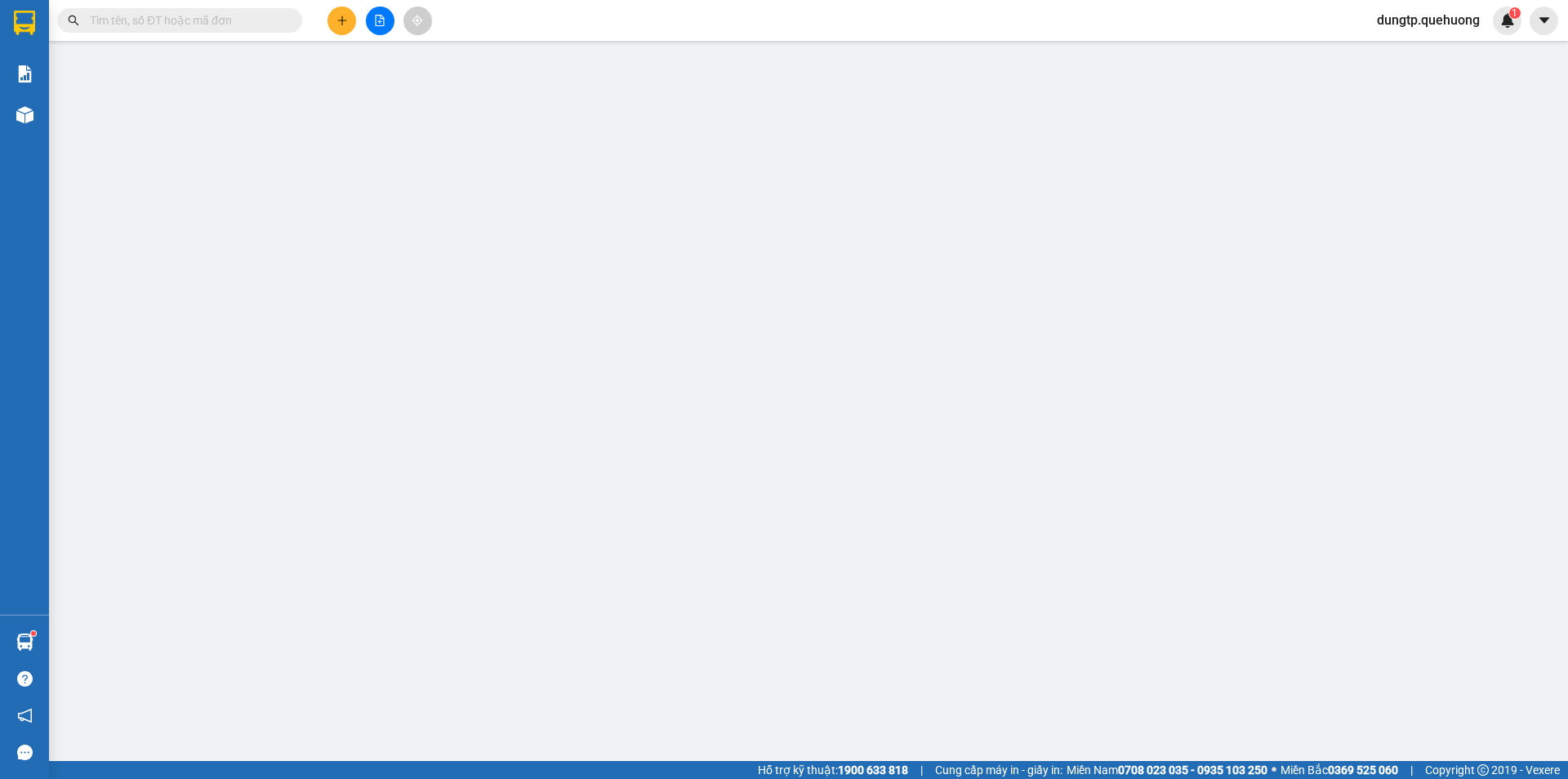
type input "0"
type input "40.000"
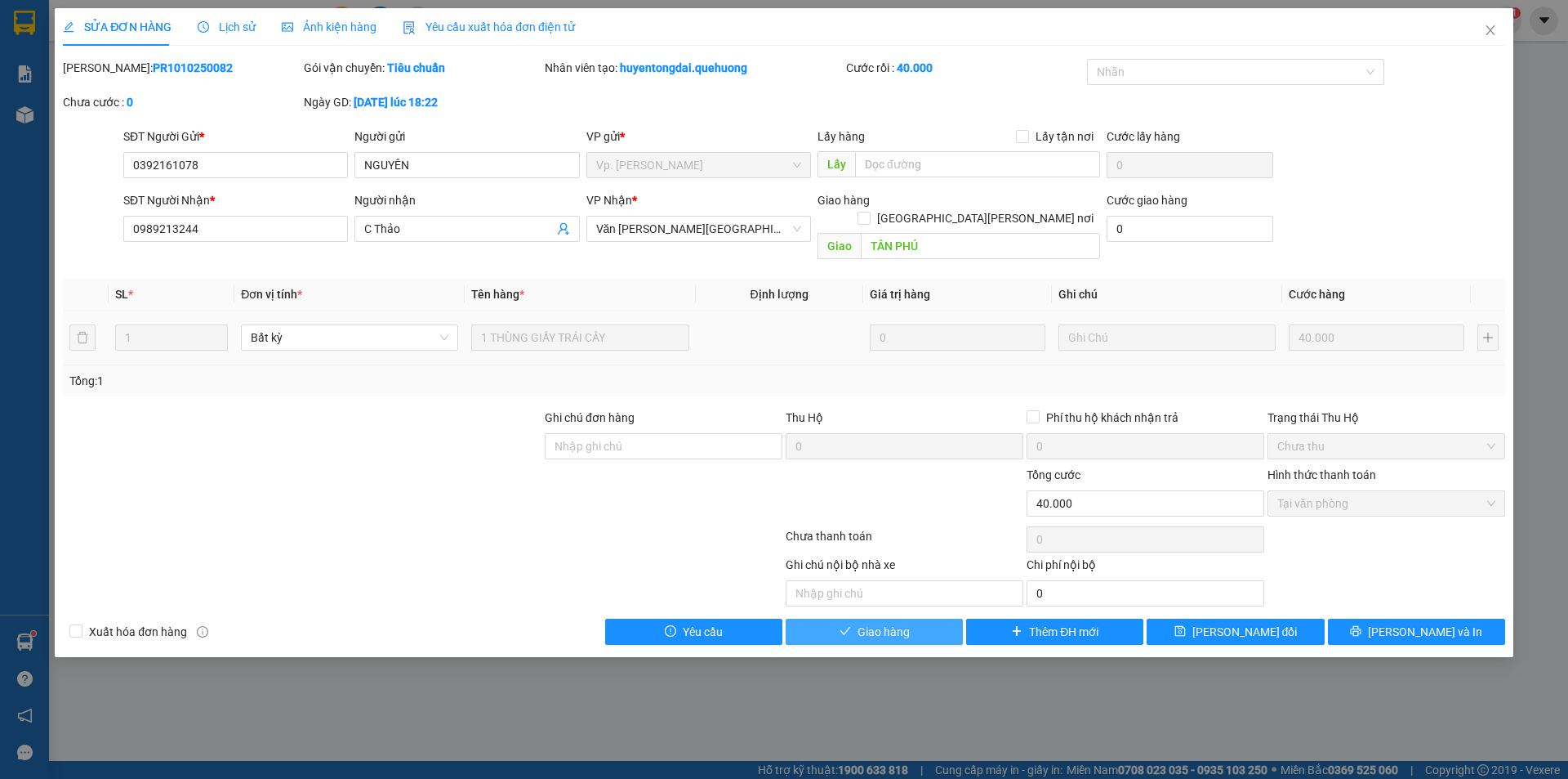
click at [879, 623] on span "Giao hàng" at bounding box center [884, 631] width 52 height 18
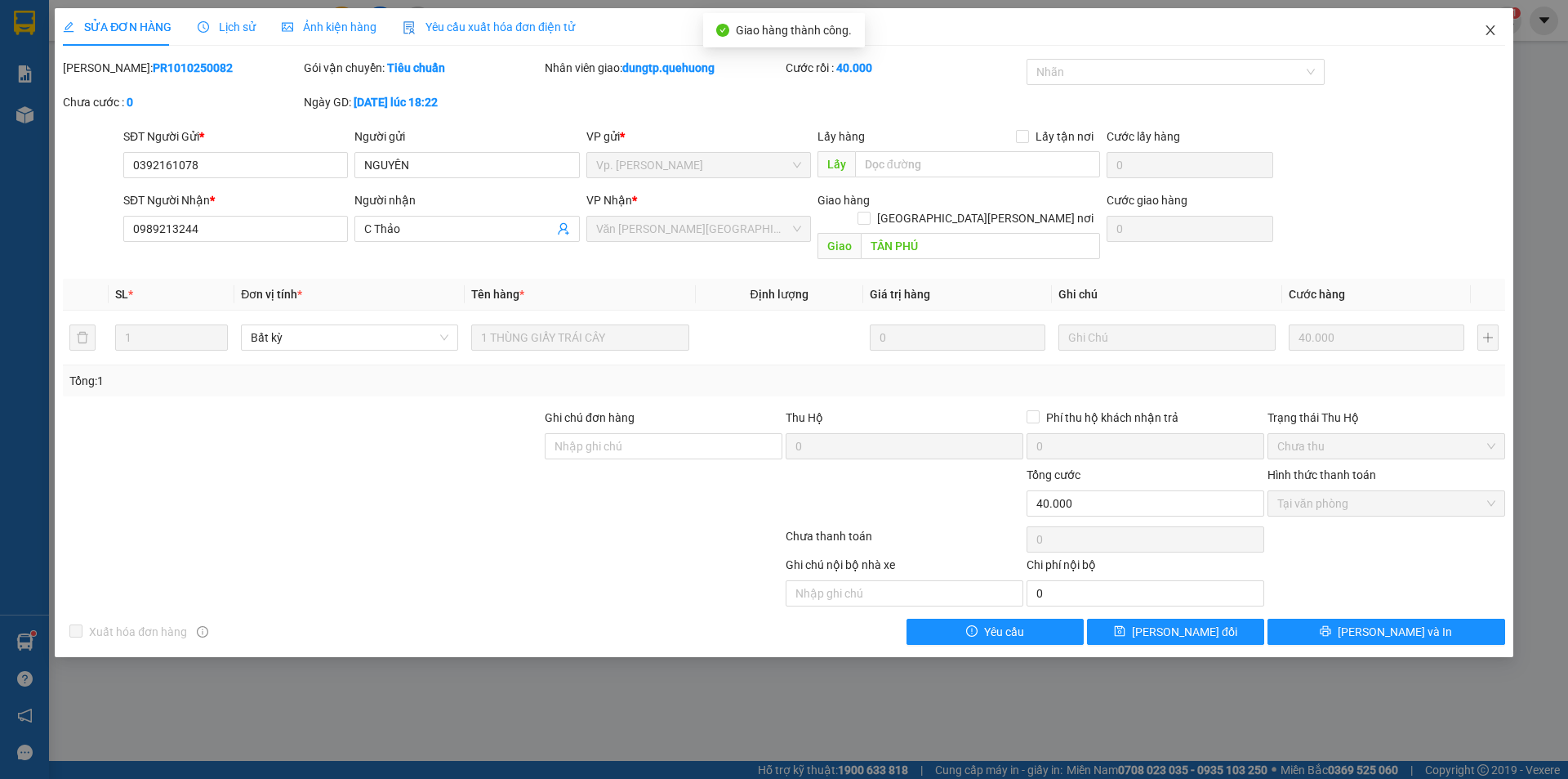
click at [1492, 26] on icon "close" at bounding box center [1490, 30] width 13 height 13
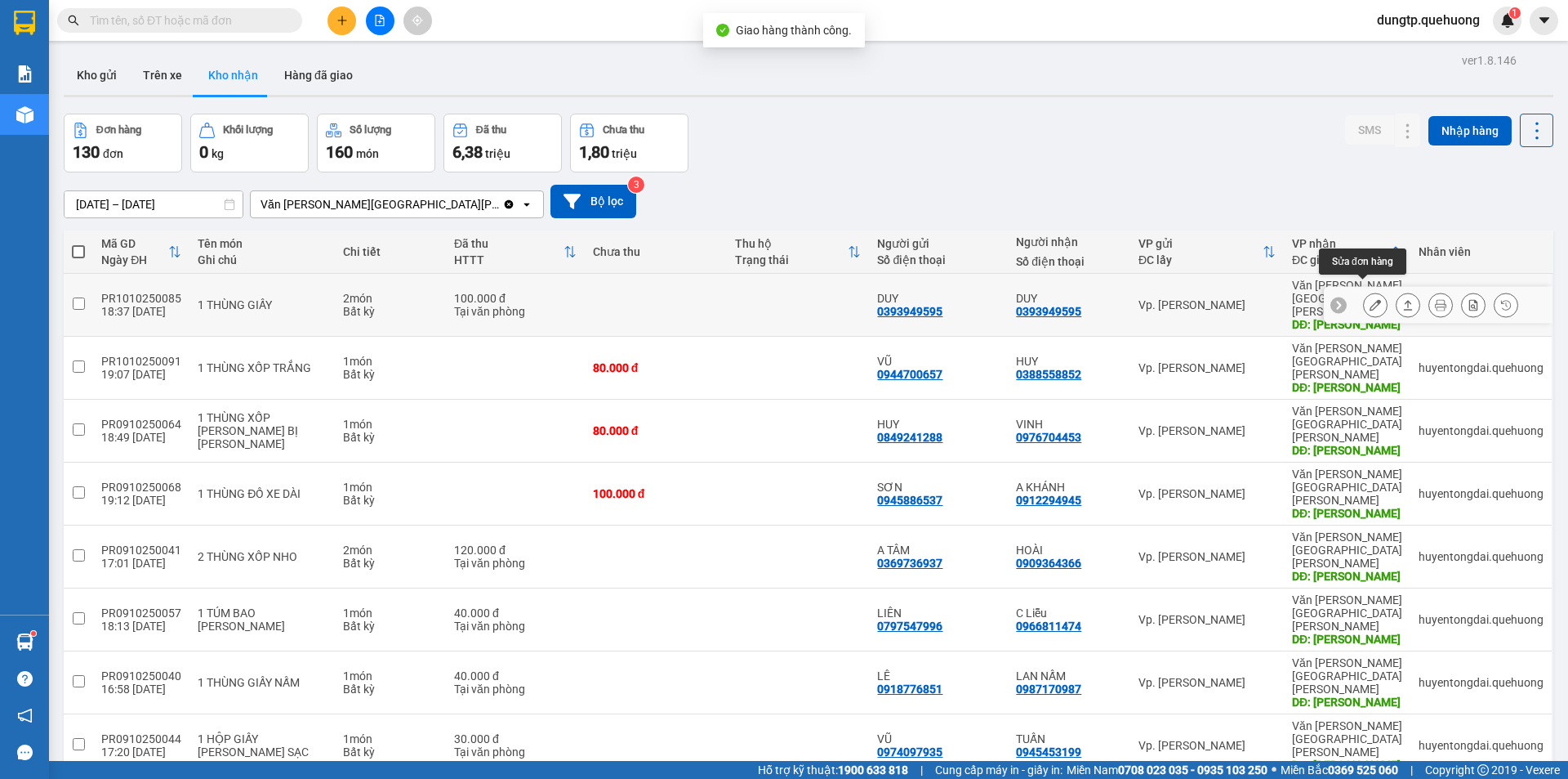
click at [1370, 299] on icon at bounding box center [1376, 305] width 12 height 12
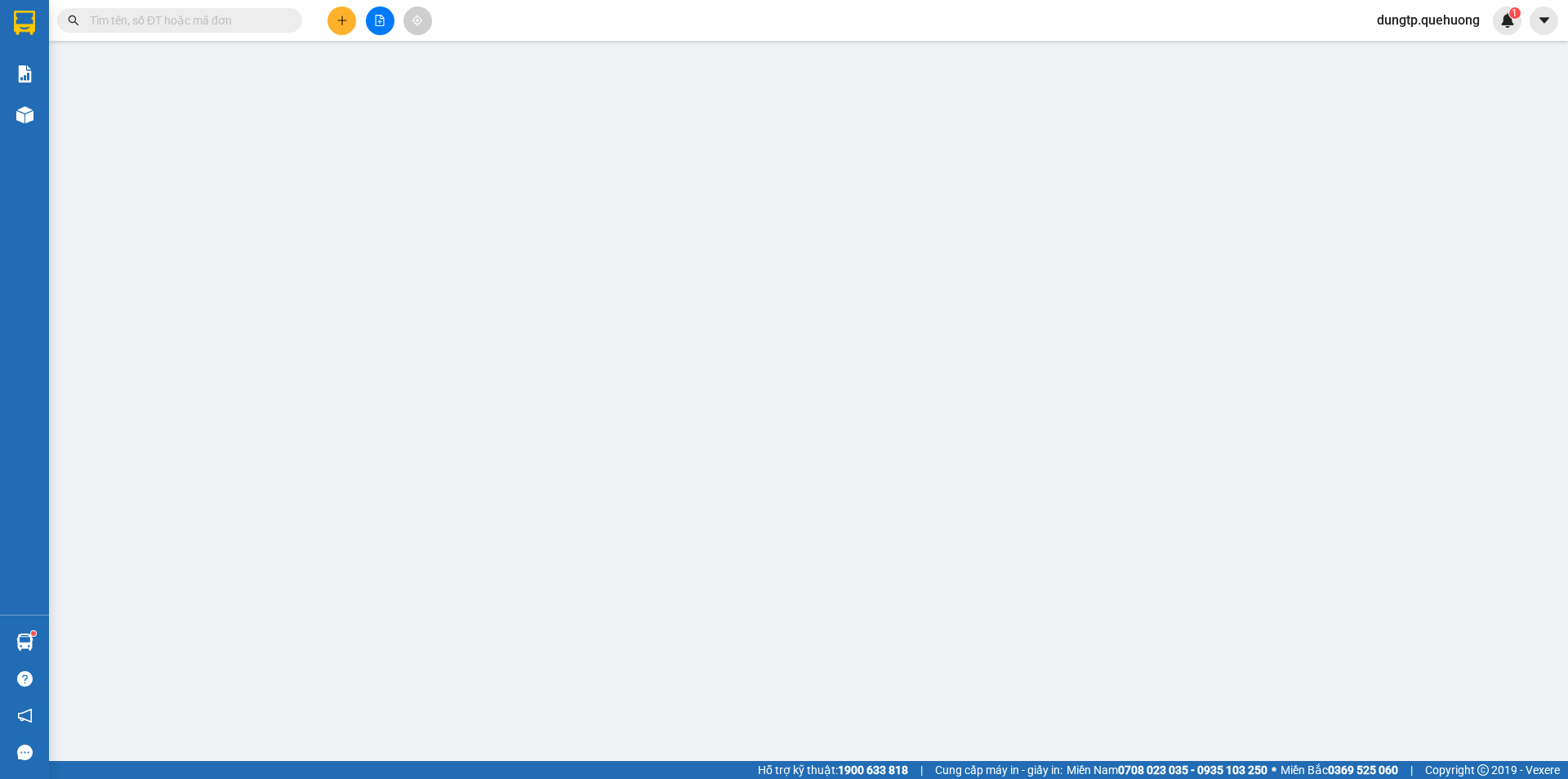
type input "0393949595"
type input "DUY"
type input "0393949595"
type input "DUY"
type input "TÂN PHÚ"
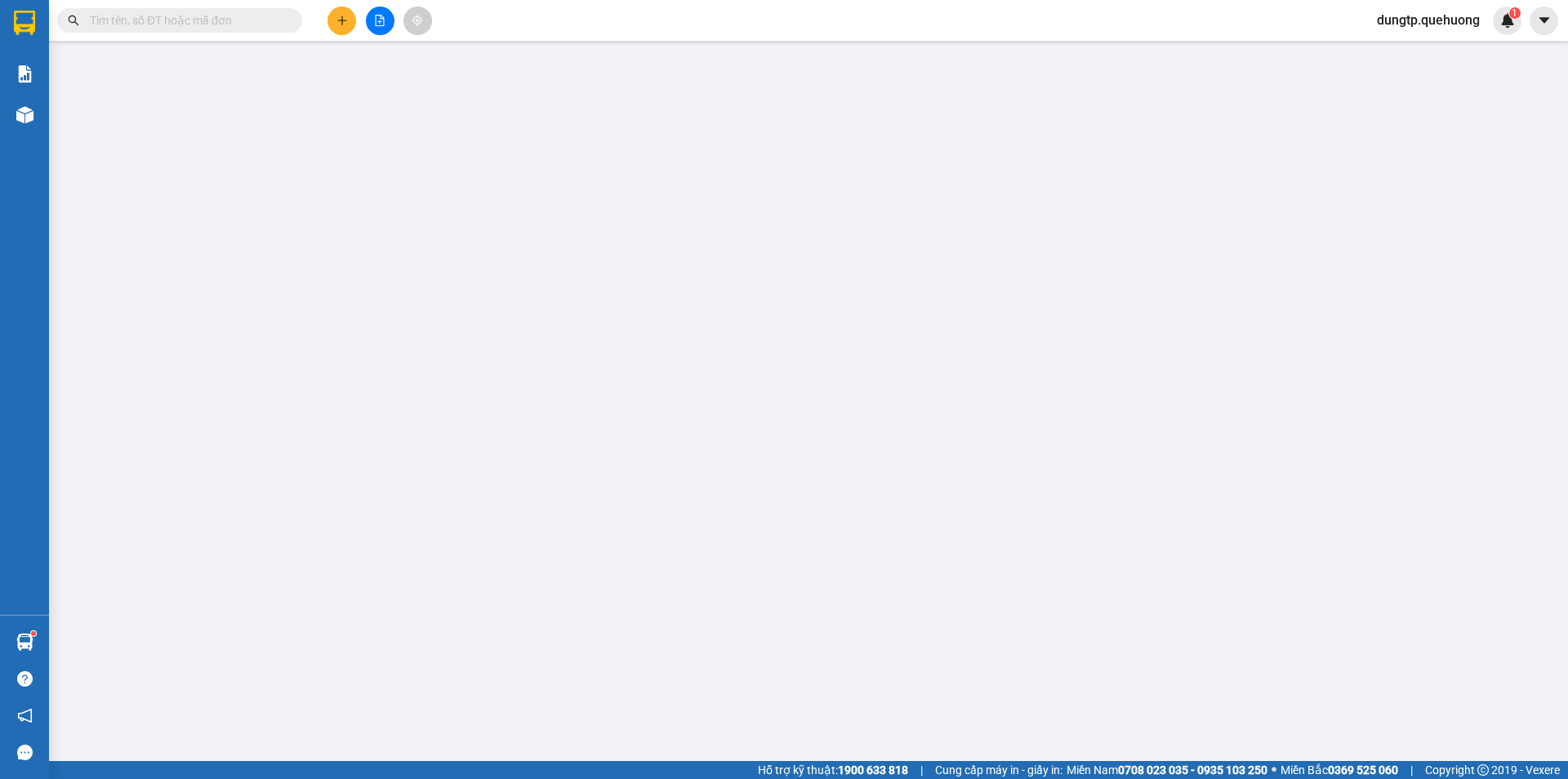
type input "0"
type input "100.000"
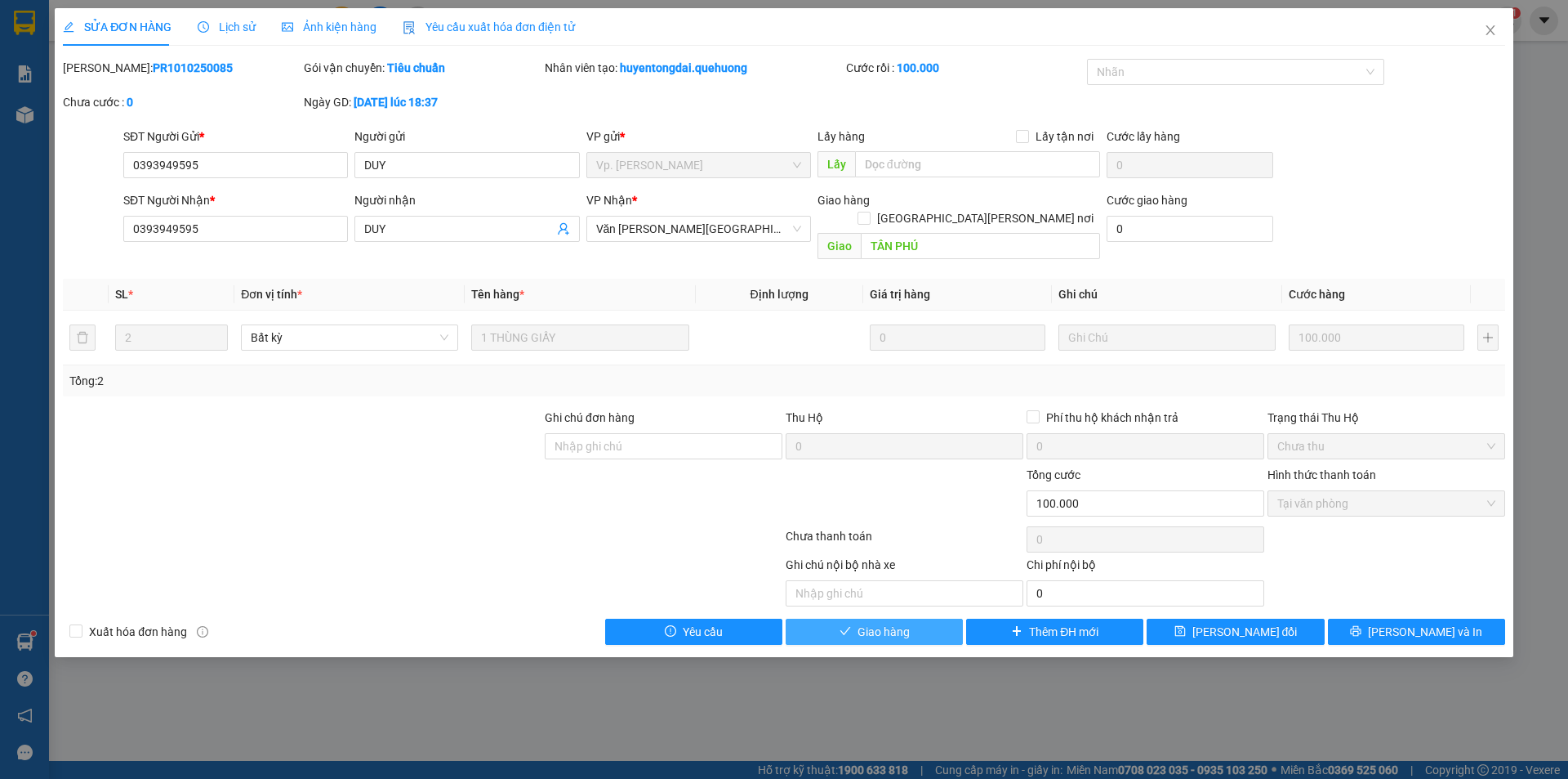
click at [845, 625] on icon "check" at bounding box center [845, 631] width 12 height 12
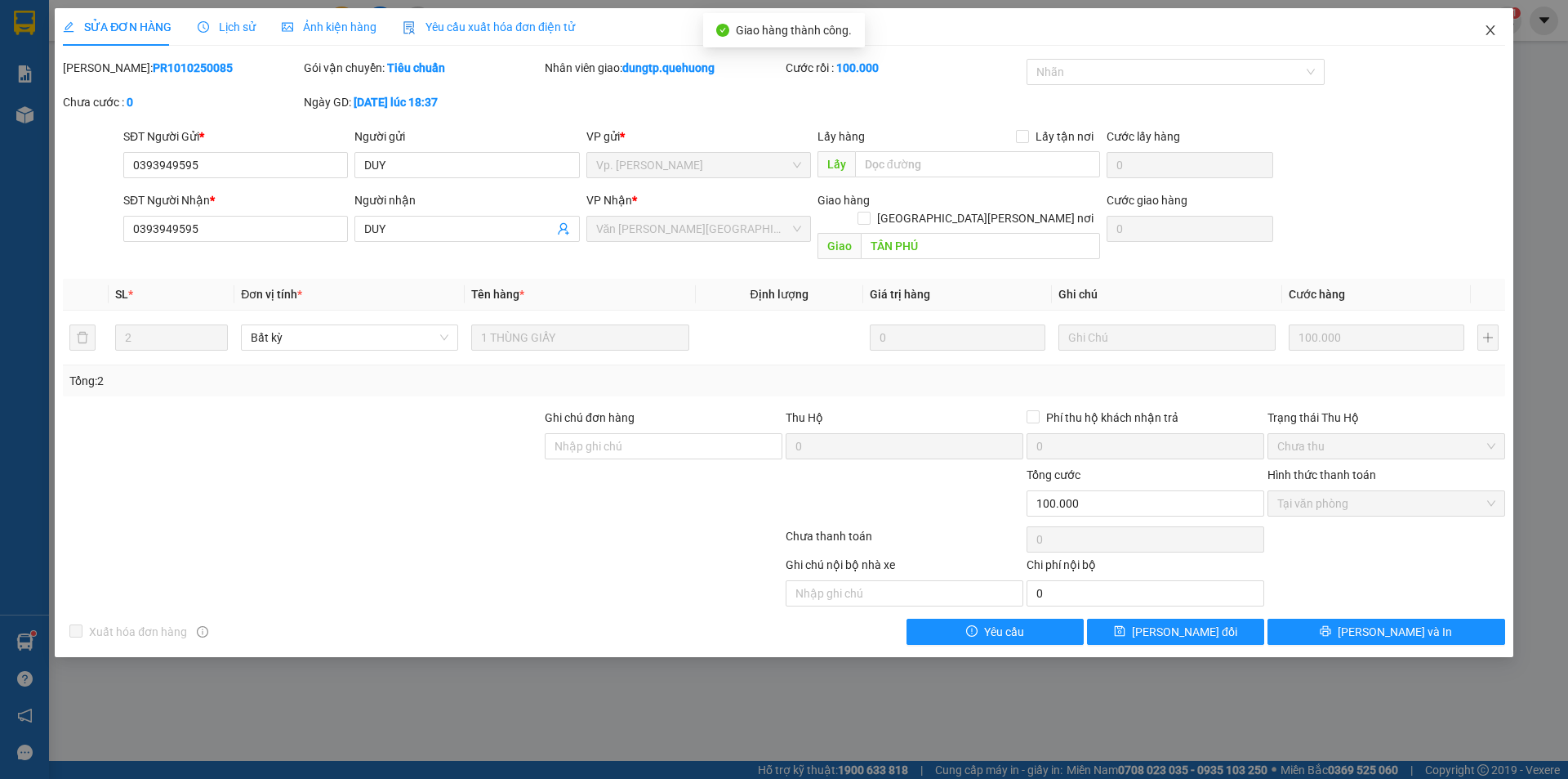
click at [1485, 27] on icon "close" at bounding box center [1490, 30] width 13 height 13
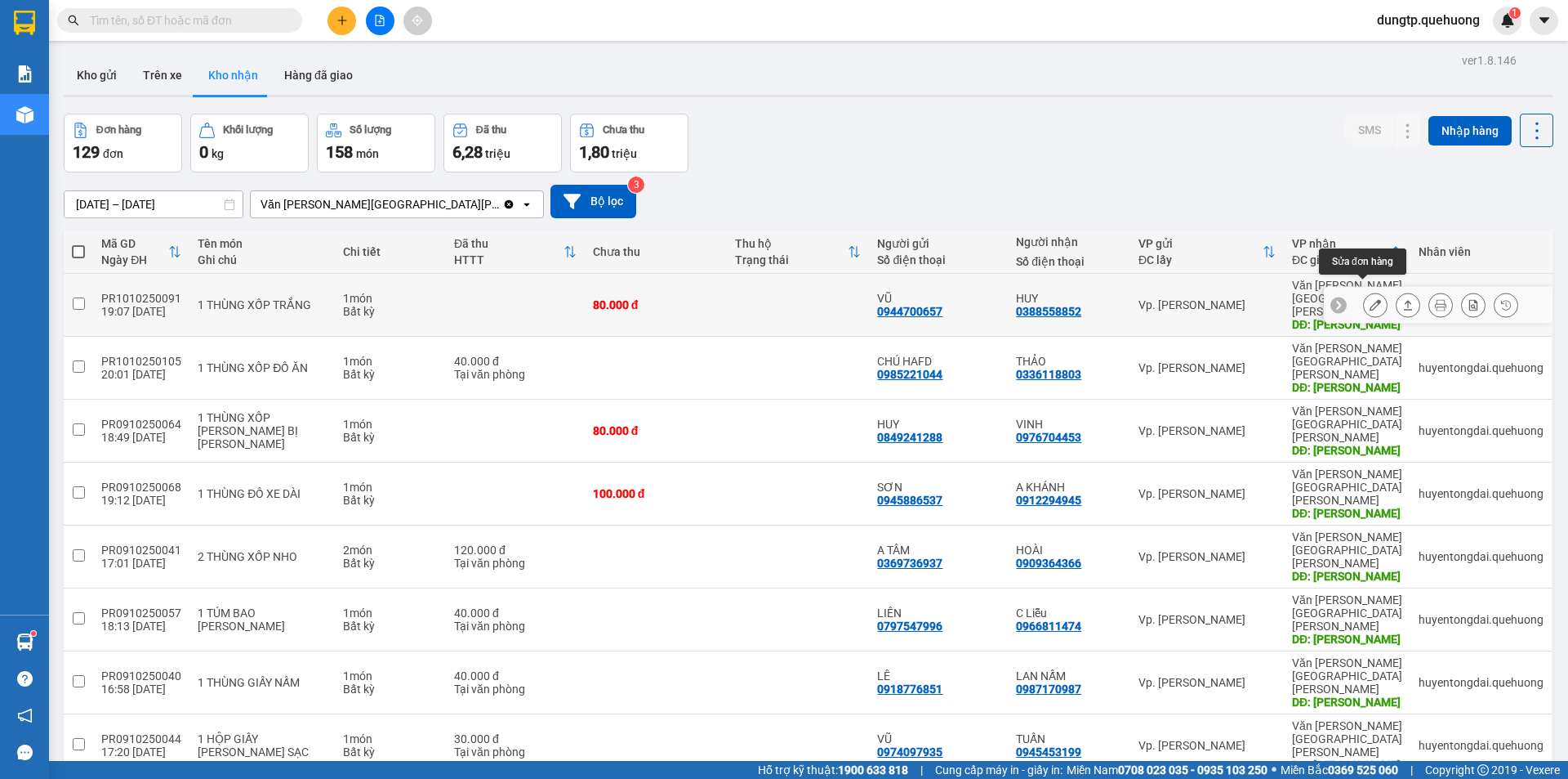
click at [1371, 293] on button at bounding box center [1375, 305] width 23 height 29
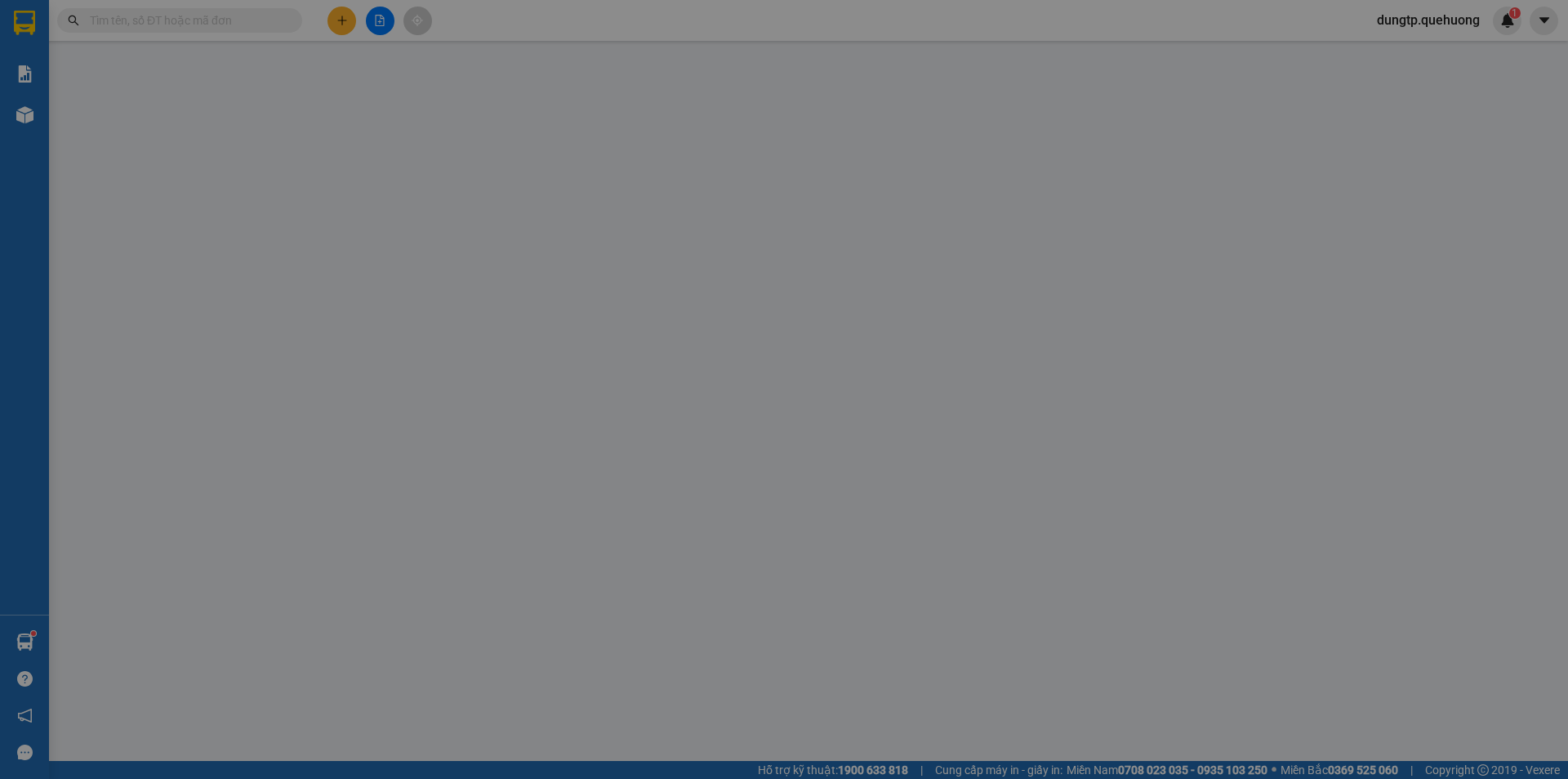
type input "0944700657"
type input "VŨ"
type input "0388558852"
type input "HUY"
type input "TÂN PHÚ"
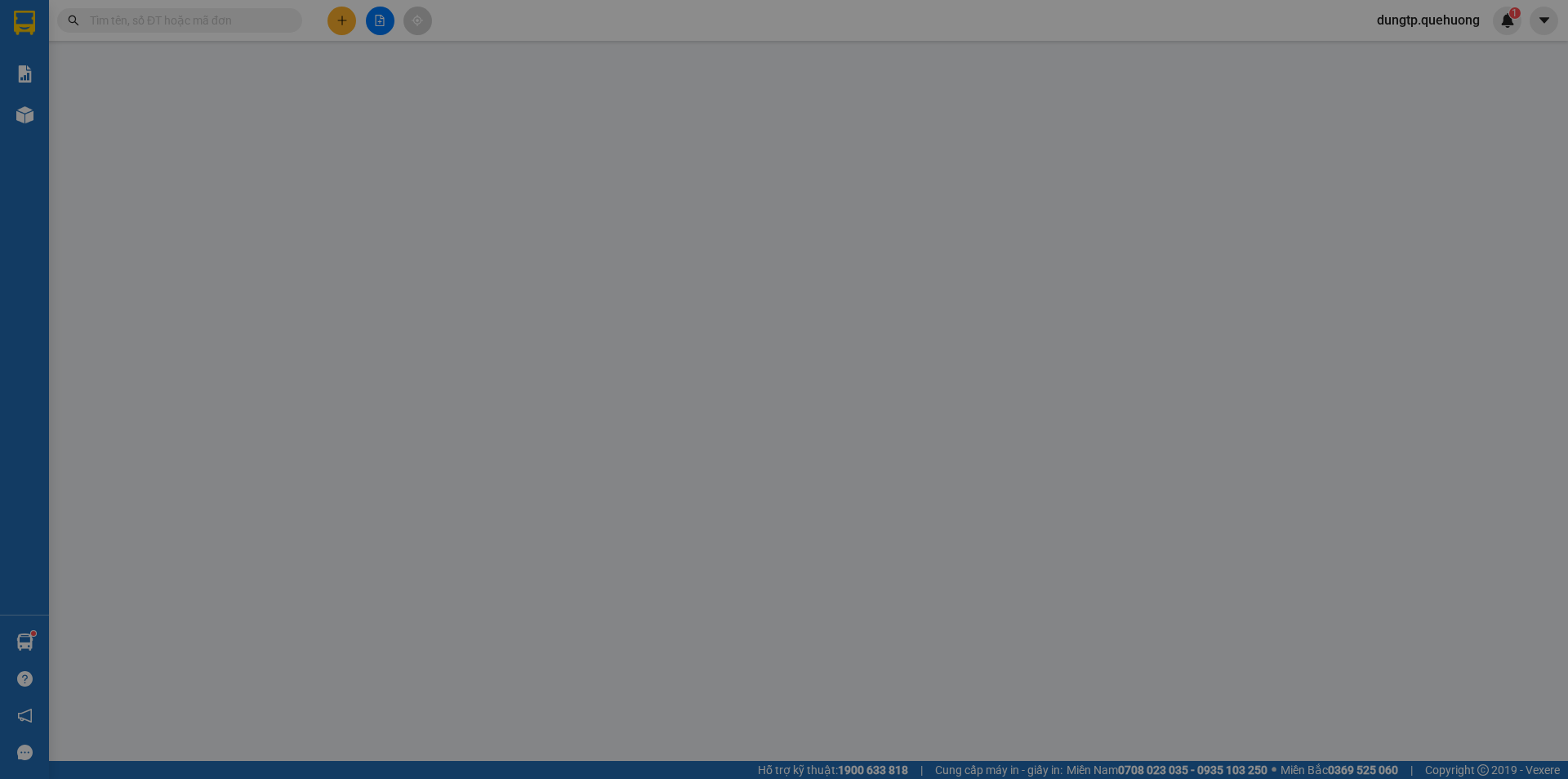
type input "0"
type input "80.000"
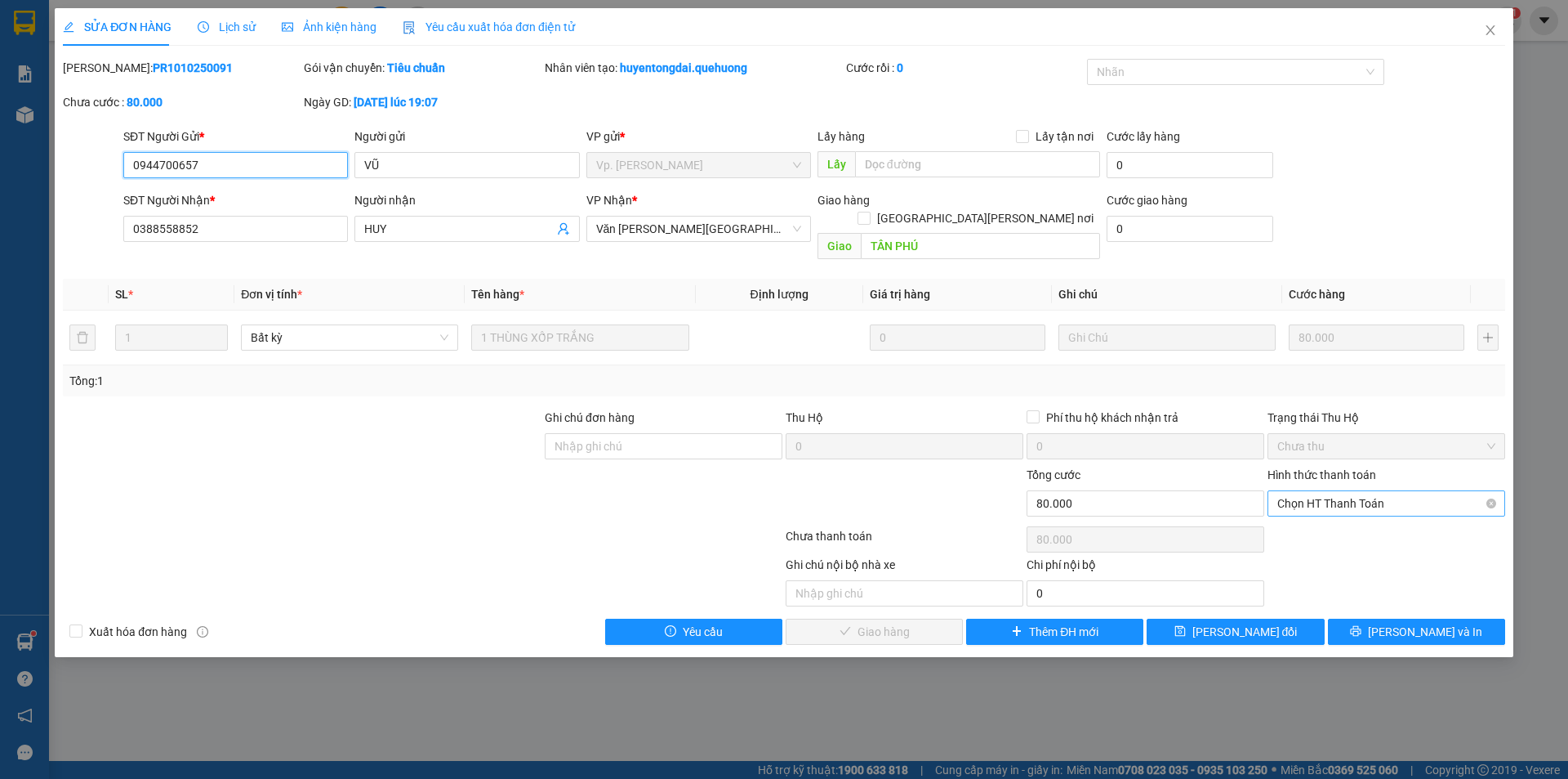
click at [1338, 491] on span "Chọn HT Thanh Toán" at bounding box center [1386, 503] width 218 height 25
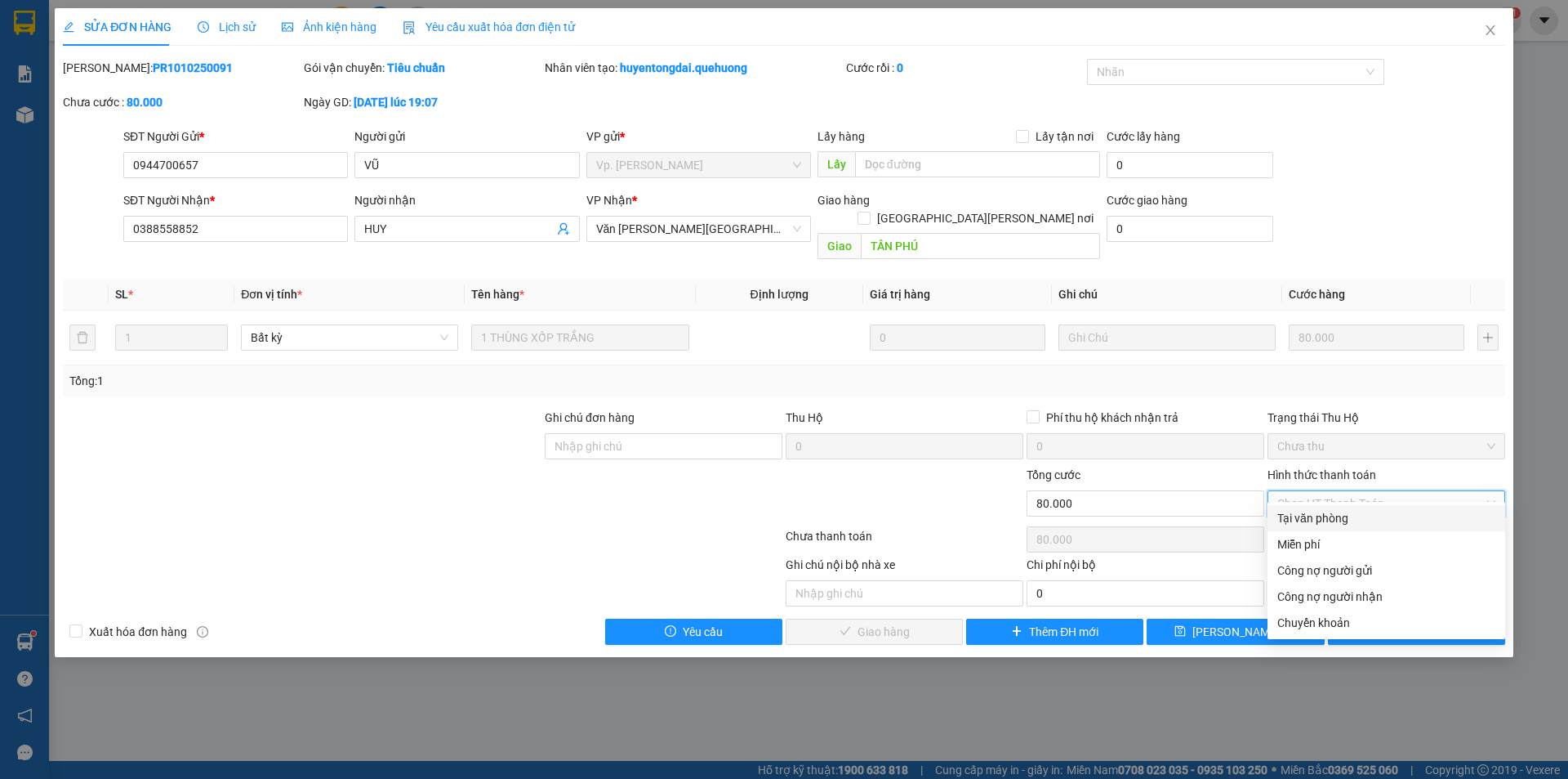
click at [1320, 521] on div "Tại văn phòng" at bounding box center [1386, 518] width 218 height 18
type input "0"
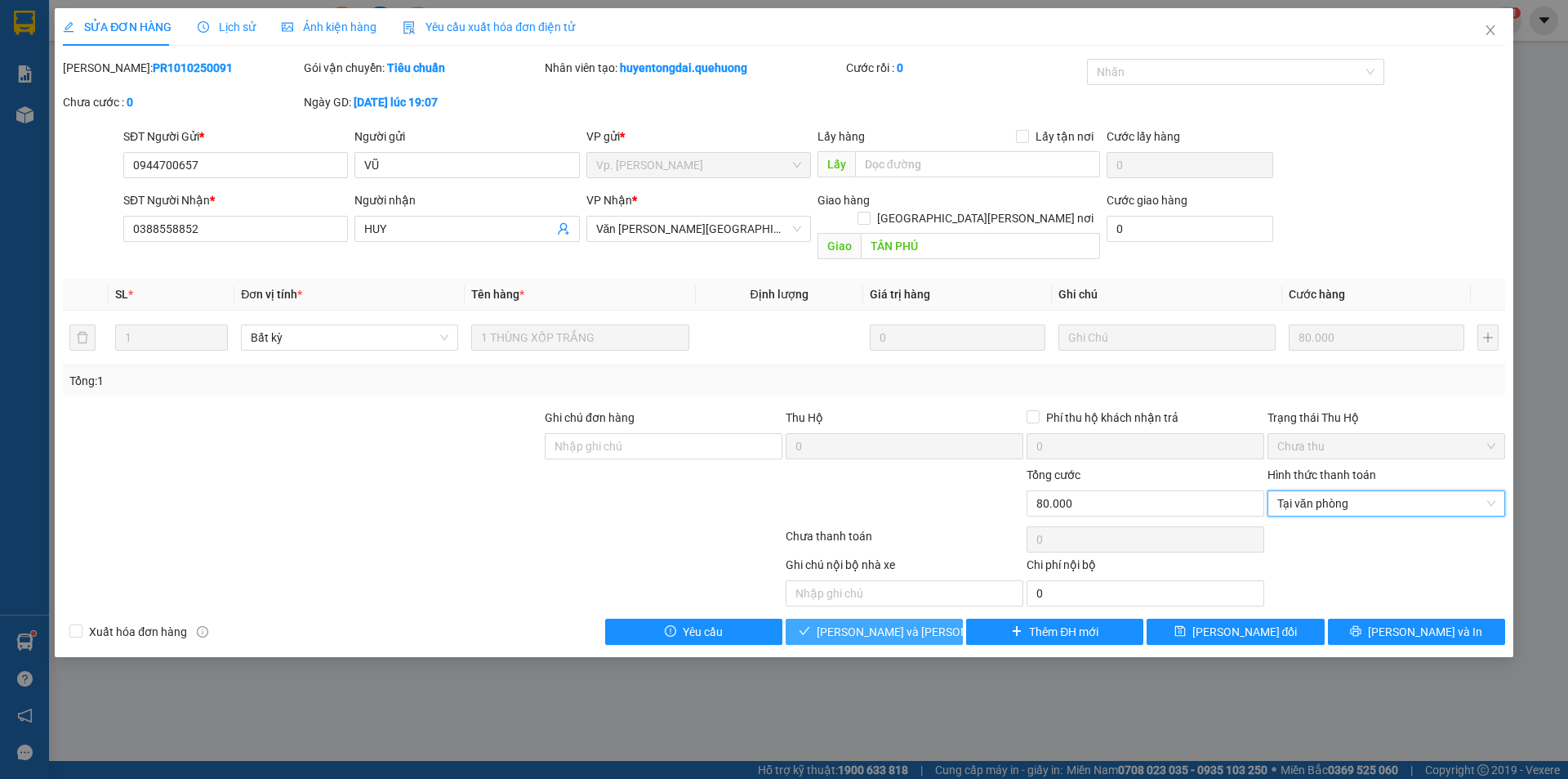
click at [875, 623] on span "[PERSON_NAME] và Giao hàng" at bounding box center [926, 631] width 221 height 18
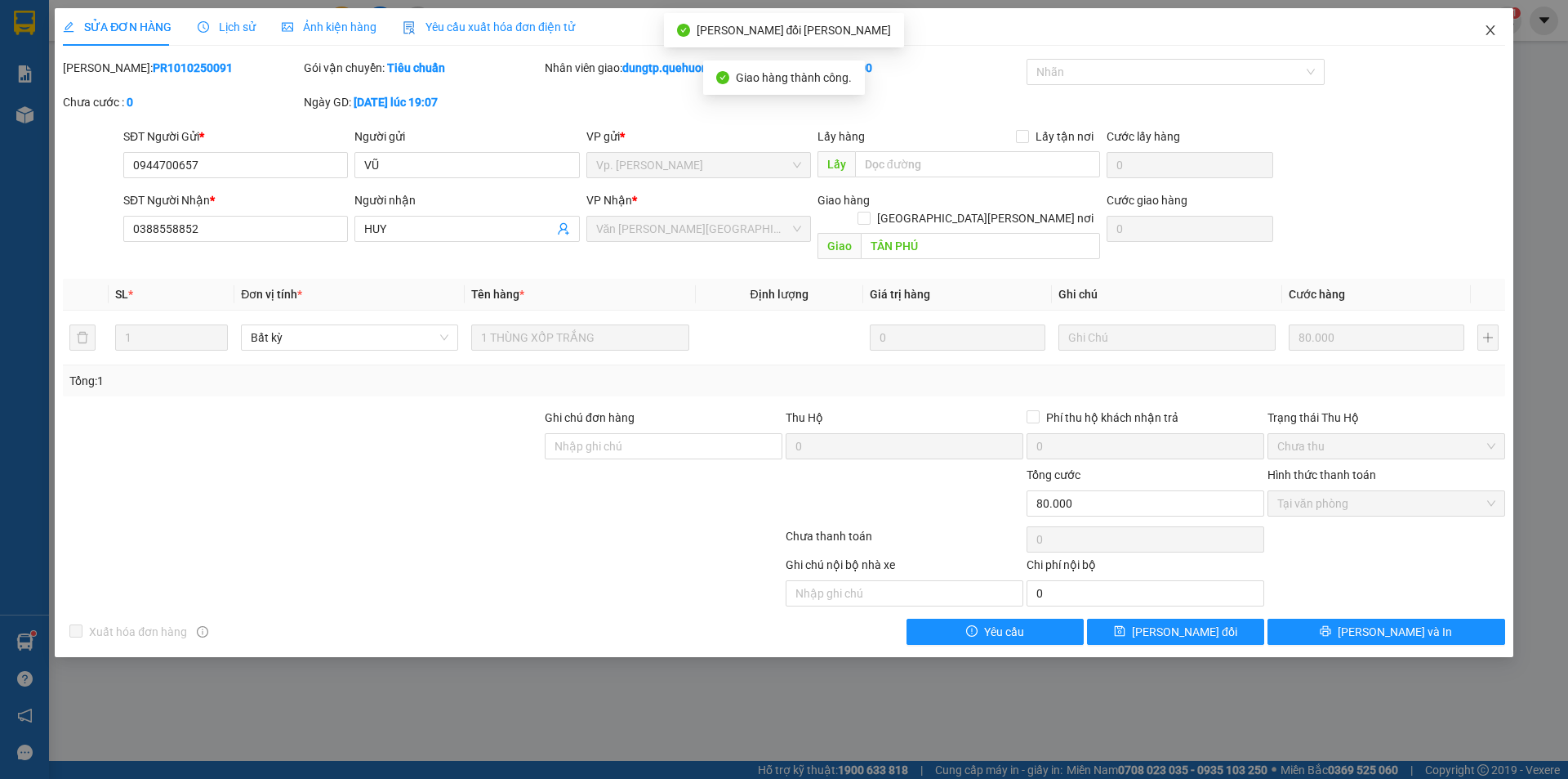
click at [1487, 34] on icon "close" at bounding box center [1490, 30] width 13 height 13
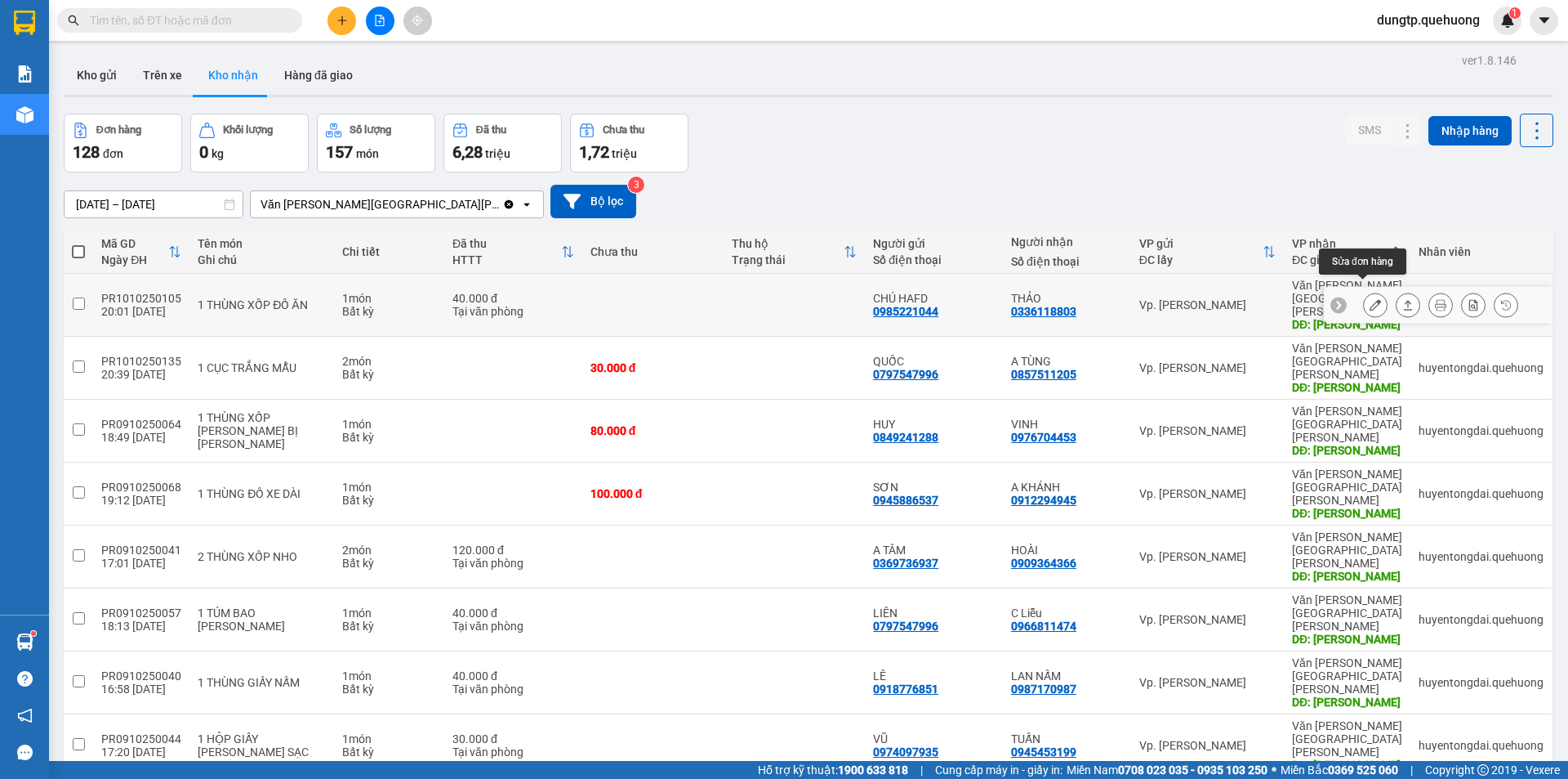
click at [1370, 299] on icon at bounding box center [1376, 305] width 12 height 12
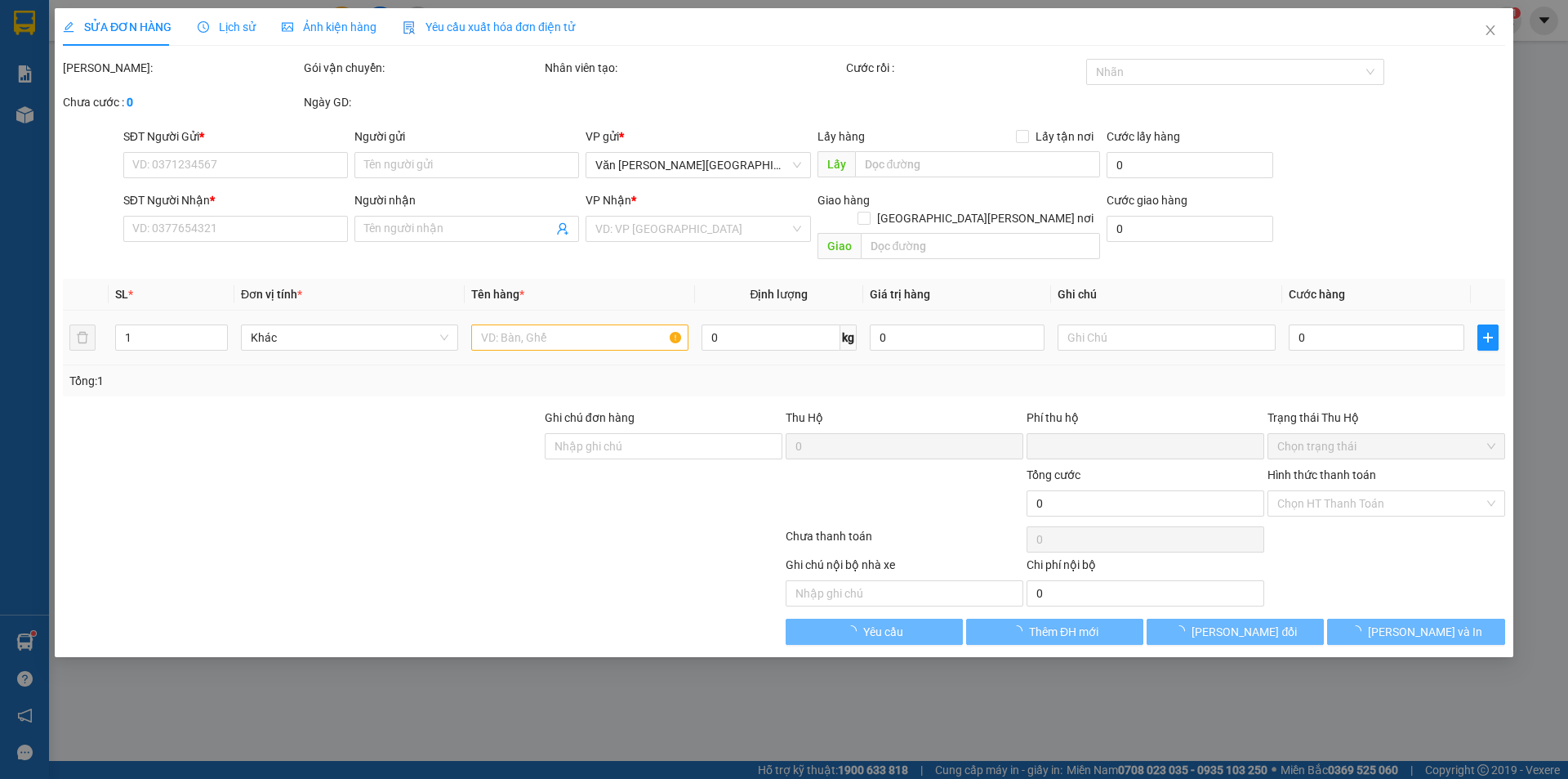
type input "0985221044"
type input "CHÚ HAFD"
type input "0336118803"
type input "THẢO"
type input "TÂN PHÚ"
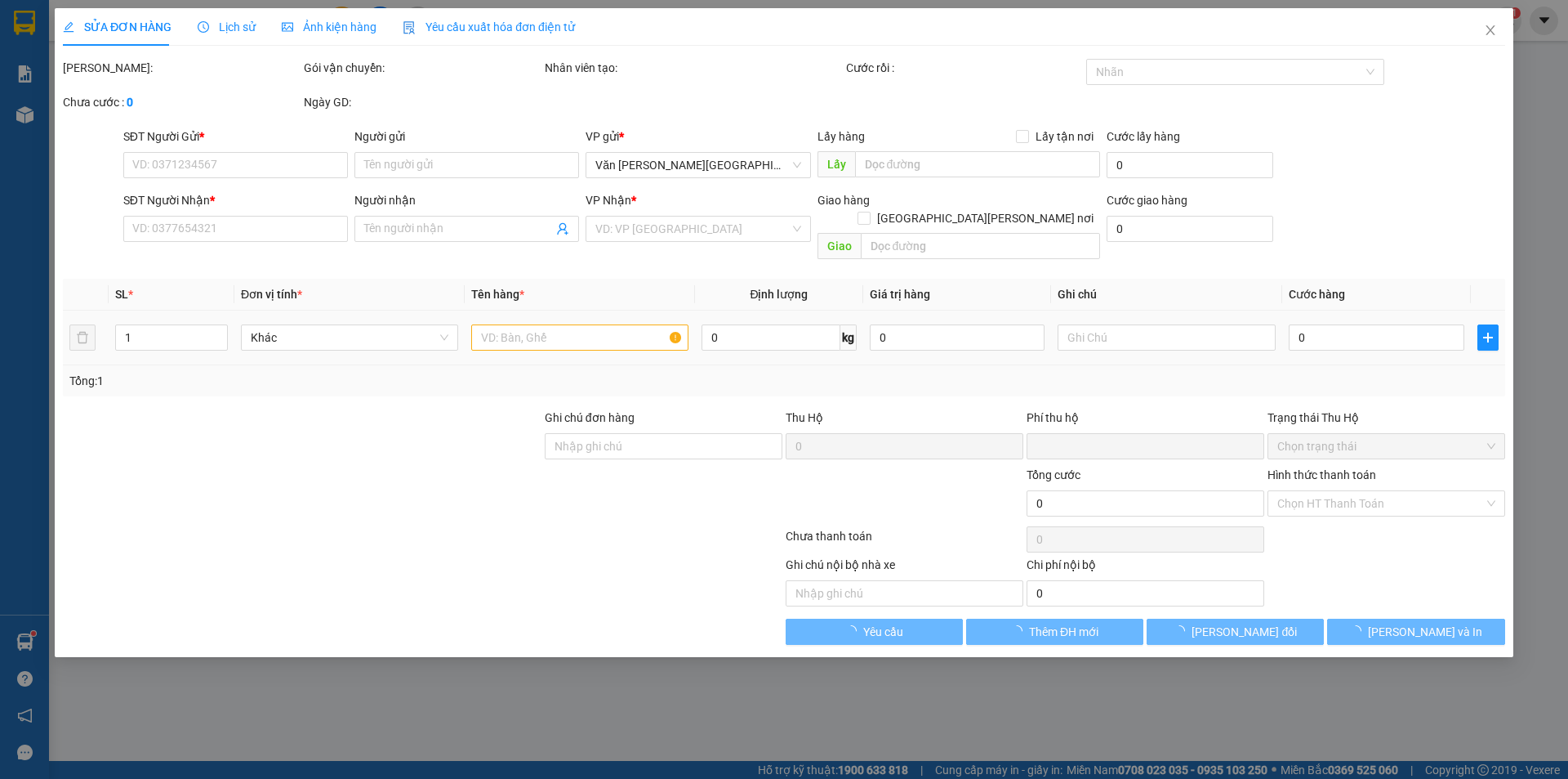
type input "0"
type input "40.000"
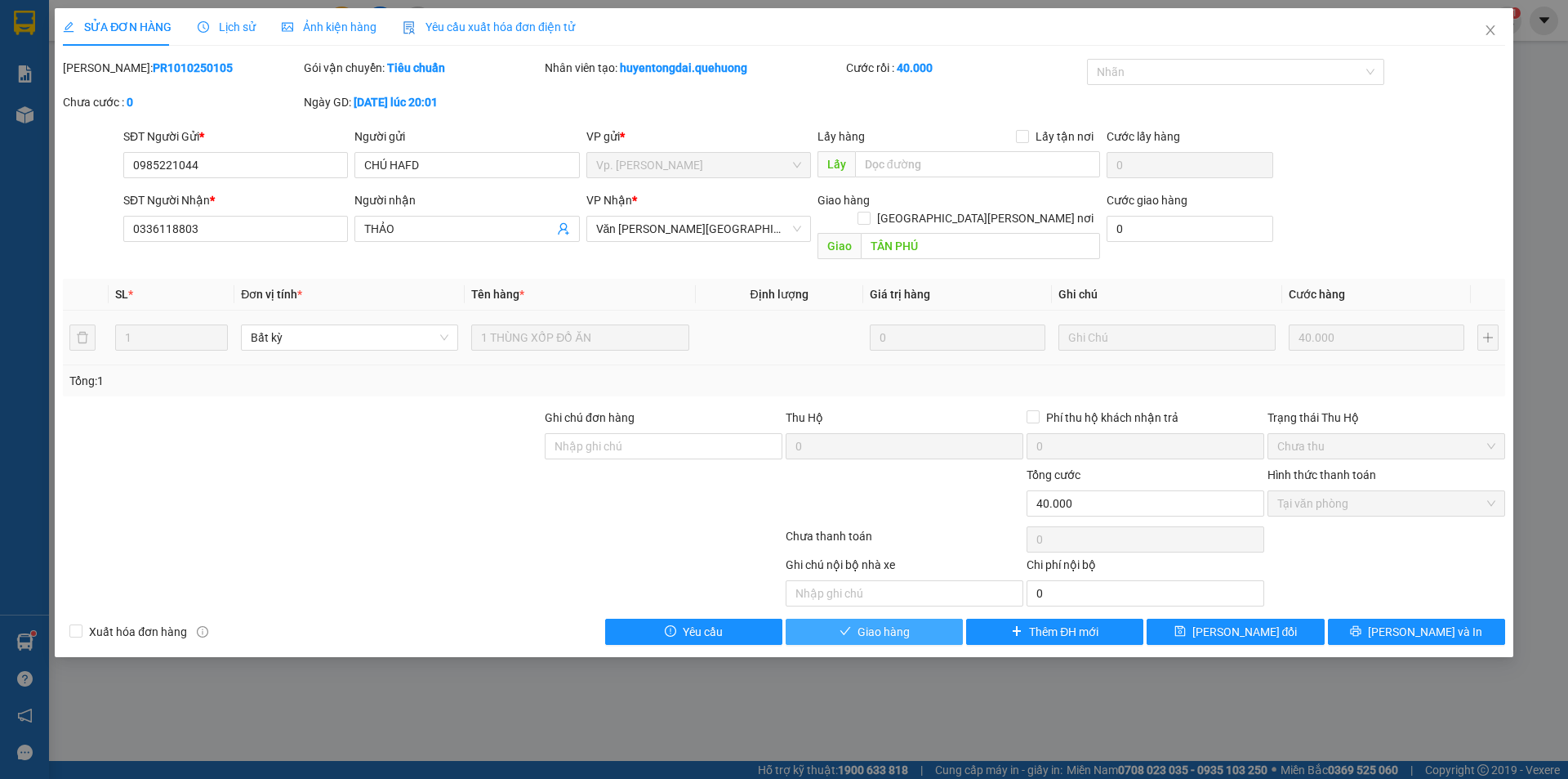
click at [903, 623] on span "Giao hàng" at bounding box center [884, 631] width 52 height 18
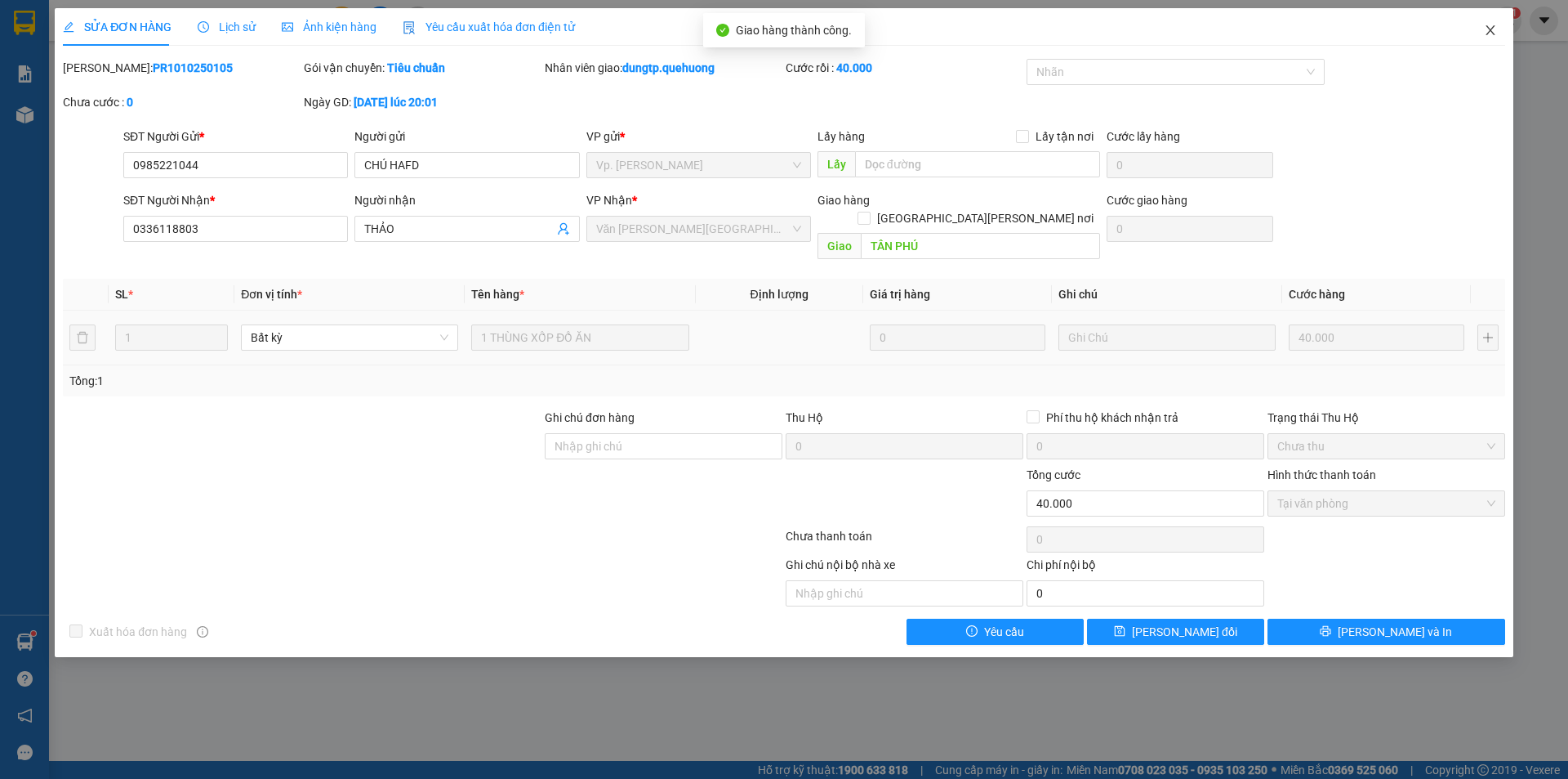
click at [1483, 27] on span "Close" at bounding box center [1491, 31] width 46 height 46
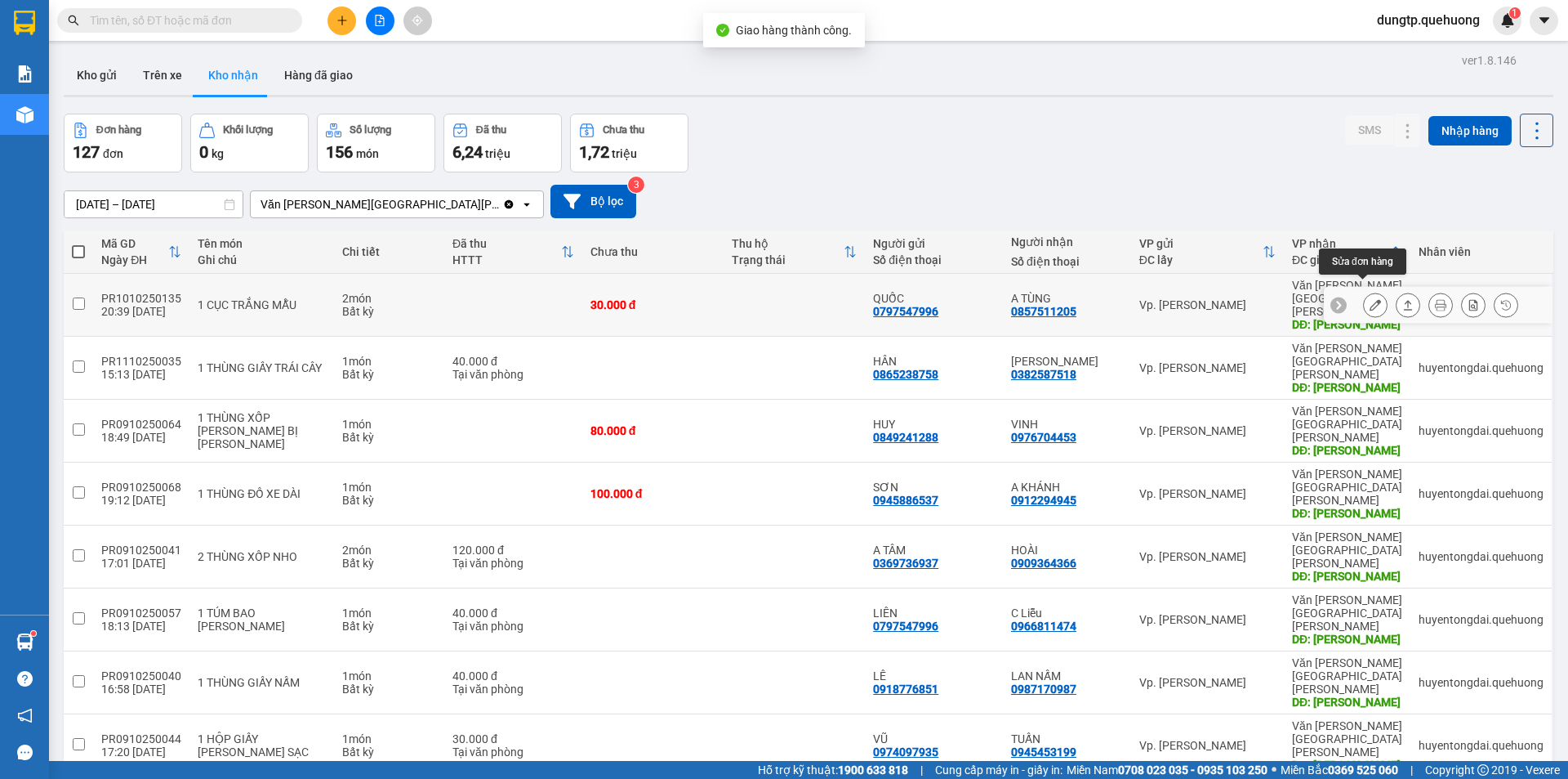
click at [1370, 299] on icon at bounding box center [1376, 305] width 12 height 12
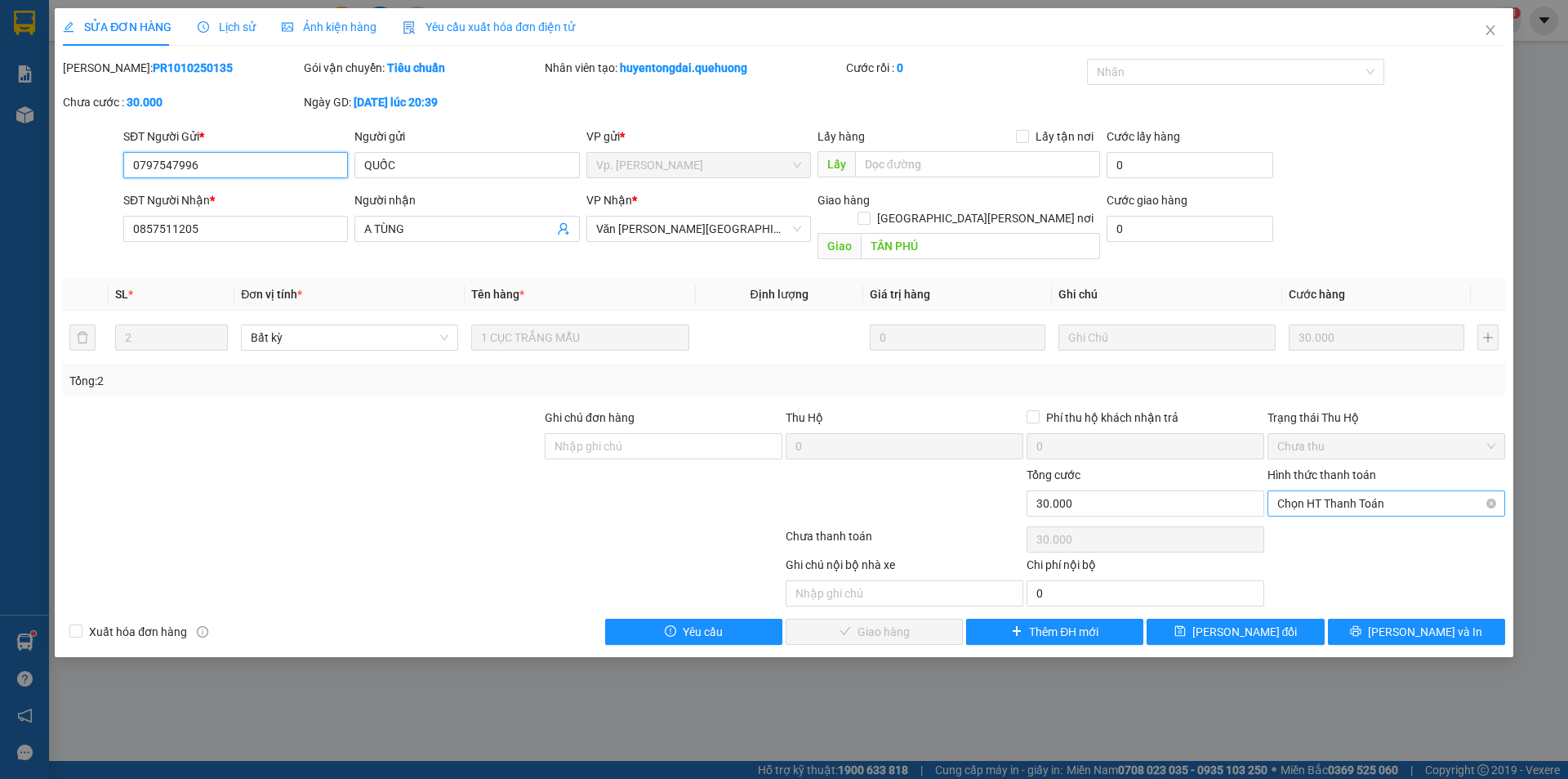
click at [1373, 493] on span "Chọn HT Thanh Toán" at bounding box center [1386, 503] width 218 height 25
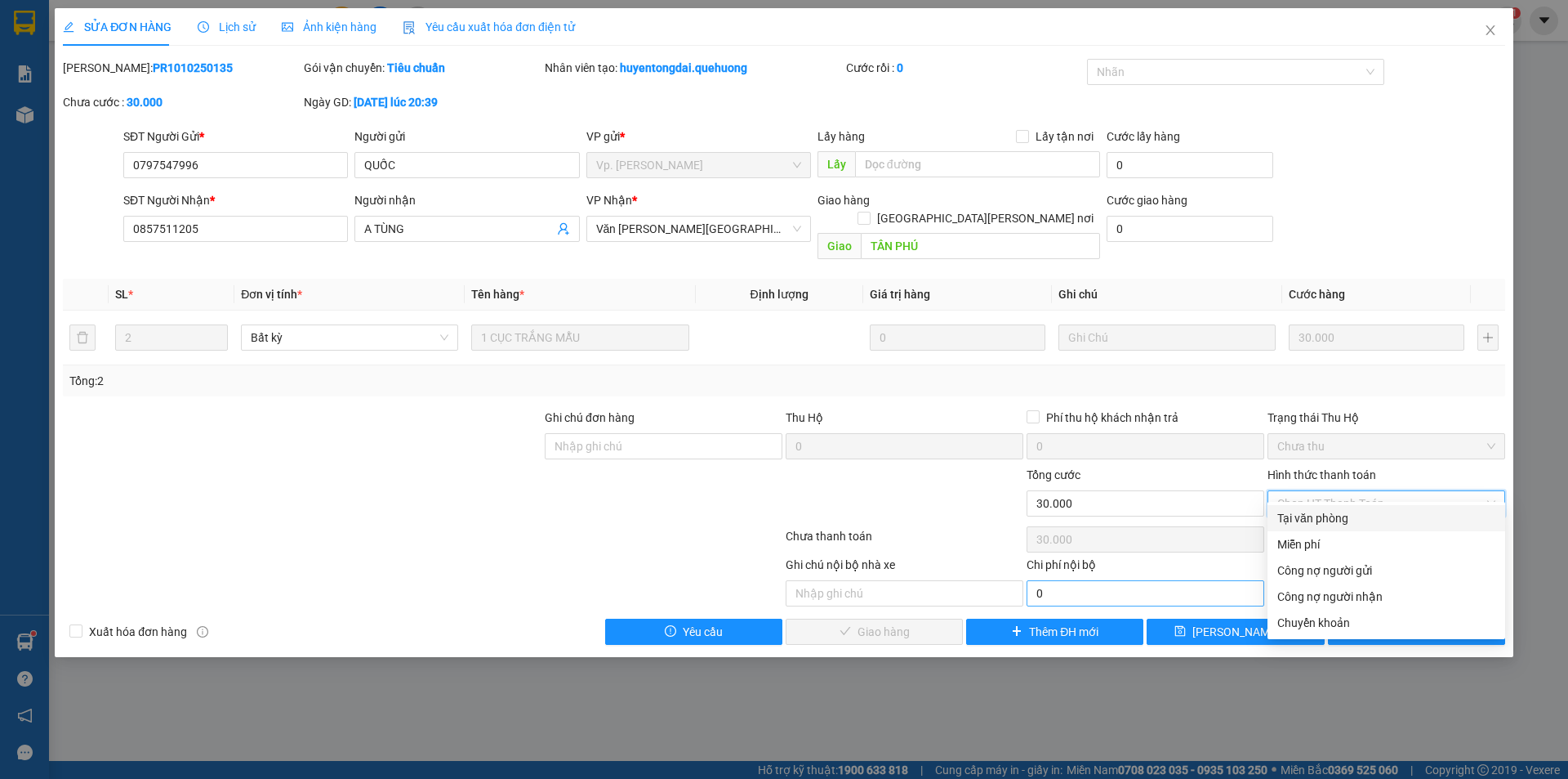
drag, startPoint x: 1345, startPoint y: 520, endPoint x: 1137, endPoint y: 571, distance: 214.2
click at [1345, 522] on div "Tại văn phòng" at bounding box center [1386, 518] width 218 height 18
type input "0"
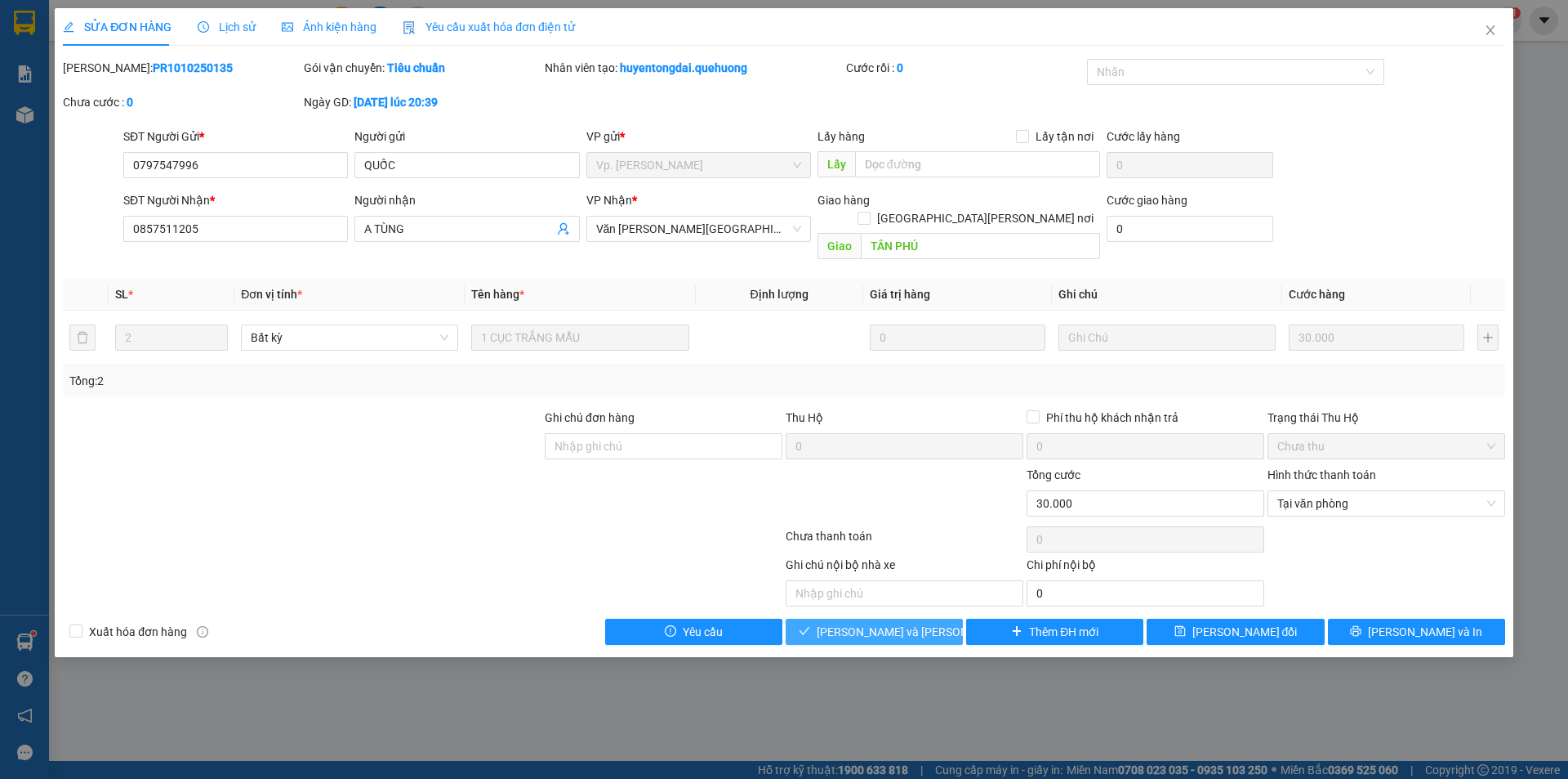
click at [915, 623] on span "[PERSON_NAME] và Giao hàng" at bounding box center [926, 631] width 221 height 18
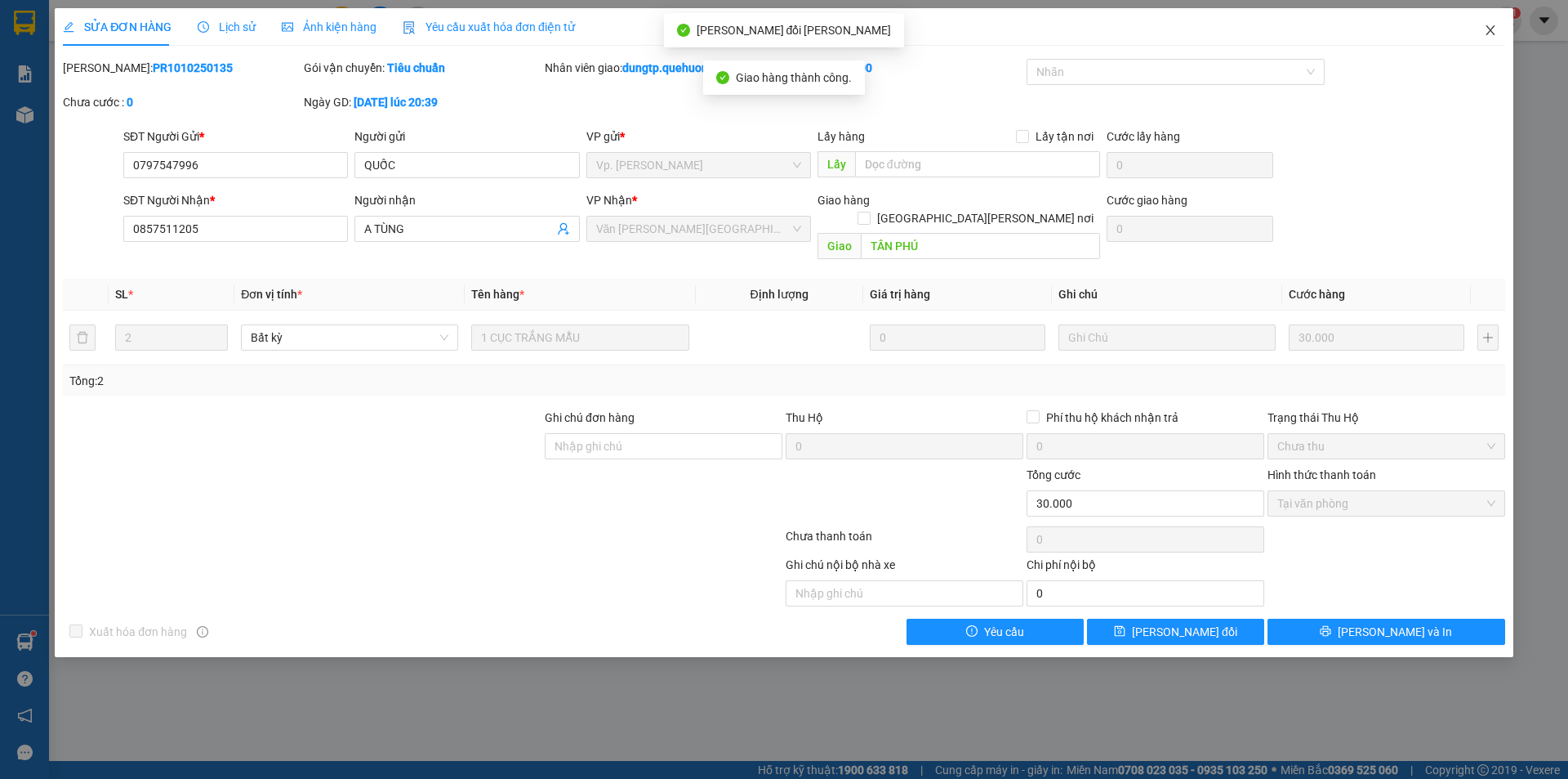
click at [1494, 35] on icon "close" at bounding box center [1490, 30] width 9 height 10
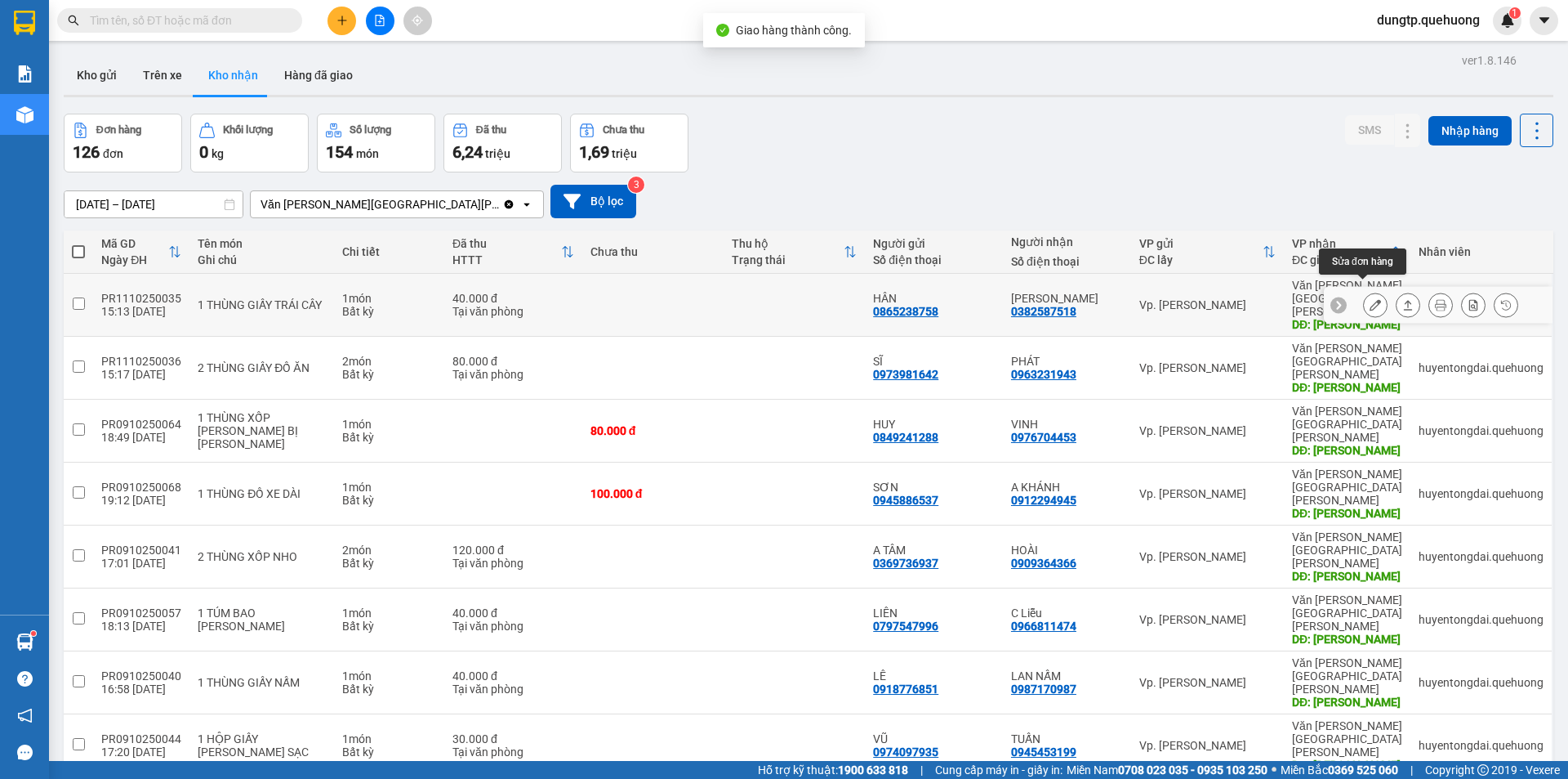
click at [1370, 299] on icon at bounding box center [1376, 305] width 12 height 12
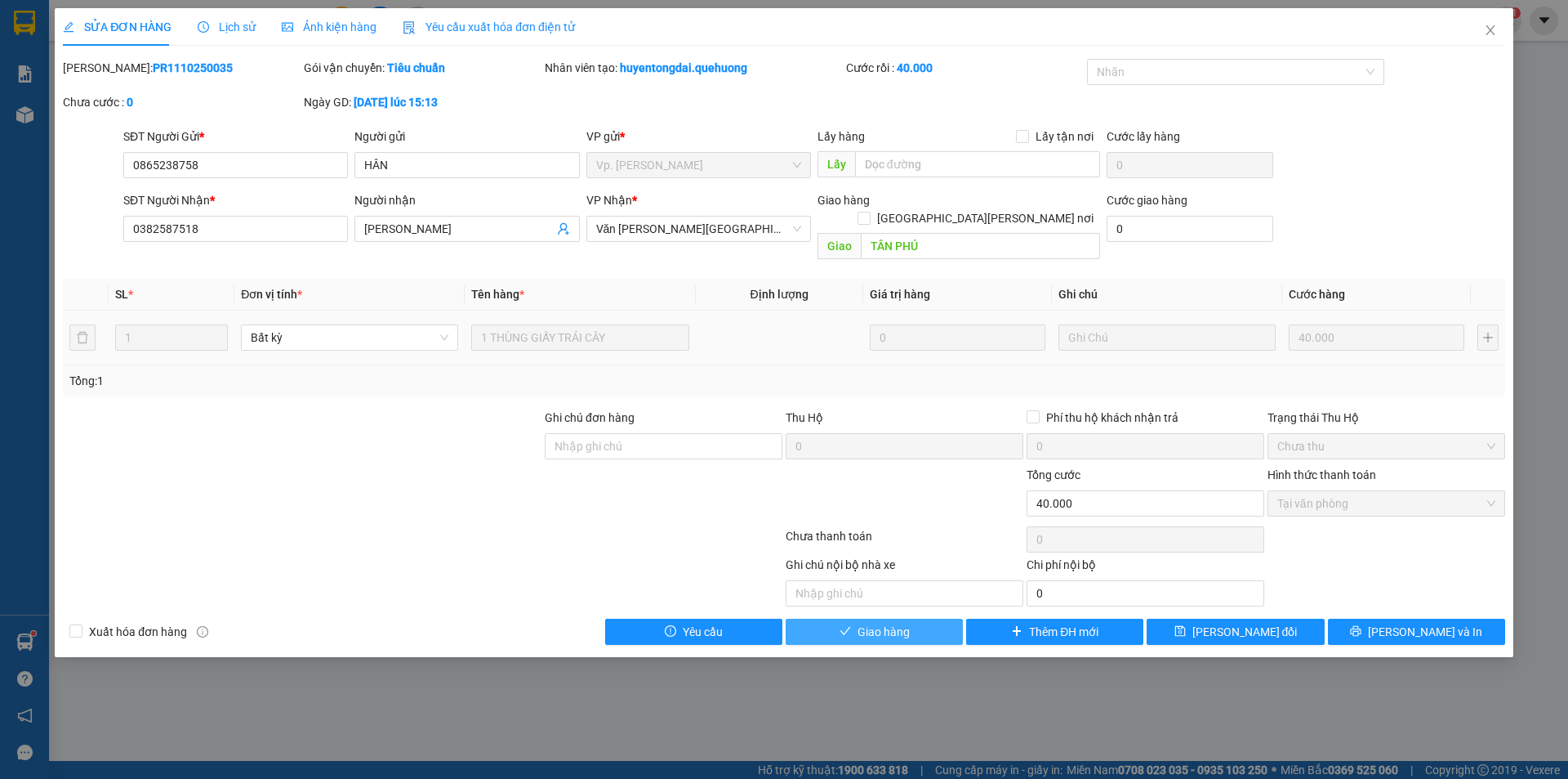
click at [868, 623] on span "Giao hàng" at bounding box center [884, 631] width 52 height 18
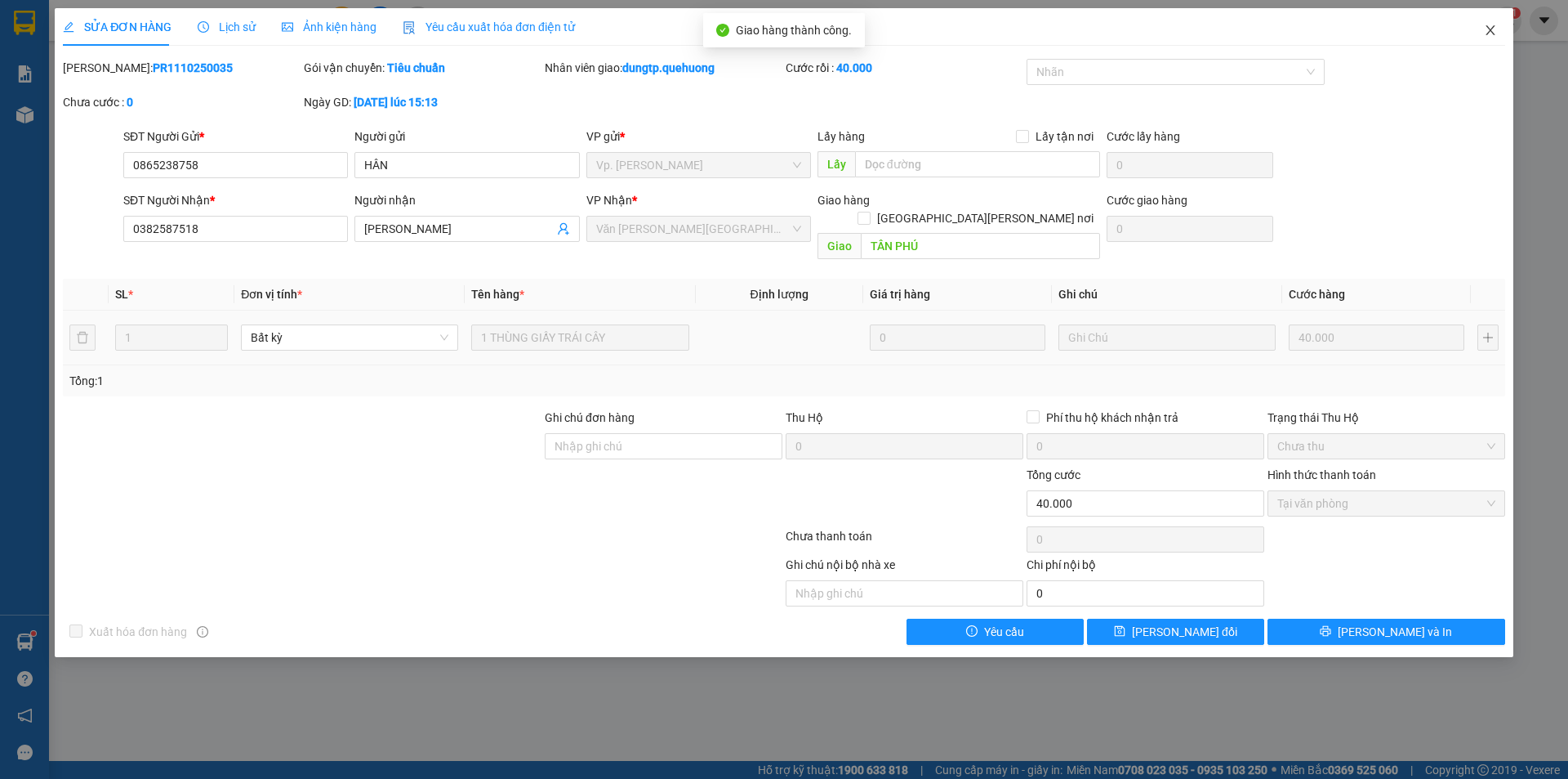
click at [1490, 31] on icon "close" at bounding box center [1490, 30] width 9 height 10
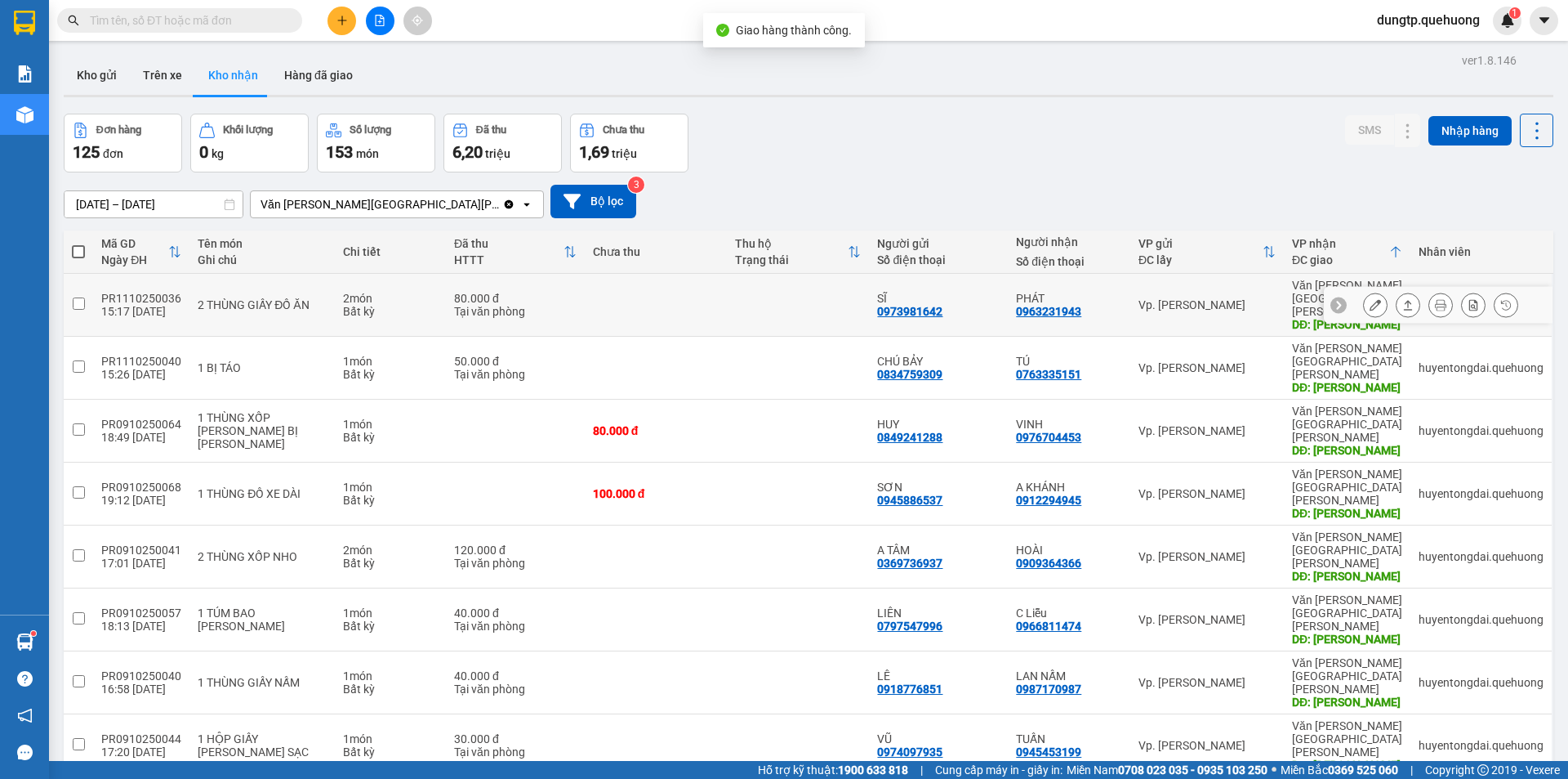
click at [1364, 301] on button at bounding box center [1375, 305] width 23 height 29
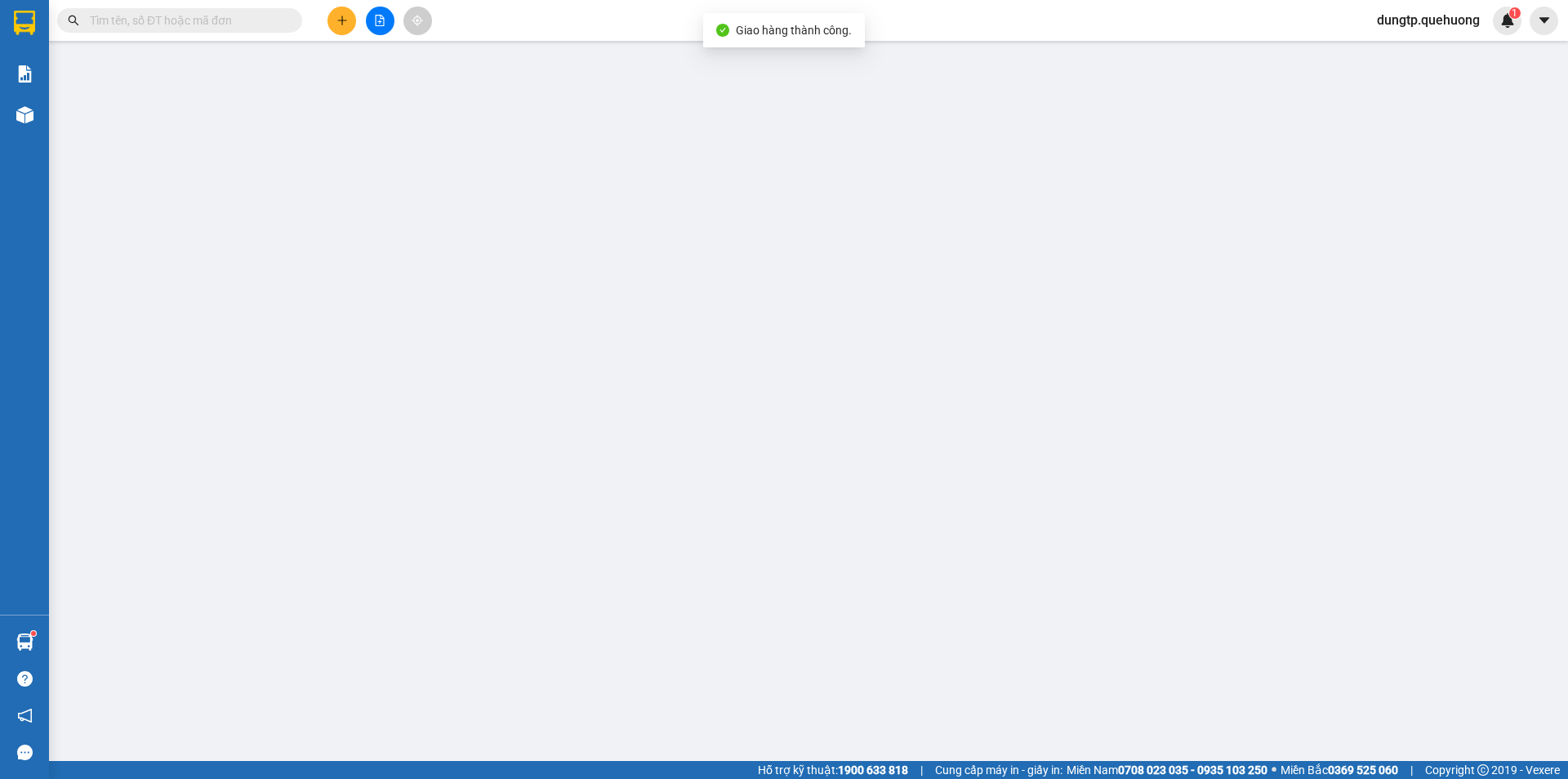
type input "0973981642"
type input "SĨ"
type input "0963231943"
type input "PHÁT"
type input "TÂN PHÚ"
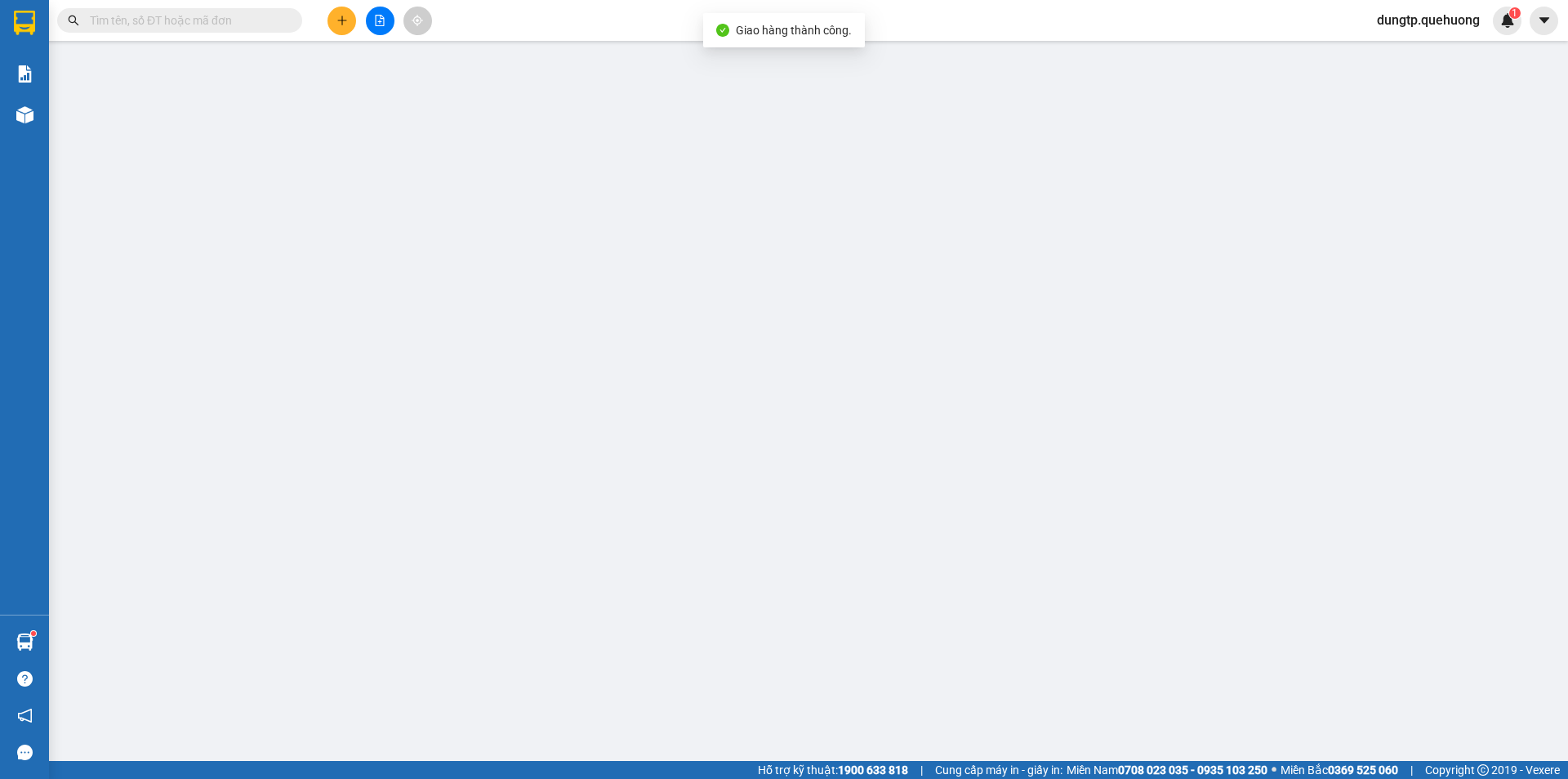
type input "0"
type input "80.000"
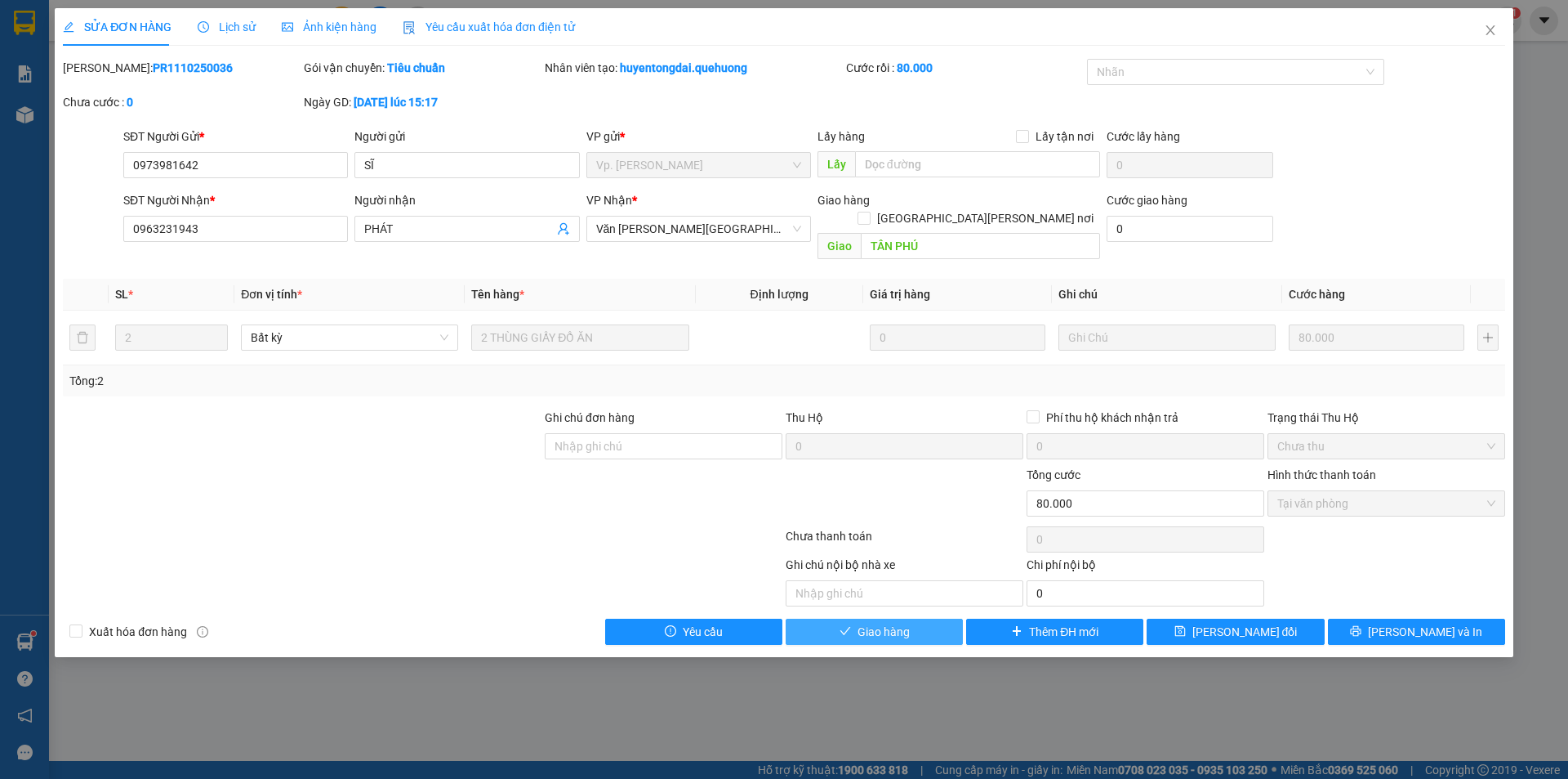
click at [922, 619] on button "Giao hàng" at bounding box center [875, 632] width 178 height 26
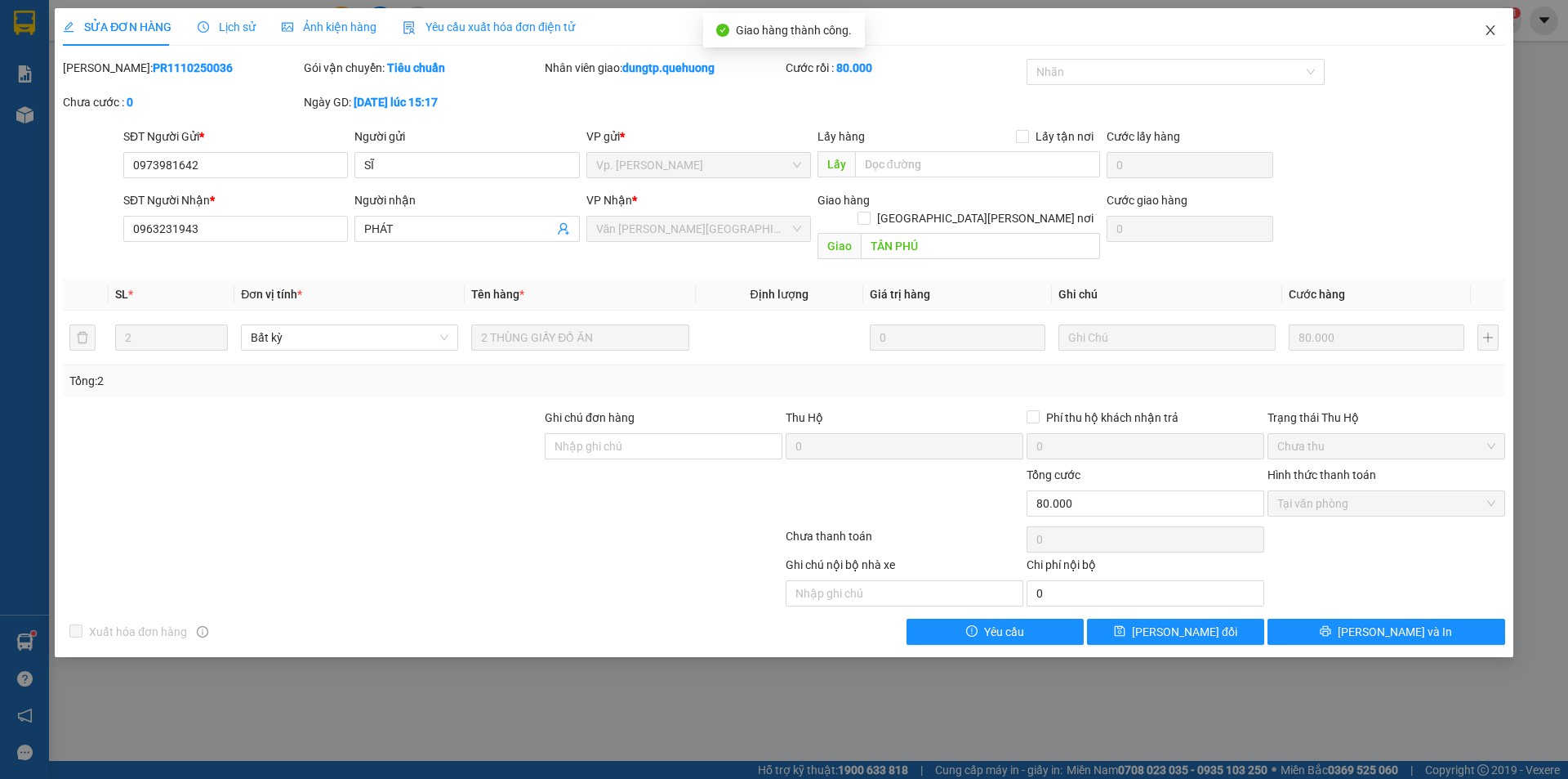
click at [1485, 30] on icon "close" at bounding box center [1490, 30] width 13 height 13
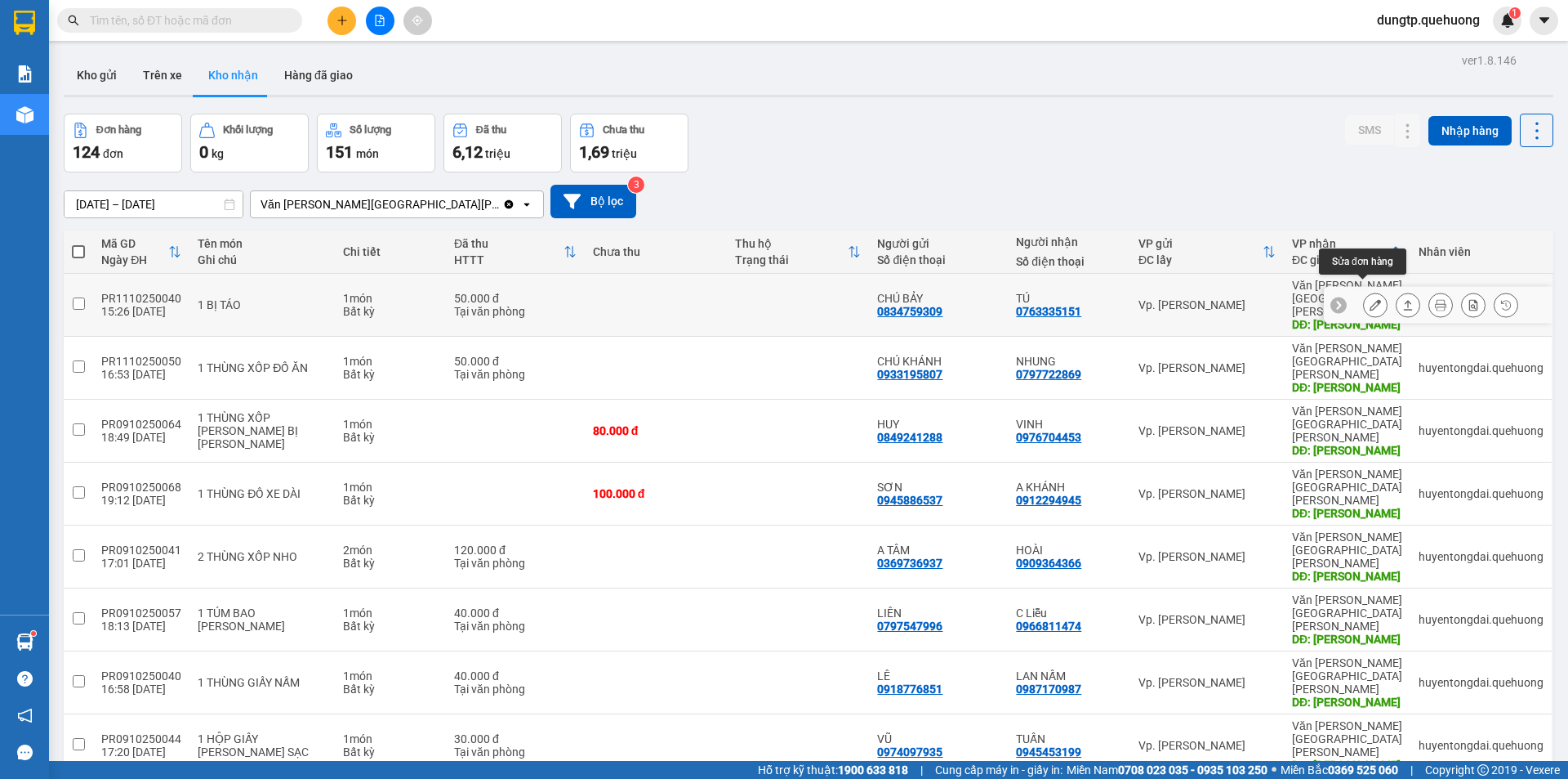
click at [1364, 295] on button at bounding box center [1375, 305] width 23 height 29
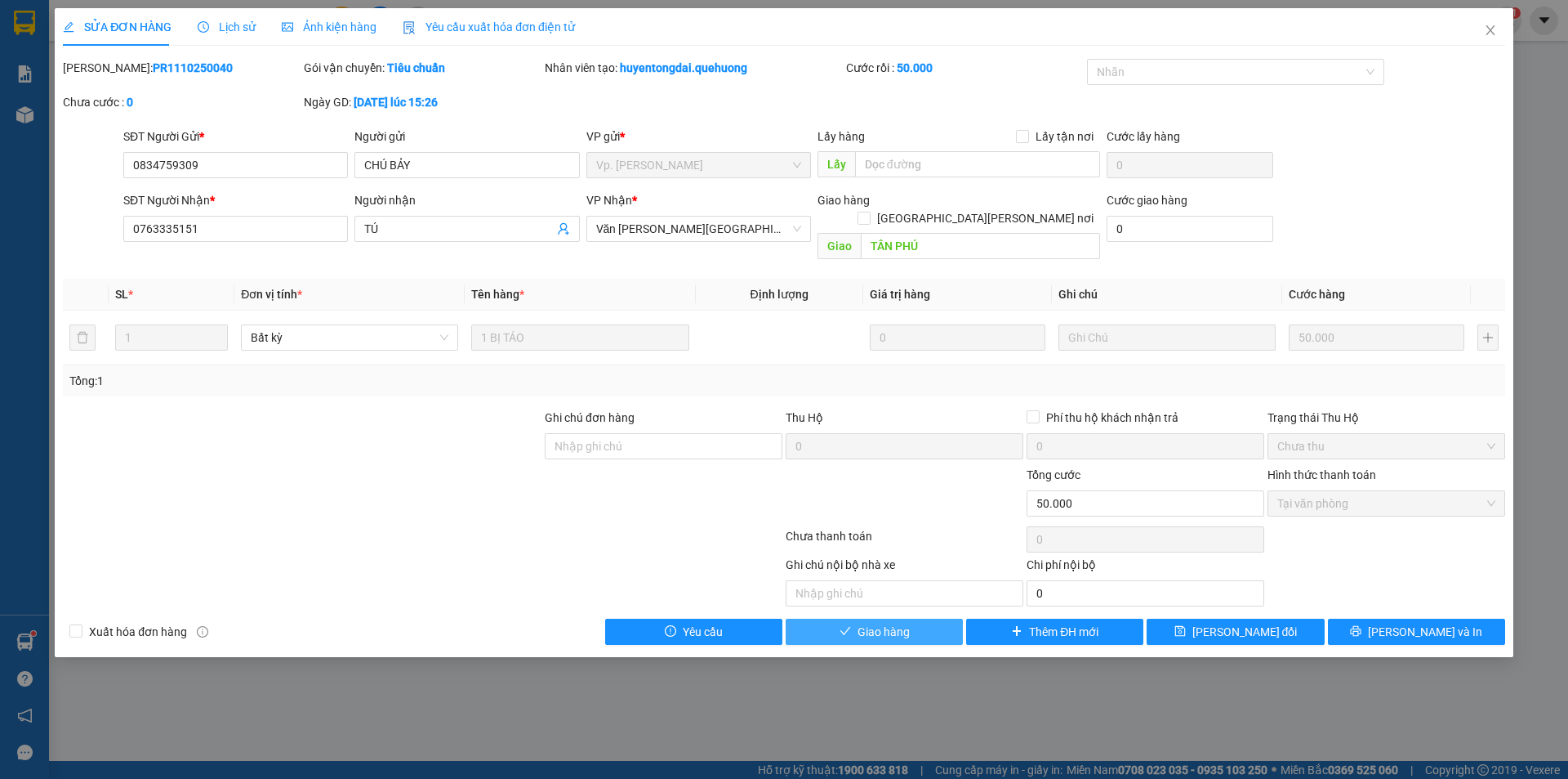
click at [919, 621] on button "Giao hàng" at bounding box center [875, 632] width 178 height 26
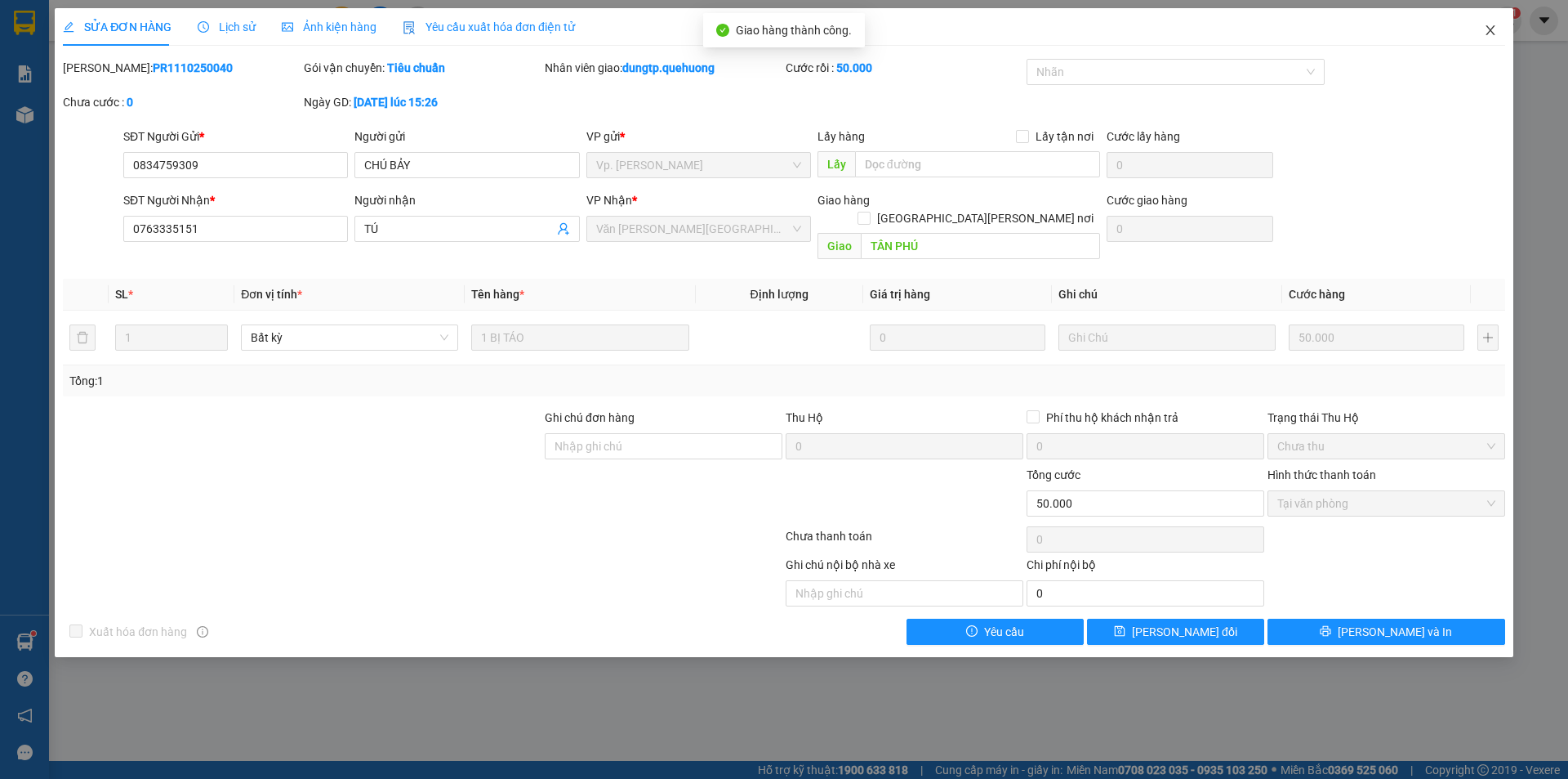
click at [1500, 35] on span "Close" at bounding box center [1491, 31] width 46 height 46
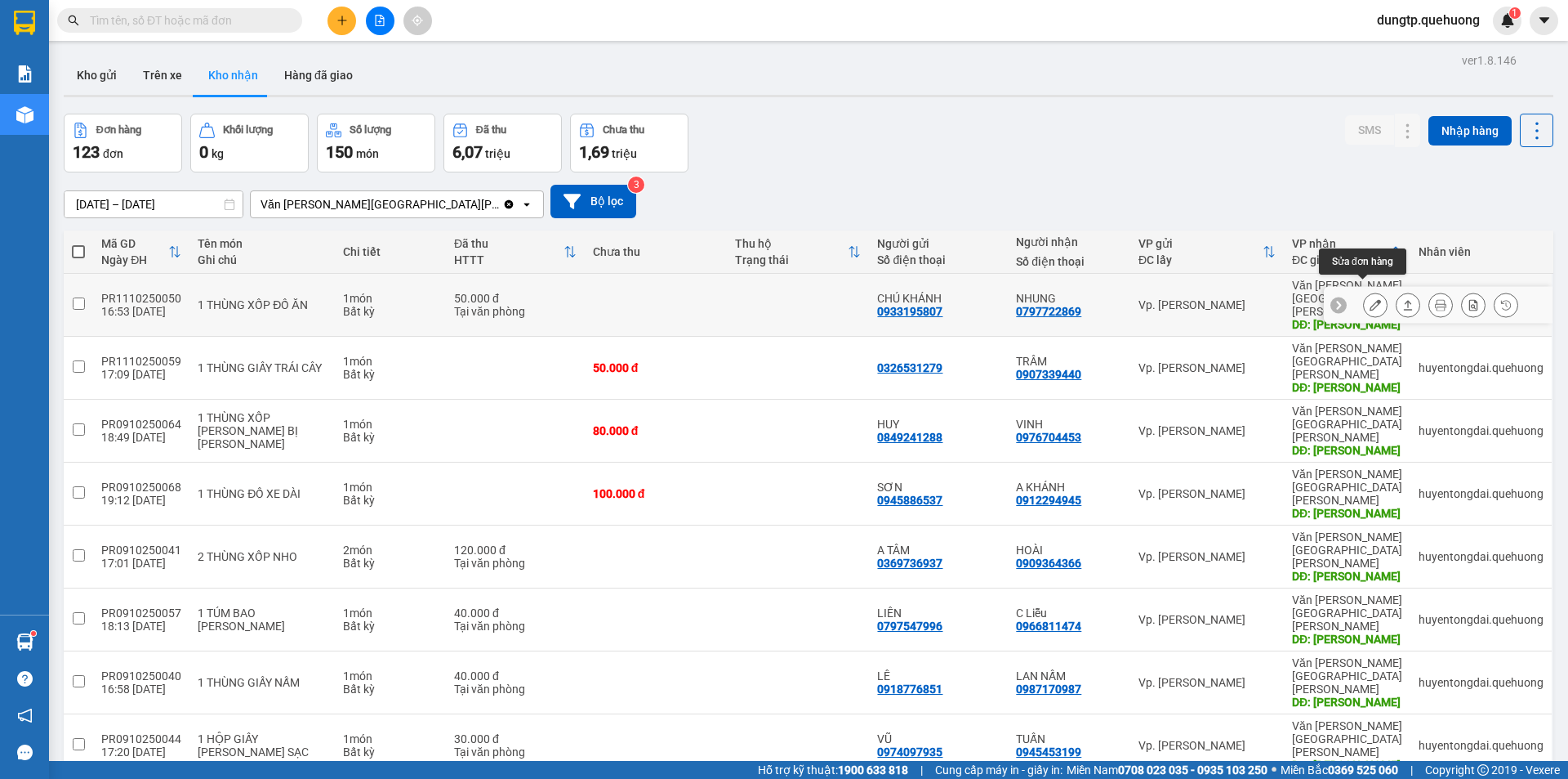
click at [1370, 299] on icon at bounding box center [1376, 305] width 12 height 12
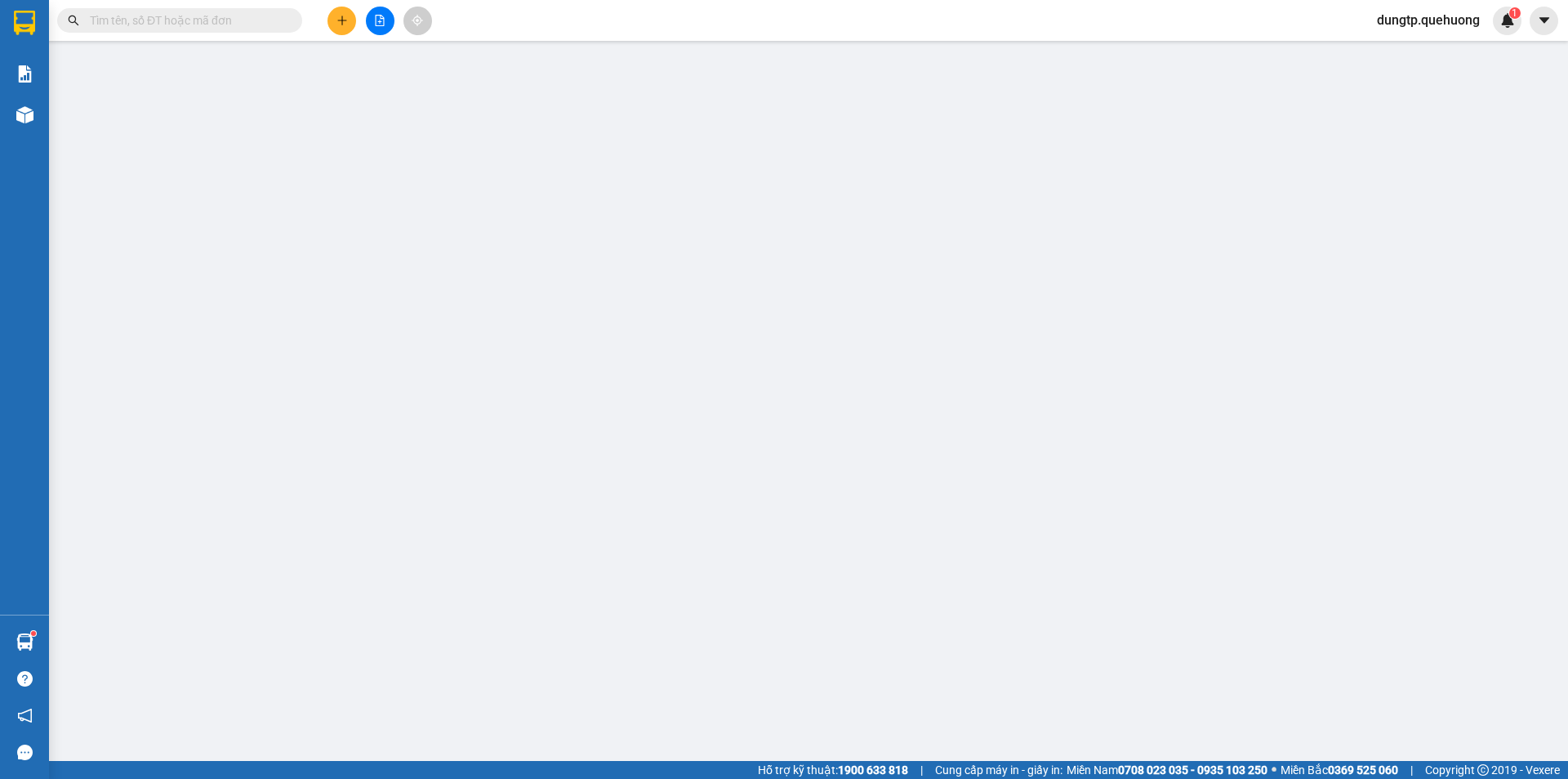
type input "0933195807"
type input "CHÚ KHÁNH"
type input "0797722869"
type input "NHUNG"
type input "TÂN PHÚ"
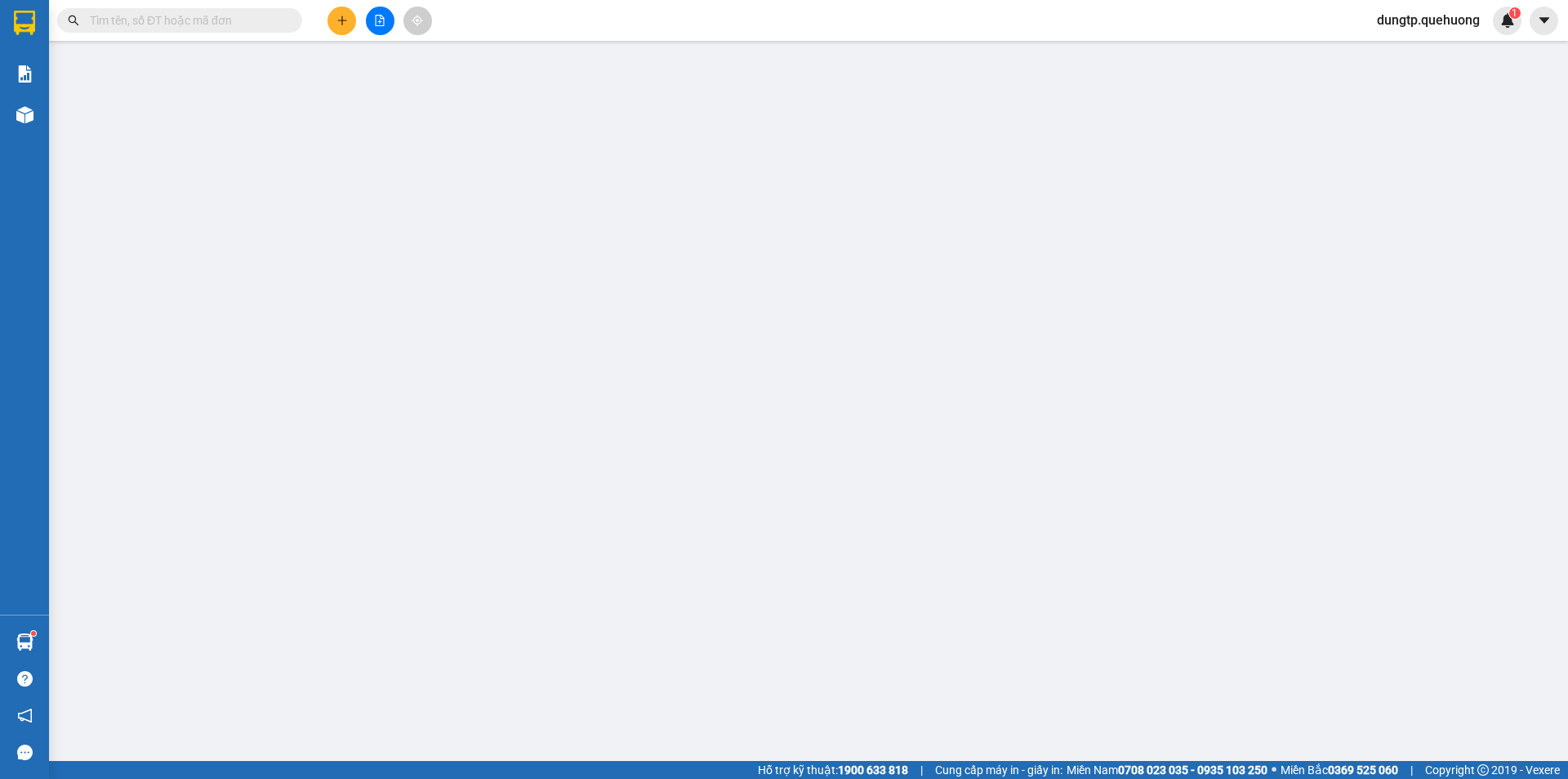
type input "0"
type input "50.000"
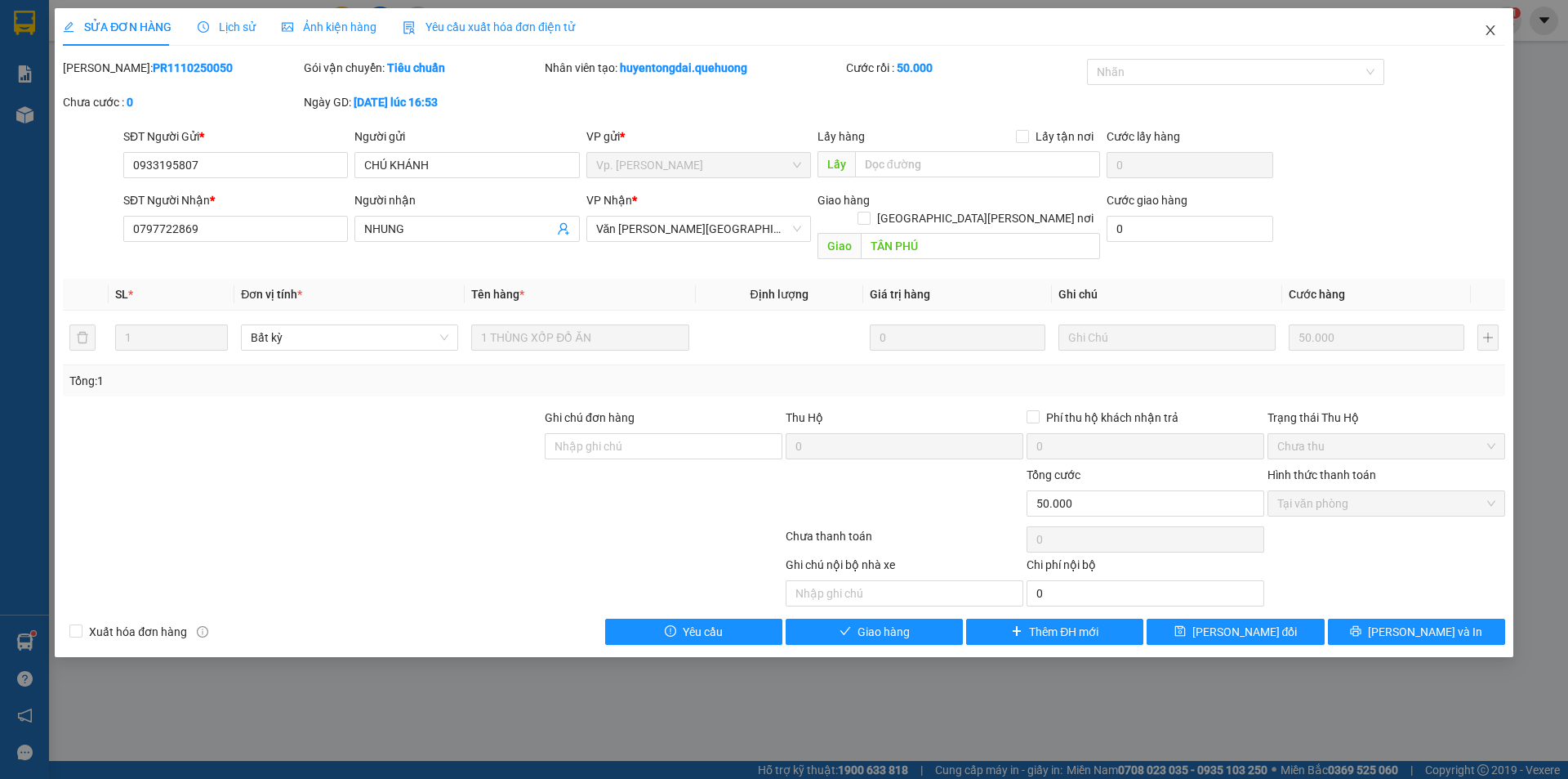
click at [1490, 36] on icon "close" at bounding box center [1490, 30] width 13 height 13
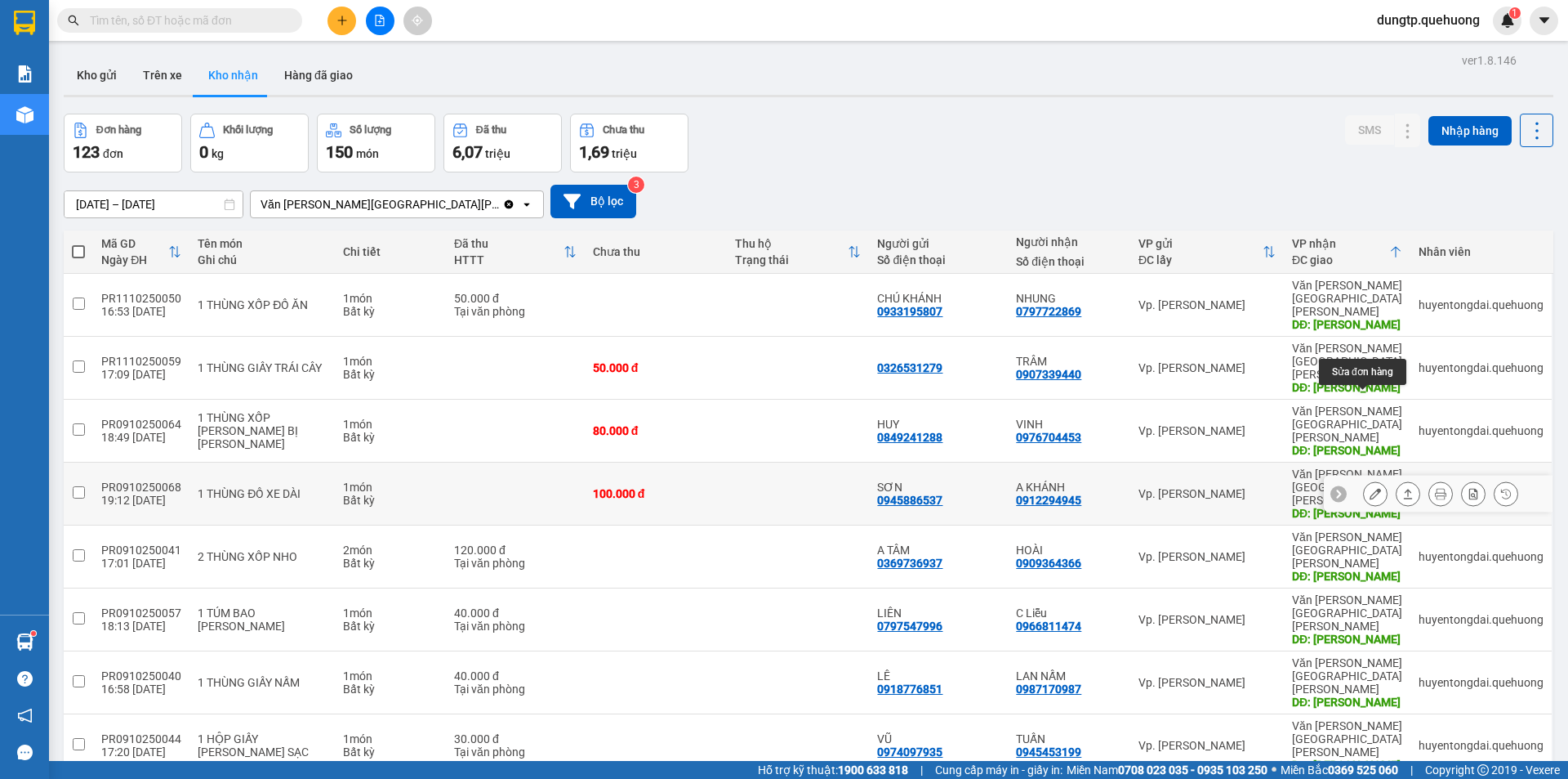
click at [1370, 488] on icon at bounding box center [1376, 494] width 12 height 12
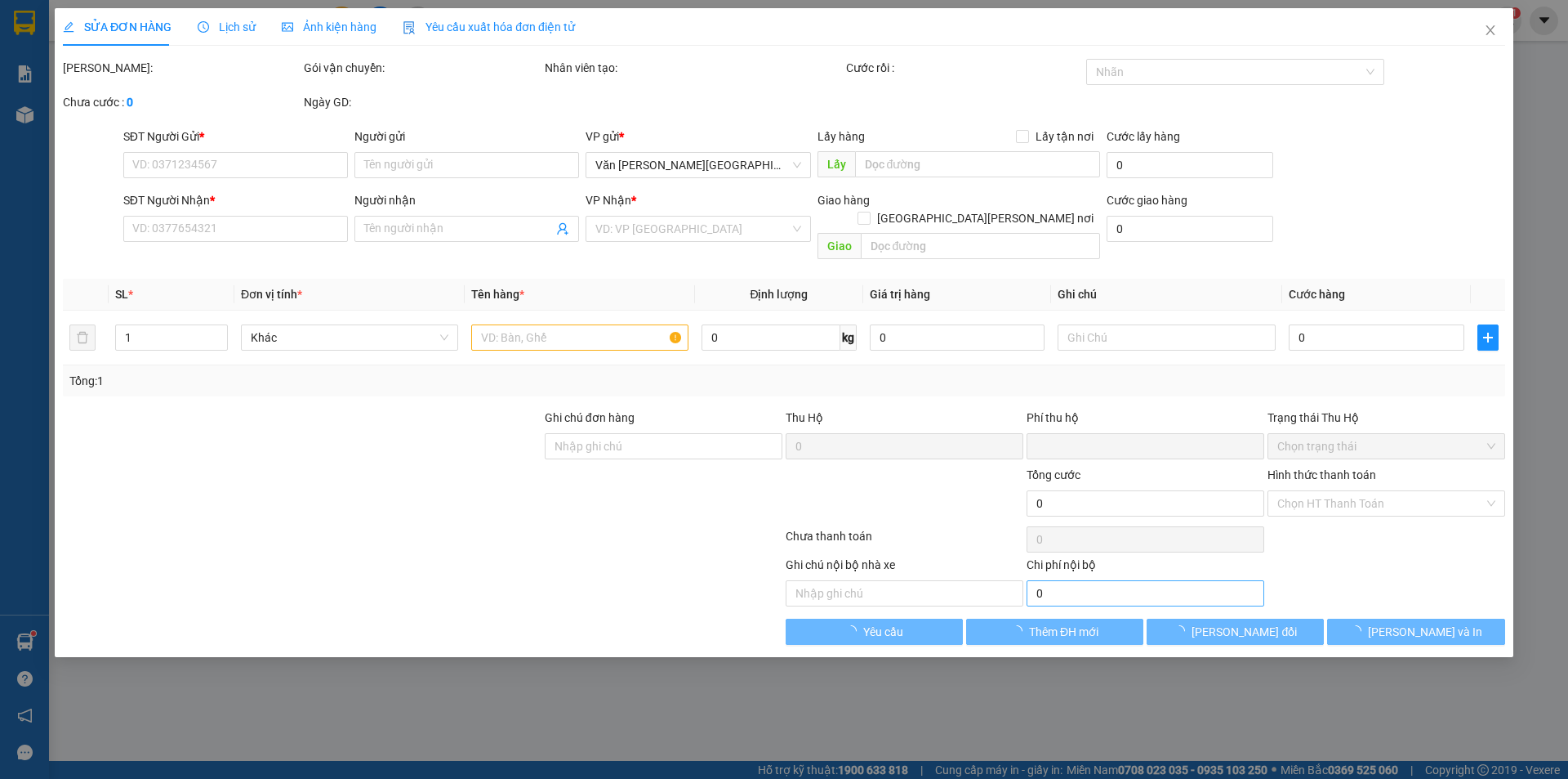
type input "0945886537"
type input "SƠN"
type input "0912294945"
type input "A KHÁNH"
type input "TÂN PHÚ"
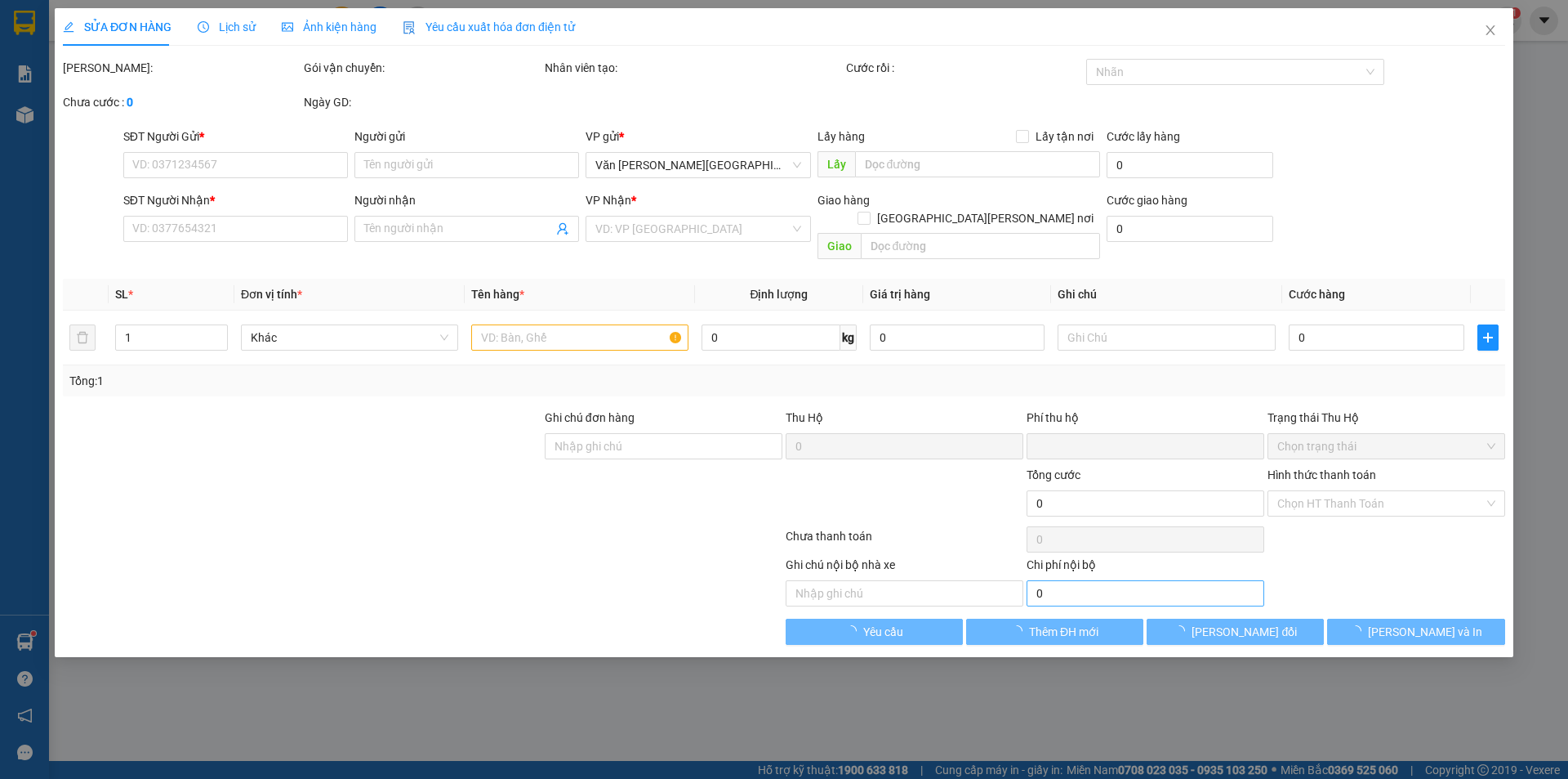
type input "0"
type input "100.000"
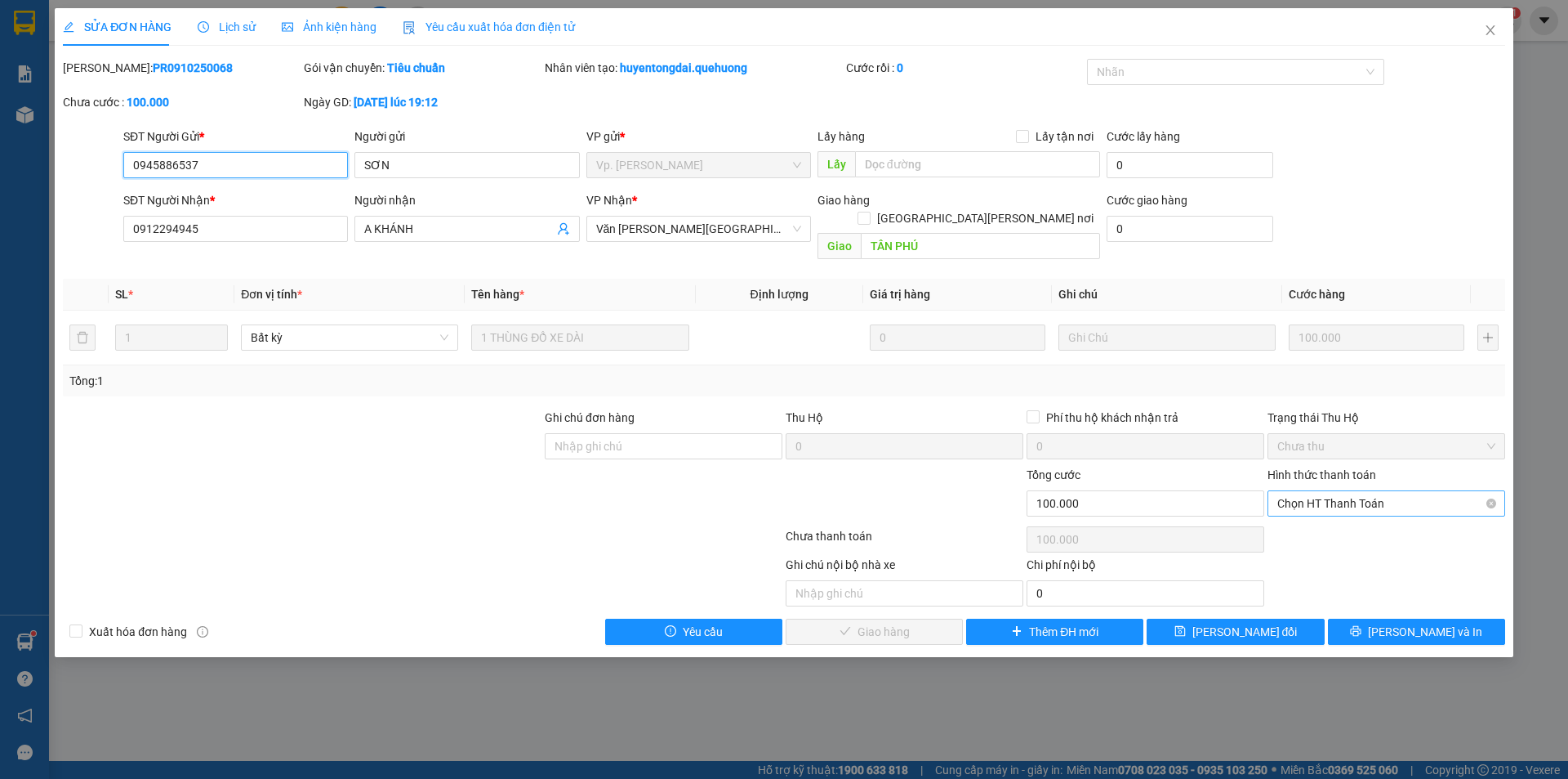
click at [1411, 491] on span "Chọn HT Thanh Toán" at bounding box center [1386, 503] width 218 height 25
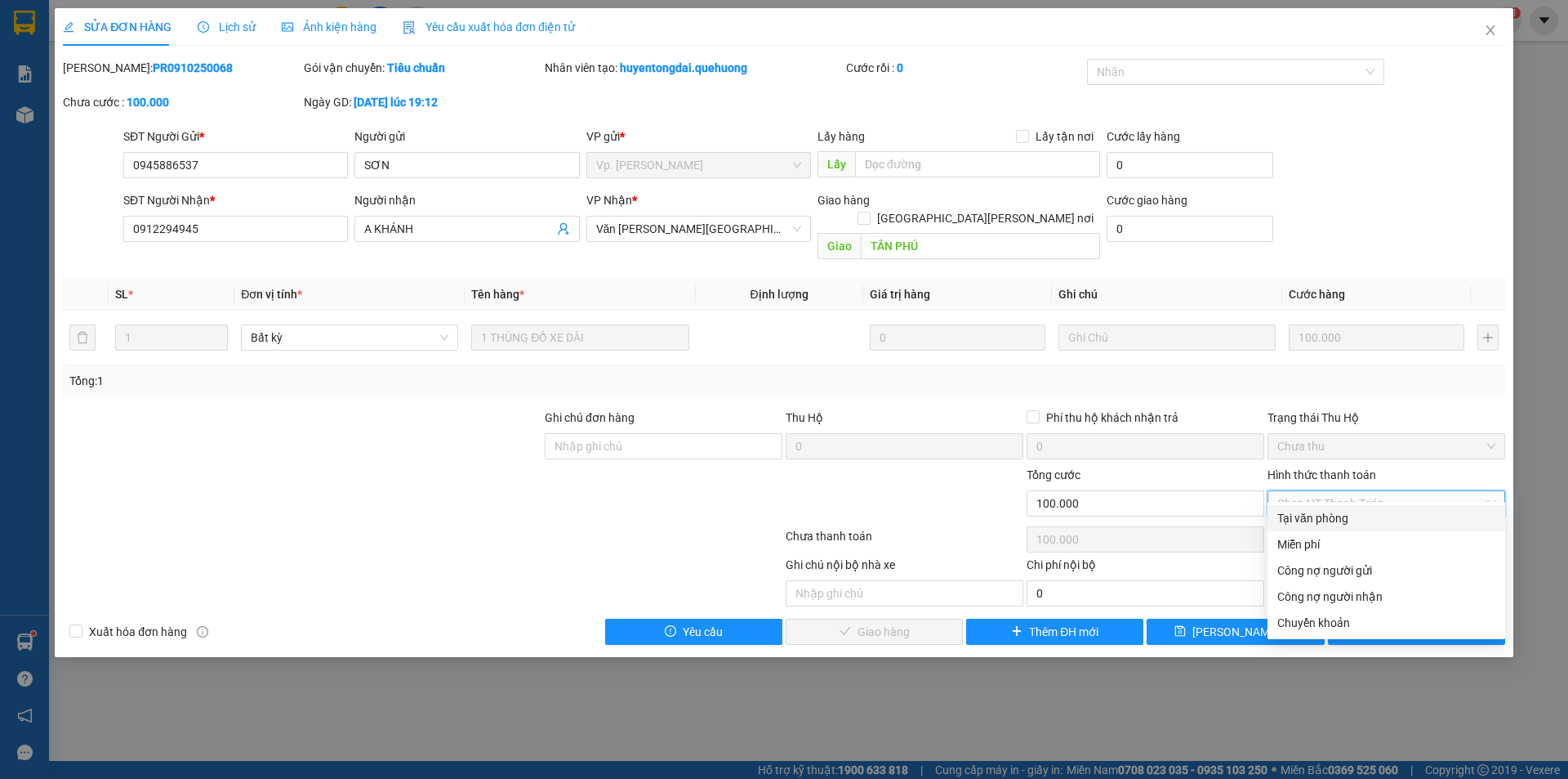
click at [1339, 519] on div "Tại văn phòng" at bounding box center [1386, 518] width 218 height 18
type input "0"
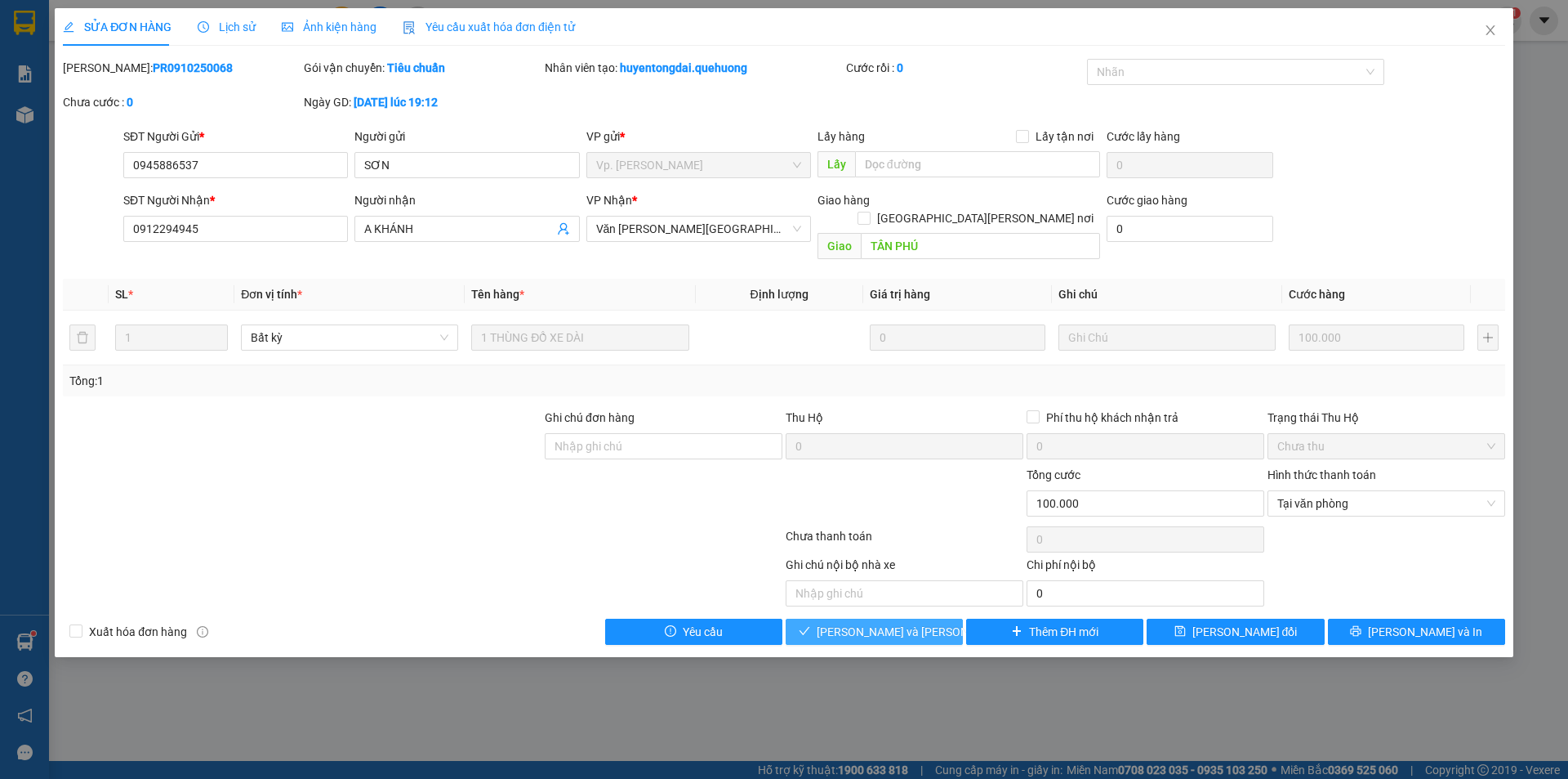
click at [907, 624] on button "[PERSON_NAME] và Giao hàng" at bounding box center [875, 632] width 178 height 26
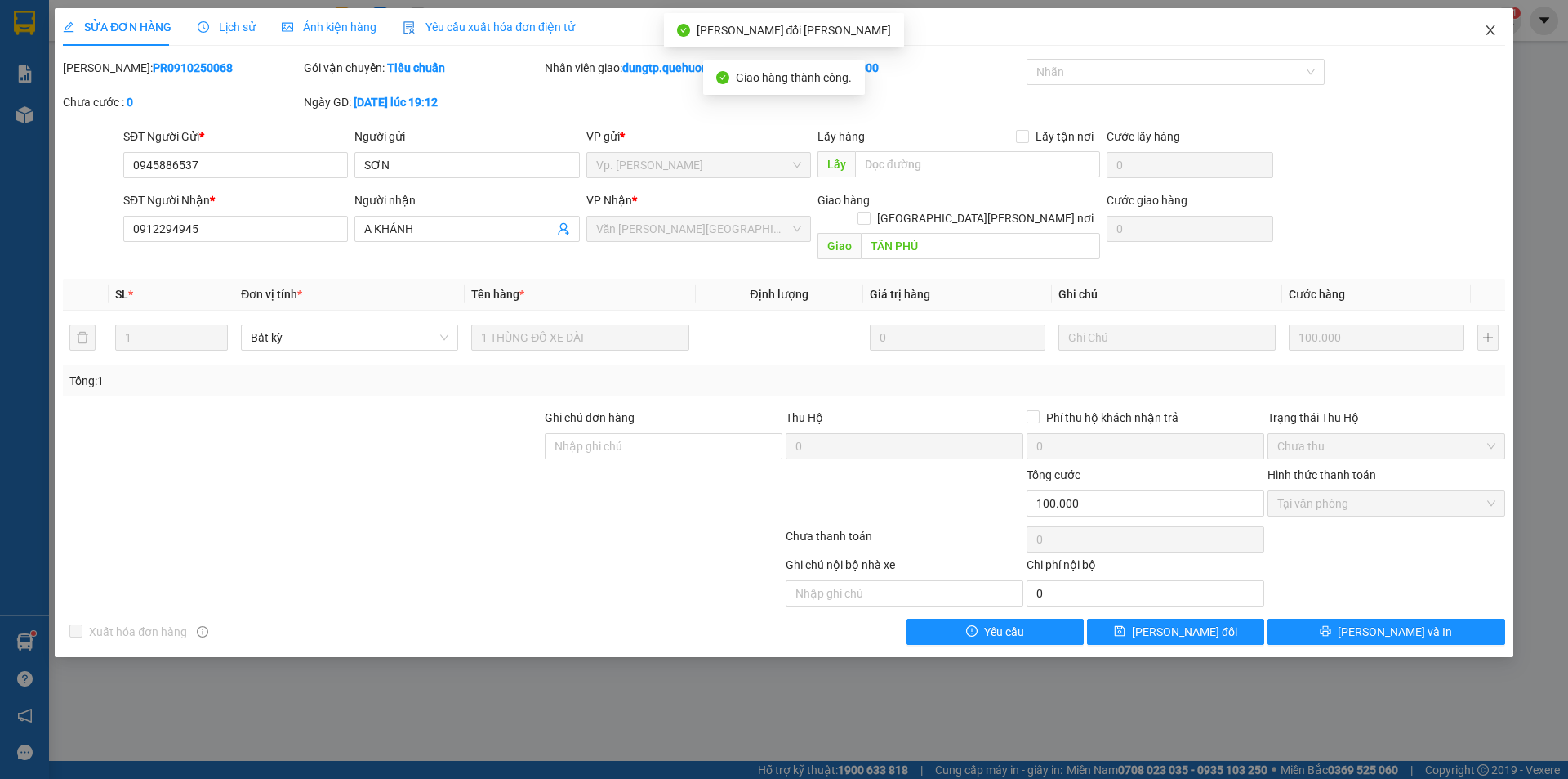
click at [1493, 33] on icon "close" at bounding box center [1490, 30] width 13 height 13
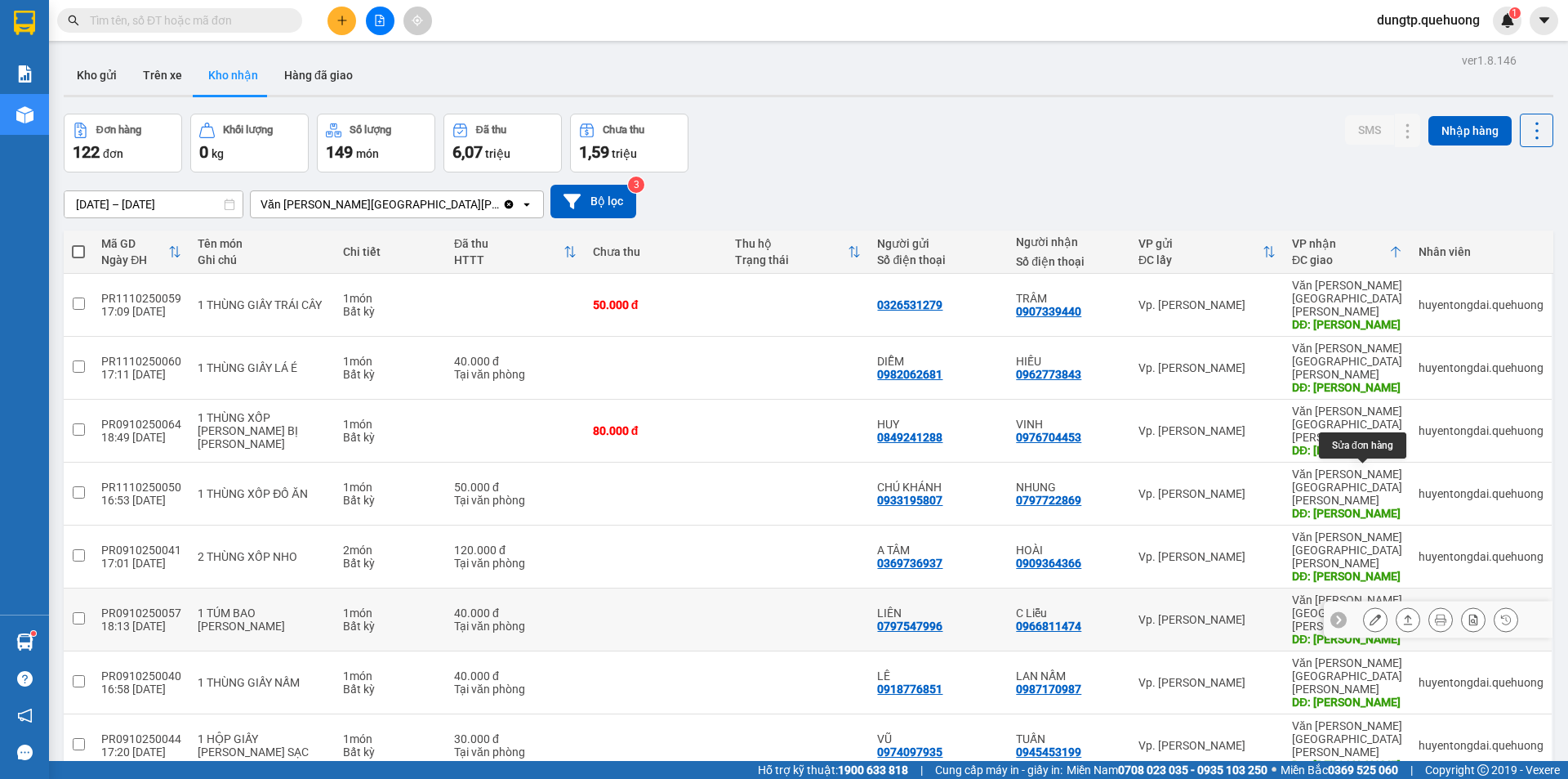
click at [1370, 614] on icon at bounding box center [1376, 620] width 12 height 12
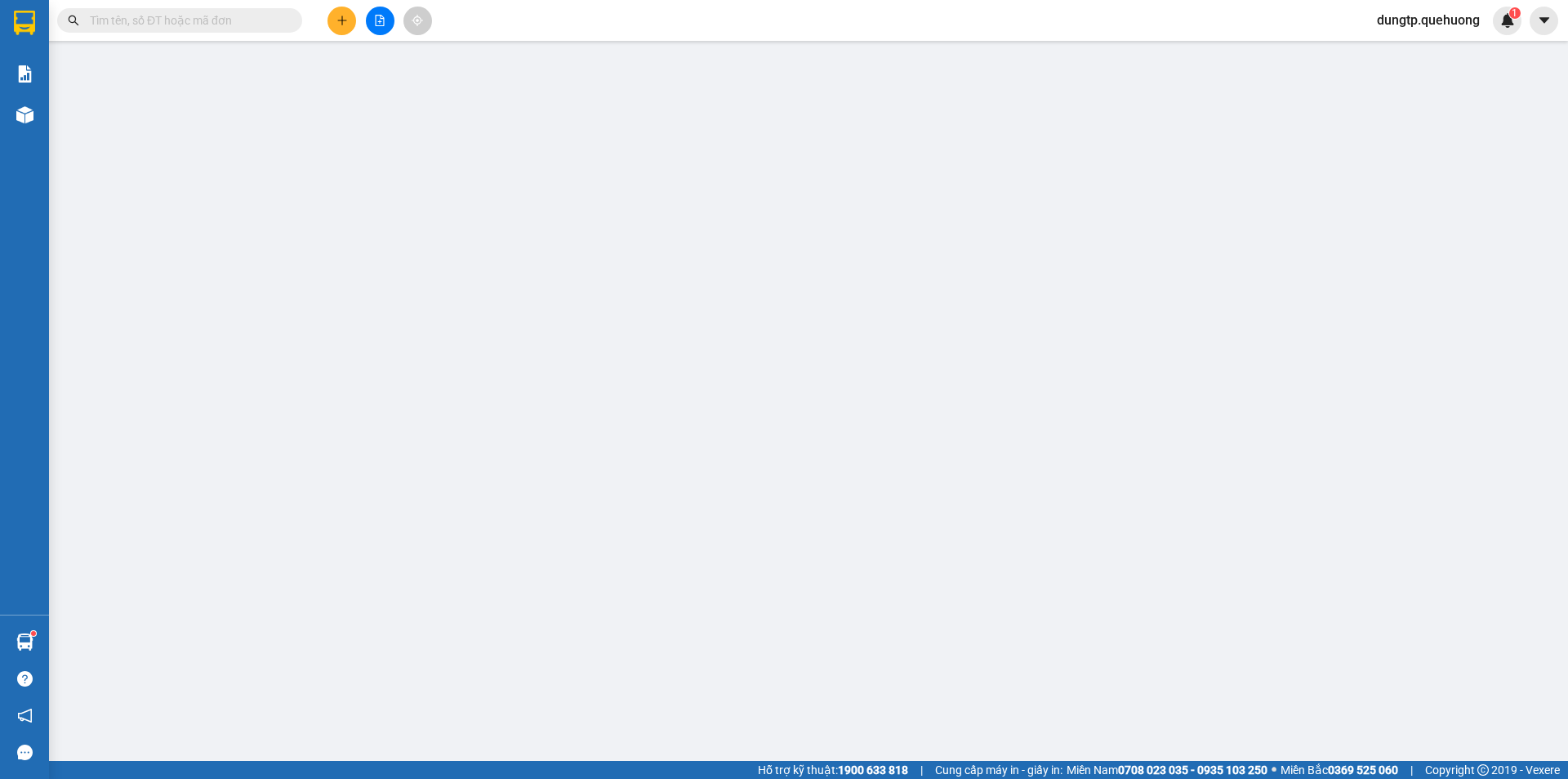
type input "0797547996"
type input "LIÊN"
type input "0966811474"
type input "C Liễu"
type input "TÂN PHÚ"
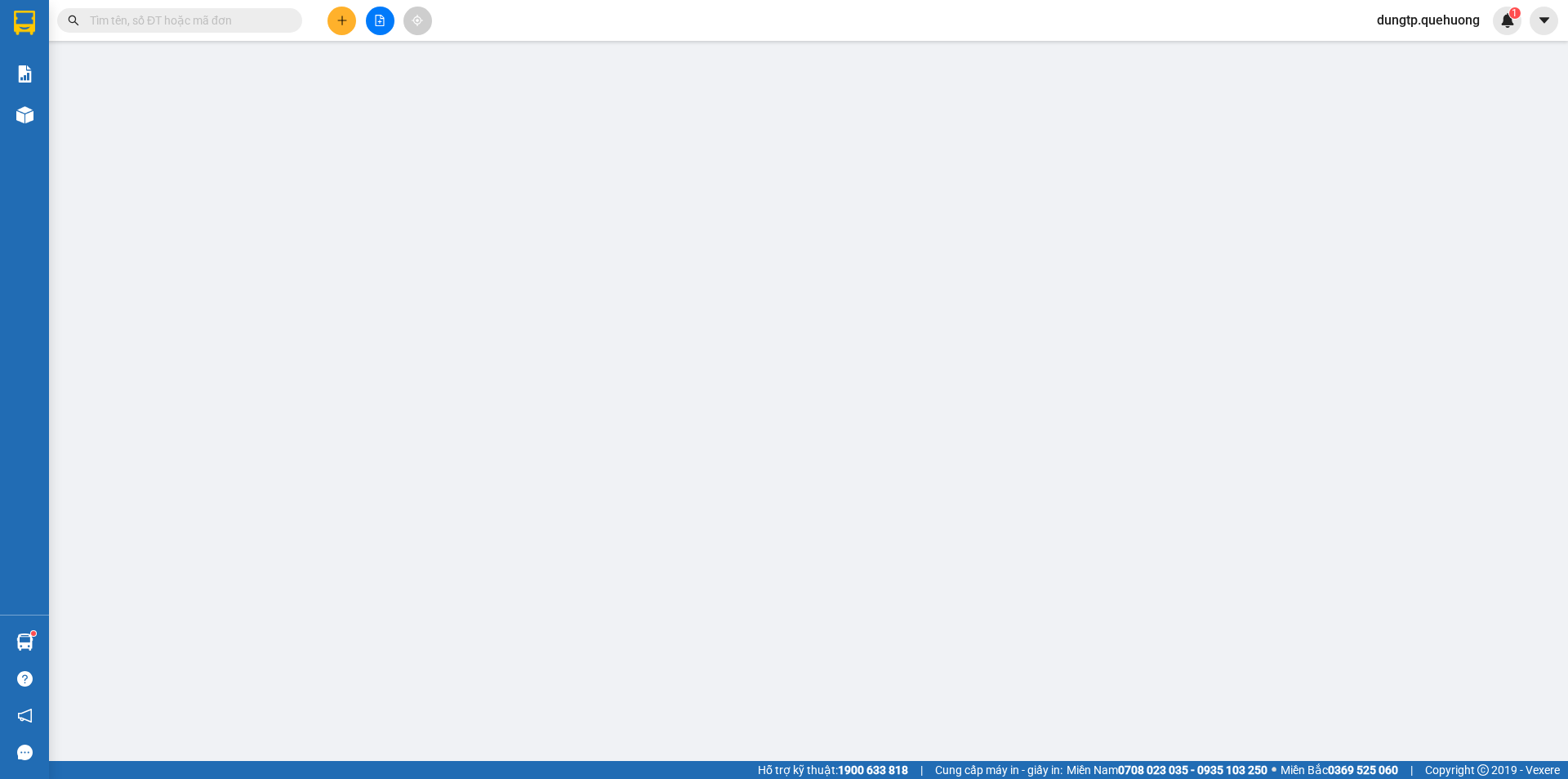
type input "0"
type input "40.000"
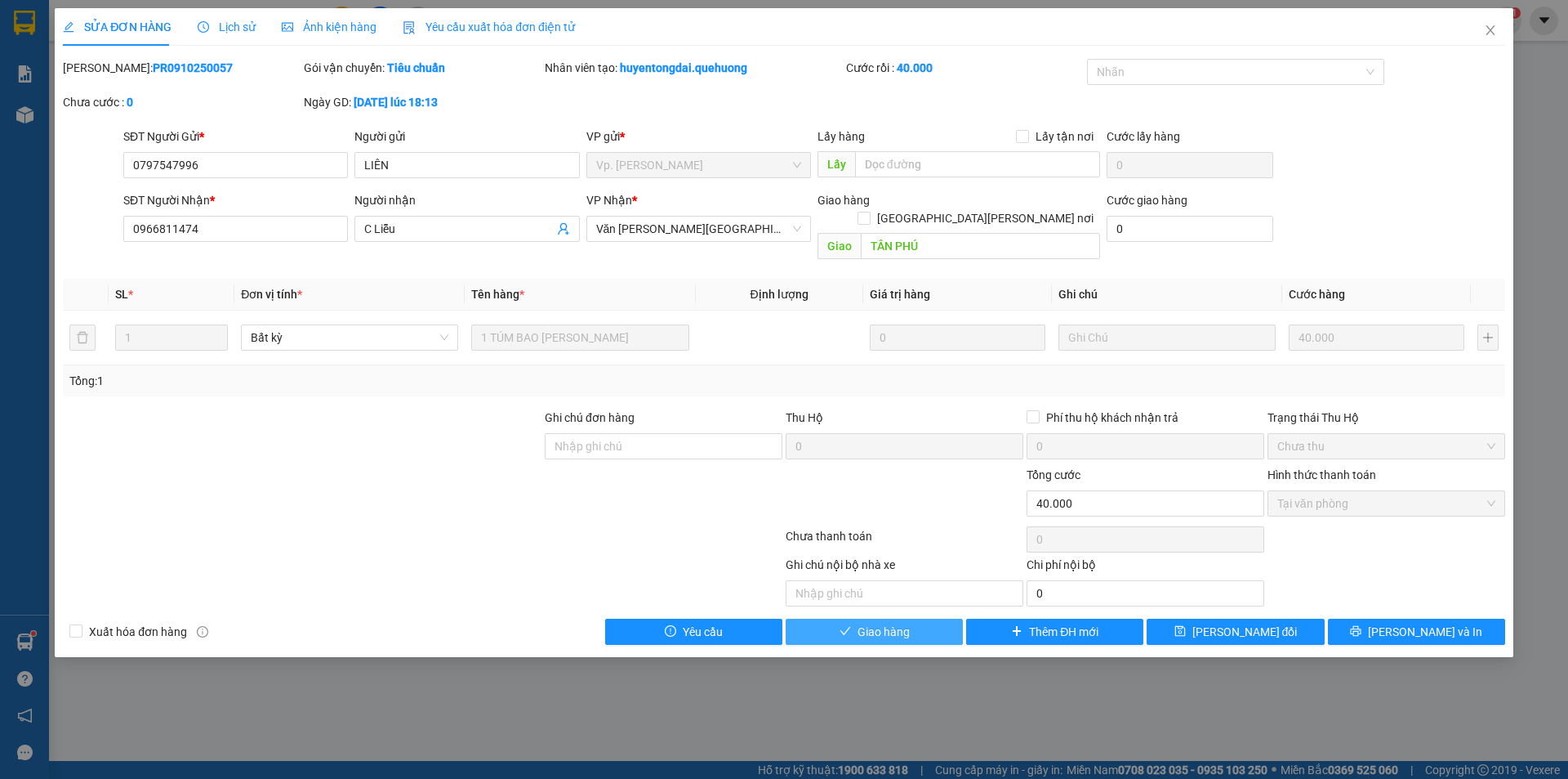
click at [931, 619] on button "Giao hàng" at bounding box center [875, 632] width 178 height 26
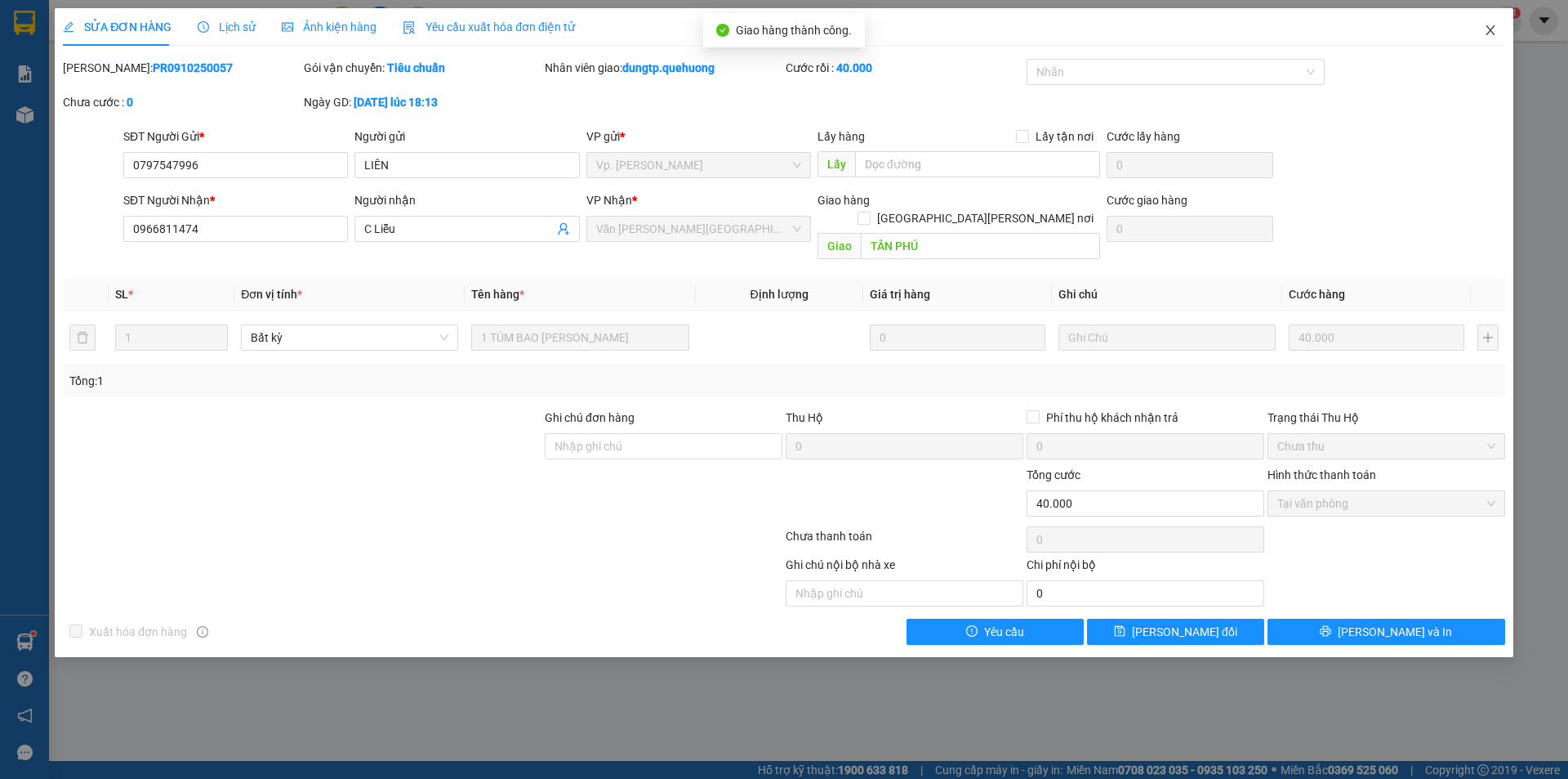
click at [1494, 32] on icon "close" at bounding box center [1490, 30] width 13 height 13
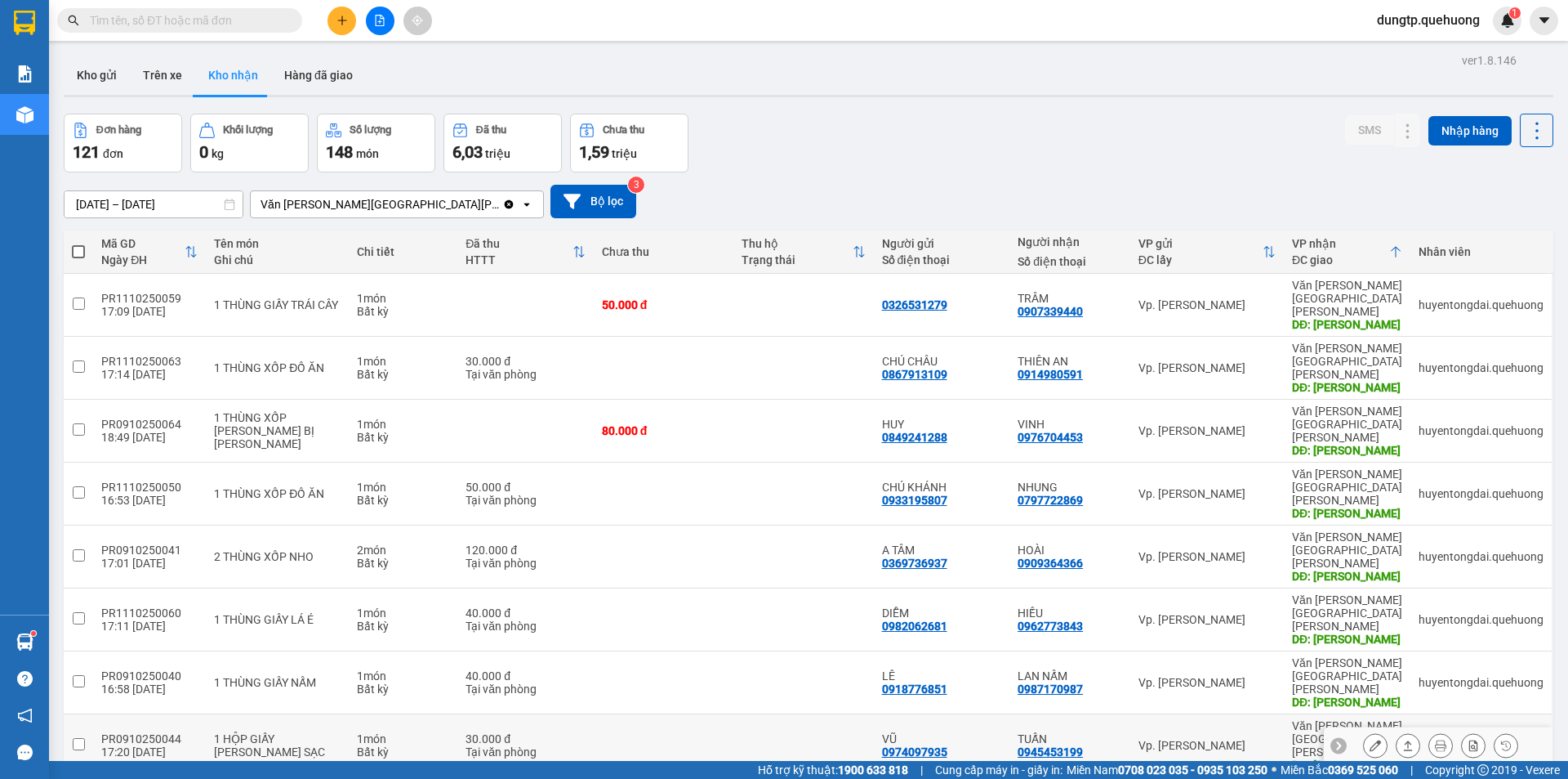
click at [1370, 740] on icon at bounding box center [1376, 746] width 12 height 12
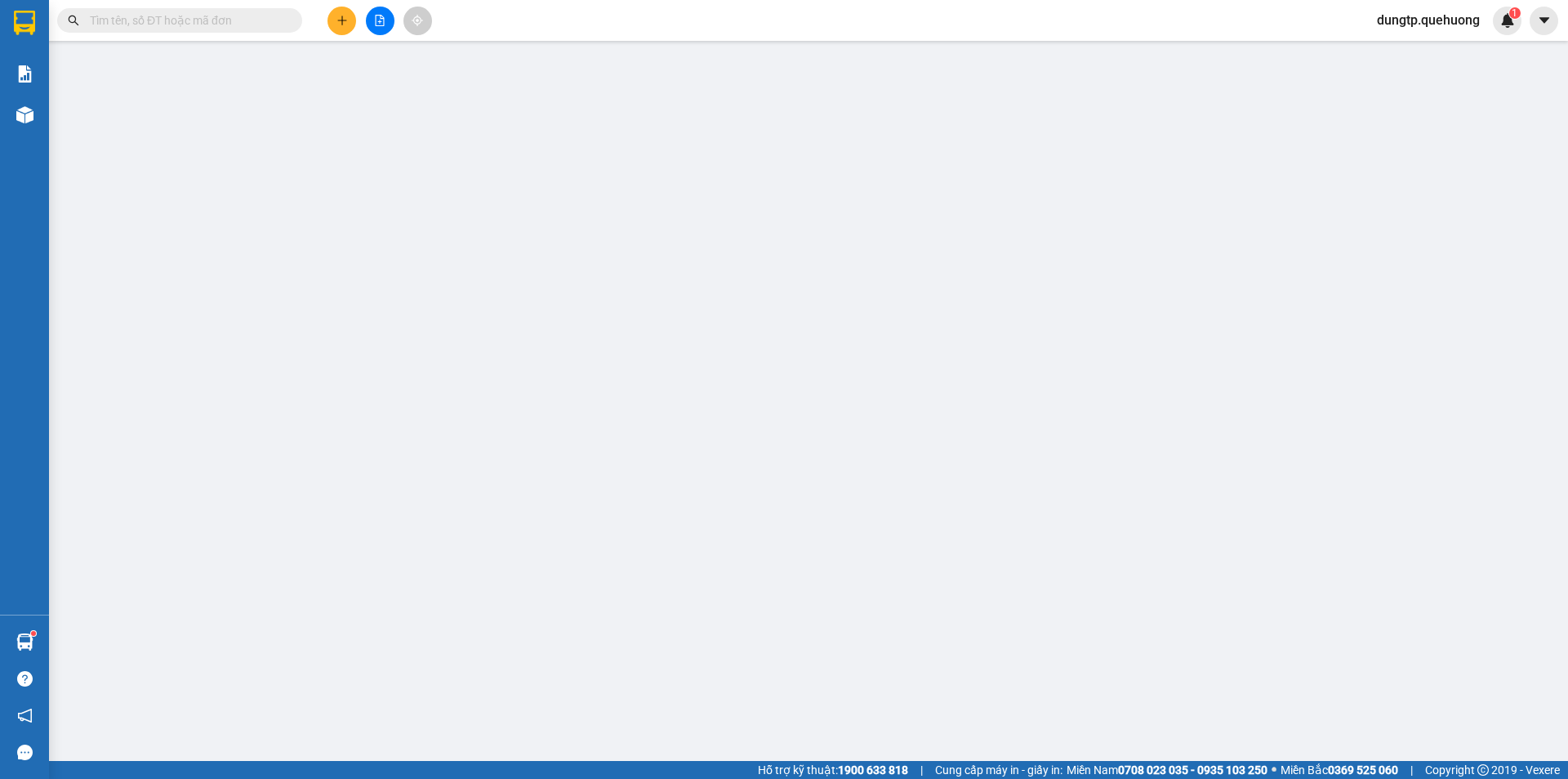
type input "0974097935"
type input "VŨ"
type input "0945453199"
type input "TUẤN"
type input "TÂN PHÚ"
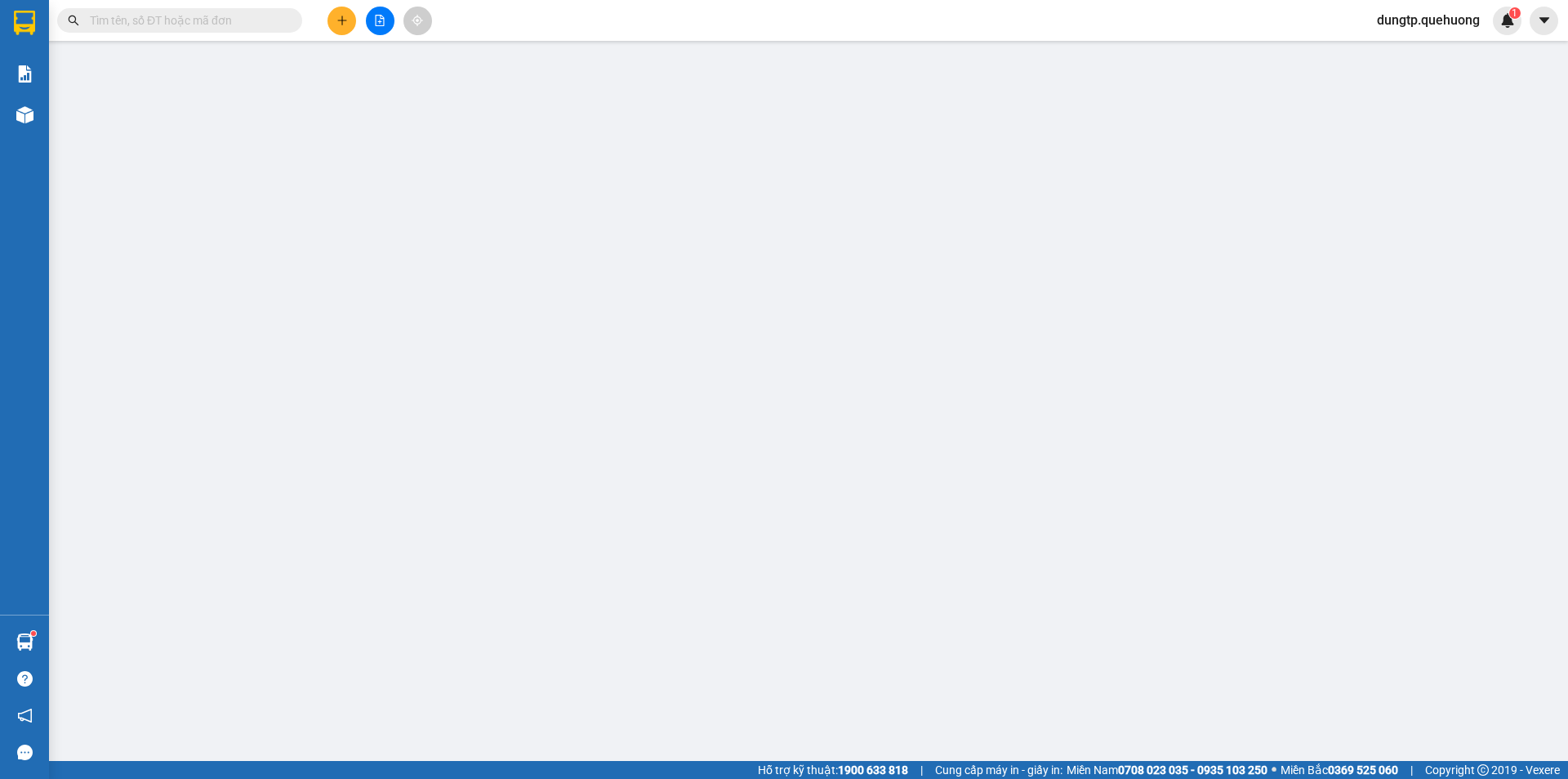
type input "0"
type input "30.000"
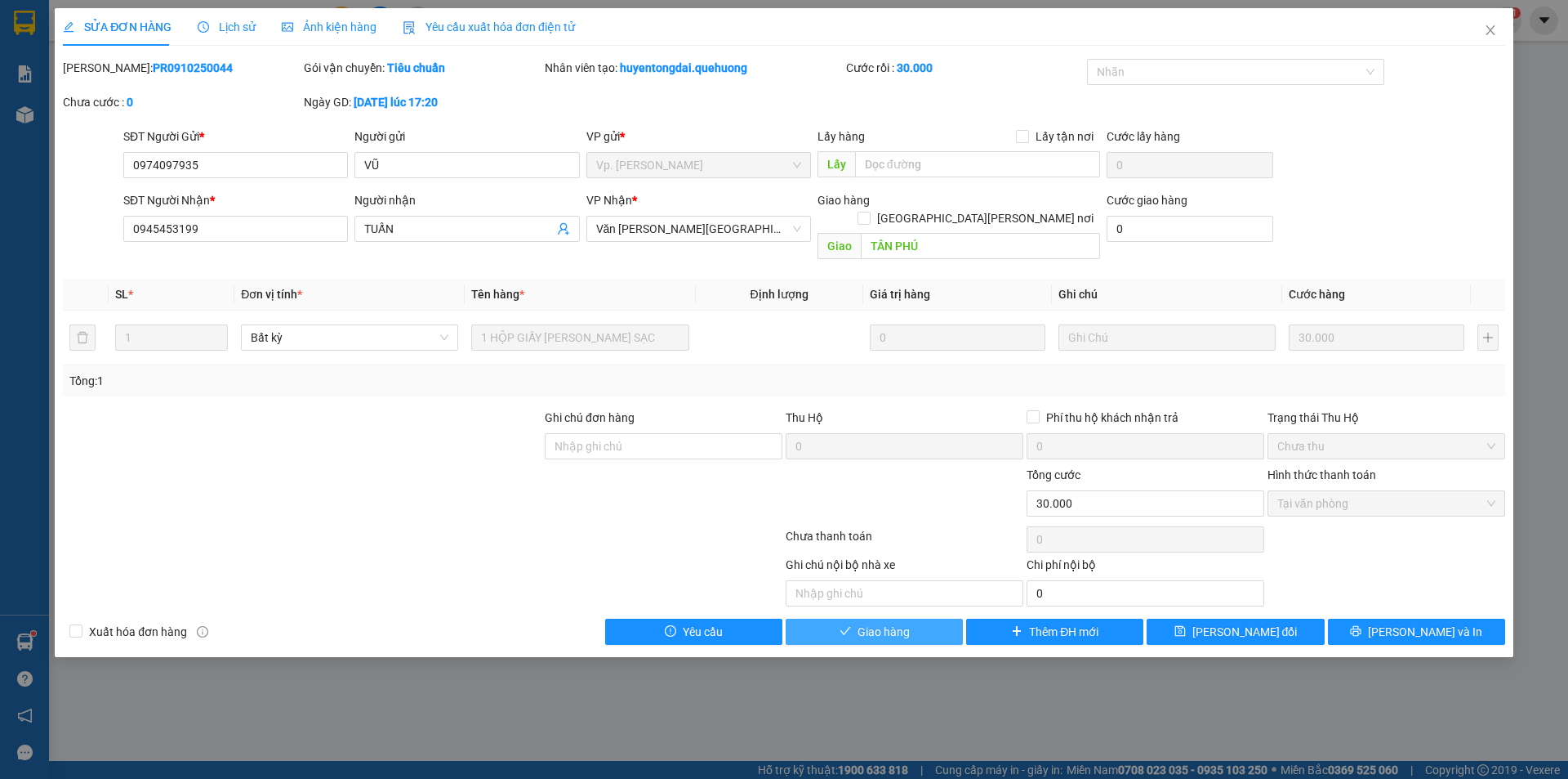
click at [920, 619] on button "Giao hàng" at bounding box center [875, 632] width 178 height 26
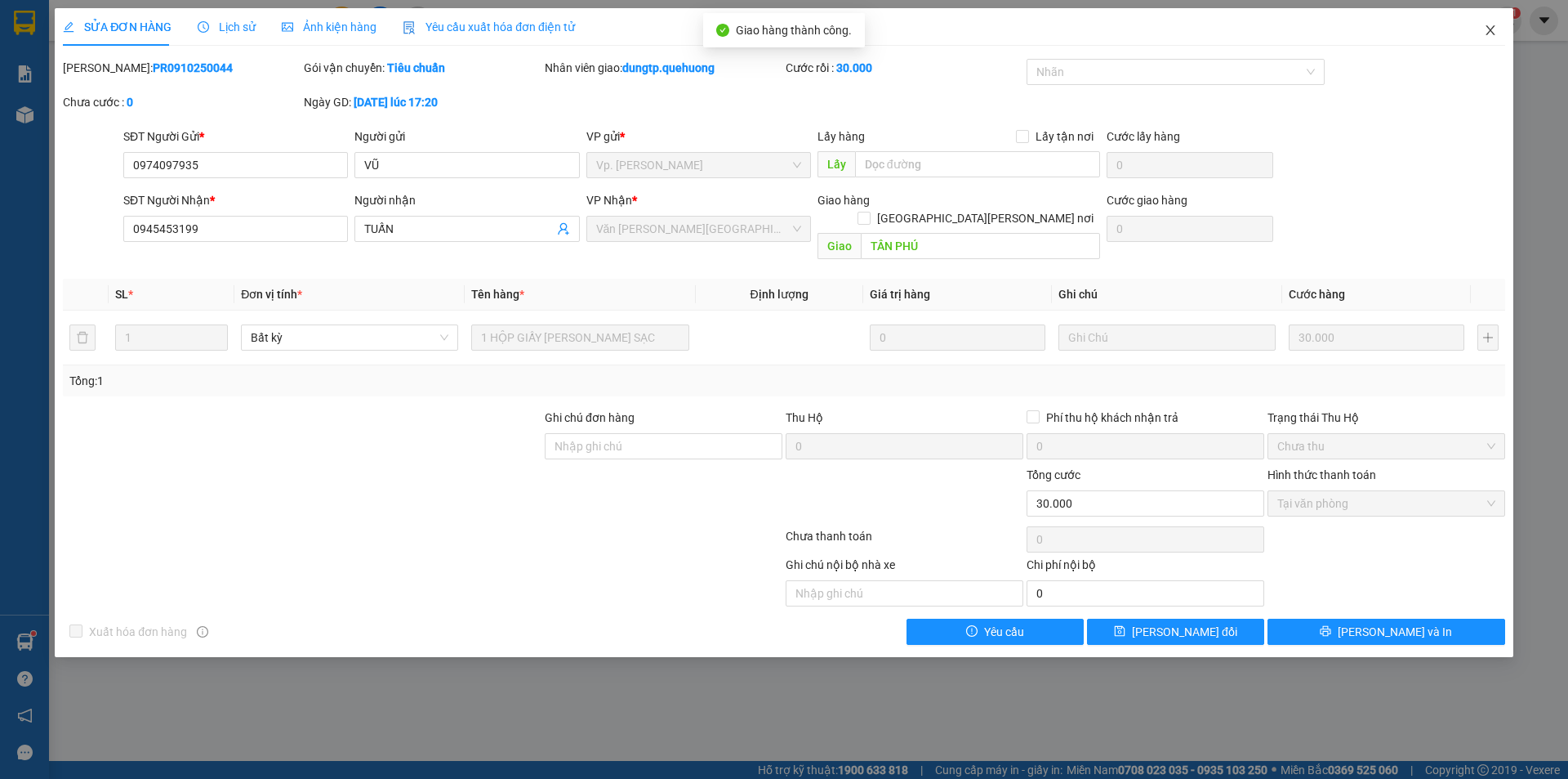
click at [1491, 28] on icon "close" at bounding box center [1490, 30] width 13 height 13
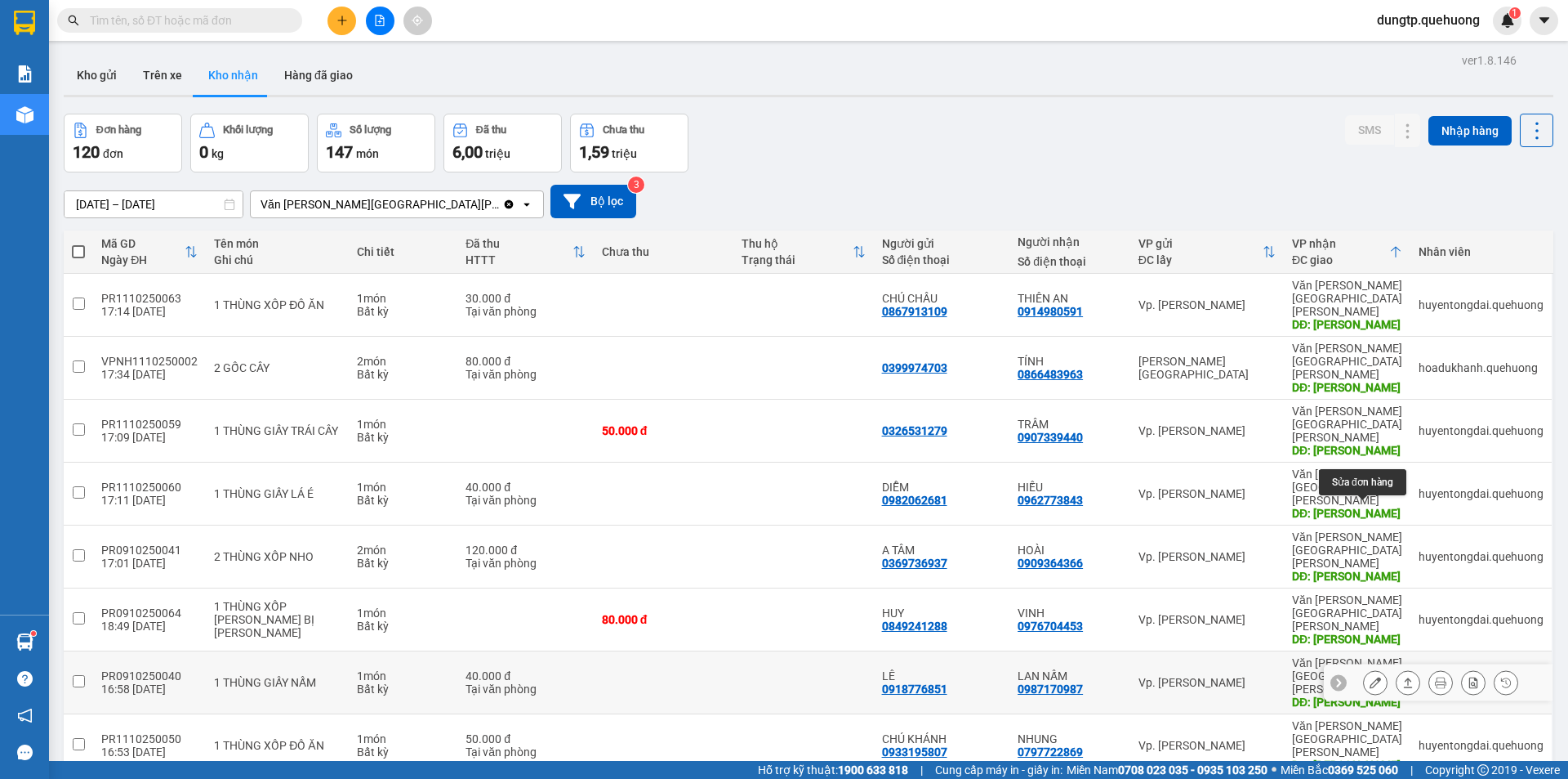
click at [1370, 677] on icon at bounding box center [1376, 683] width 12 height 12
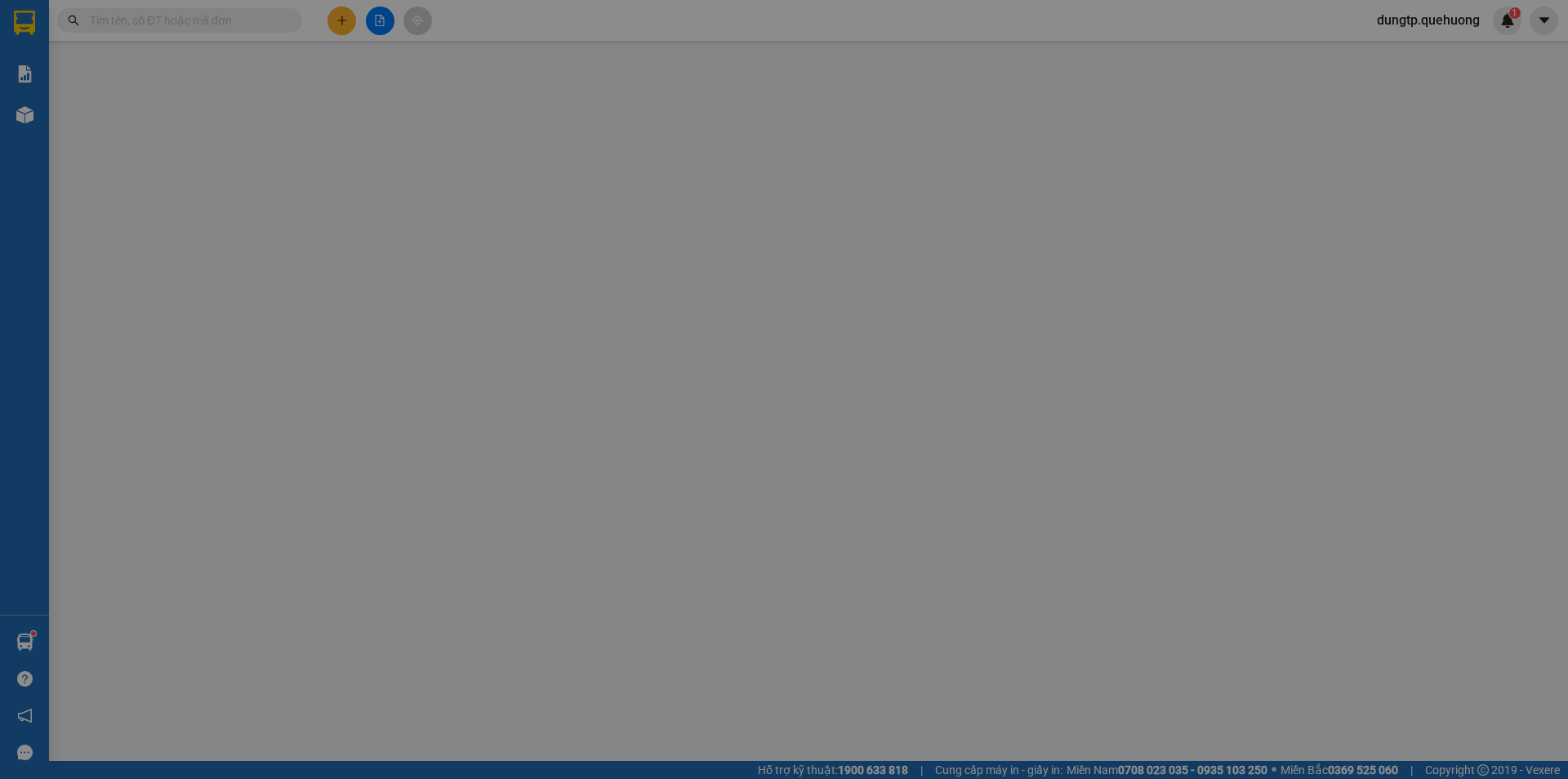
type input "0918776851"
type input "LÊ"
type input "0987170987"
type input "LAN NẤM"
type input "TÂN PHÚ"
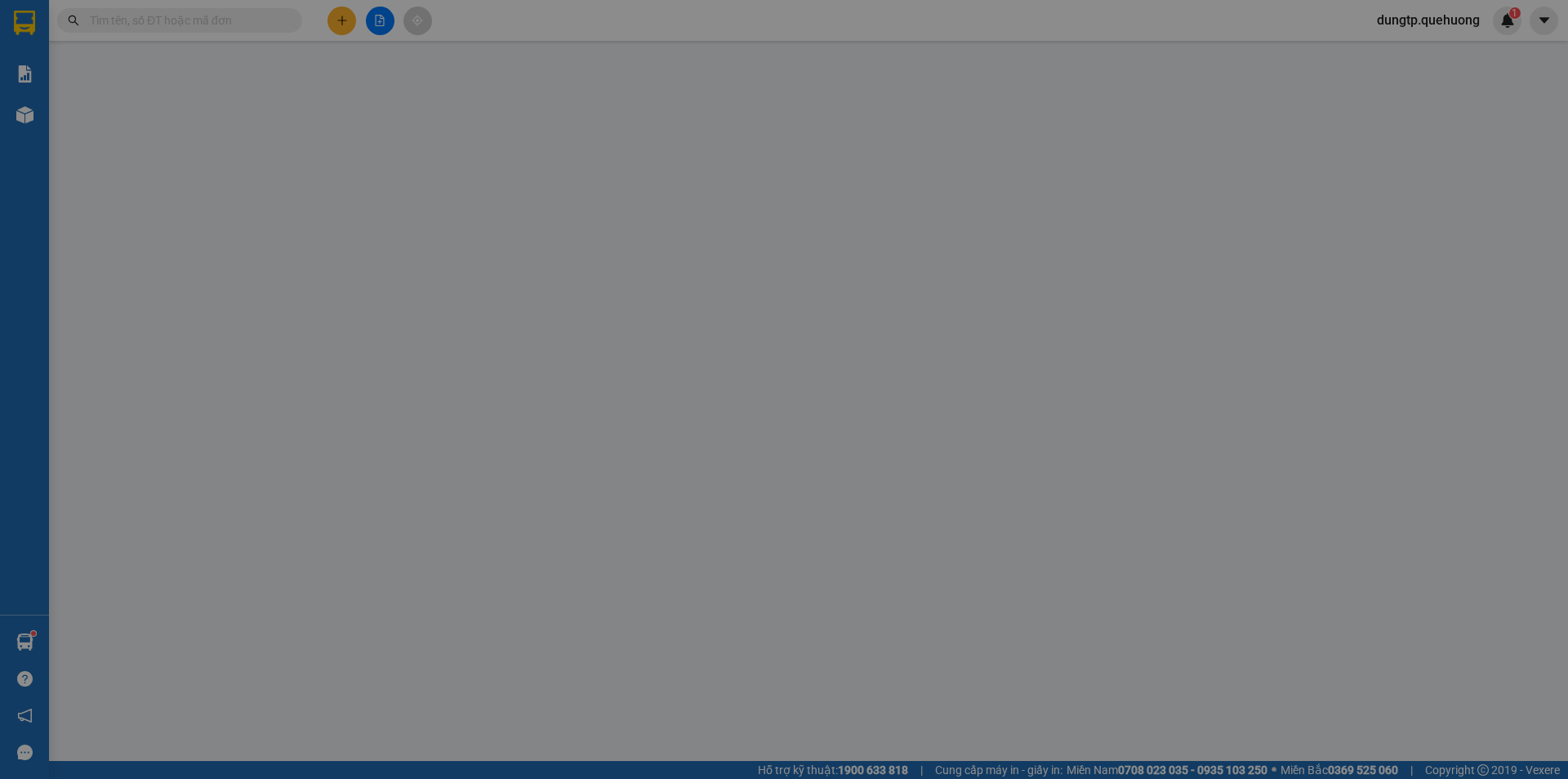
type input "0"
type input "40.000"
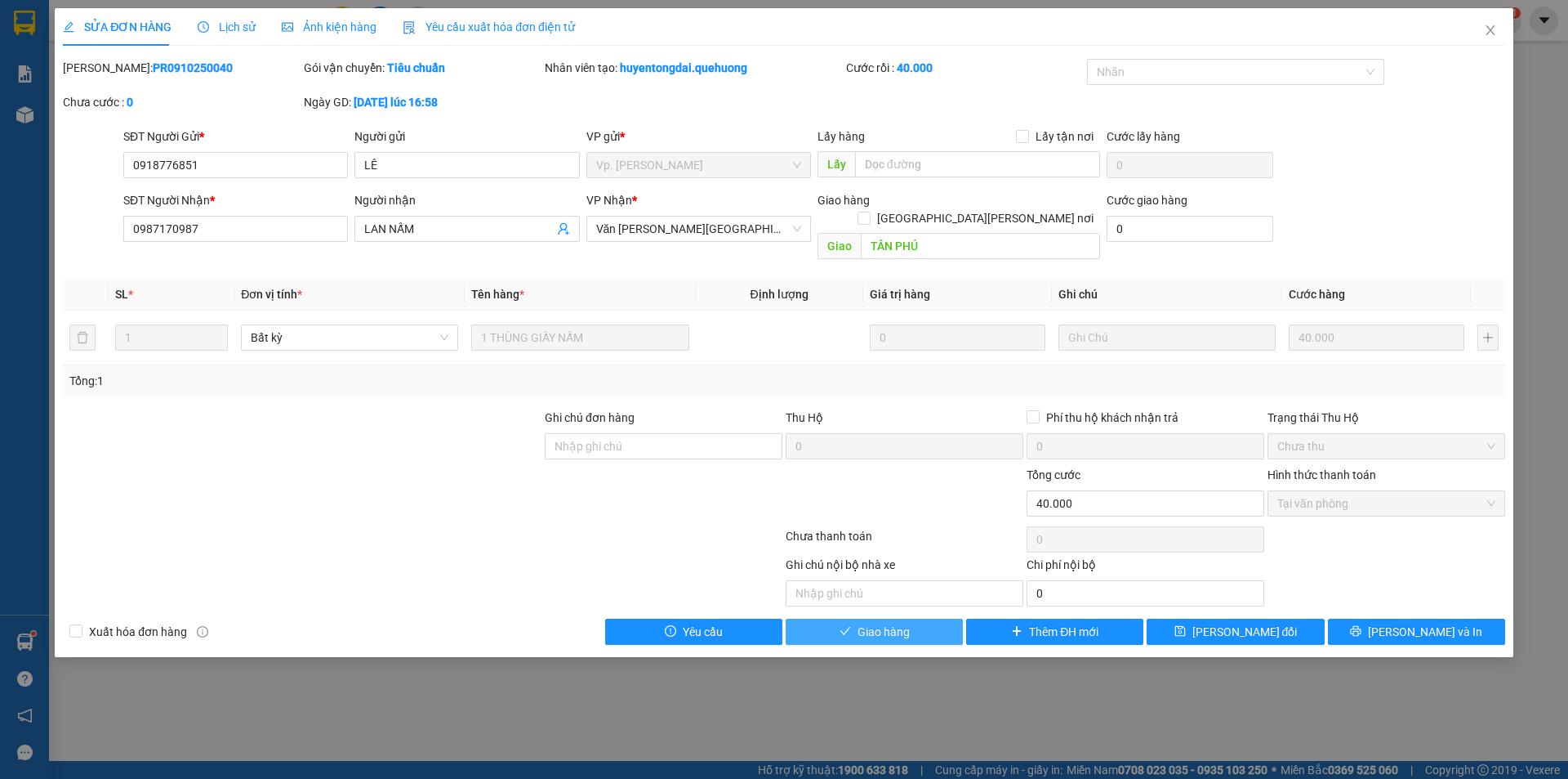
click at [932, 619] on button "Giao hàng" at bounding box center [875, 632] width 178 height 26
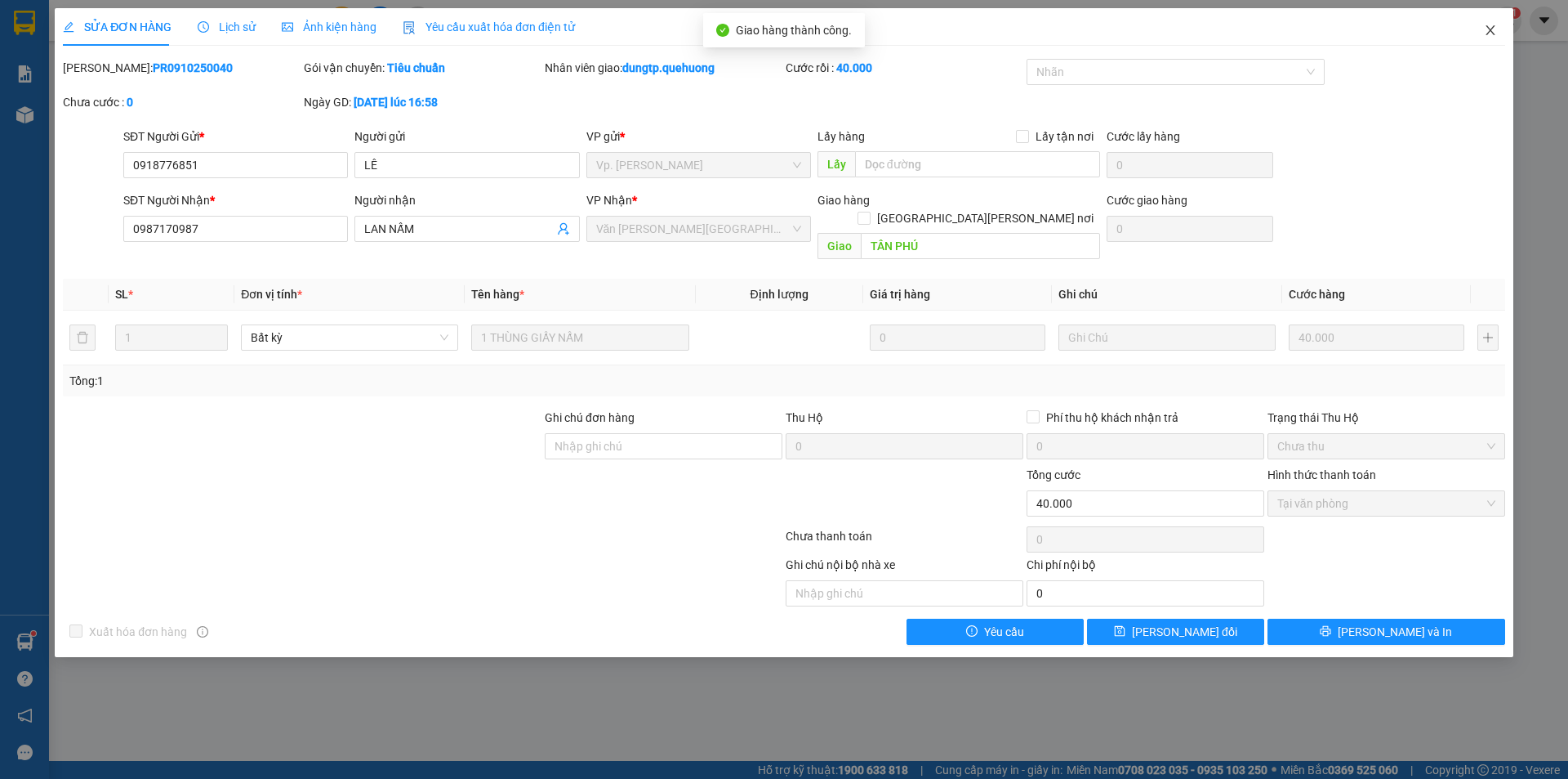
click at [1491, 36] on icon "close" at bounding box center [1490, 30] width 13 height 13
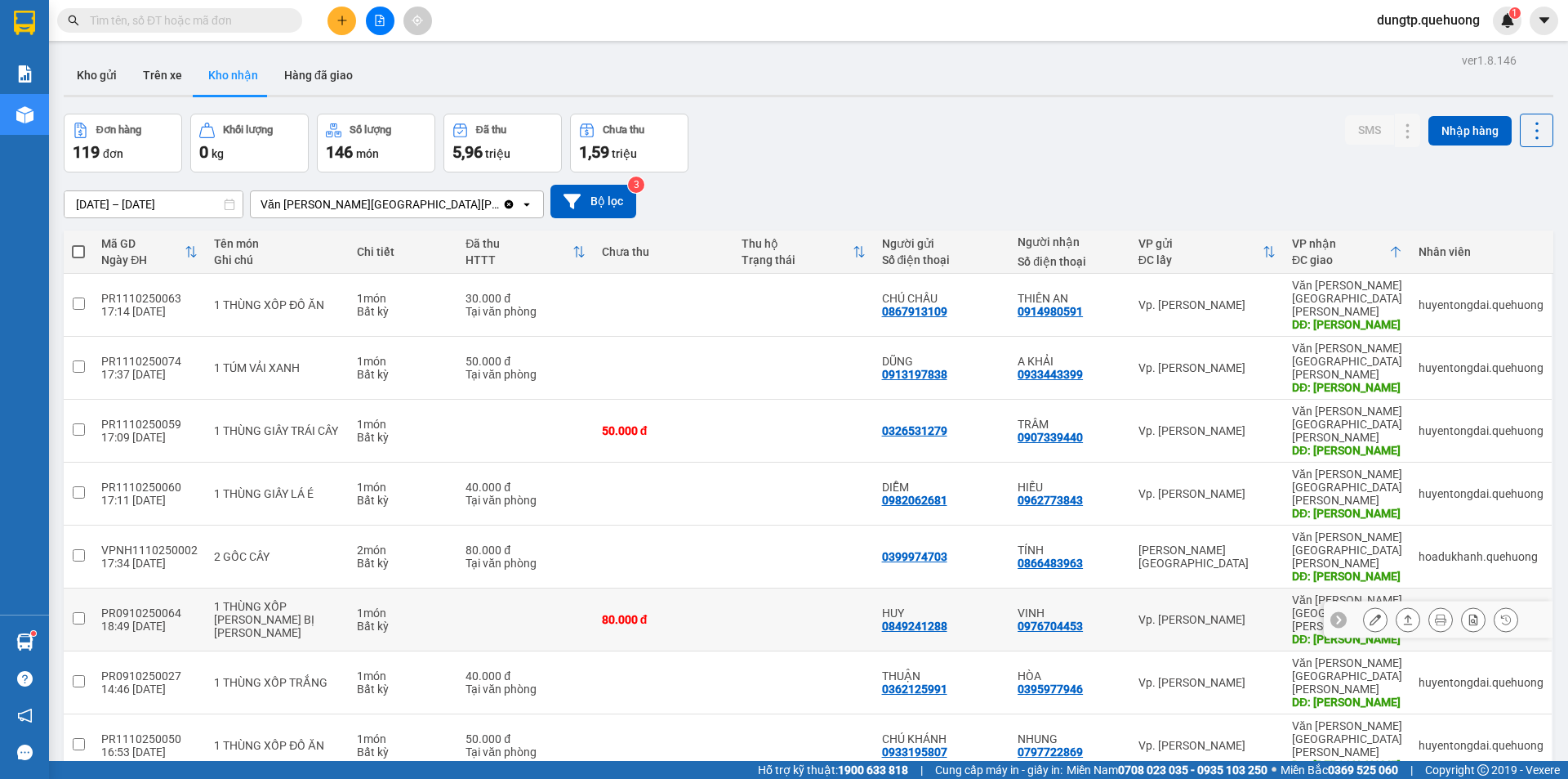
click at [1370, 614] on icon at bounding box center [1376, 620] width 12 height 12
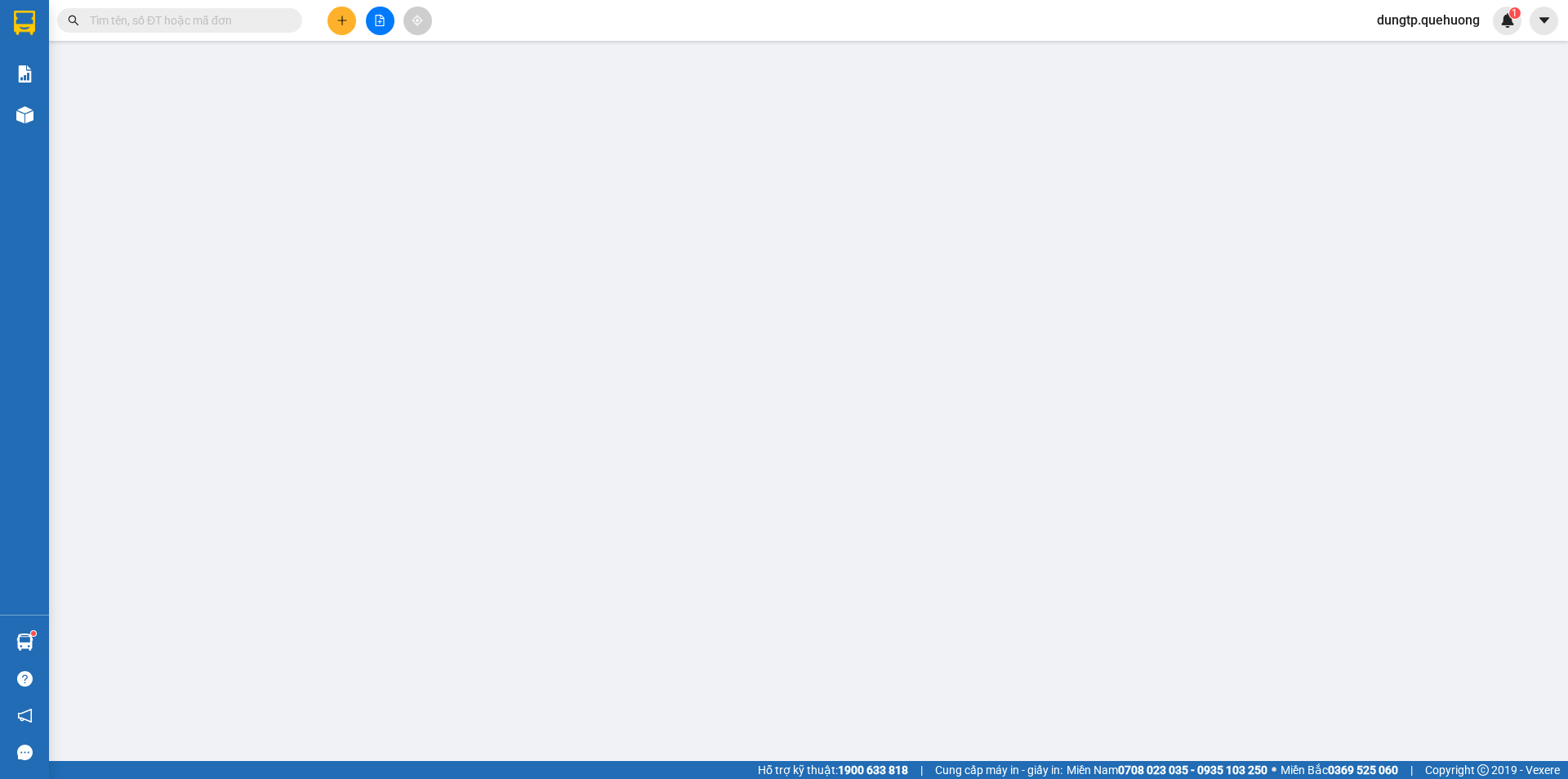
type input "0849241288"
type input "HUY"
type input "0976704453"
type input "VINH"
type input "TÂN PHÚ"
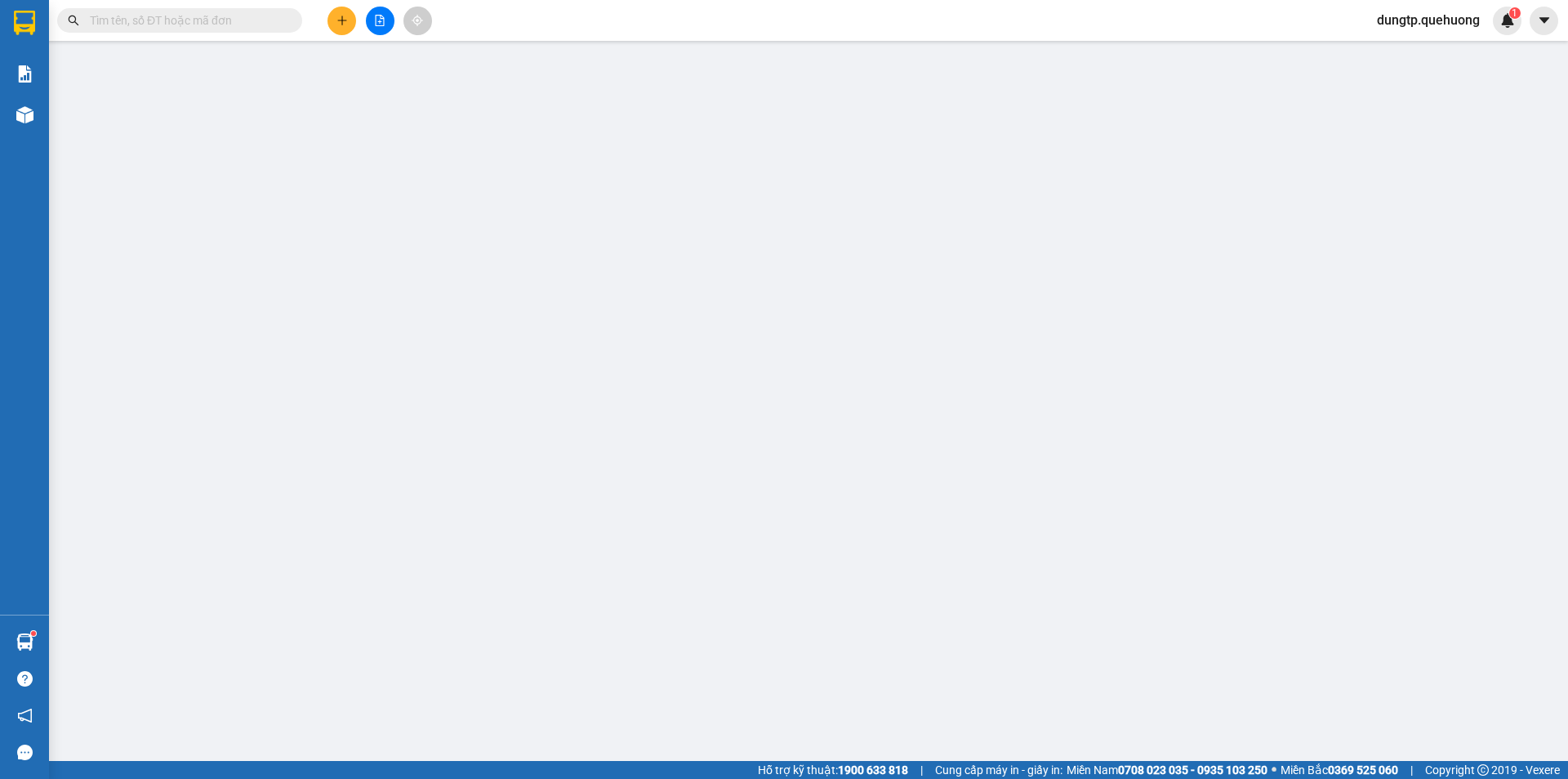
type input "0"
type input "80.000"
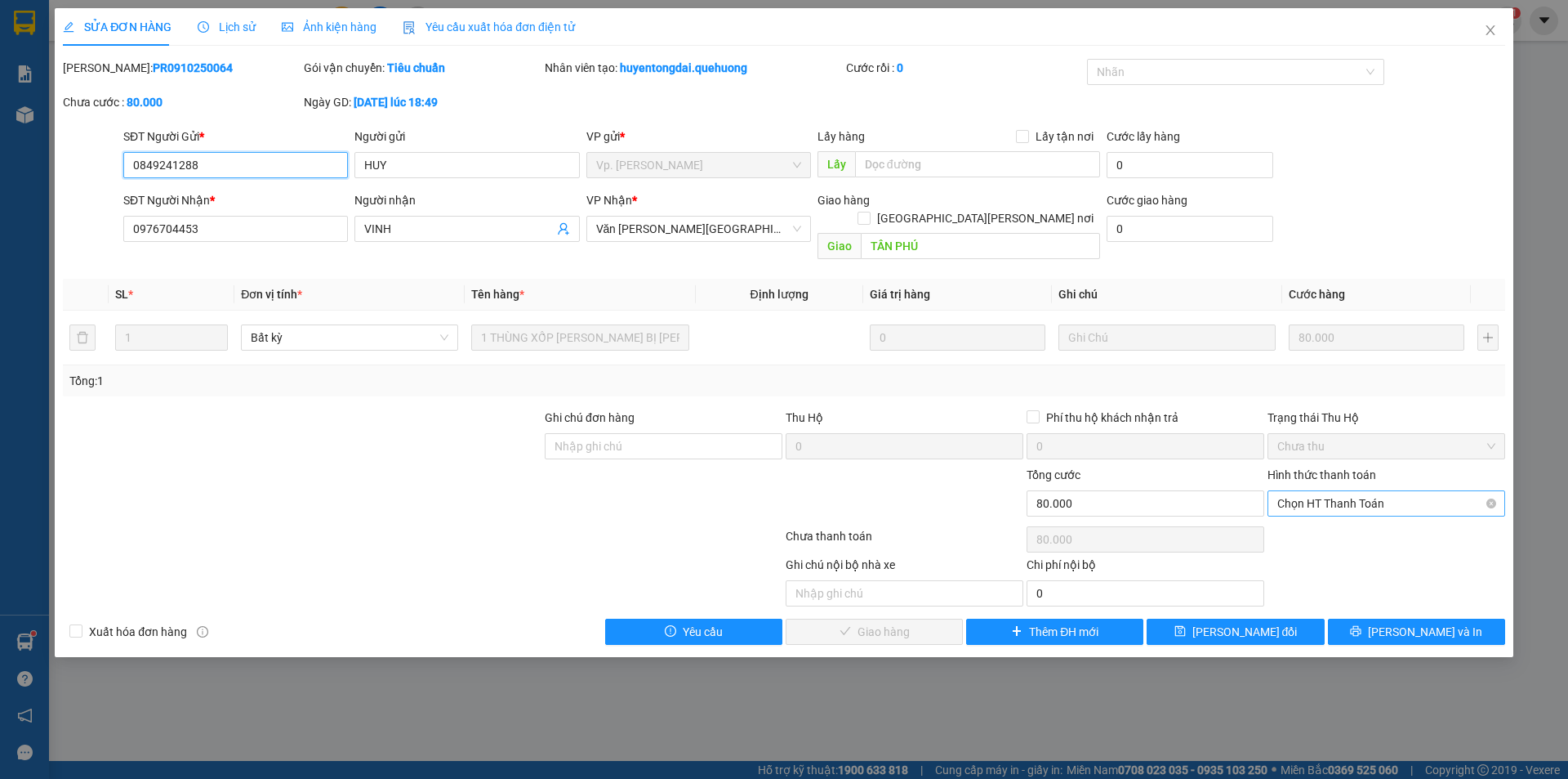
click at [1381, 491] on span "Chọn HT Thanh Toán" at bounding box center [1386, 503] width 218 height 25
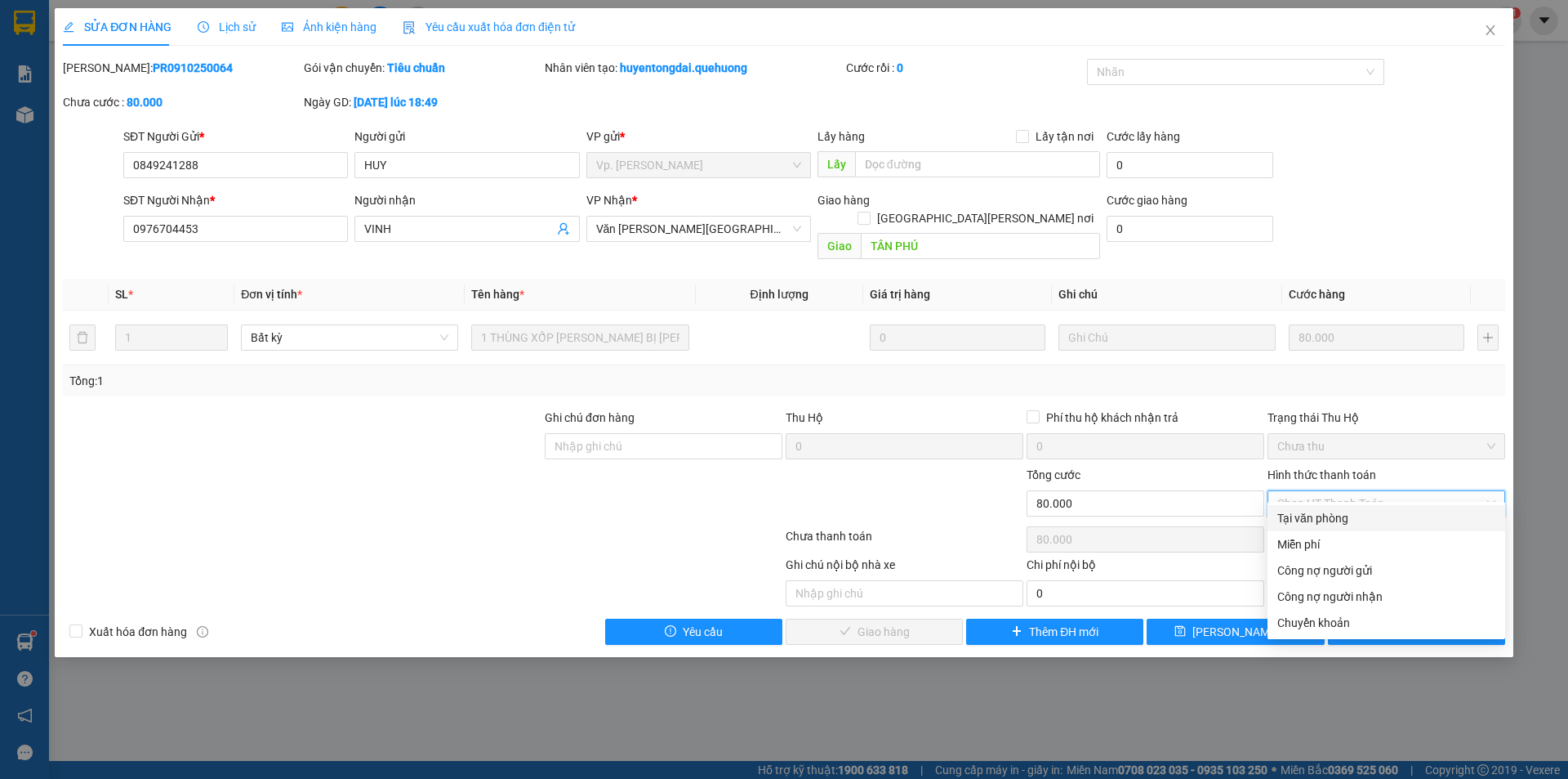
click at [1336, 514] on div "Tại văn phòng" at bounding box center [1386, 518] width 218 height 18
type input "0"
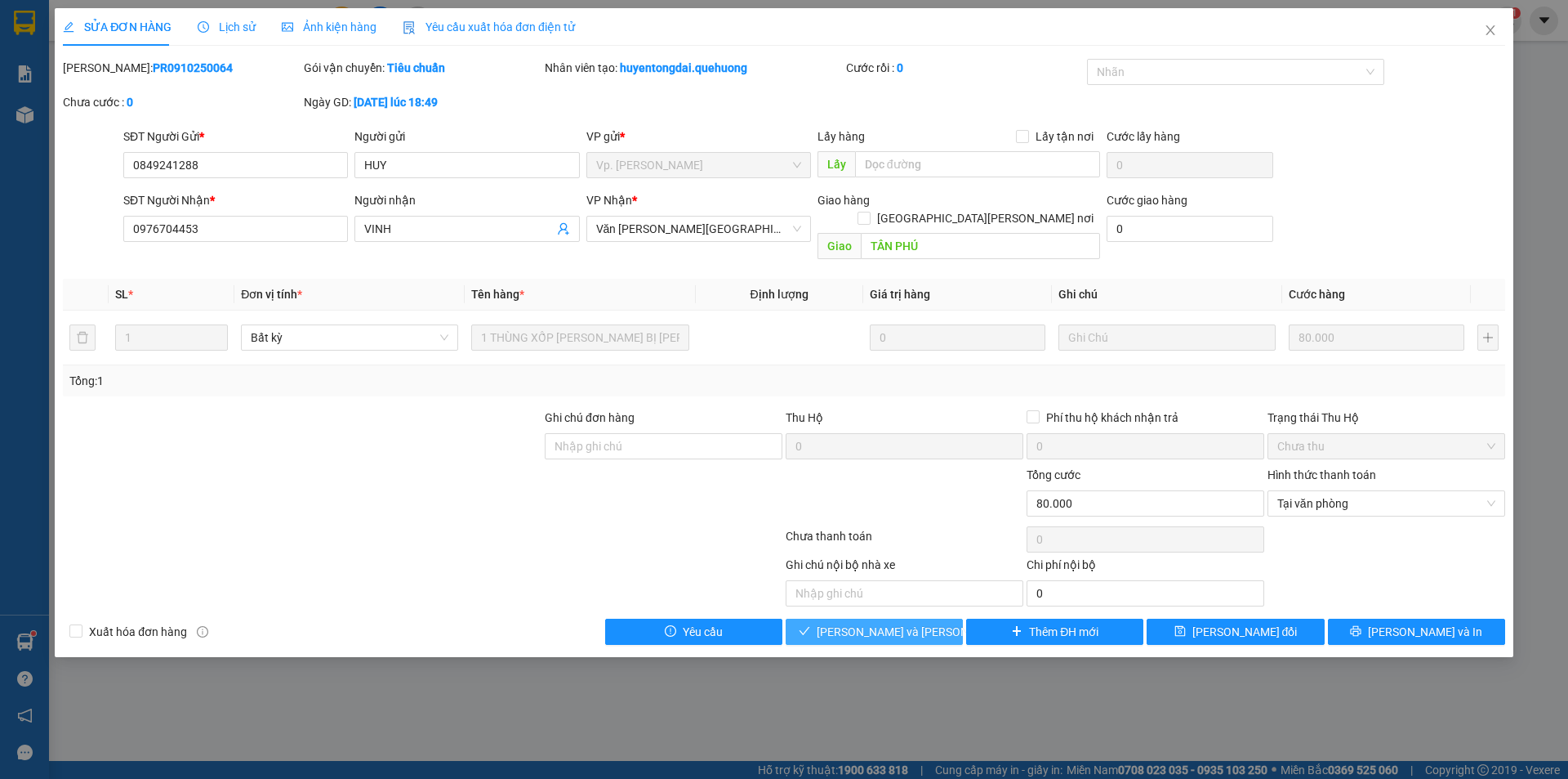
click at [927, 623] on span "[PERSON_NAME] và Giao hàng" at bounding box center [926, 631] width 221 height 18
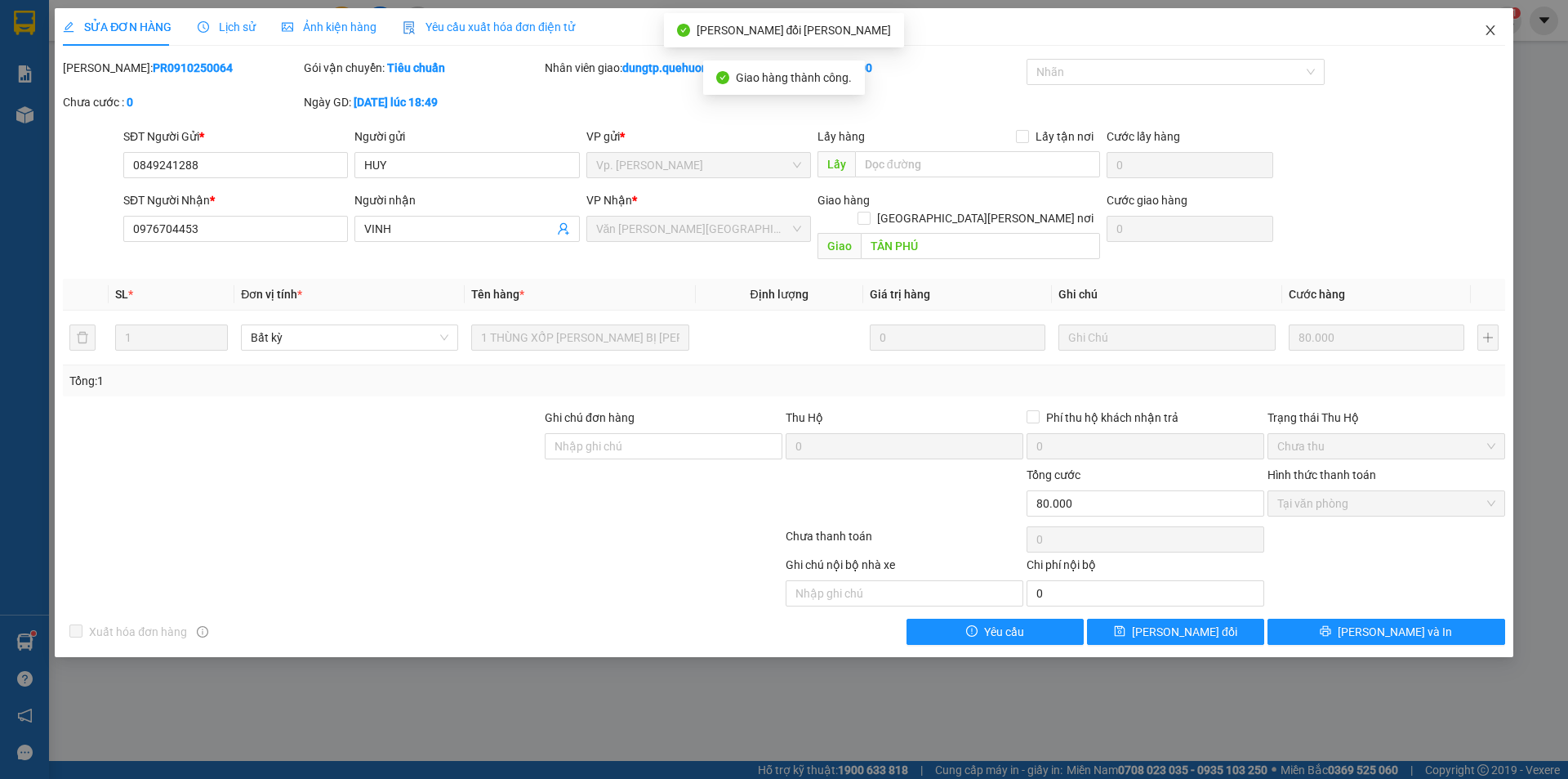
click at [1484, 32] on icon "close" at bounding box center [1490, 30] width 13 height 13
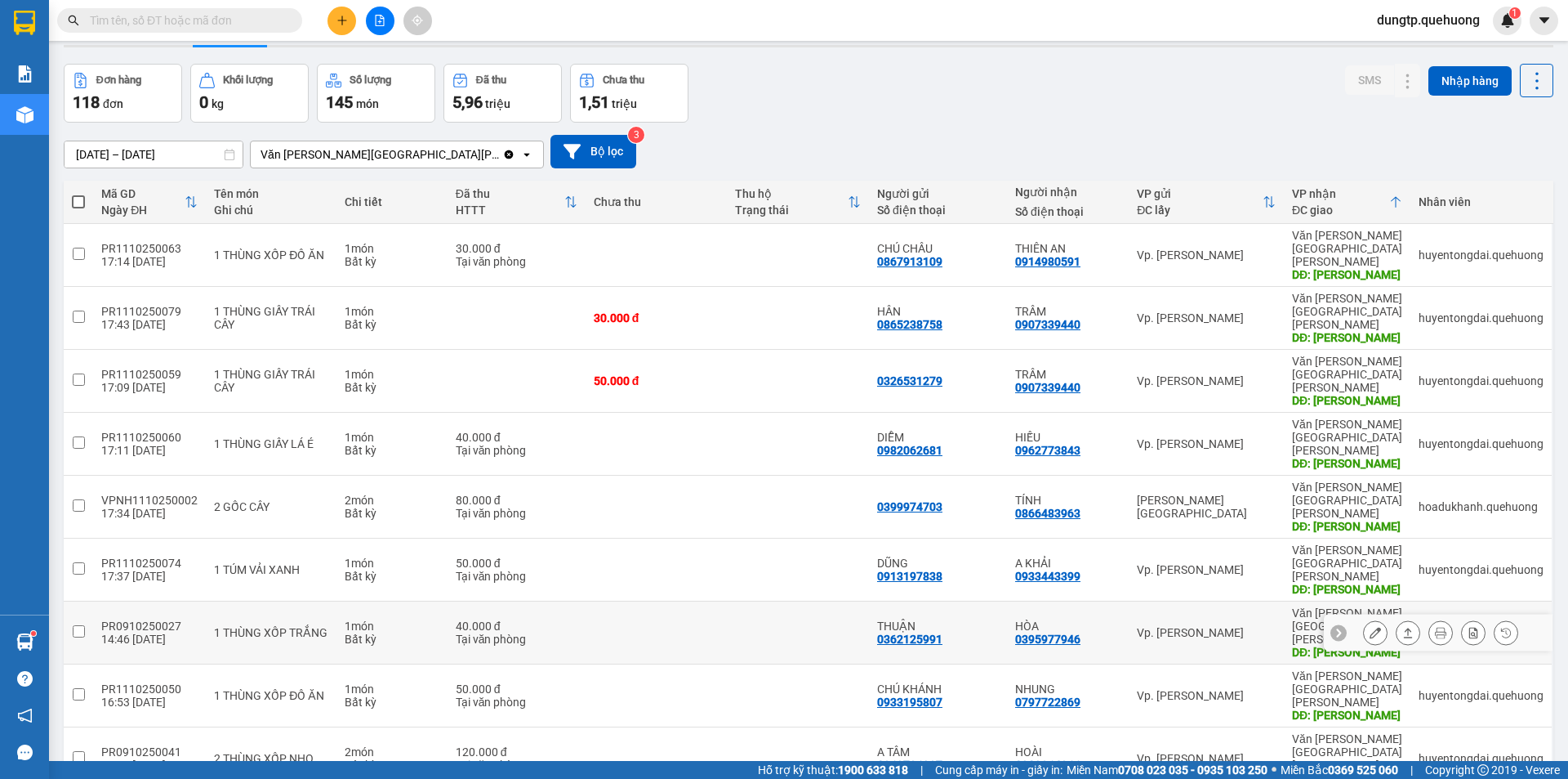
scroll to position [75, 0]
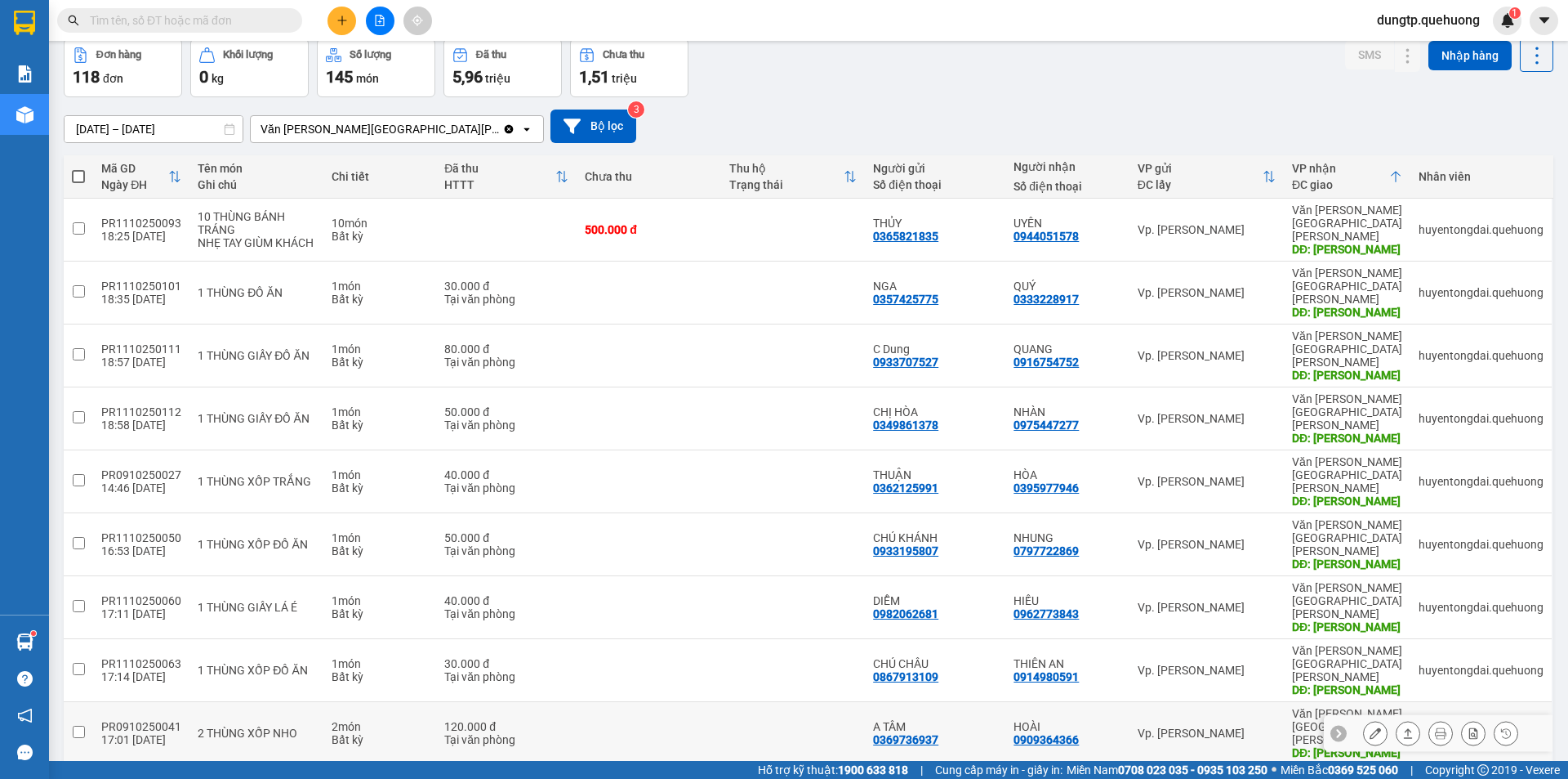
click at [1369, 719] on button at bounding box center [1375, 733] width 23 height 29
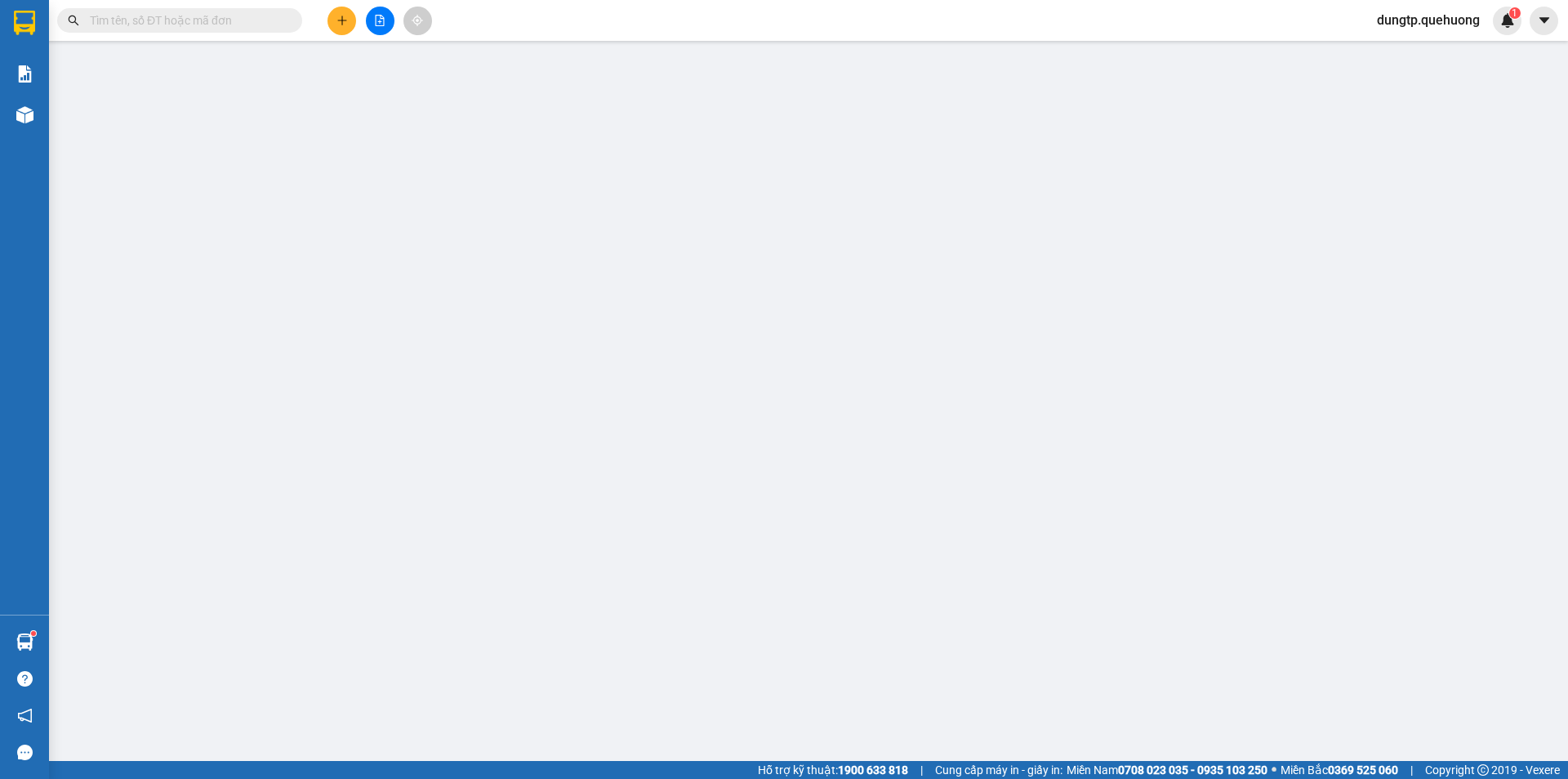
type input "0369736937"
type input "A TÂM"
type input "0909364366"
type input "HOÀI"
type input "TÂN PHÚ"
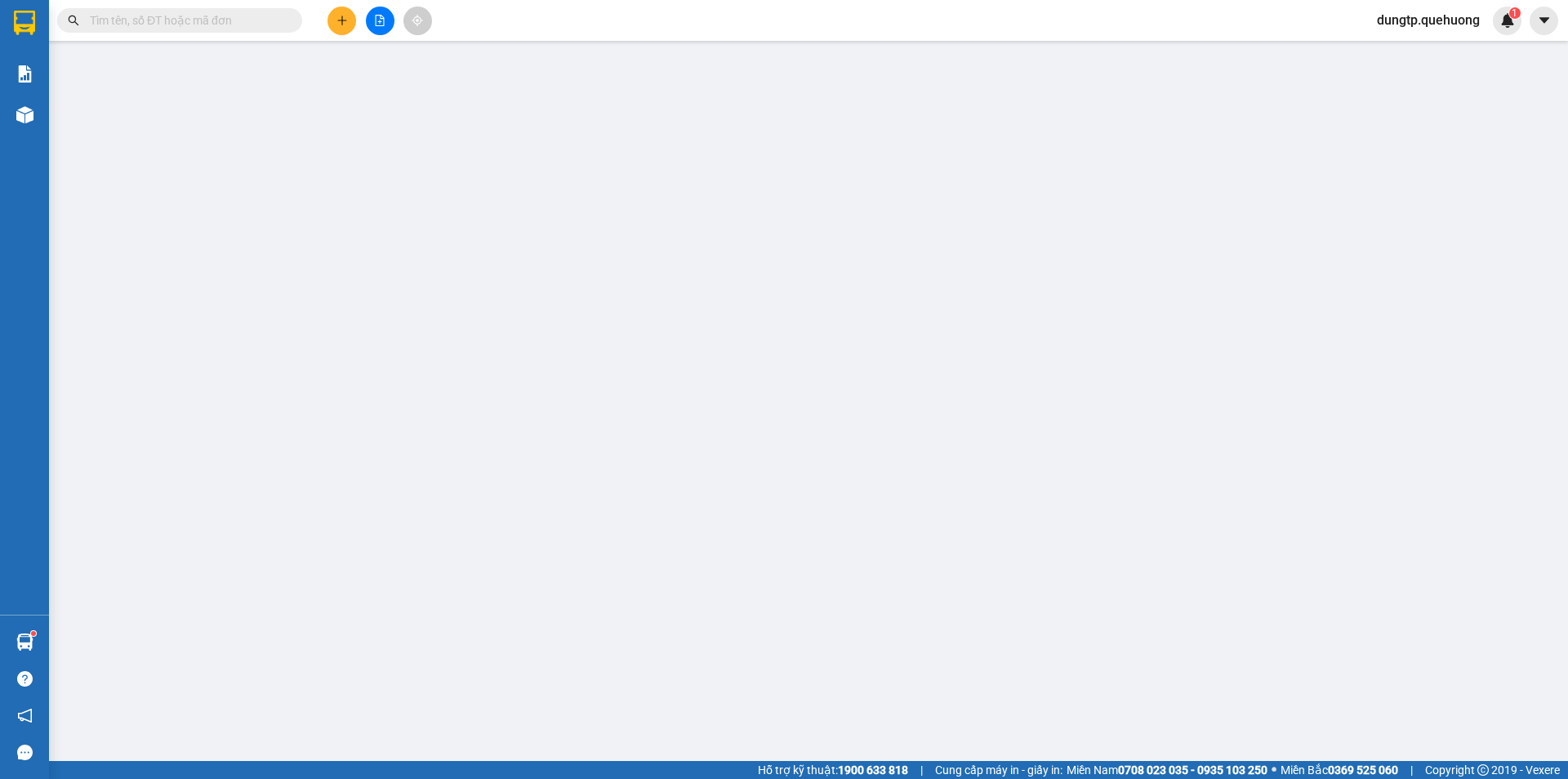
type input "0"
type input "120.000"
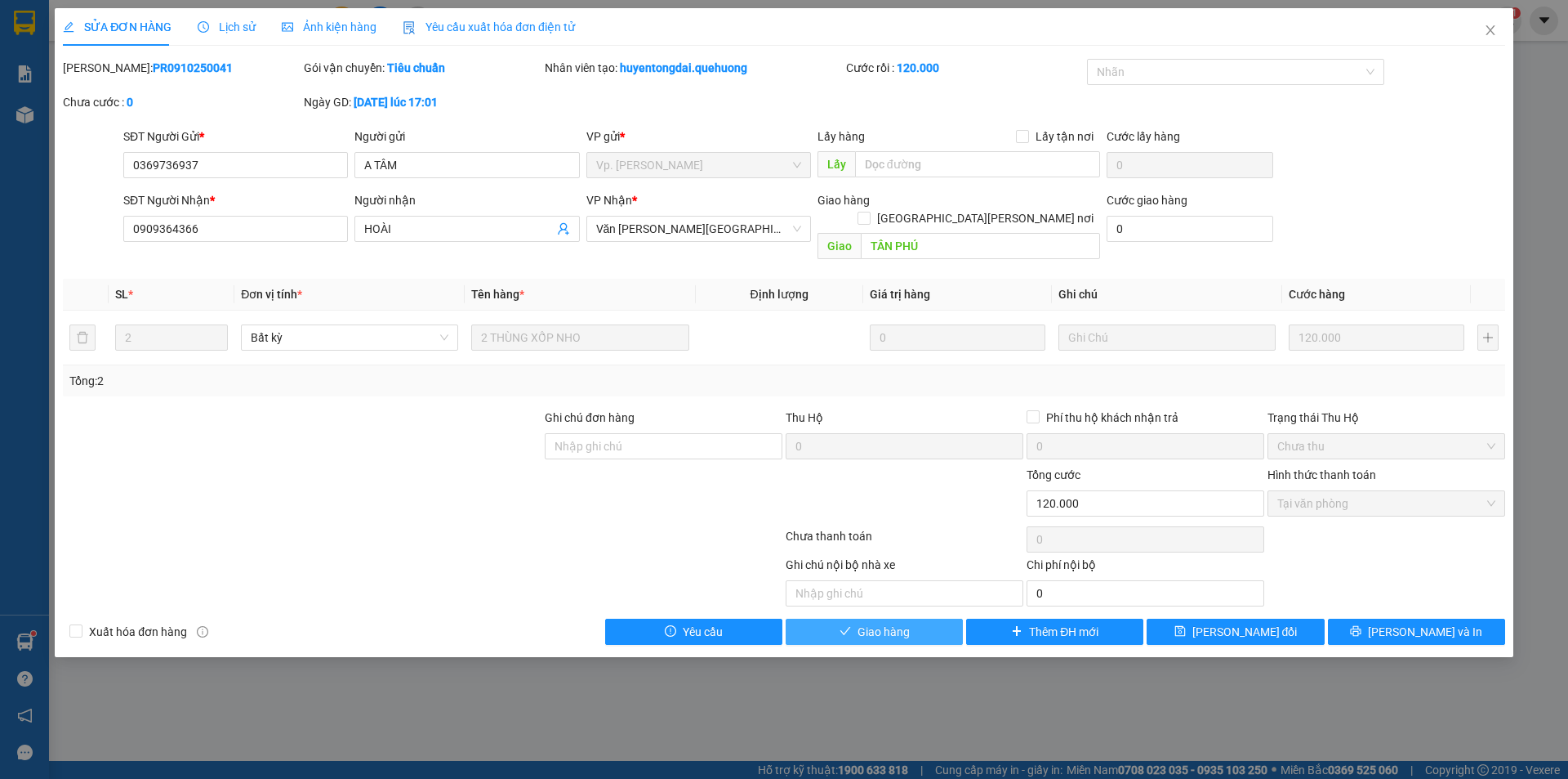
click at [899, 623] on span "Giao hàng" at bounding box center [884, 631] width 52 height 18
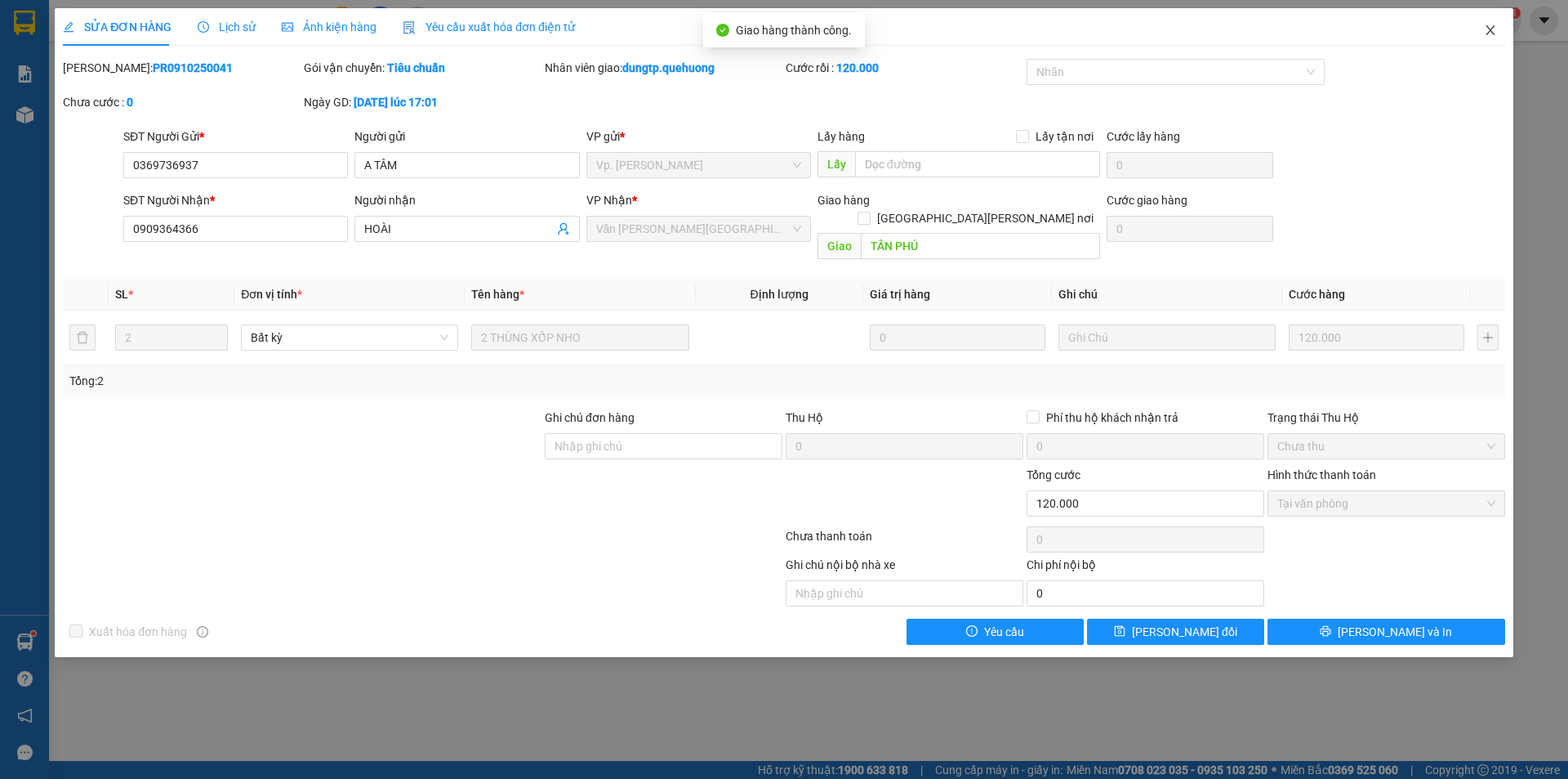
click at [1493, 28] on icon "close" at bounding box center [1490, 30] width 13 height 13
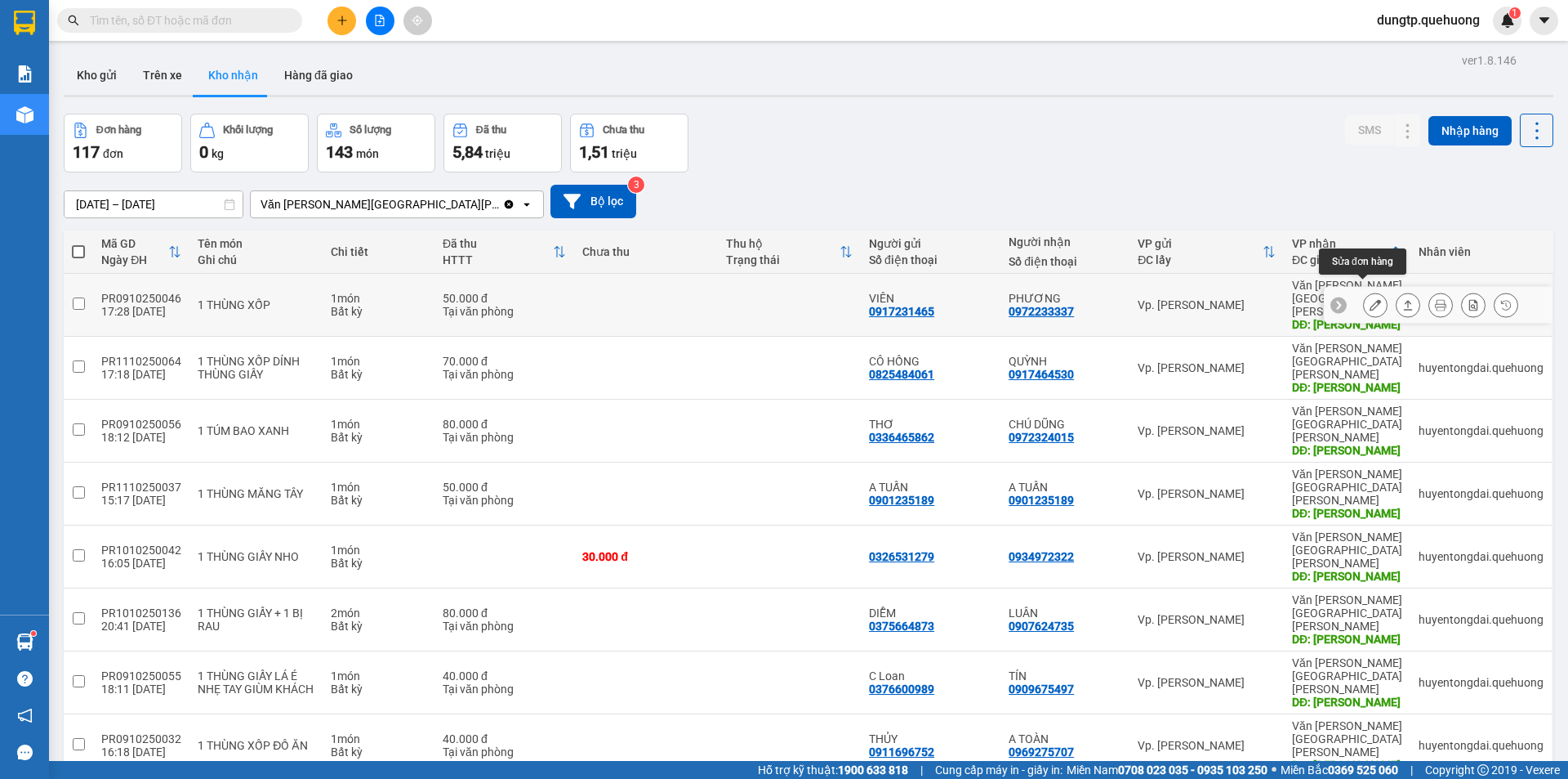
click at [1370, 299] on icon at bounding box center [1376, 305] width 12 height 12
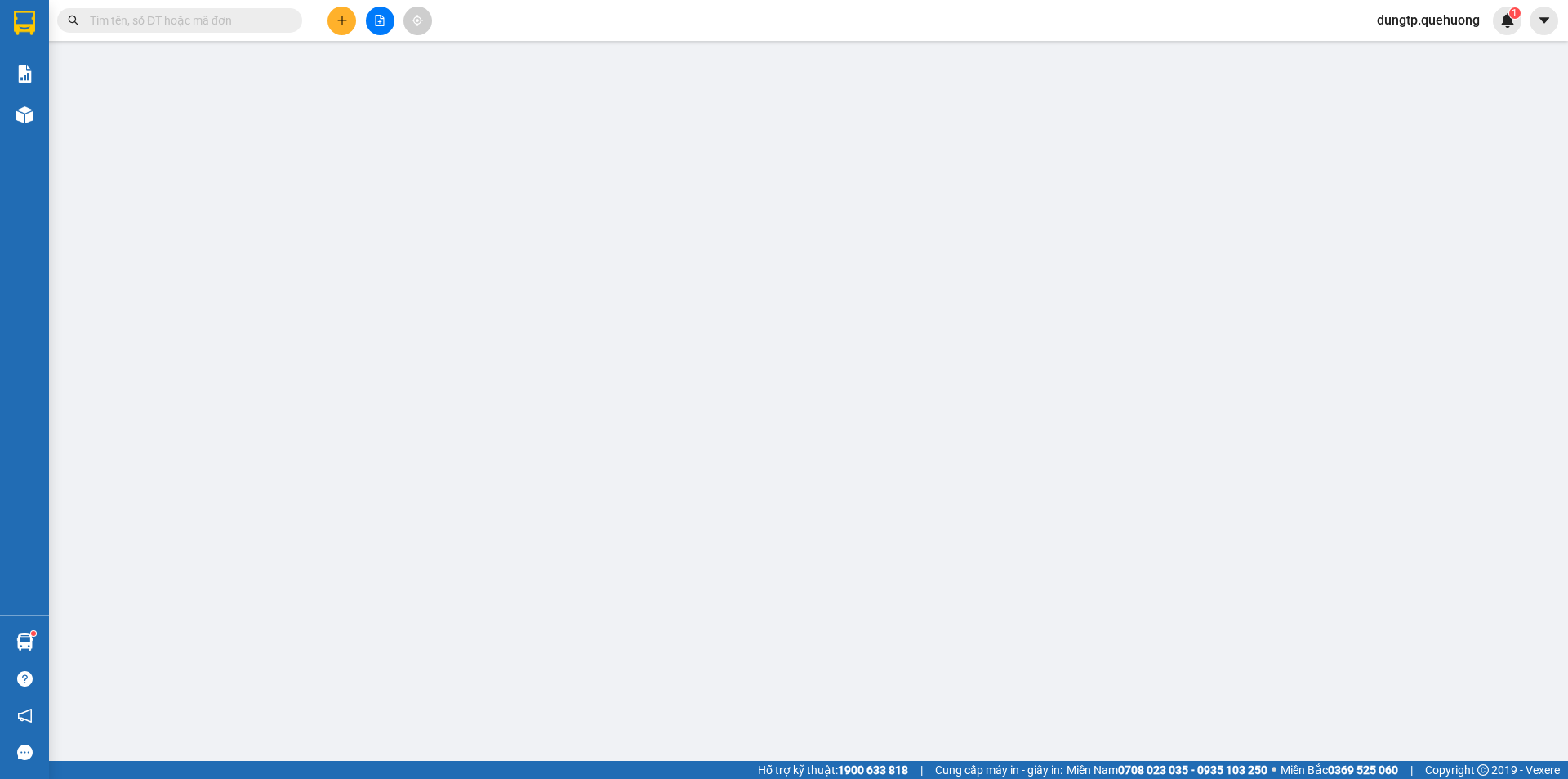
type input "0917231465"
type input "VIÊN"
type input "0972233337"
type input "PHƯƠNG"
type input "TÂN PHÚ"
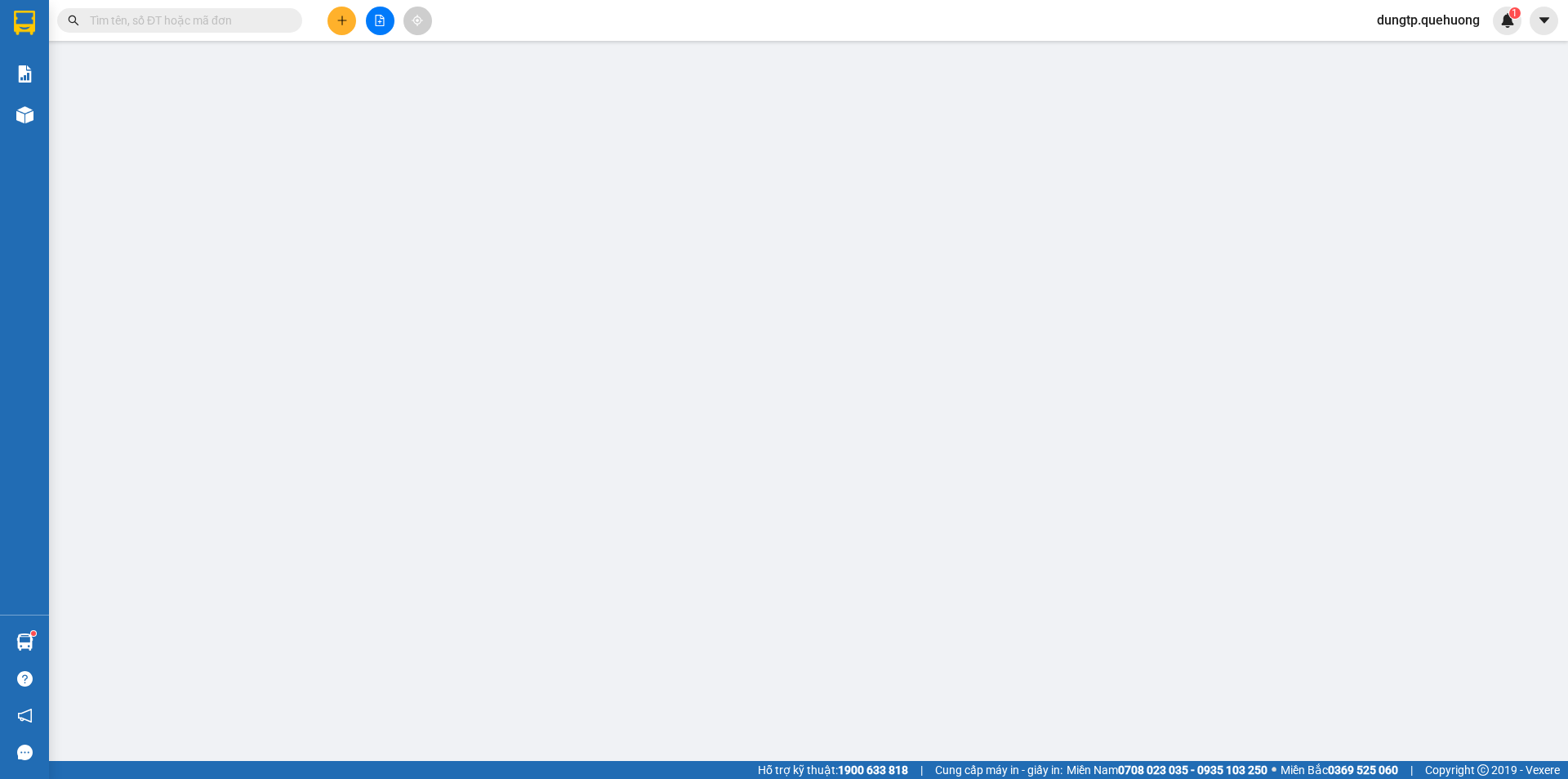
type input "0"
type input "50.000"
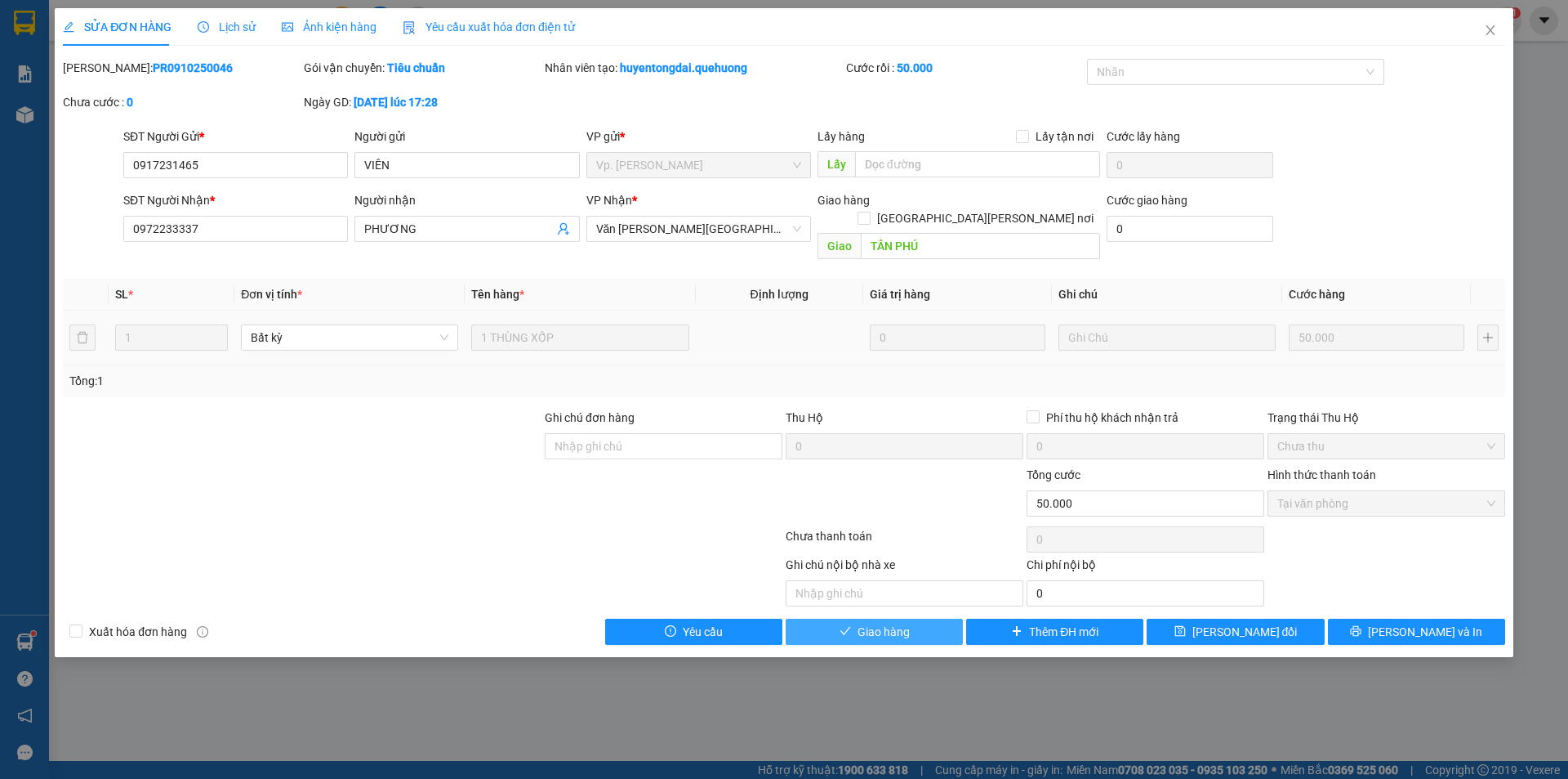
click at [903, 623] on span "Giao hàng" at bounding box center [884, 631] width 52 height 18
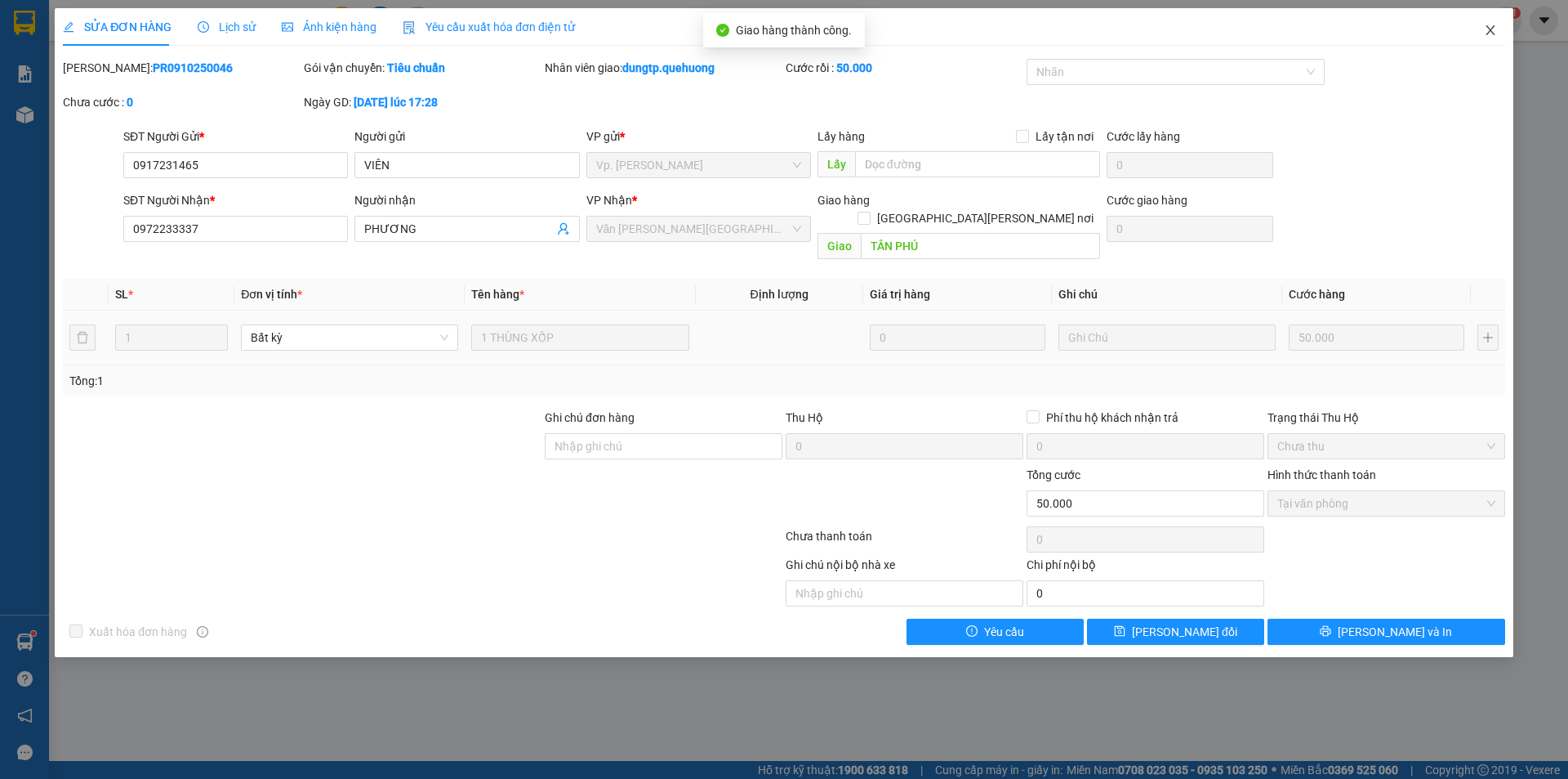
click at [1494, 25] on icon "close" at bounding box center [1490, 30] width 13 height 13
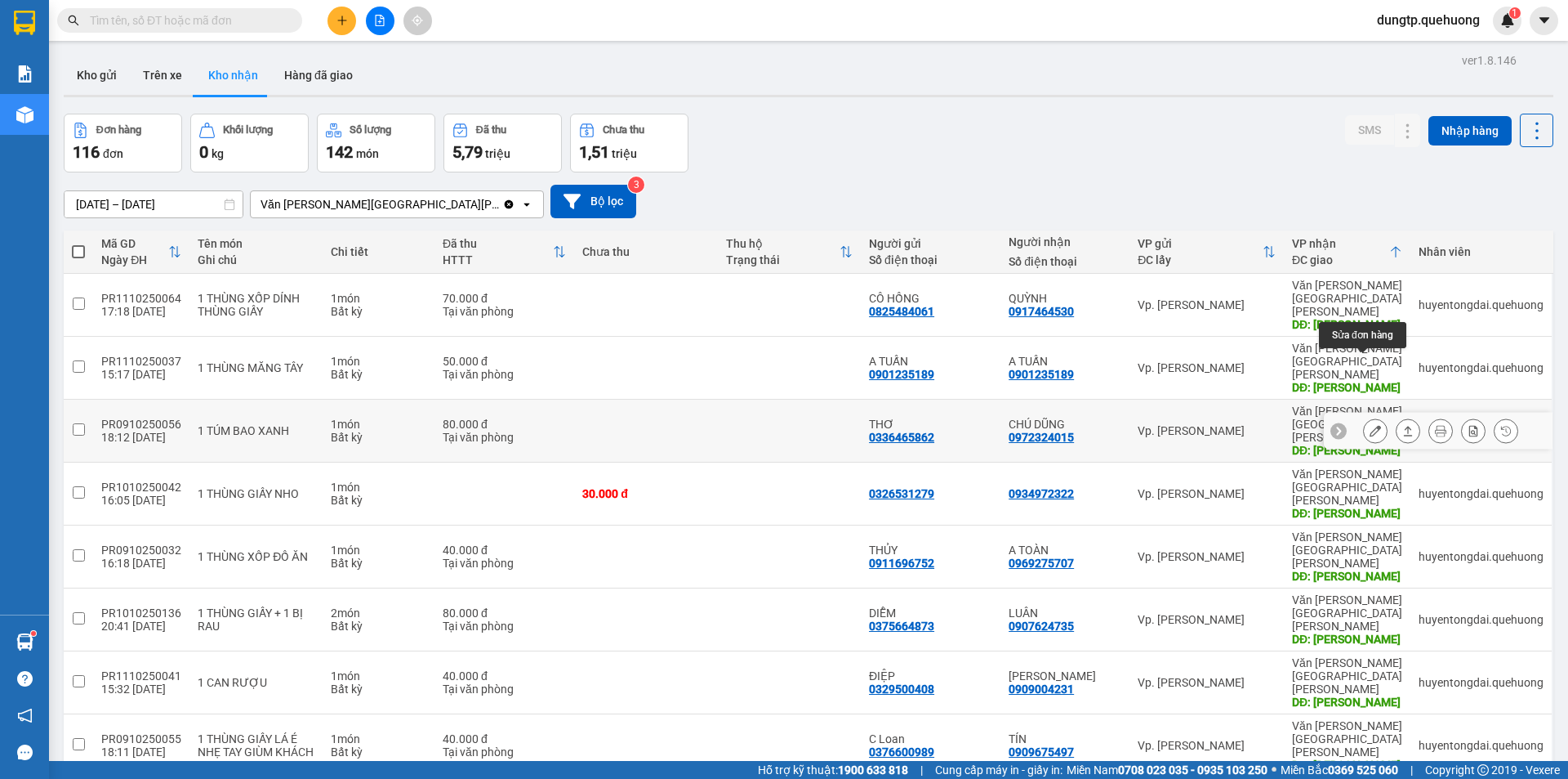
click at [1370, 425] on icon at bounding box center [1376, 431] width 12 height 12
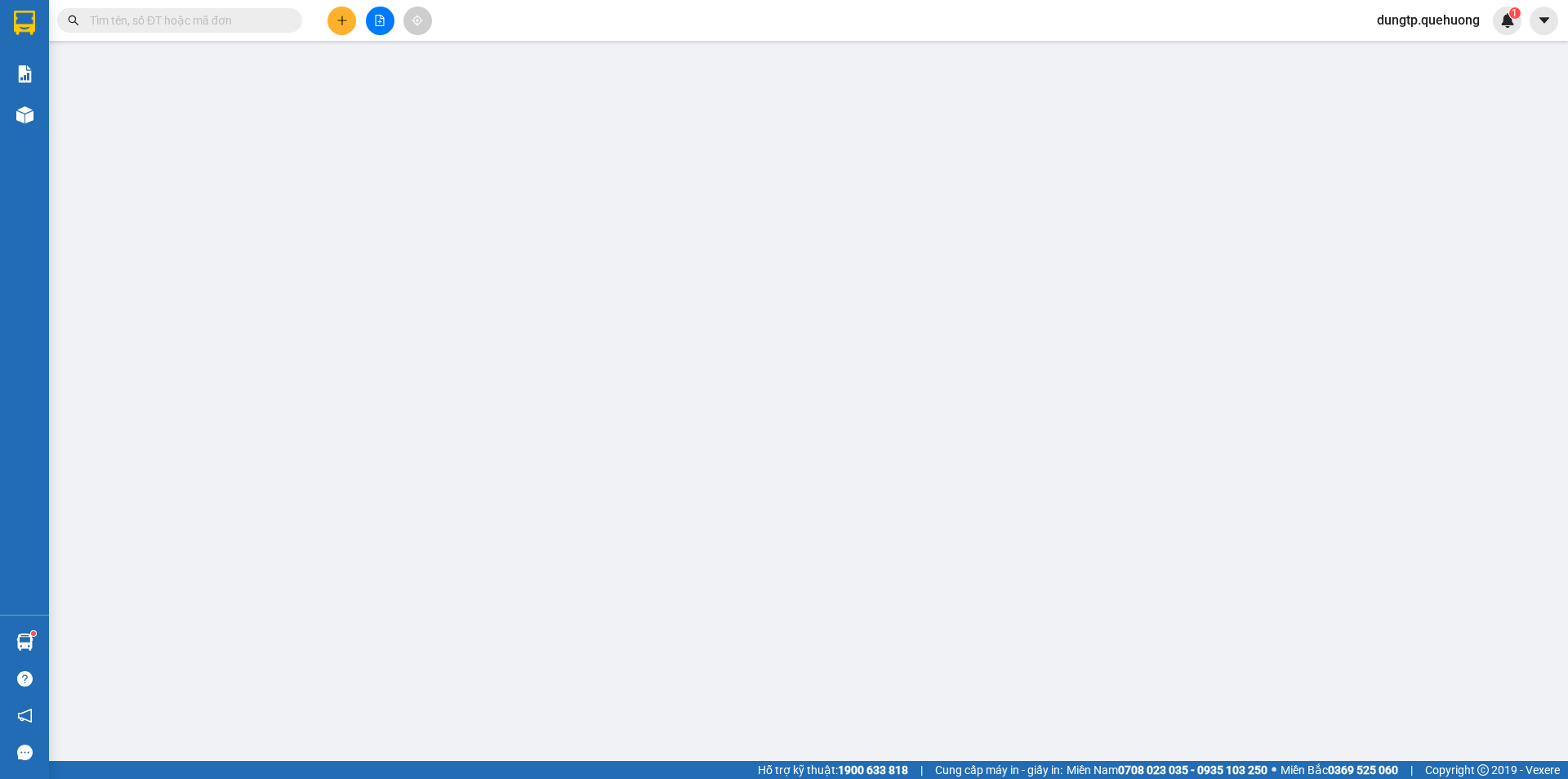
type input "0336465862"
type input "THƠ"
type input "0972324015"
type input "CHÚ DŨNG"
type input "TÂN PHÚ"
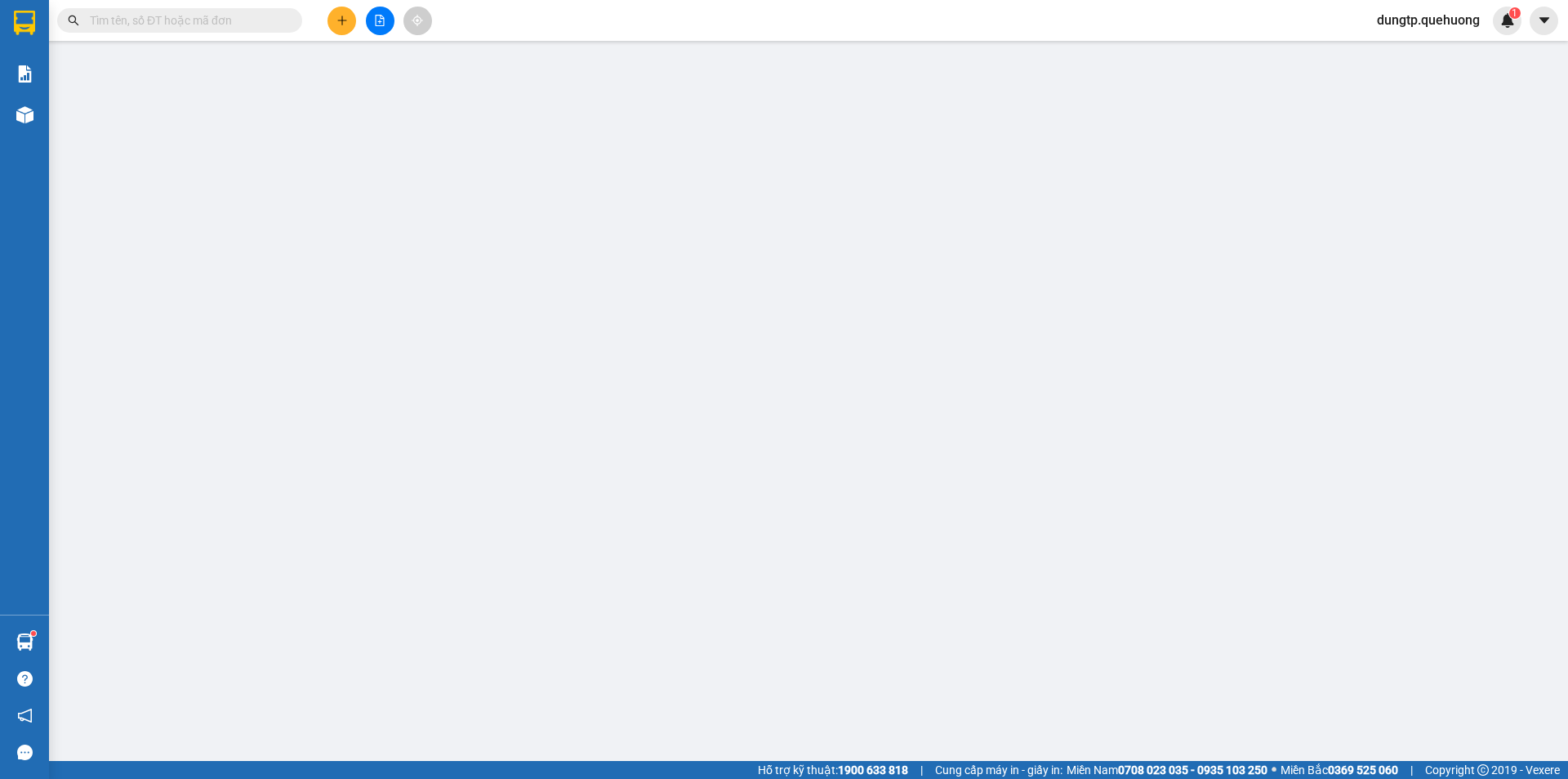
type input "0"
type input "80.000"
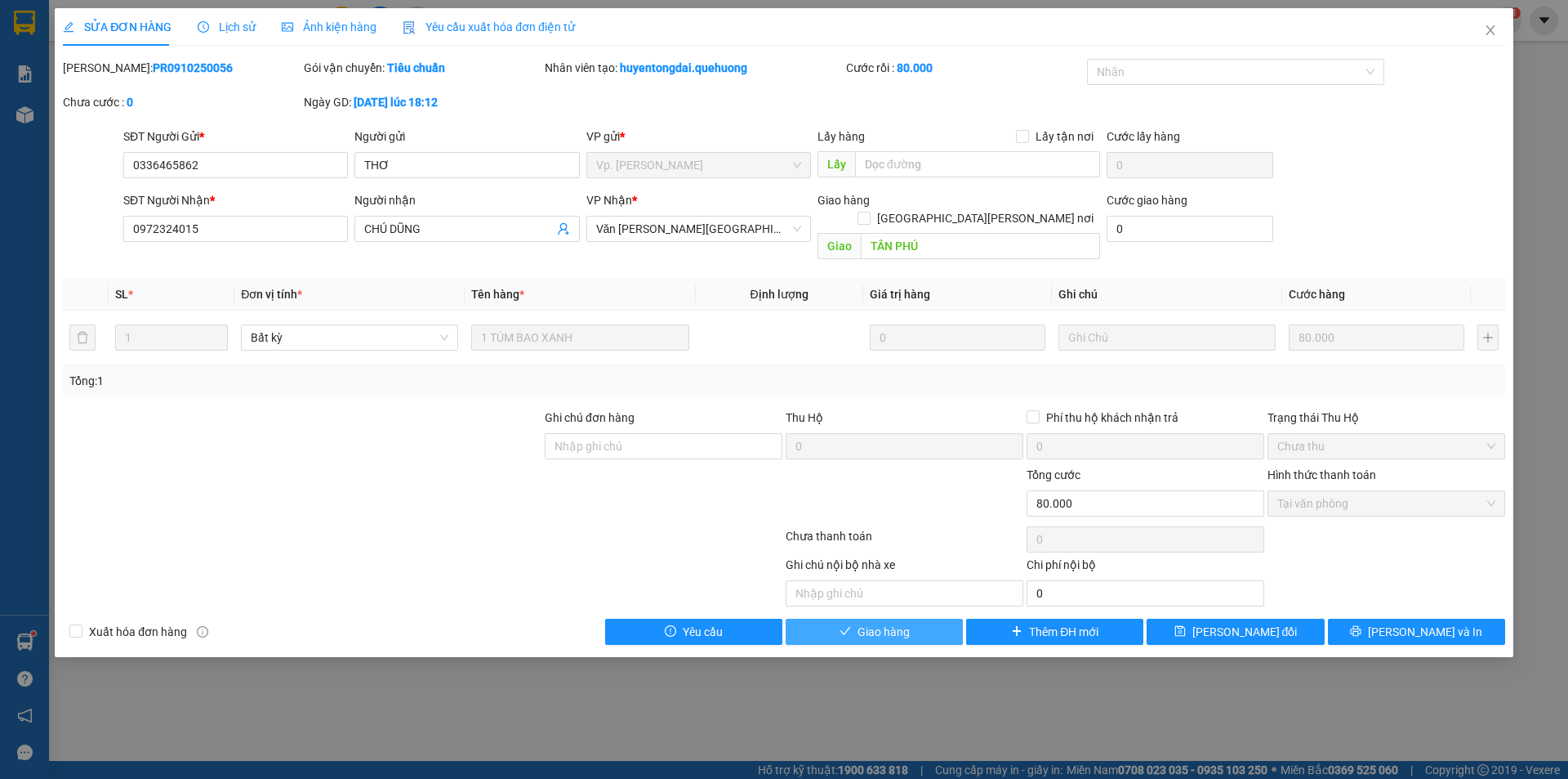
click at [937, 619] on button "Giao hàng" at bounding box center [875, 632] width 178 height 26
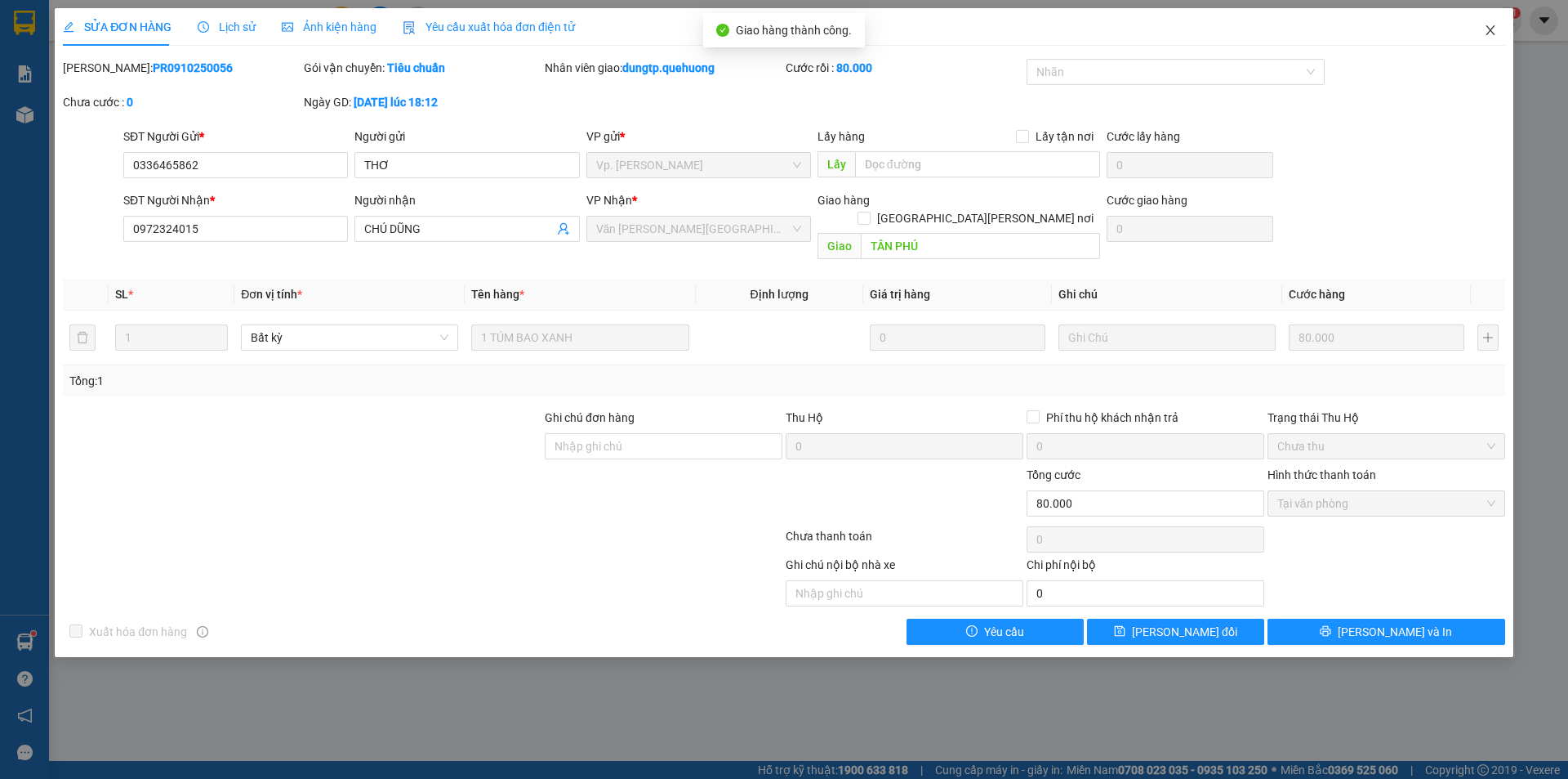
click at [1491, 27] on icon "close" at bounding box center [1490, 30] width 13 height 13
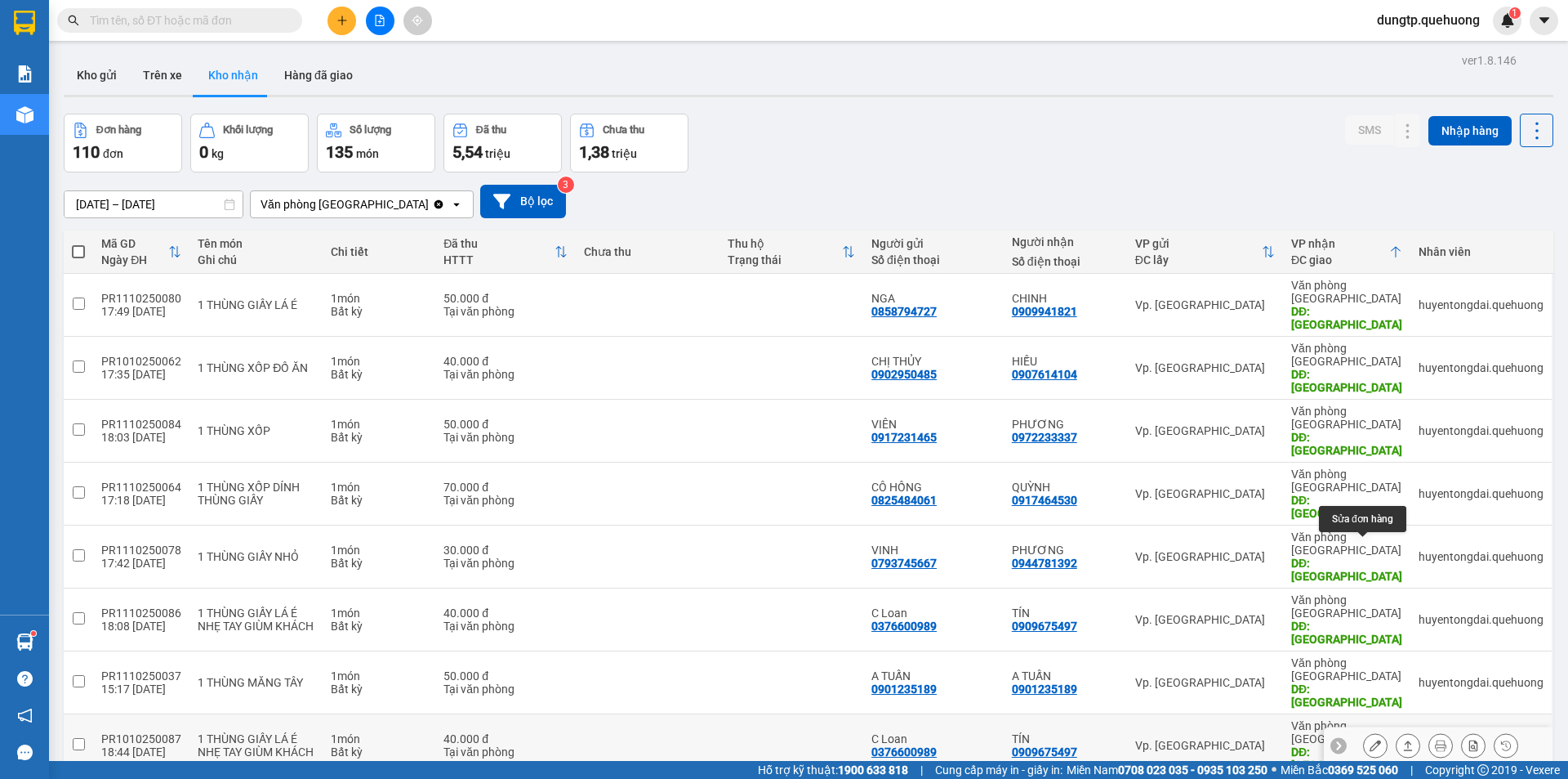
click at [1370, 740] on icon at bounding box center [1376, 746] width 12 height 12
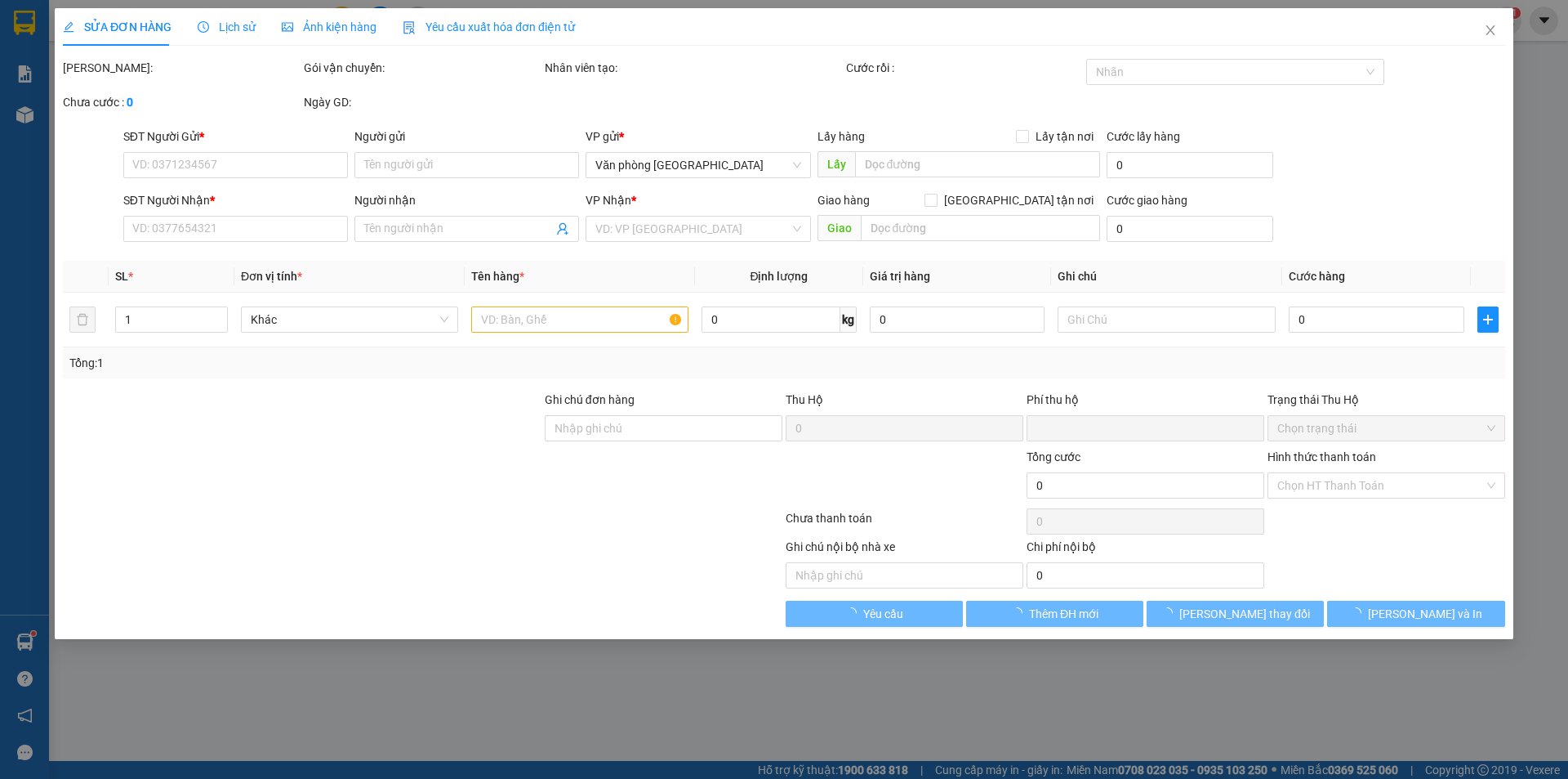
type input "0376600989"
type input "C Loan"
type input "0909675497"
type input "TÍN"
type input "TÂN PHÚ"
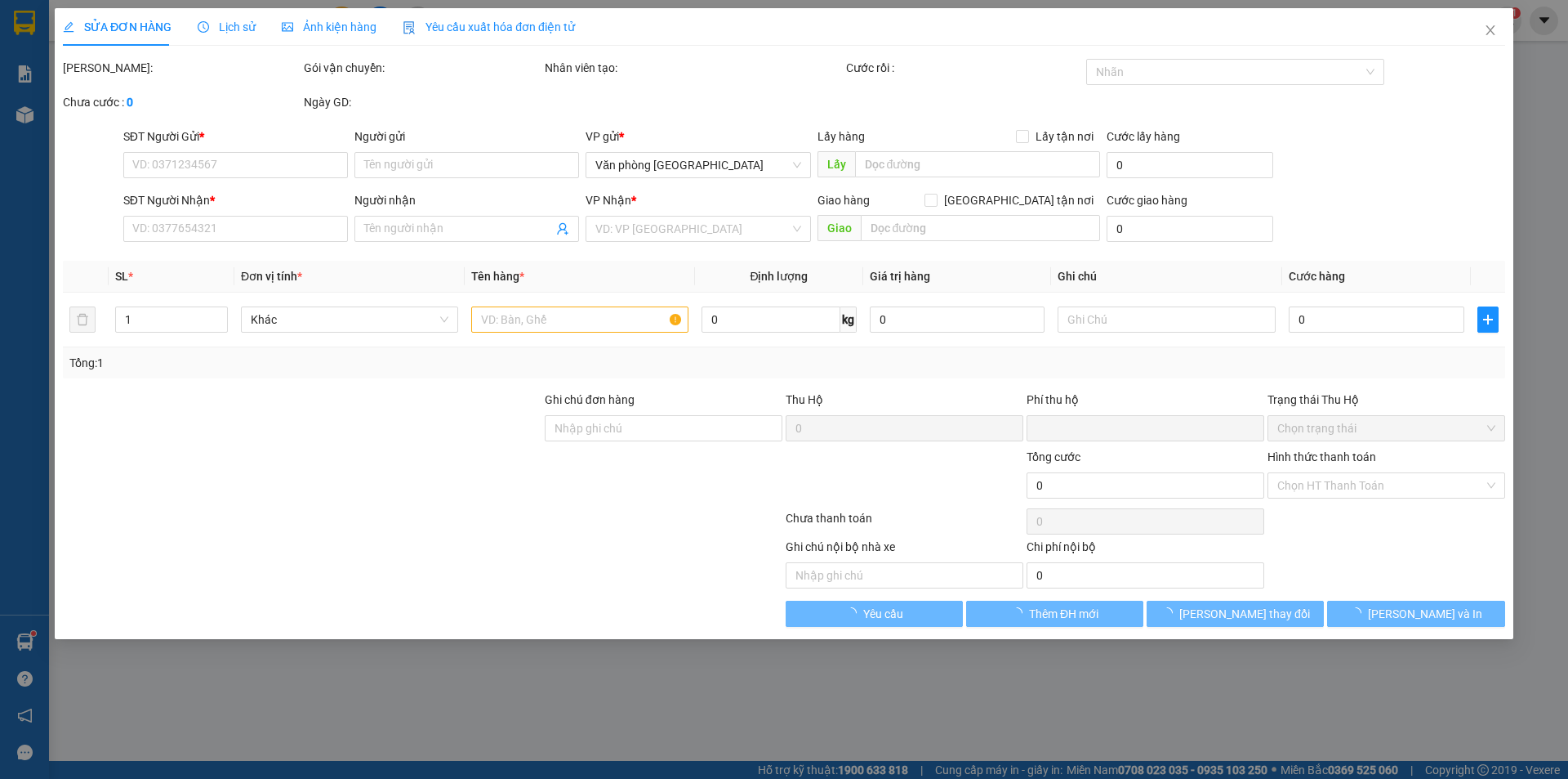
type input "0"
type input "40.000"
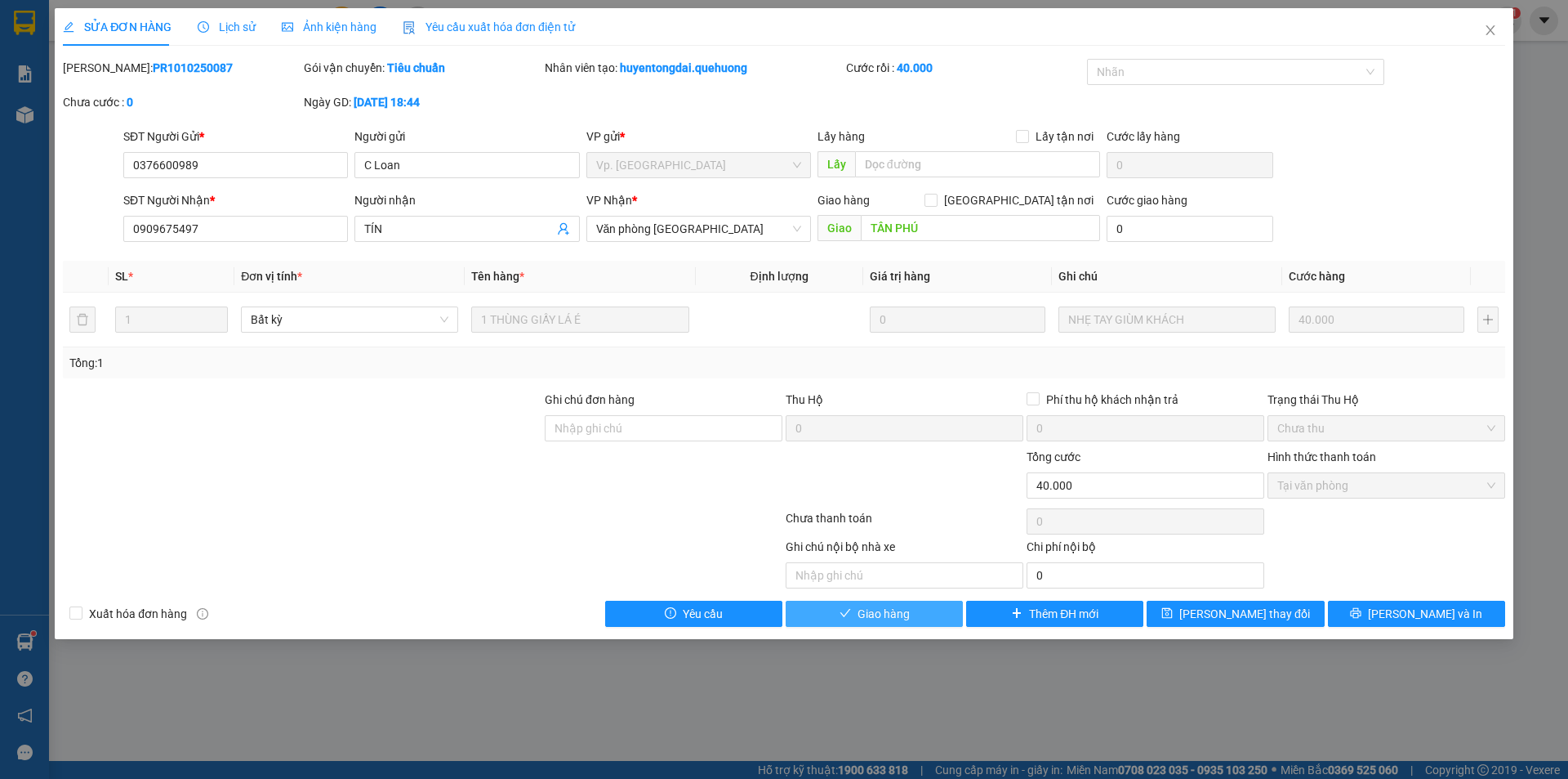
click at [932, 610] on button "Giao hàng" at bounding box center [875, 613] width 178 height 26
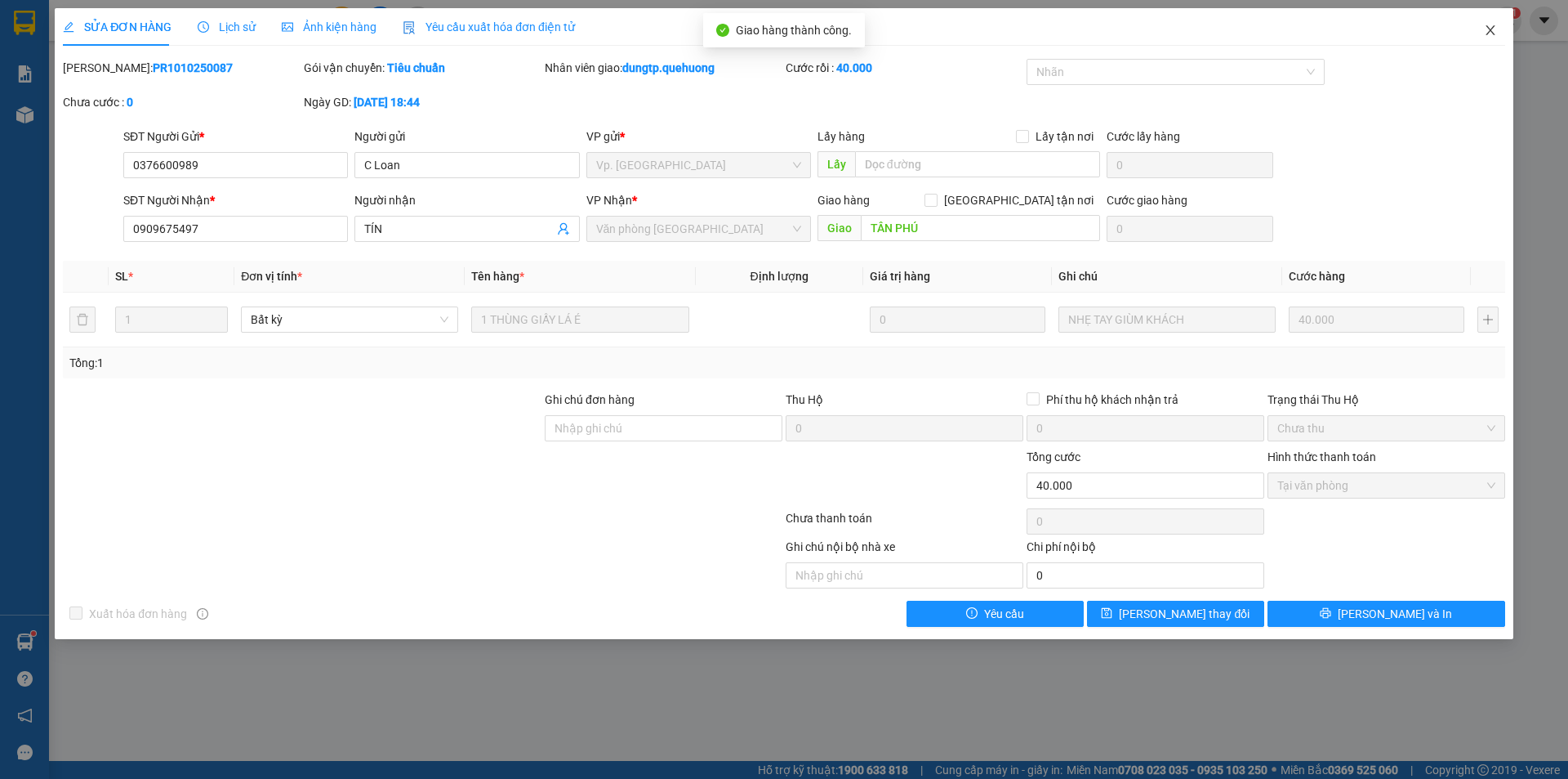
click at [1493, 25] on icon "close" at bounding box center [1490, 30] width 13 height 13
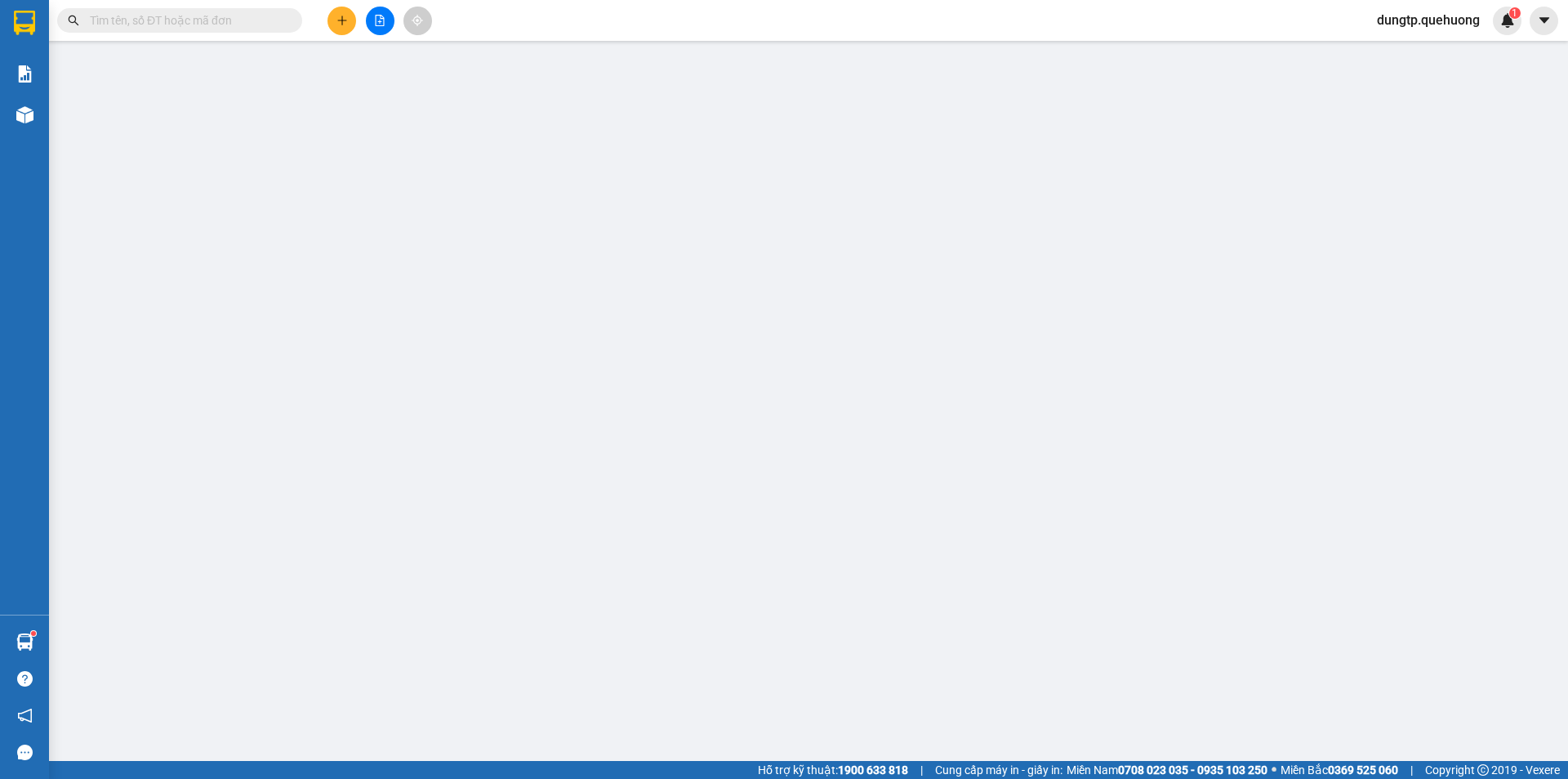
type input "0338718305"
type input "PHƯƠNG"
type input "0962827723"
type input "HIẾU MAI"
type input "TÂN PHÚ"
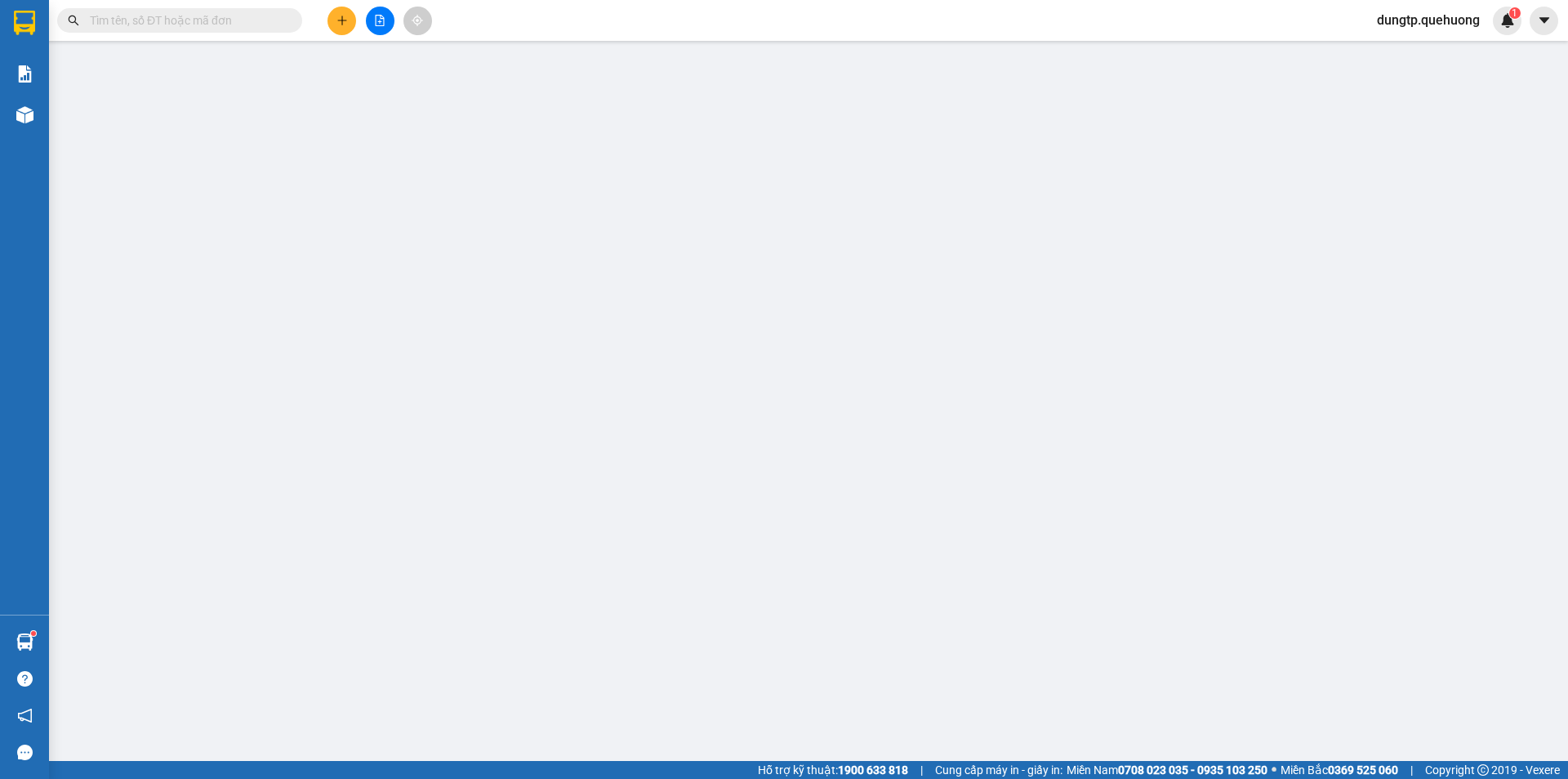
type input "0"
type input "70.000"
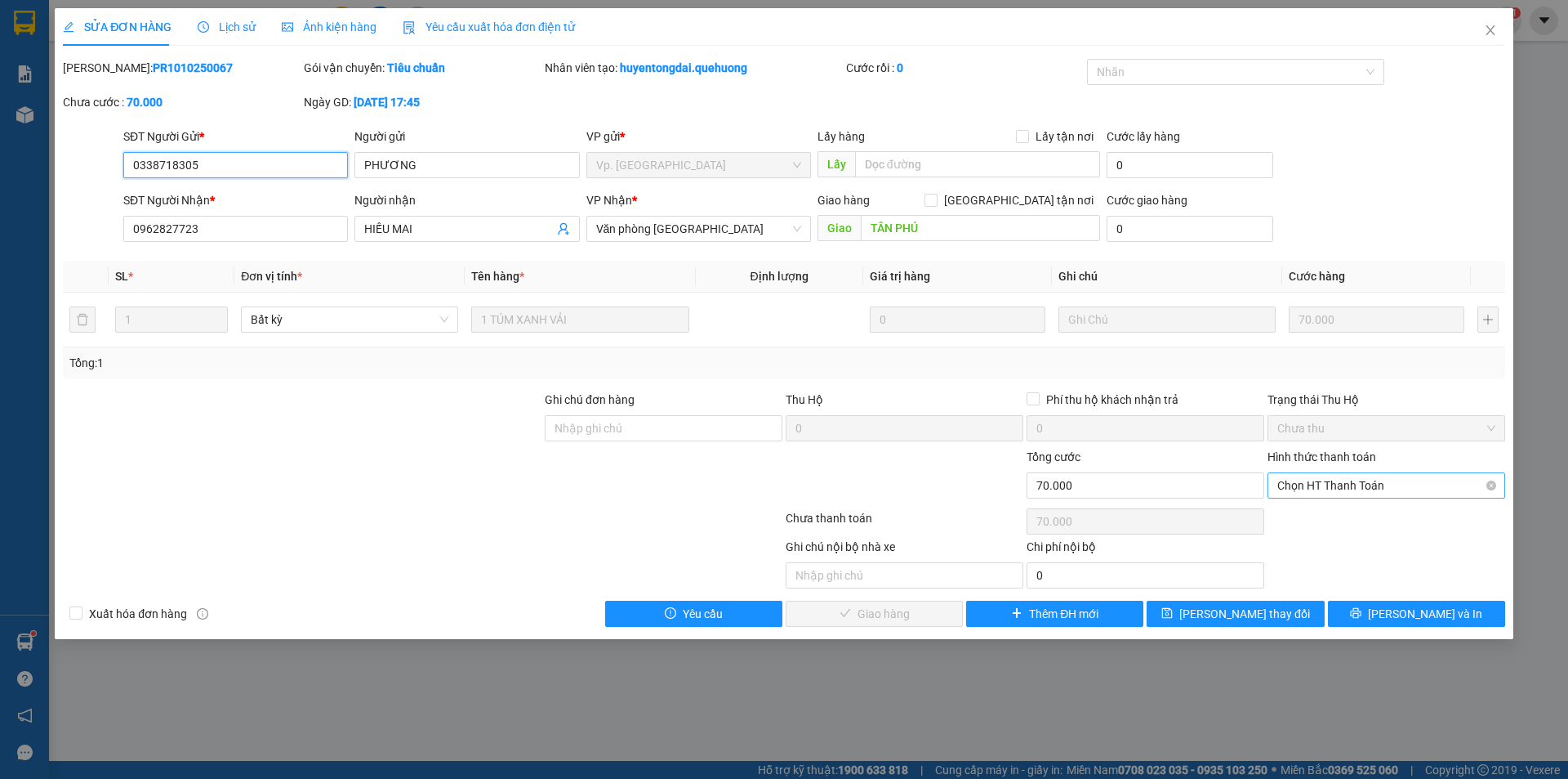
click at [1422, 485] on span "Chọn HT Thanh Toán" at bounding box center [1386, 486] width 218 height 25
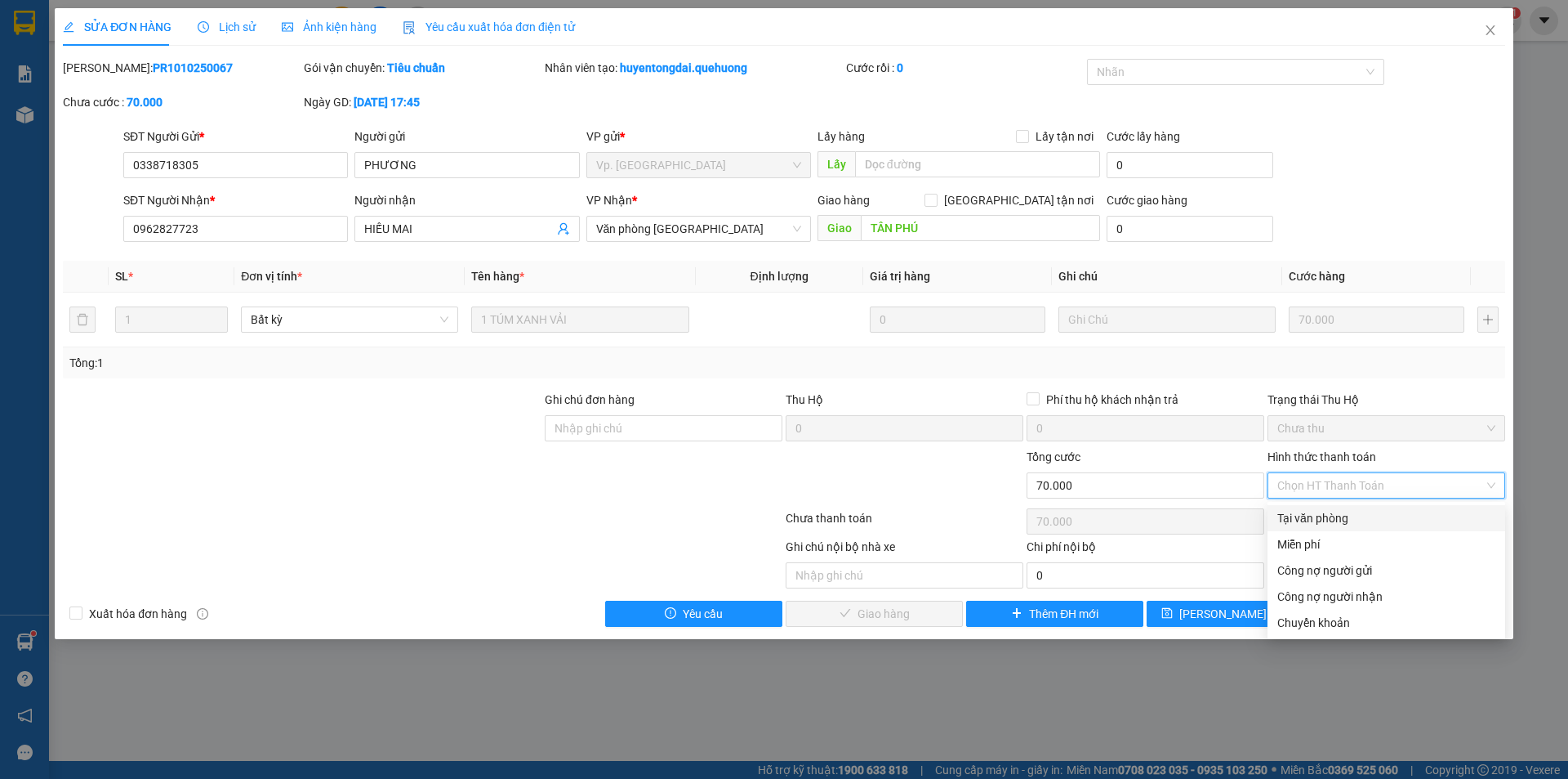
click at [1360, 520] on div "Tại văn phòng" at bounding box center [1386, 518] width 218 height 18
type input "0"
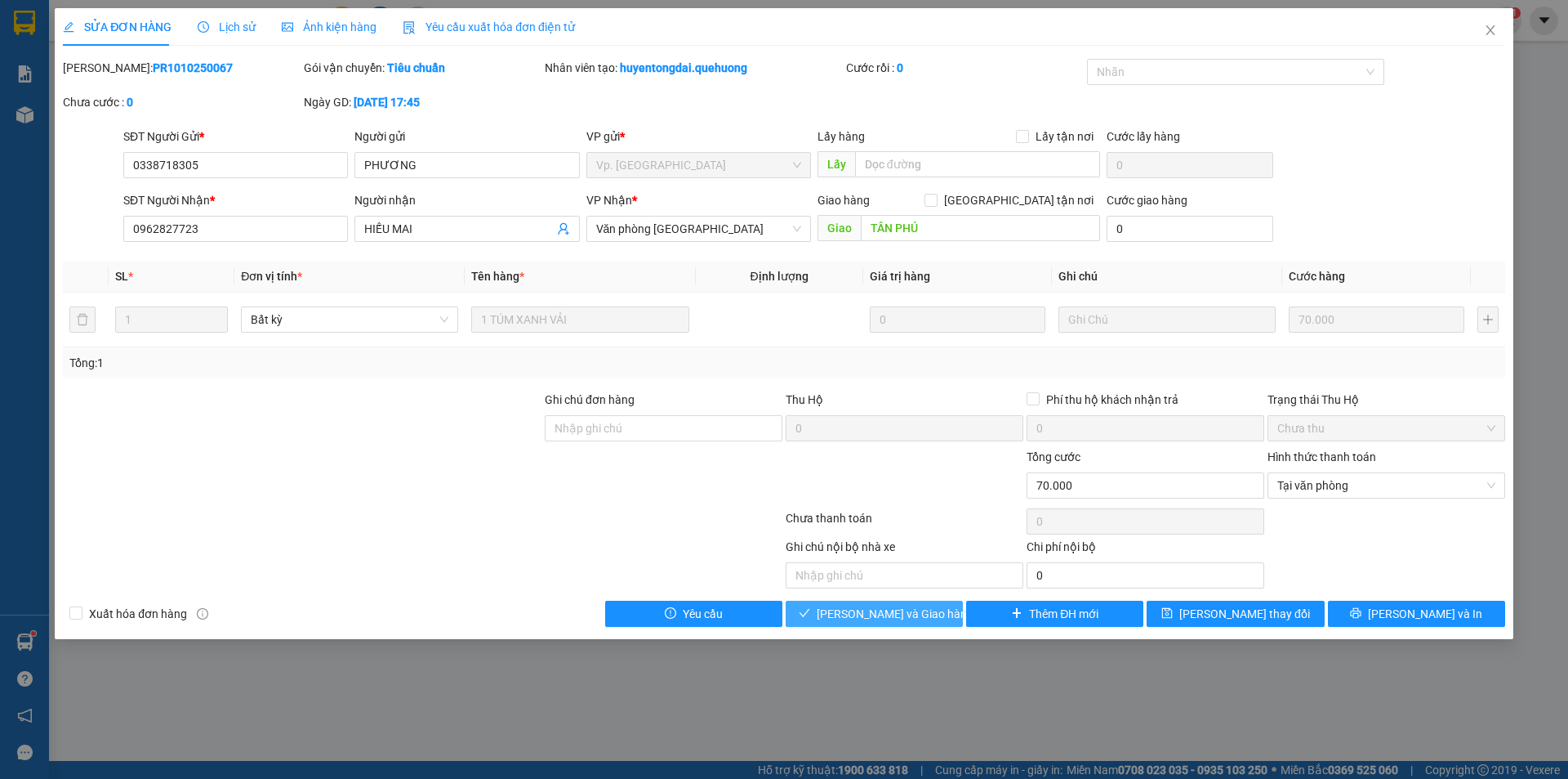
click at [913, 610] on span "[PERSON_NAME] và Giao hàng" at bounding box center [895, 613] width 157 height 18
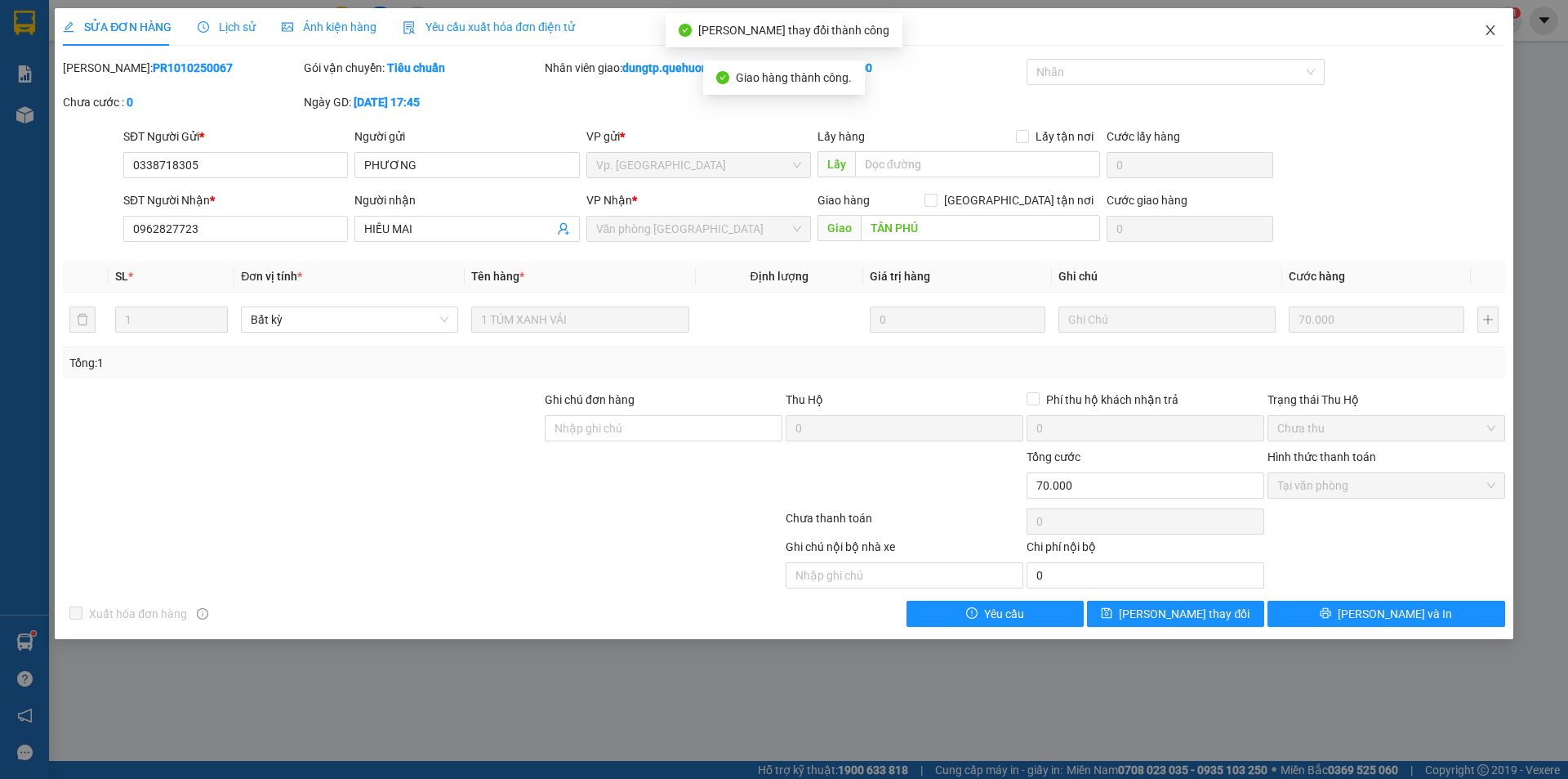
click at [1488, 29] on icon "close" at bounding box center [1490, 30] width 13 height 13
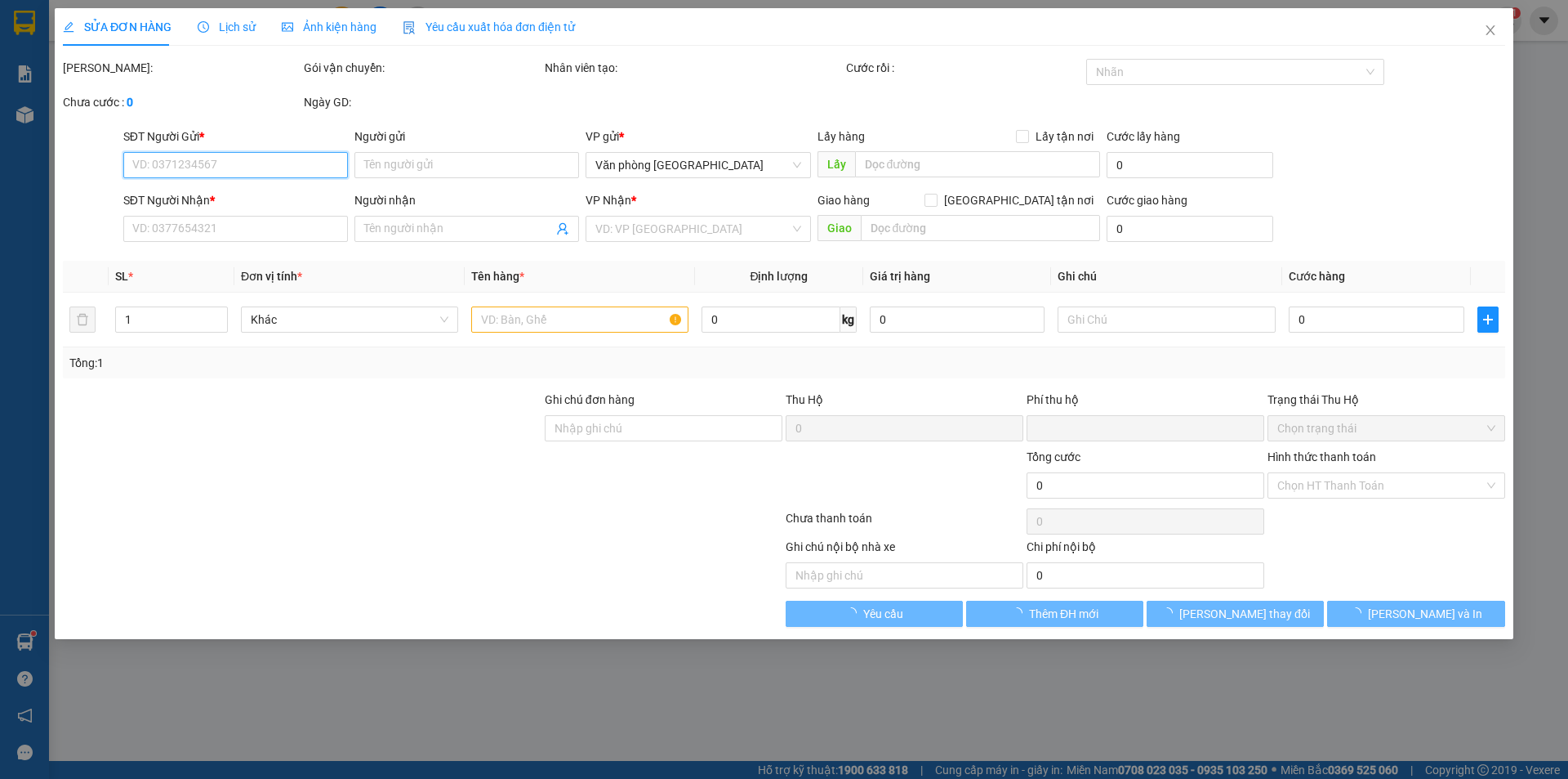
type input "0865238758"
type input "HÂN"
type input "0937319927"
type input "THƯ"
type input "TÂN PHÚ"
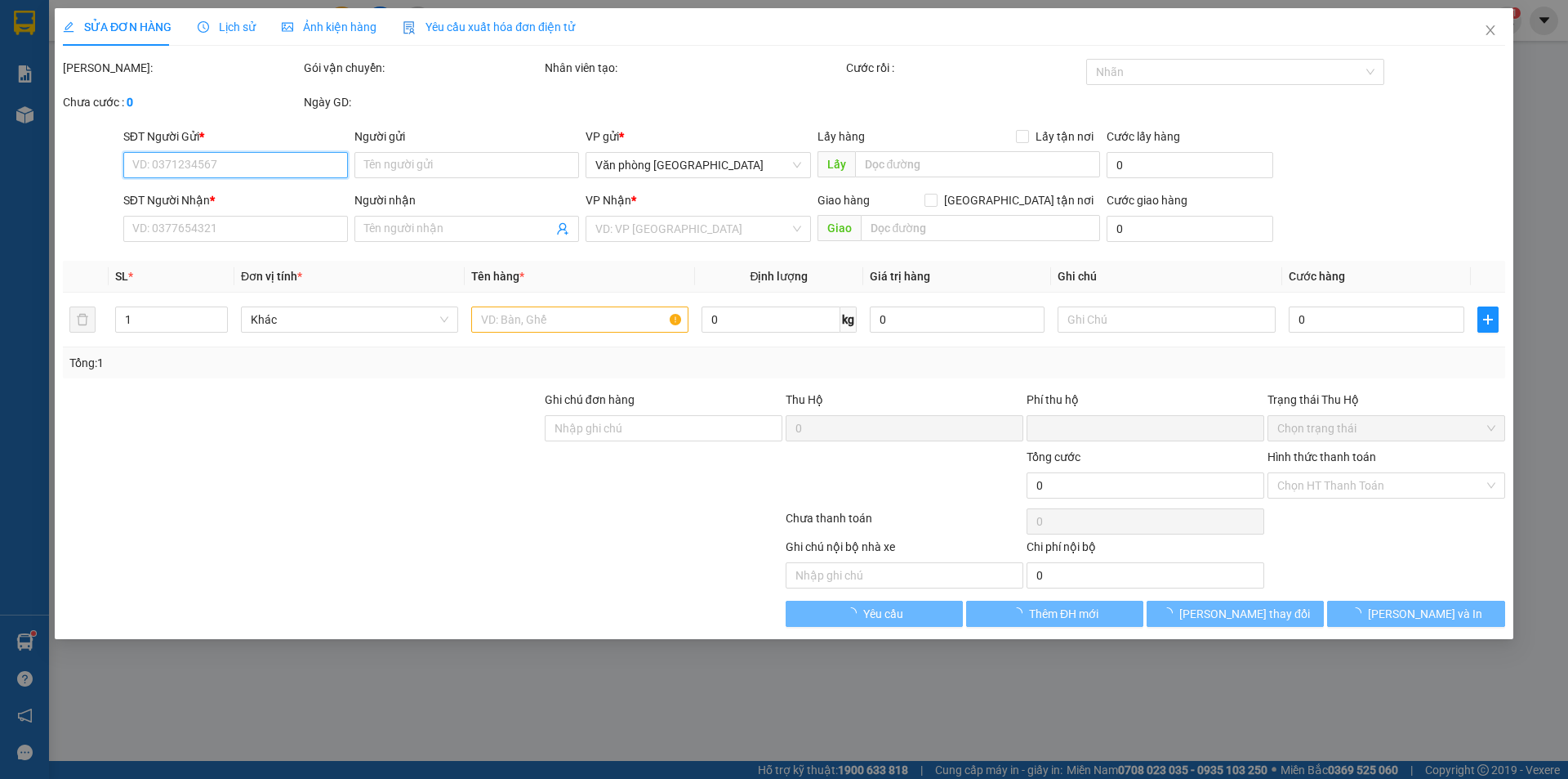
type input "0"
type input "40.000"
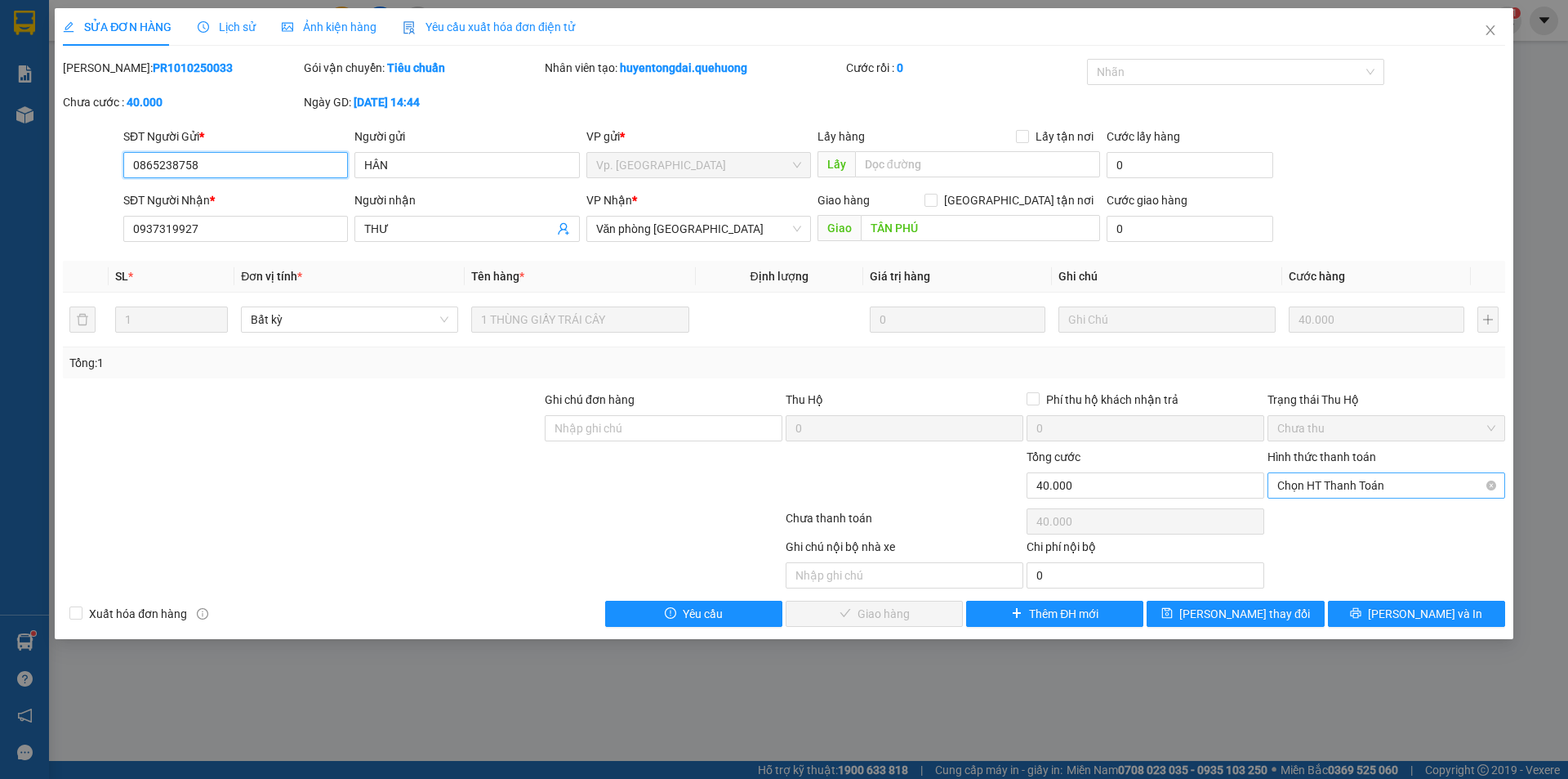
click at [1352, 490] on span "Chọn HT Thanh Toán" at bounding box center [1386, 486] width 218 height 25
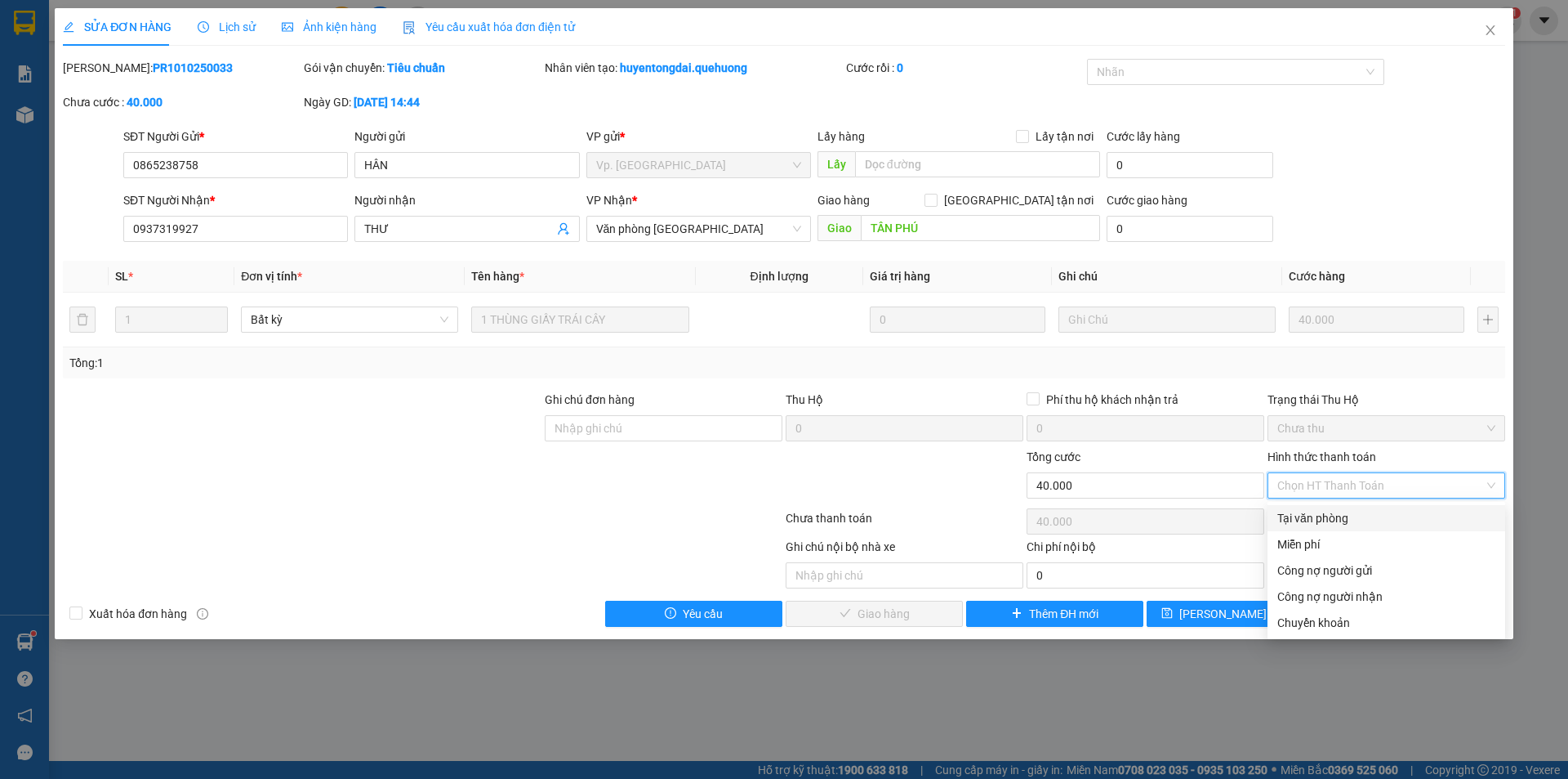
click at [1338, 517] on div "Tại văn phòng" at bounding box center [1386, 518] width 218 height 18
type input "0"
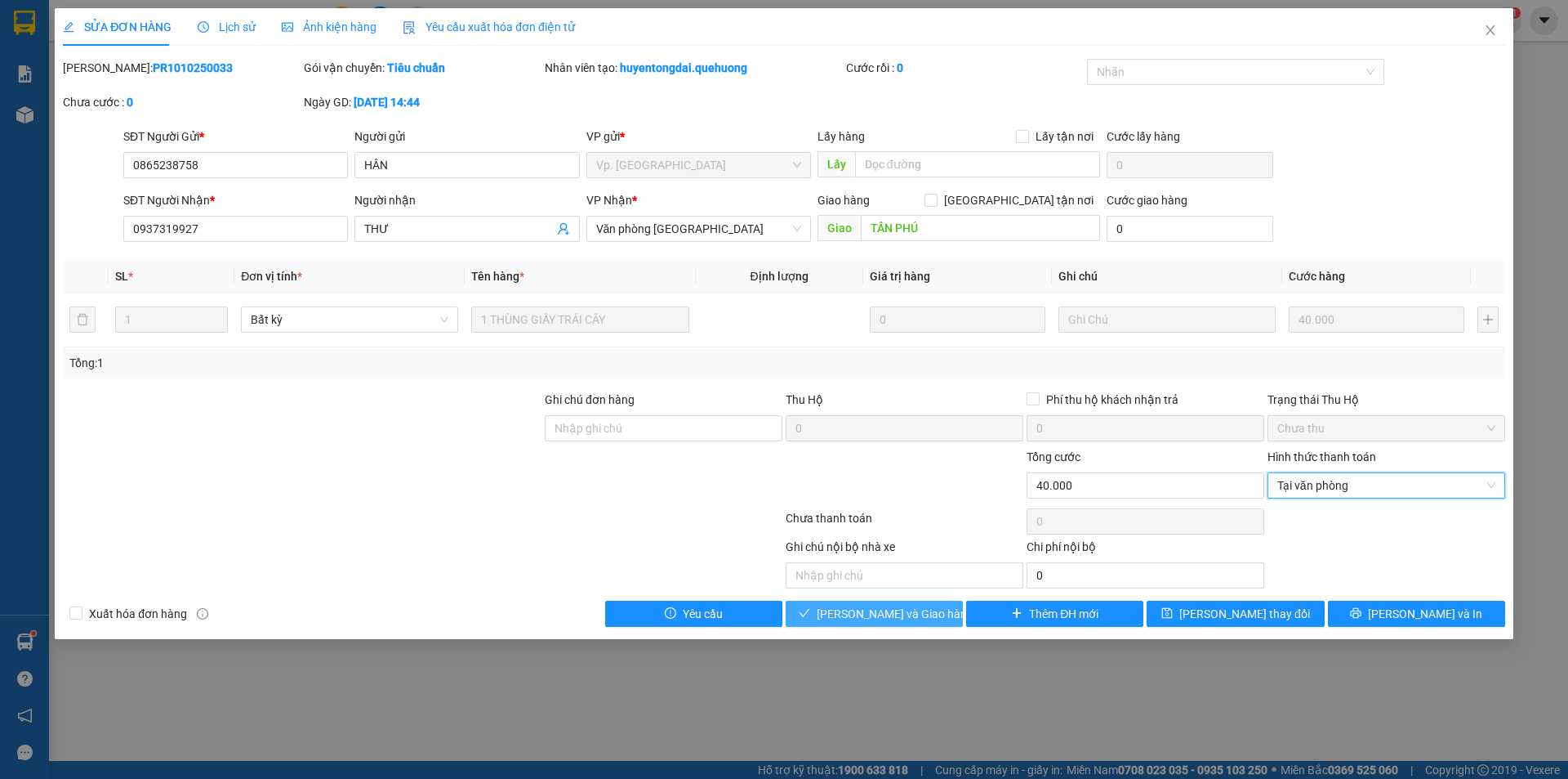
click at [933, 617] on button "[PERSON_NAME] và Giao hàng" at bounding box center [875, 613] width 178 height 26
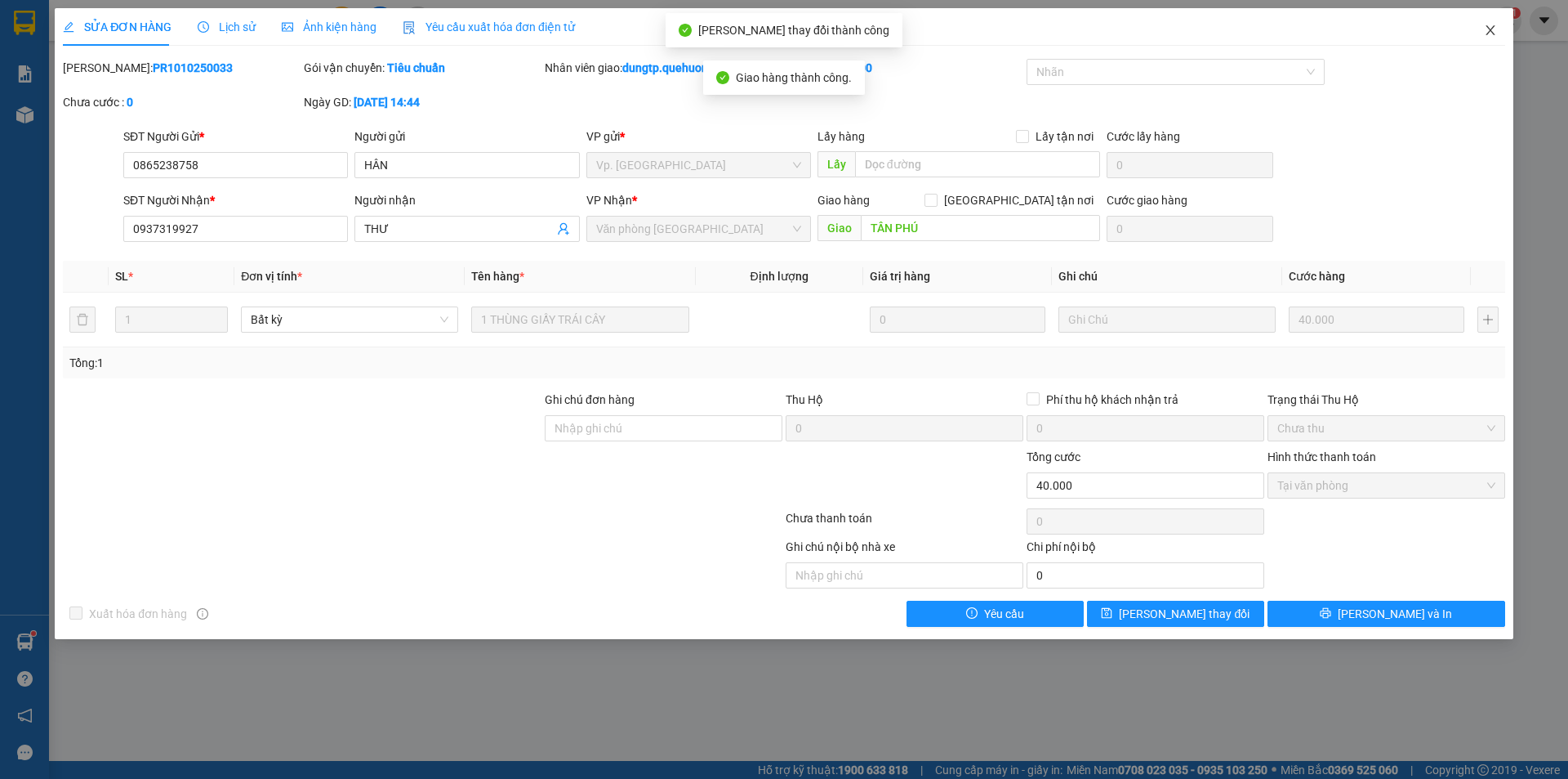
click at [1489, 32] on icon "close" at bounding box center [1490, 30] width 13 height 13
